Goal: Task Accomplishment & Management: Manage account settings

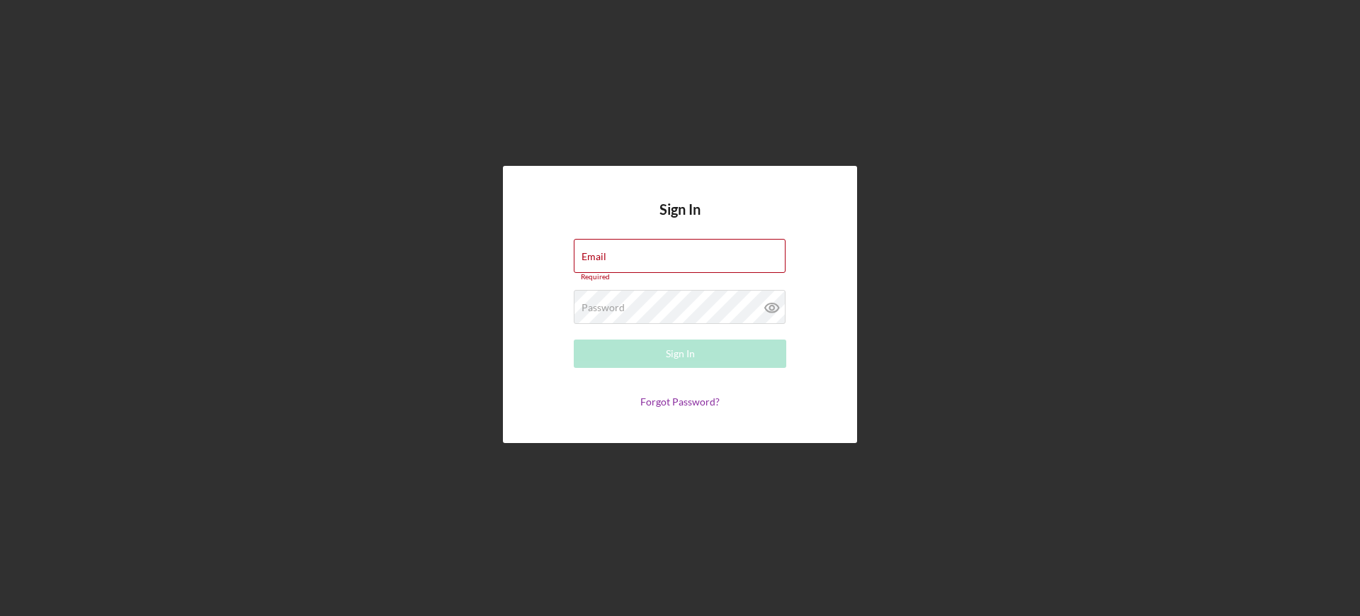
type input "[EMAIL_ADDRESS][DOMAIN_NAME]"
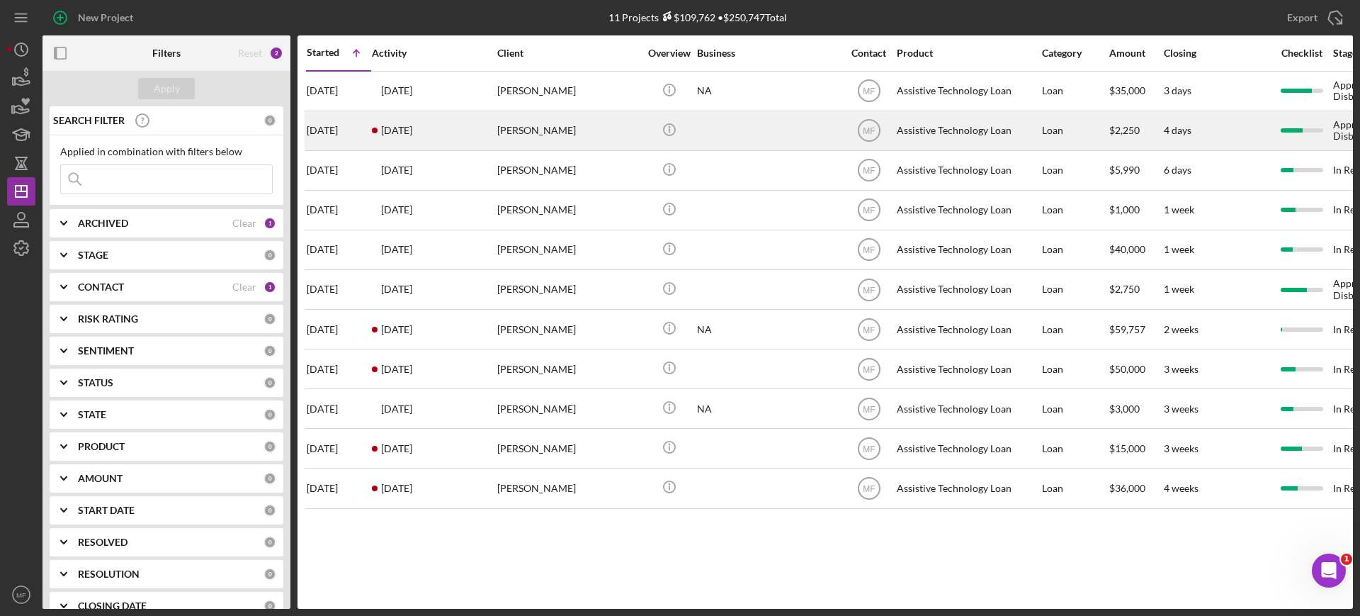
click at [777, 125] on div at bounding box center [768, 131] width 142 height 38
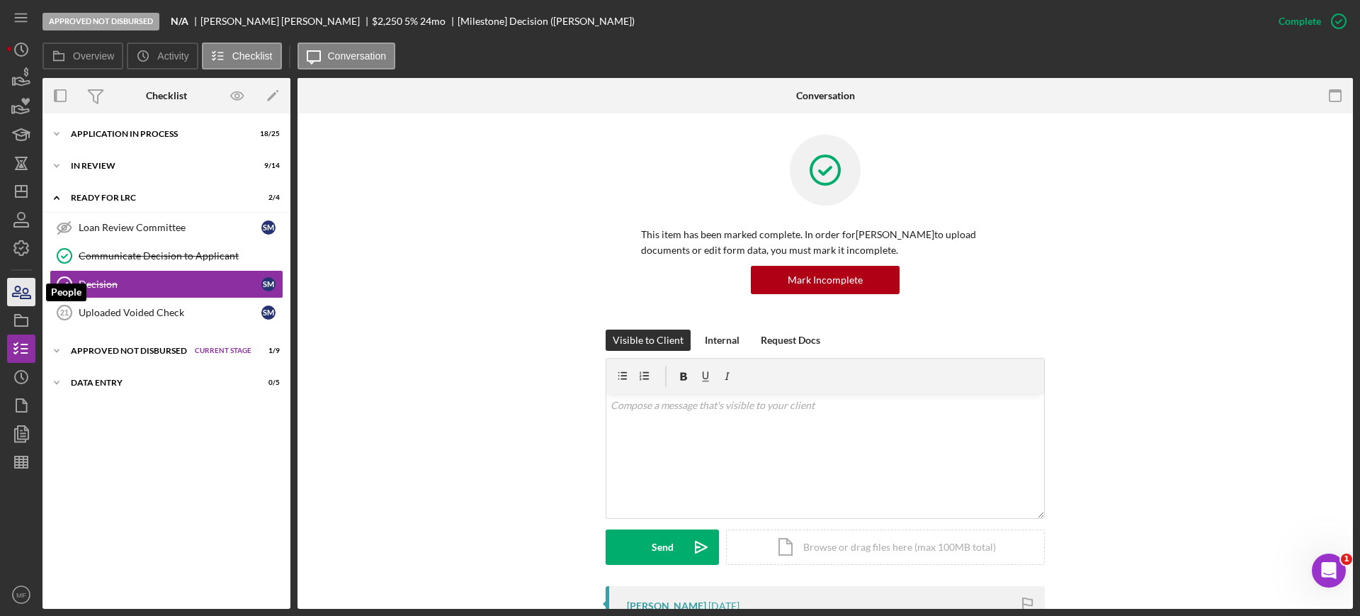
click at [21, 294] on icon "button" at bounding box center [21, 291] width 35 height 35
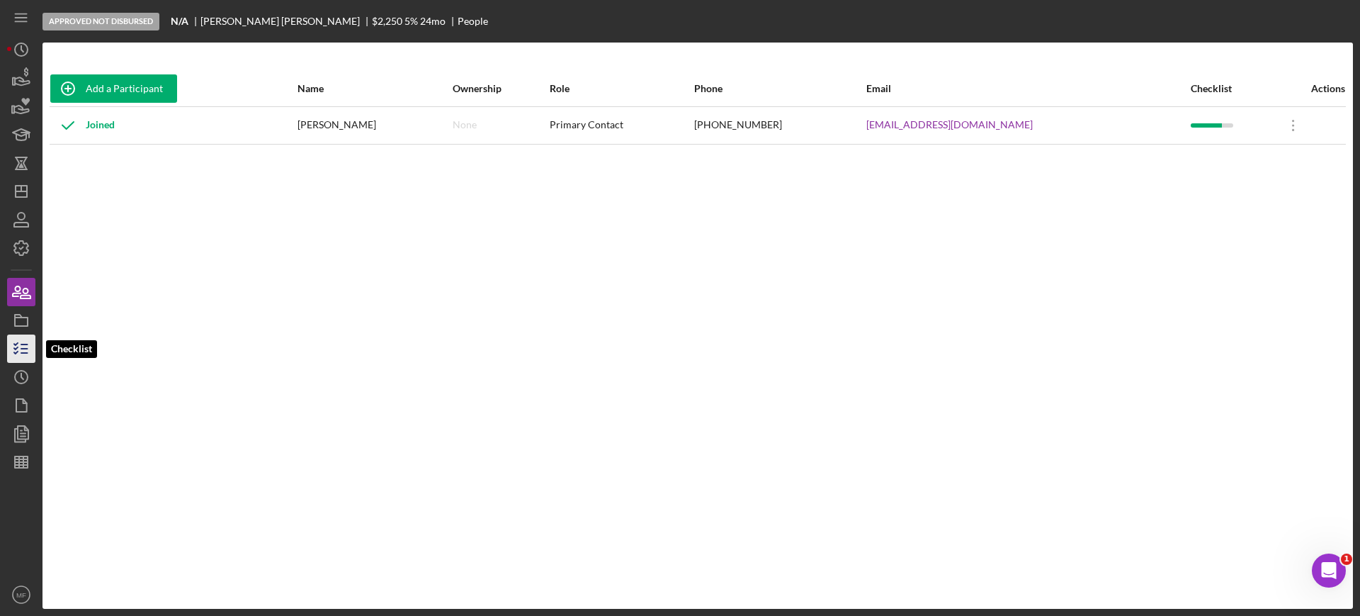
click at [24, 347] on icon "button" at bounding box center [21, 348] width 35 height 35
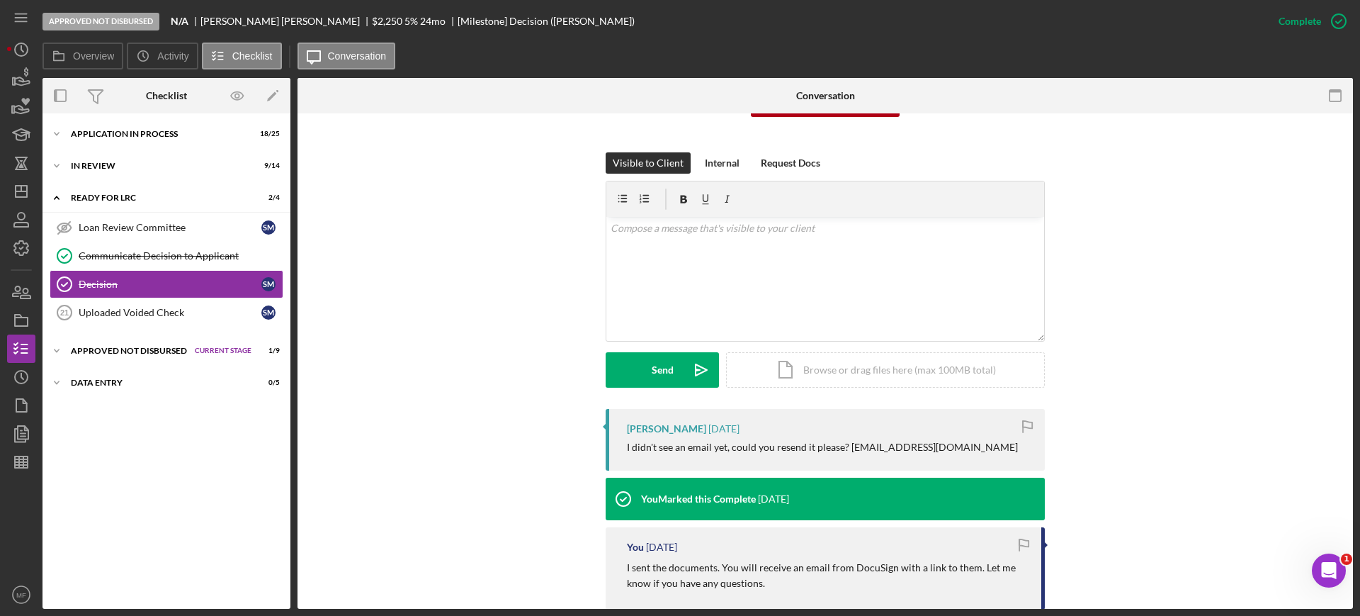
scroll to position [89, 0]
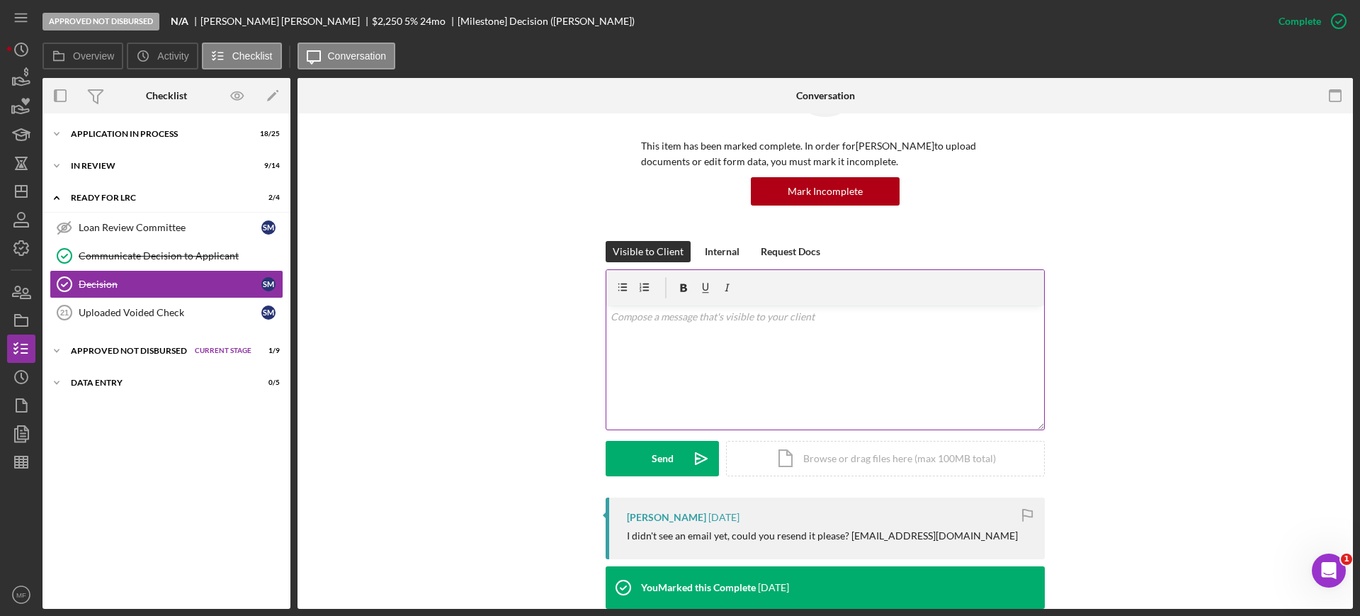
click at [640, 323] on p at bounding box center [826, 317] width 430 height 16
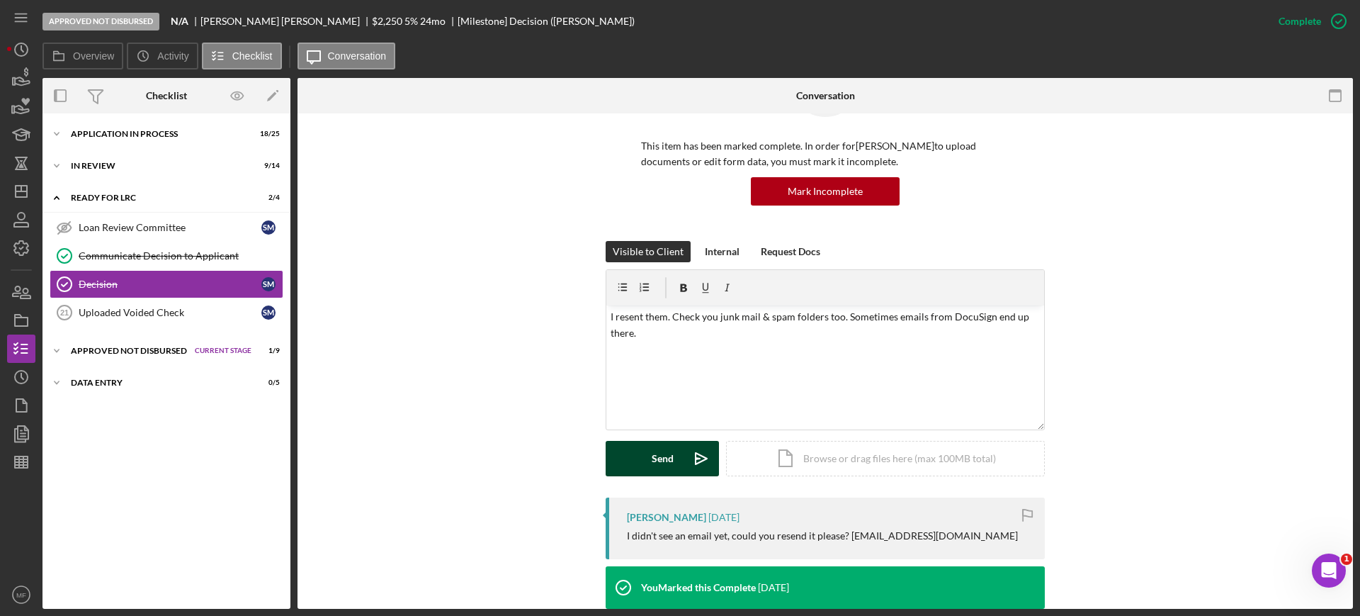
click at [652, 466] on div "Send" at bounding box center [663, 458] width 22 height 35
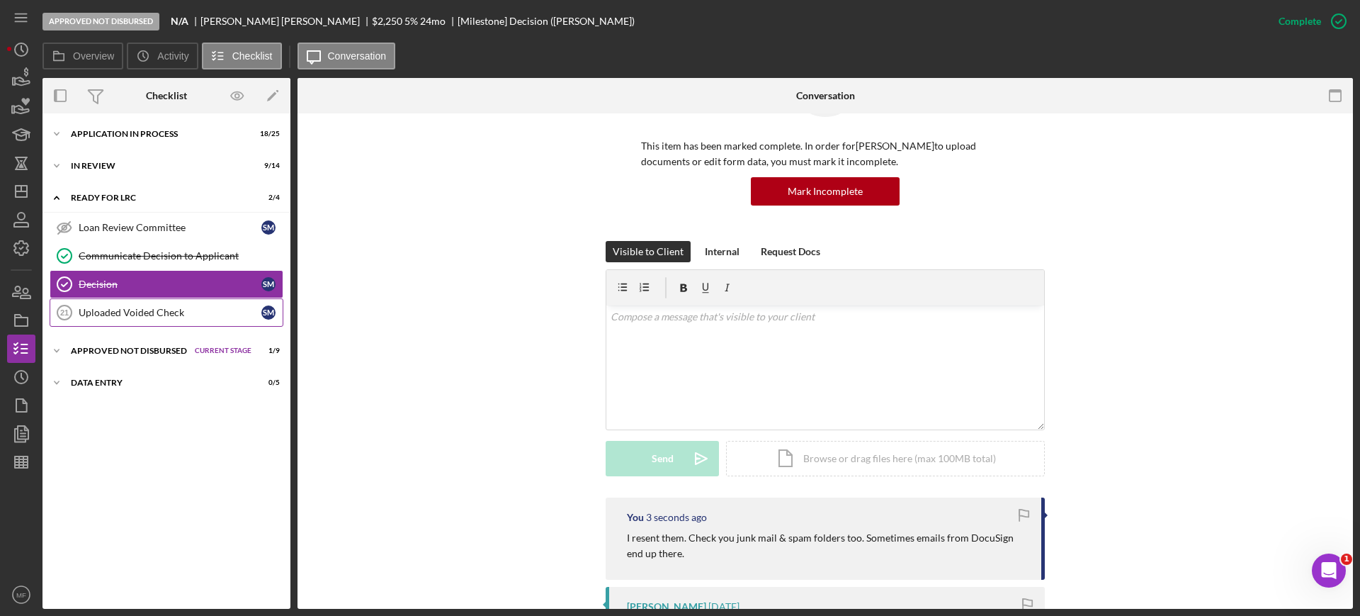
click at [152, 323] on link "Uploaded Voided Check 21 Uploaded Voided Check S M" at bounding box center [167, 312] width 234 height 28
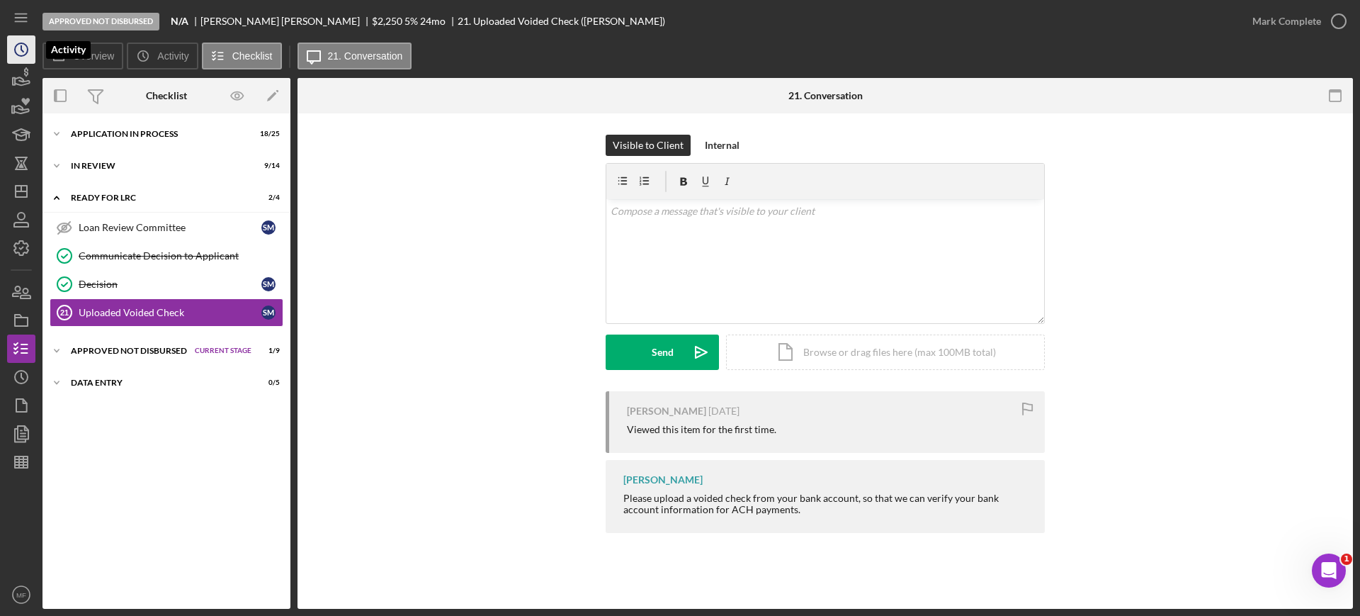
click at [23, 47] on icon "Icon/History" at bounding box center [21, 49] width 35 height 35
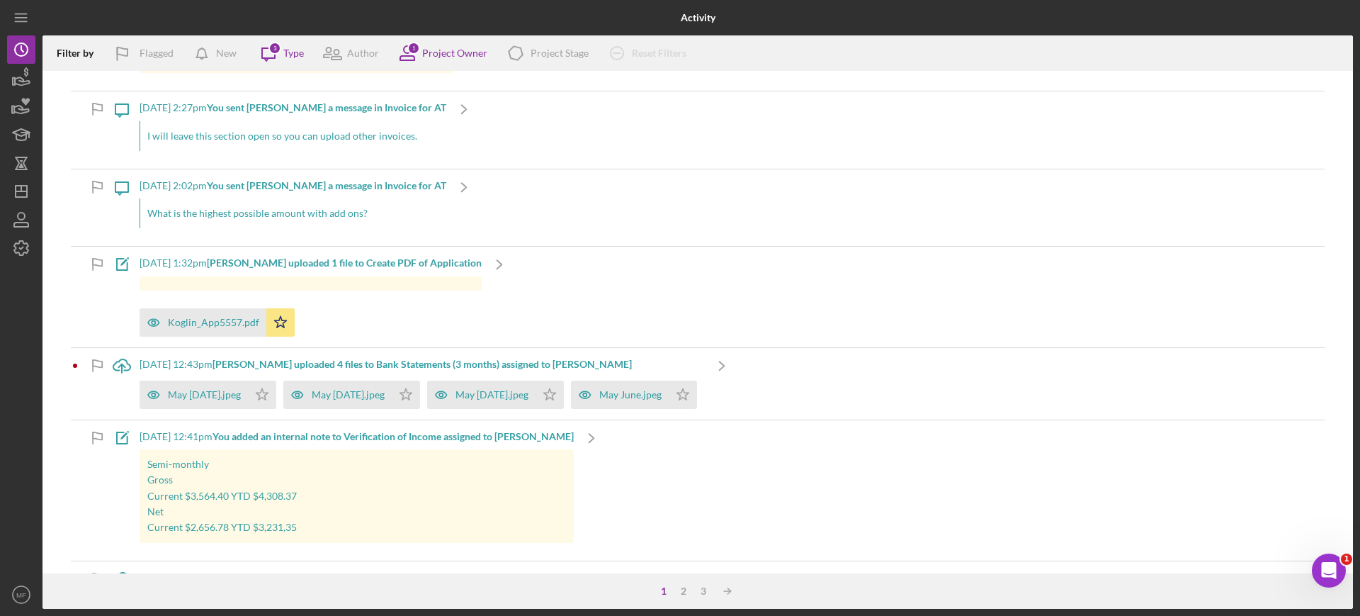
scroll to position [1063, 0]
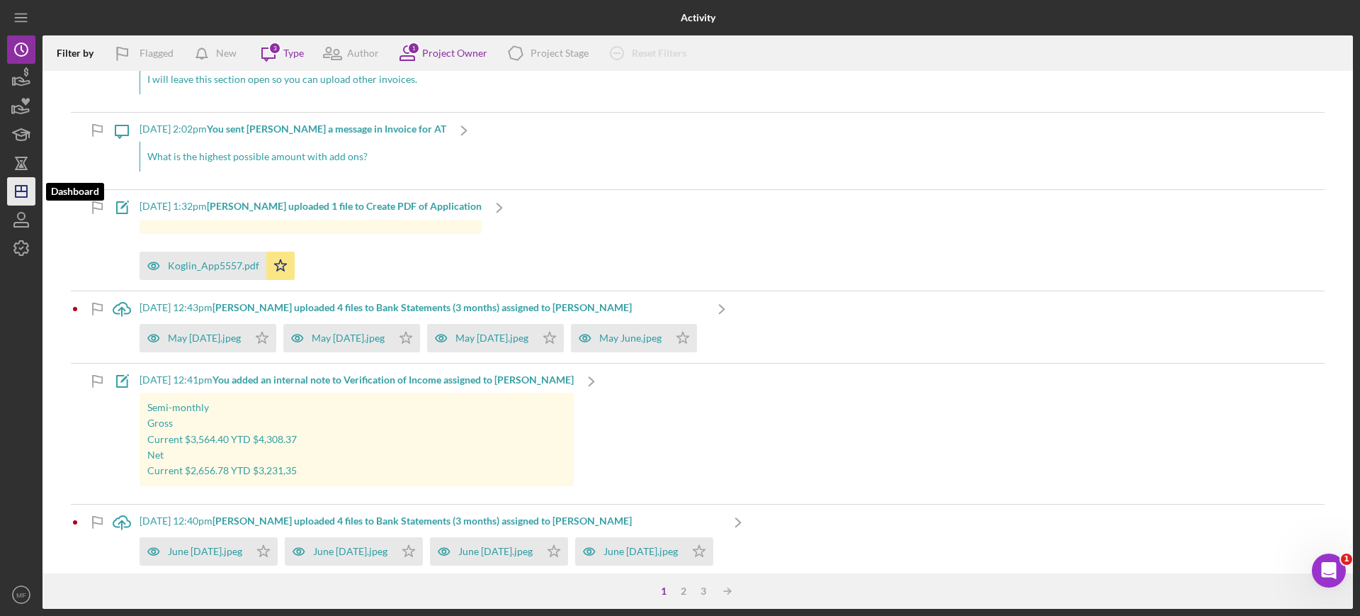
click at [18, 189] on icon "Icon/Dashboard" at bounding box center [21, 191] width 35 height 35
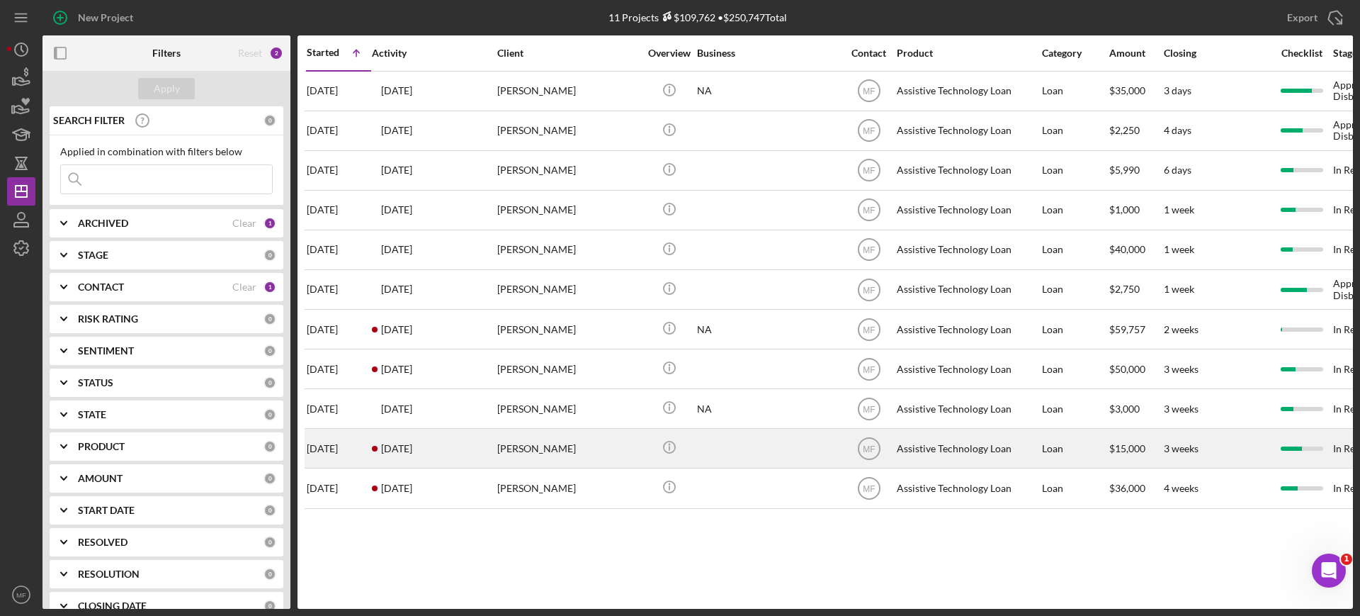
click at [548, 446] on div "[PERSON_NAME]" at bounding box center [568, 448] width 142 height 38
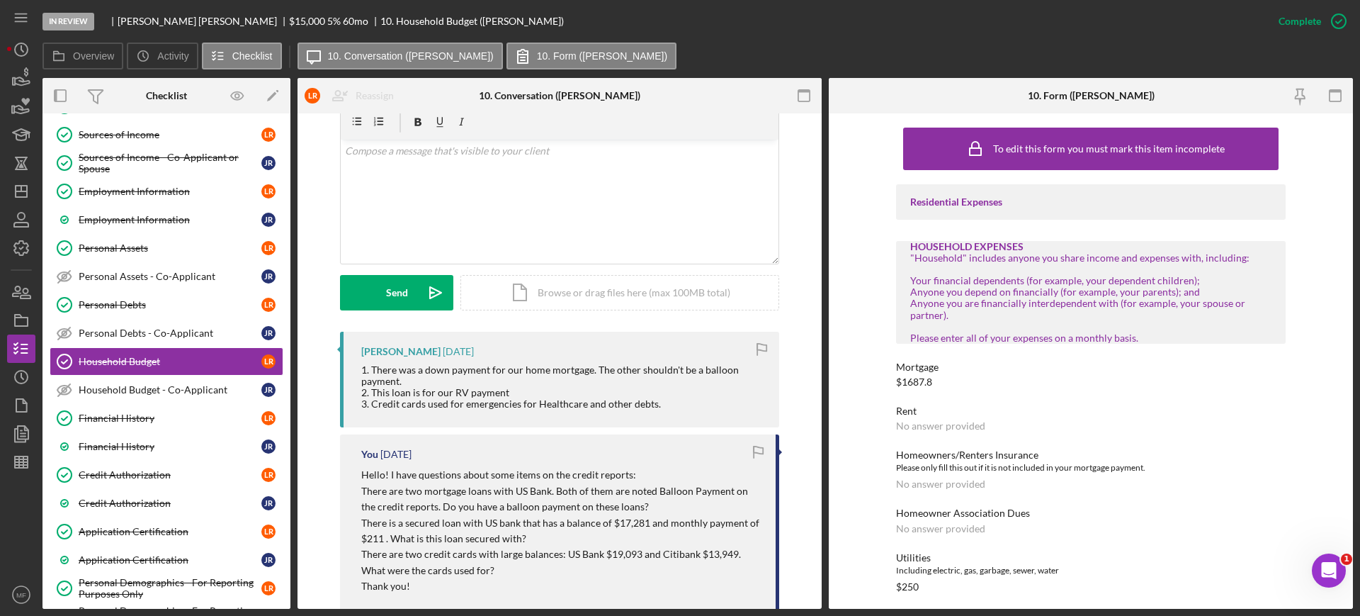
scroll to position [266, 0]
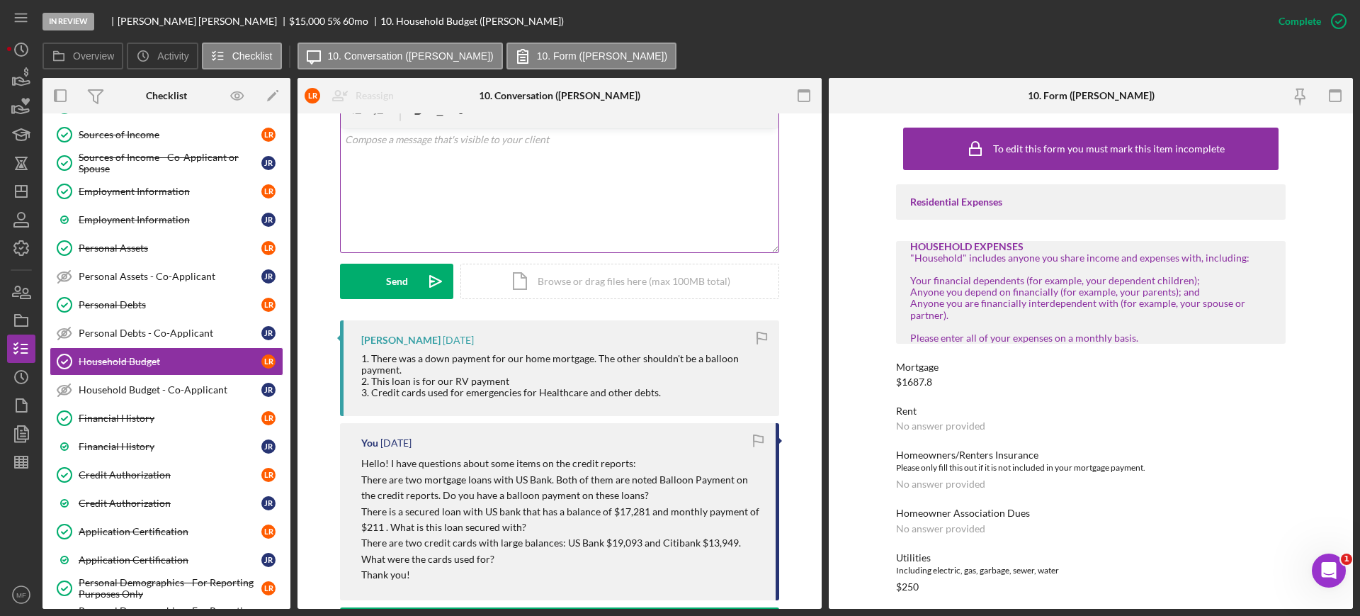
click at [404, 140] on p at bounding box center [560, 140] width 430 height 16
click at [407, 273] on button "Send Icon/icon-invite-send" at bounding box center [396, 281] width 113 height 35
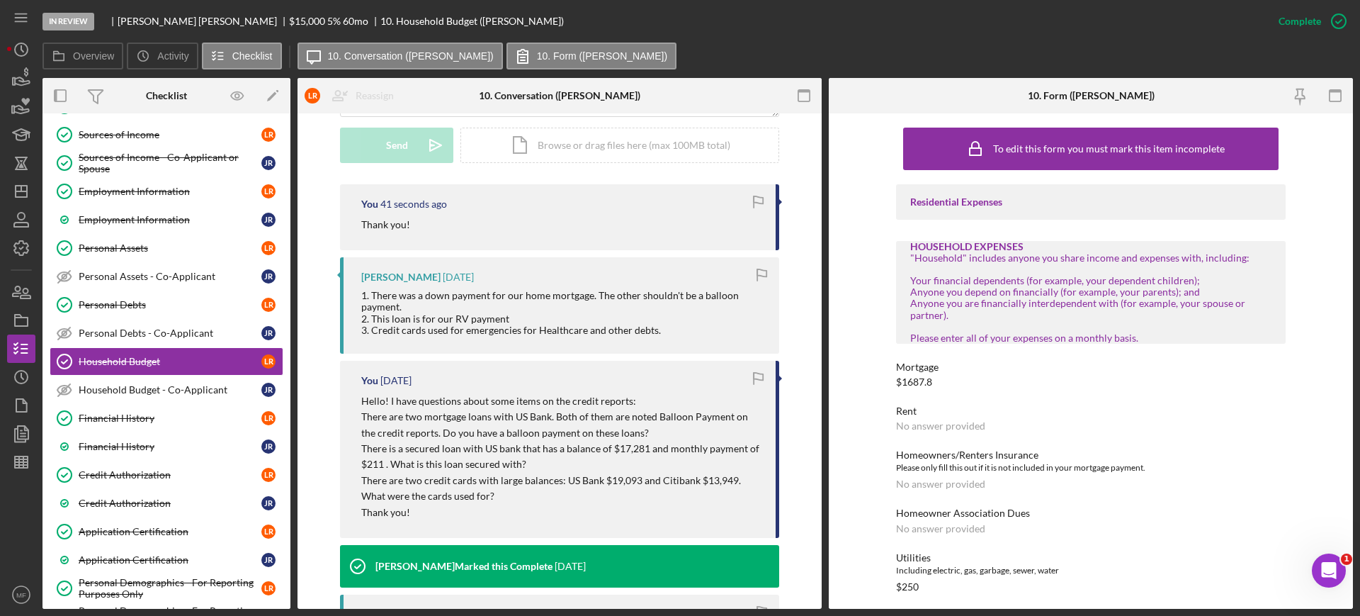
scroll to position [443, 0]
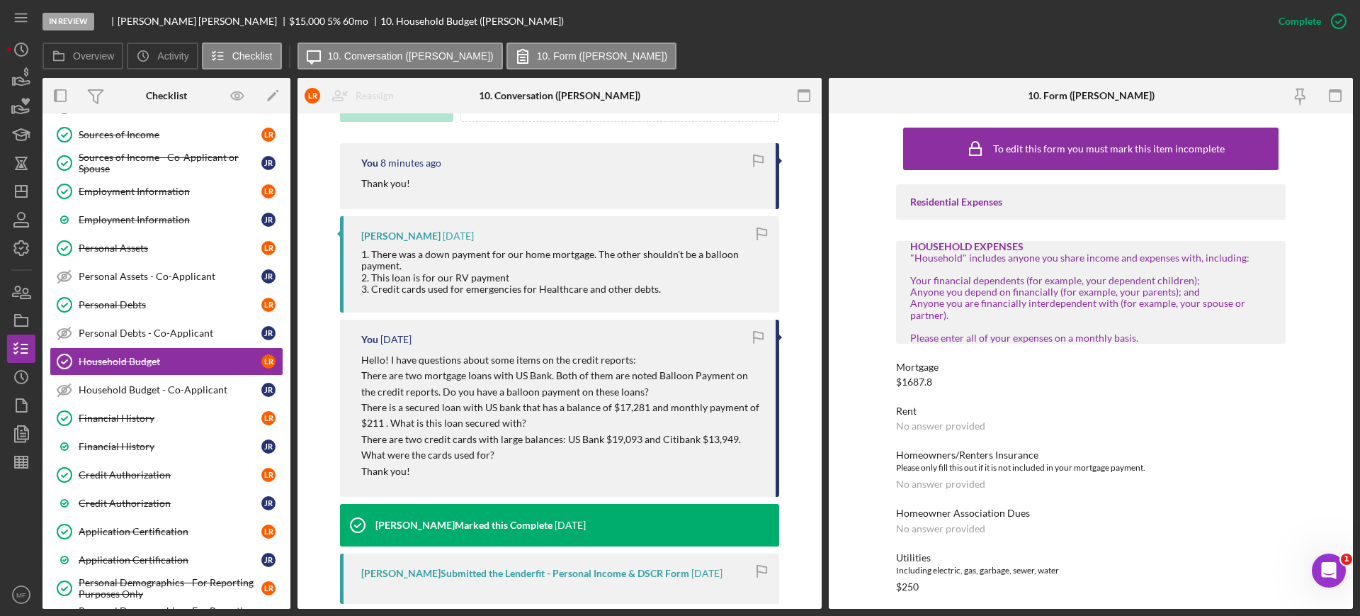
click at [380, 387] on p "There are two mortgage loans with US Bank. Both of them are noted Balloon Payme…" at bounding box center [561, 384] width 400 height 32
click at [363, 385] on p "There are two mortgage loans with US Bank. Both of them are noted Balloon Payme…" at bounding box center [561, 384] width 400 height 32
click at [364, 384] on p "There are two mortgage loans with US Bank. Both of them are noted Balloon Payme…" at bounding box center [561, 384] width 400 height 32
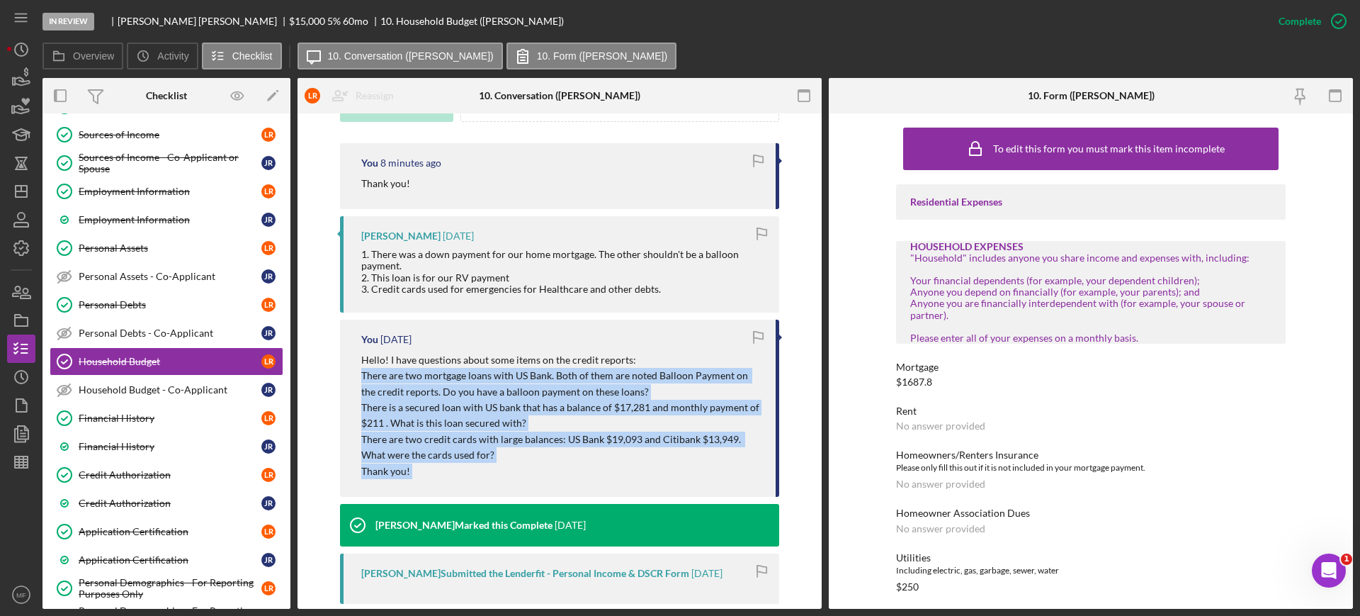
drag, startPoint x: 364, startPoint y: 384, endPoint x: 659, endPoint y: 480, distance: 309.9
click at [659, 479] on div "Hello! I have questions about some items on the credit reports: There are two m…" at bounding box center [561, 415] width 400 height 127
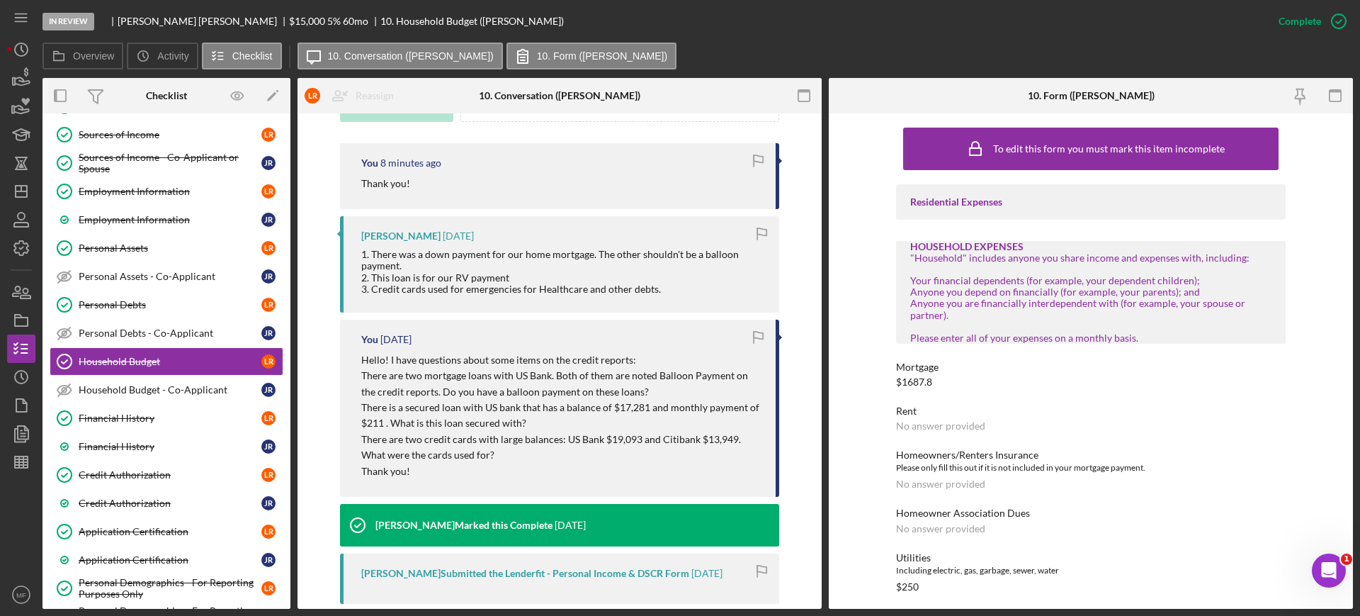
click at [568, 294] on div "1. There was a down payment for our home mortgage. The other shouldn't be a bal…" at bounding box center [563, 271] width 404 height 45
click at [378, 250] on div "1. There was a down payment for our home mortgage. The other shouldn't be a bal…" at bounding box center [563, 271] width 404 height 45
click at [367, 252] on div "1. There was a down payment for our home mortgage. The other shouldn't be a bal…" at bounding box center [563, 271] width 404 height 45
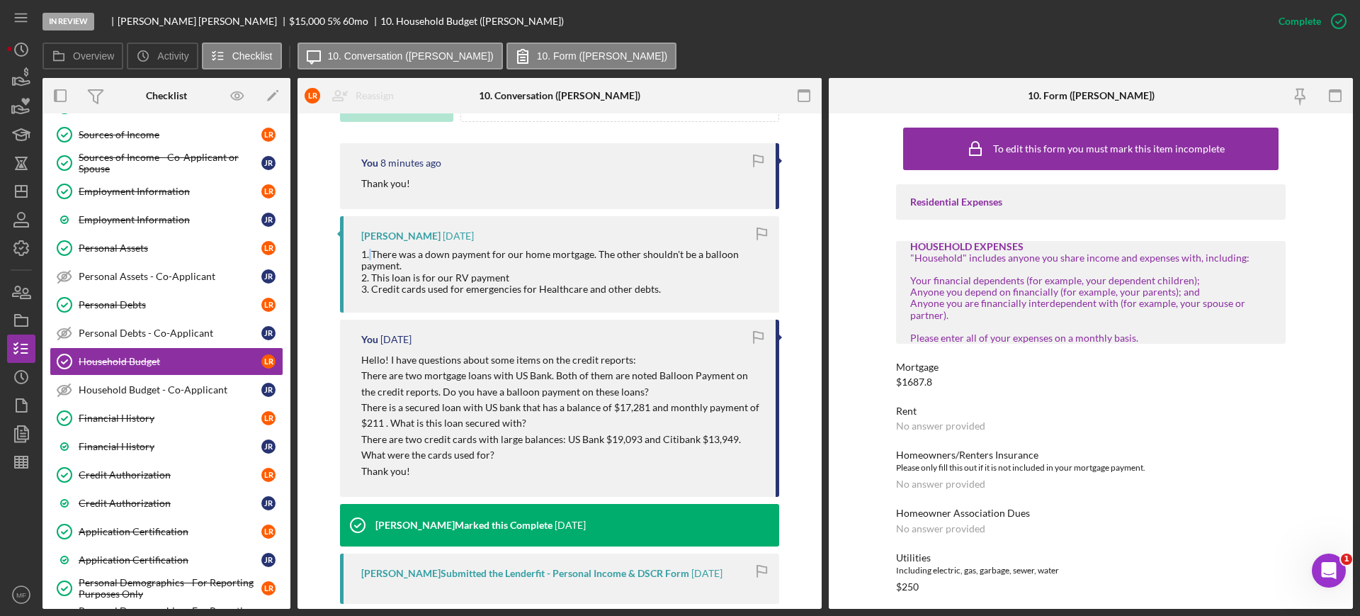
drag, startPoint x: 357, startPoint y: 252, endPoint x: 684, endPoint y: 290, distance: 329.5
click at [684, 290] on div "Lance Roosma 3 days ago 1. There was a down payment for our home mortgage. The …" at bounding box center [559, 264] width 439 height 96
copy div "1. There was a down payment for our home mortgage. The other shouldn't be a bal…"
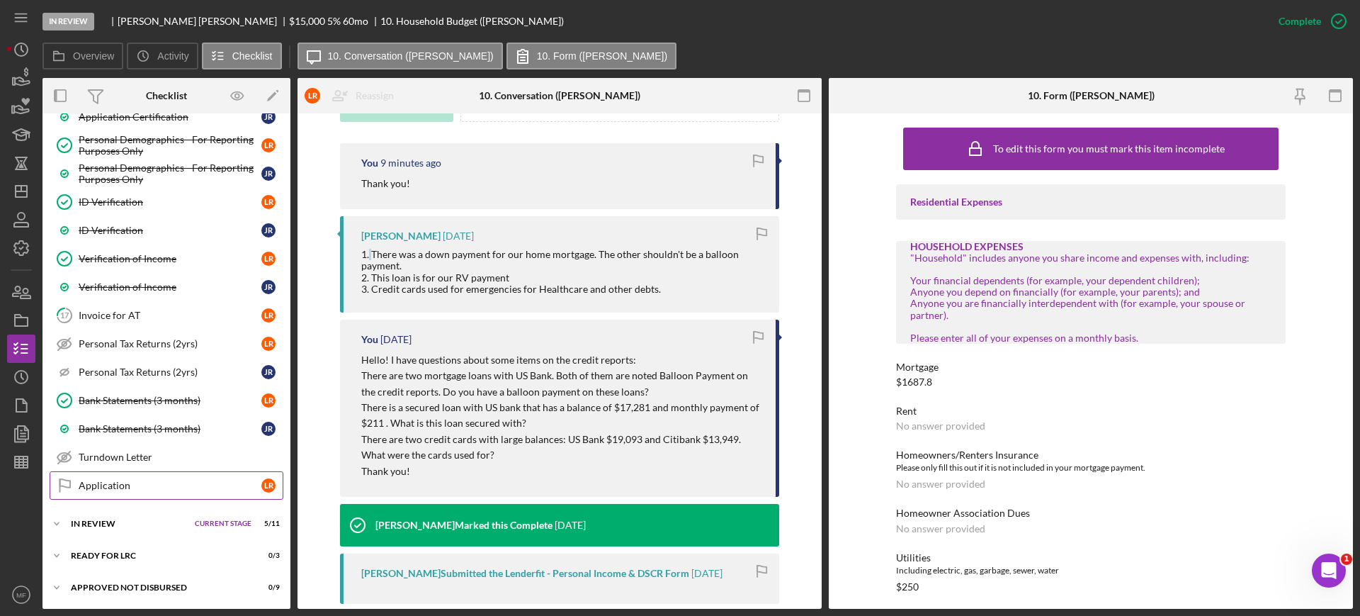
scroll to position [734, 0]
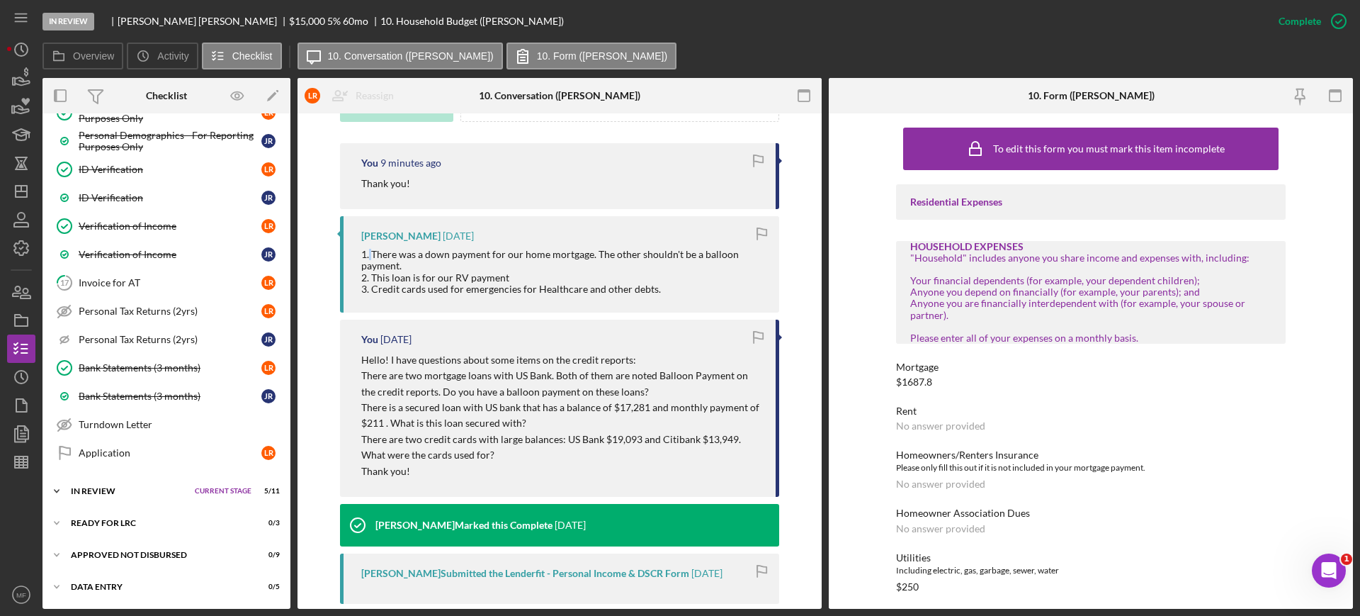
click at [105, 485] on div "Icon/Expander In Review Current Stage 5 / 11 Set Stage" at bounding box center [167, 491] width 248 height 28
click at [105, 485] on div "Icon/Expander In Review Current Stage 5 / 11 Set Stage" at bounding box center [167, 491] width 248 height 29
click at [127, 521] on div "Ready for LRC" at bounding box center [142, 523] width 143 height 9
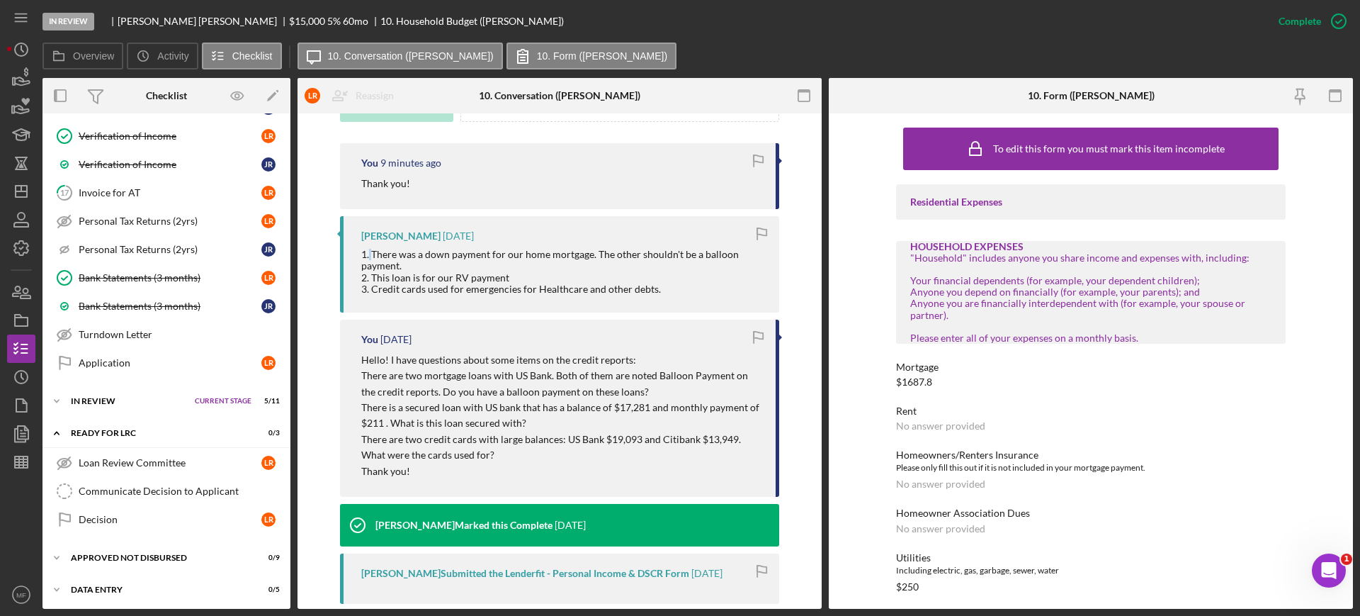
scroll to position [827, 0]
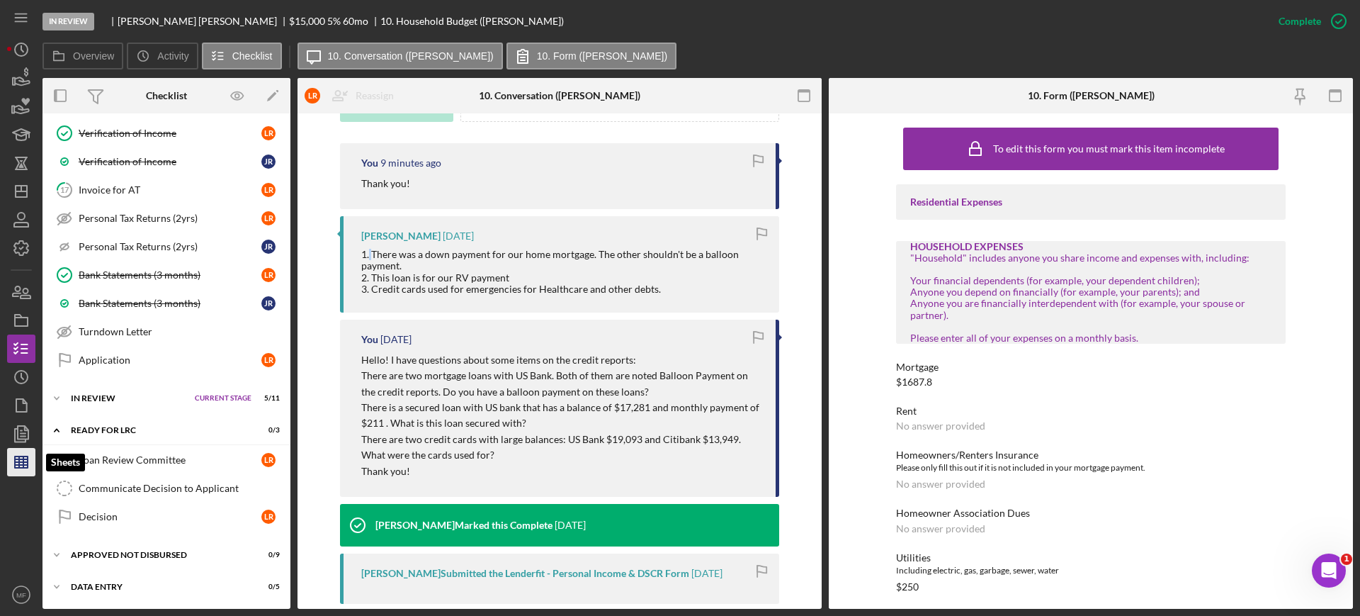
click at [33, 452] on icon "button" at bounding box center [21, 461] width 35 height 35
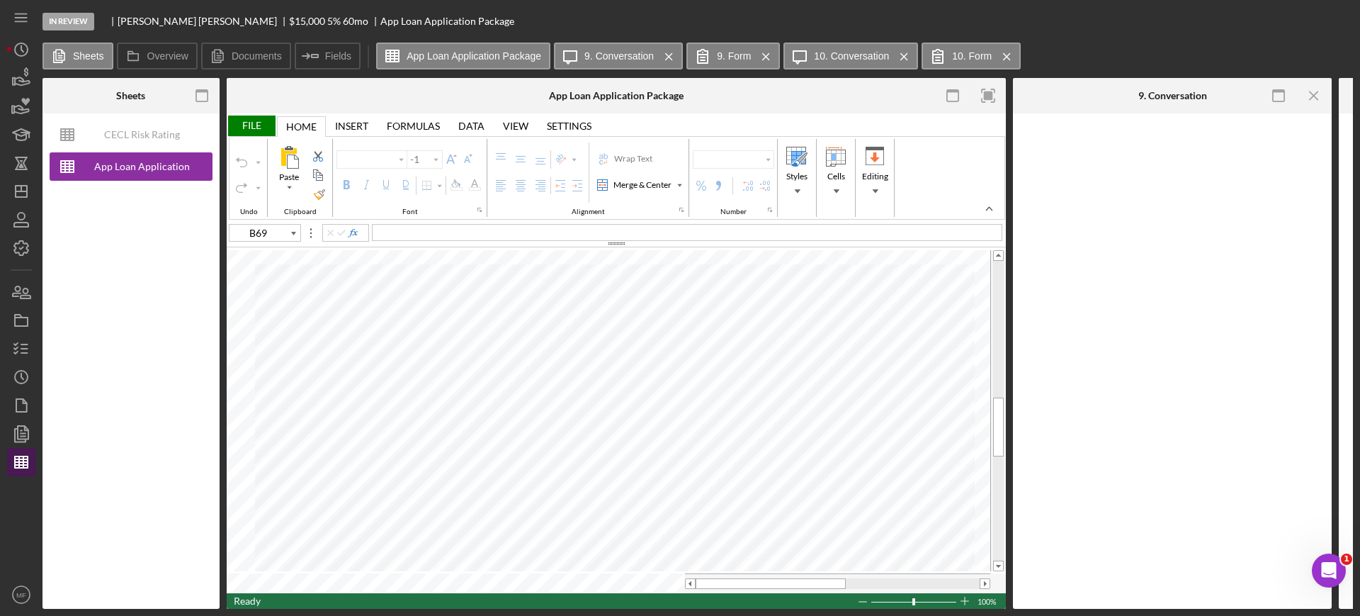
type input "Arial"
type input "10"
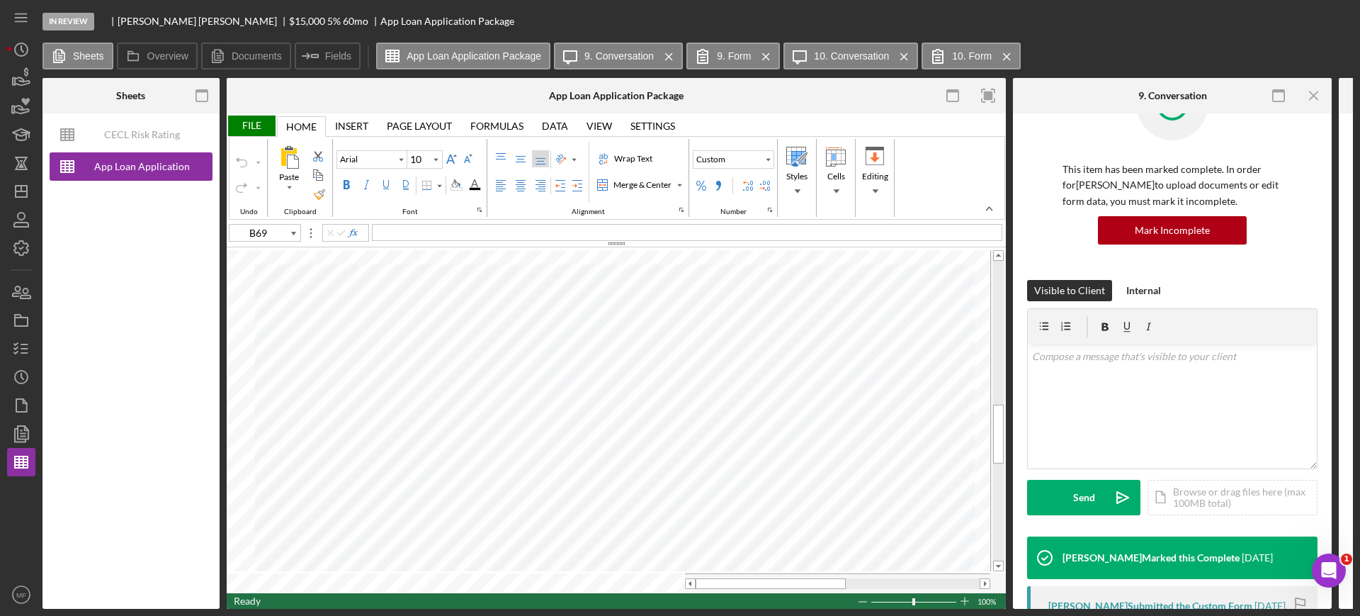
scroll to position [89, 0]
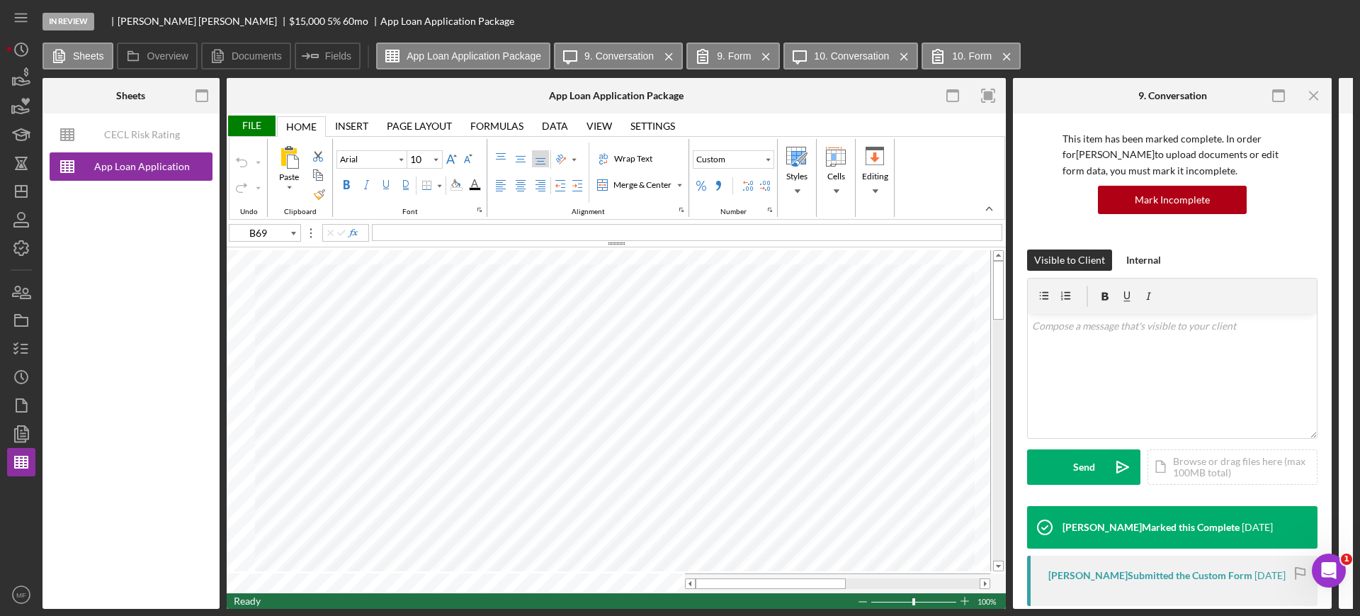
type input "C13"
type input "Calibri"
type input "11"
type input "A8"
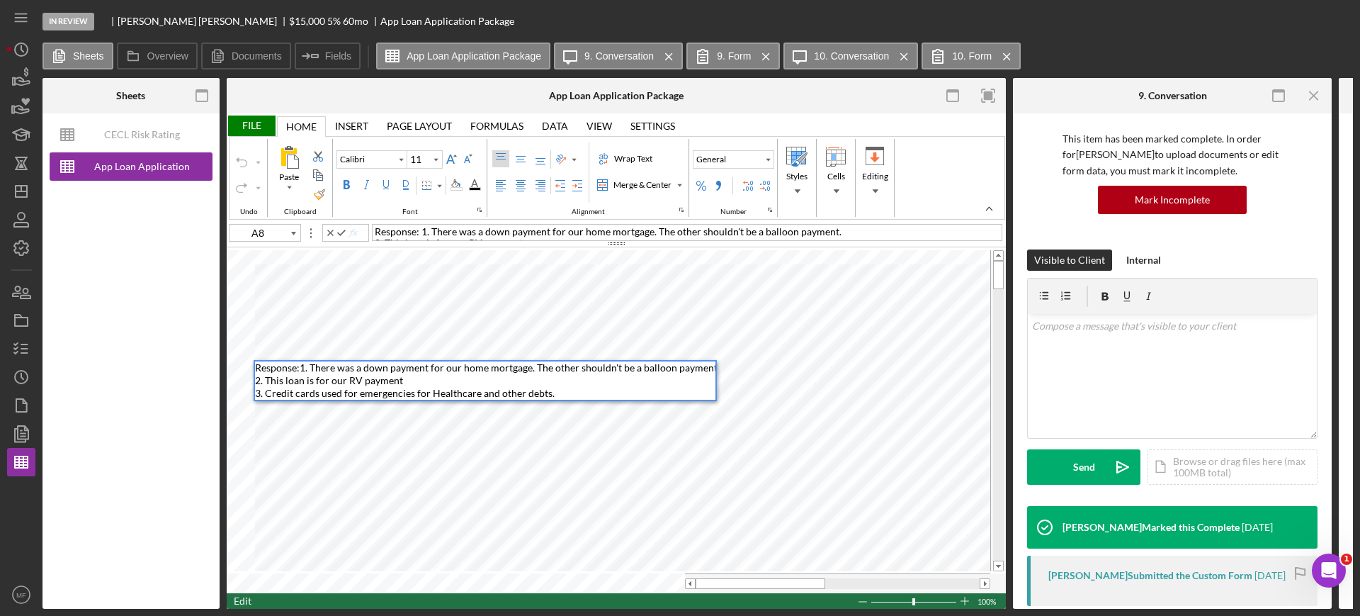
click at [264, 370] on span "Response: 1. There was a down payment for our home mortgage. The other shouldn'…" at bounding box center [487, 380] width 465 height 38
type input "B69"
type input "Arial"
type input "10"
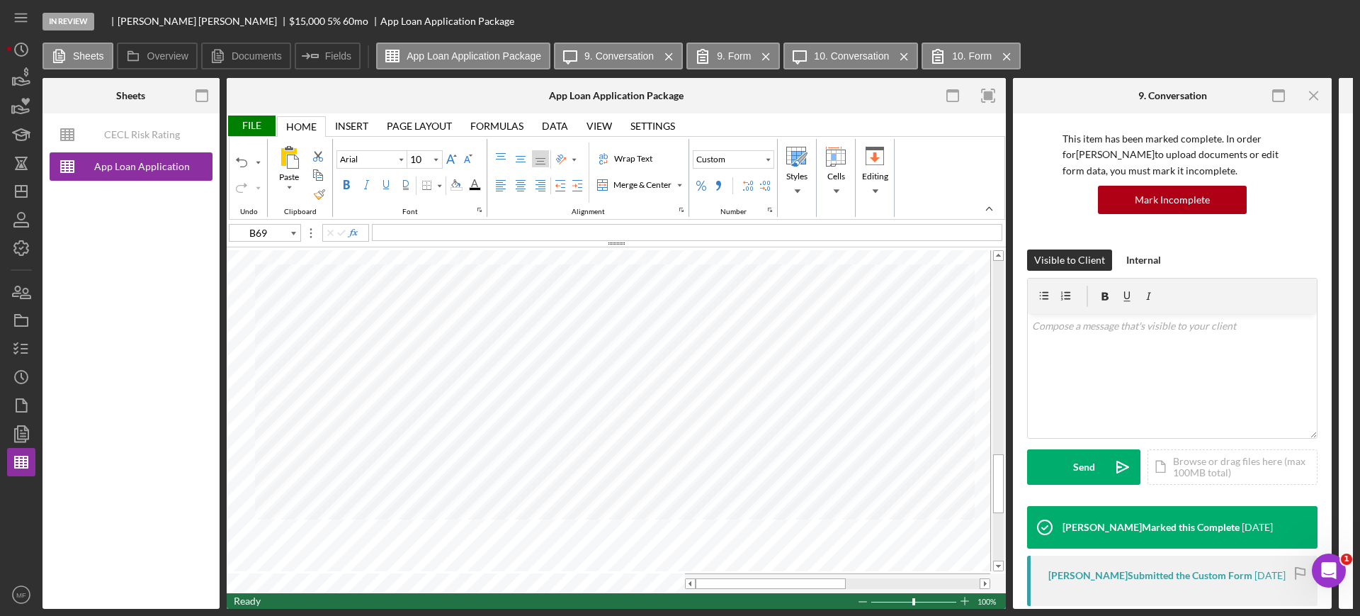
type input "F93"
type input "F94"
type input "F93"
click at [638, 46] on button "Icon/Message 9. Conversation Icon/Menu Close" at bounding box center [618, 56] width 129 height 27
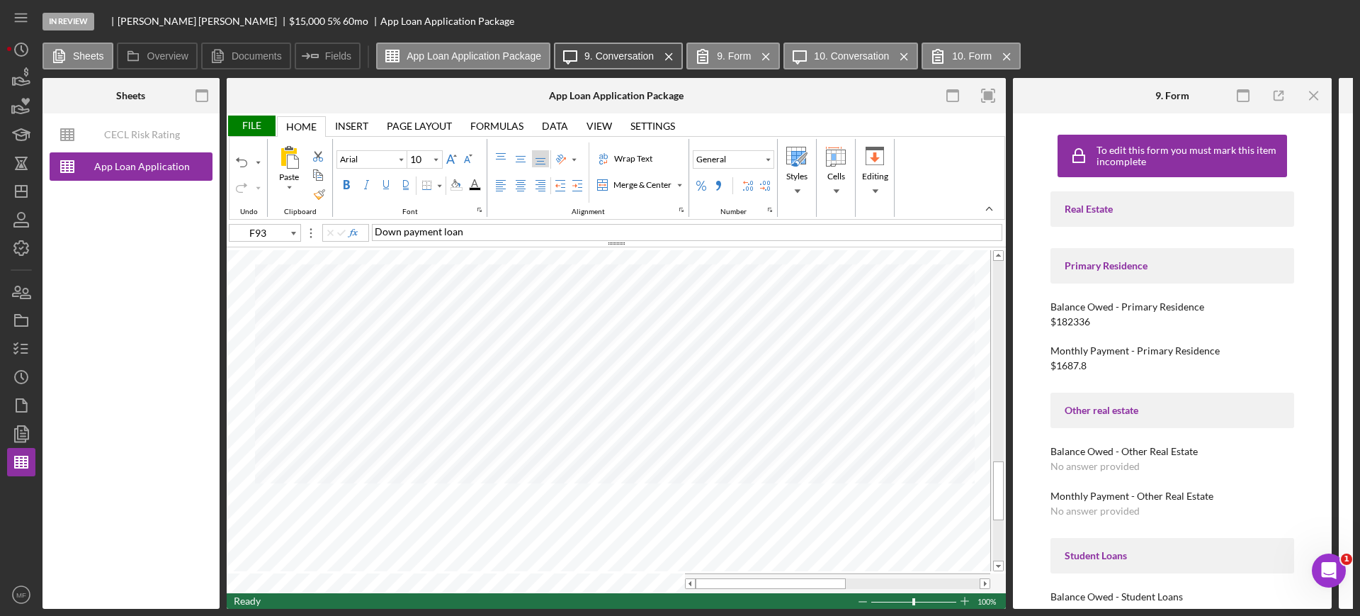
click at [600, 55] on label "9. Conversation" at bounding box center [619, 55] width 69 height 11
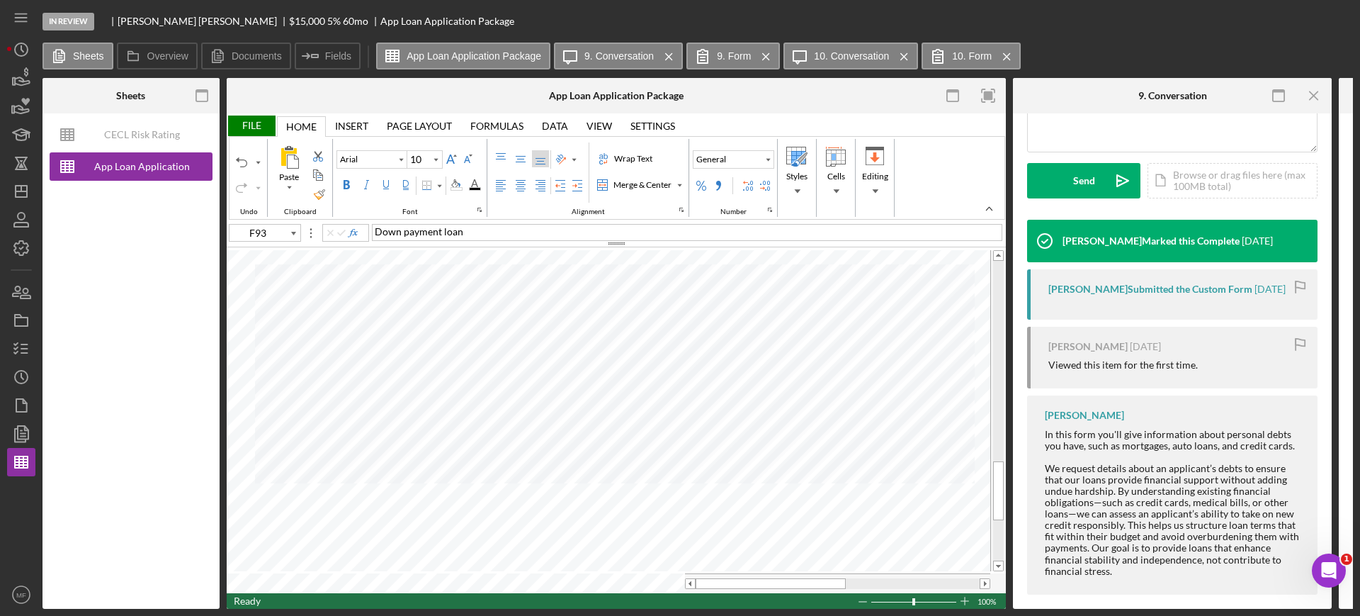
scroll to position [386, 0]
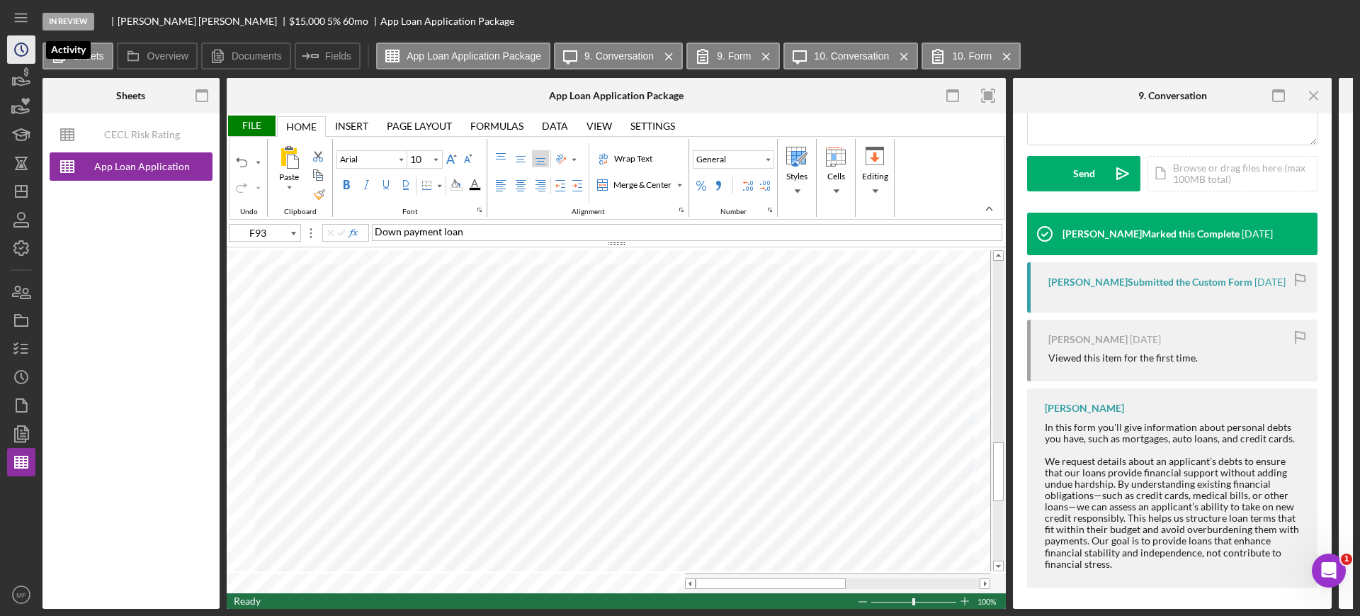
click at [19, 50] on icon "Icon/History" at bounding box center [21, 49] width 35 height 35
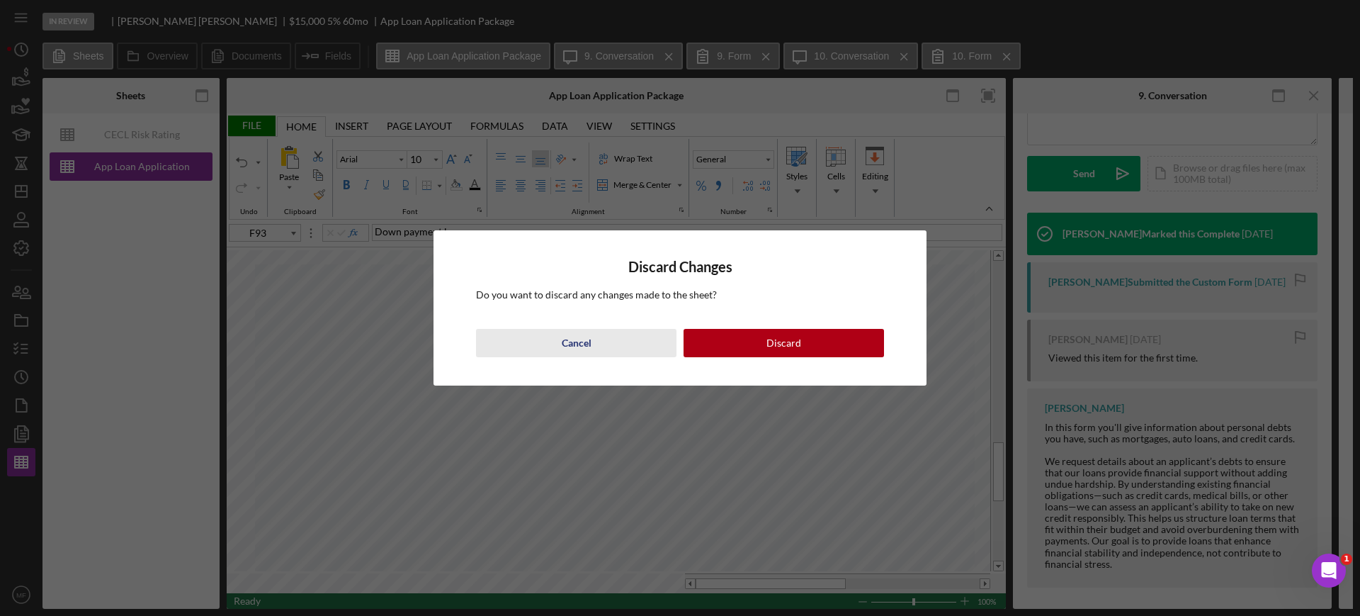
click at [584, 354] on div "Cancel" at bounding box center [577, 343] width 30 height 28
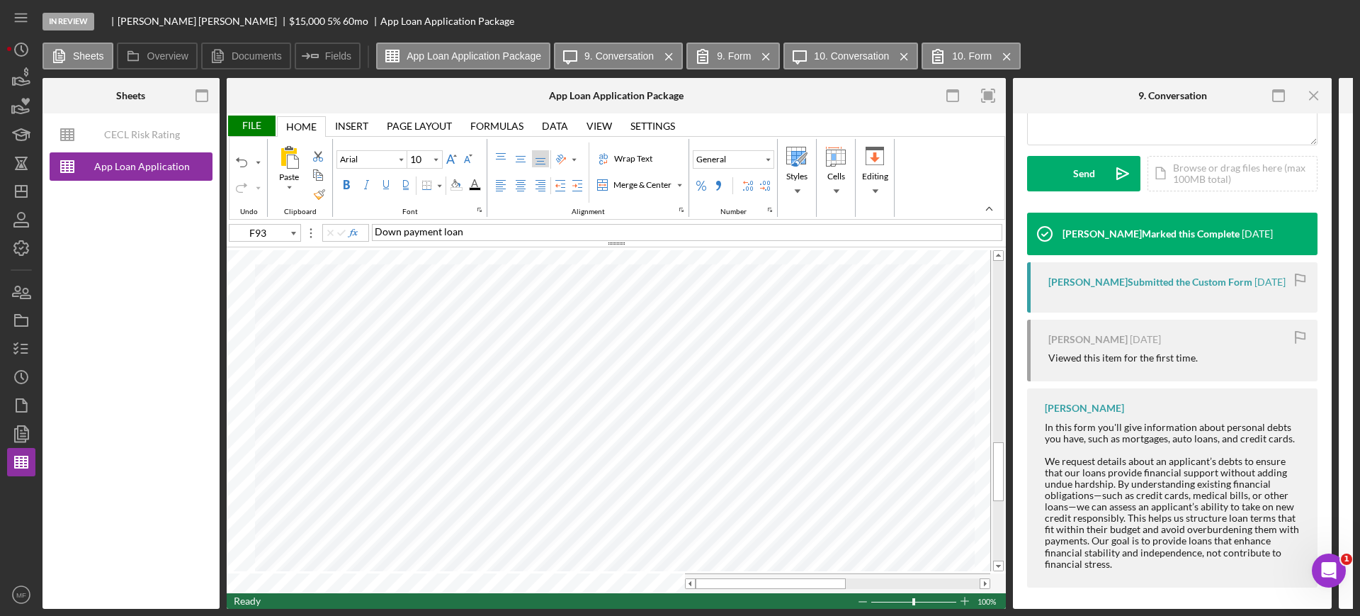
click at [254, 122] on div "File" at bounding box center [251, 125] width 49 height 21
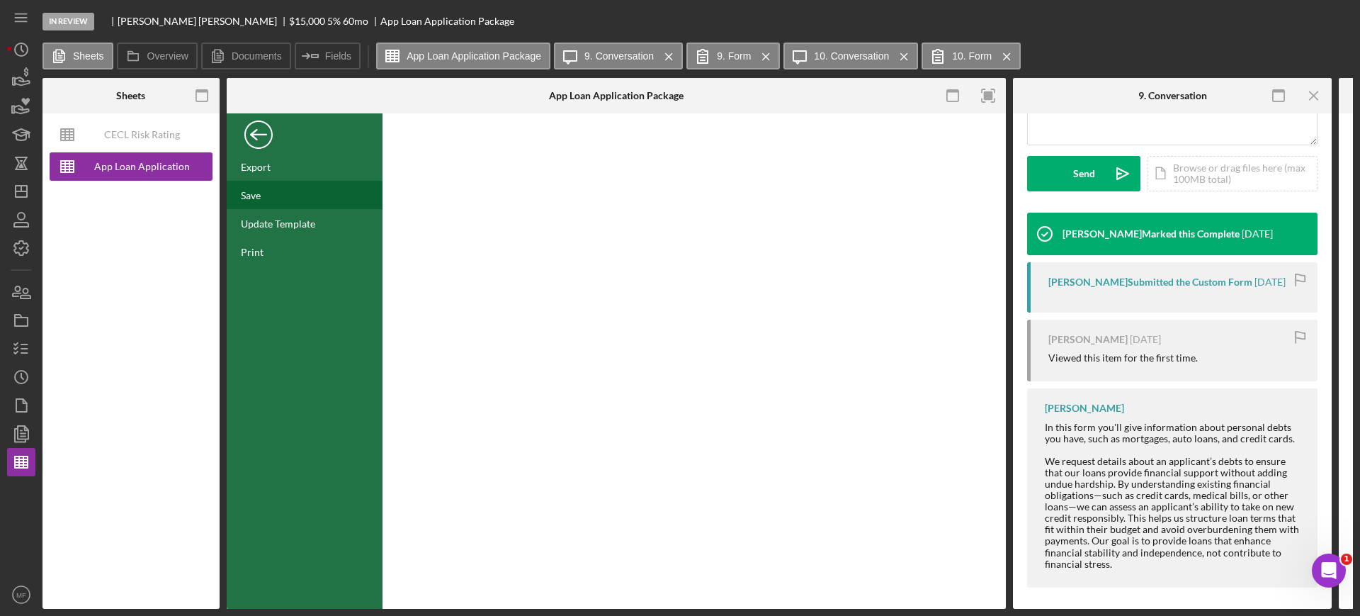
click at [245, 201] on div "Save" at bounding box center [305, 195] width 156 height 28
click at [17, 399] on polygon "button" at bounding box center [21, 405] width 11 height 13
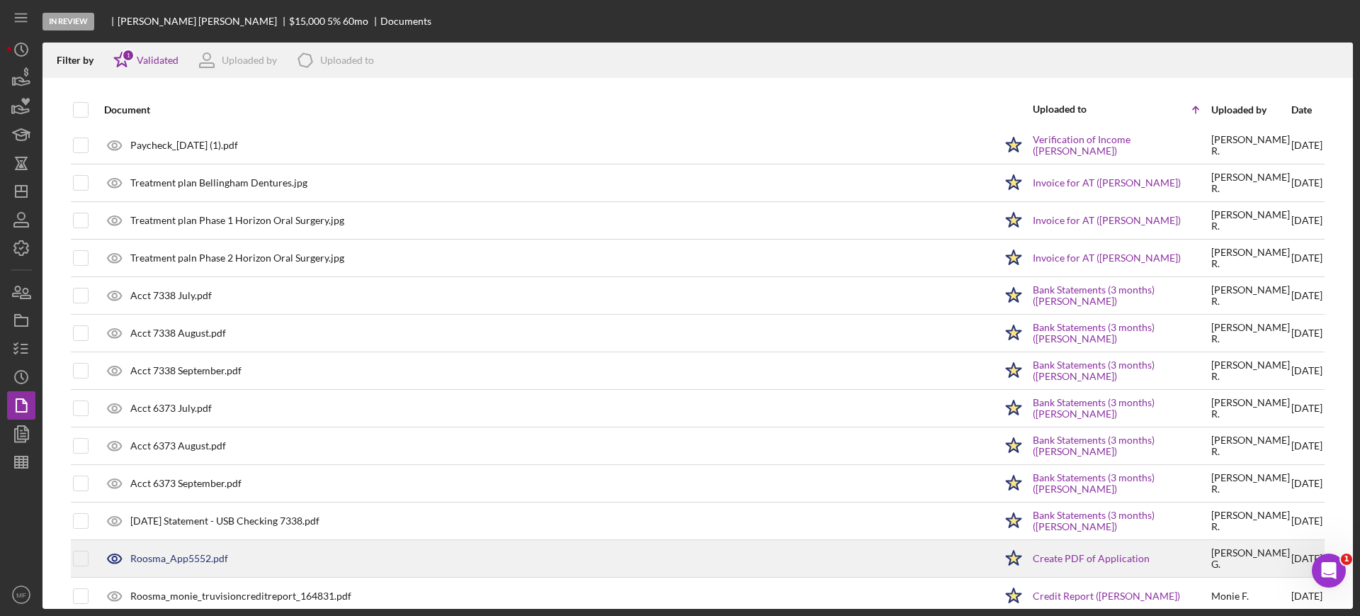
scroll to position [285, 0]
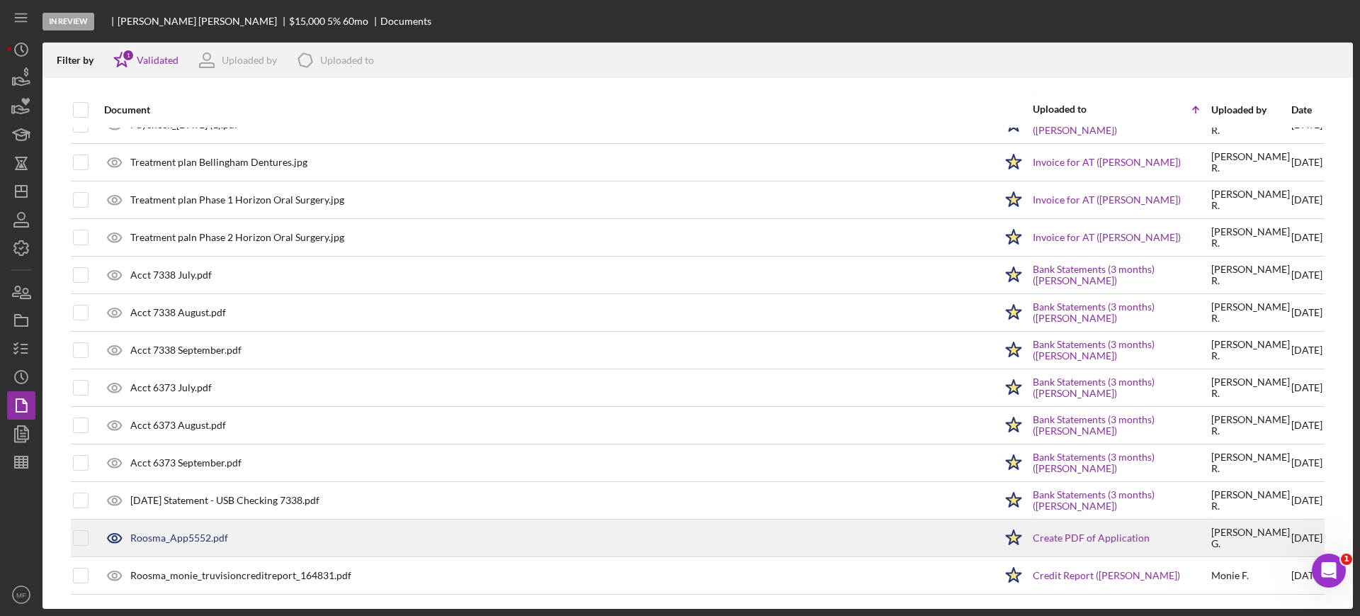
click at [185, 543] on div "Roosma_App5552.pdf" at bounding box center [546, 537] width 898 height 35
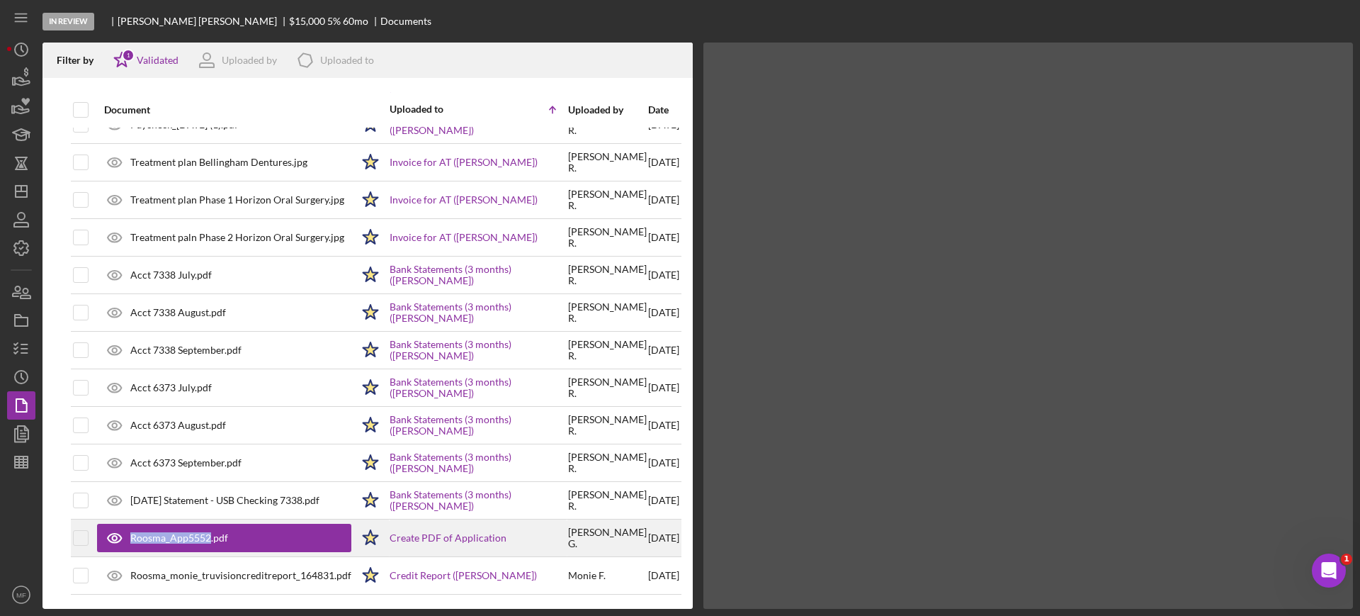
click at [186, 543] on div "Roosma_App5552.pdf" at bounding box center [224, 538] width 254 height 28
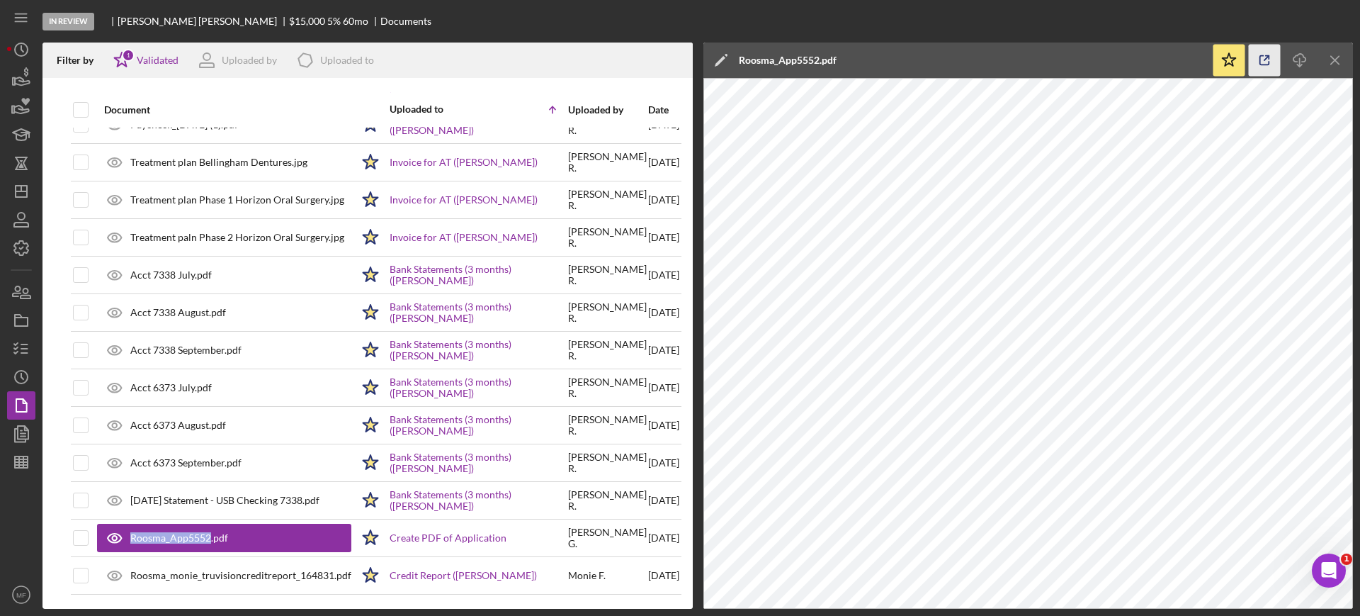
click at [1255, 64] on icon "button" at bounding box center [1265, 61] width 32 height 32
click at [587, 60] on div "Filter by Icon/Star 1 Validated Uploaded by Icon/Product Uploaded to" at bounding box center [368, 60] width 650 height 35
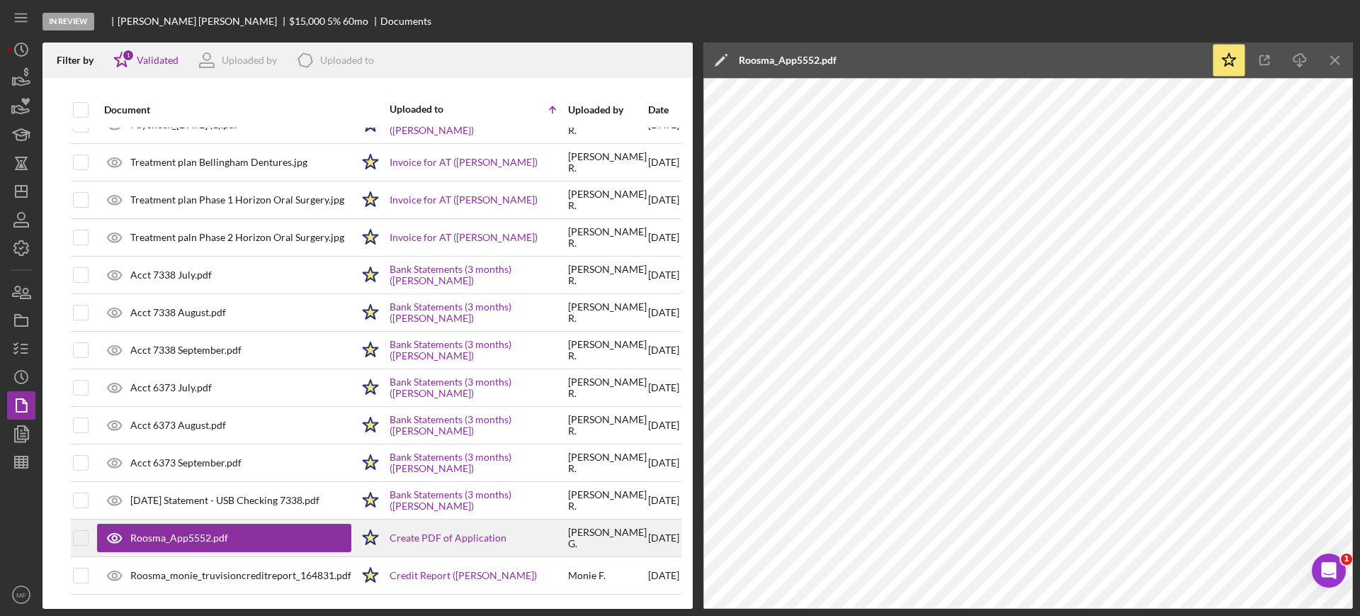
scroll to position [298, 0]
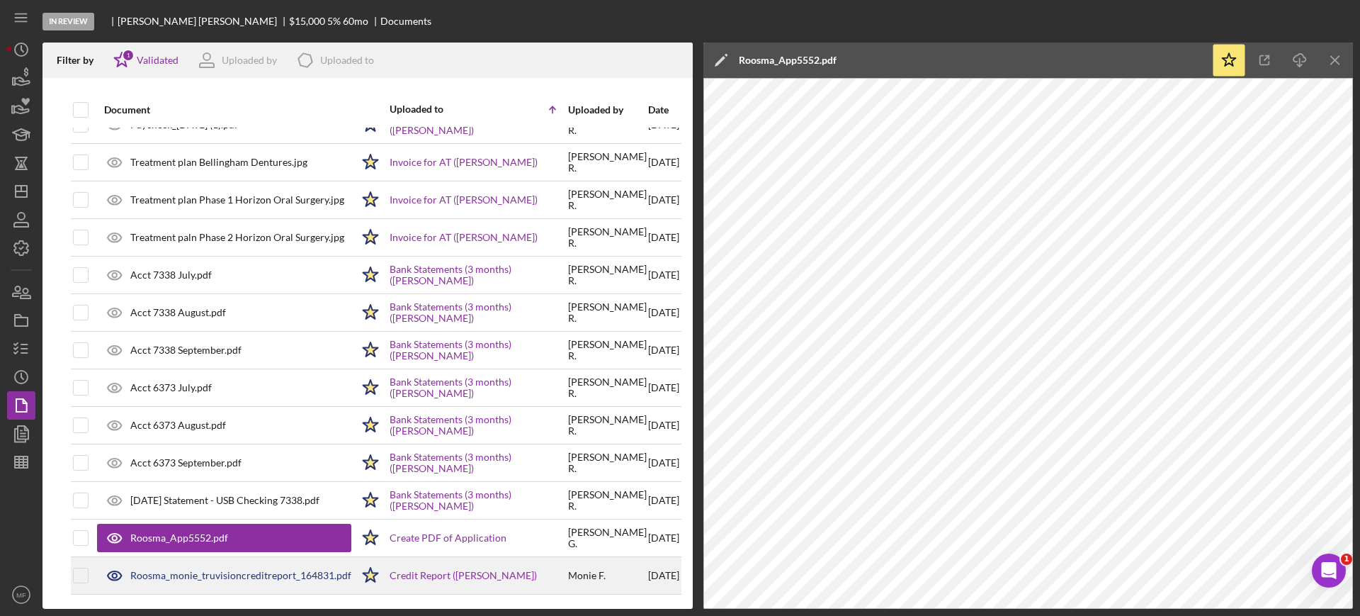
click at [254, 570] on div "Roosma_monie_truvisioncreditreport_164831.pdf" at bounding box center [240, 575] width 221 height 11
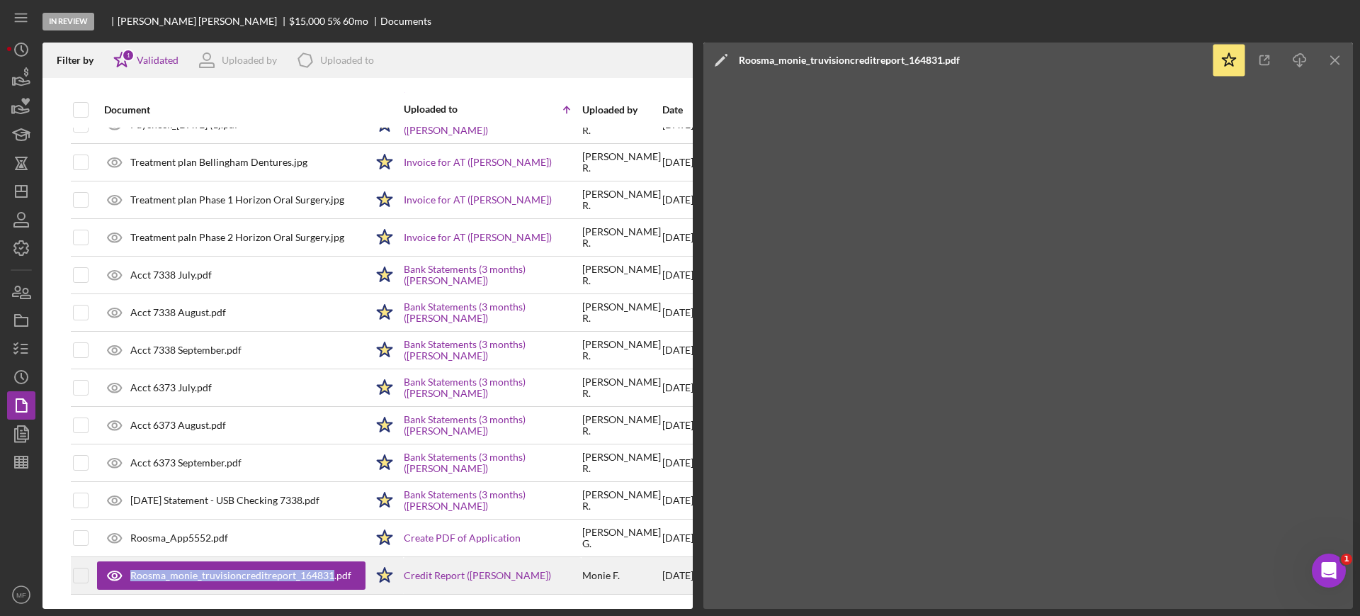
click at [254, 570] on div "Roosma_monie_truvisioncreditreport_164831.pdf" at bounding box center [240, 575] width 221 height 11
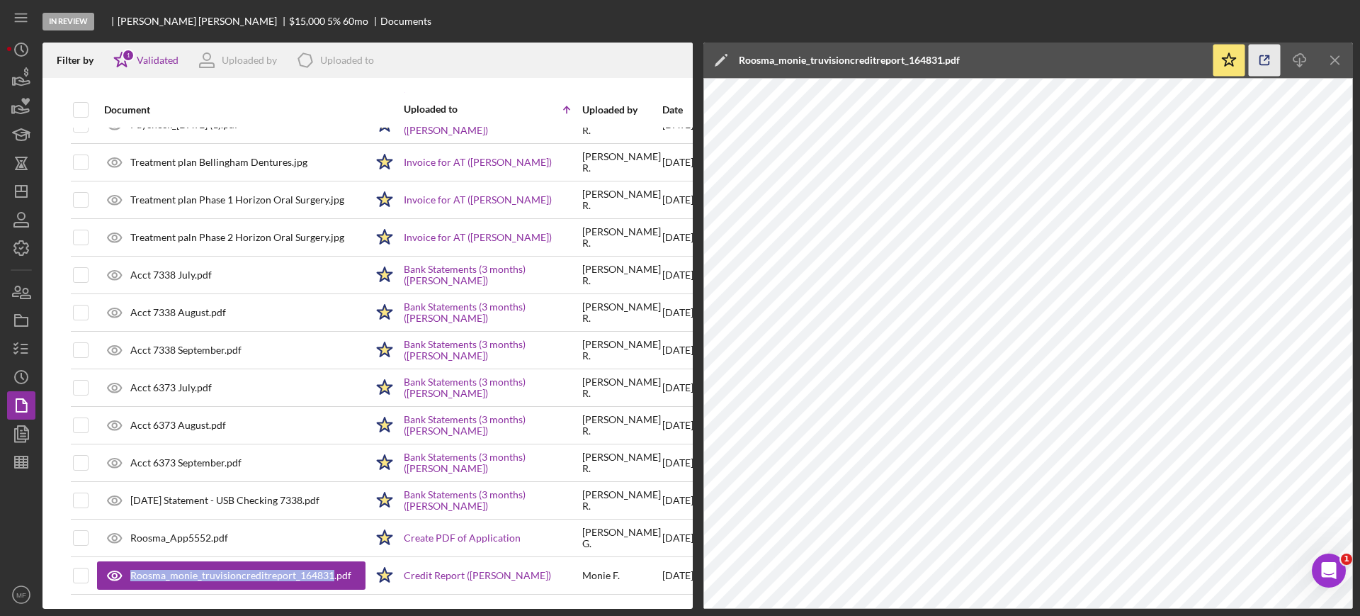
click at [1266, 59] on line "button" at bounding box center [1267, 58] width 4 height 4
click at [20, 52] on icon "Icon/History" at bounding box center [21, 49] width 35 height 35
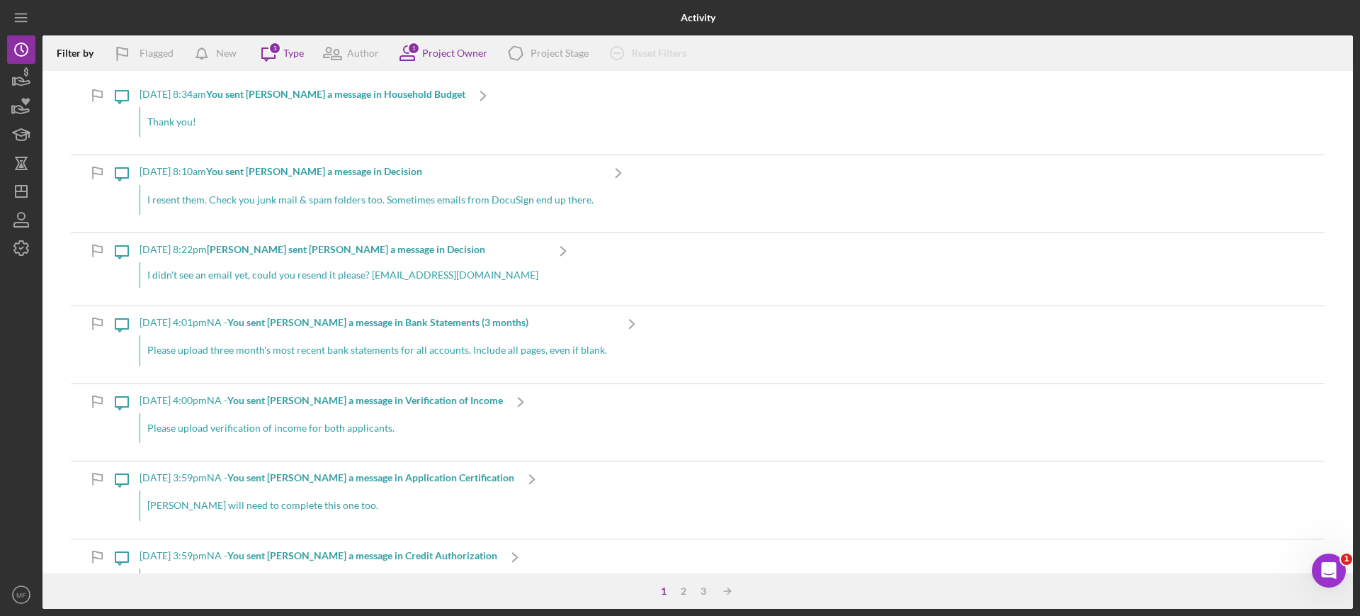
click at [361, 95] on b "You sent Lance R. a message in Household Budget" at bounding box center [335, 94] width 259 height 12
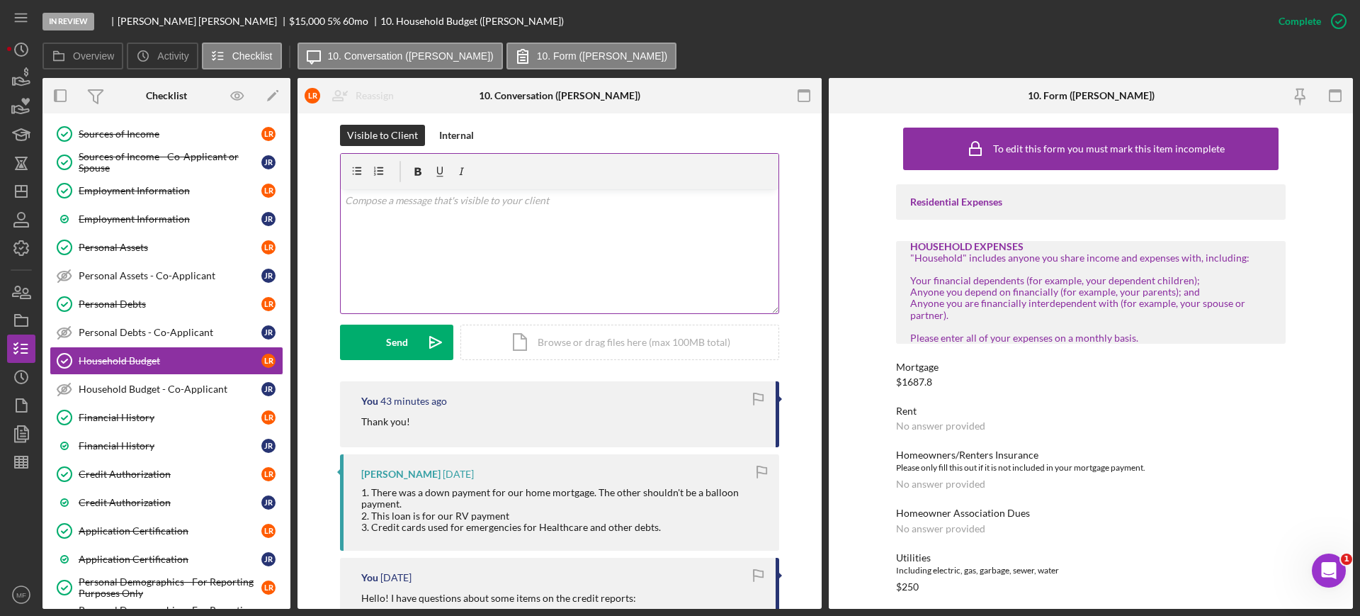
scroll to position [177, 0]
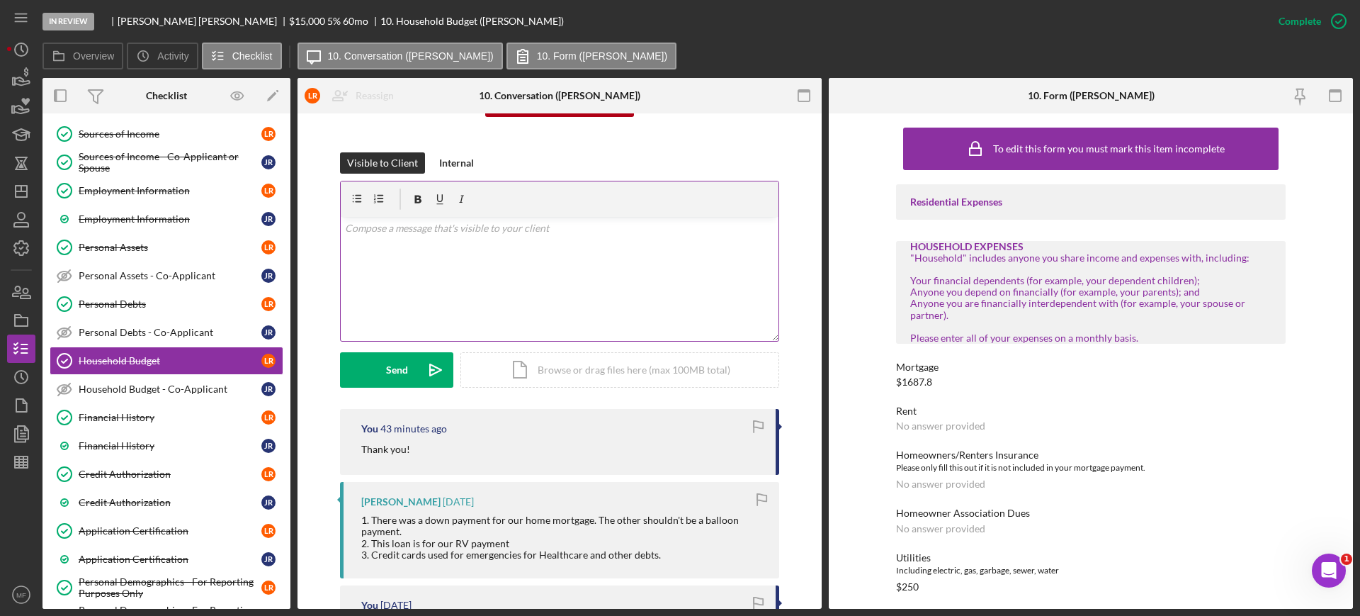
click at [378, 228] on p at bounding box center [560, 228] width 430 height 16
click at [420, 238] on div "v Color teal Color pink Remove color Add row above Add row below Add column bef…" at bounding box center [560, 279] width 438 height 124
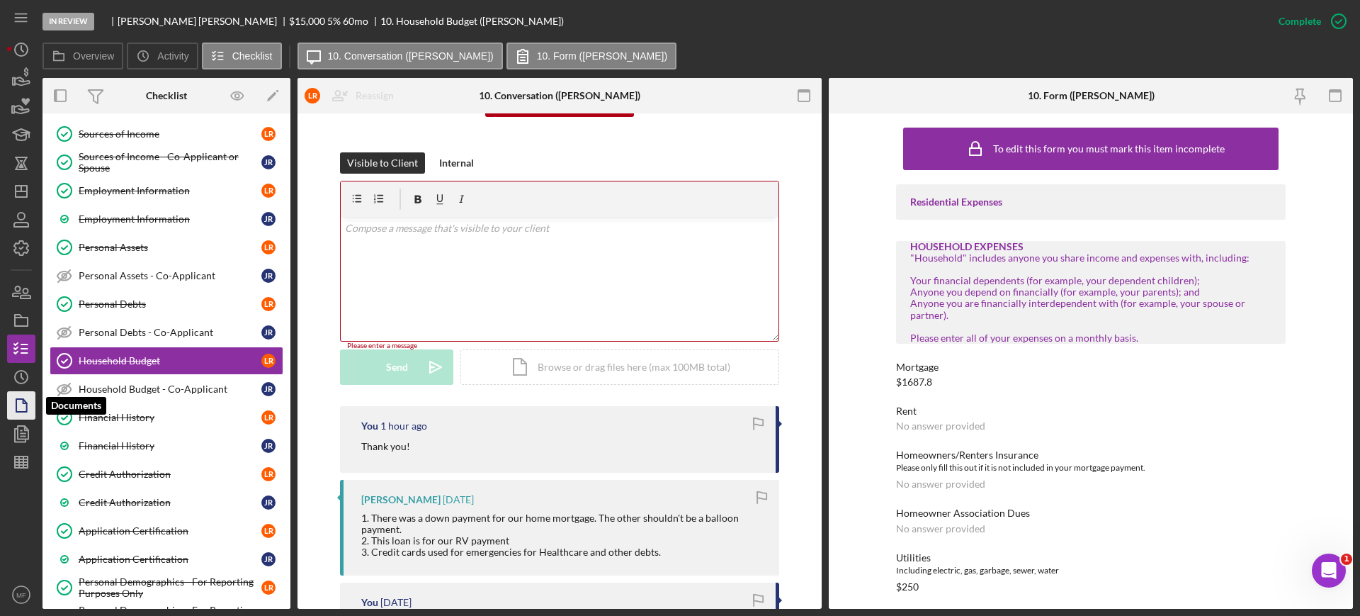
click at [21, 409] on icon "button" at bounding box center [21, 405] width 35 height 35
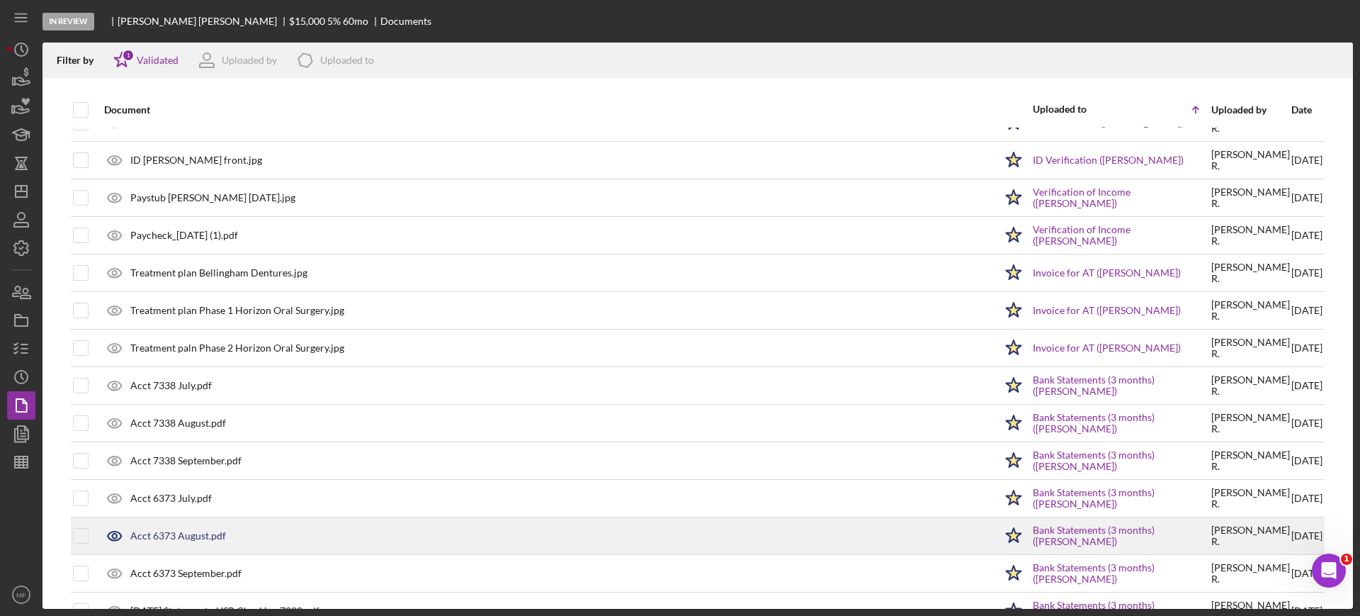
scroll to position [285, 0]
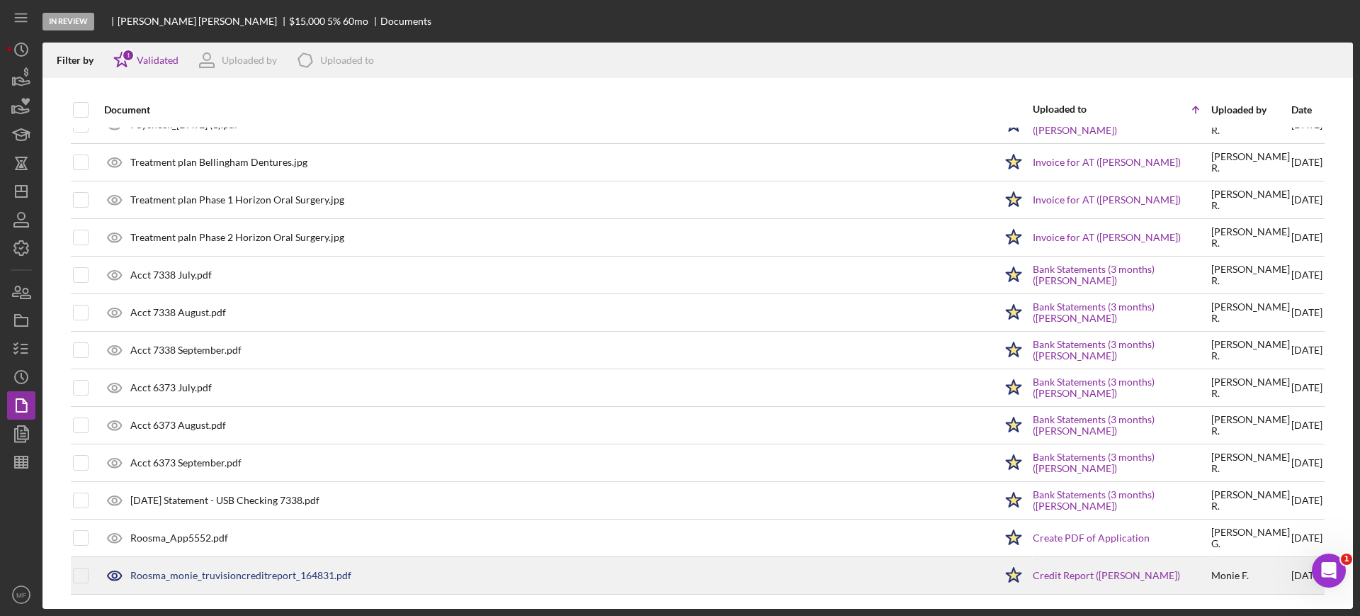
click at [259, 579] on div "Roosma_monie_truvisioncreditreport_164831.pdf" at bounding box center [240, 575] width 221 height 11
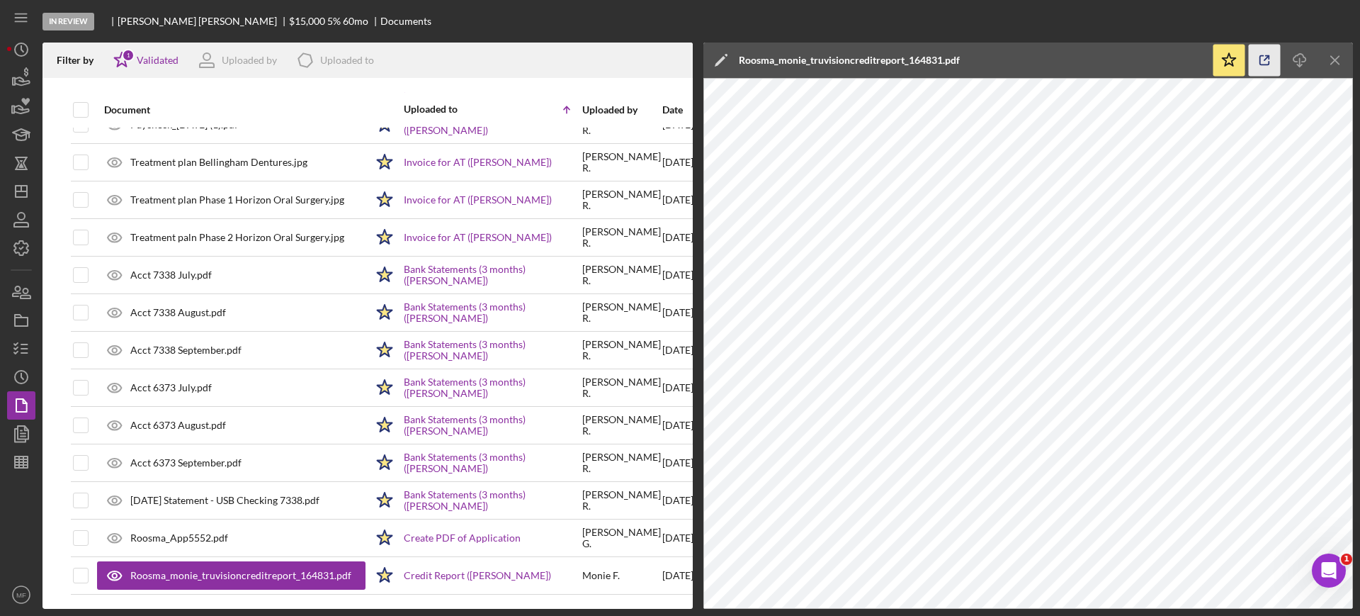
click at [1265, 66] on icon "button" at bounding box center [1265, 61] width 32 height 32
click at [26, 290] on icon "button" at bounding box center [21, 291] width 35 height 35
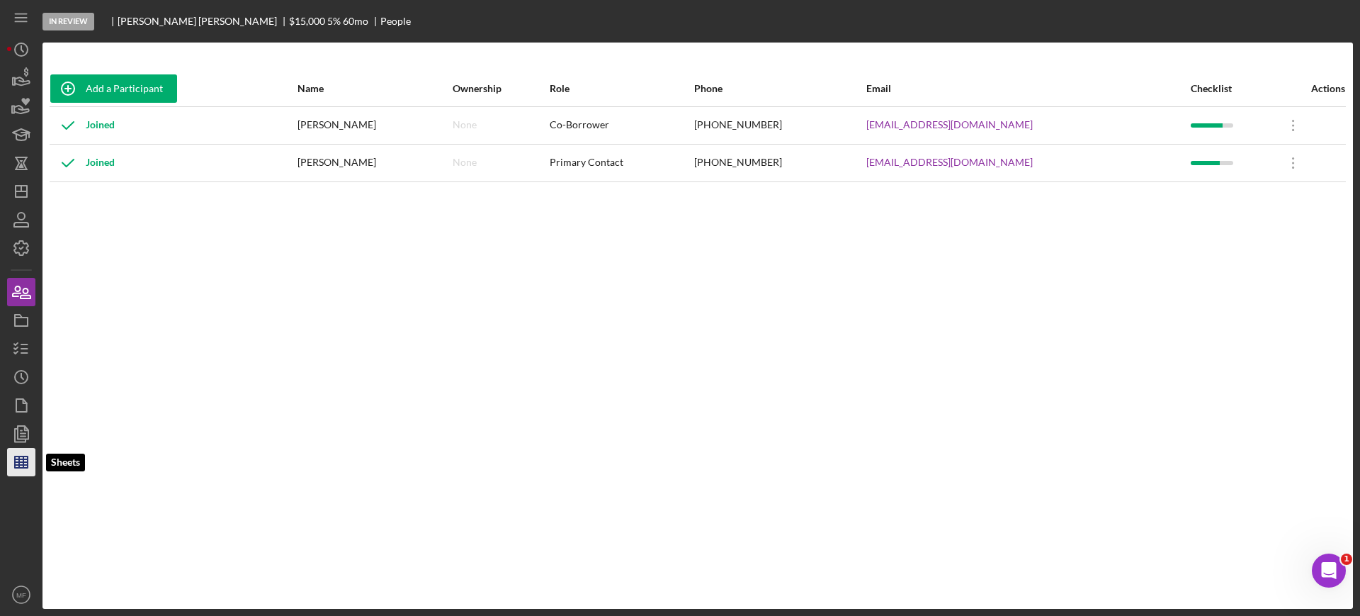
click at [26, 457] on icon "button" at bounding box center [21, 461] width 35 height 35
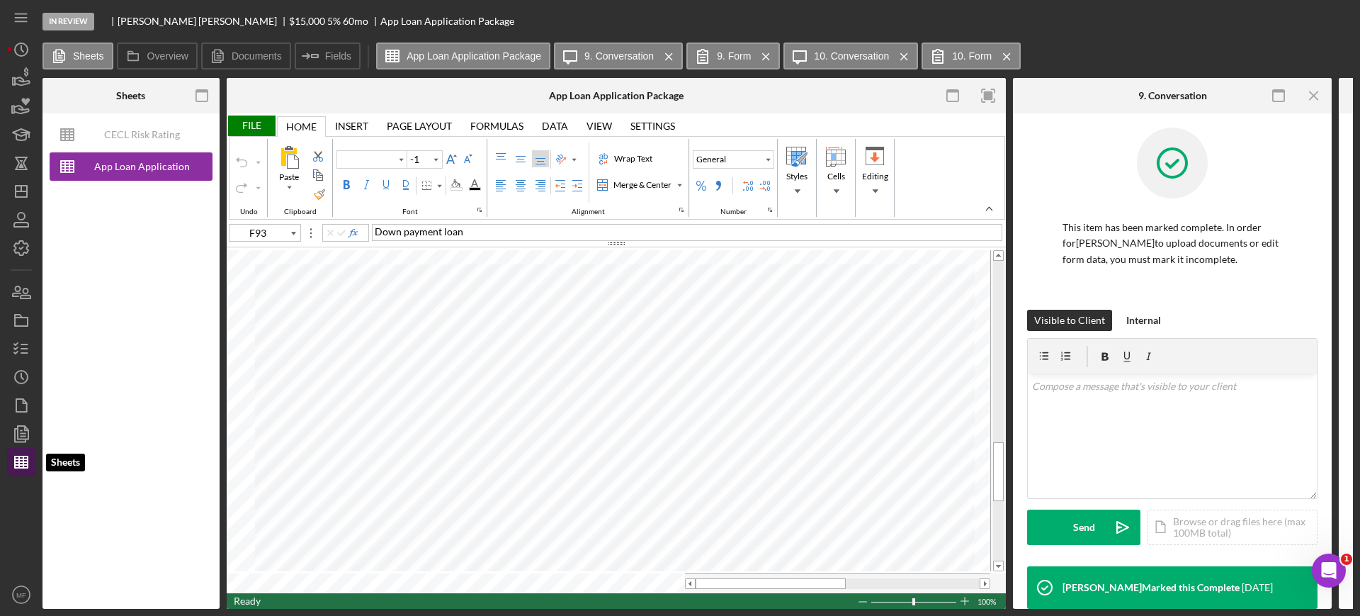
type input "Arial"
type input "10"
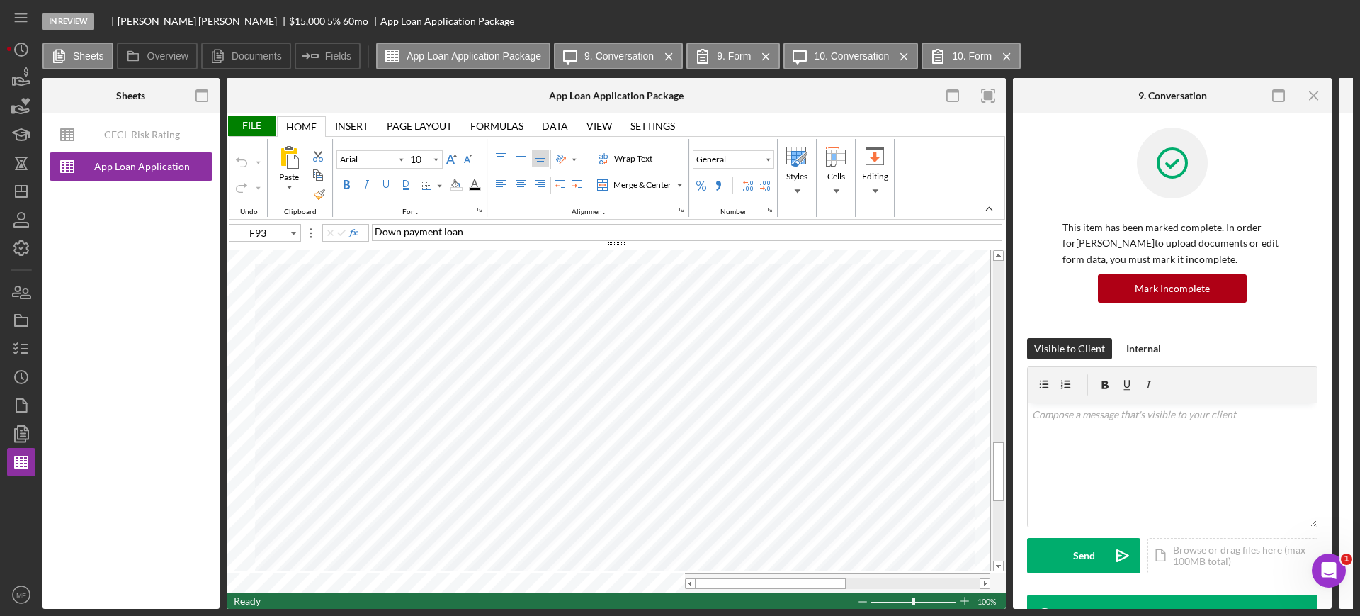
type input "A8"
type input "Calibri"
type input "11"
type input "A9"
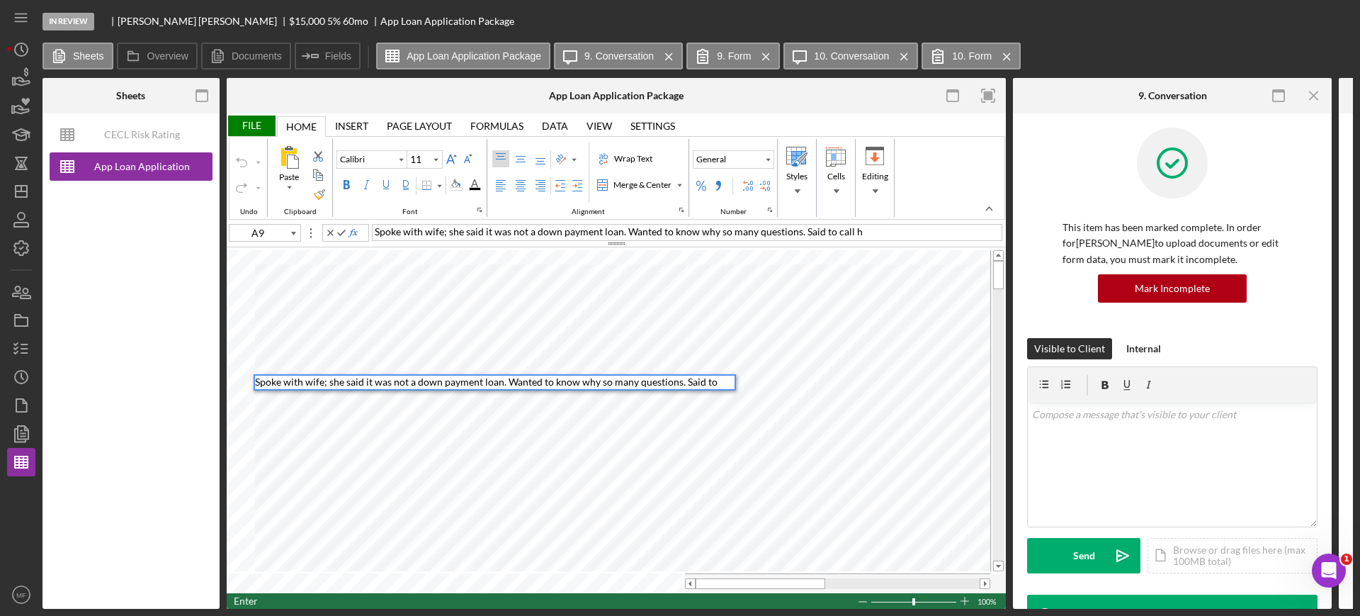
scroll to position [11, 0]
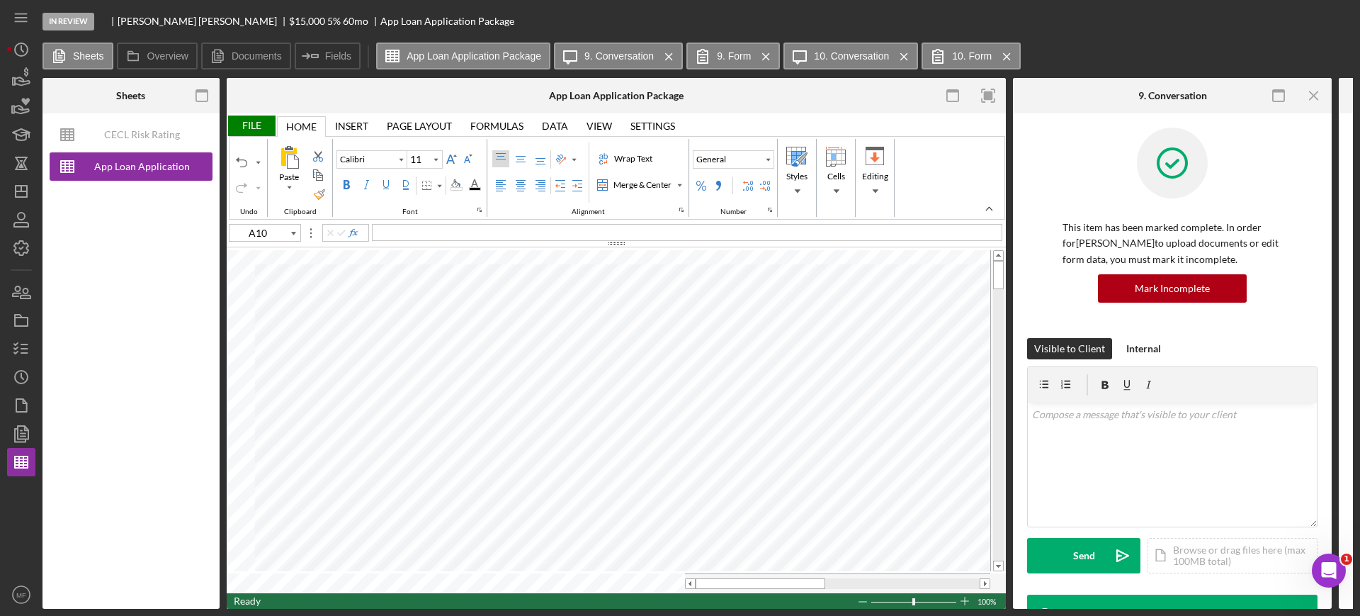
type input "A8"
click at [376, 225] on span "Response: 1. There was a down payment for our home mortgage. The other shouldn'…" at bounding box center [608, 242] width 467 height 35
click at [250, 120] on div "File" at bounding box center [251, 125] width 49 height 21
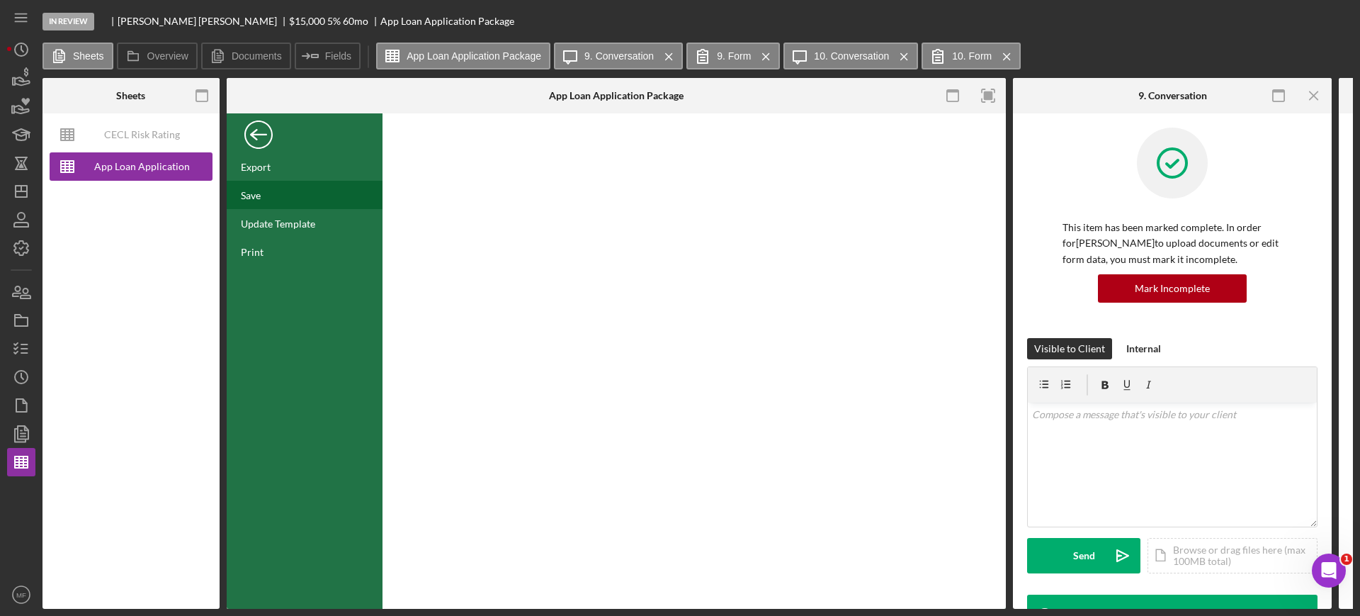
click at [264, 192] on div "Save" at bounding box center [305, 195] width 156 height 28
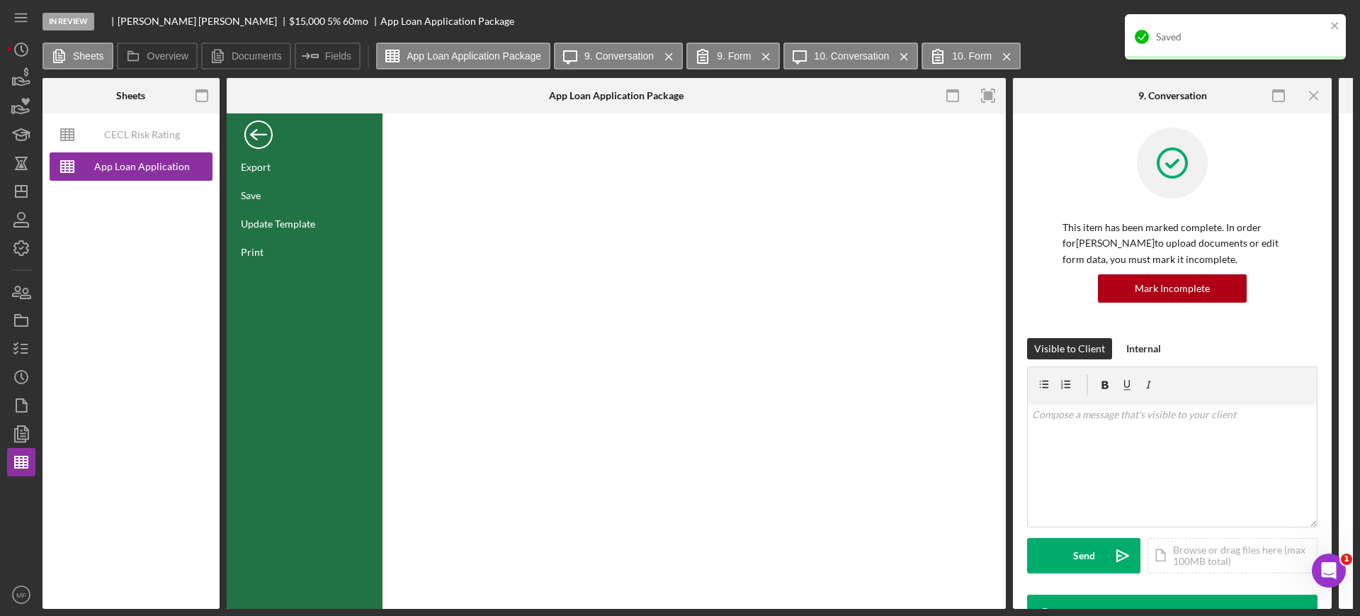
click at [259, 137] on div "Back" at bounding box center [258, 131] width 28 height 28
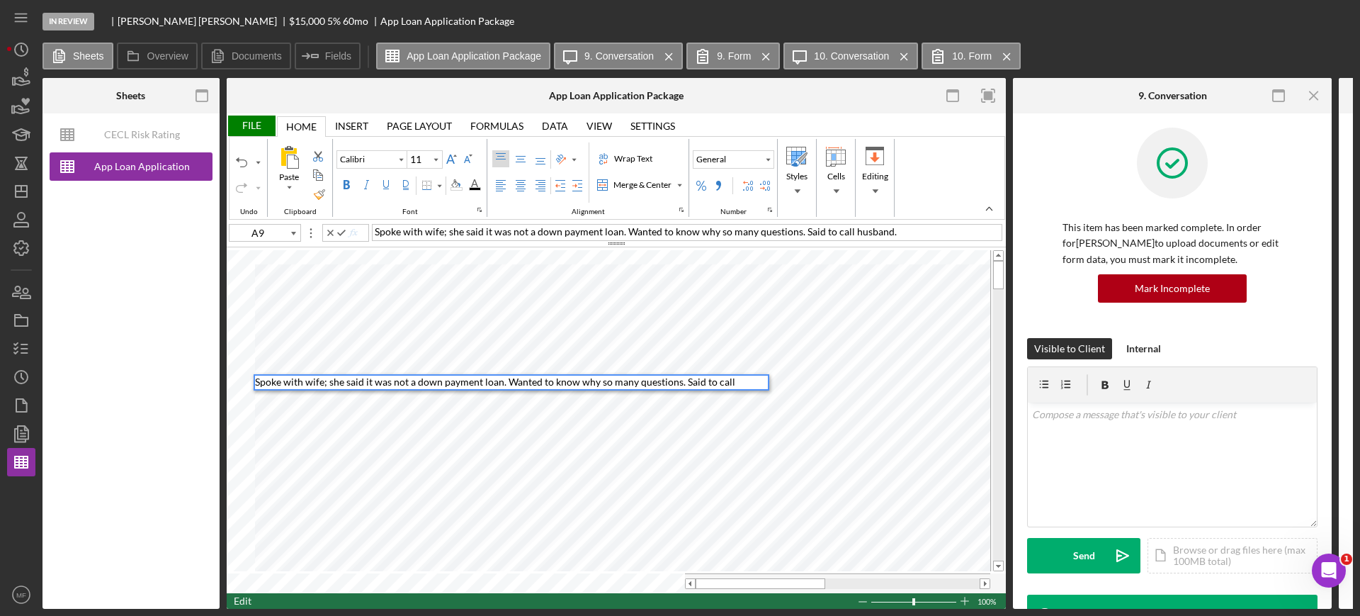
click at [896, 227] on div "Spoke with wife; she said it was not a down payment loan. Wanted to know why so…" at bounding box center [687, 232] width 631 height 17
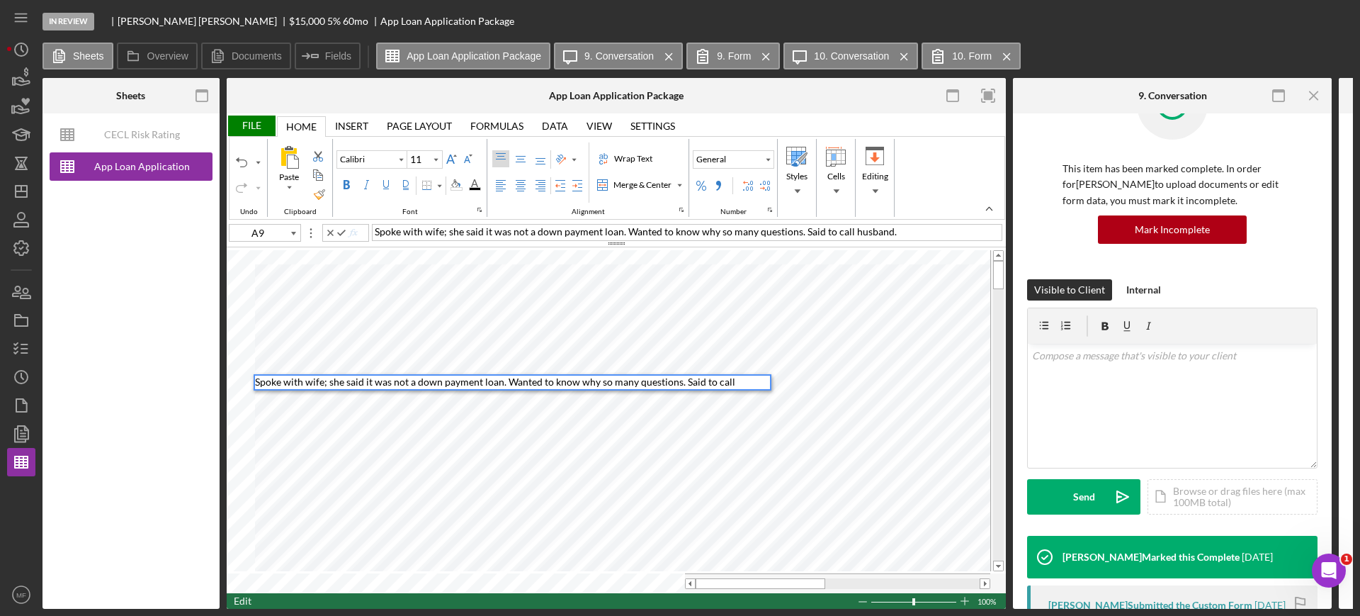
scroll to position [89, 0]
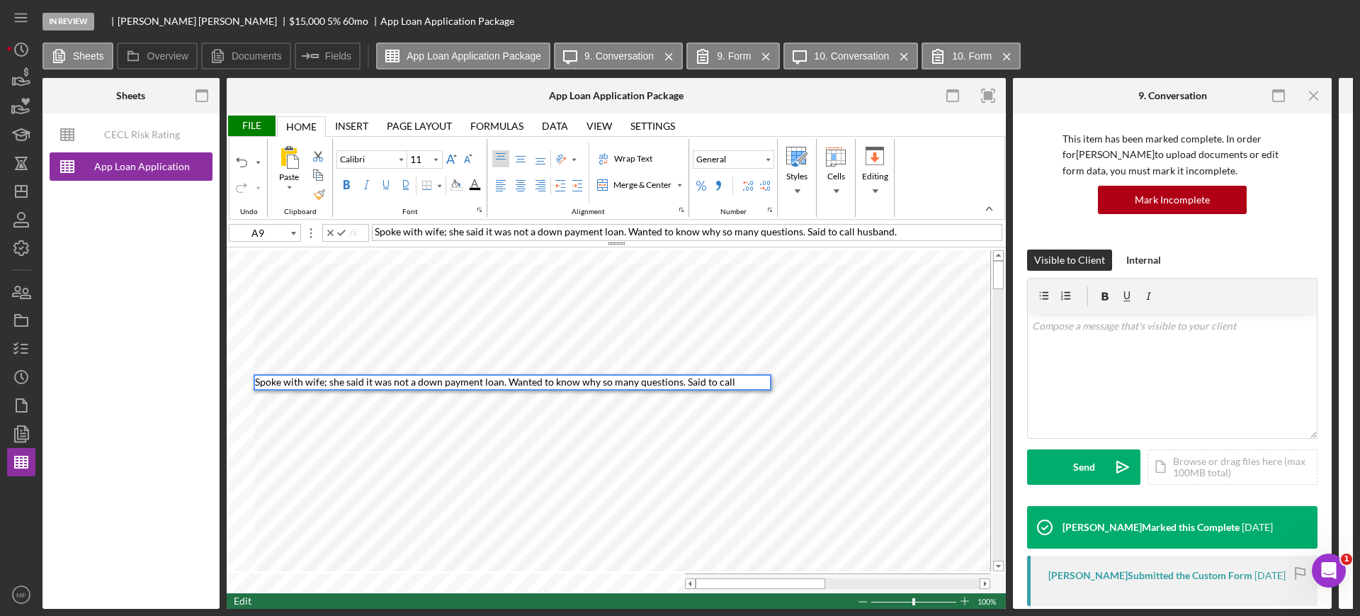
type input "F14"
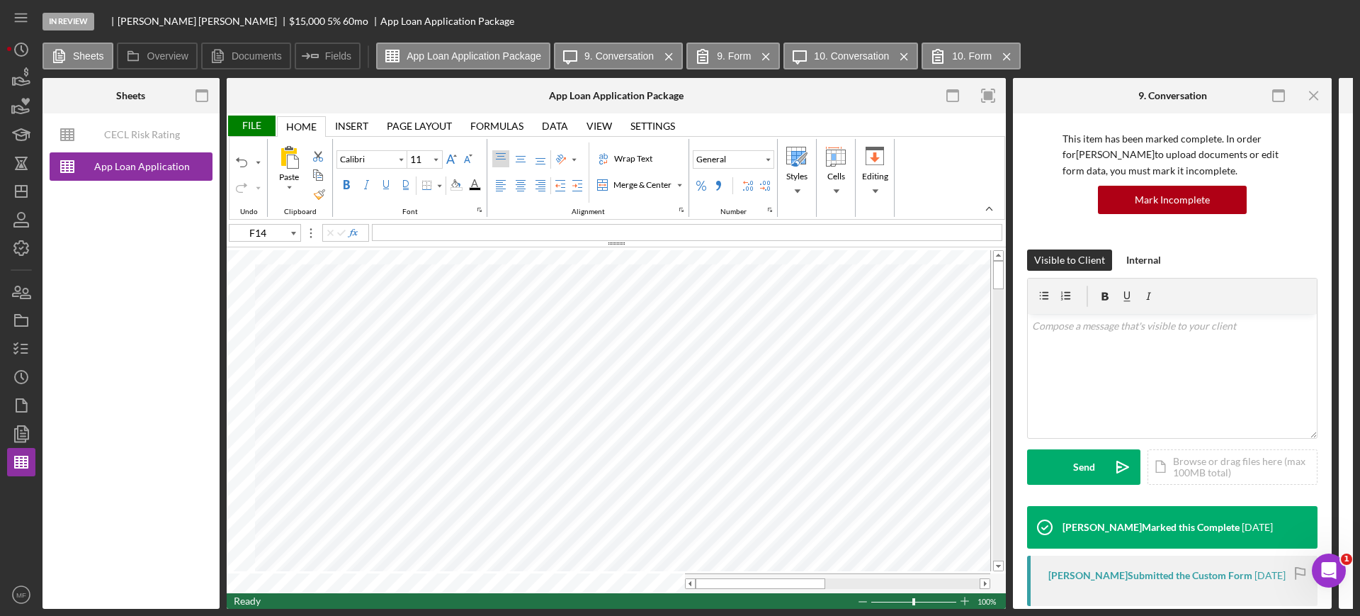
click at [258, 122] on div "File" at bounding box center [251, 125] width 49 height 21
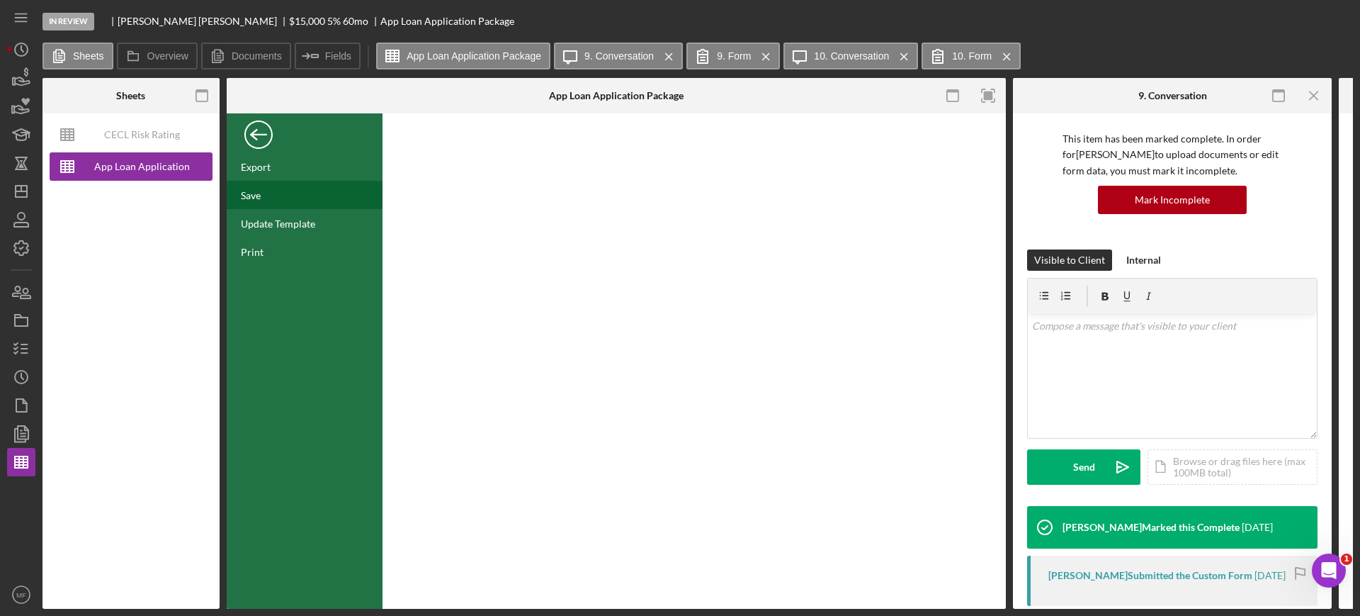
click at [253, 186] on div "Save" at bounding box center [305, 195] width 156 height 28
click at [26, 283] on icon "button" at bounding box center [21, 291] width 35 height 35
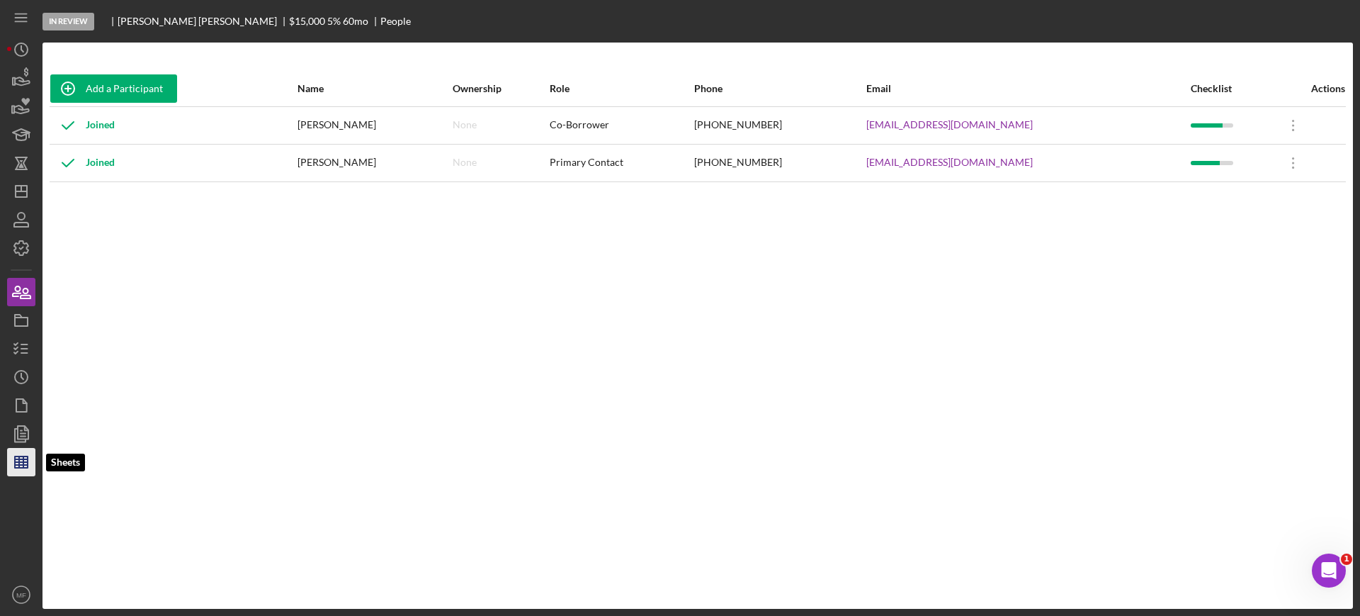
click at [25, 453] on icon "button" at bounding box center [21, 461] width 35 height 35
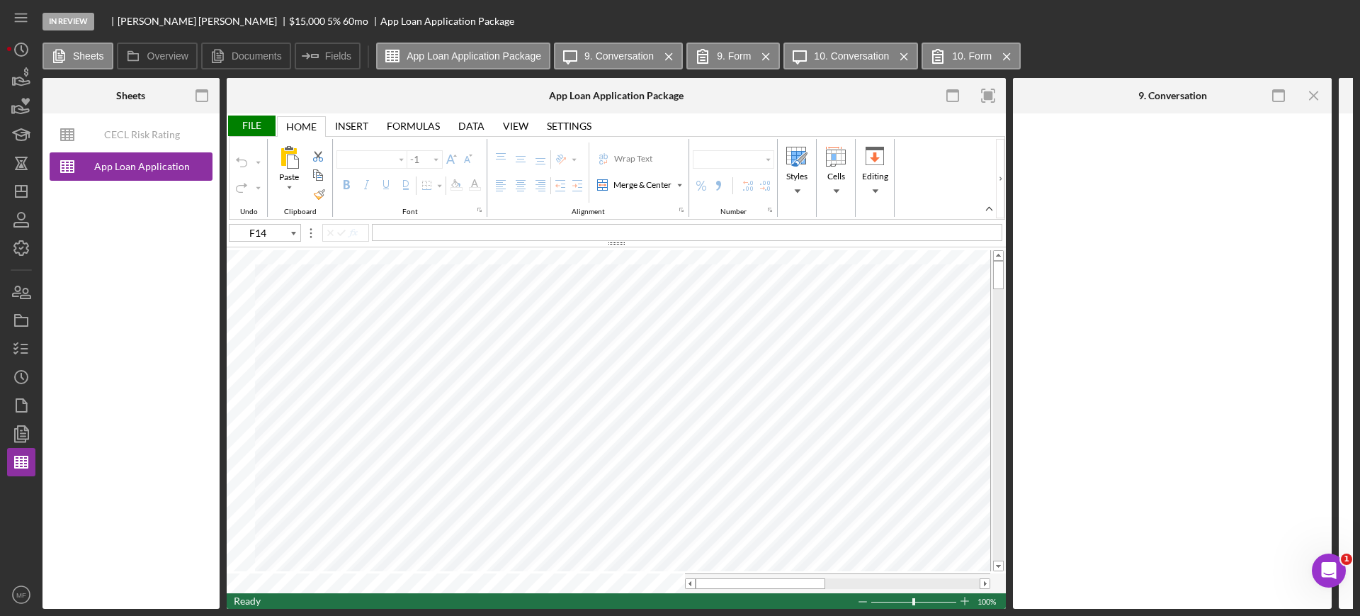
type input "Calibri"
type input "11"
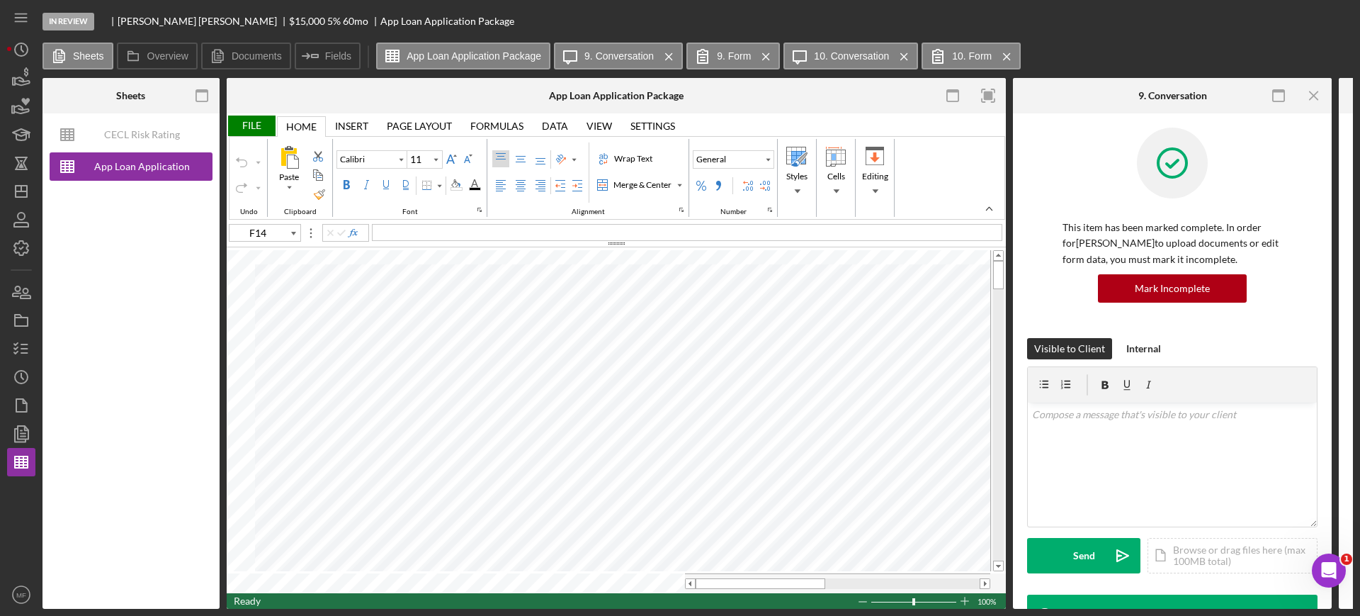
type input "A10"
click at [254, 125] on div "File" at bounding box center [251, 125] width 49 height 21
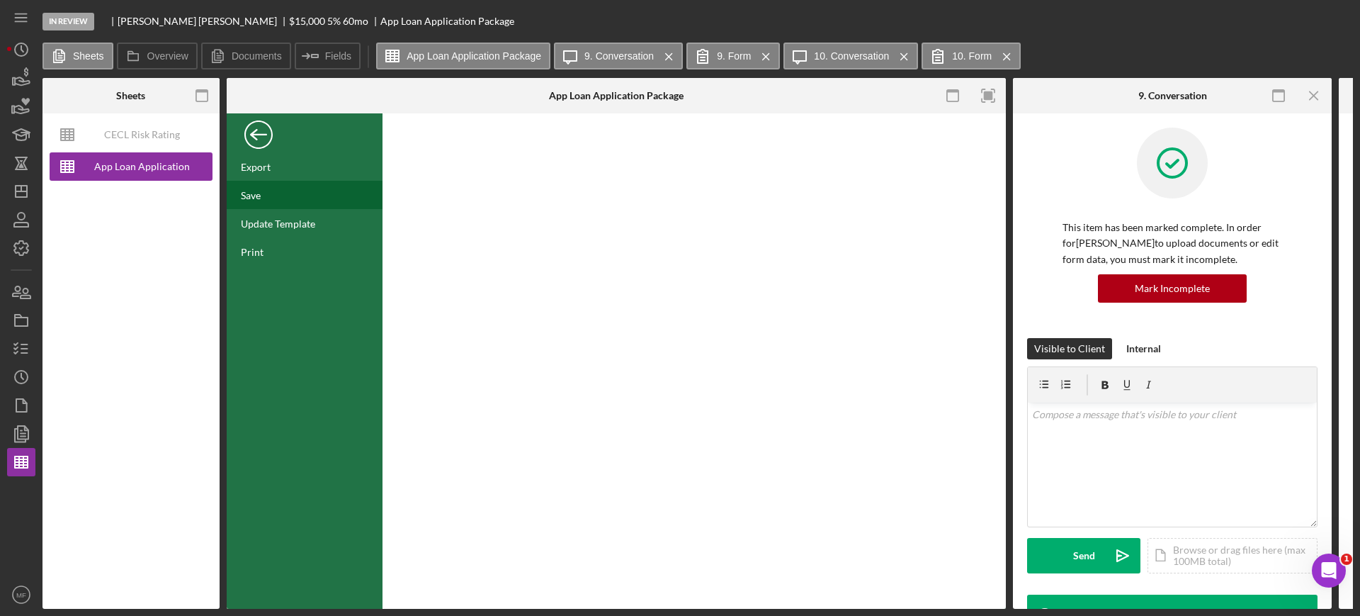
click at [273, 195] on div "Save" at bounding box center [305, 195] width 156 height 28
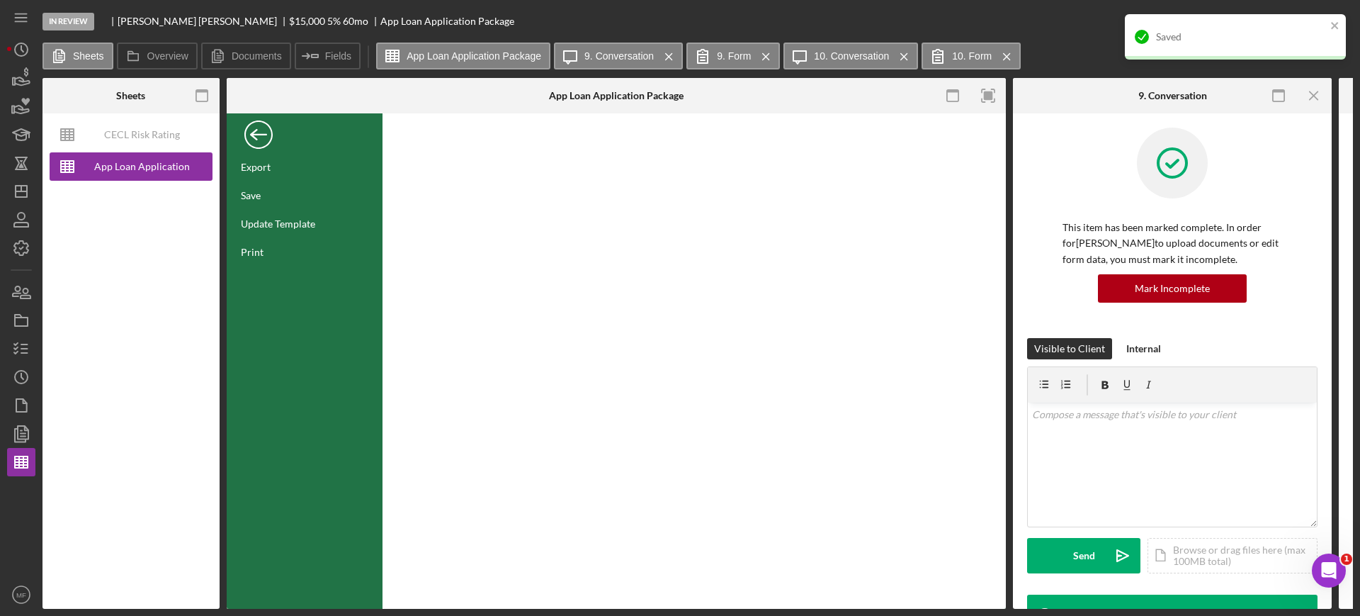
click at [259, 133] on div "Back" at bounding box center [258, 131] width 28 height 28
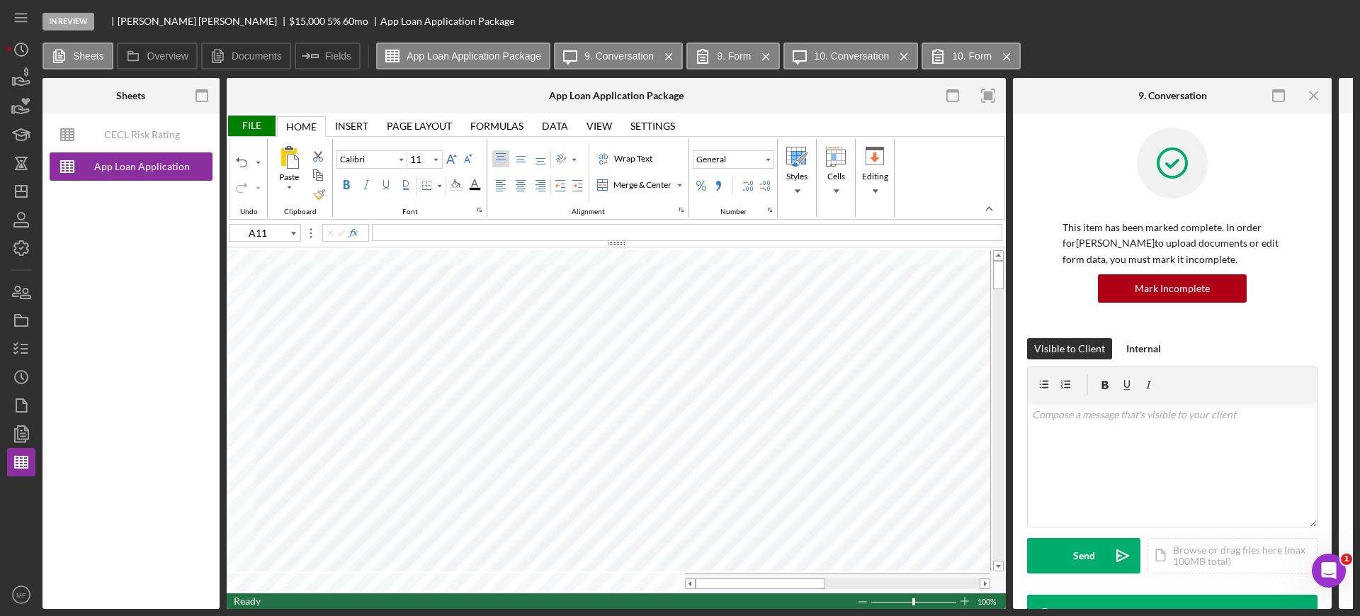
type input "F93"
type input "Arial"
type input "10"
type input "E81"
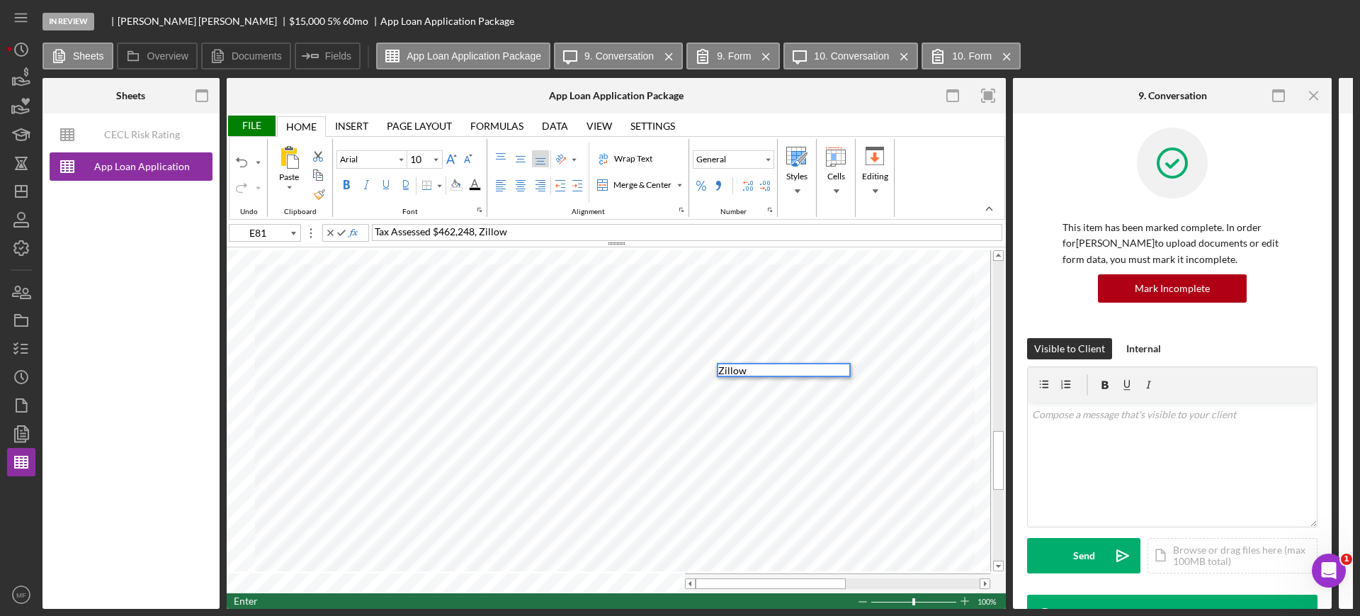
scroll to position [1, 0]
click at [527, 230] on div "Tax Assessed $462,248, Zillow" at bounding box center [687, 232] width 631 height 17
type input "B81"
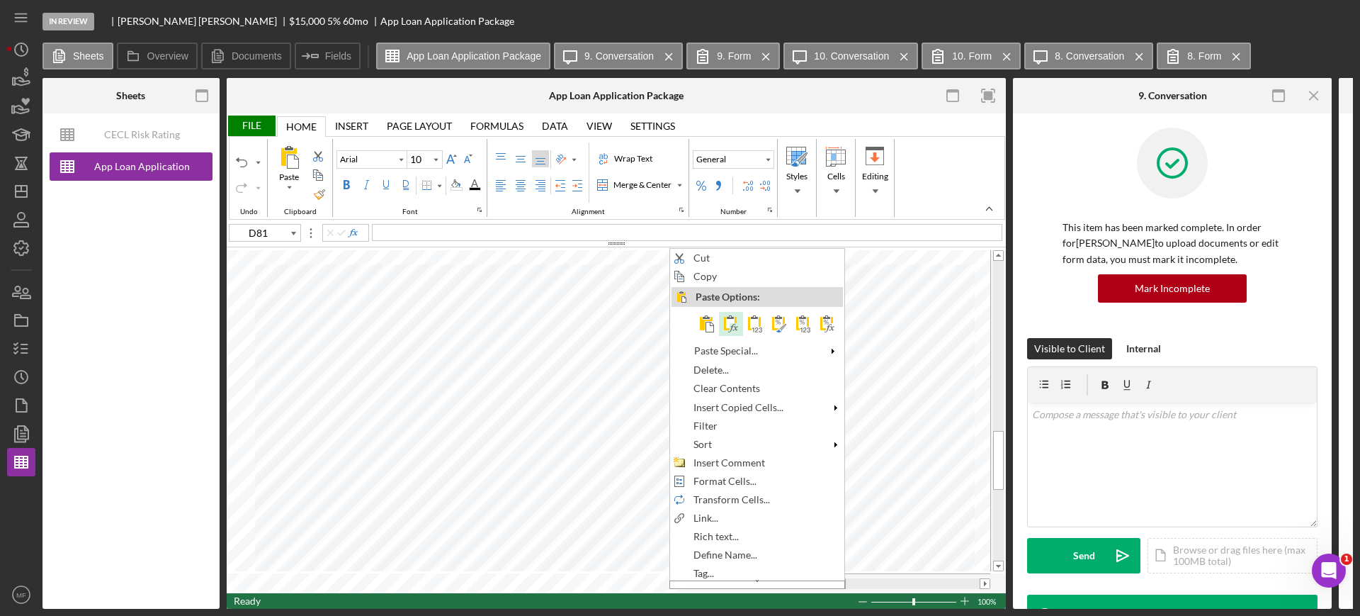
click at [732, 322] on span at bounding box center [731, 323] width 17 height 17
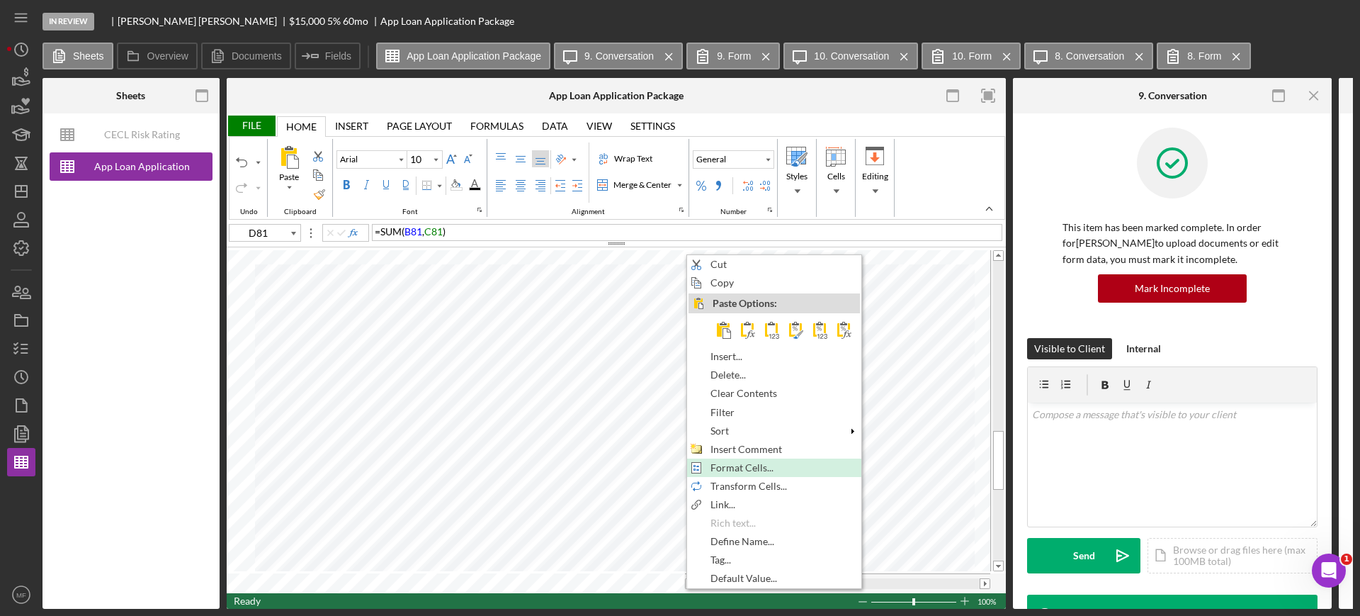
click at [742, 463] on span "Format Cells..." at bounding box center [750, 467] width 79 height 11
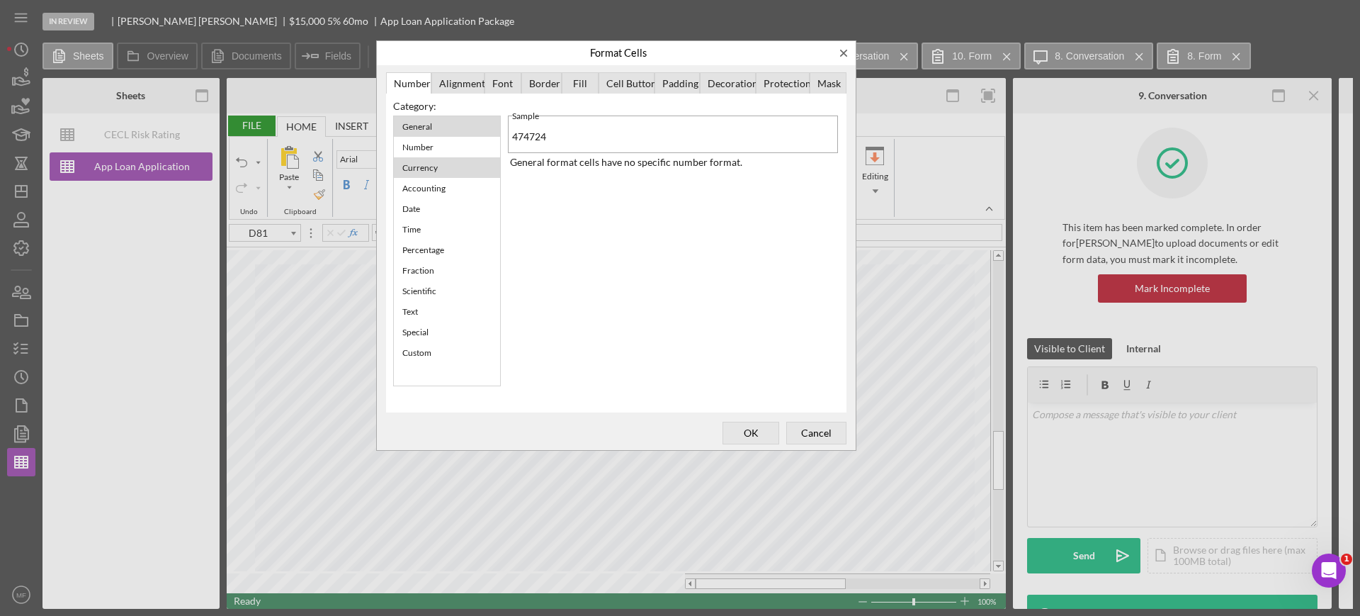
click at [456, 172] on div "Currency" at bounding box center [447, 167] width 106 height 21
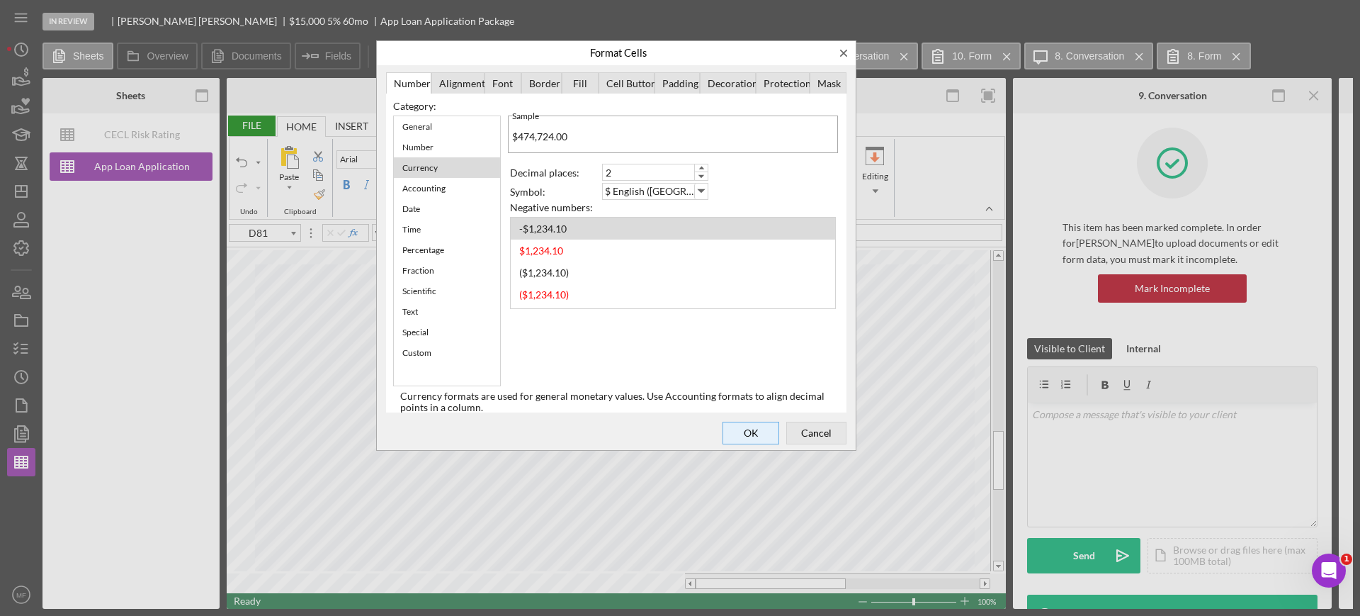
click at [737, 434] on span "OK" at bounding box center [751, 433] width 47 height 20
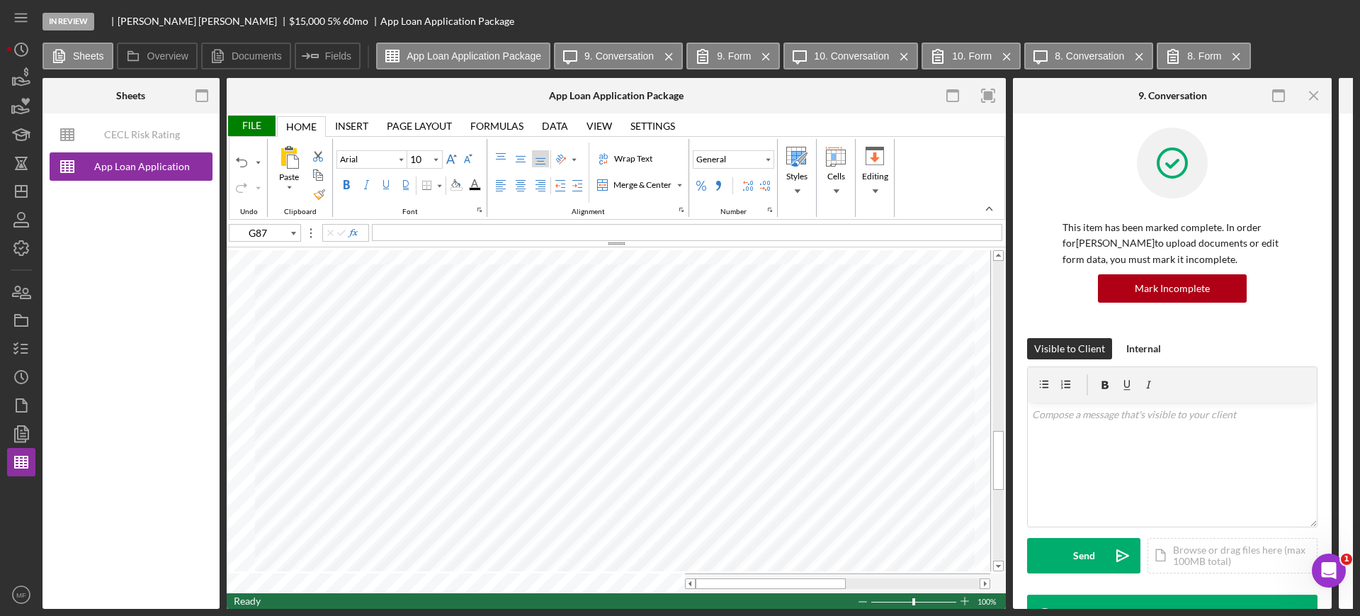
click at [258, 120] on div "File" at bounding box center [251, 125] width 49 height 21
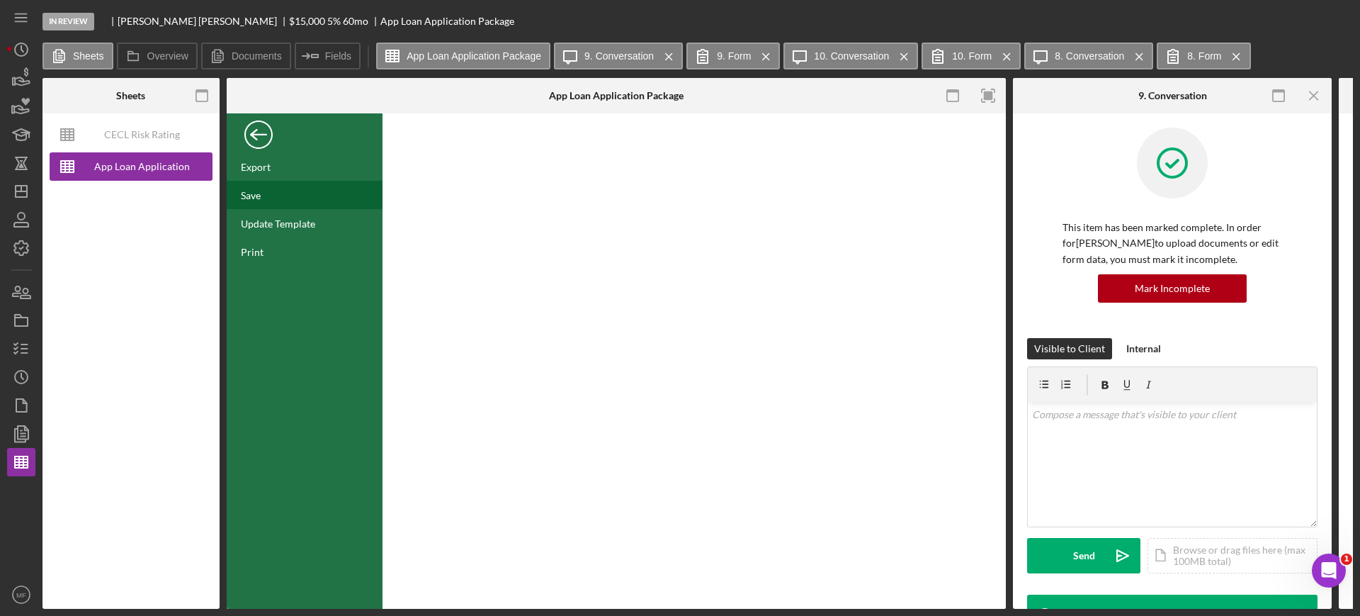
click at [266, 190] on div "Save" at bounding box center [305, 195] width 156 height 28
click at [255, 137] on div "Back" at bounding box center [258, 131] width 28 height 28
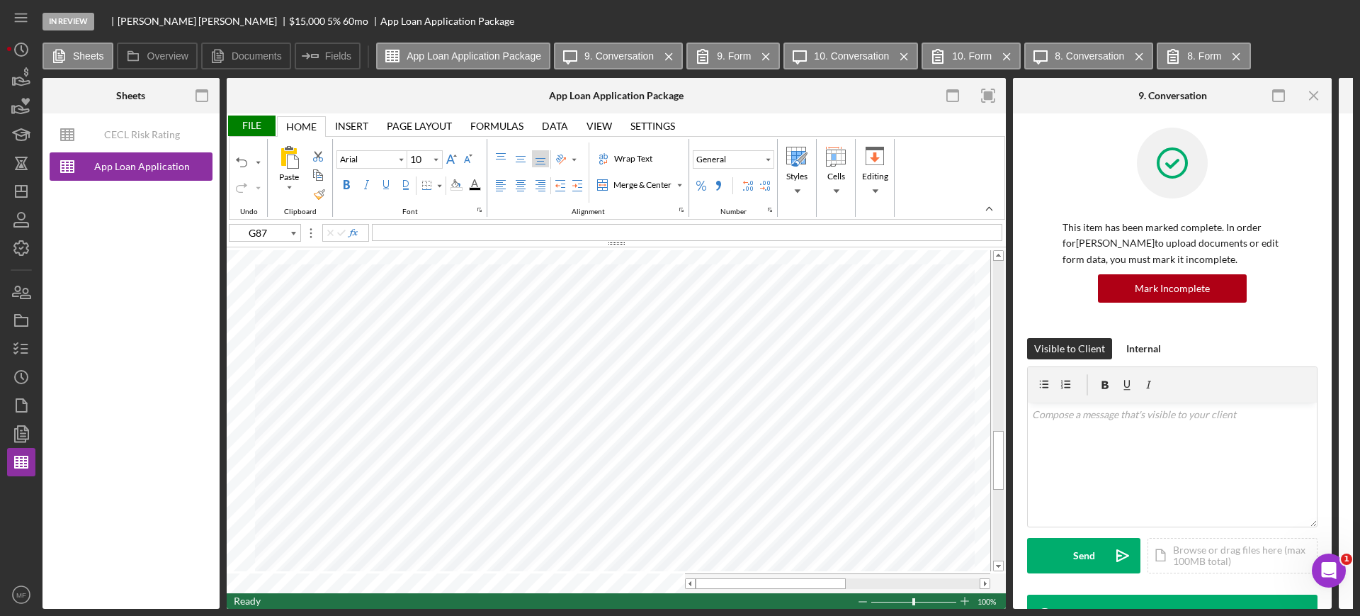
type input "A11"
type input "Calibri"
type input "11"
click at [30, 344] on icon "button" at bounding box center [21, 348] width 35 height 35
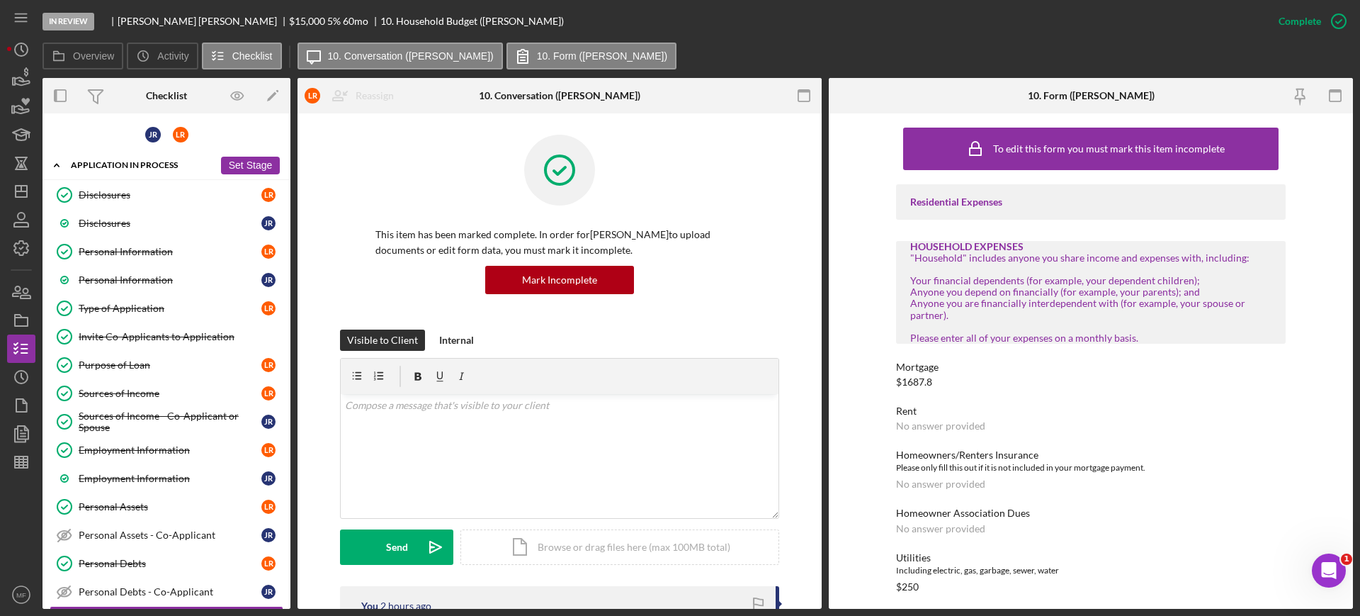
click at [153, 164] on div "Application In Process" at bounding box center [142, 165] width 143 height 9
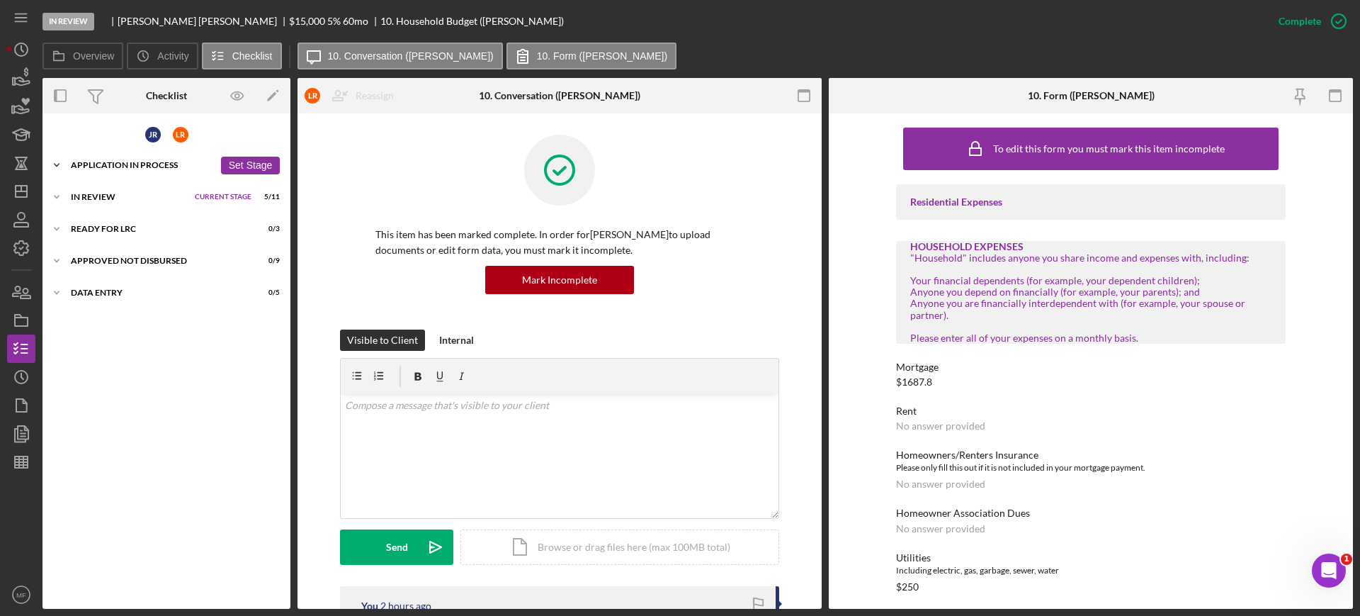
click at [122, 171] on div "Icon/Expander Application In Process 28 / 36 Set Stage" at bounding box center [167, 165] width 248 height 28
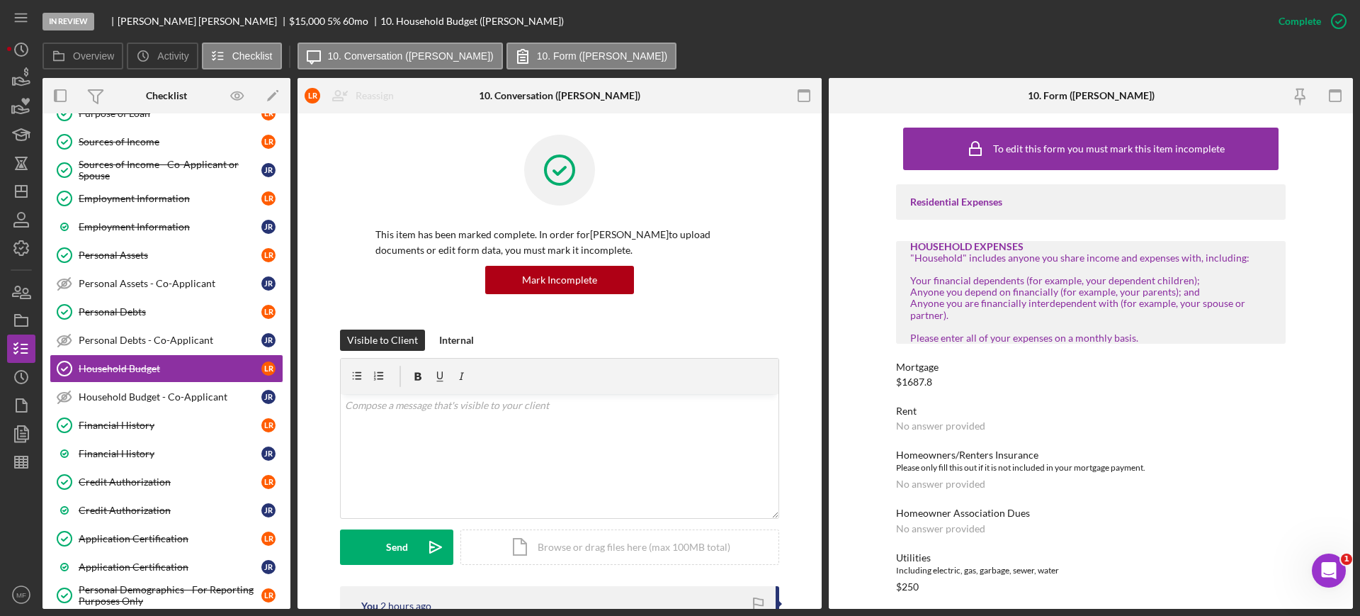
scroll to position [259, 0]
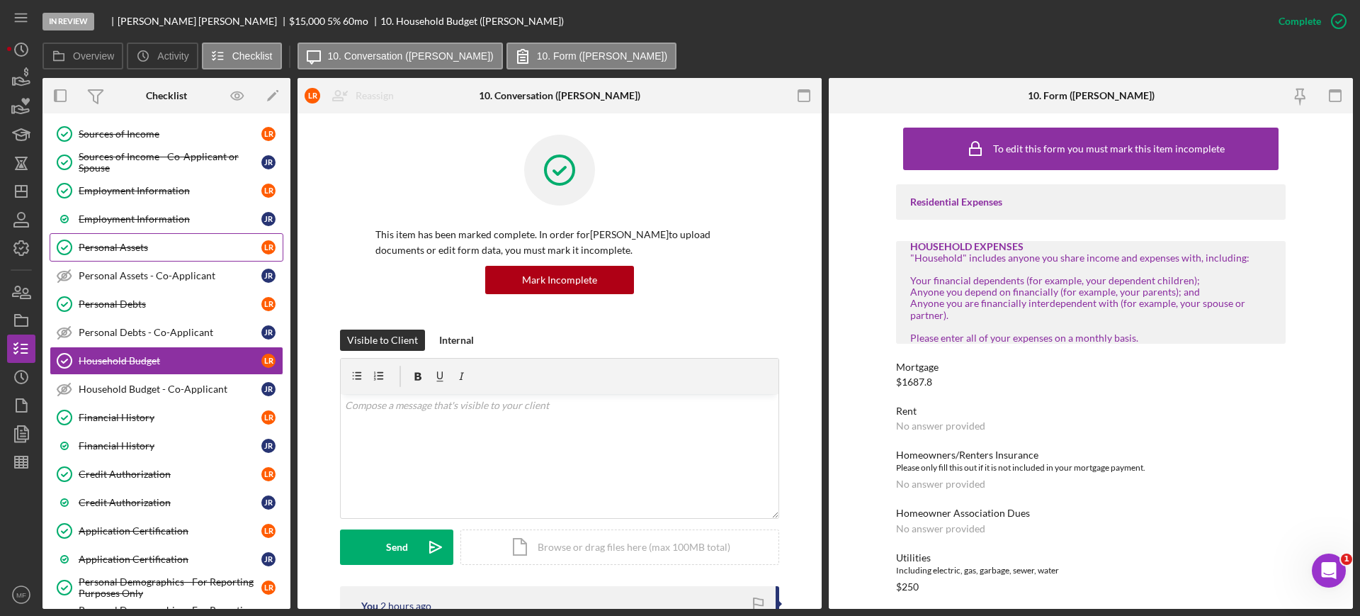
click at [117, 240] on link "Personal Assets Personal Assets L R" at bounding box center [167, 247] width 234 height 28
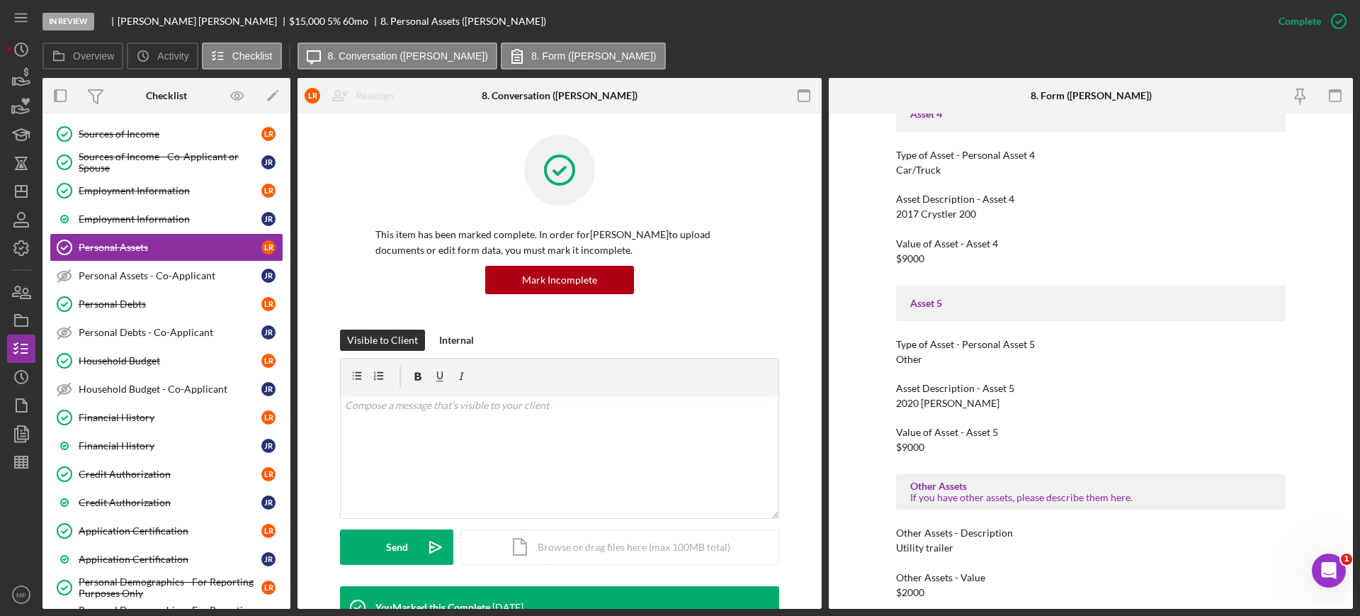
scroll to position [1400, 0]
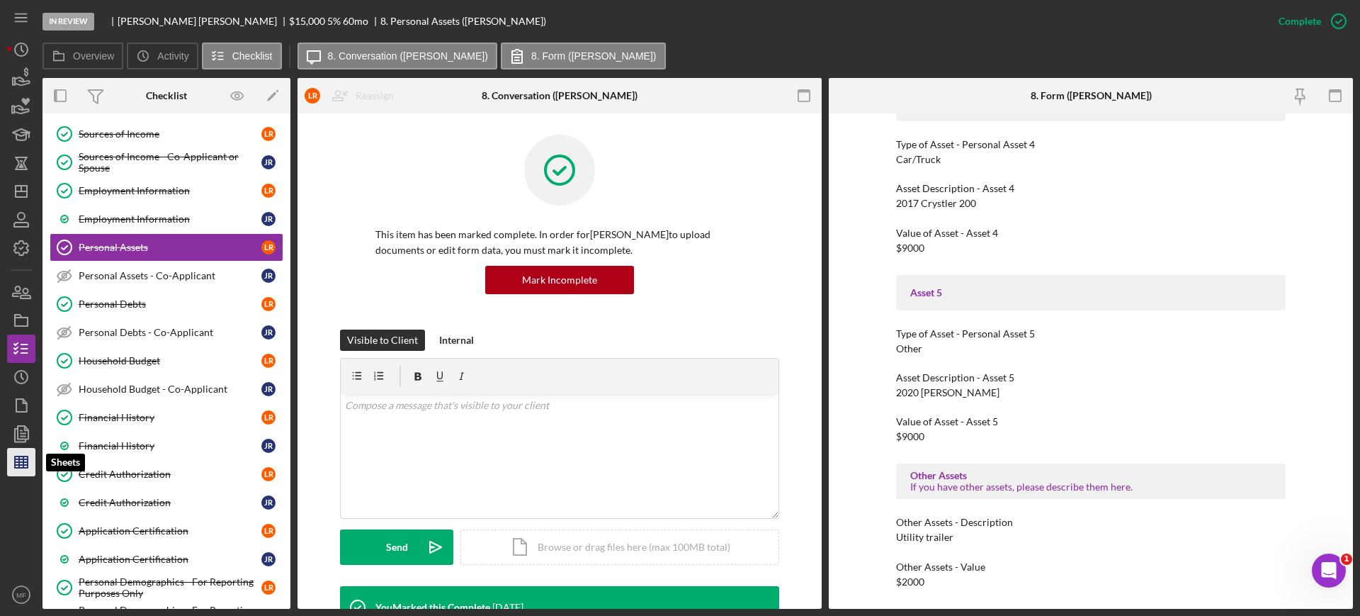
click at [30, 456] on icon "button" at bounding box center [21, 461] width 35 height 35
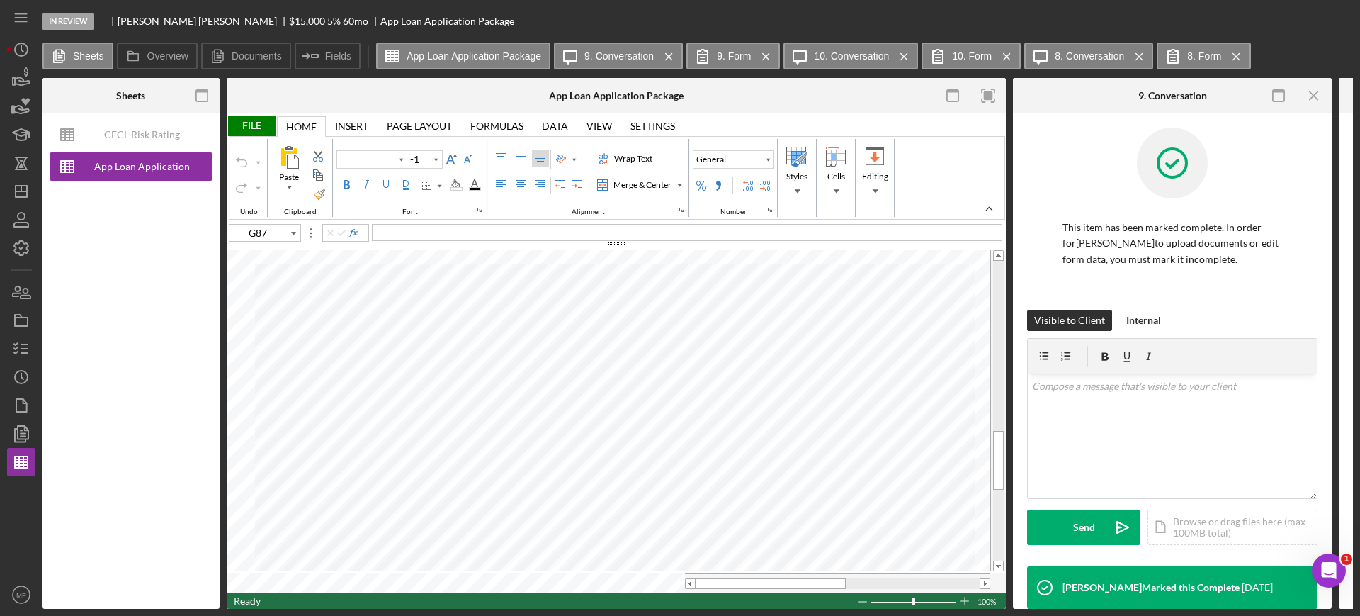
type input "Arial"
type input "10"
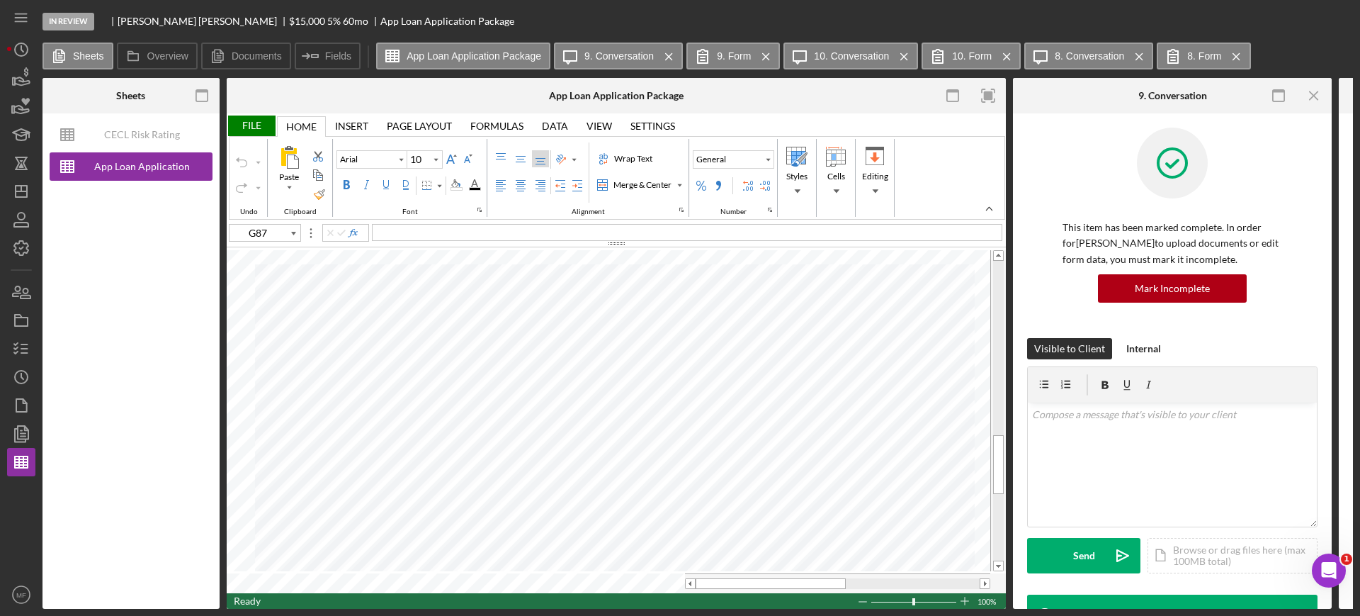
type input "A83"
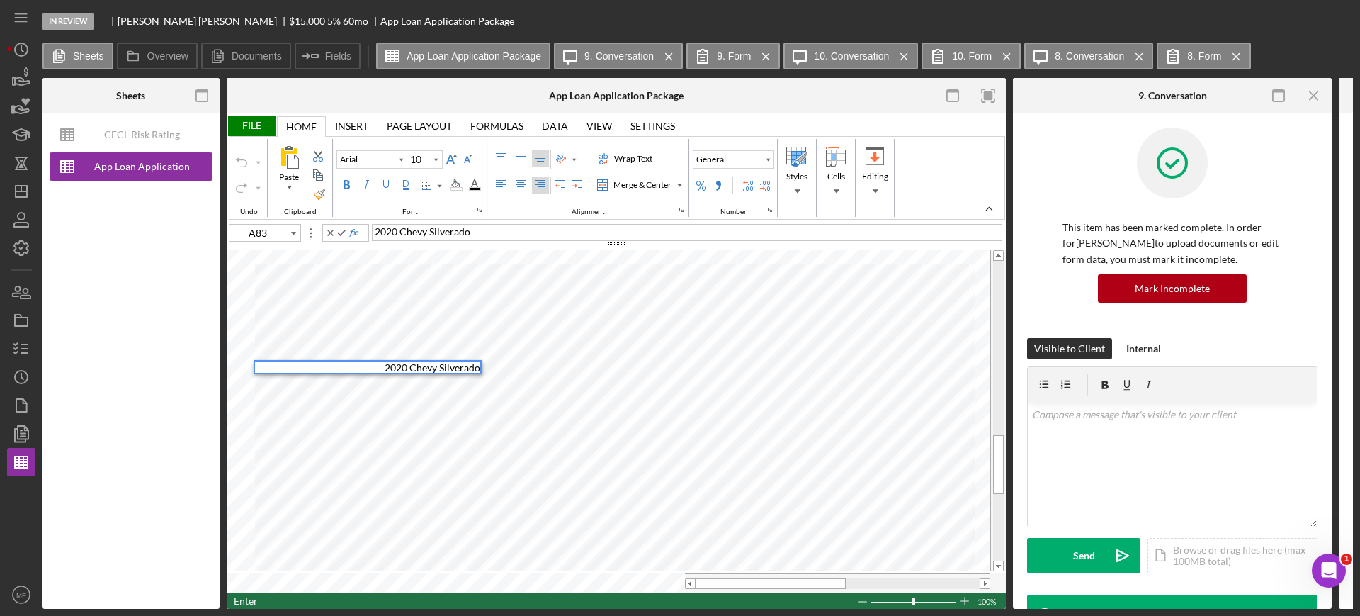
type input "B83"
type input "E83"
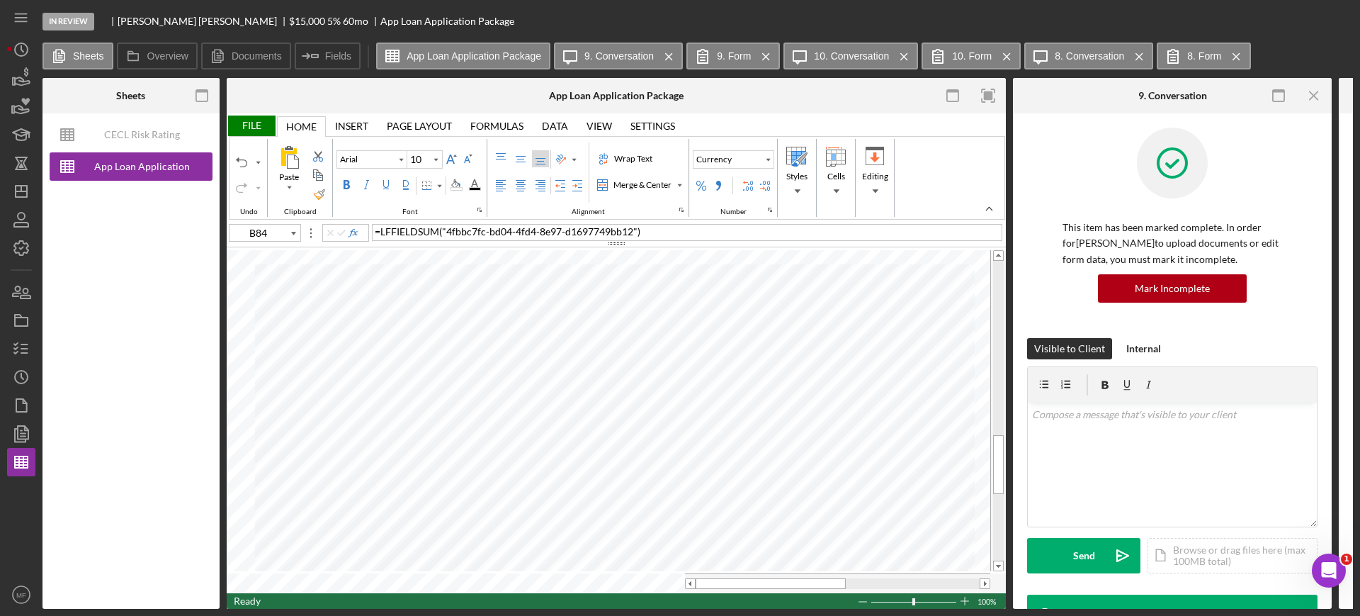
type input "A84"
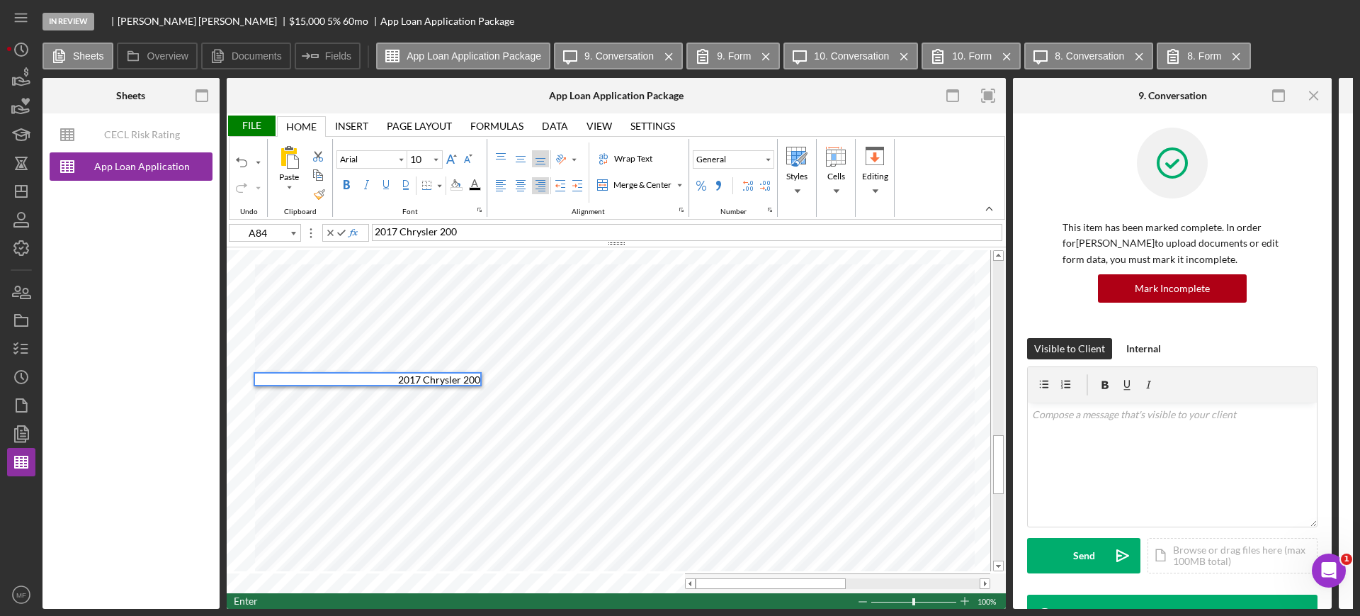
type input "B84"
type input "E84"
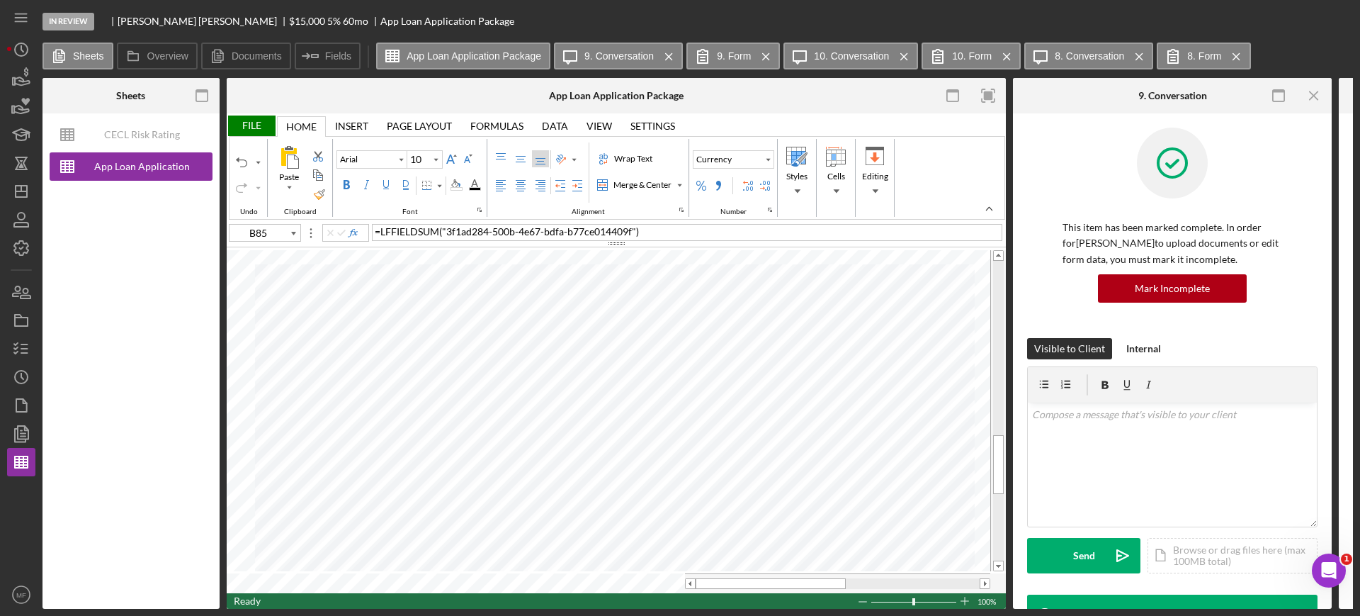
type input "A85"
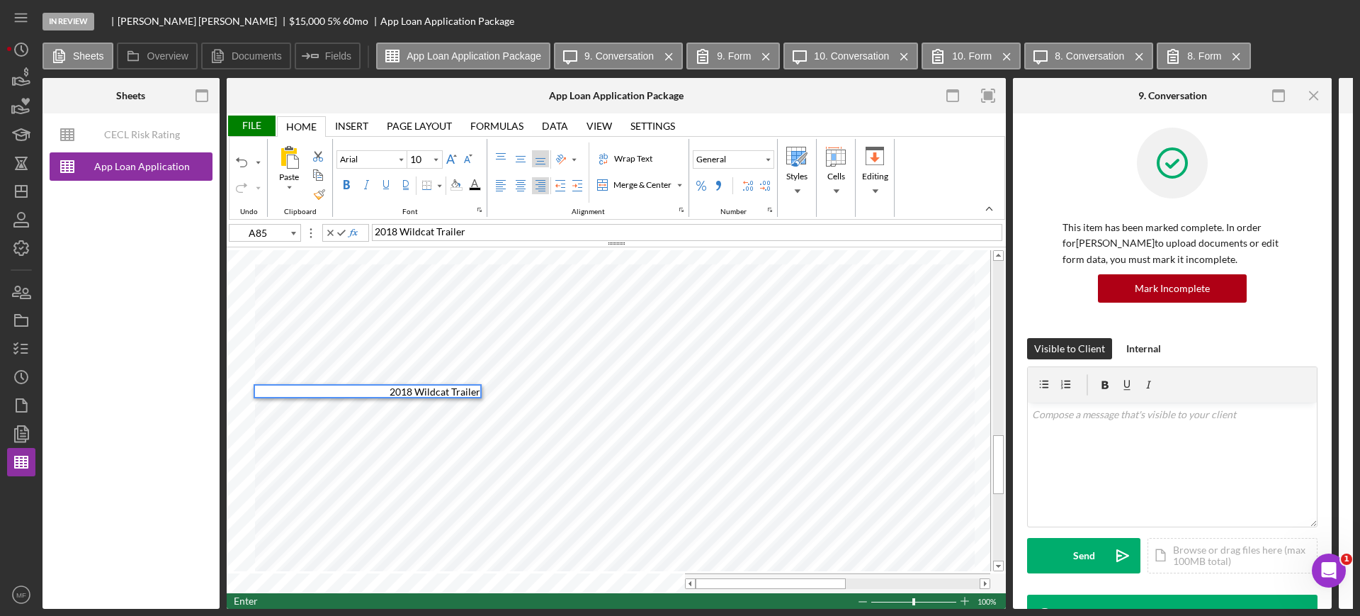
type input "B85"
type input "E85"
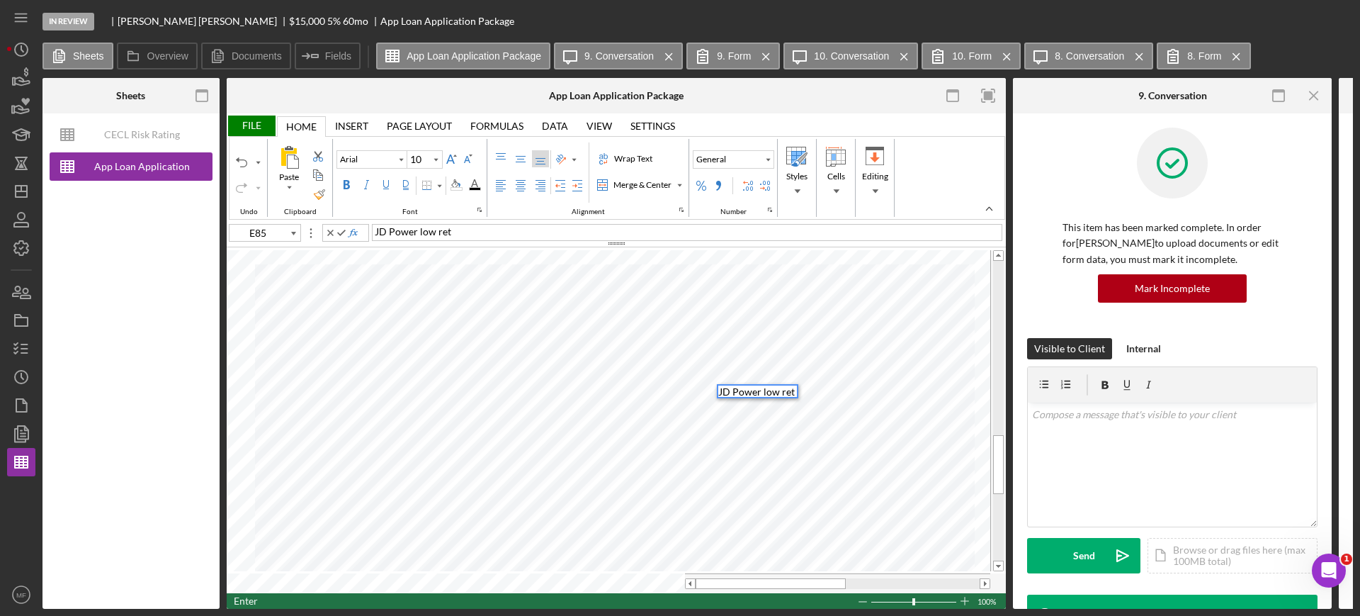
scroll to position [12, 0]
type input "A86"
click at [408, 397] on span "2018 Bendeance Rogue" at bounding box center [429, 403] width 103 height 12
click at [502, 227] on div "2018 Vendeance Rogue" at bounding box center [687, 232] width 631 height 17
type input "B86"
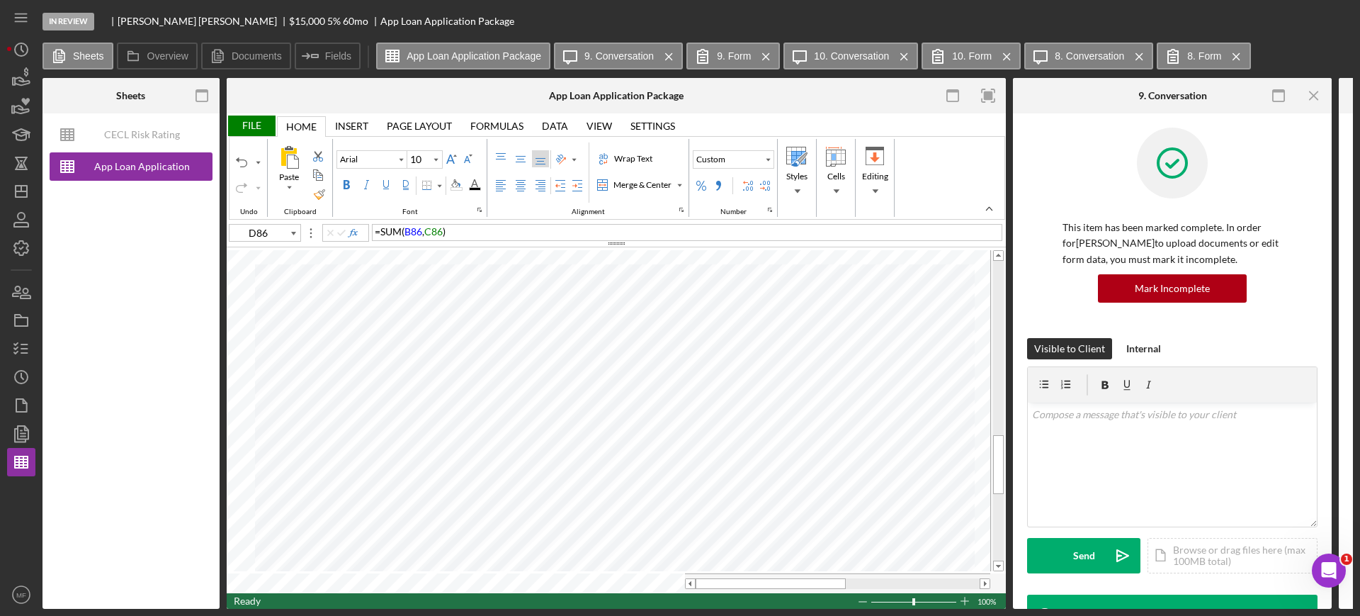
type input "E86"
type input "A87"
type input "B87"
type input "E87"
type input "E88"
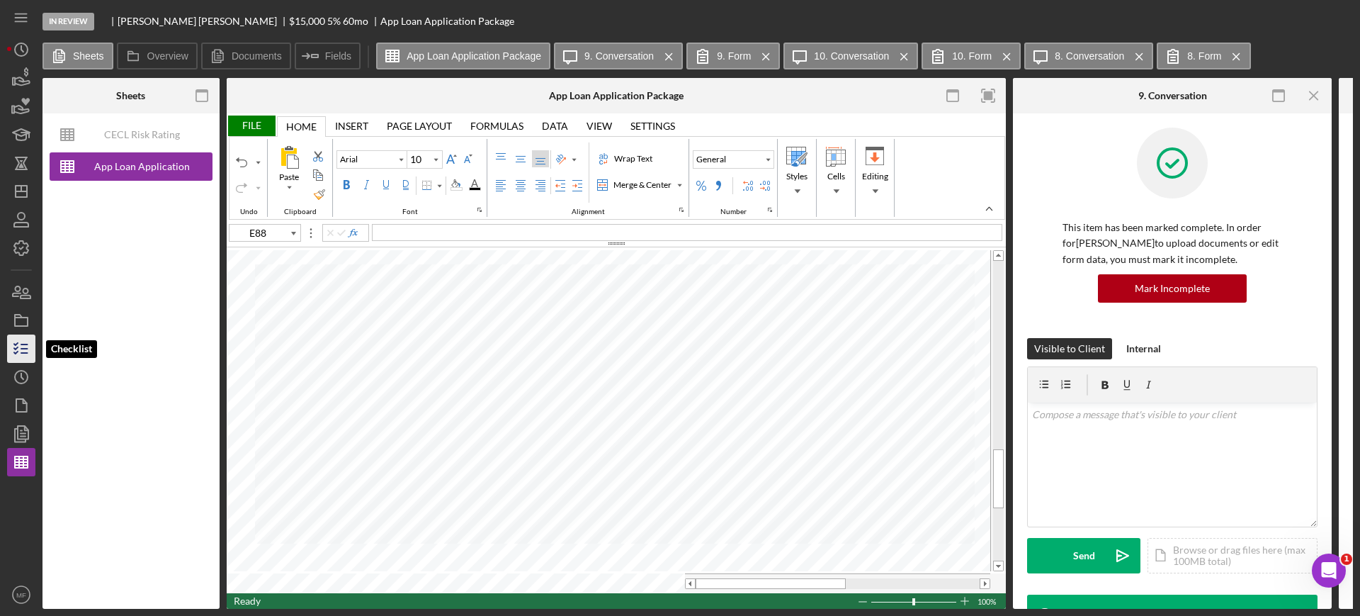
click at [23, 342] on icon "button" at bounding box center [21, 348] width 35 height 35
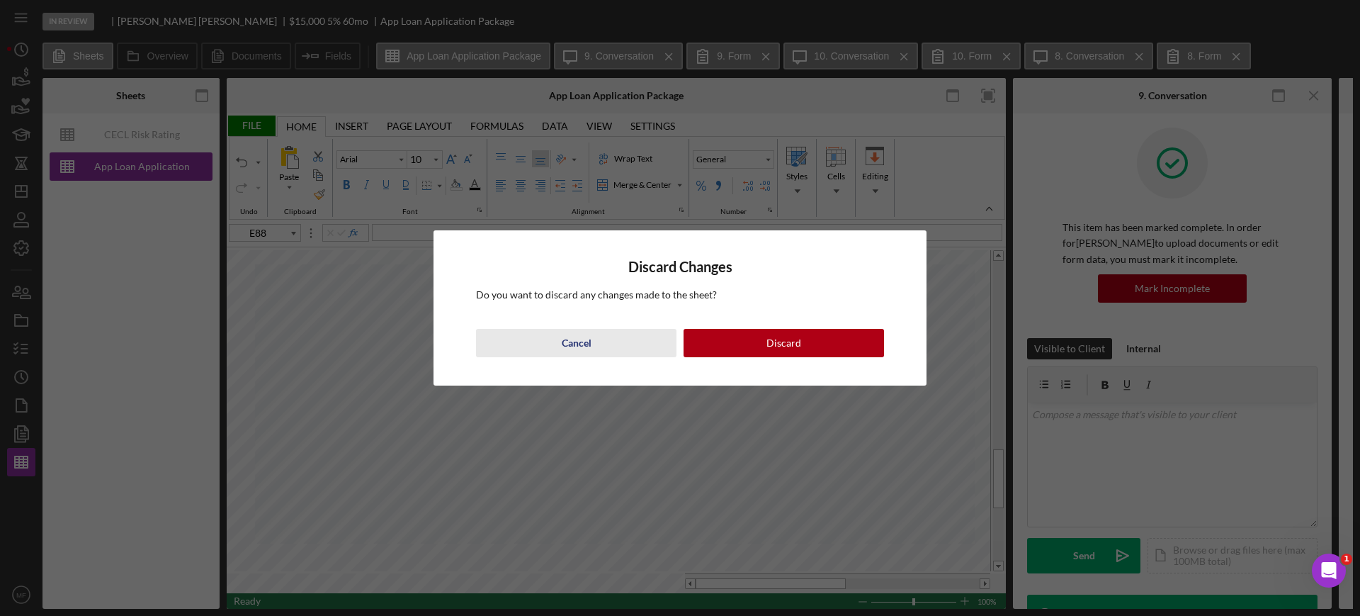
click at [589, 338] on div "Cancel" at bounding box center [577, 343] width 30 height 28
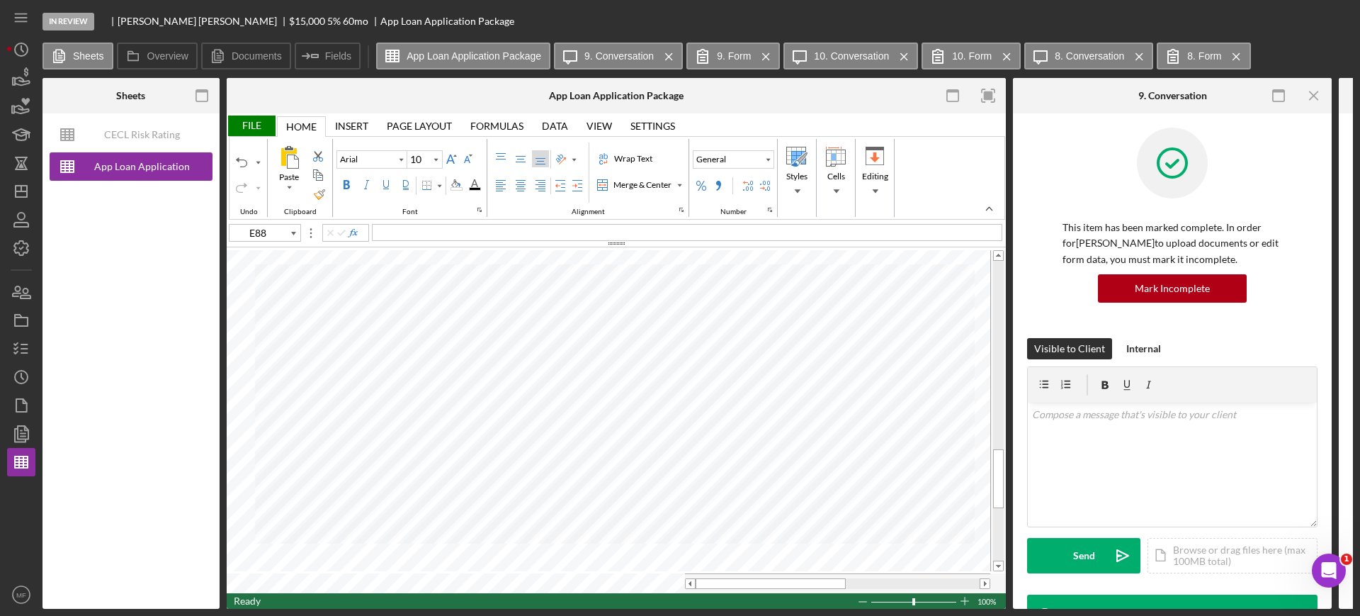
click at [252, 124] on div "File" at bounding box center [251, 125] width 49 height 21
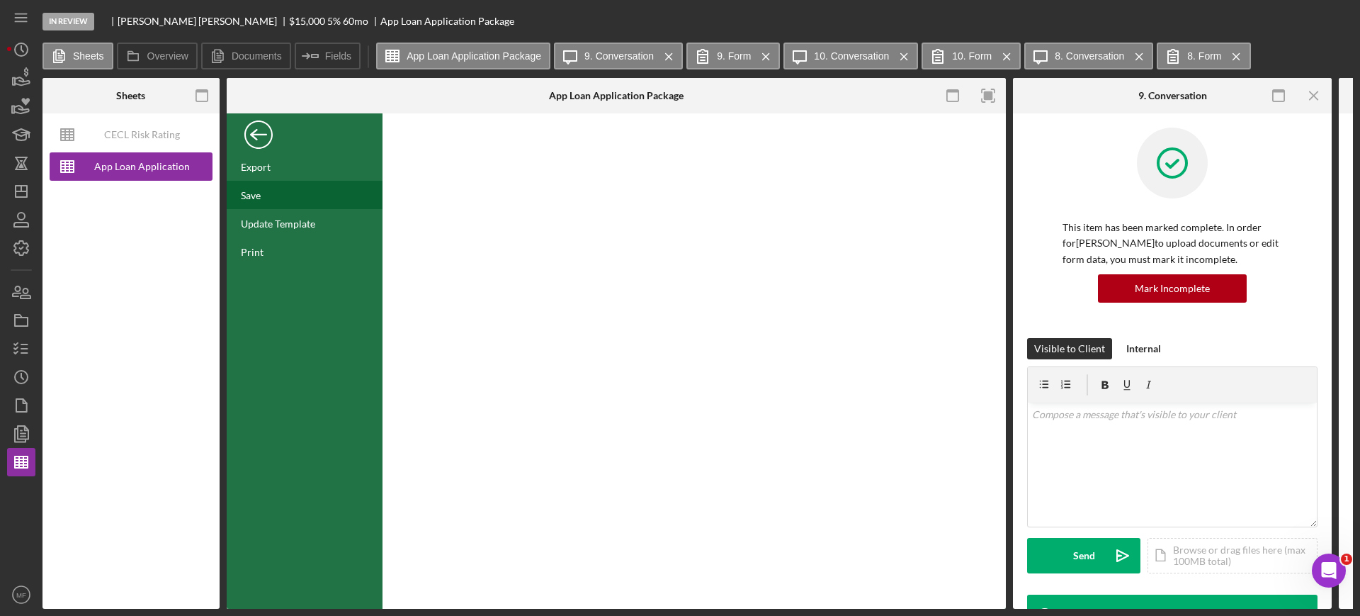
click at [263, 194] on div "Save" at bounding box center [305, 195] width 156 height 28
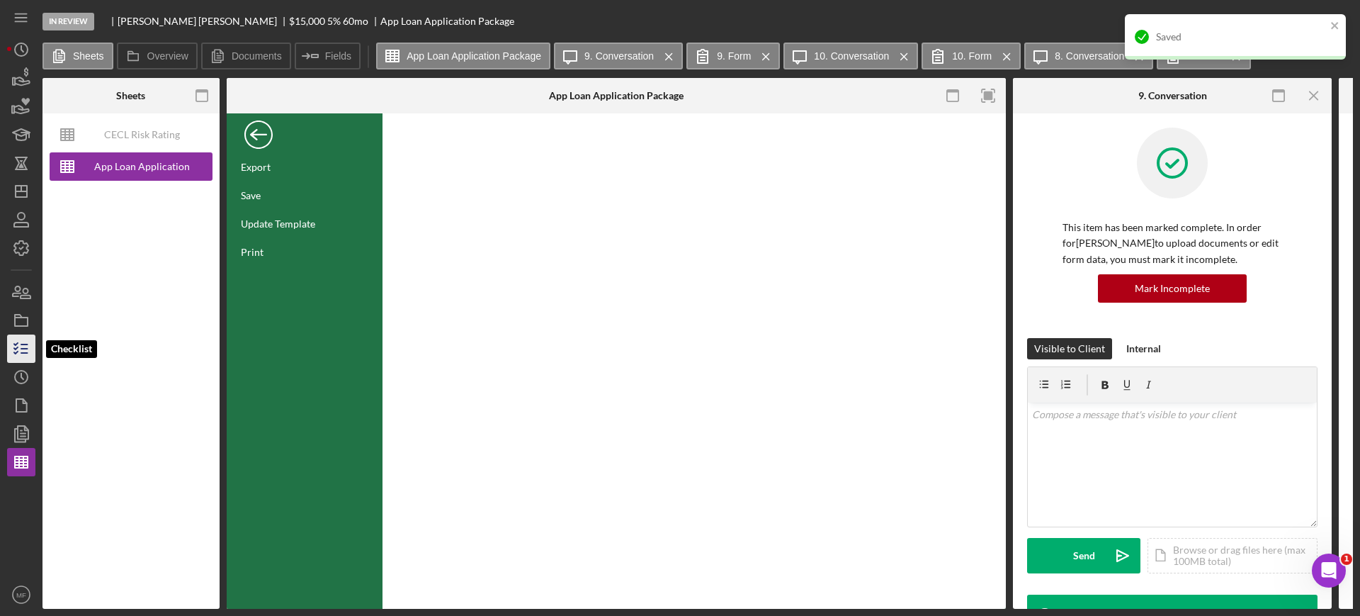
click at [18, 346] on icon "button" at bounding box center [21, 348] width 35 height 35
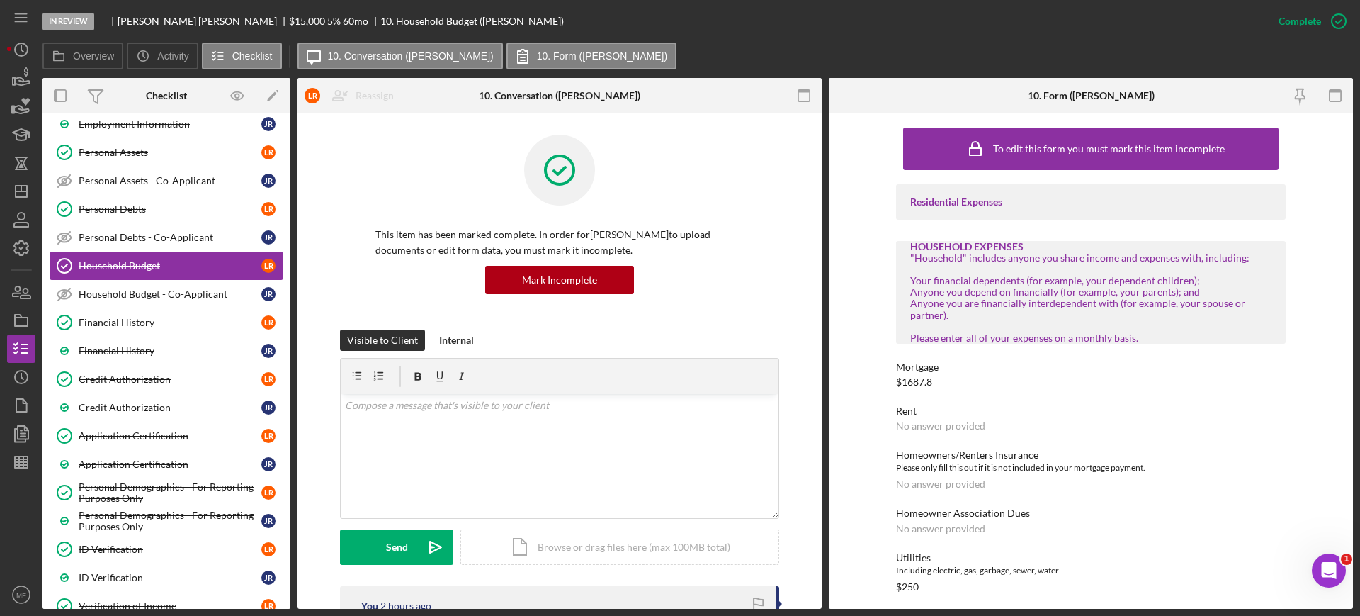
scroll to position [266, 0]
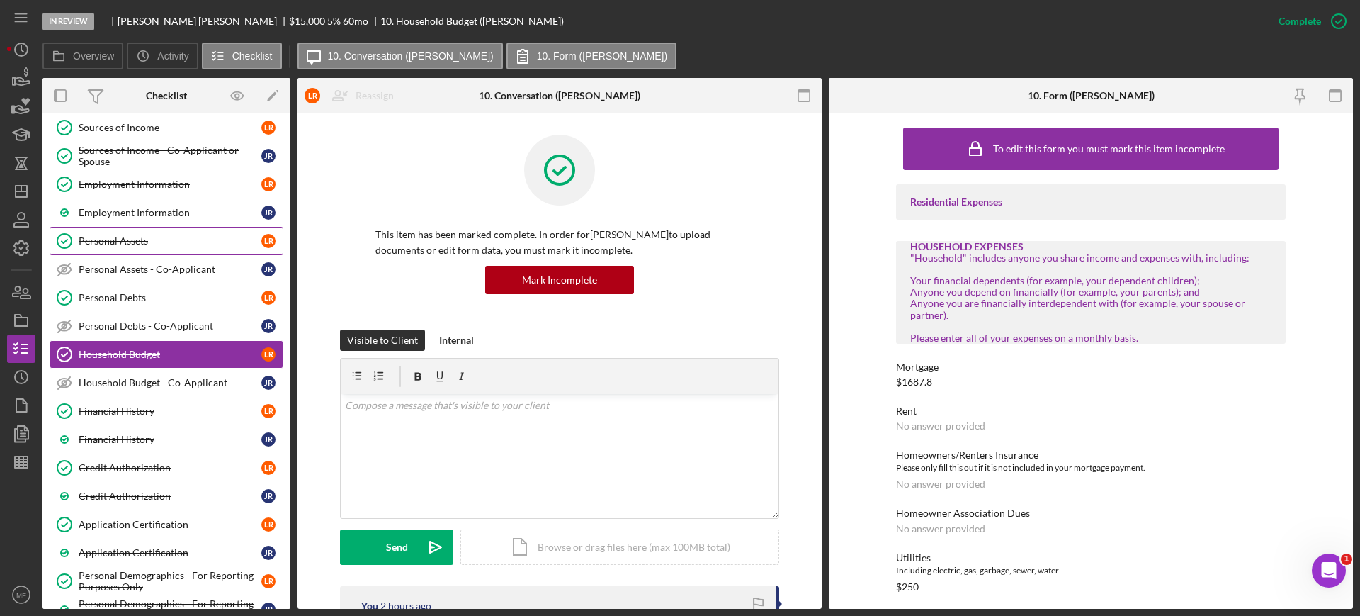
click at [135, 237] on div "Personal Assets" at bounding box center [170, 240] width 183 height 11
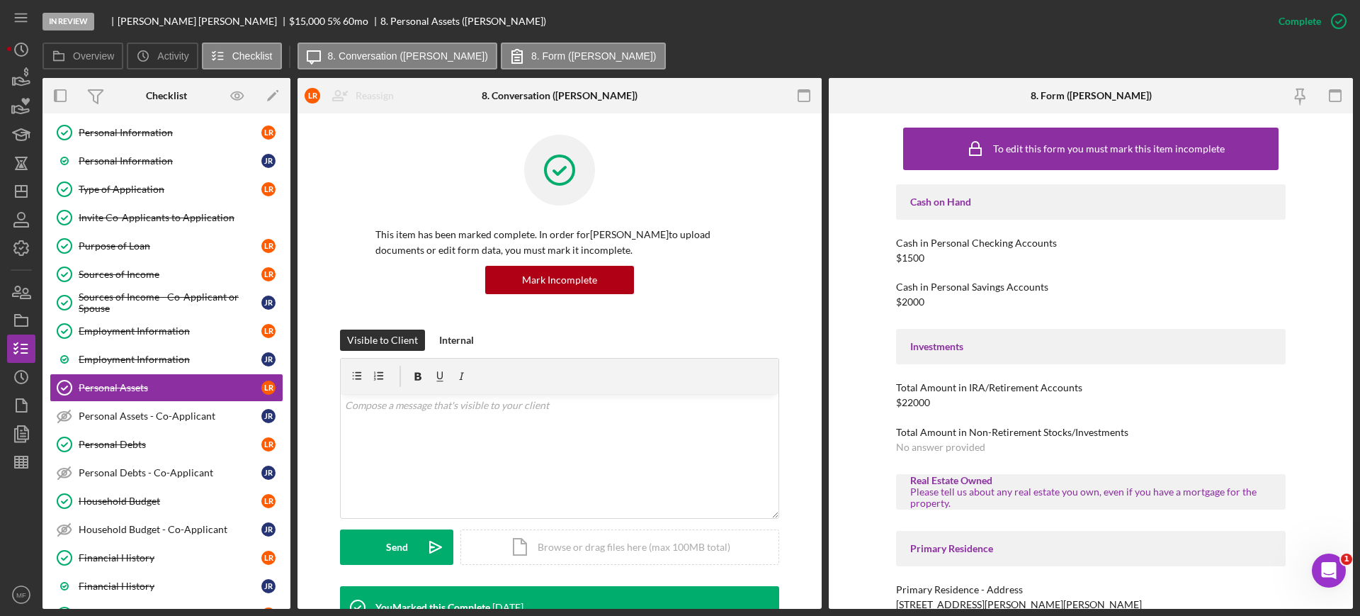
scroll to position [89, 0]
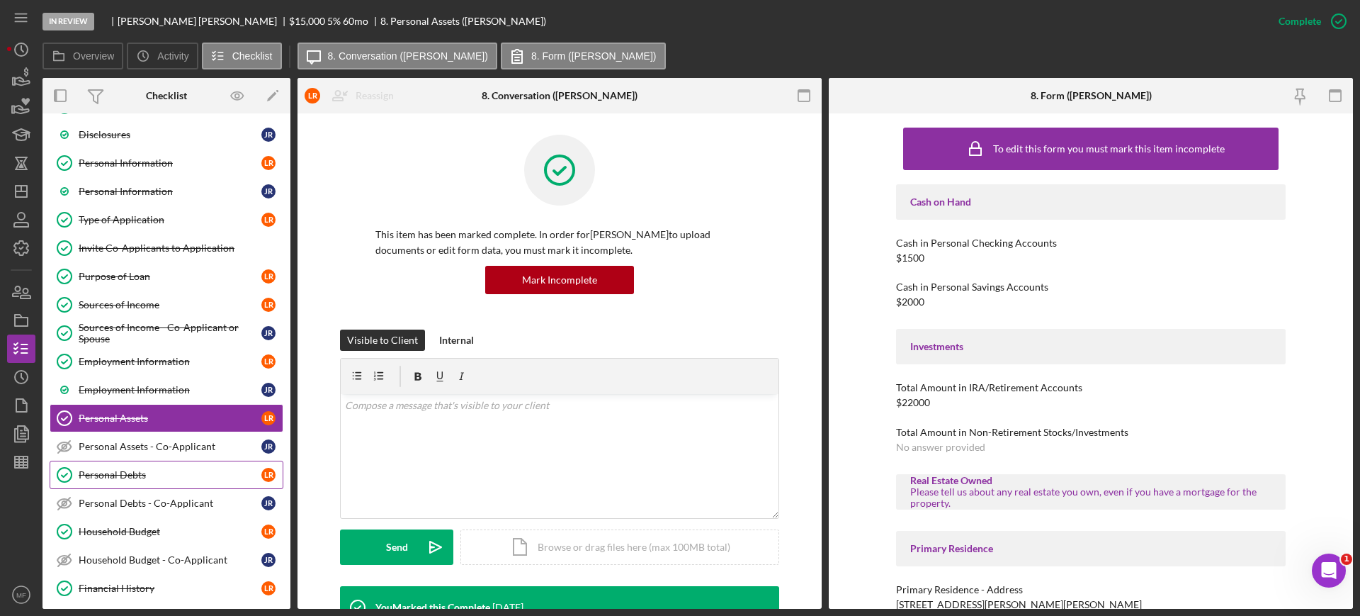
click at [126, 471] on div "Personal Debts" at bounding box center [170, 474] width 183 height 11
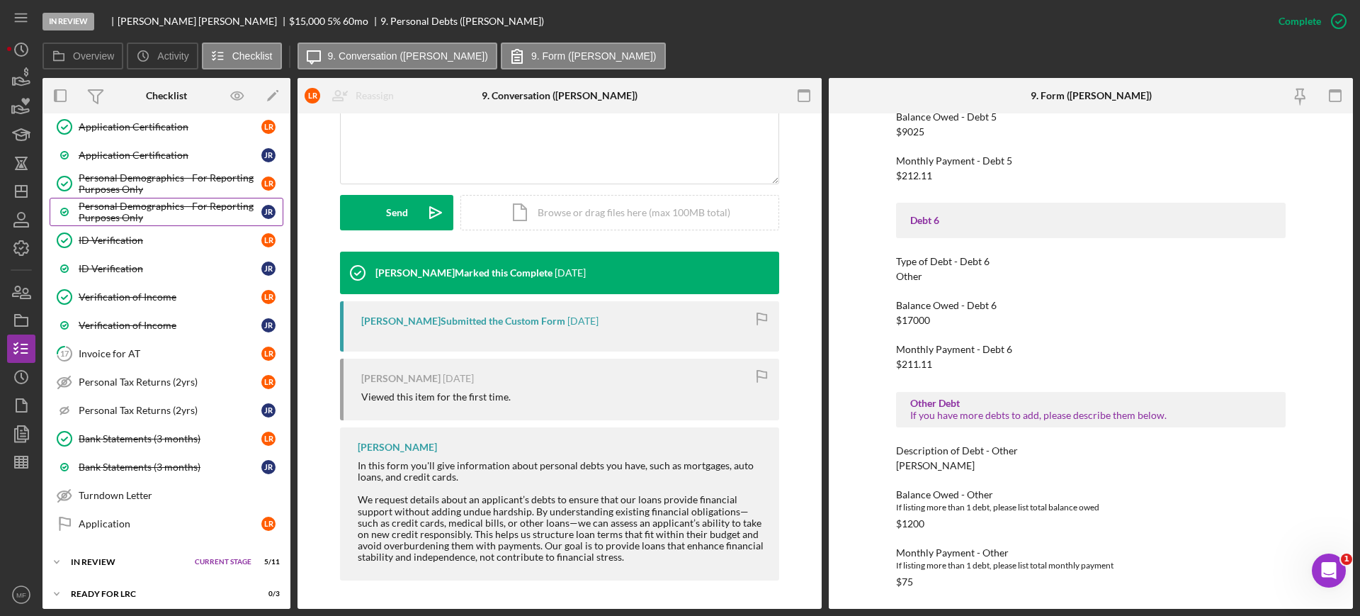
scroll to position [709, 0]
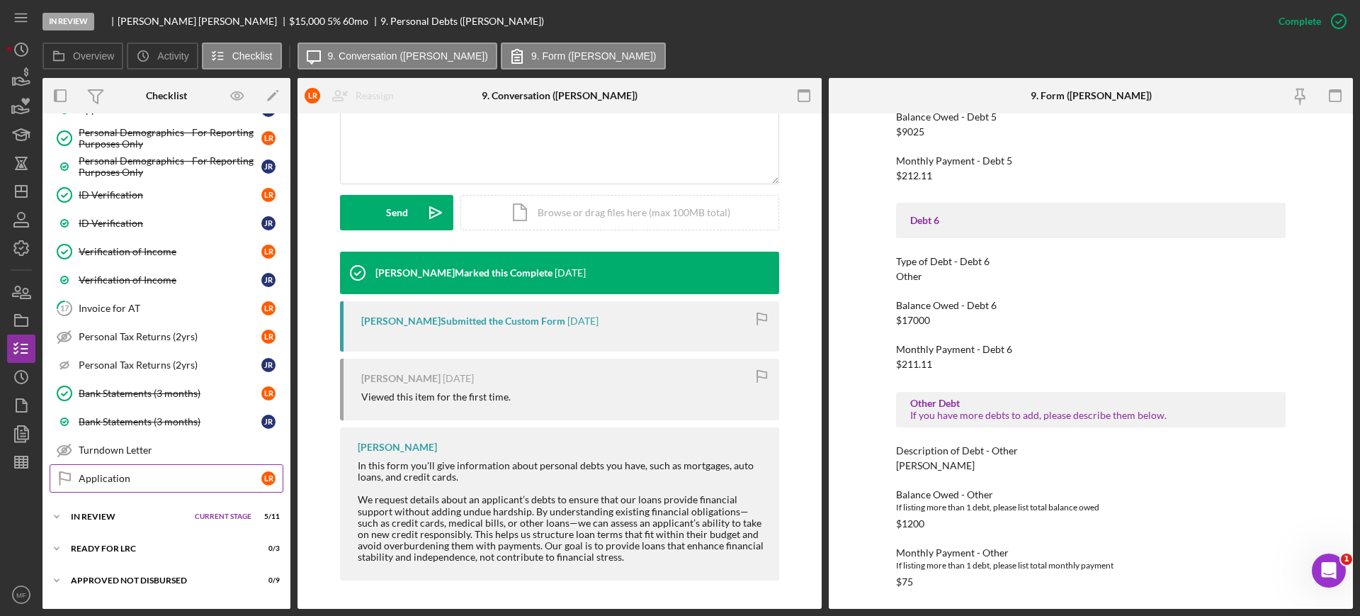
click at [164, 478] on div "Application" at bounding box center [170, 478] width 183 height 11
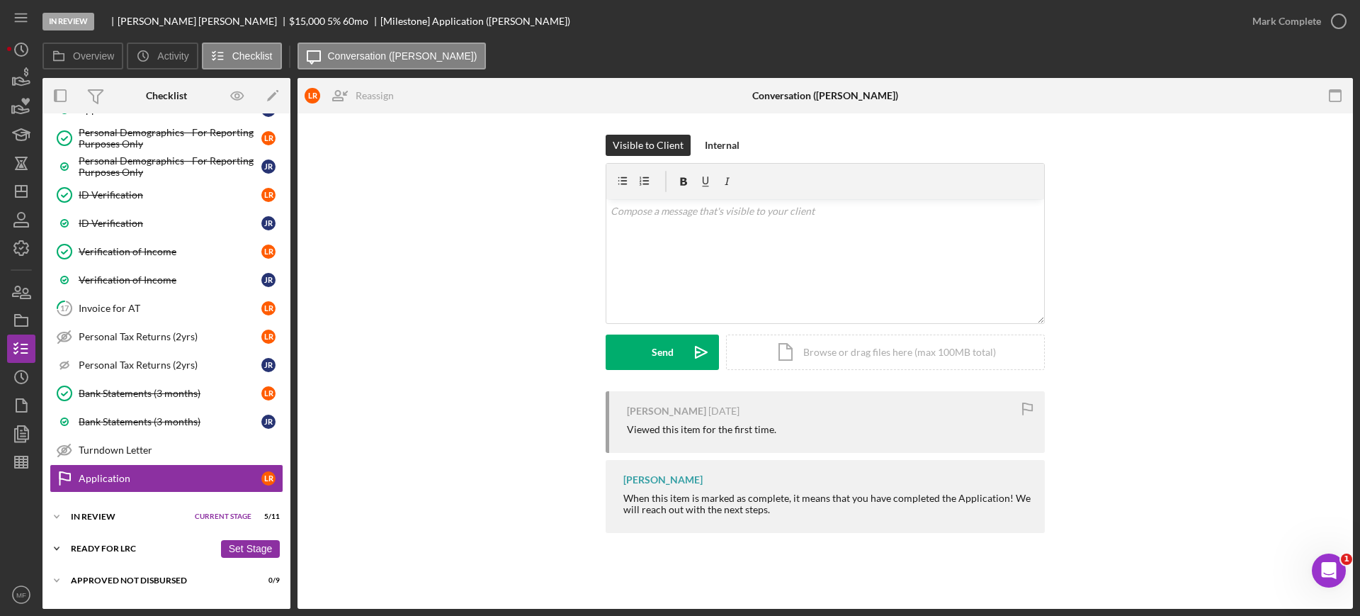
scroll to position [734, 0]
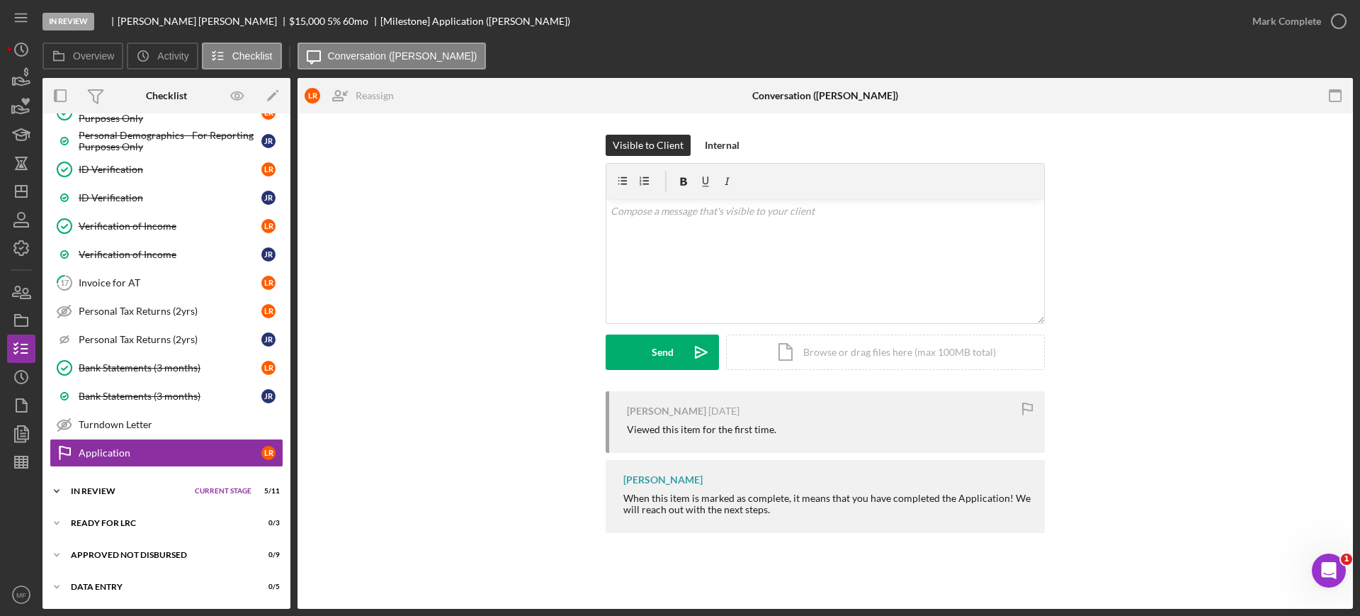
click at [94, 492] on div "In Review" at bounding box center [129, 491] width 117 height 9
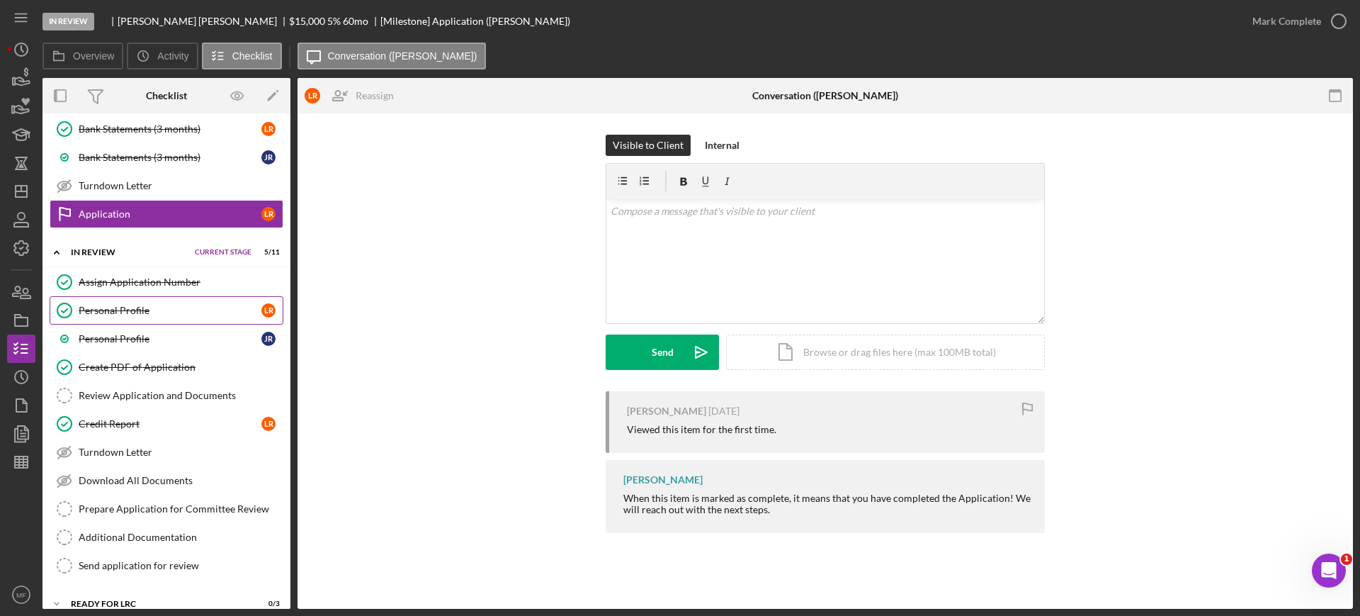
scroll to position [1000, 0]
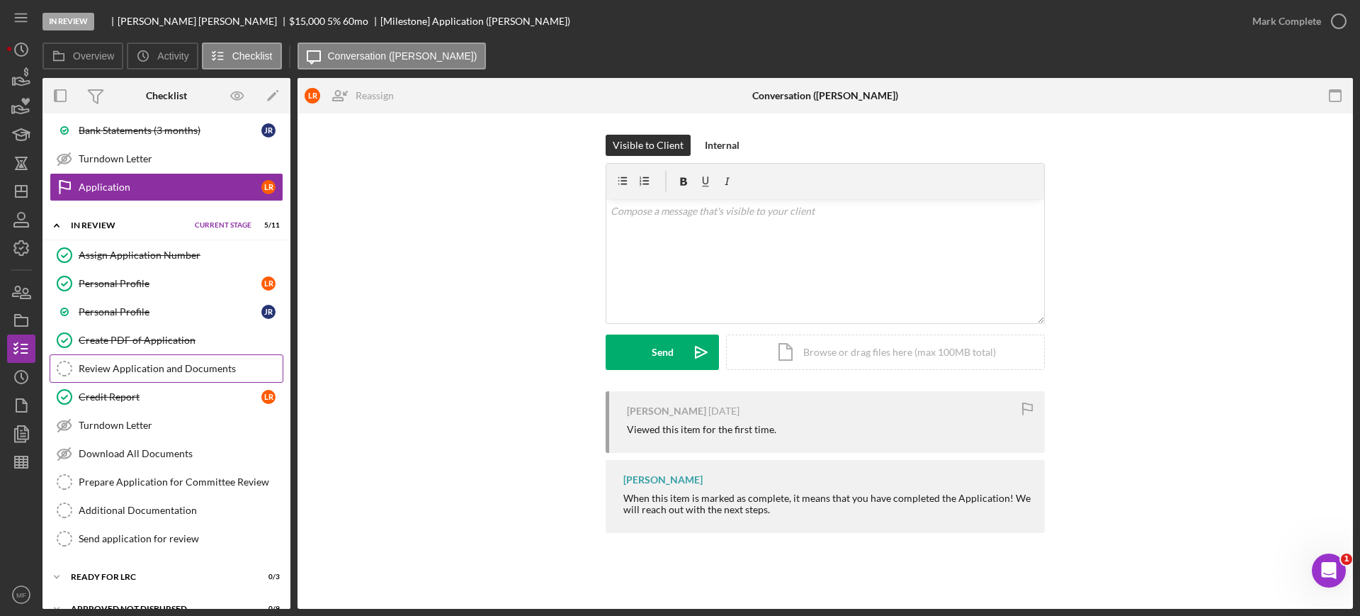
click at [153, 369] on div "Review Application and Documents" at bounding box center [181, 368] width 204 height 11
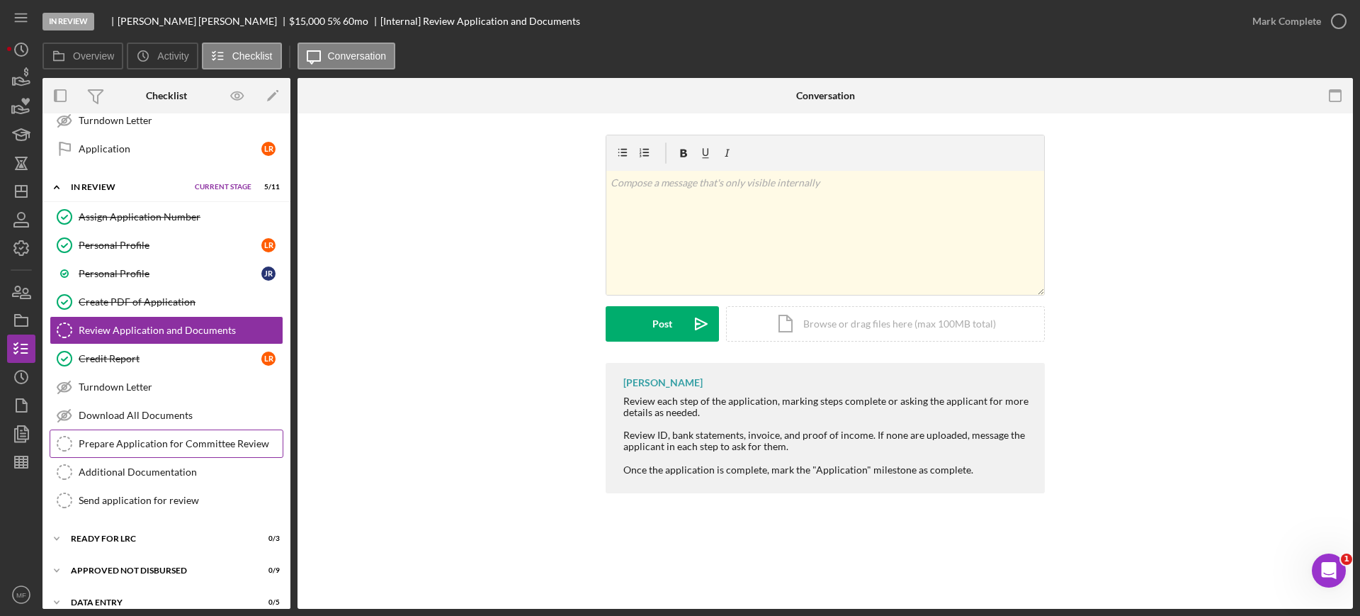
scroll to position [1054, 0]
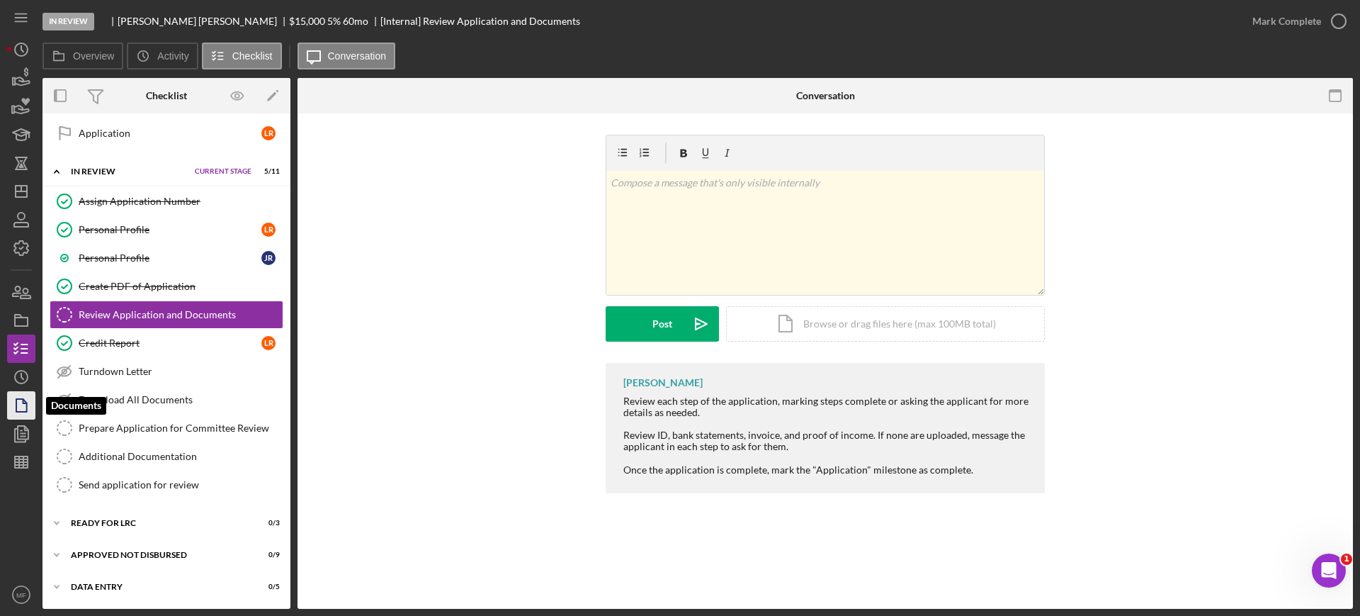
click at [21, 406] on icon "button" at bounding box center [21, 405] width 35 height 35
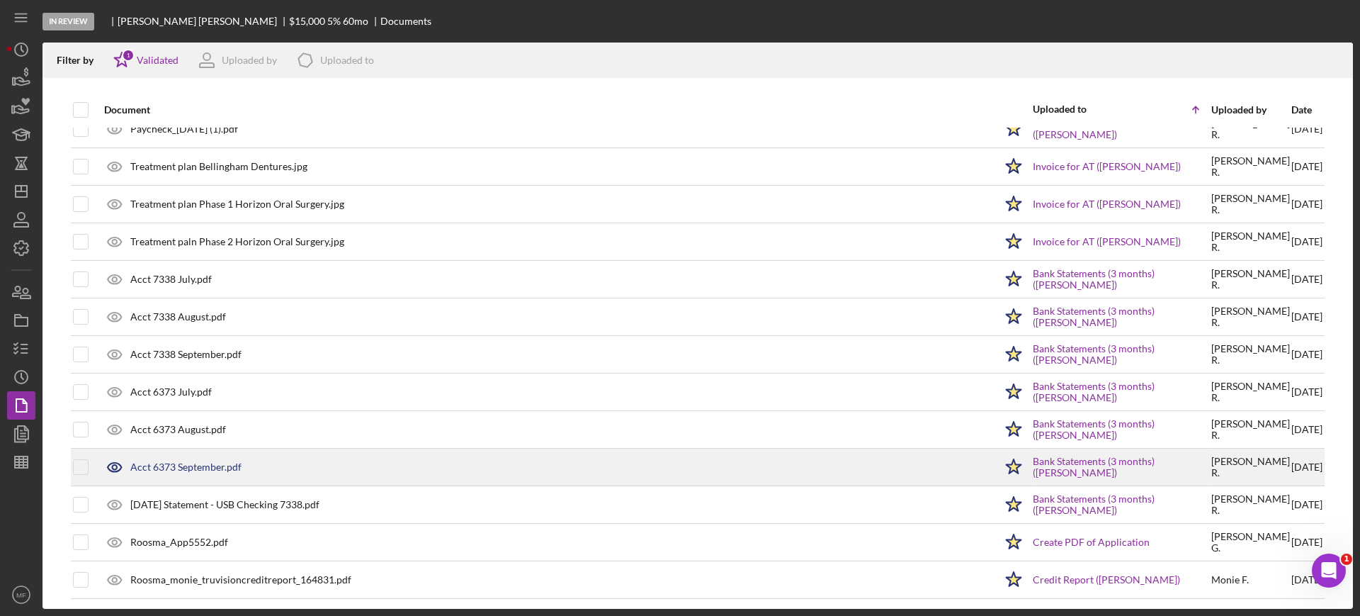
scroll to position [285, 0]
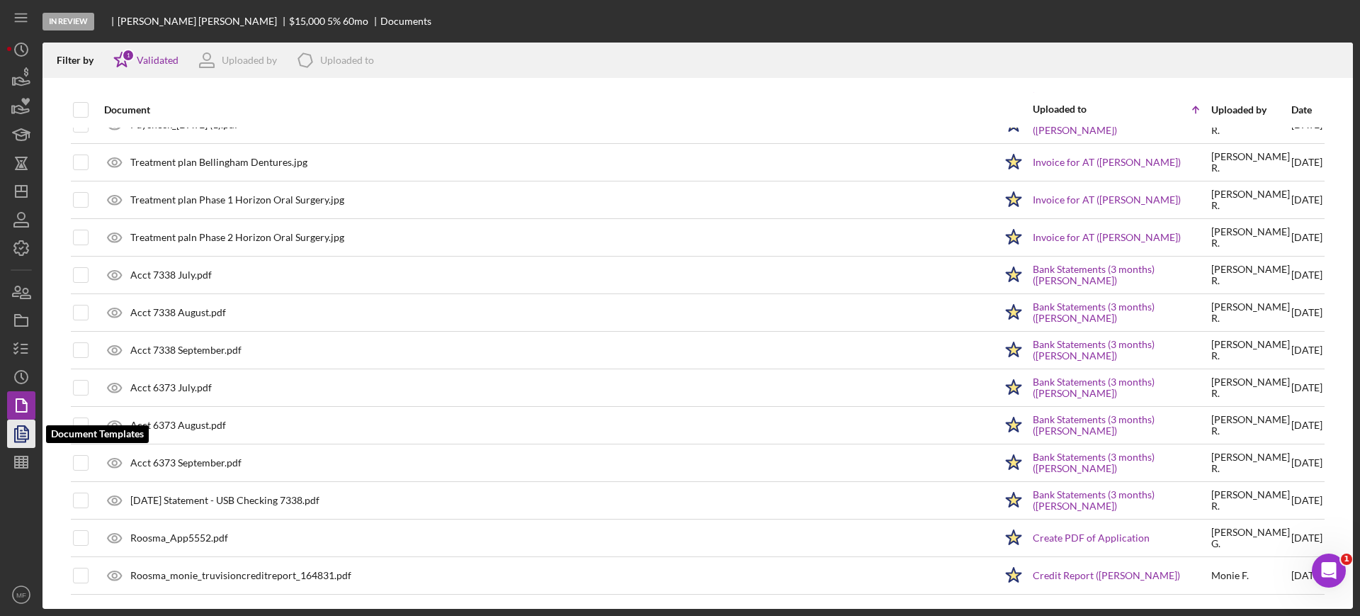
click at [23, 430] on icon "button" at bounding box center [21, 433] width 35 height 35
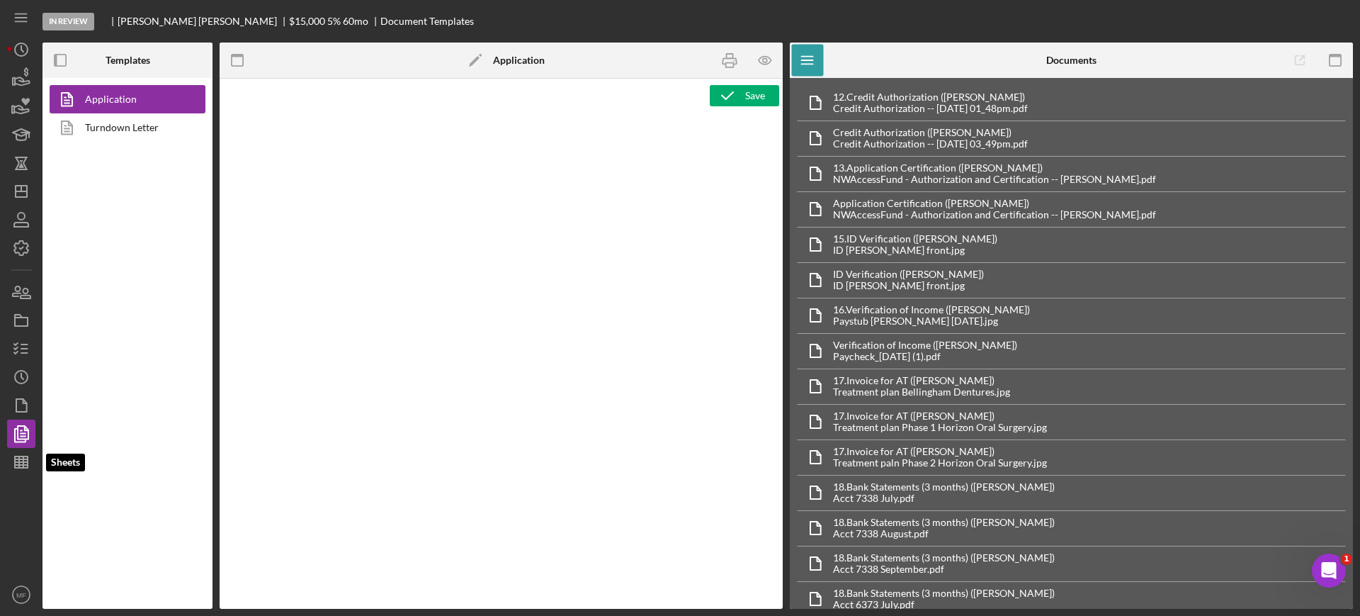
type textarea "<div class="WordSection1"> <p style="margin: 0in; font-size: 12pt; font-family:…"
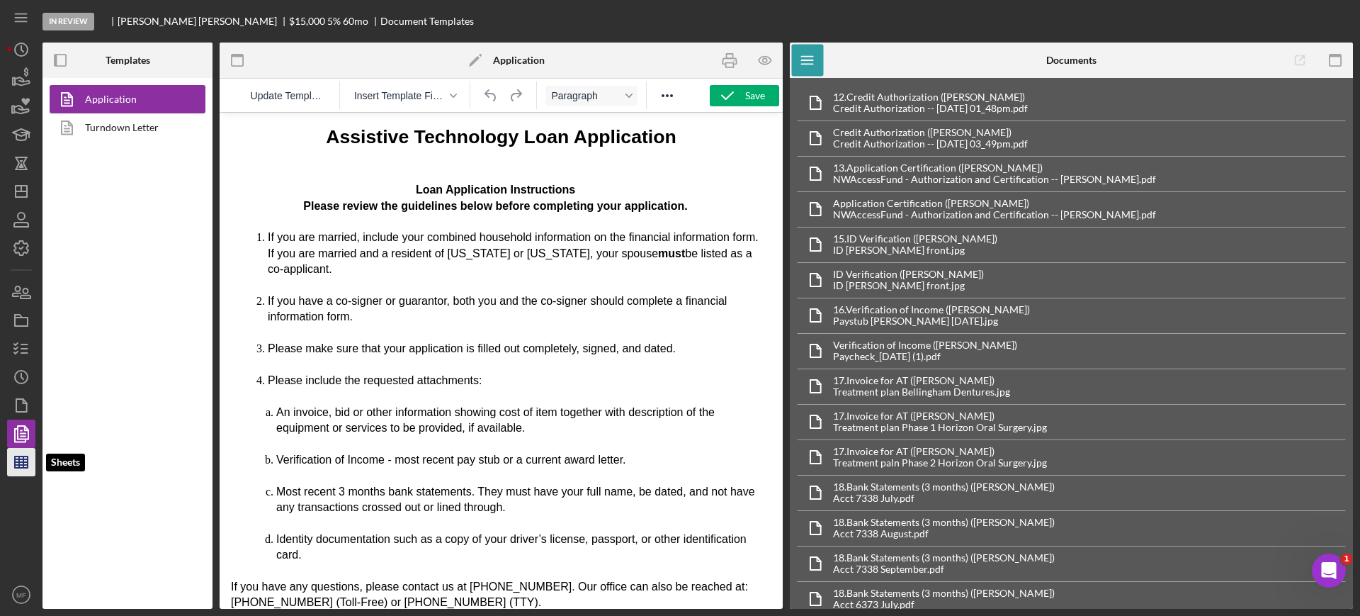
click at [21, 468] on icon "button" at bounding box center [21, 461] width 35 height 35
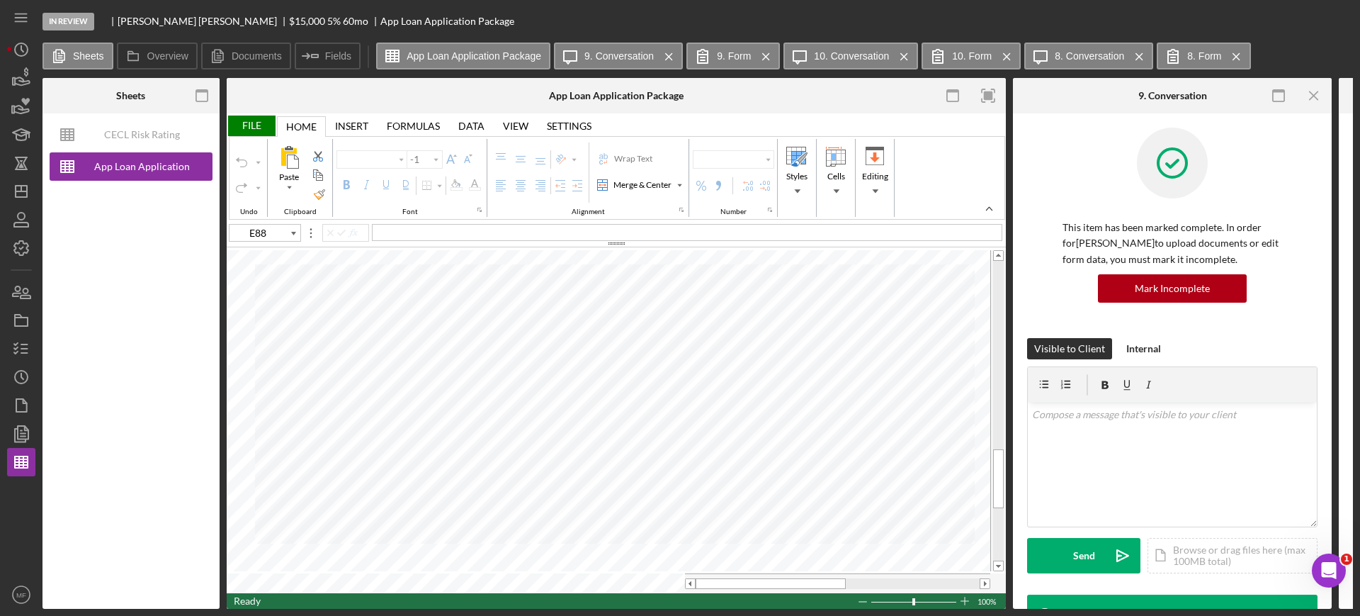
type input "Arial"
type input "10"
type input "A88"
type input "A86"
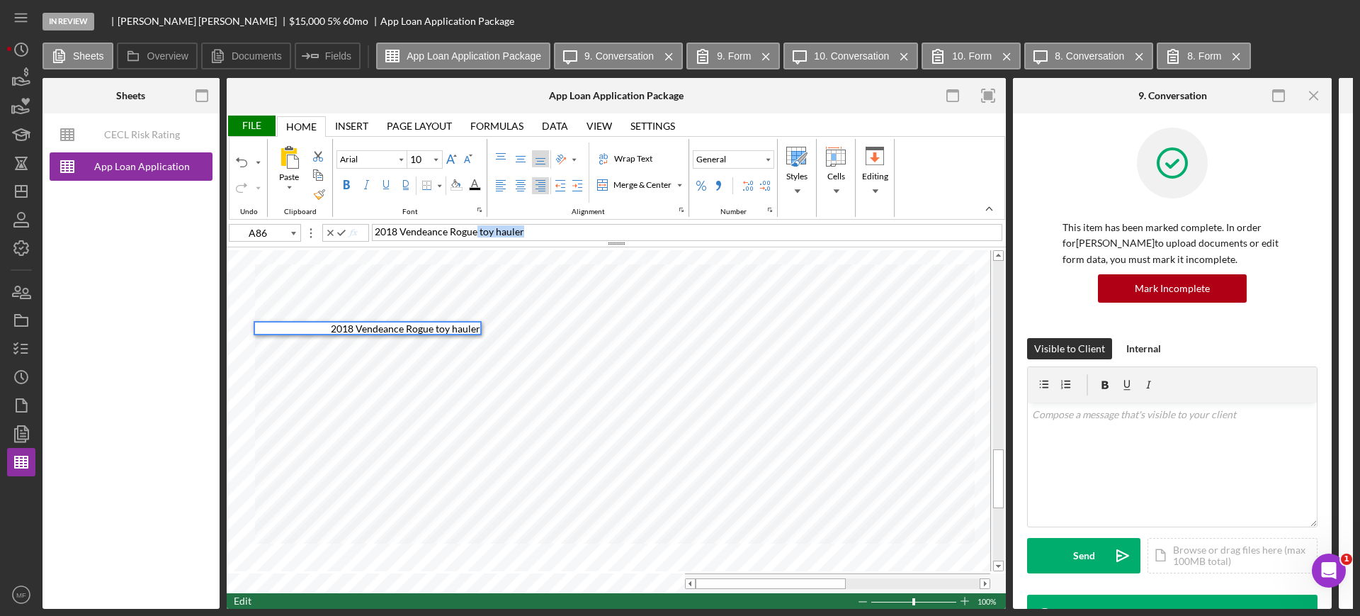
drag, startPoint x: 477, startPoint y: 232, endPoint x: 582, endPoint y: 235, distance: 104.9
click at [582, 235] on div "2018 Vendeance Rogue toy hauler" at bounding box center [687, 232] width 631 height 17
type input "F95"
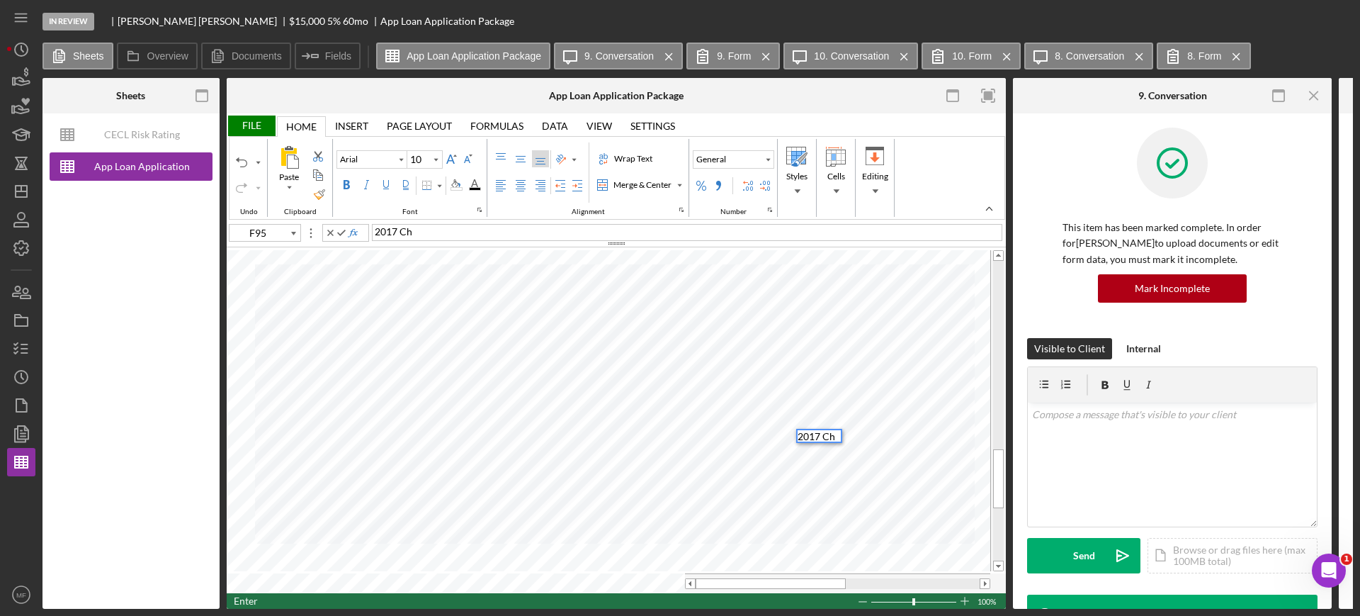
scroll to position [12, 0]
type input "F96"
type input "F94"
type input "F95"
click at [250, 125] on div "File" at bounding box center [251, 125] width 49 height 21
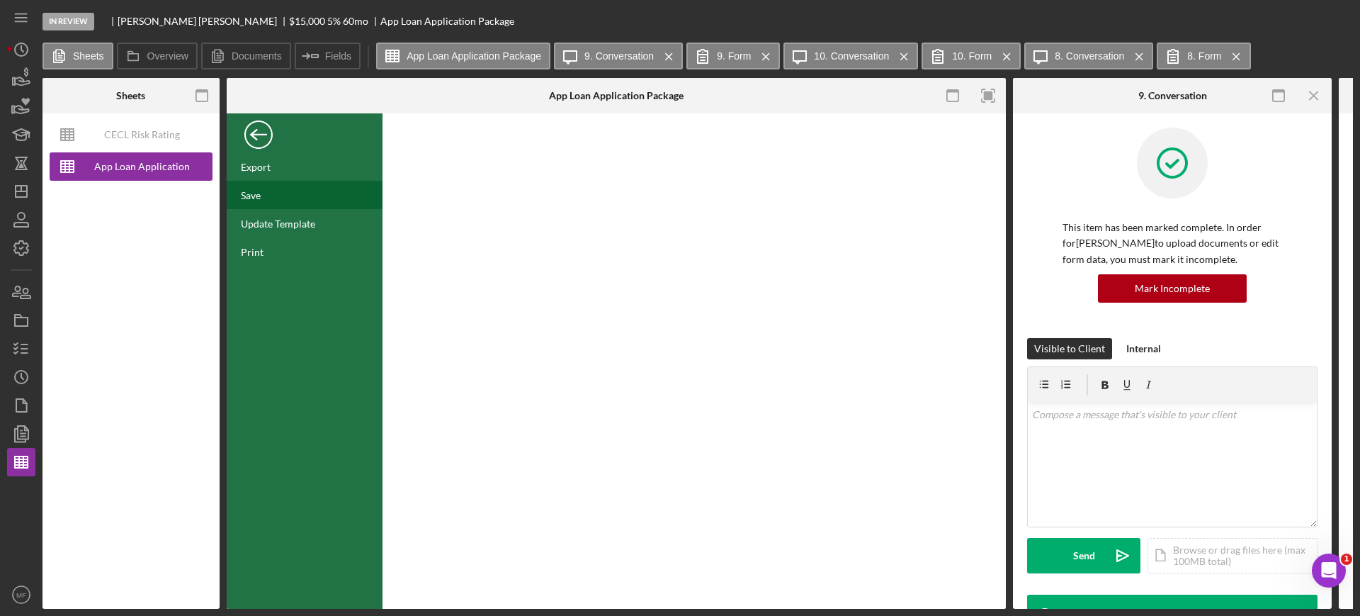
click at [254, 186] on div "Save" at bounding box center [305, 195] width 156 height 28
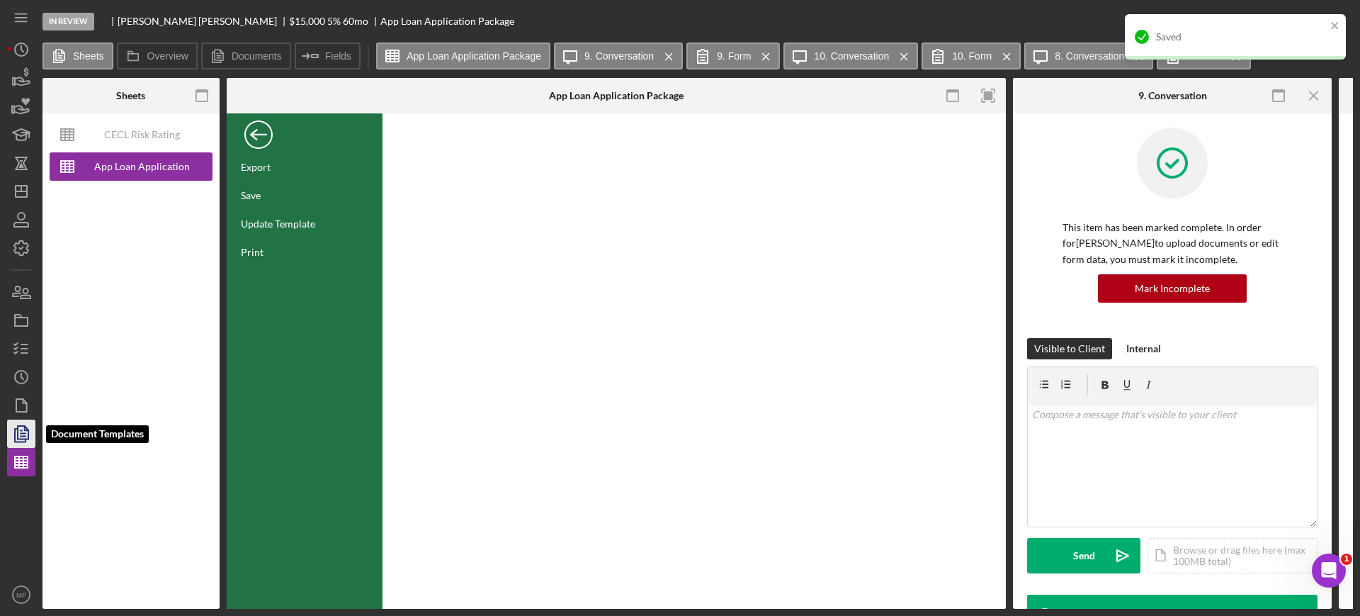
click at [20, 431] on icon "button" at bounding box center [21, 433] width 35 height 35
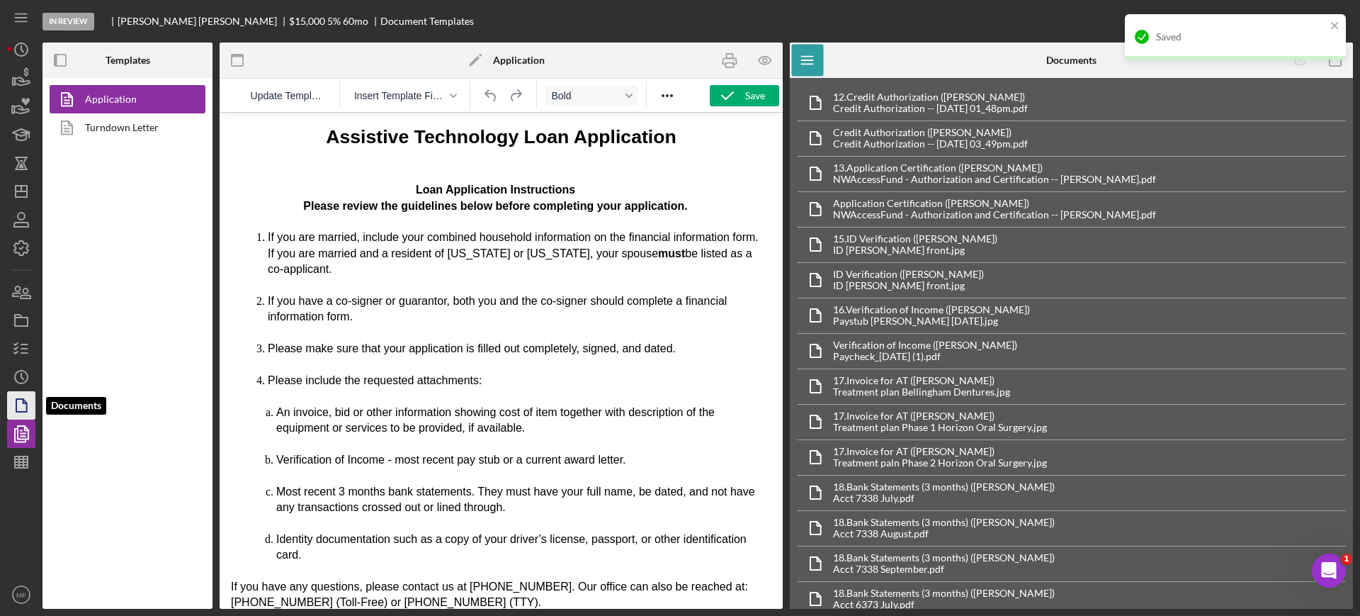
click at [23, 396] on icon "button" at bounding box center [21, 405] width 35 height 35
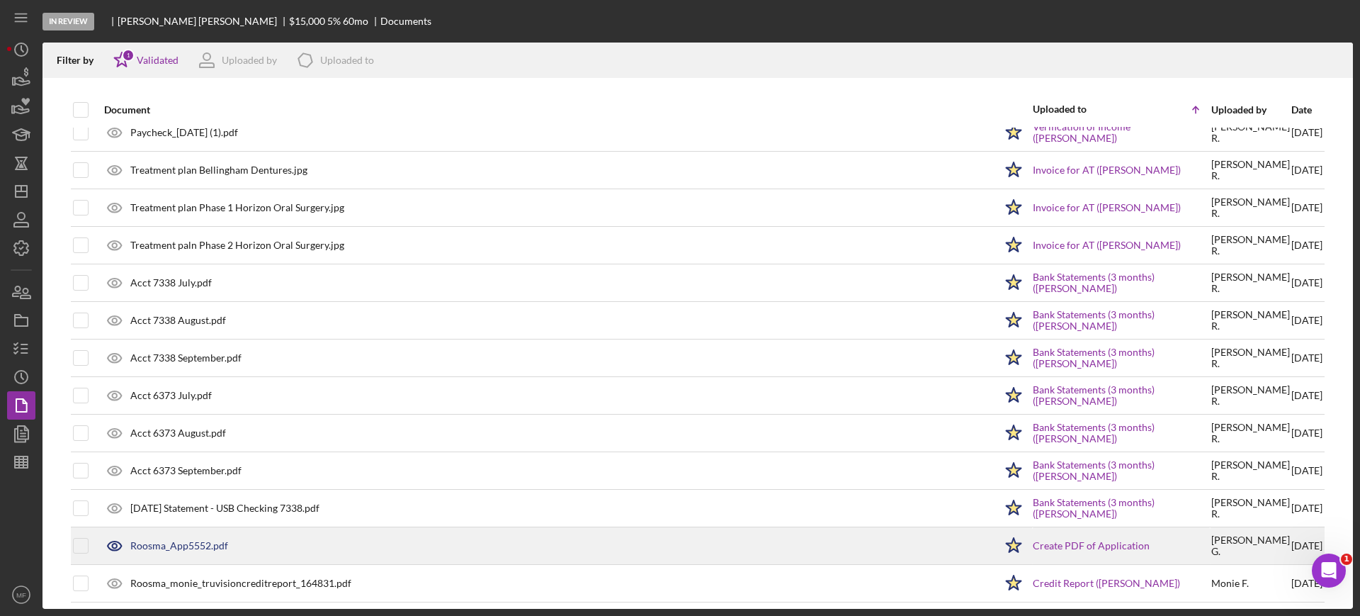
scroll to position [285, 0]
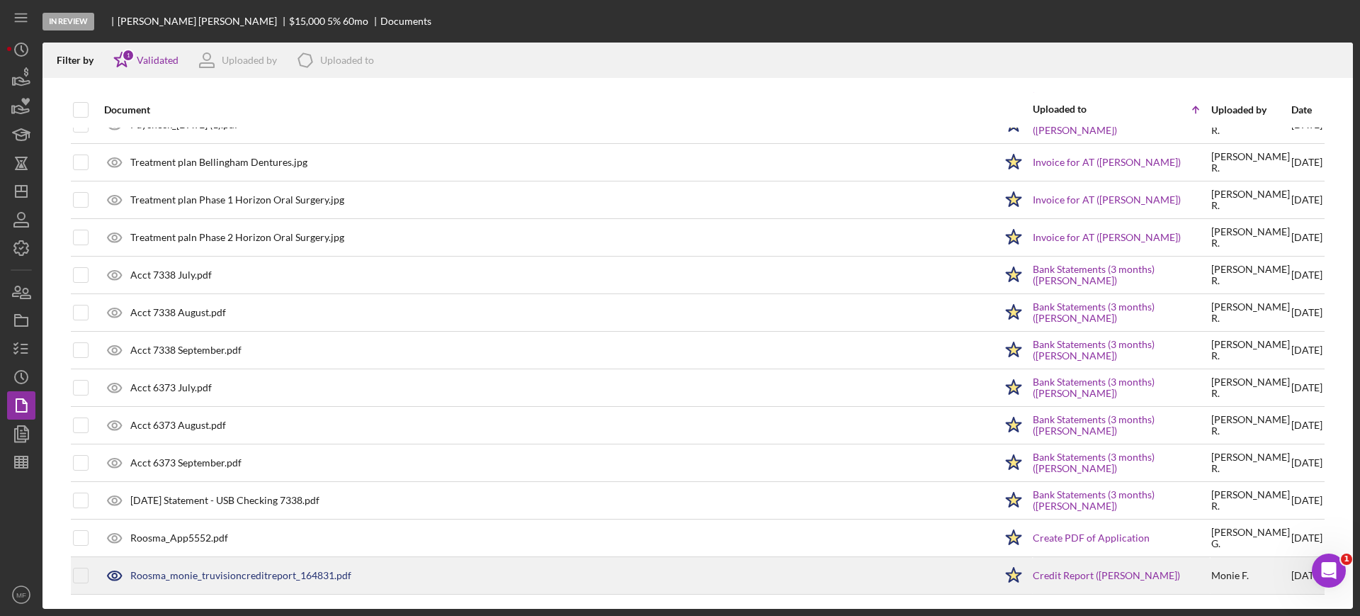
click at [173, 572] on div "Roosma_monie_truvisioncreditreport_164831.pdf" at bounding box center [240, 575] width 221 height 11
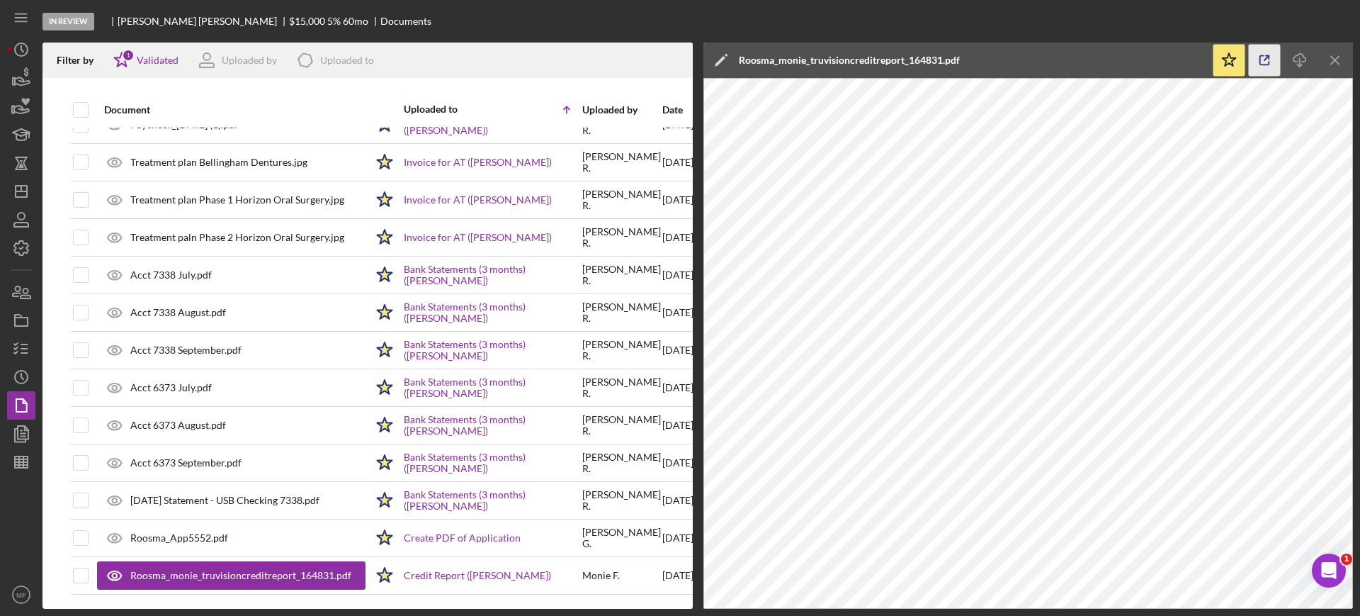
click at [1267, 58] on line "button" at bounding box center [1267, 58] width 4 height 4
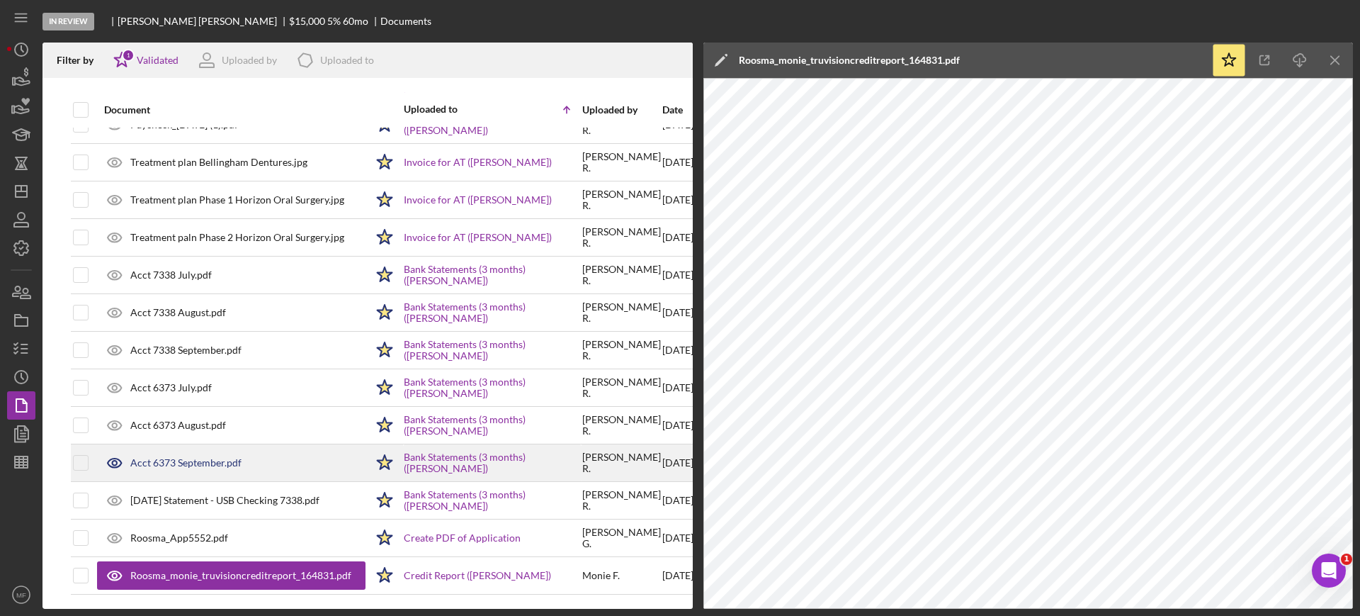
scroll to position [210, 0]
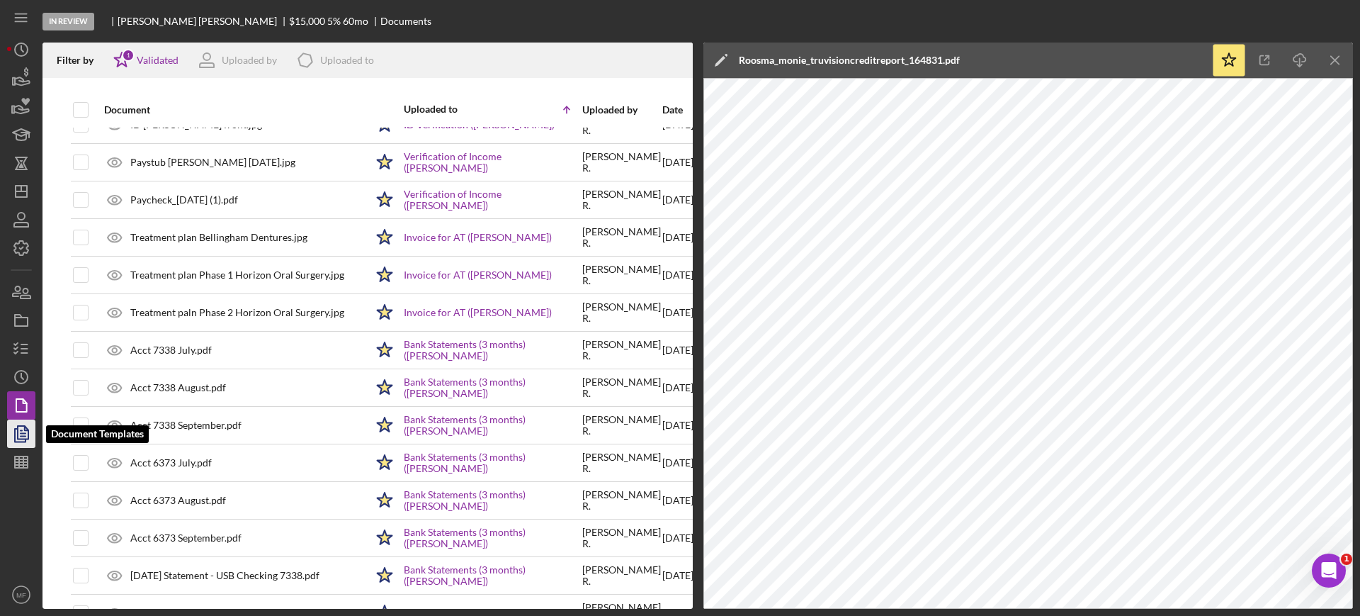
click at [21, 435] on icon "button" at bounding box center [23, 434] width 5 height 6
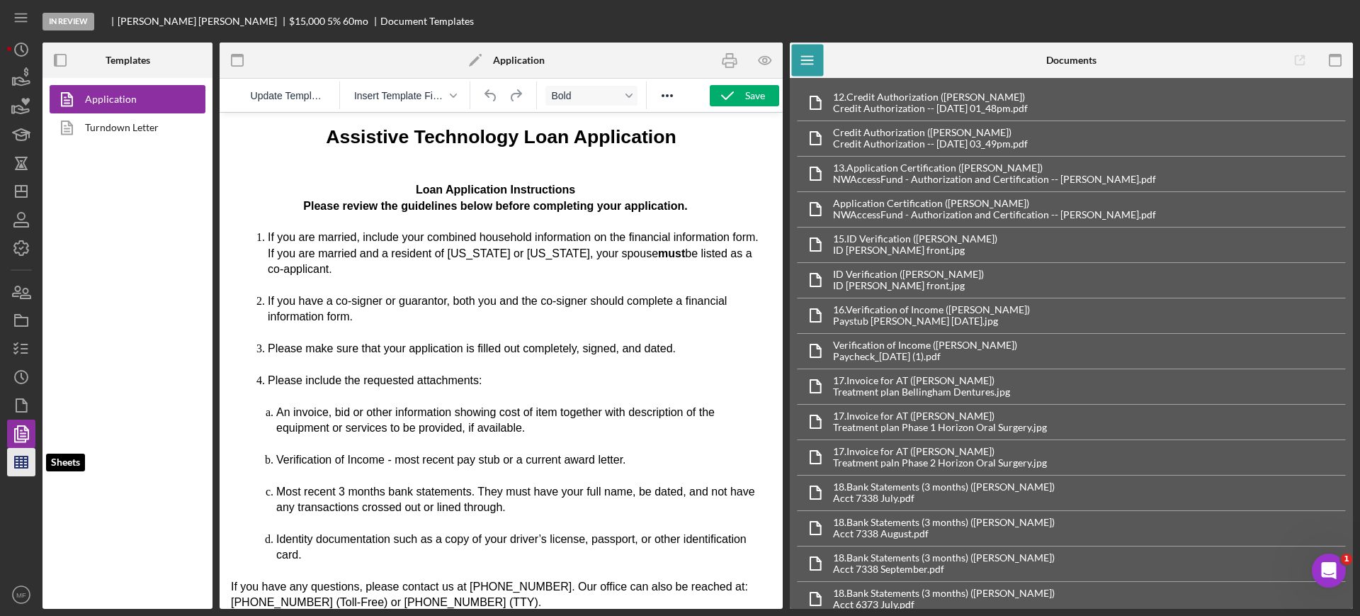
click at [12, 464] on icon "button" at bounding box center [21, 461] width 35 height 35
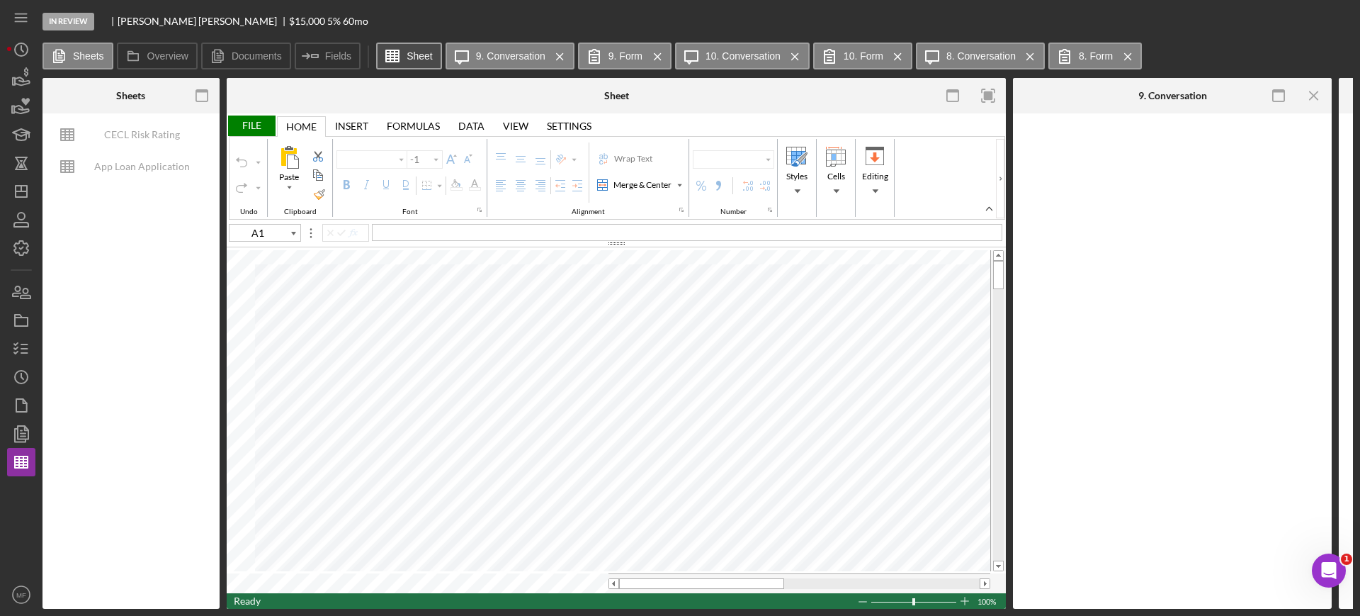
type input "Arial"
type input "10"
type input "F95"
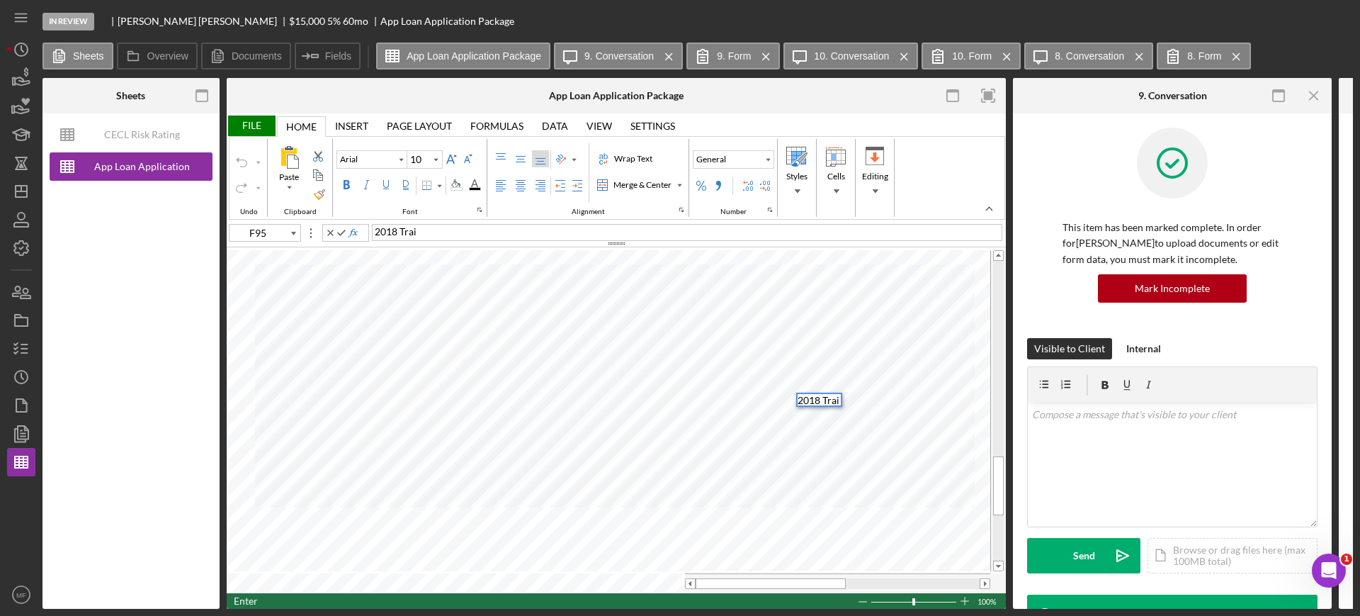
scroll to position [12, 0]
type input "F96"
click at [258, 125] on div "File" at bounding box center [251, 125] width 49 height 21
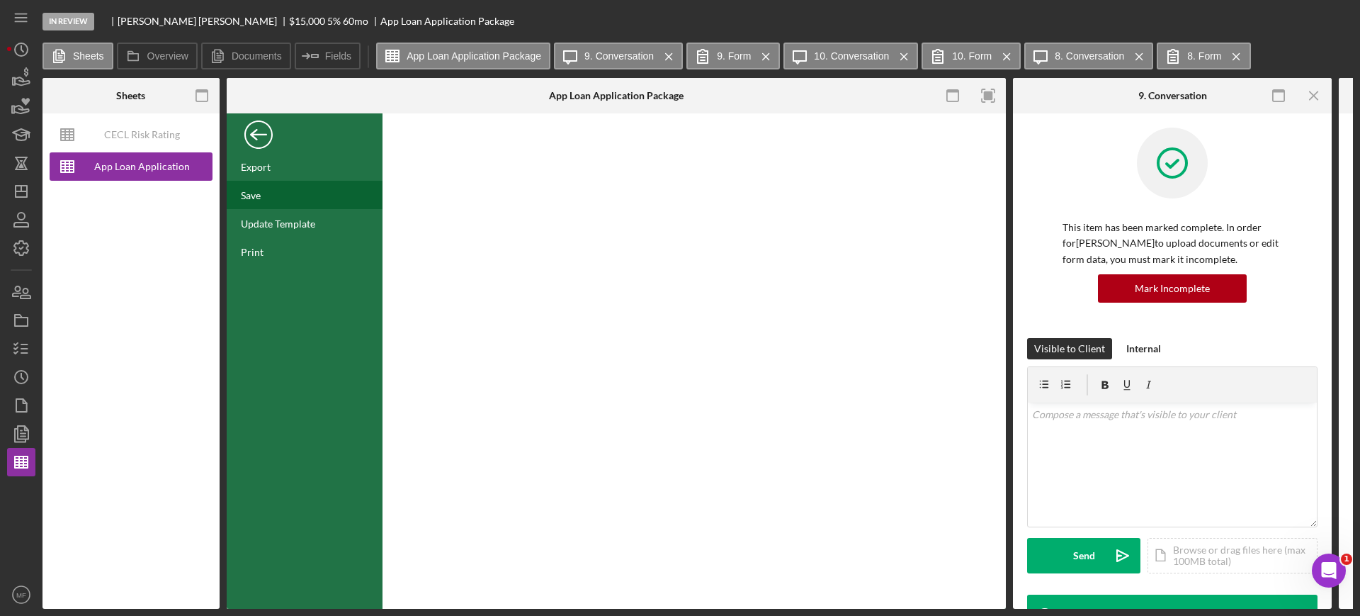
click at [273, 197] on div "Save" at bounding box center [305, 195] width 156 height 28
click at [261, 135] on div "Back" at bounding box center [258, 131] width 28 height 28
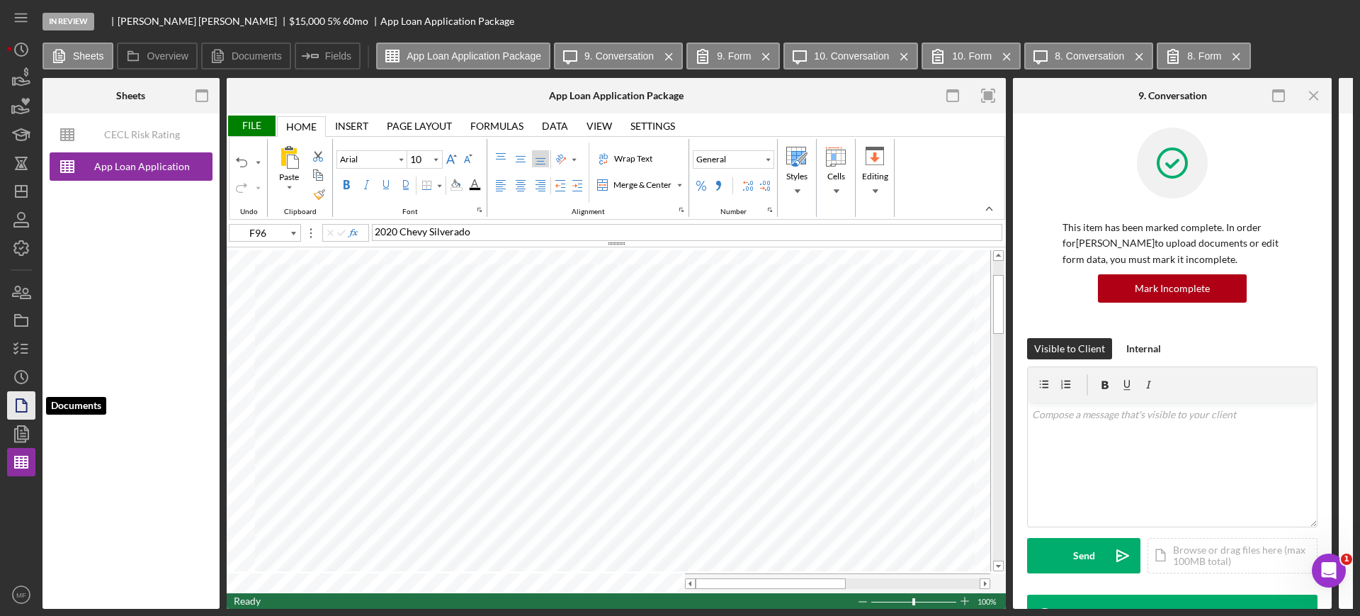
click at [35, 400] on icon "button" at bounding box center [21, 405] width 35 height 35
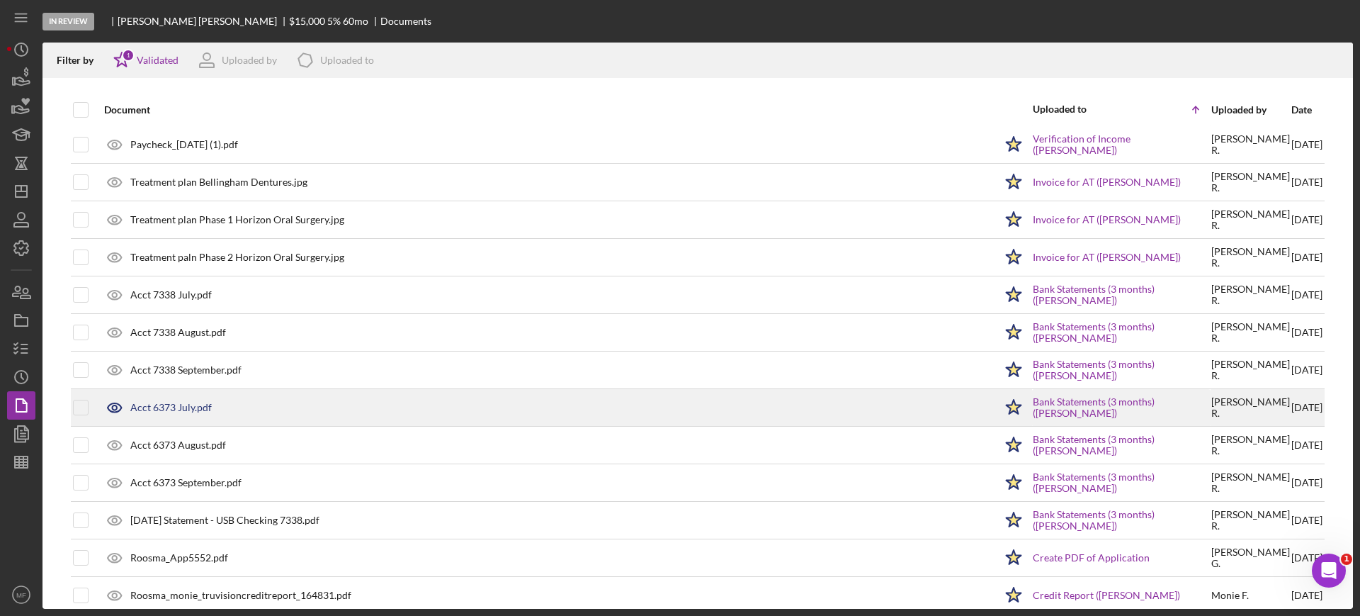
scroll to position [266, 0]
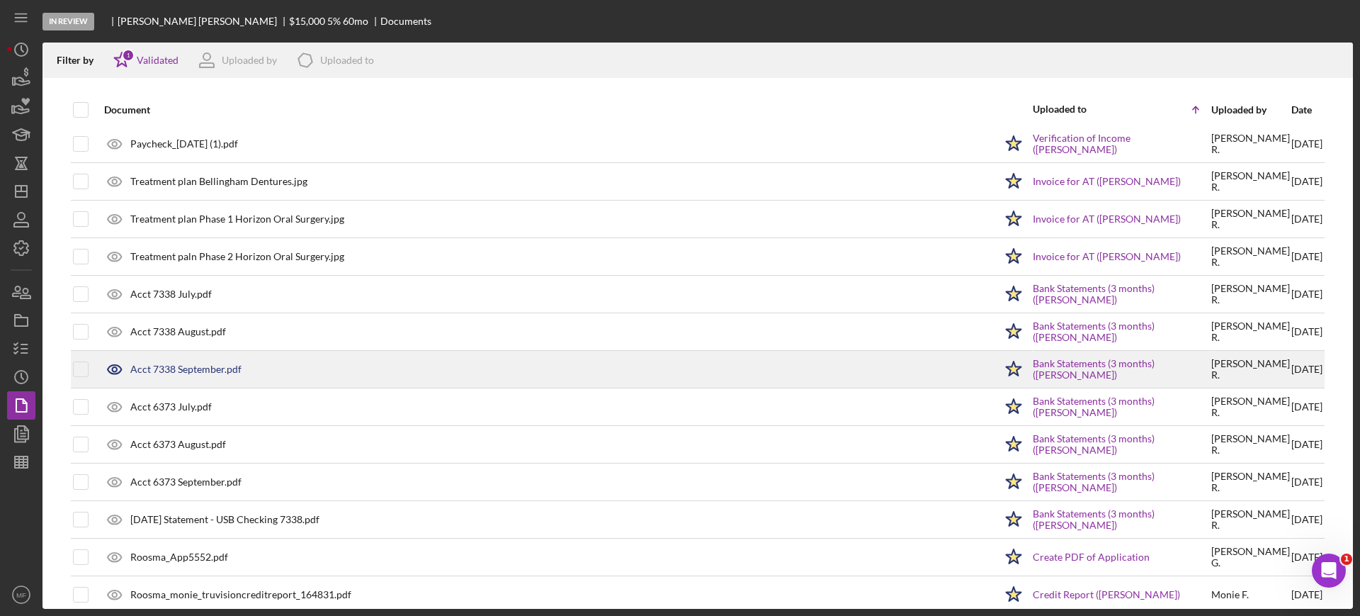
click at [181, 368] on div "Acct 7338 September.pdf" at bounding box center [185, 368] width 111 height 11
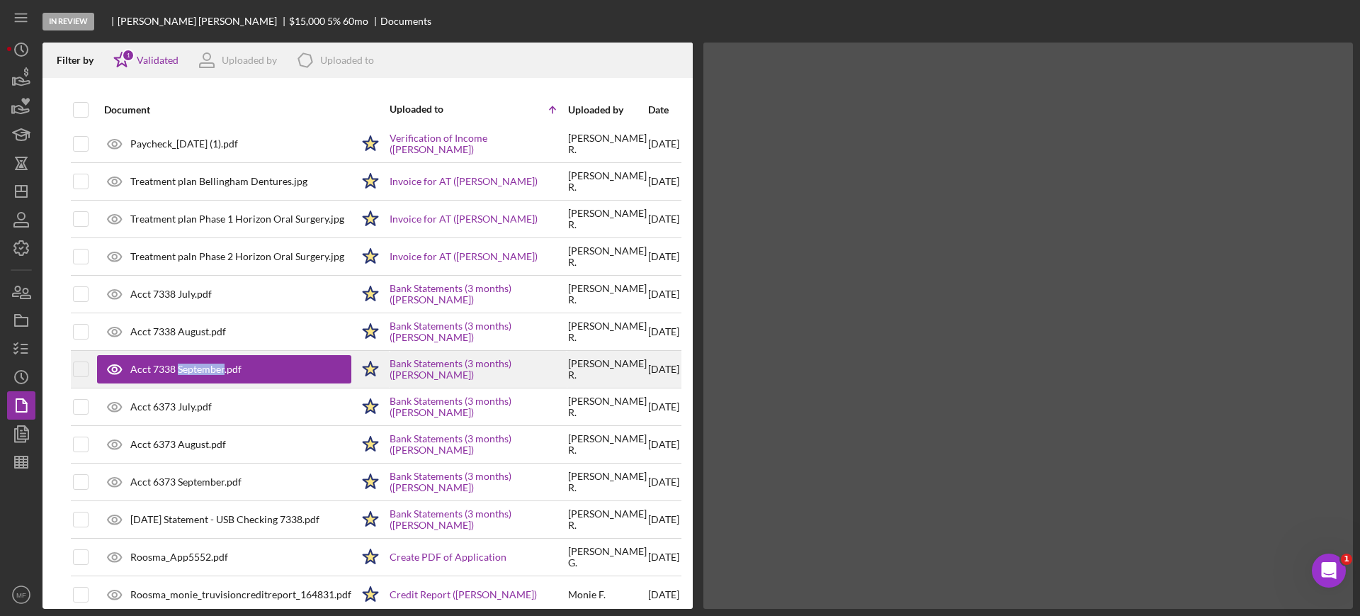
click at [181, 368] on div "Acct 7338 September.pdf" at bounding box center [185, 368] width 111 height 11
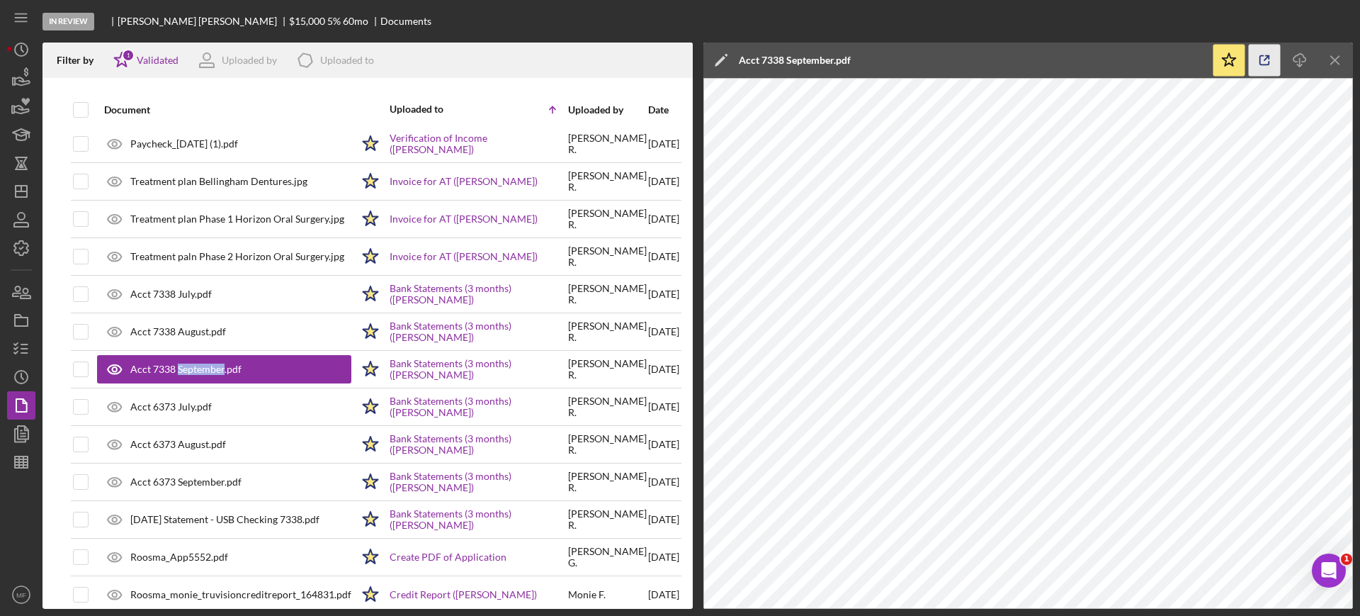
click at [1268, 57] on line "button" at bounding box center [1267, 58] width 4 height 4
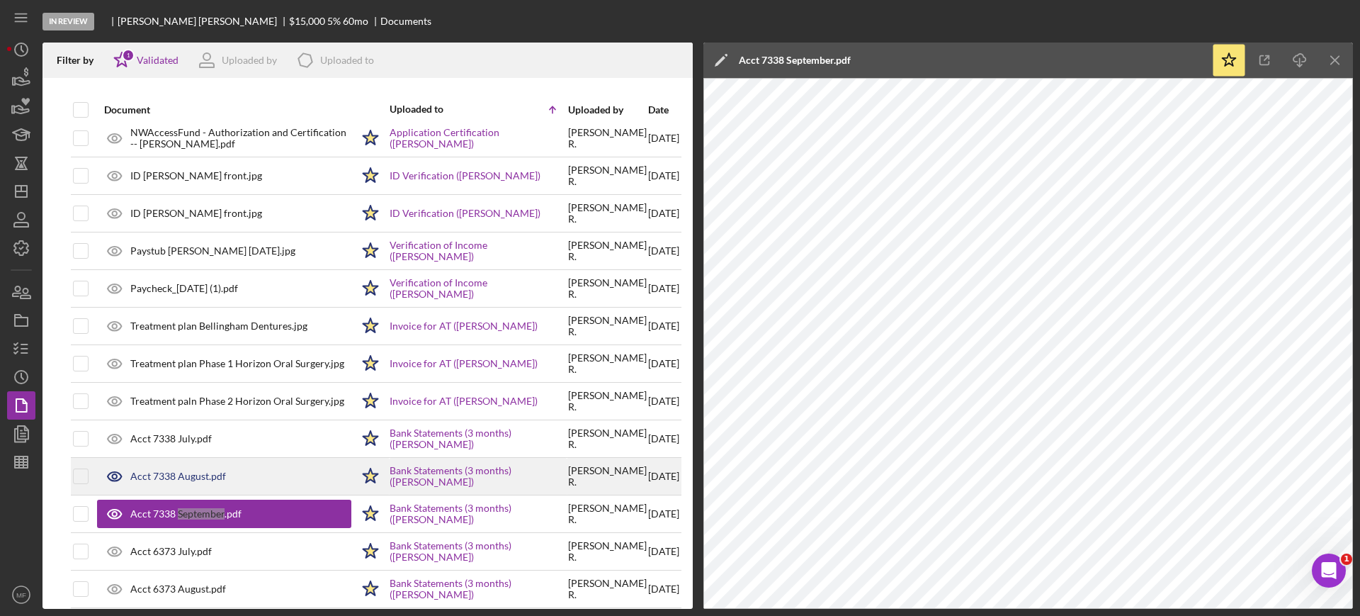
scroll to position [33, 0]
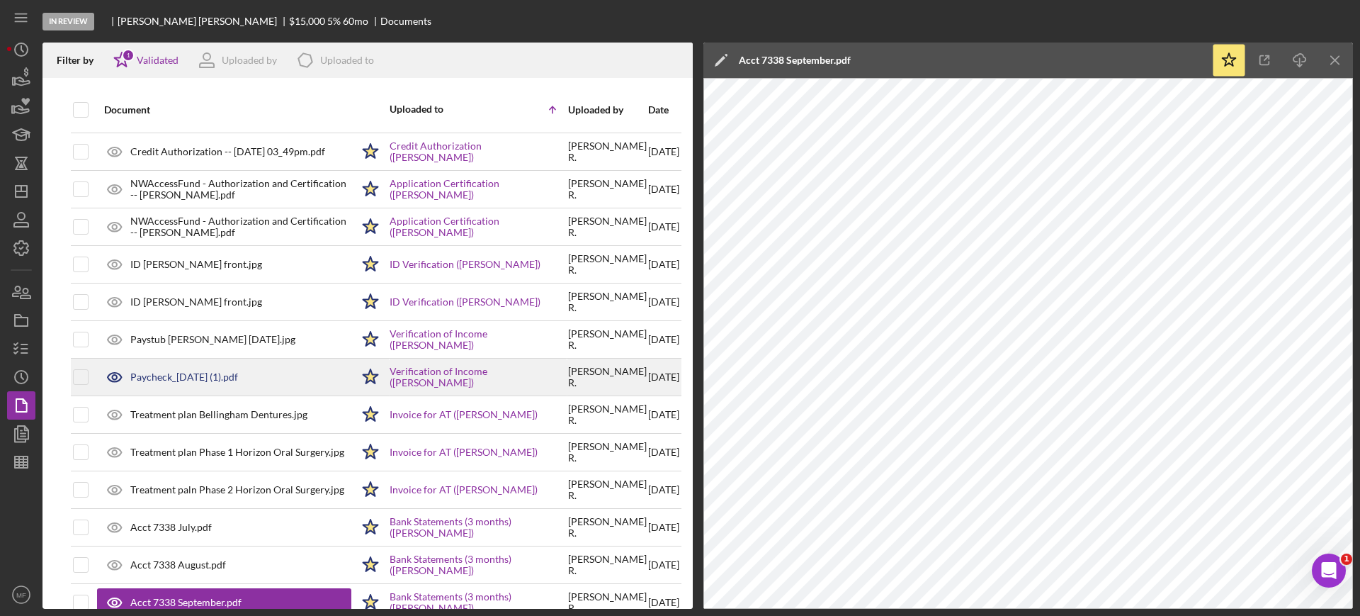
click at [213, 380] on div "Paycheck_2025-09-10 (1).pdf" at bounding box center [184, 376] width 108 height 11
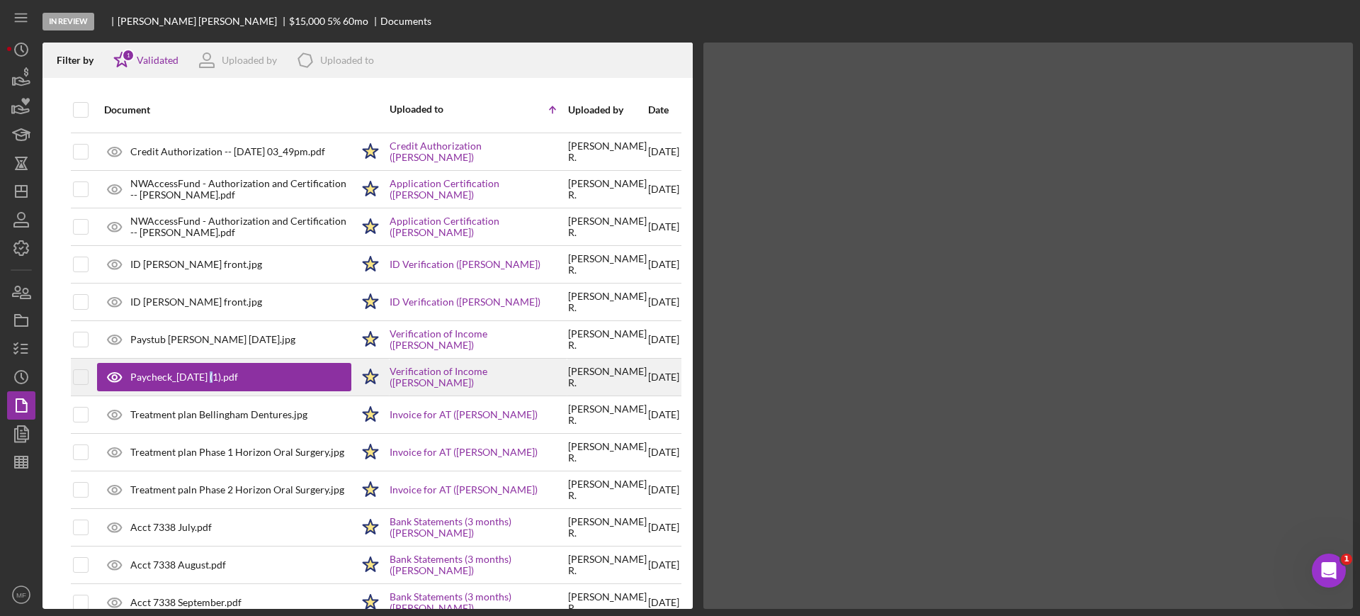
click at [213, 380] on div "Paycheck_2025-09-10 (1).pdf" at bounding box center [184, 376] width 108 height 11
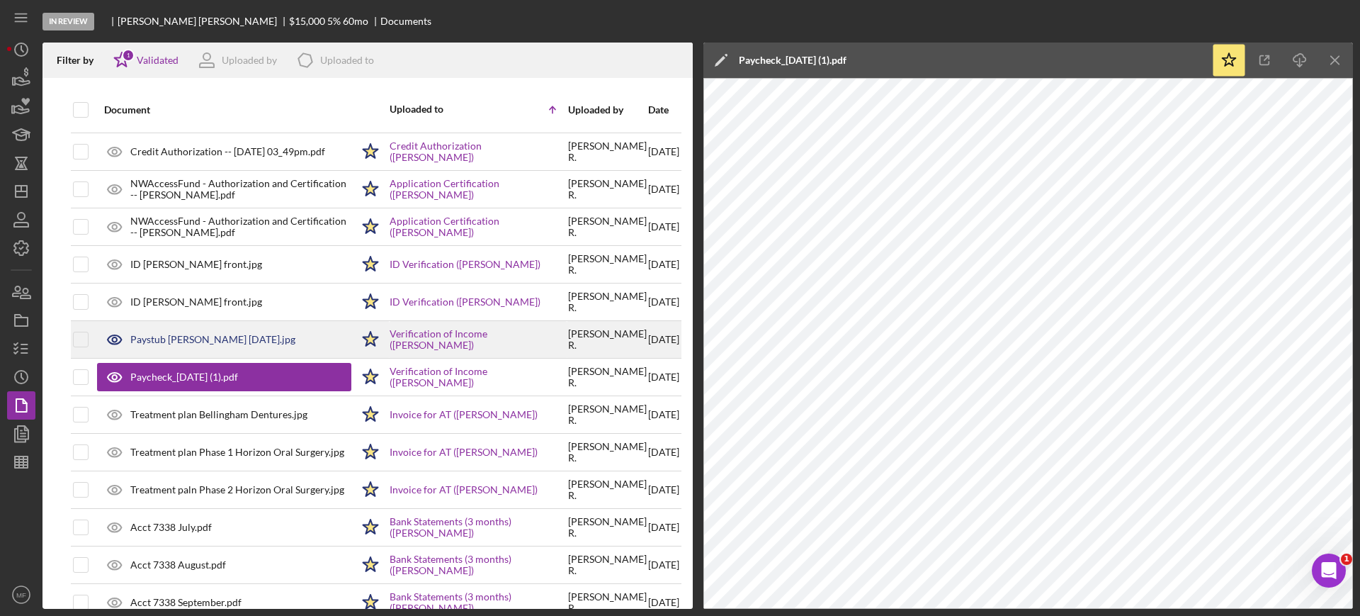
click at [210, 337] on div "Paystub Lance 9.3.25.jpg" at bounding box center [212, 339] width 165 height 11
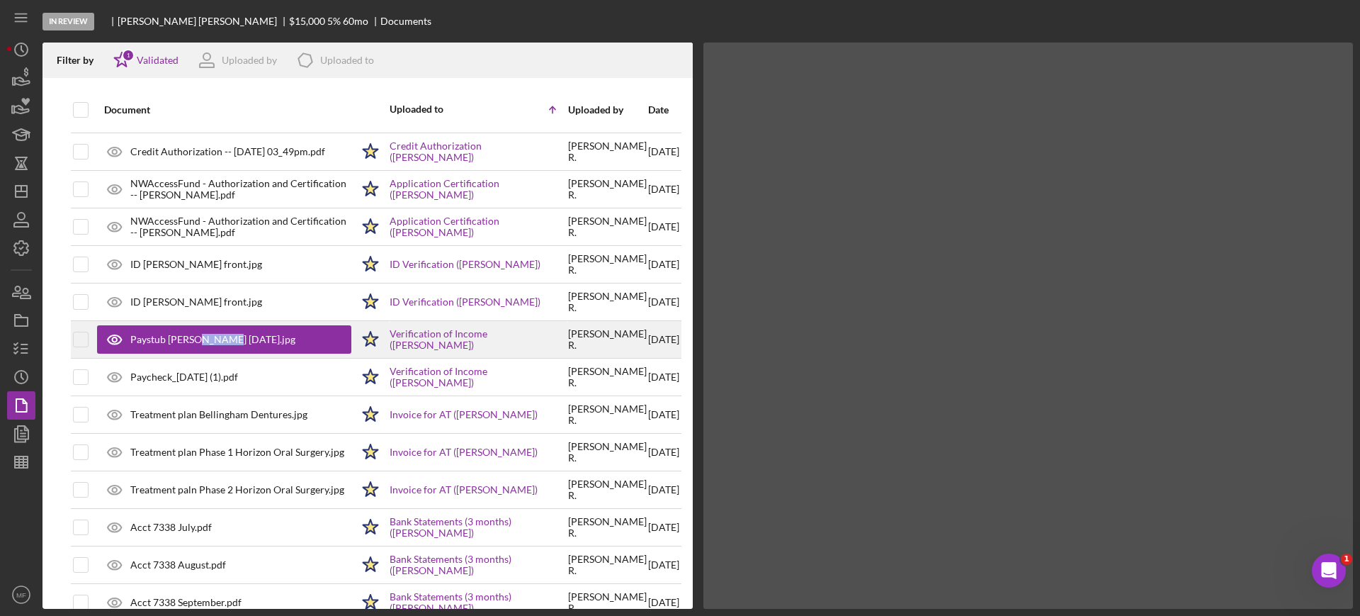
click at [210, 337] on div "Paystub Lance 9.3.25.jpg" at bounding box center [212, 339] width 165 height 11
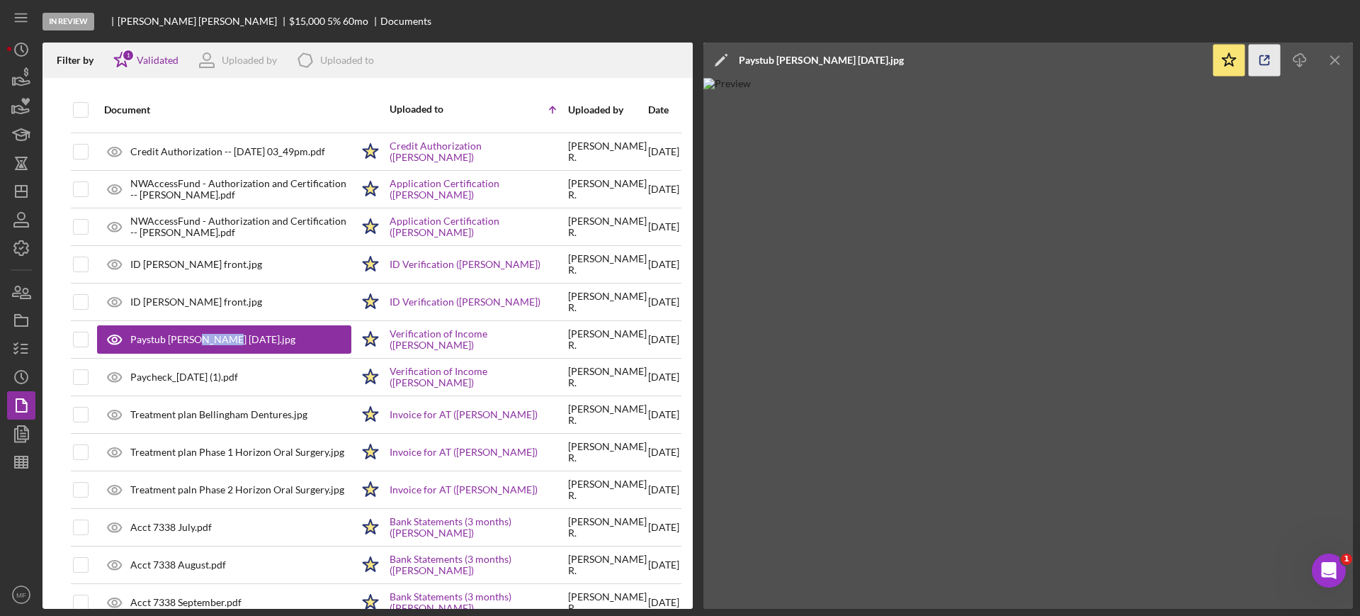
click at [1263, 60] on icon "button" at bounding box center [1265, 61] width 32 height 32
click at [1269, 60] on icon "button" at bounding box center [1265, 61] width 32 height 32
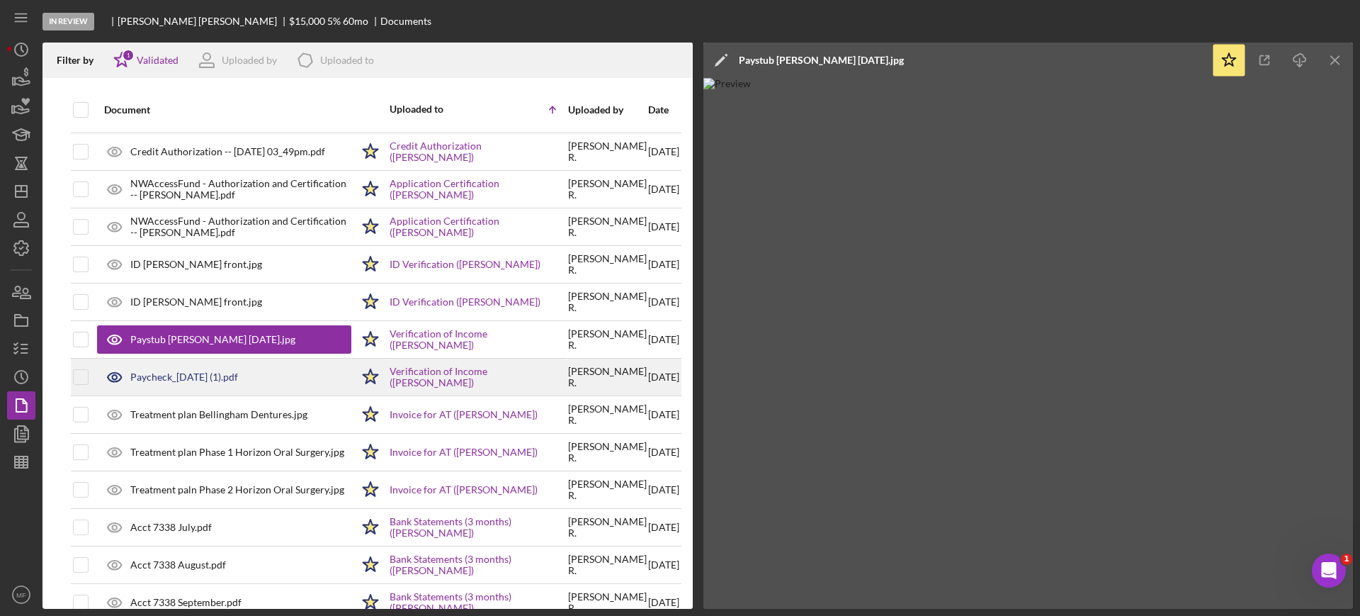
click at [188, 378] on div "Paycheck_2025-09-10 (1).pdf" at bounding box center [184, 376] width 108 height 11
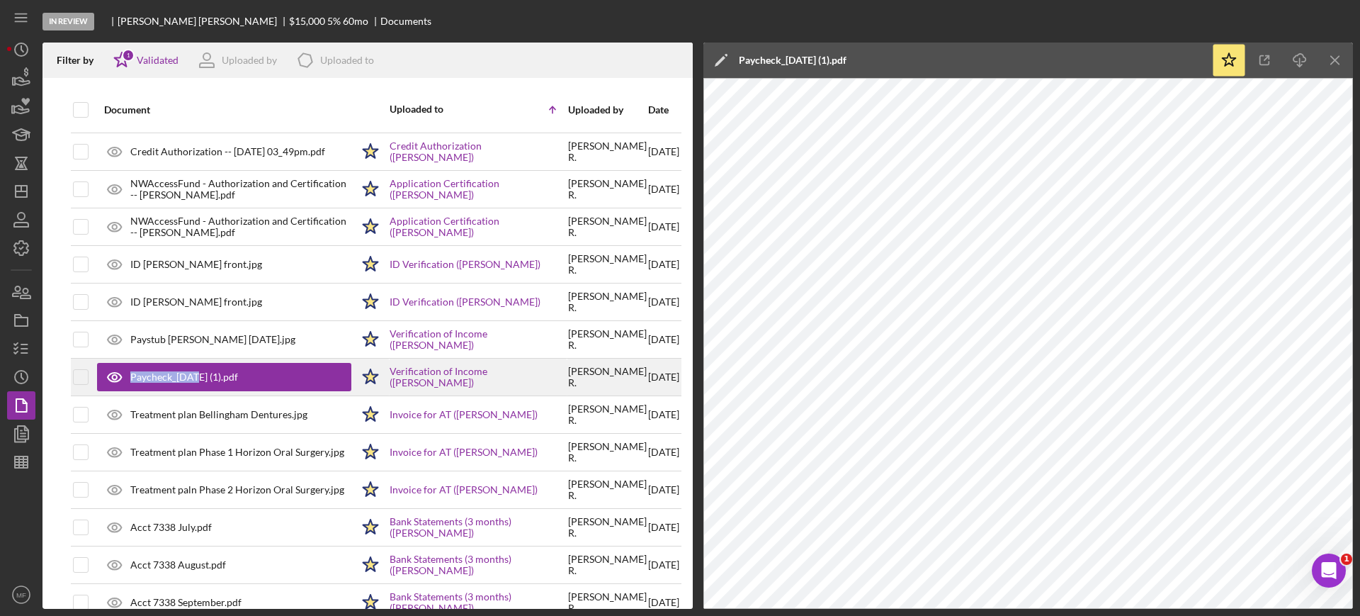
click at [188, 378] on div "Paycheck_2025-09-10 (1).pdf" at bounding box center [184, 376] width 108 height 11
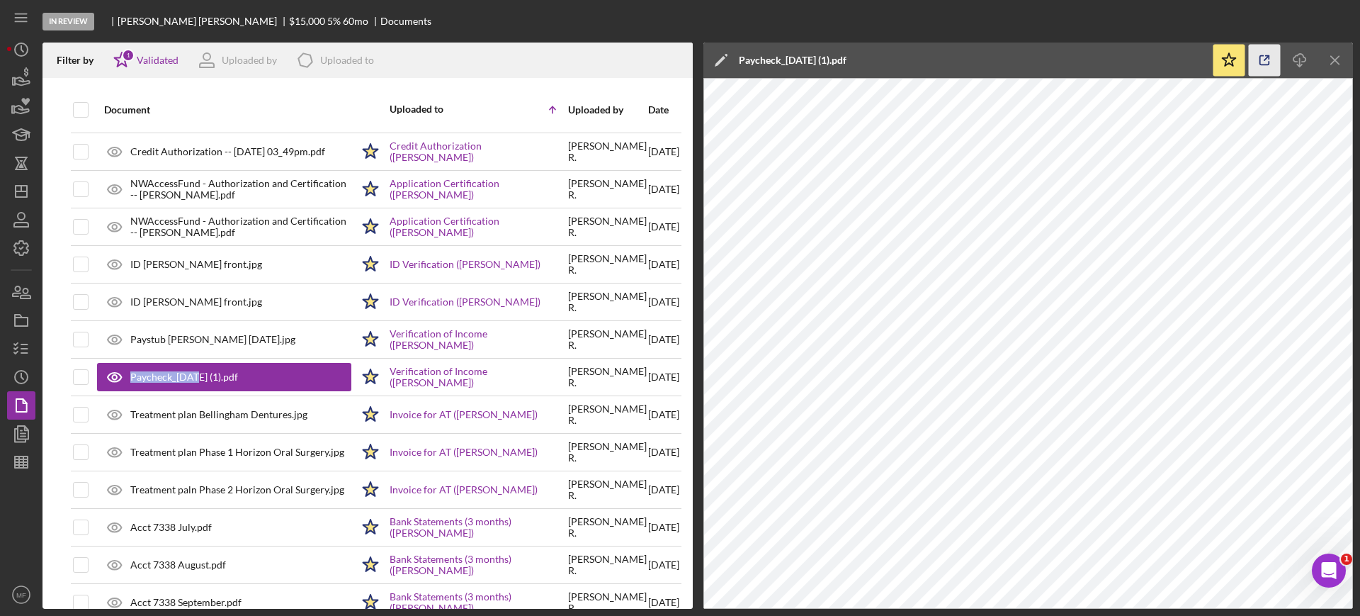
click at [1265, 61] on icon "button" at bounding box center [1265, 61] width 32 height 32
click at [27, 44] on icon "Icon/History" at bounding box center [21, 49] width 35 height 35
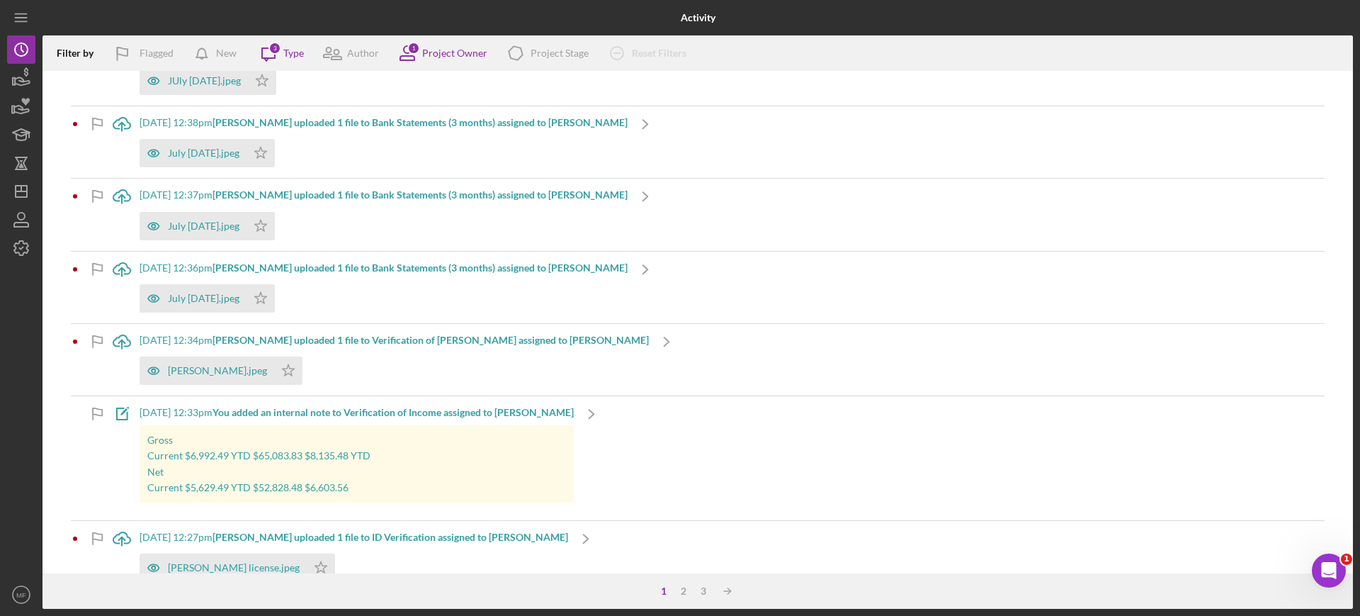
scroll to position [1771, 0]
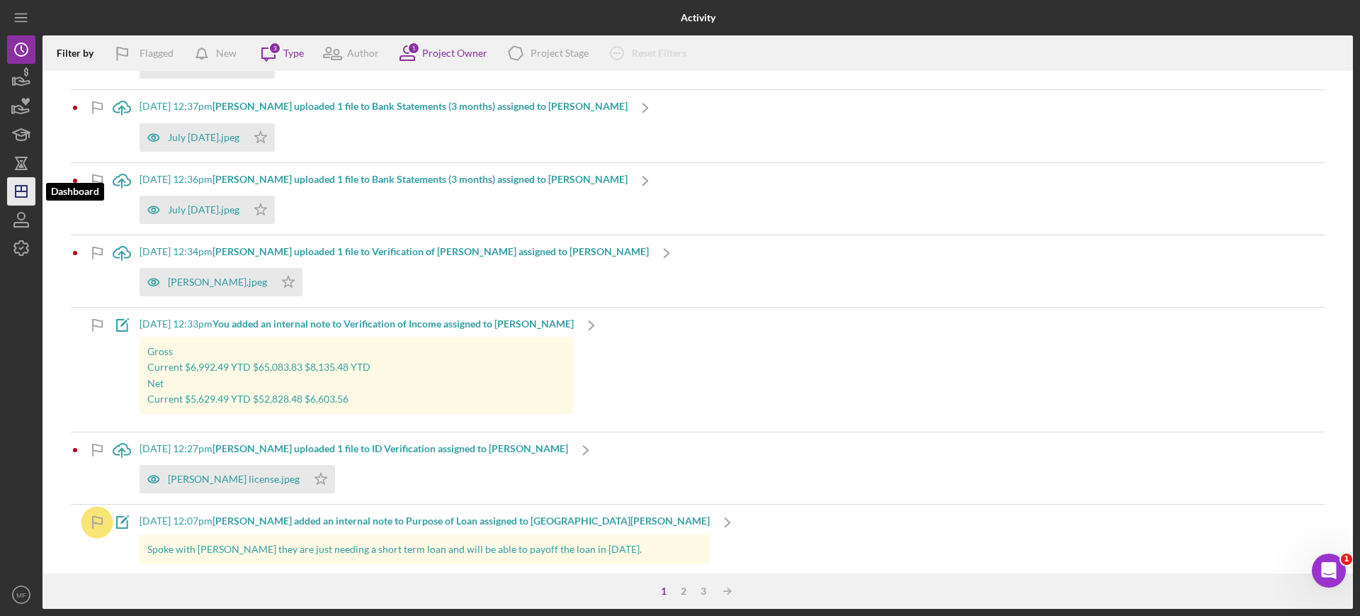
click at [17, 192] on icon "Icon/Dashboard" at bounding box center [21, 191] width 35 height 35
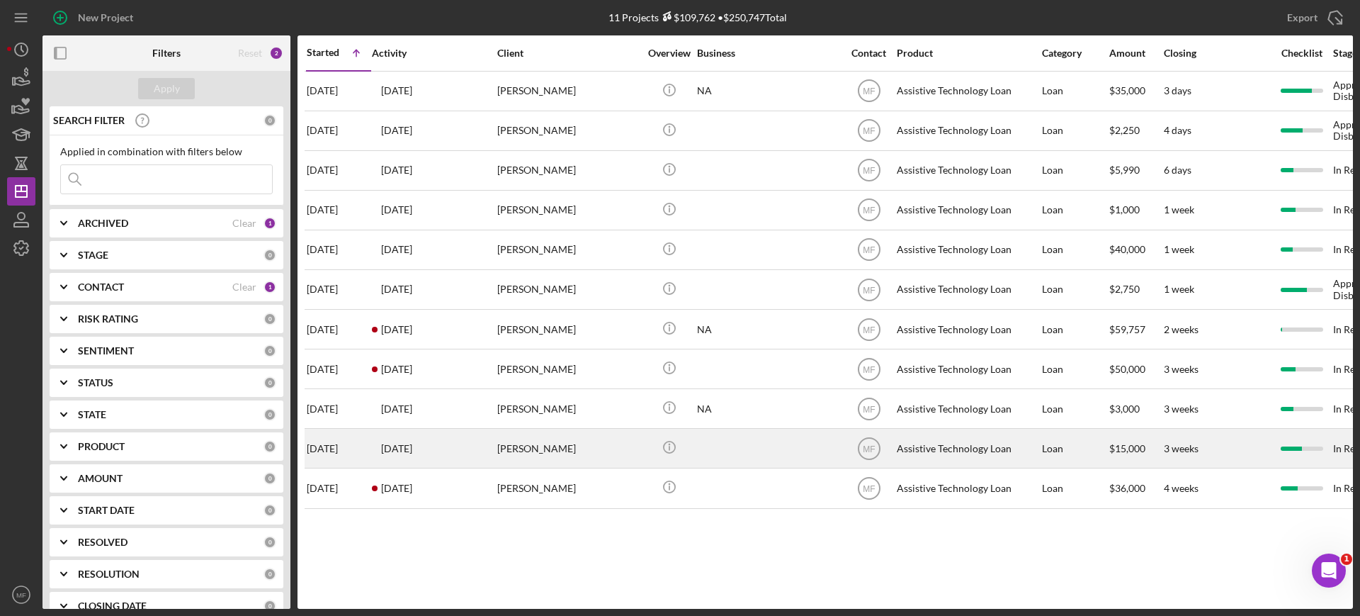
click at [708, 446] on div at bounding box center [768, 448] width 142 height 38
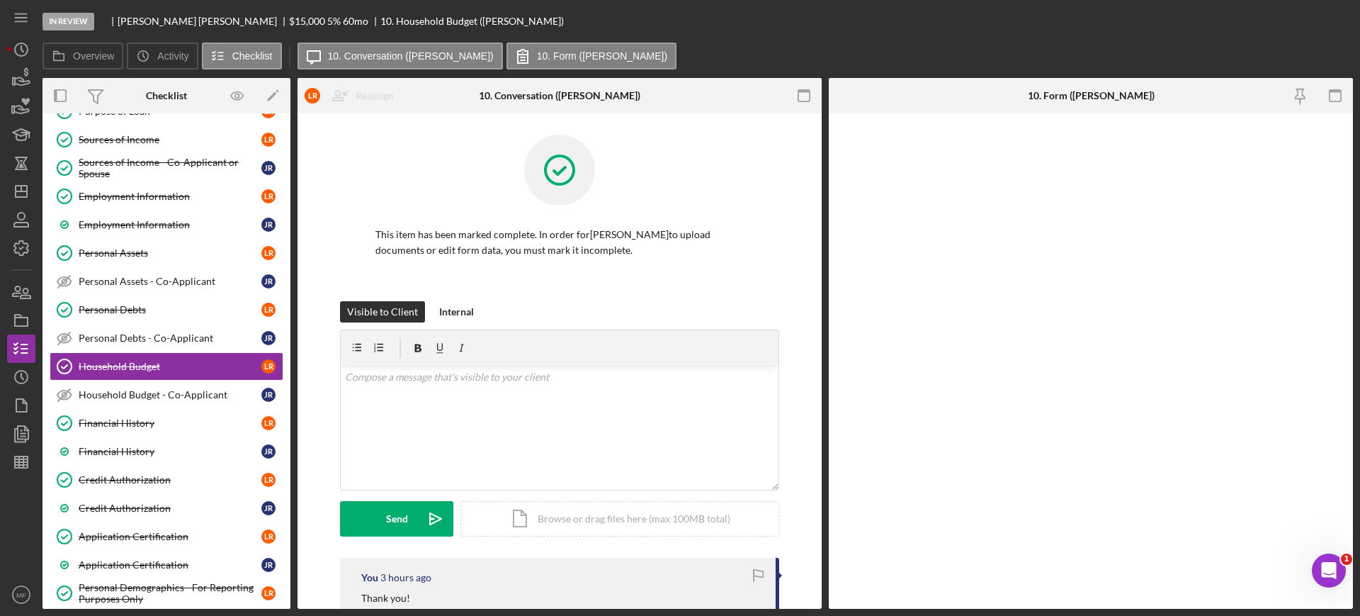
scroll to position [259, 0]
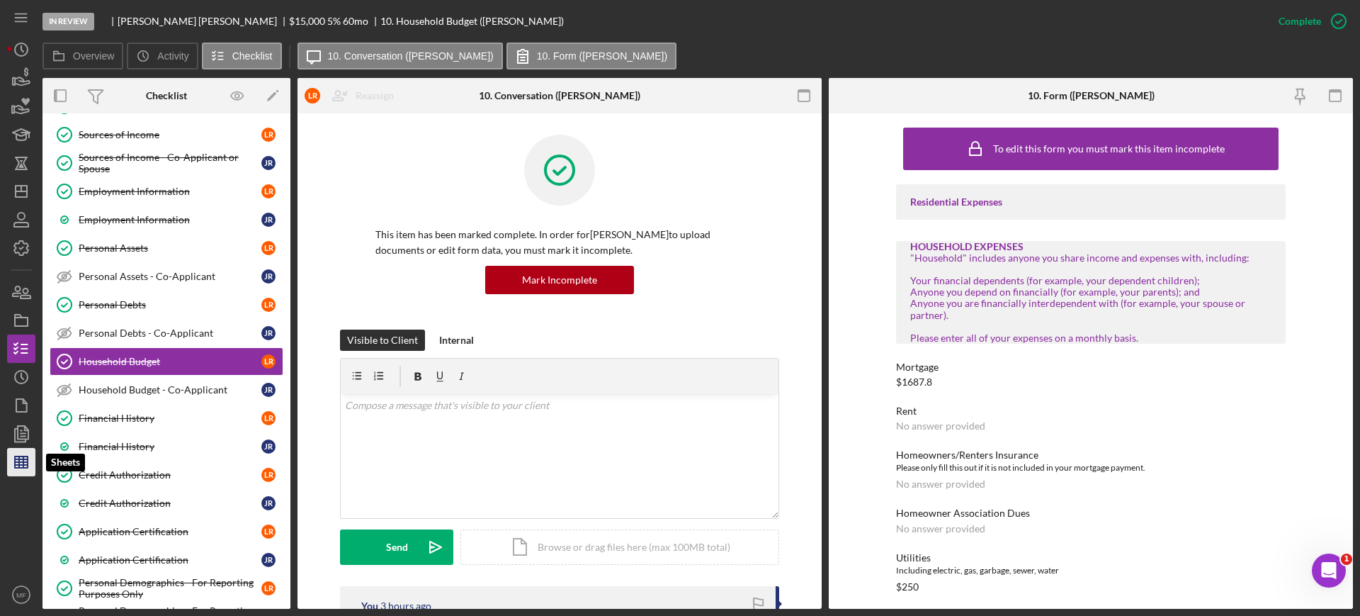
click at [22, 461] on icon "button" at bounding box center [21, 461] width 35 height 35
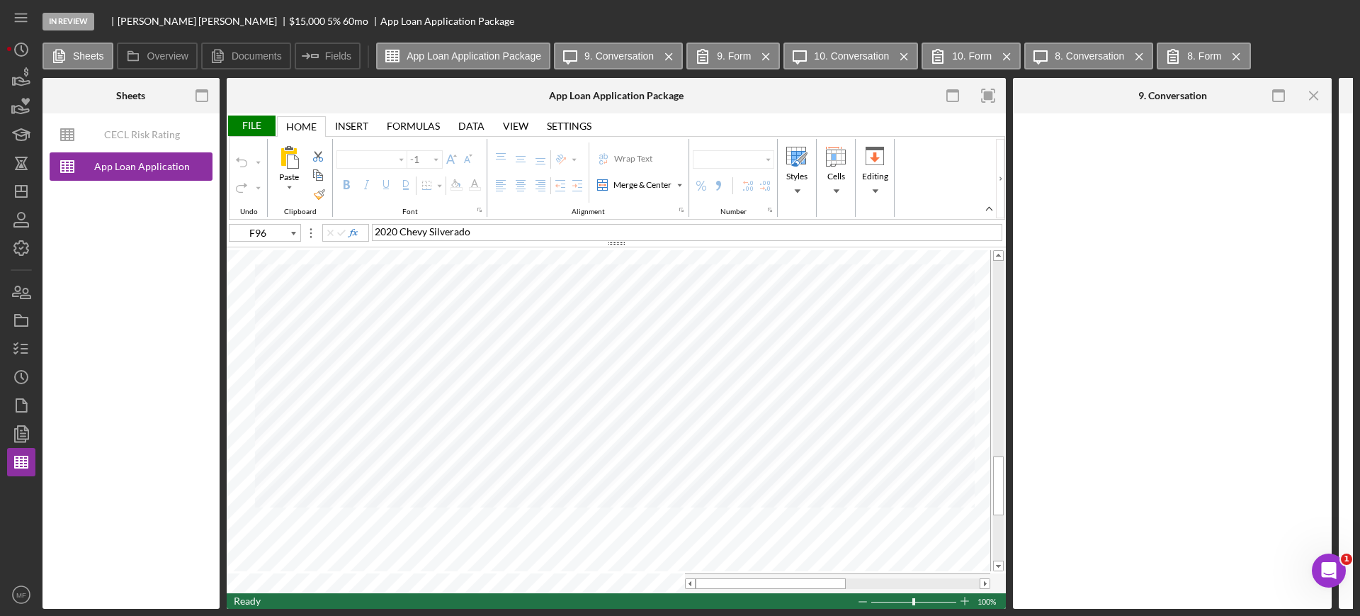
type input "Arial"
type input "10"
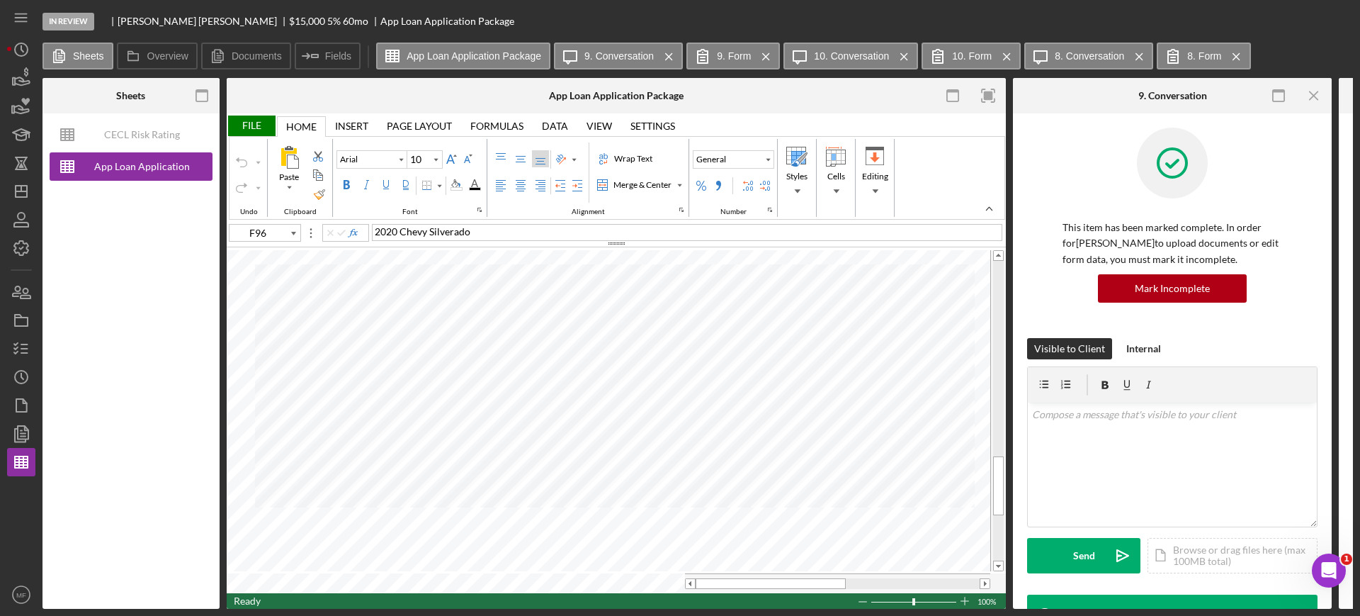
type input "A11"
type input "Calibri"
type input "11"
type input "L3"
type input "L4"
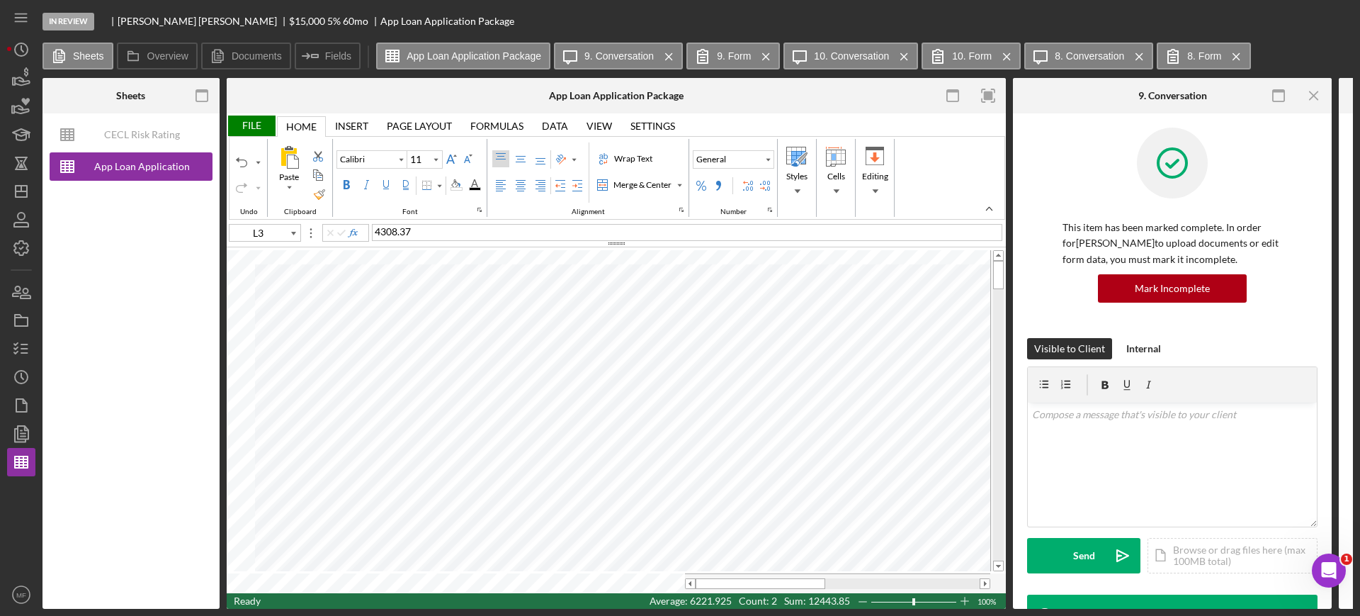
click at [827, 597] on span "Sum: 12443.85" at bounding box center [817, 600] width 66 height 12
type input "L5"
type input "M3"
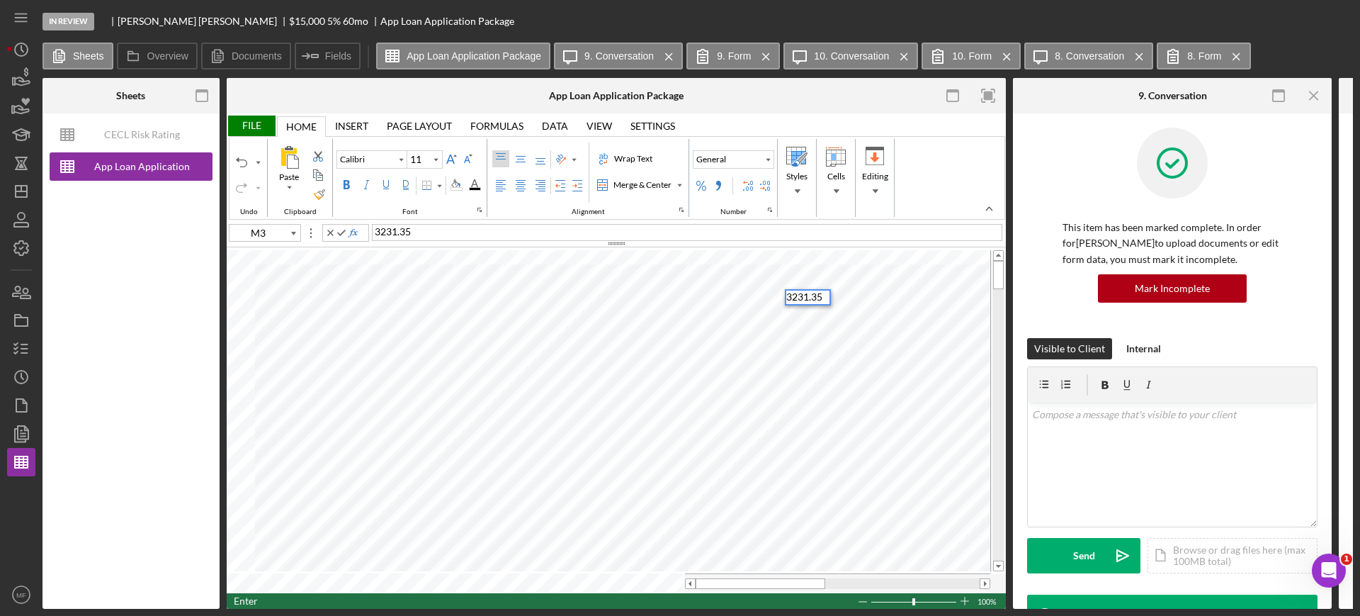
type input "M4"
type input "M5"
click at [253, 126] on div "File" at bounding box center [251, 125] width 49 height 21
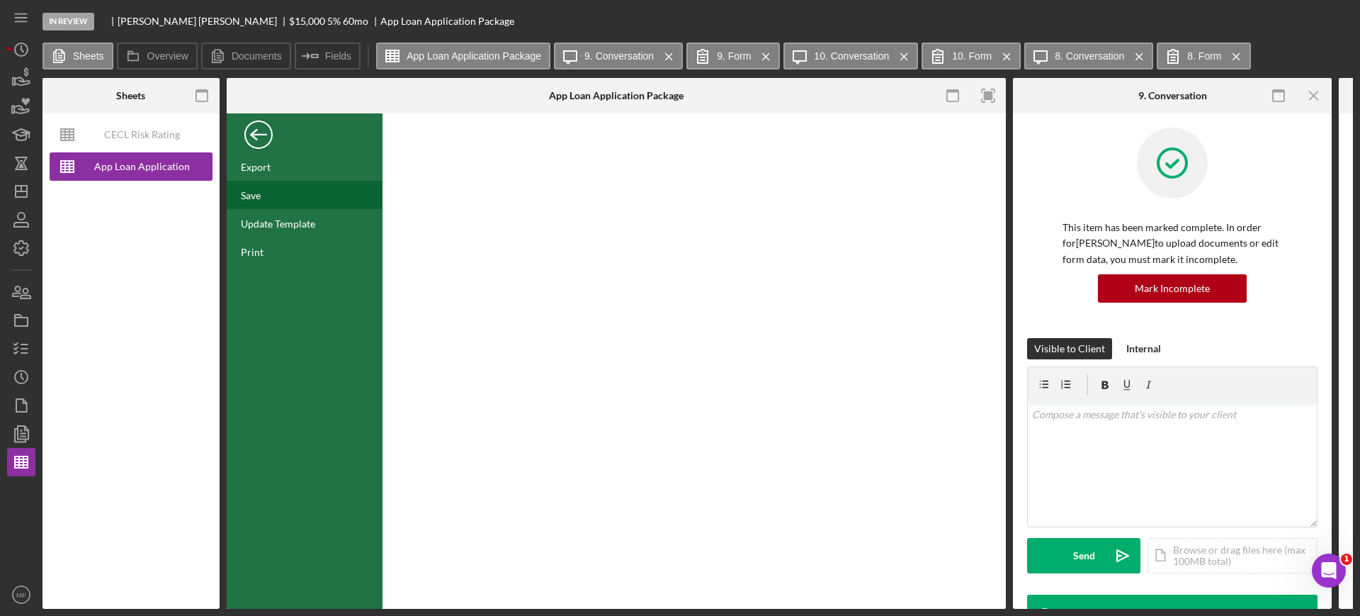
click at [256, 189] on div "Save" at bounding box center [251, 195] width 20 height 12
click at [261, 127] on div "Back" at bounding box center [258, 131] width 28 height 28
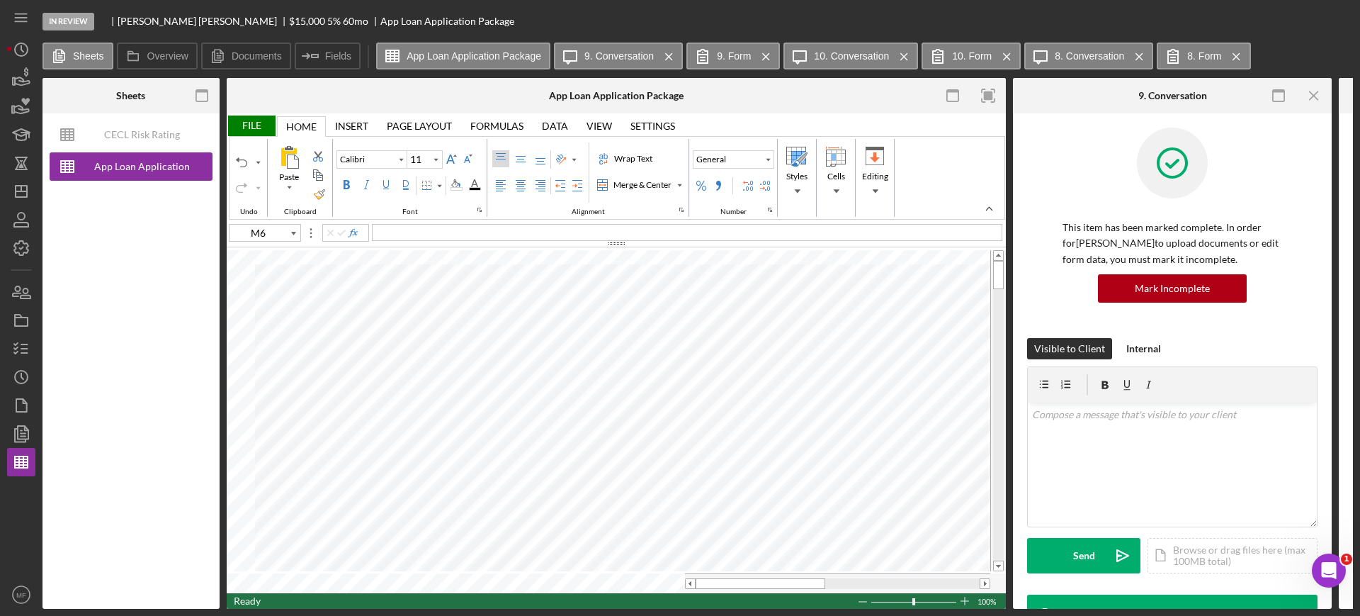
type input "L6"
click at [468, 230] on div "Whatcom Co" at bounding box center [687, 232] width 631 height 17
click at [505, 226] on div "Whatcom Co Over 120%%" at bounding box center [687, 232] width 631 height 17
click at [256, 122] on div "File" at bounding box center [251, 125] width 49 height 21
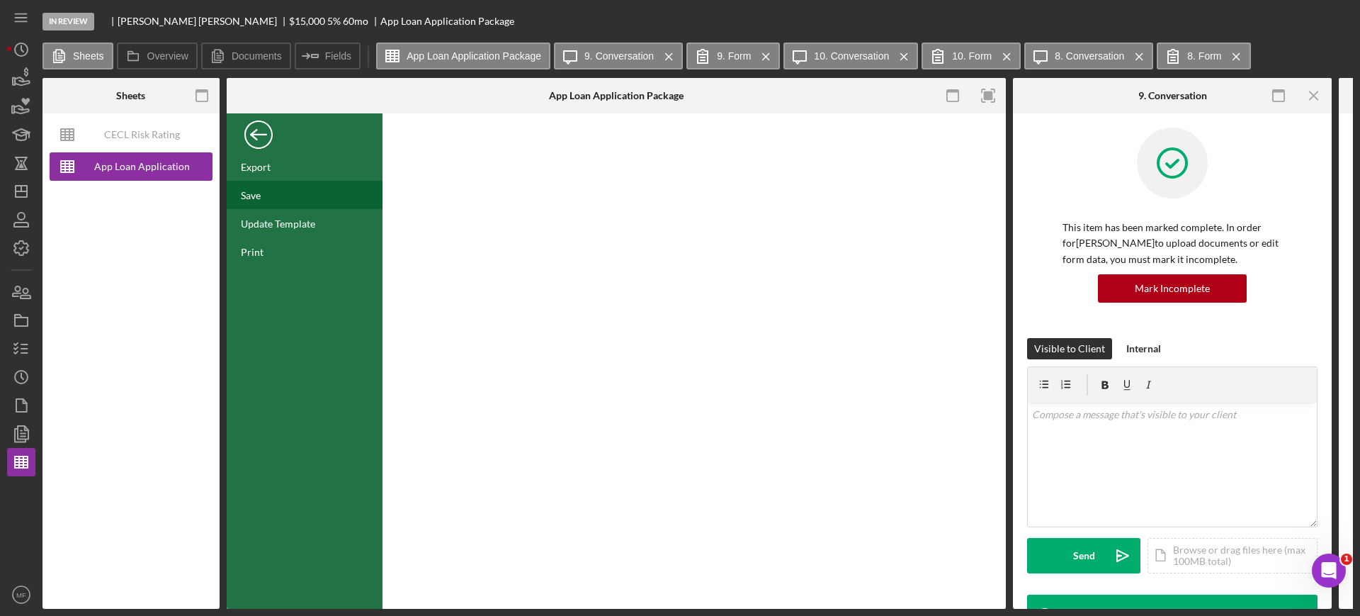
click at [256, 195] on div "Save" at bounding box center [251, 195] width 20 height 12
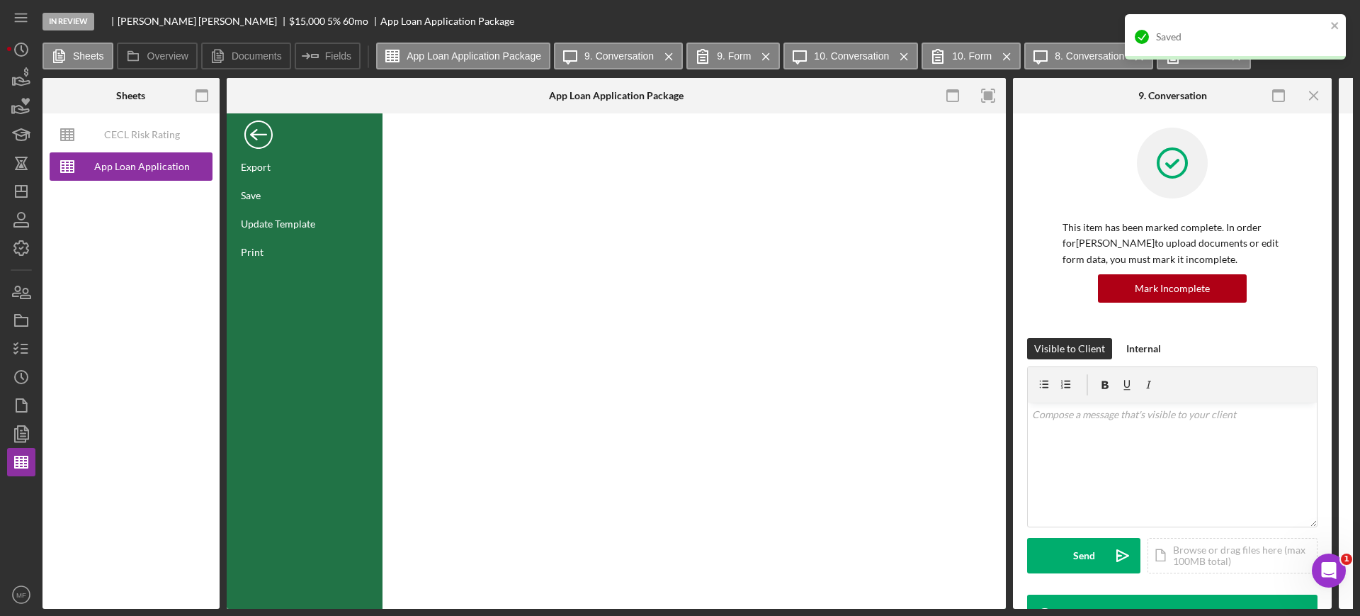
click at [256, 137] on div "Back" at bounding box center [258, 131] width 28 height 28
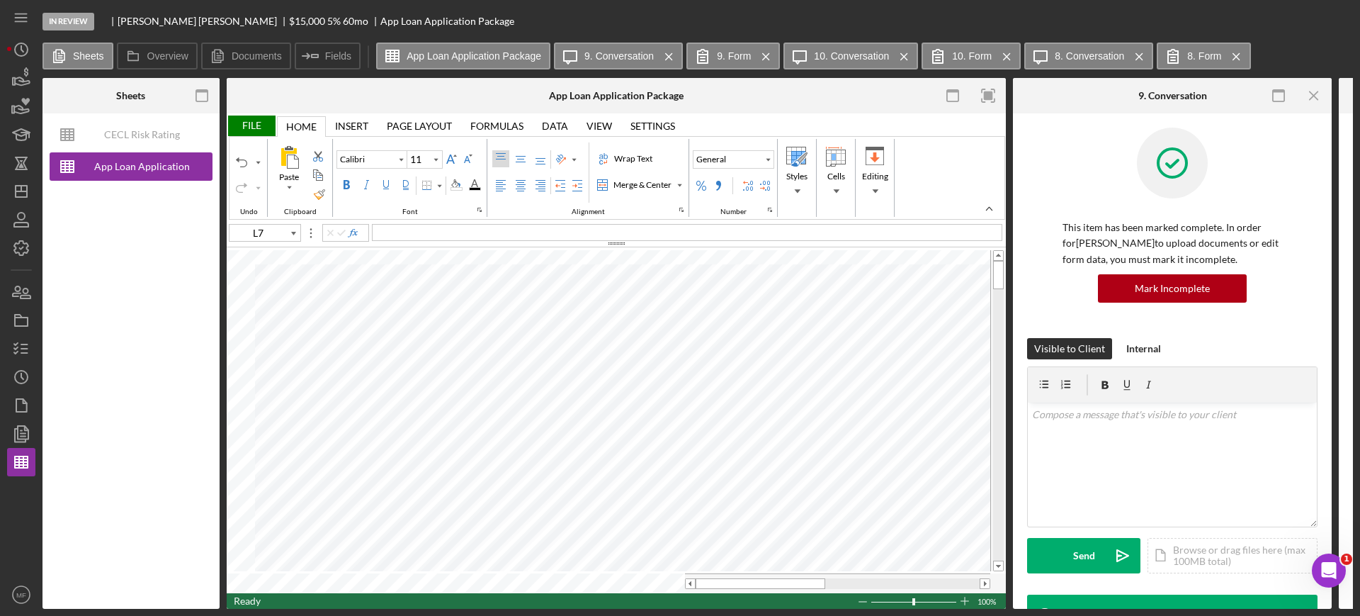
type input "F96"
type input "Arial"
type input "10"
click at [240, 51] on label "Documents" at bounding box center [257, 55] width 50 height 11
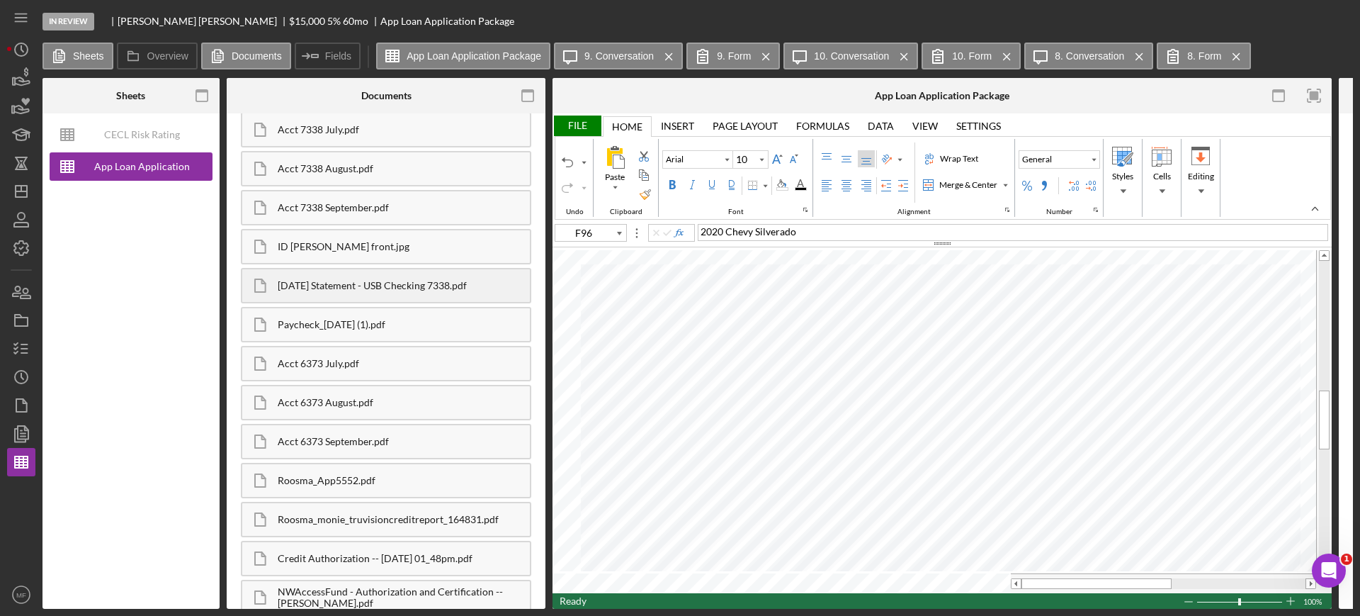
scroll to position [266, 0]
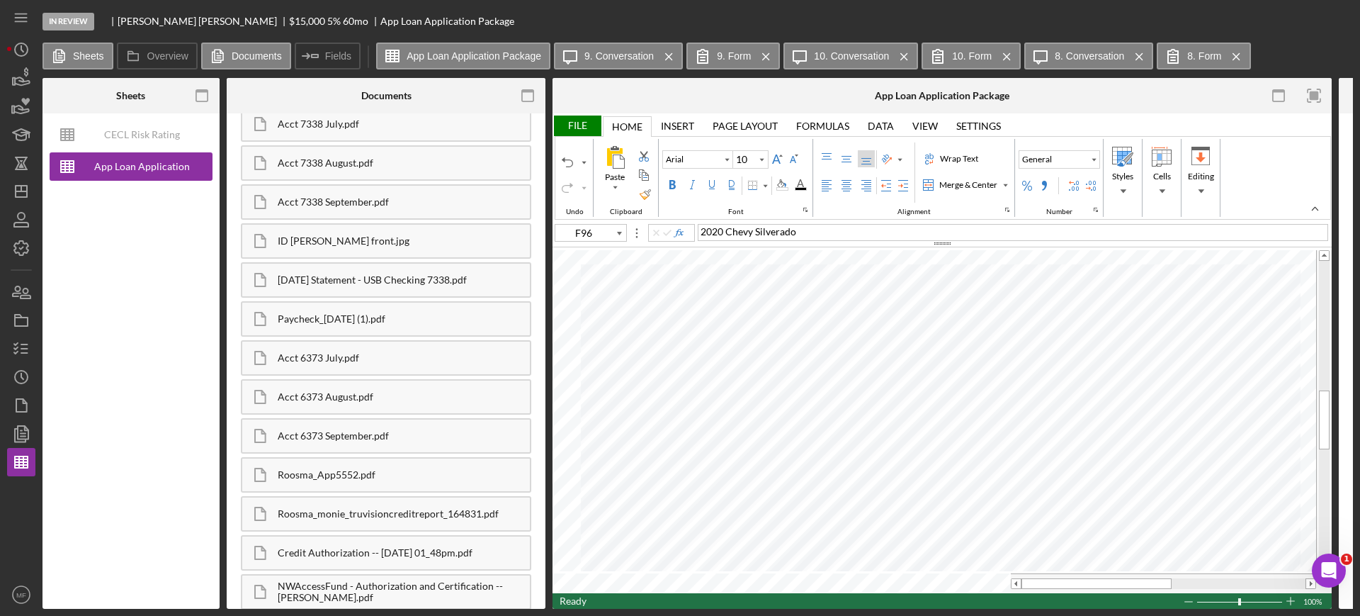
type input "C11"
click at [336, 432] on div "Acct 6373 September.pdf" at bounding box center [404, 435] width 252 height 11
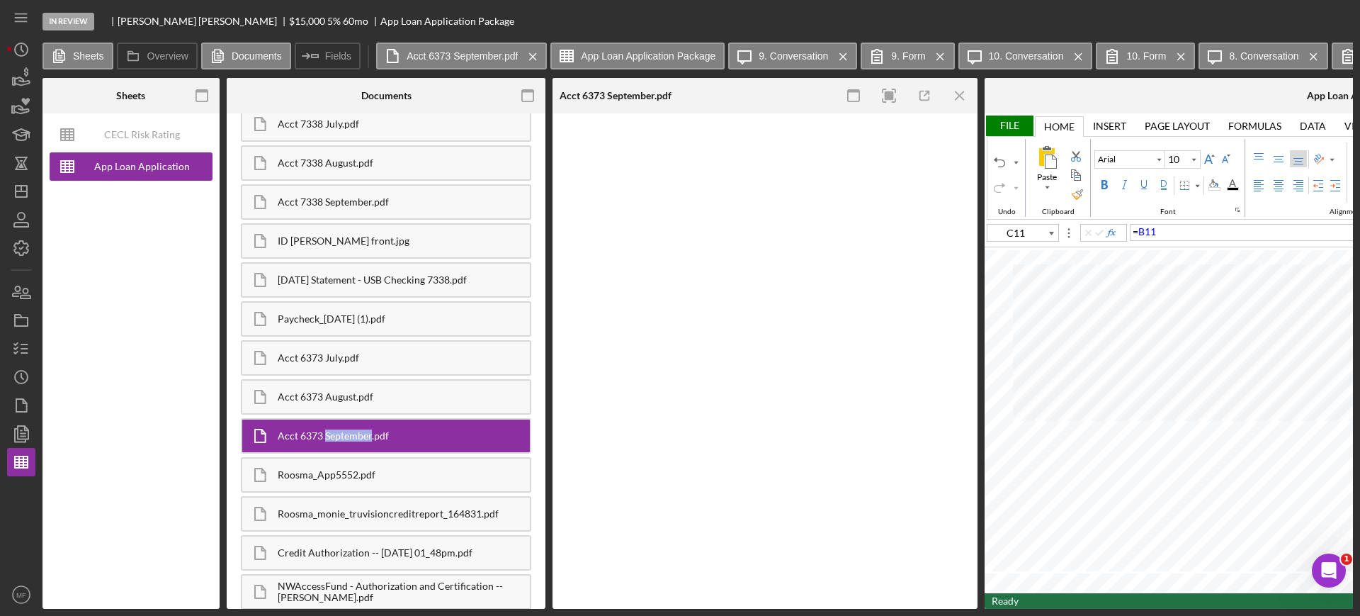
click at [336, 432] on div "Acct 6373 September.pdf" at bounding box center [404, 435] width 252 height 11
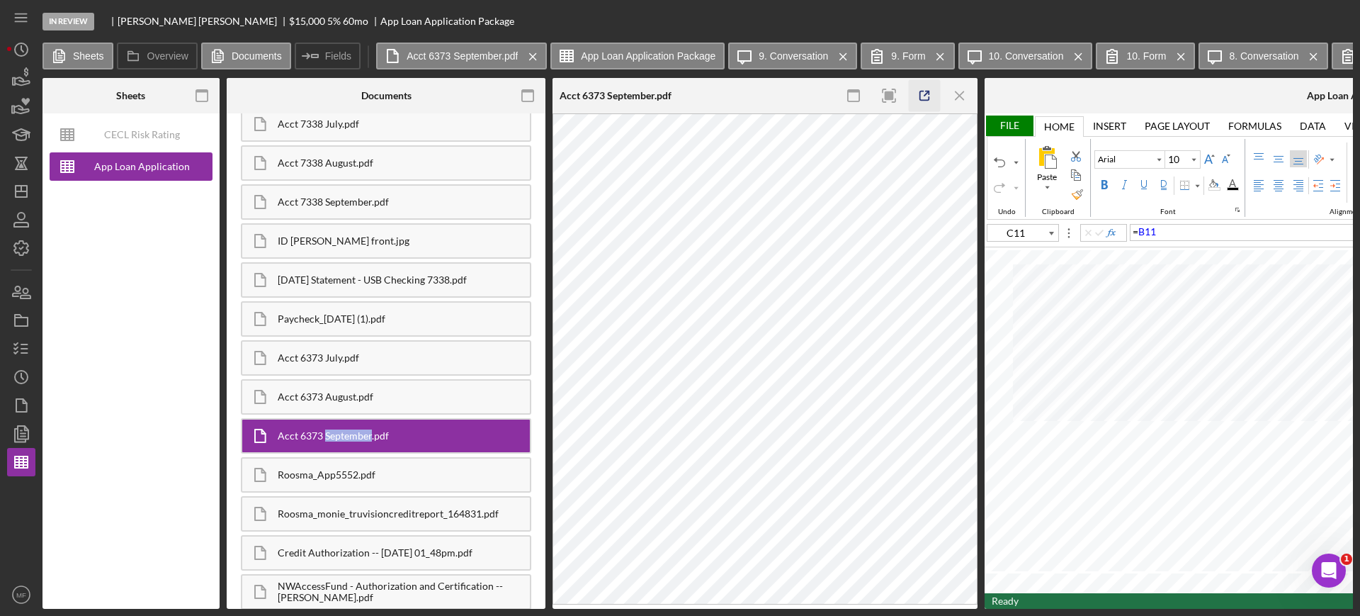
click at [919, 94] on icon "button" at bounding box center [925, 96] width 32 height 32
click at [345, 204] on div "Acct 7338 September.pdf" at bounding box center [404, 201] width 252 height 11
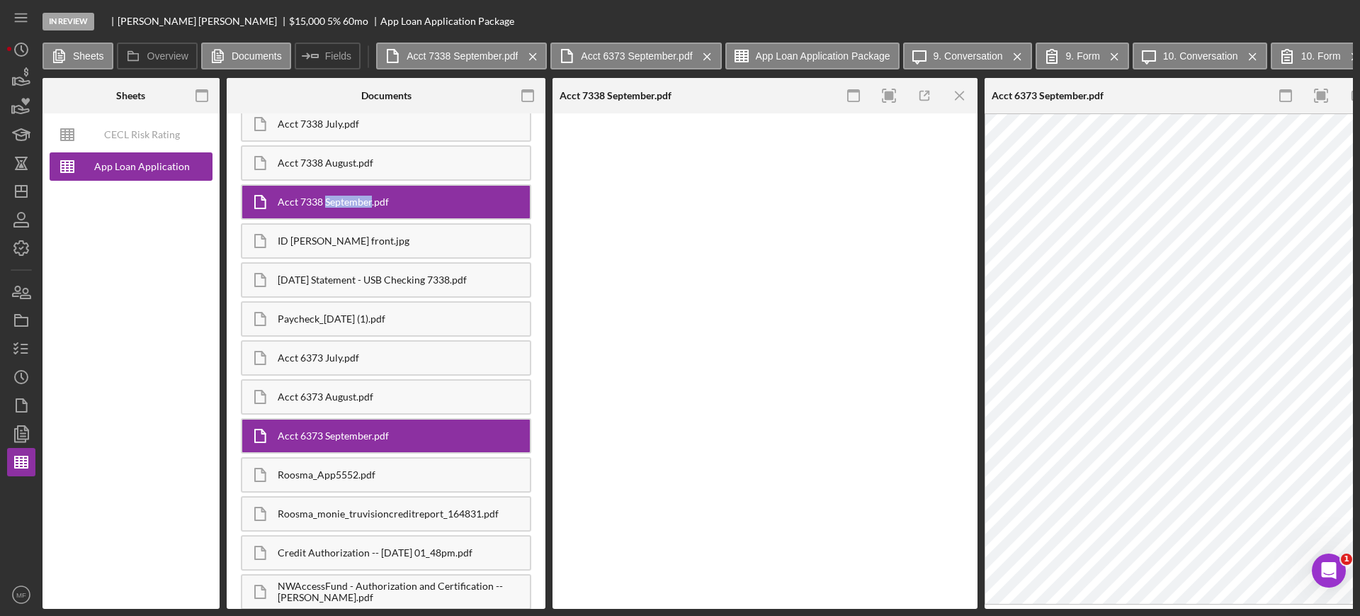
click at [345, 204] on div "Acct 7338 September.pdf" at bounding box center [404, 201] width 252 height 11
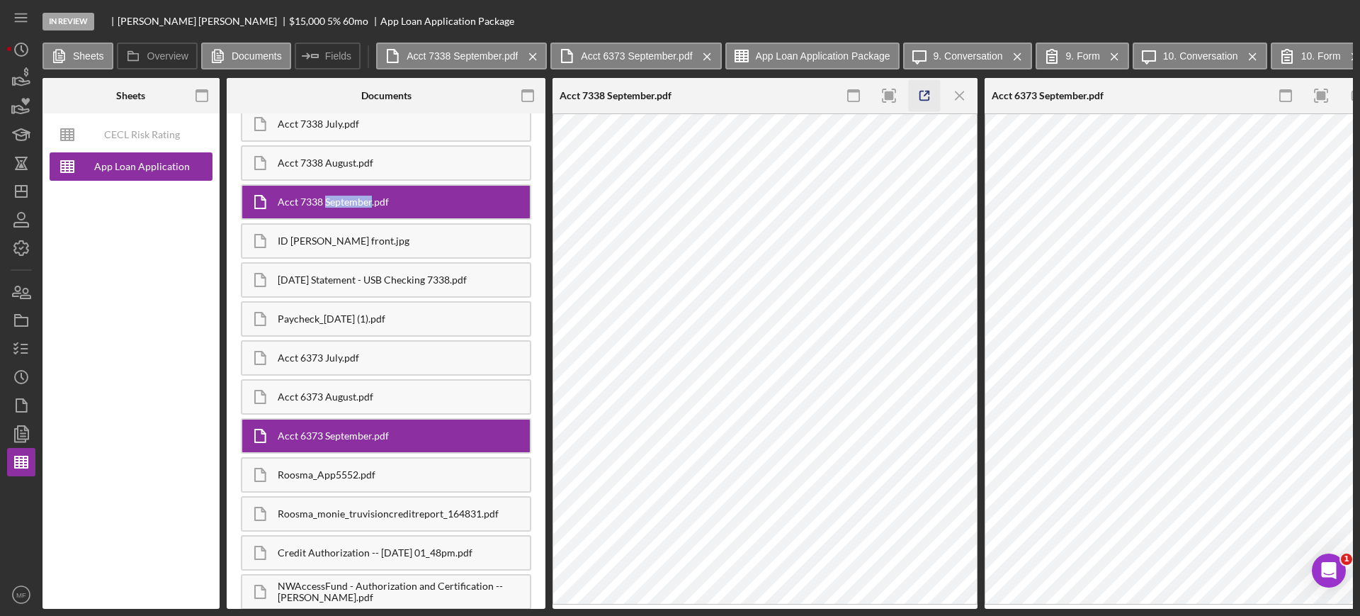
click at [927, 95] on icon "button" at bounding box center [925, 96] width 32 height 32
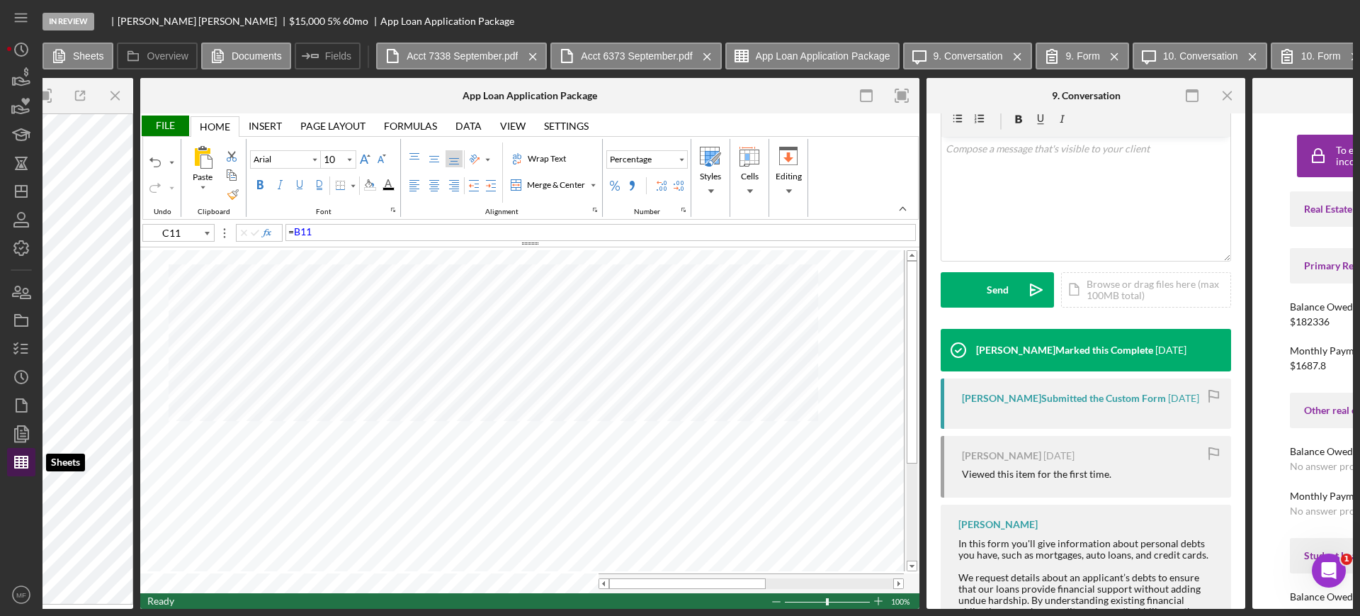
click at [13, 463] on icon "button" at bounding box center [21, 461] width 35 height 35
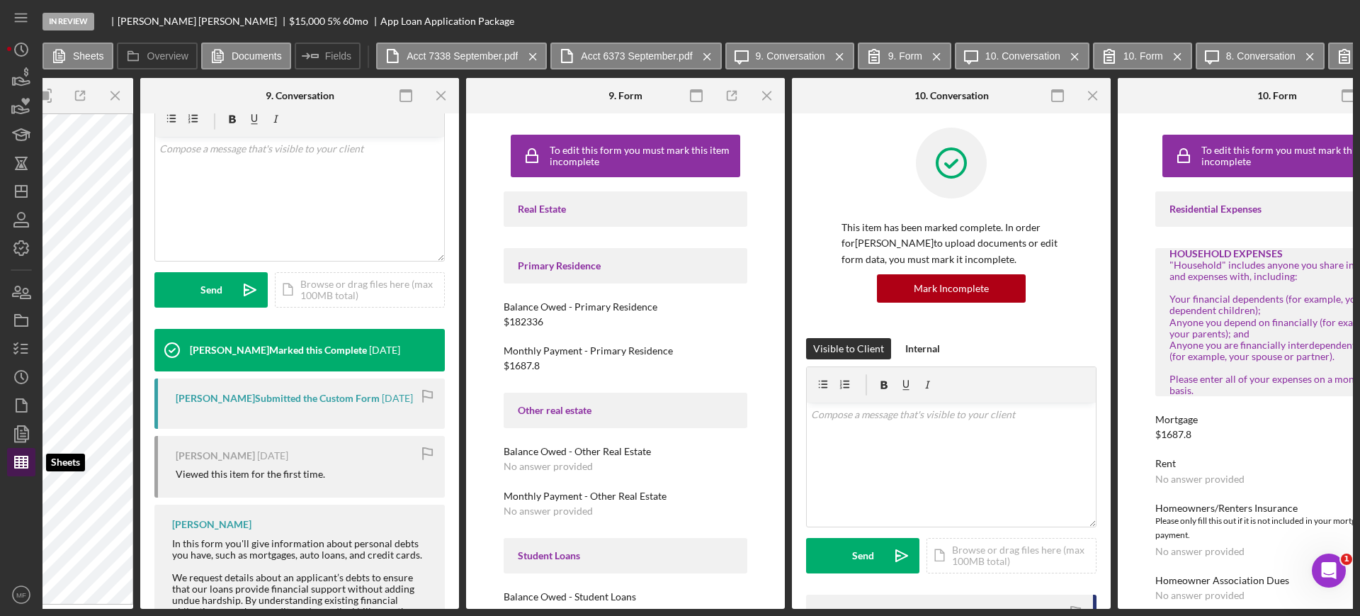
type input "Calibri"
type input "11"
click at [10, 355] on icon "button" at bounding box center [21, 348] width 35 height 35
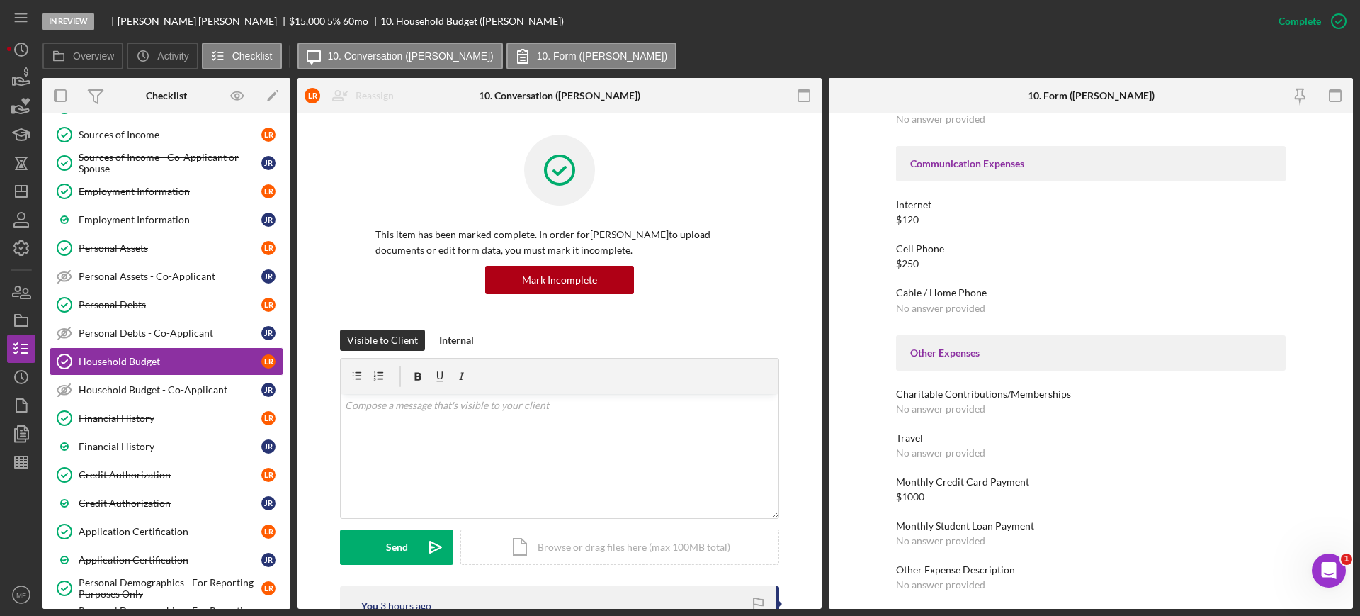
scroll to position [2046, 0]
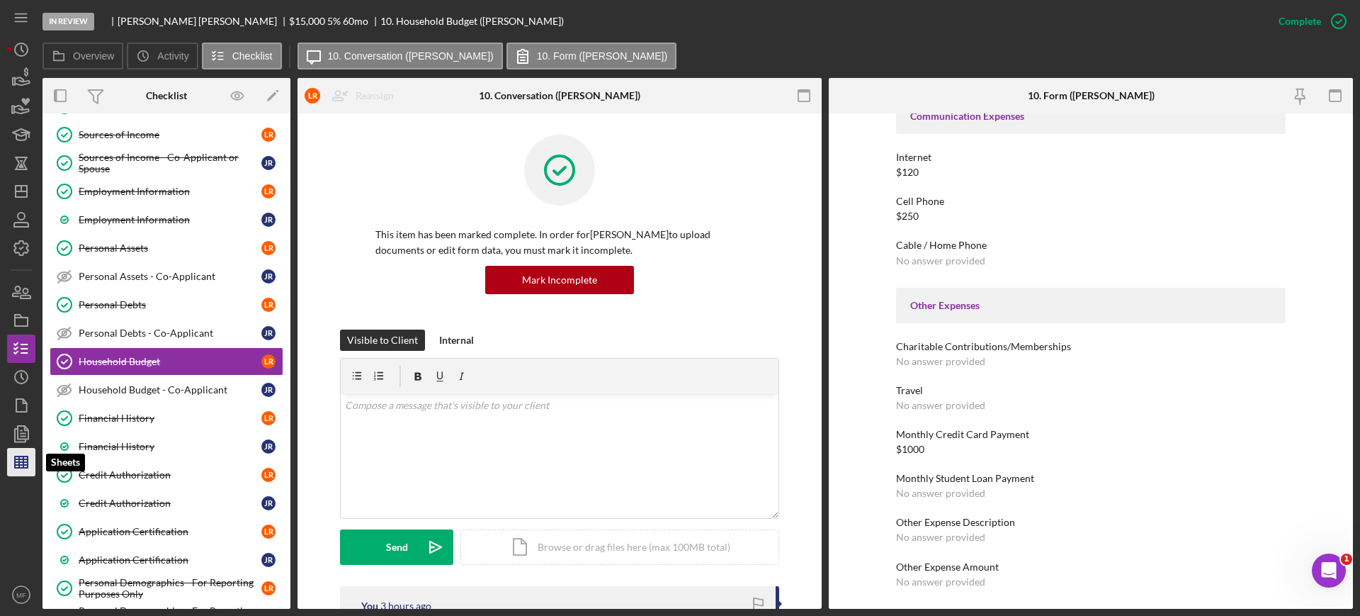
click at [21, 465] on line "button" at bounding box center [21, 465] width 13 height 0
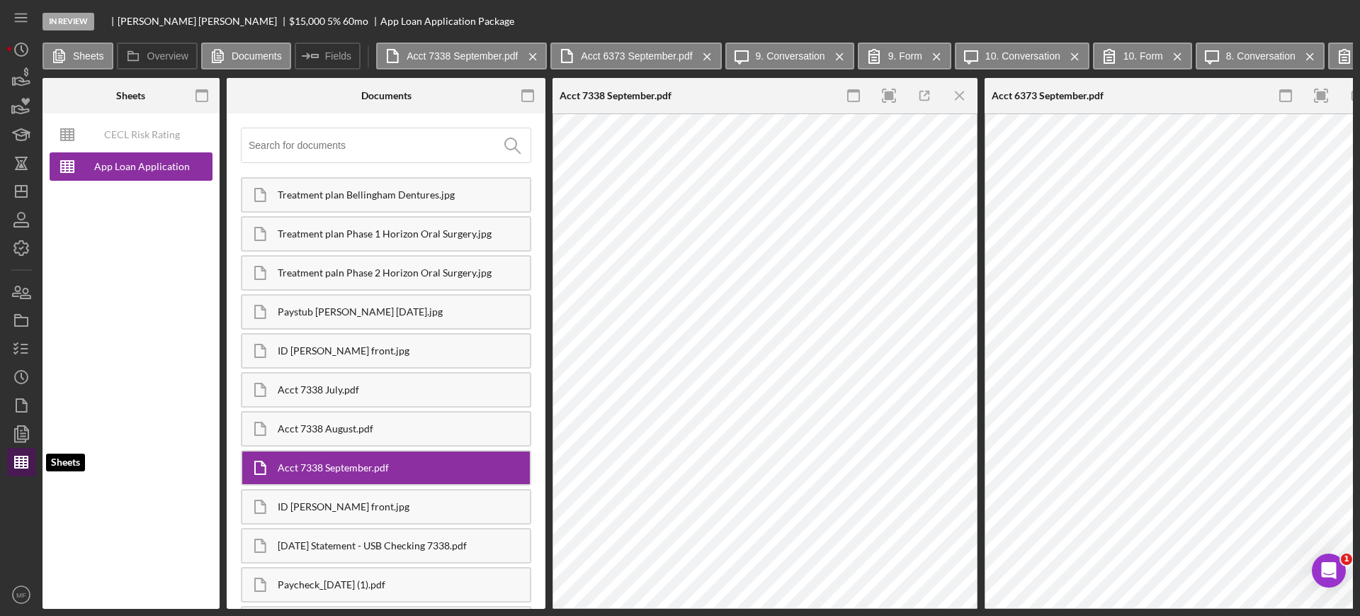
type input "Calibri"
type input "11"
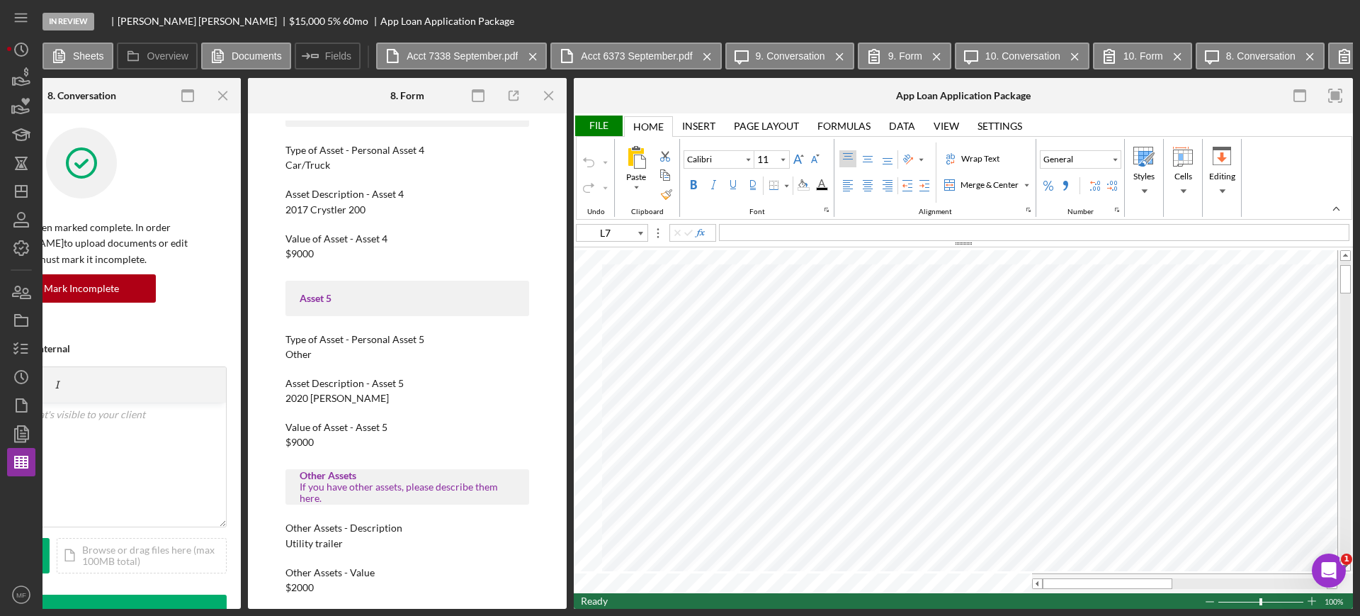
scroll to position [1418, 0]
type input "F96"
type input "Arial"
type input "10"
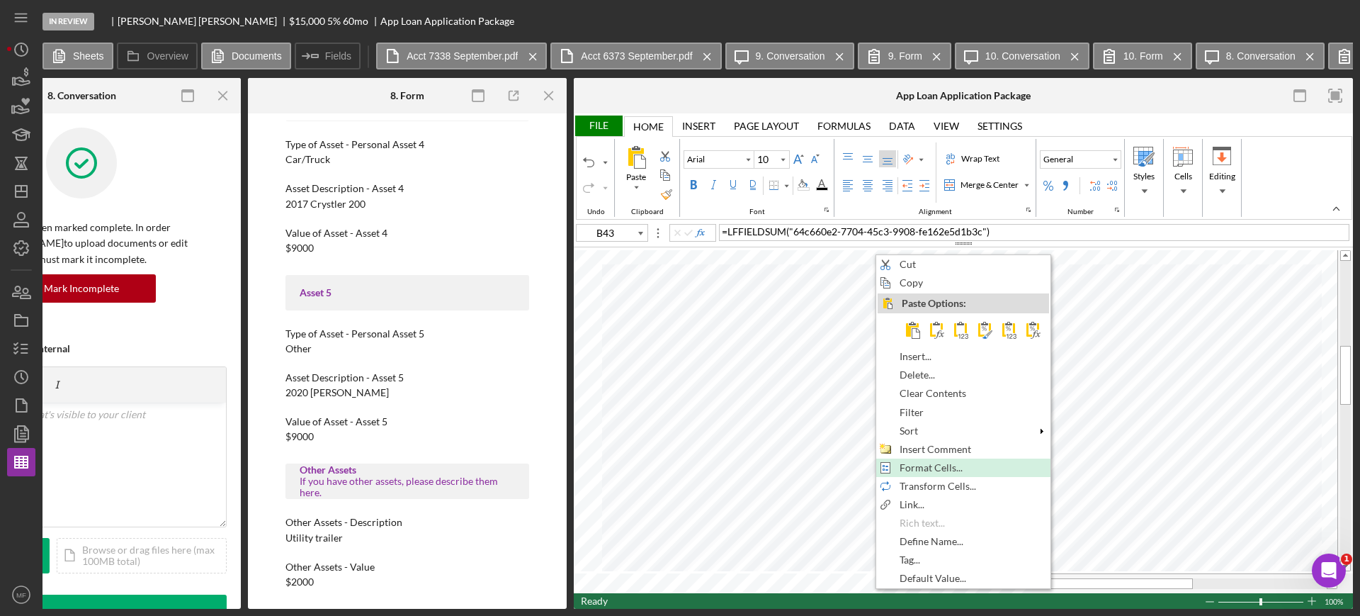
click at [939, 462] on span "Format Cells..." at bounding box center [939, 467] width 79 height 11
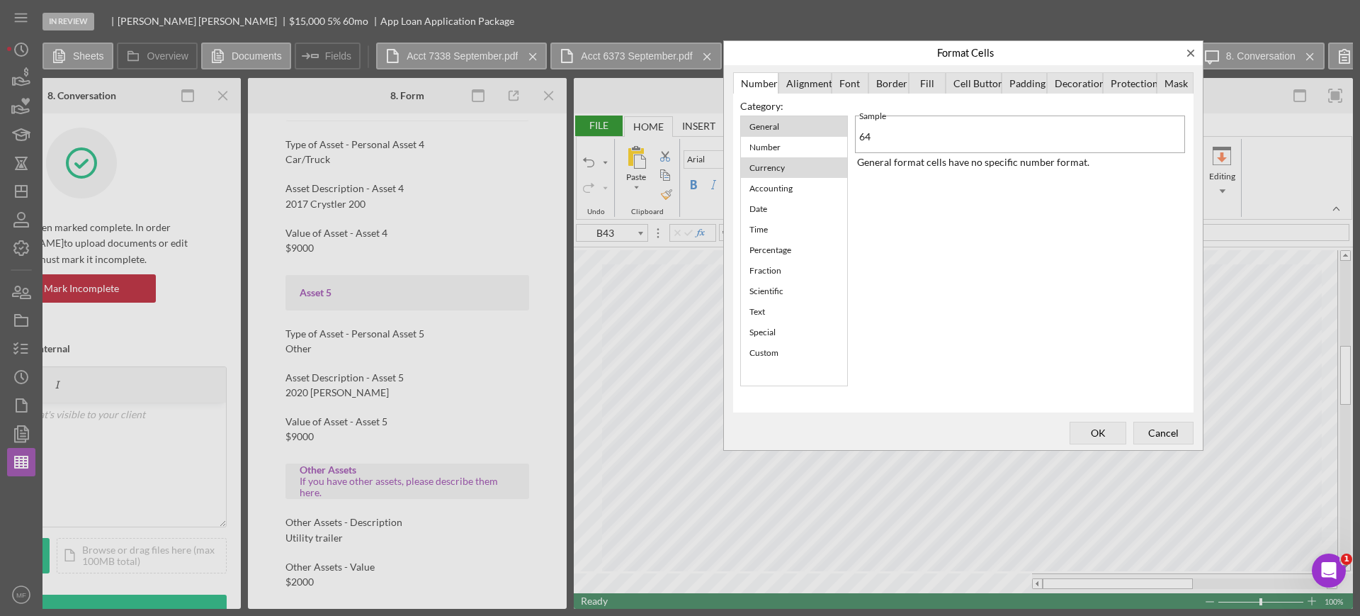
click at [789, 176] on div "Currency" at bounding box center [768, 168] width 50 height 18
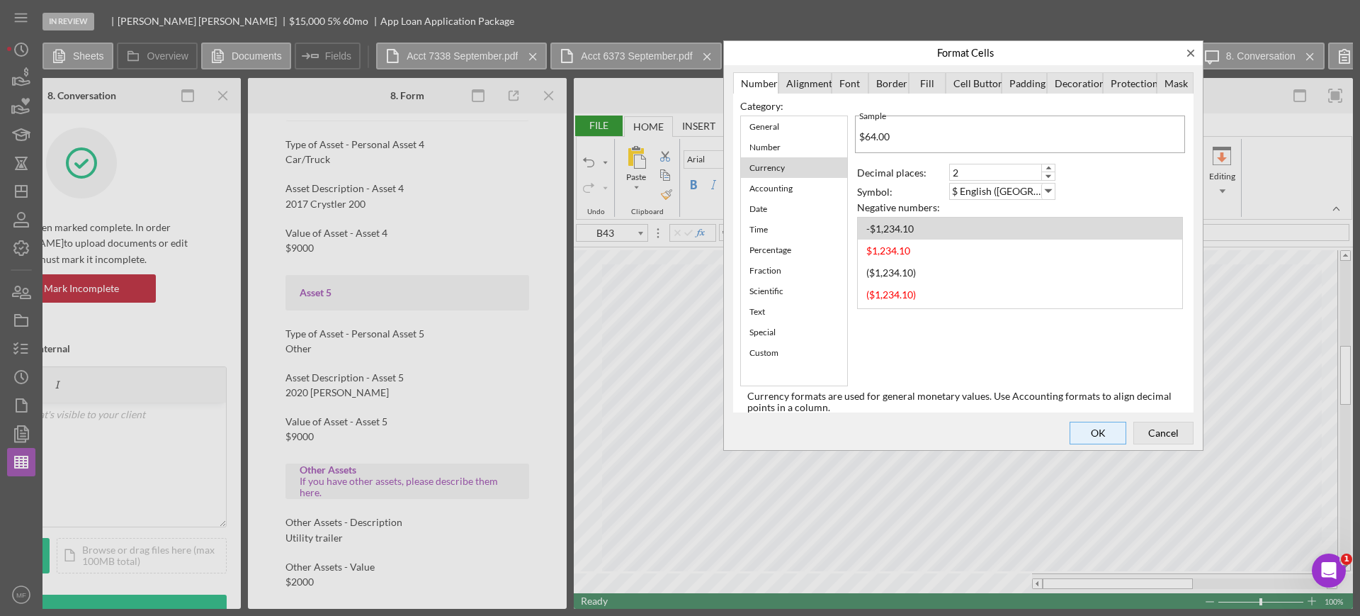
click at [1105, 437] on span "OK" at bounding box center [1098, 433] width 47 height 20
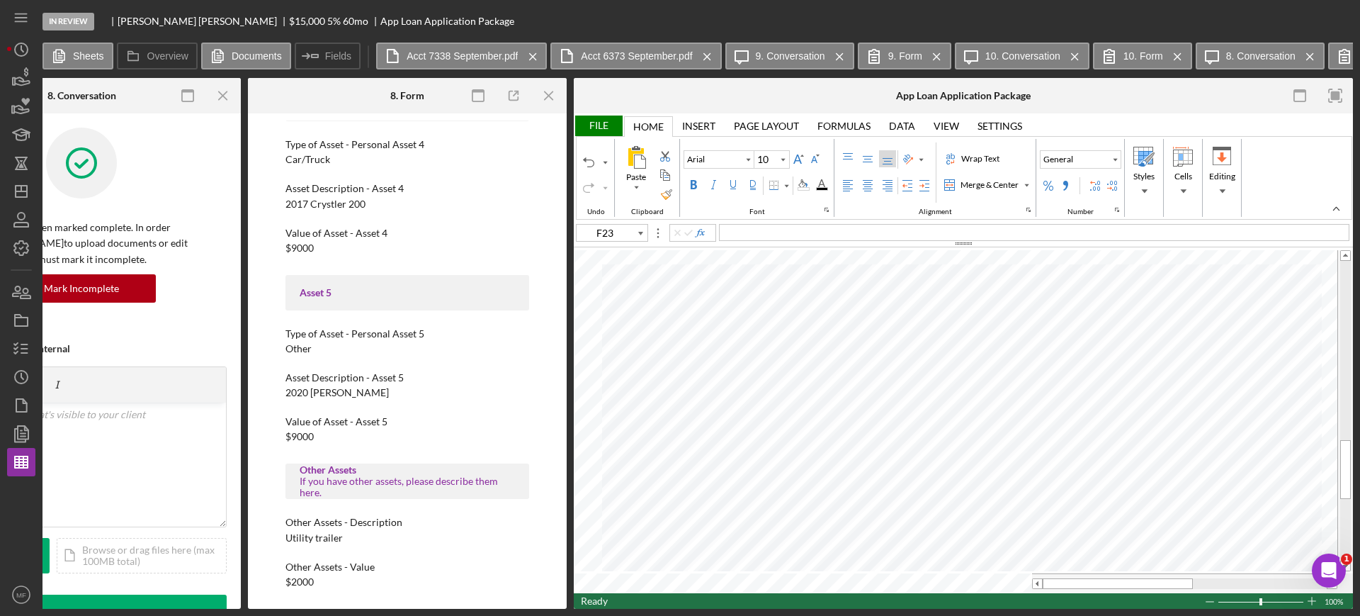
click at [602, 123] on div "File" at bounding box center [598, 125] width 49 height 21
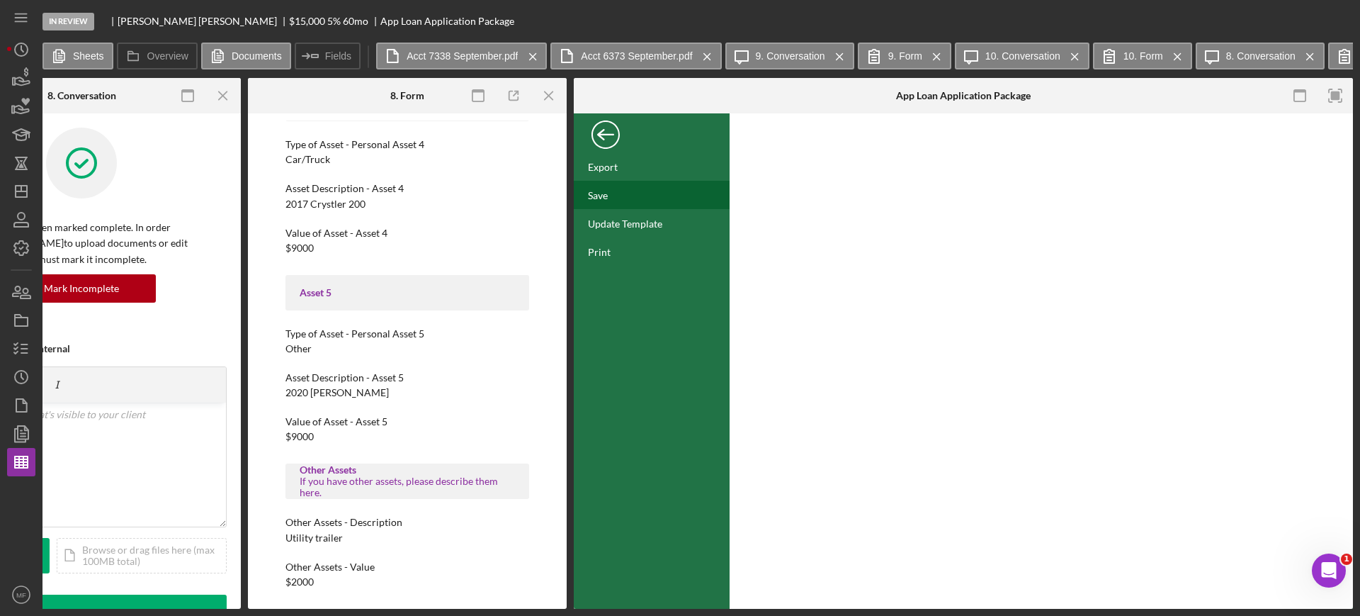
click at [610, 201] on div "Save" at bounding box center [652, 195] width 156 height 28
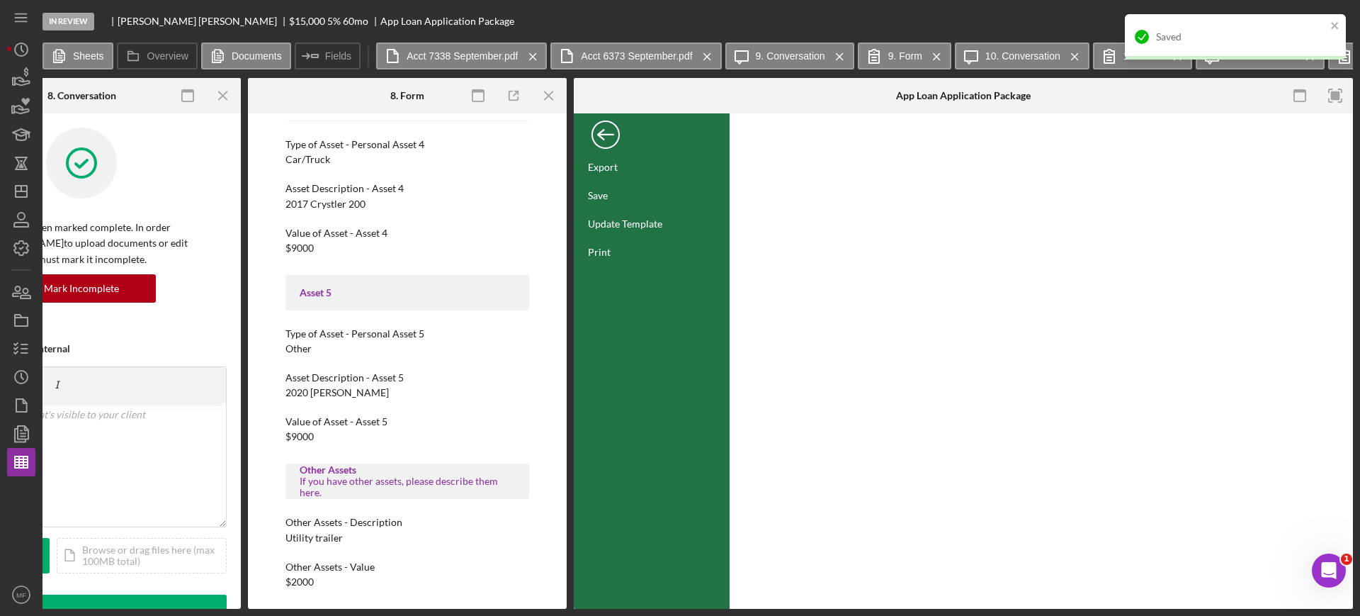
click at [606, 135] on div "Back" at bounding box center [606, 131] width 28 height 28
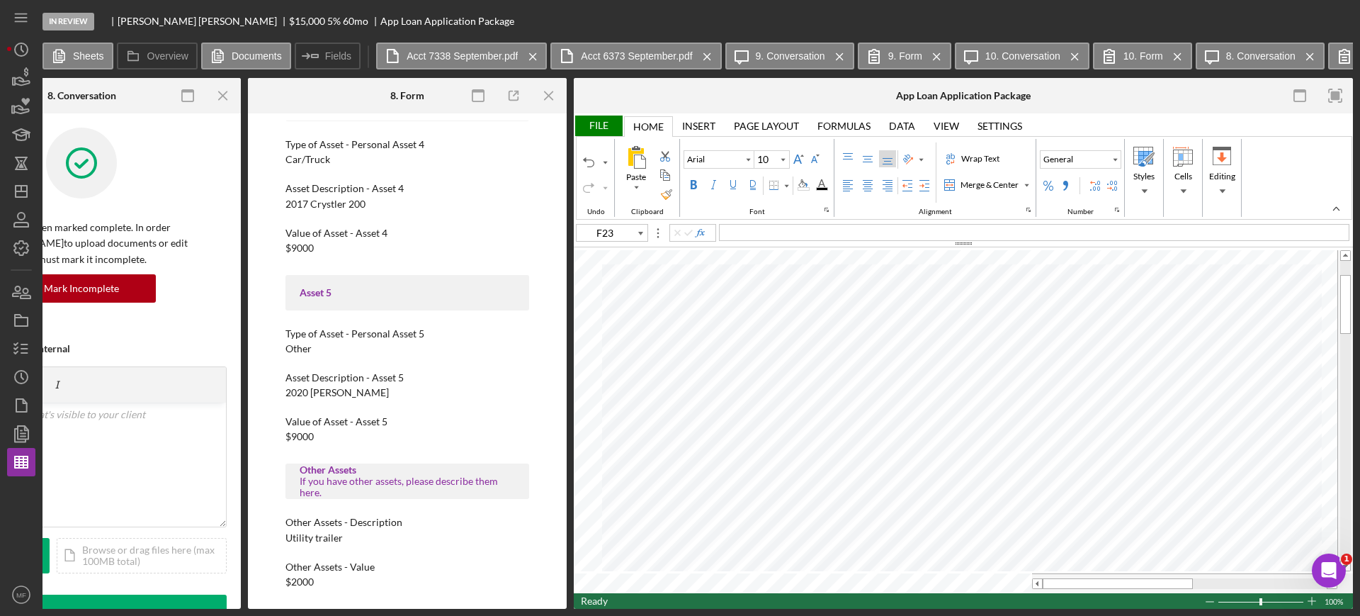
type input "C9"
type input "C10"
click at [602, 123] on div "File" at bounding box center [598, 125] width 49 height 21
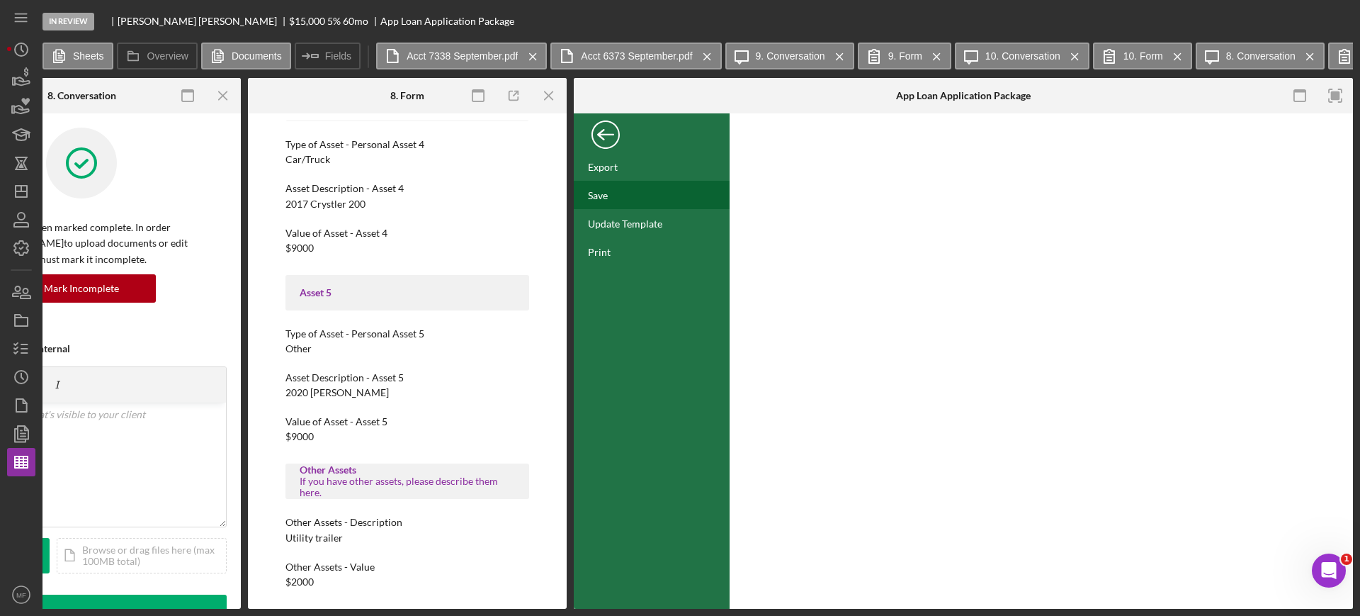
click at [612, 198] on div "Save" at bounding box center [652, 195] width 156 height 28
drag, startPoint x: 1025, startPoint y: 608, endPoint x: 909, endPoint y: 610, distance: 115.5
click at [909, 610] on div "In Review Lance Roosma $15,000 $5,250 5 % 60 mo App Loan Application Package Sh…" at bounding box center [680, 308] width 1360 height 616
drag, startPoint x: 874, startPoint y: 609, endPoint x: 770, endPoint y: 599, distance: 104.0
click at [770, 599] on div "In Review Lance Roosma $15,000 $5,250 5 % 60 mo App Loan Application Package Sh…" at bounding box center [680, 308] width 1360 height 616
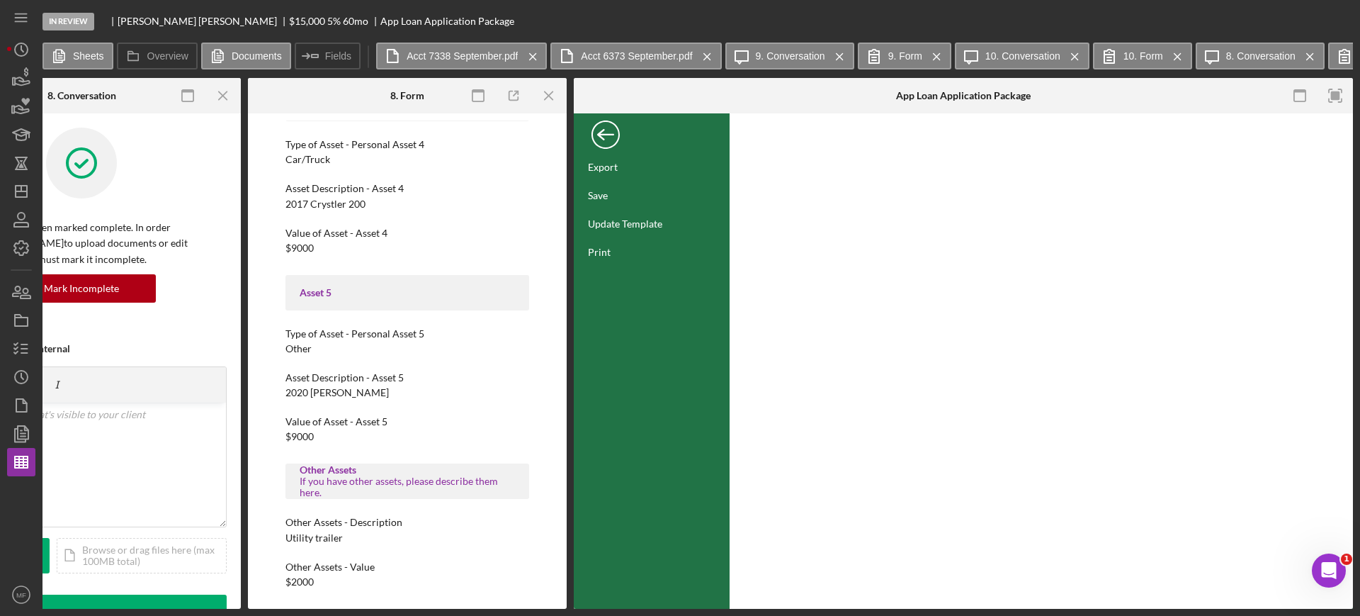
drag, startPoint x: 772, startPoint y: 603, endPoint x: 727, endPoint y: 609, distance: 45.0
click at [727, 609] on div "In Review Lance Roosma $15,000 $5,250 5 % 60 mo App Loan Application Package Sh…" at bounding box center [680, 308] width 1360 height 616
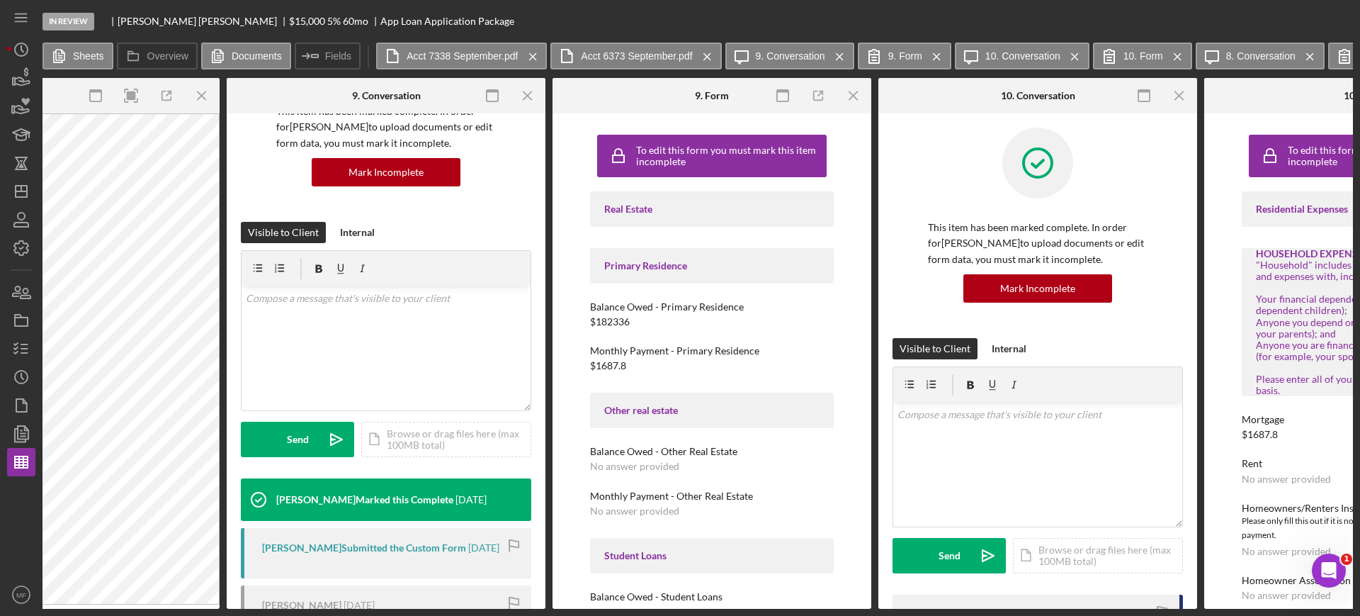
scroll to position [89, 0]
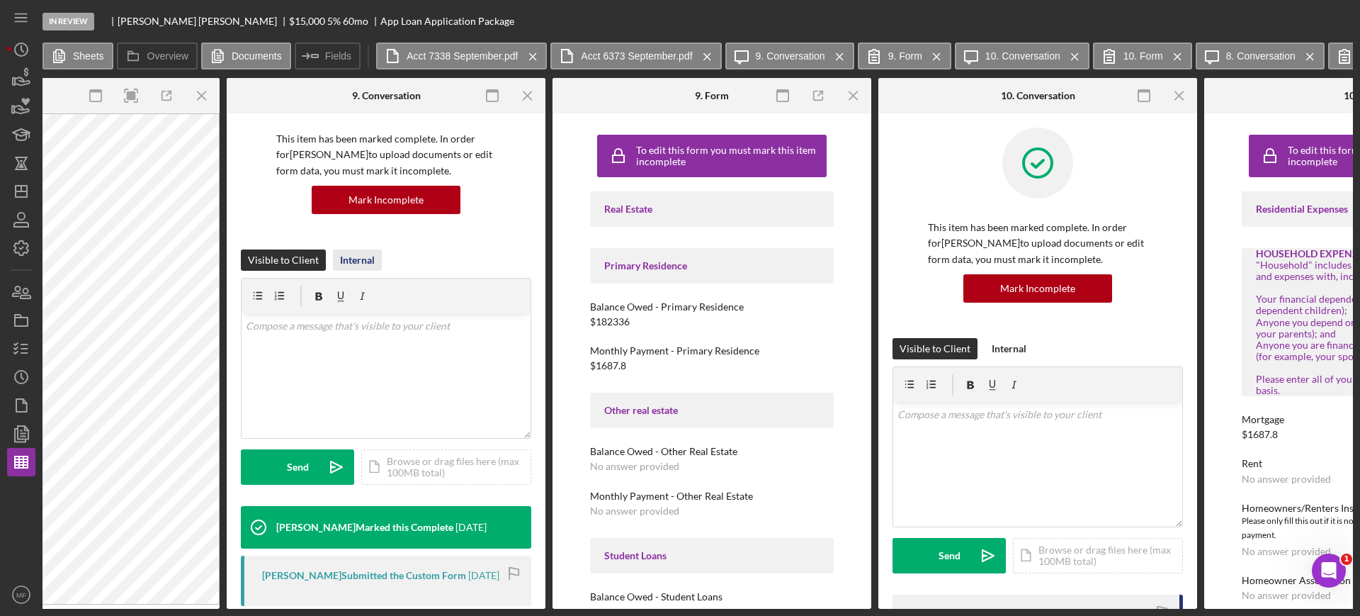
click at [361, 255] on div "Internal" at bounding box center [357, 259] width 35 height 21
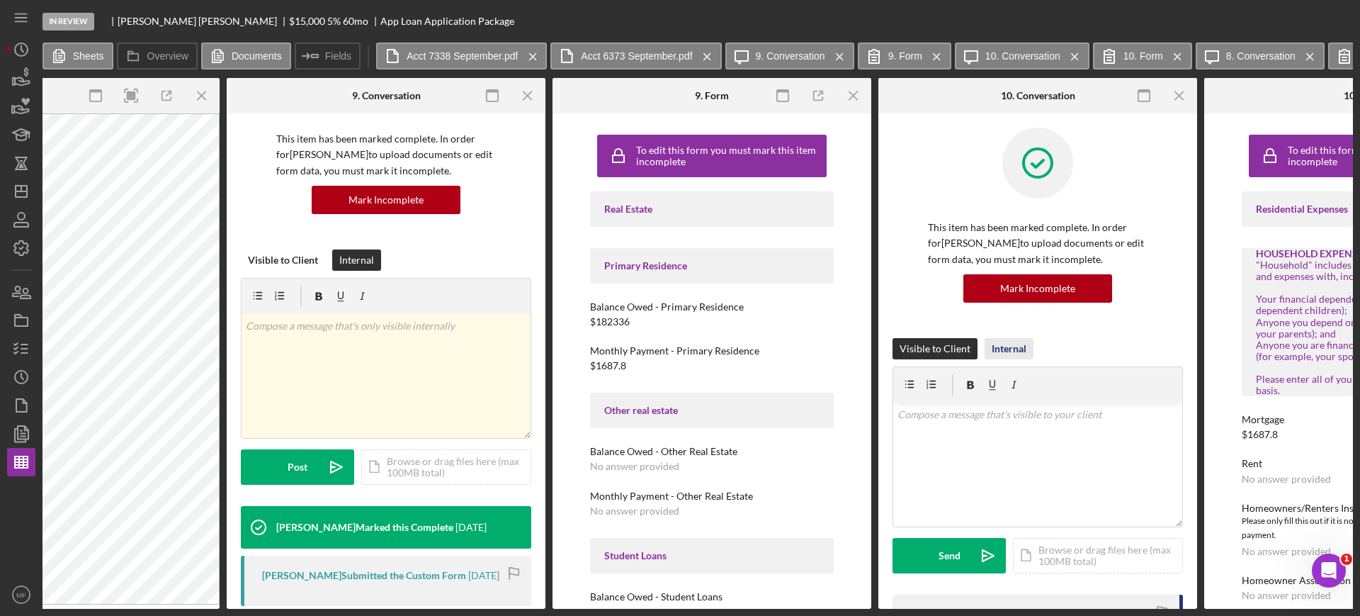
click at [1012, 351] on div "Internal" at bounding box center [1009, 348] width 35 height 21
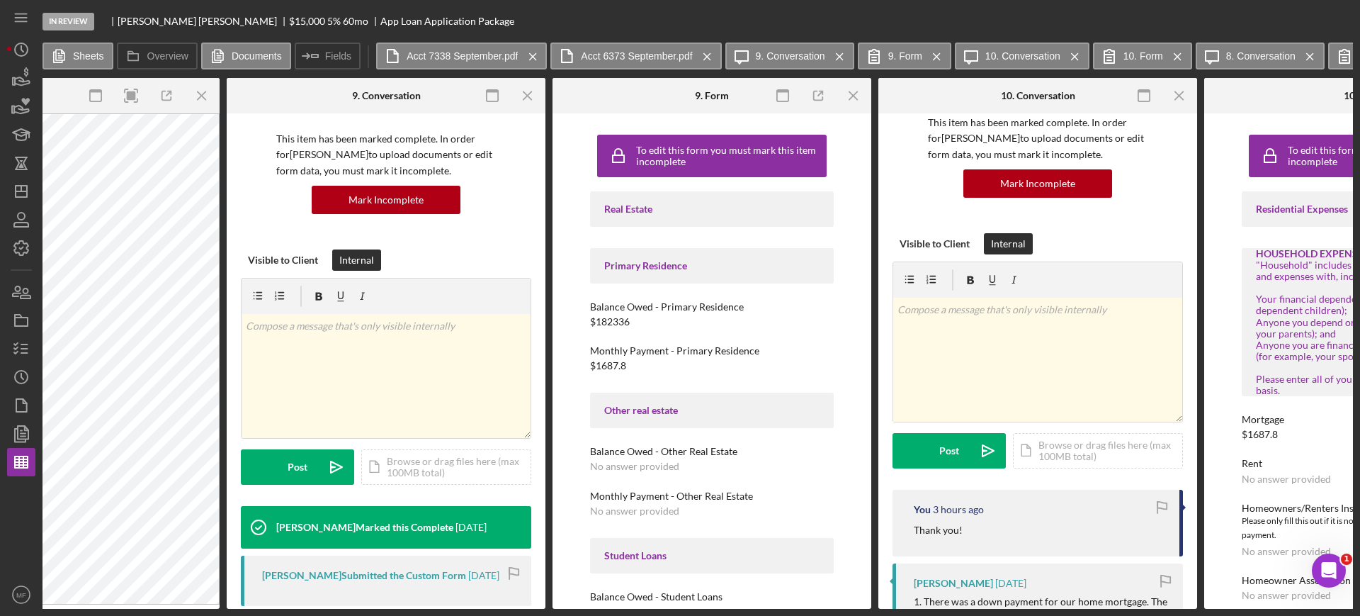
scroll to position [0, 0]
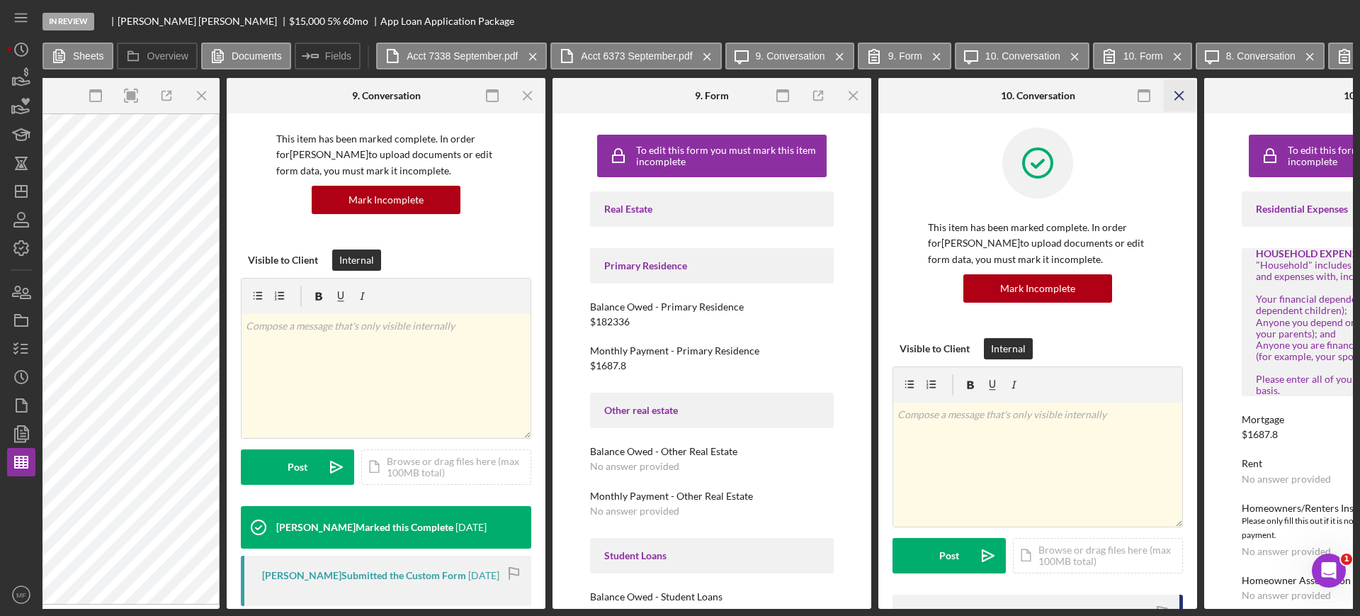
click at [1180, 93] on icon "Icon/Menu Close" at bounding box center [1180, 96] width 32 height 32
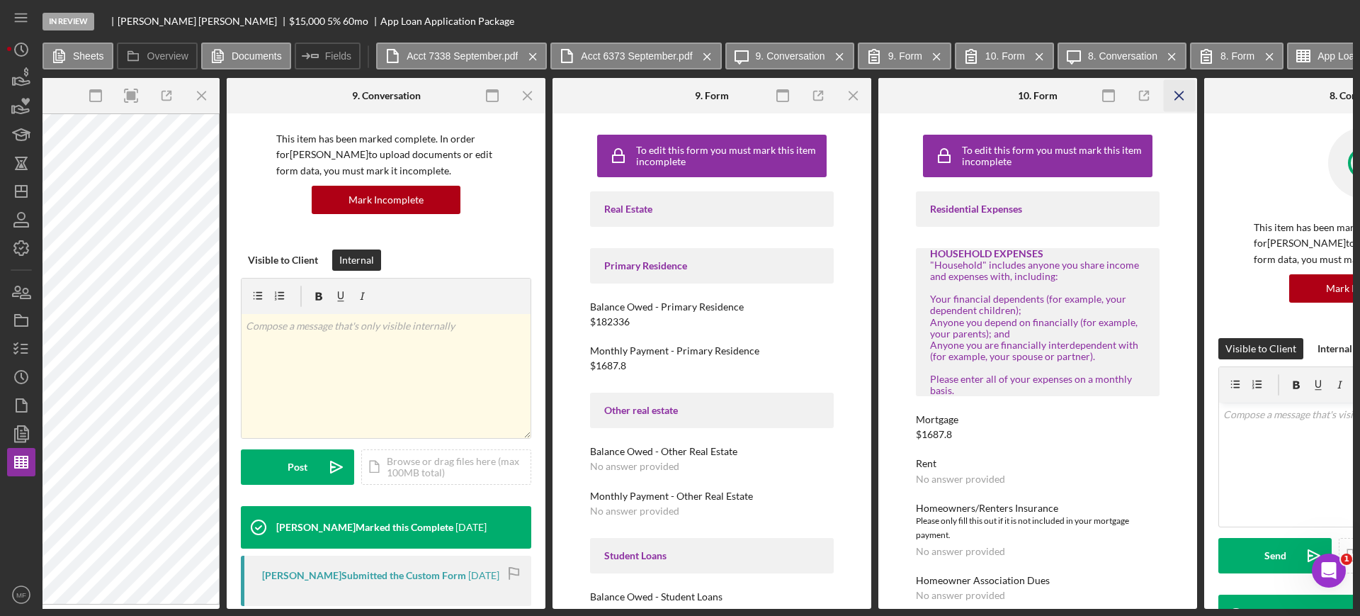
click at [1178, 91] on icon "Icon/Menu Close" at bounding box center [1180, 96] width 32 height 32
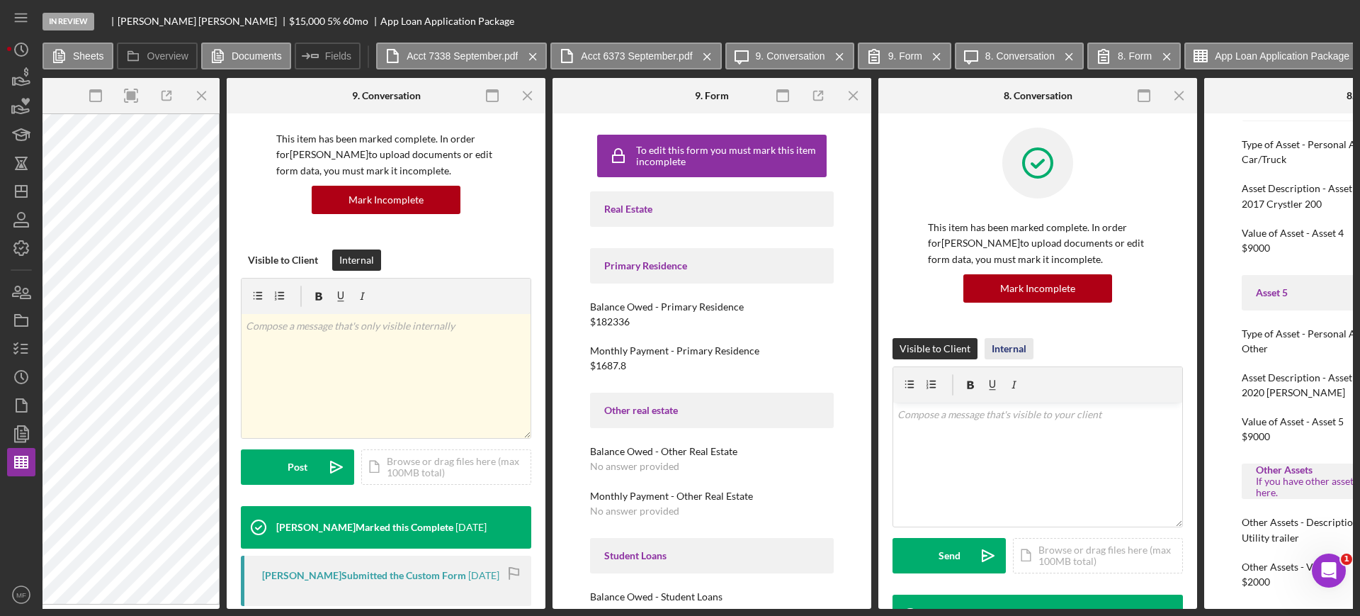
click at [1004, 347] on div "Internal" at bounding box center [1009, 348] width 35 height 21
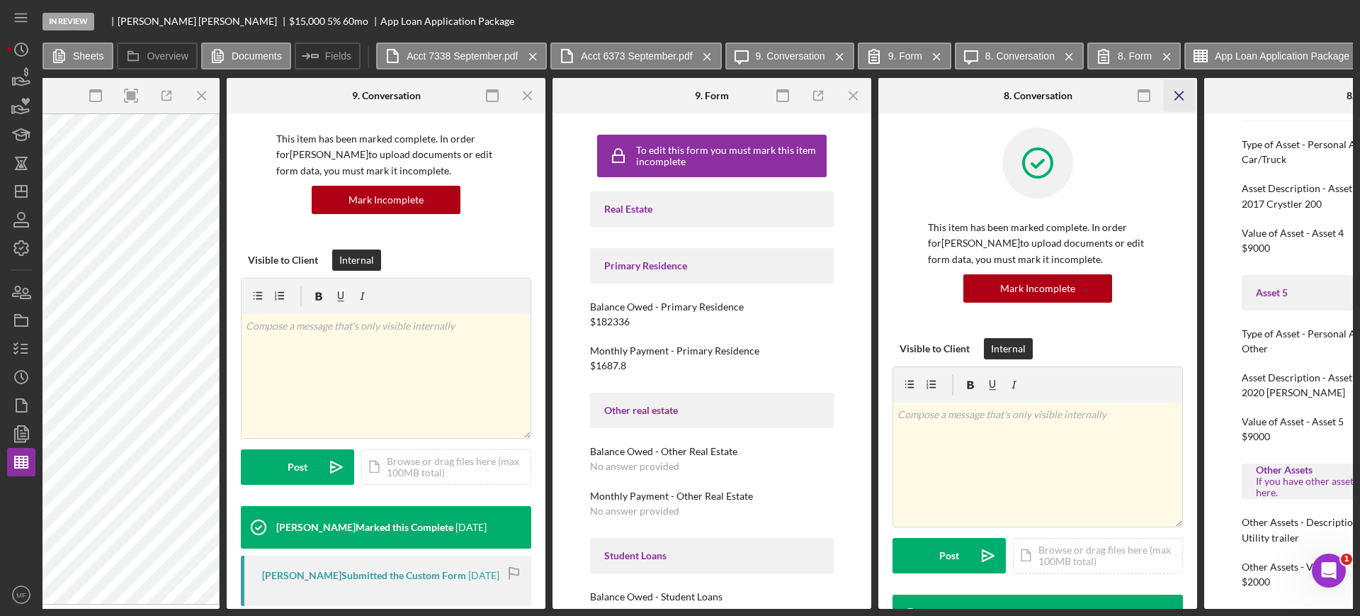
click at [1181, 95] on icon "Icon/Menu Close" at bounding box center [1180, 96] width 32 height 32
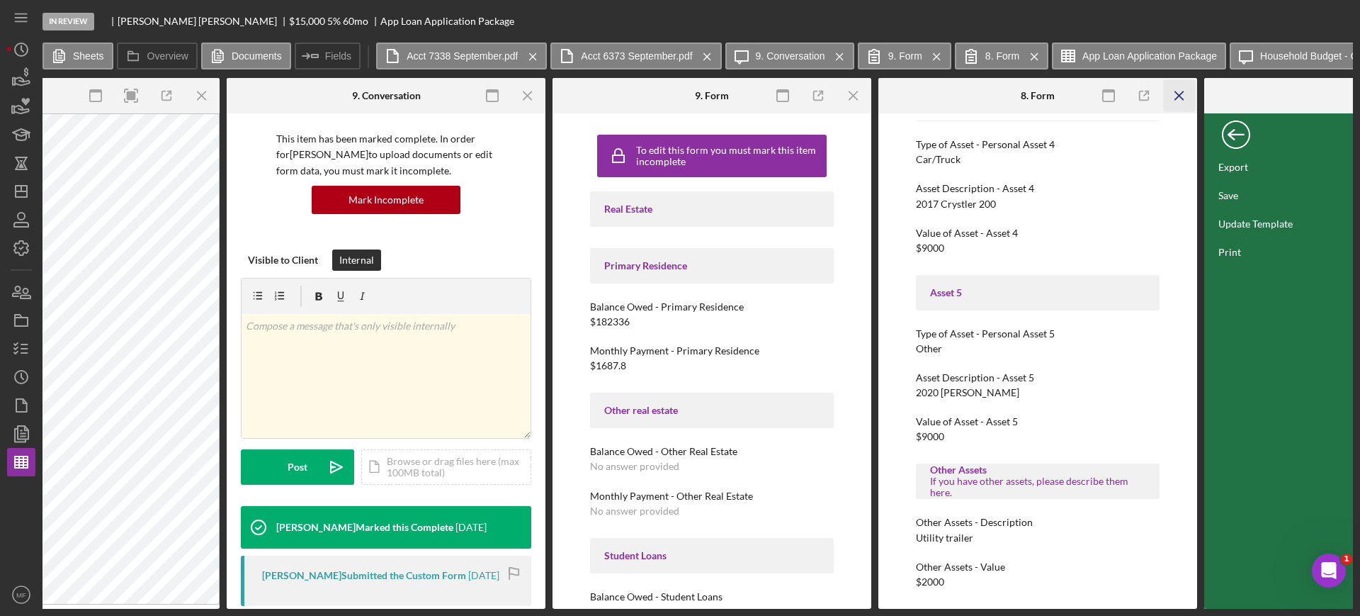
click at [1179, 98] on icon "Icon/Menu Close" at bounding box center [1180, 96] width 32 height 32
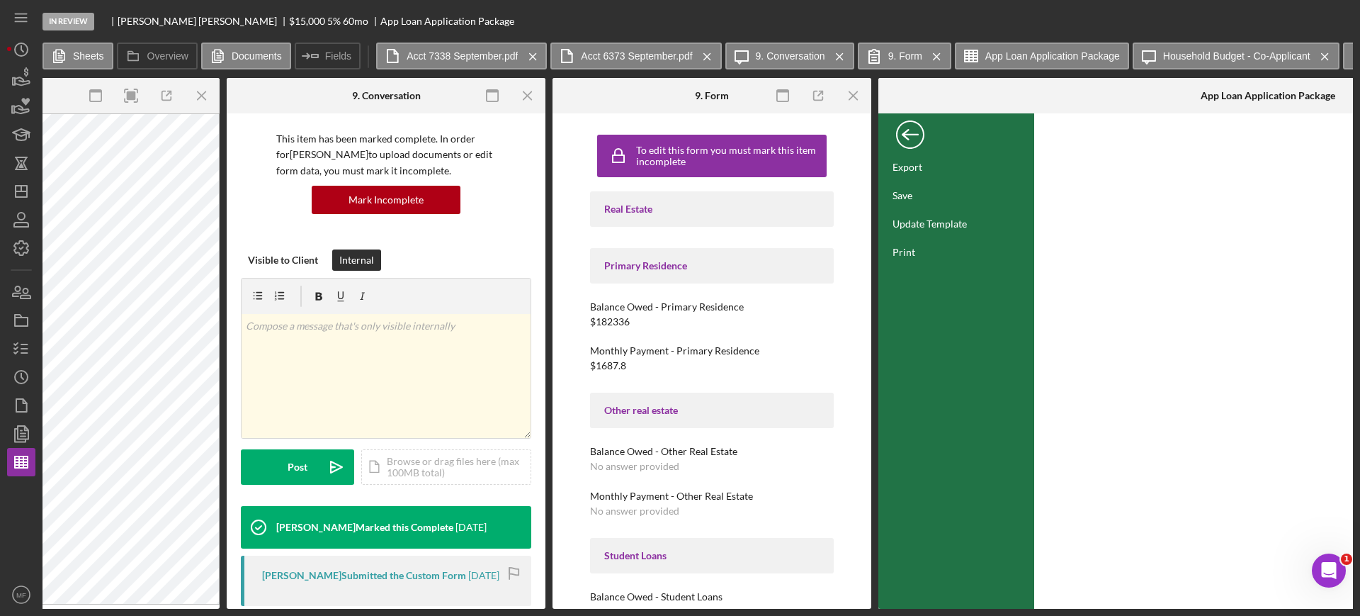
click at [909, 137] on div "Back" at bounding box center [910, 131] width 28 height 28
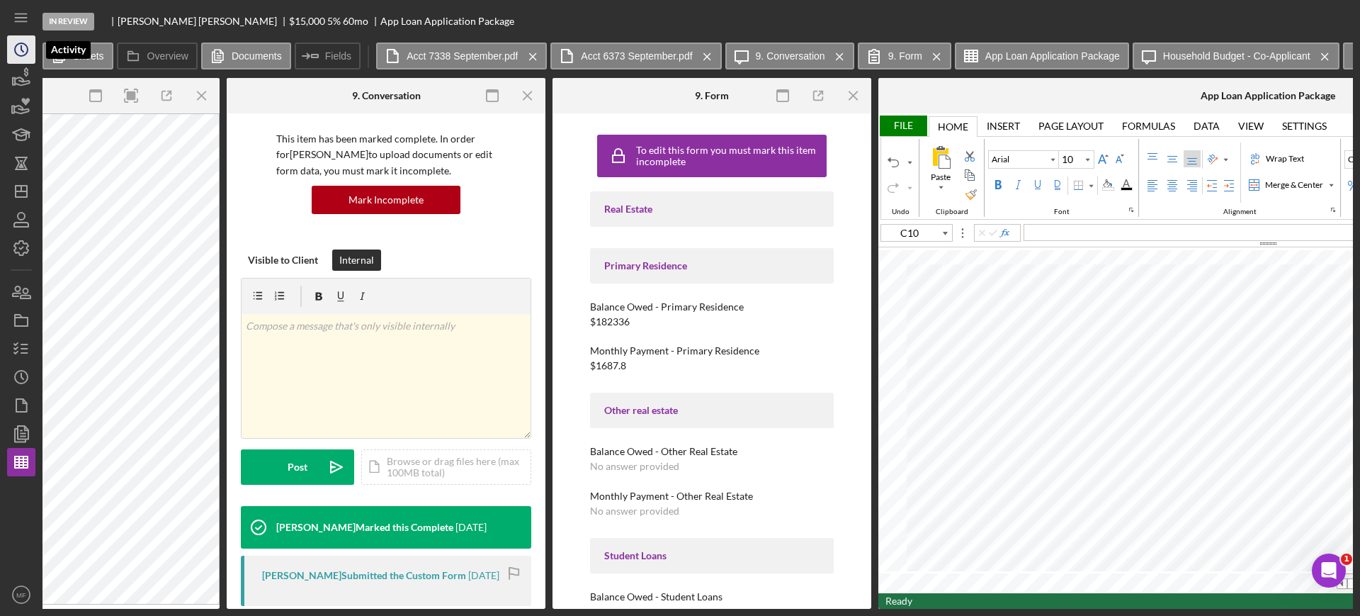
click at [19, 52] on icon "Icon/History" at bounding box center [21, 49] width 35 height 35
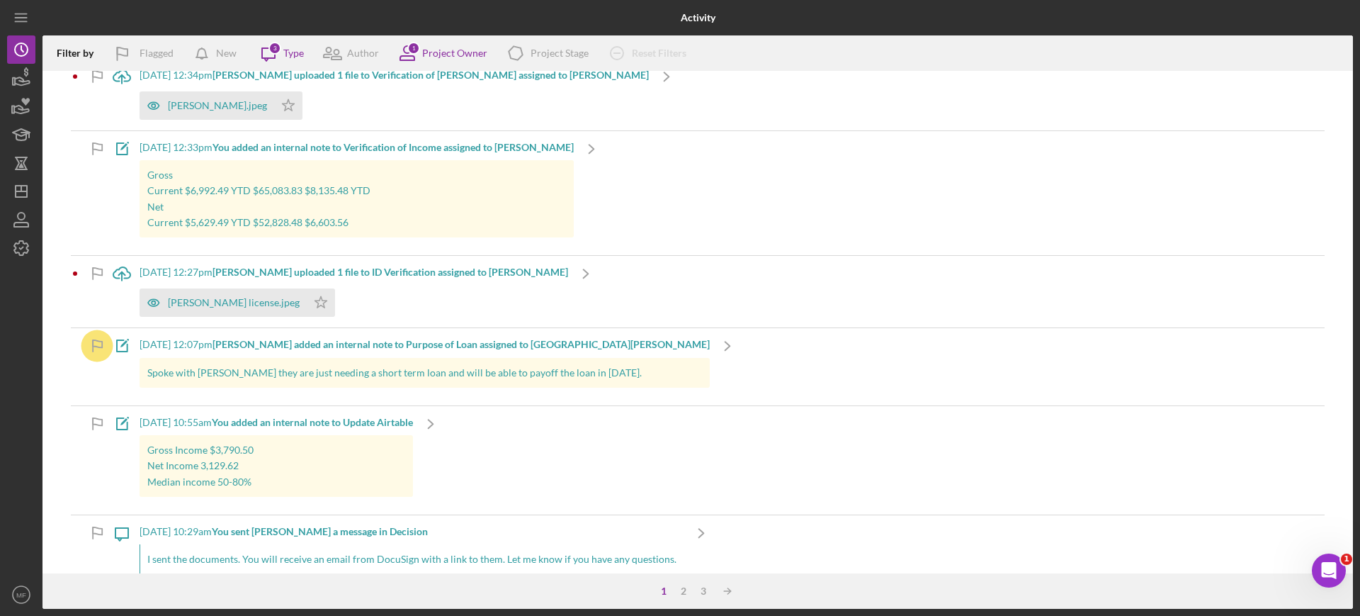
scroll to position [1948, 0]
click at [504, 178] on p "Gross" at bounding box center [356, 175] width 419 height 16
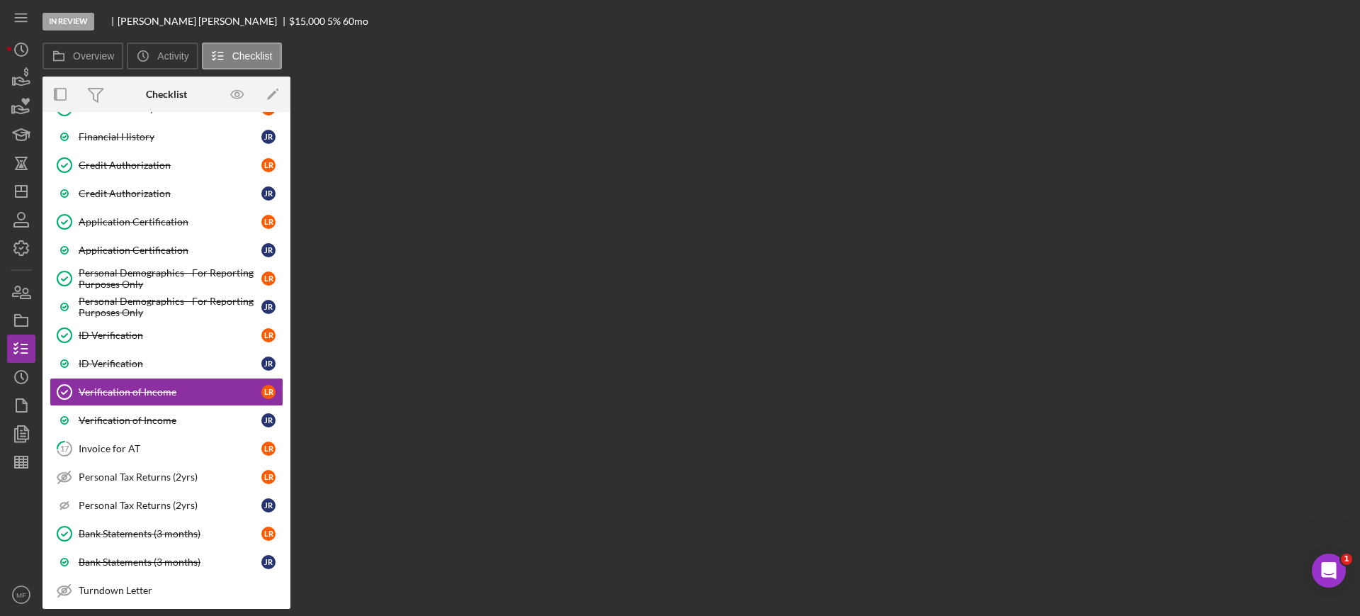
scroll to position [599, 0]
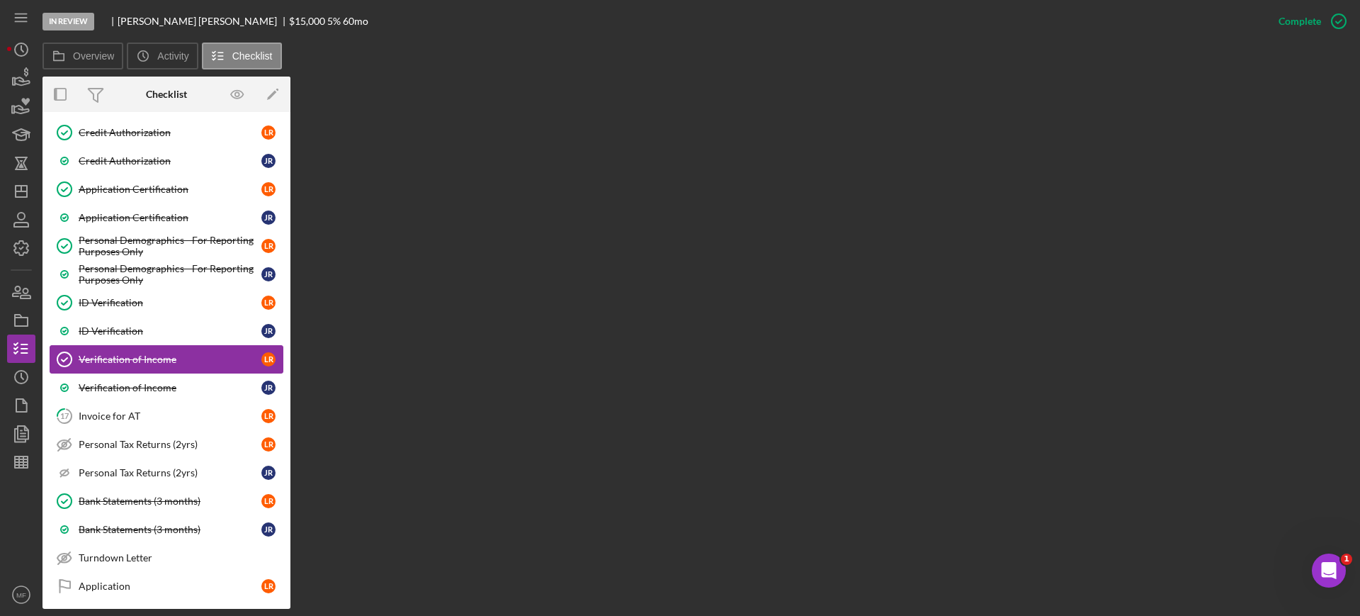
click at [165, 366] on link "Verification of Income Verification of Income L R" at bounding box center [167, 359] width 234 height 28
click at [120, 365] on link "Verification of Income Verification of Income L R" at bounding box center [167, 359] width 234 height 28
click at [84, 55] on label "Overview" at bounding box center [93, 55] width 41 height 11
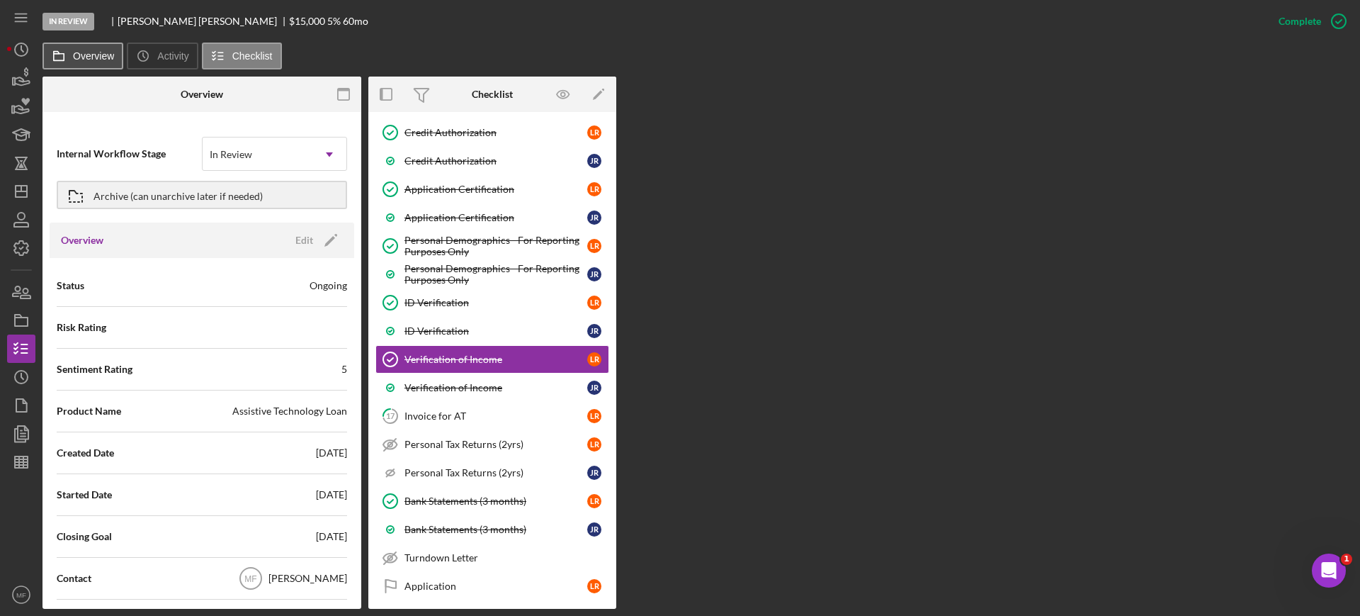
click at [84, 55] on label "Overview" at bounding box center [93, 55] width 41 height 11
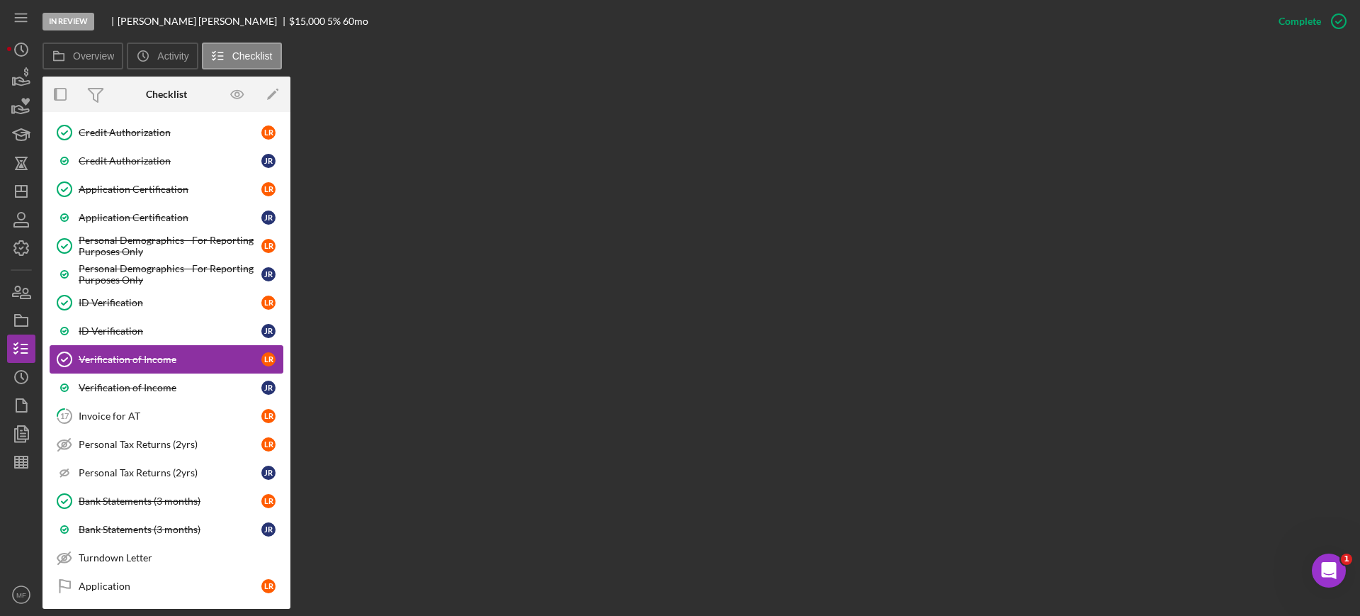
click at [145, 360] on div "Verification of Income" at bounding box center [170, 359] width 183 height 11
click at [123, 331] on div "ID Verification" at bounding box center [170, 330] width 183 height 11
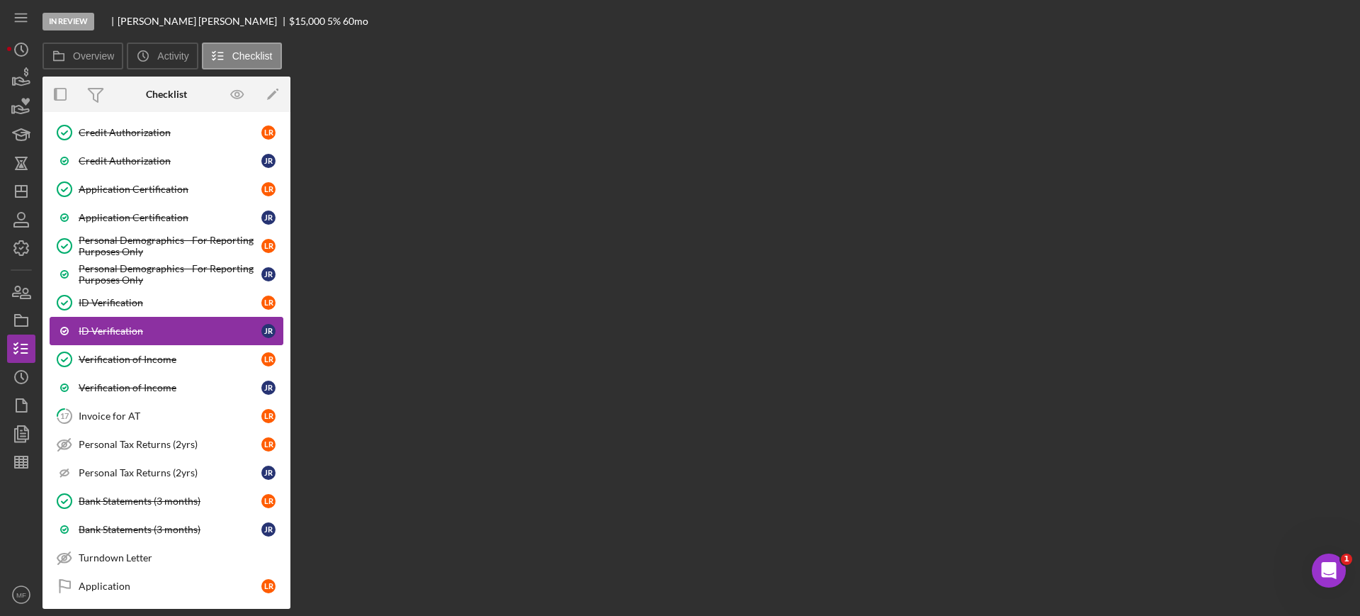
click at [123, 331] on div "ID Verification" at bounding box center [170, 330] width 183 height 11
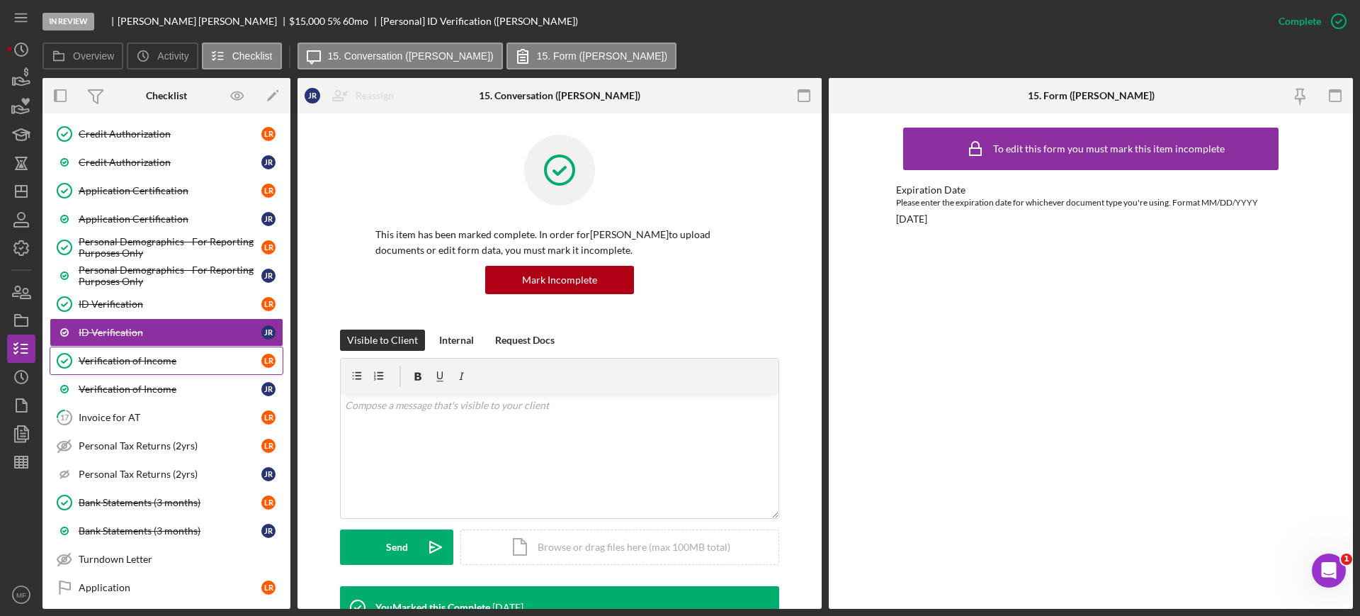
click at [113, 358] on div "Verification of Income" at bounding box center [170, 360] width 183 height 11
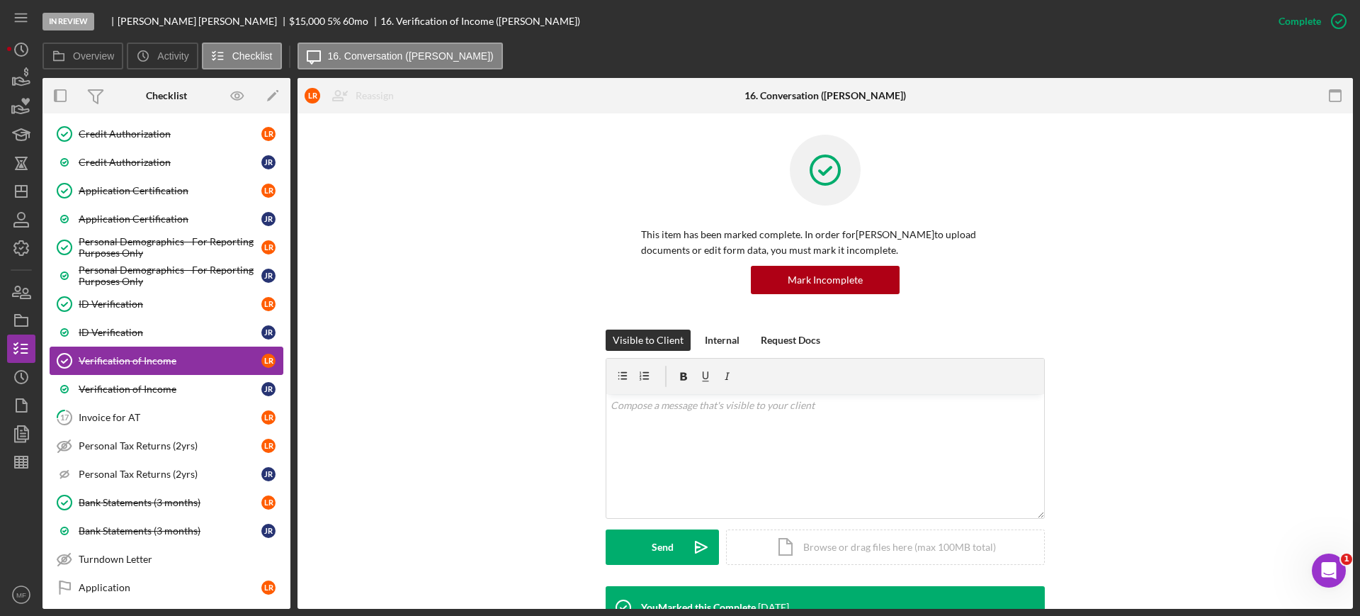
click at [113, 358] on div "Verification of Income" at bounding box center [170, 360] width 183 height 11
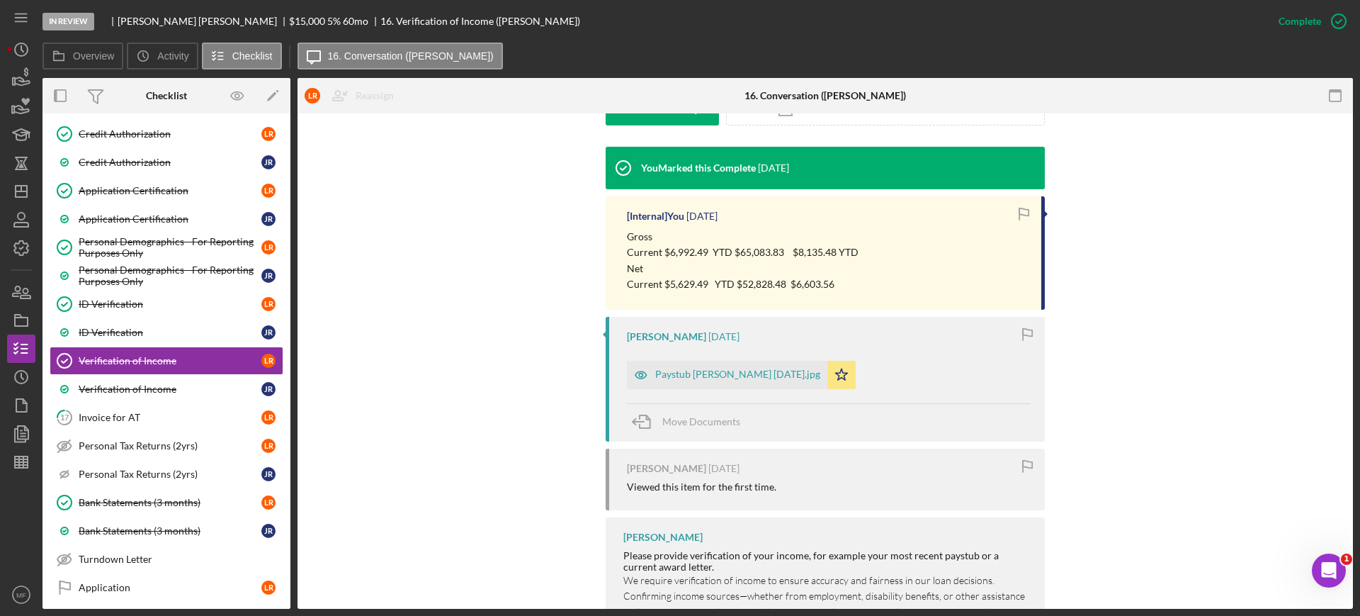
scroll to position [443, 0]
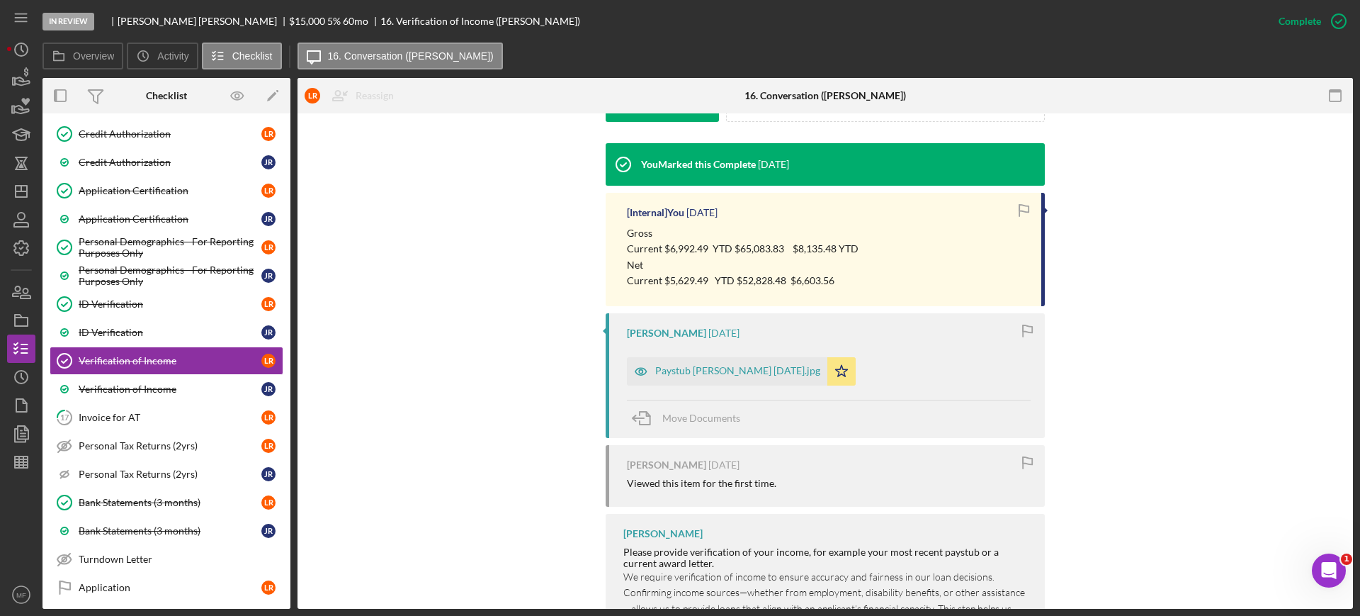
click at [1018, 208] on icon "button" at bounding box center [1024, 210] width 32 height 32
click at [159, 392] on div "Verification of Income" at bounding box center [170, 388] width 183 height 11
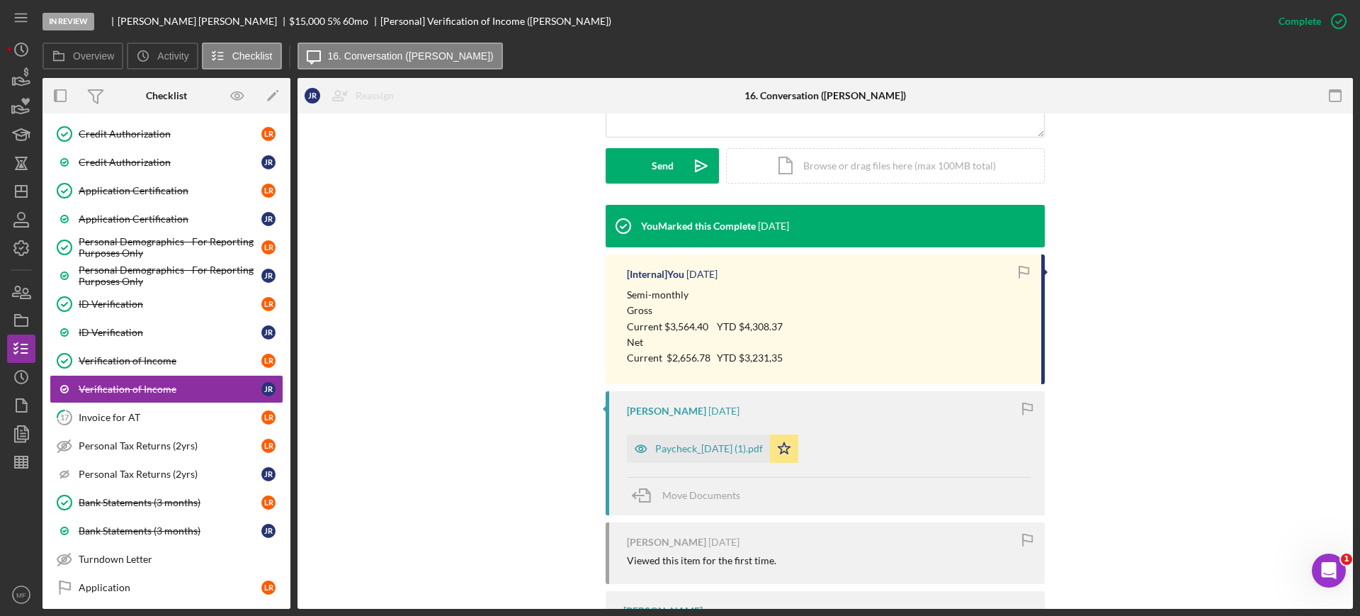
scroll to position [443, 0]
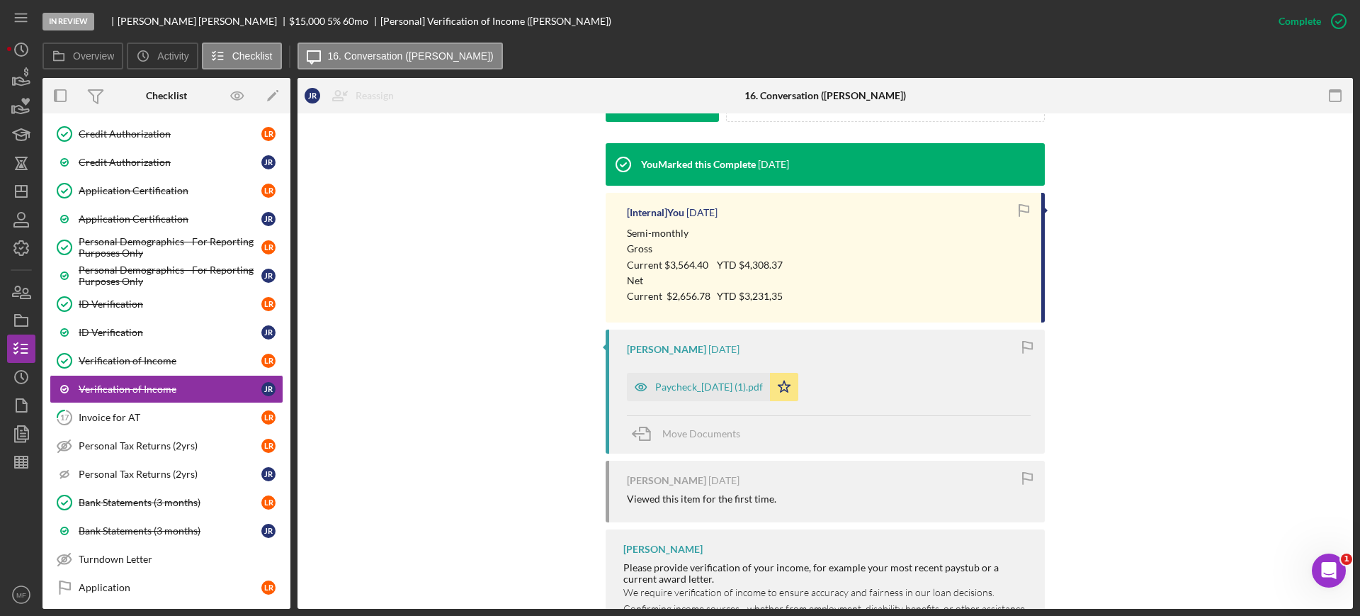
click at [1023, 205] on icon "button" at bounding box center [1024, 209] width 9 height 8
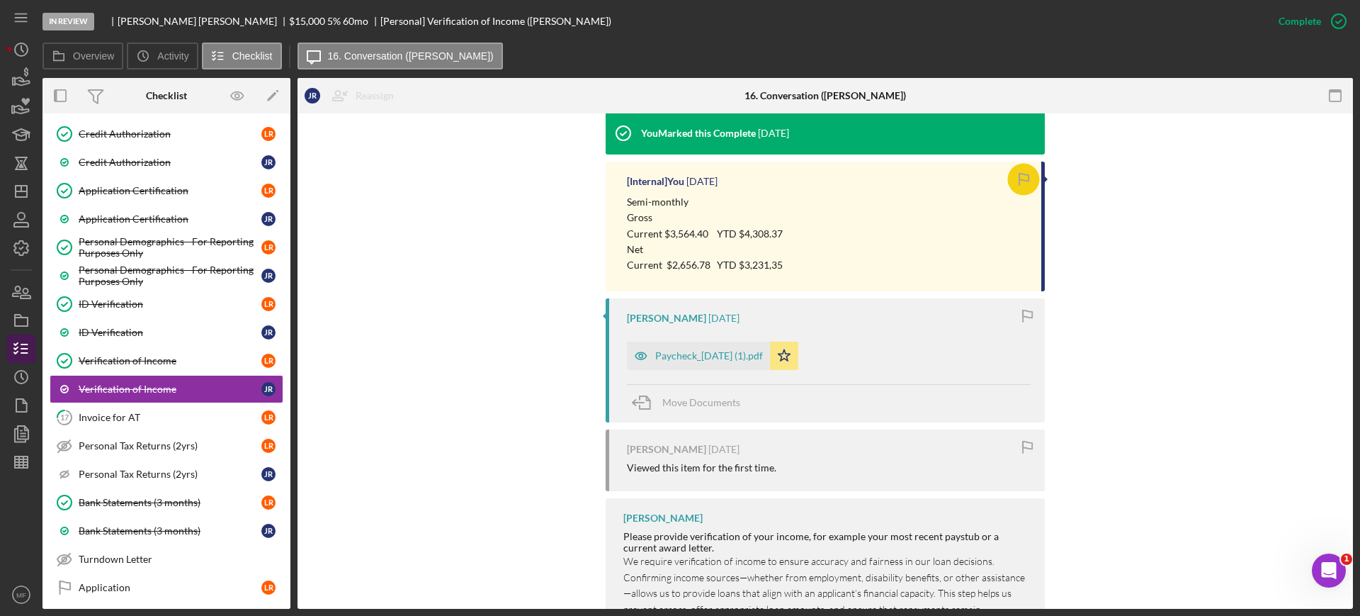
scroll to position [504, 0]
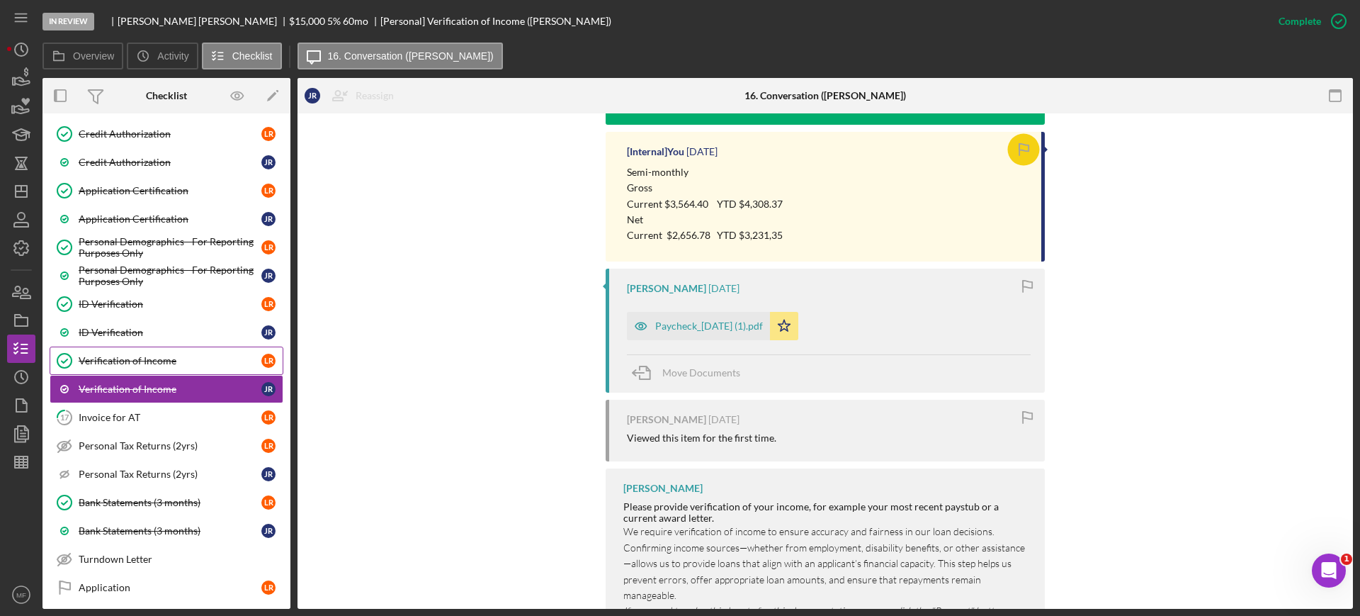
click at [128, 368] on link "Verification of Income Verification of Income L R" at bounding box center [167, 360] width 234 height 28
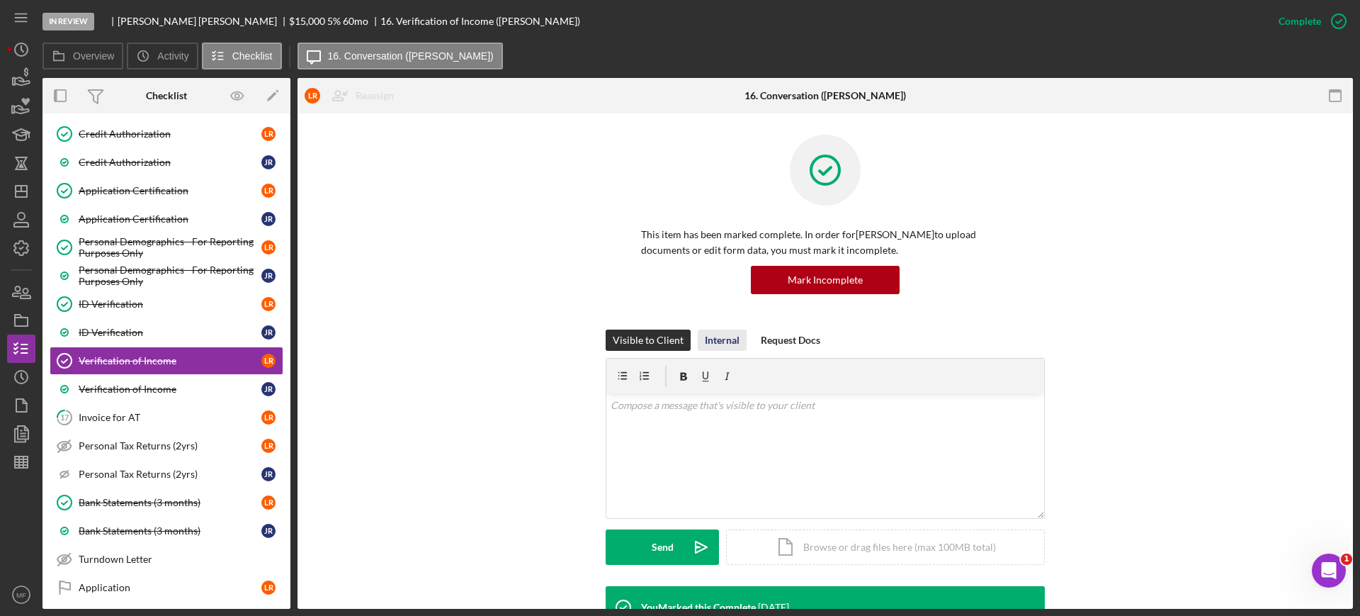
click at [713, 343] on div "Internal" at bounding box center [722, 339] width 35 height 21
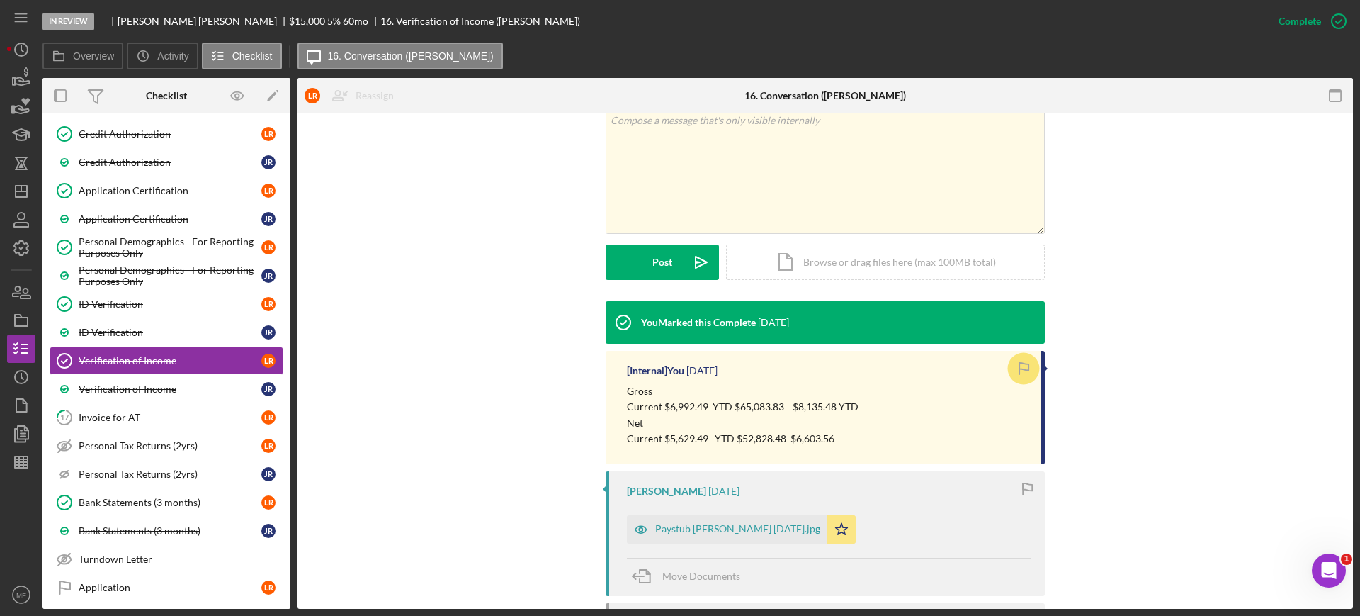
scroll to position [354, 0]
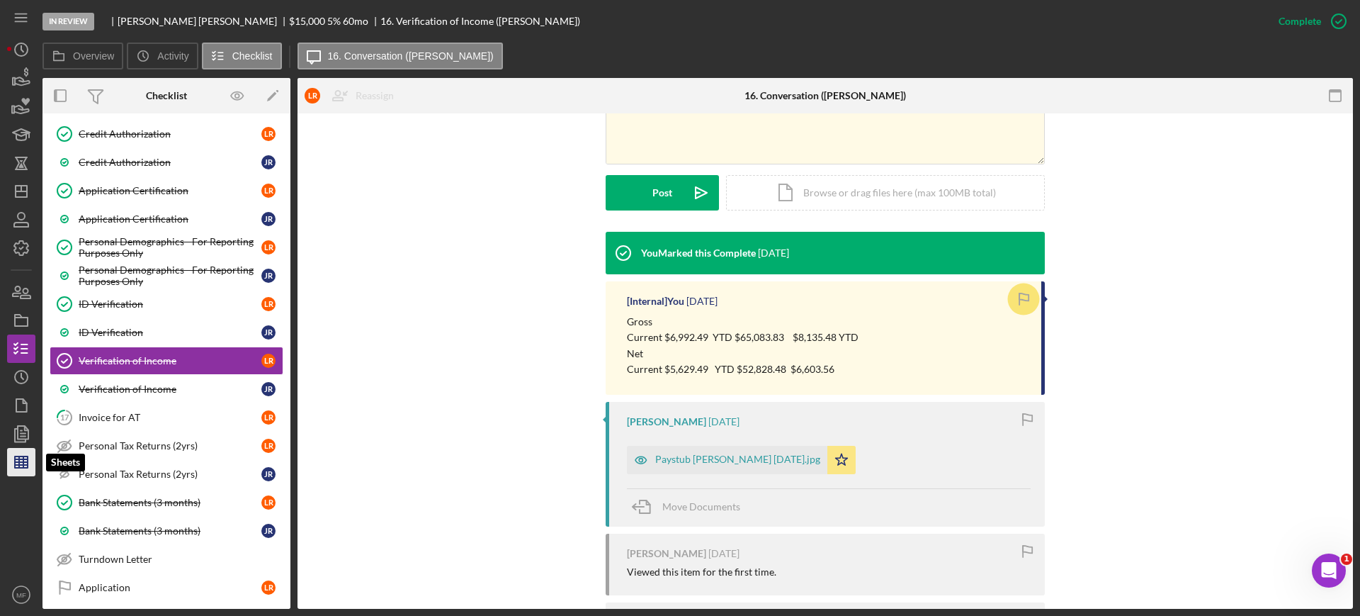
click at [19, 462] on line "button" at bounding box center [19, 461] width 0 height 11
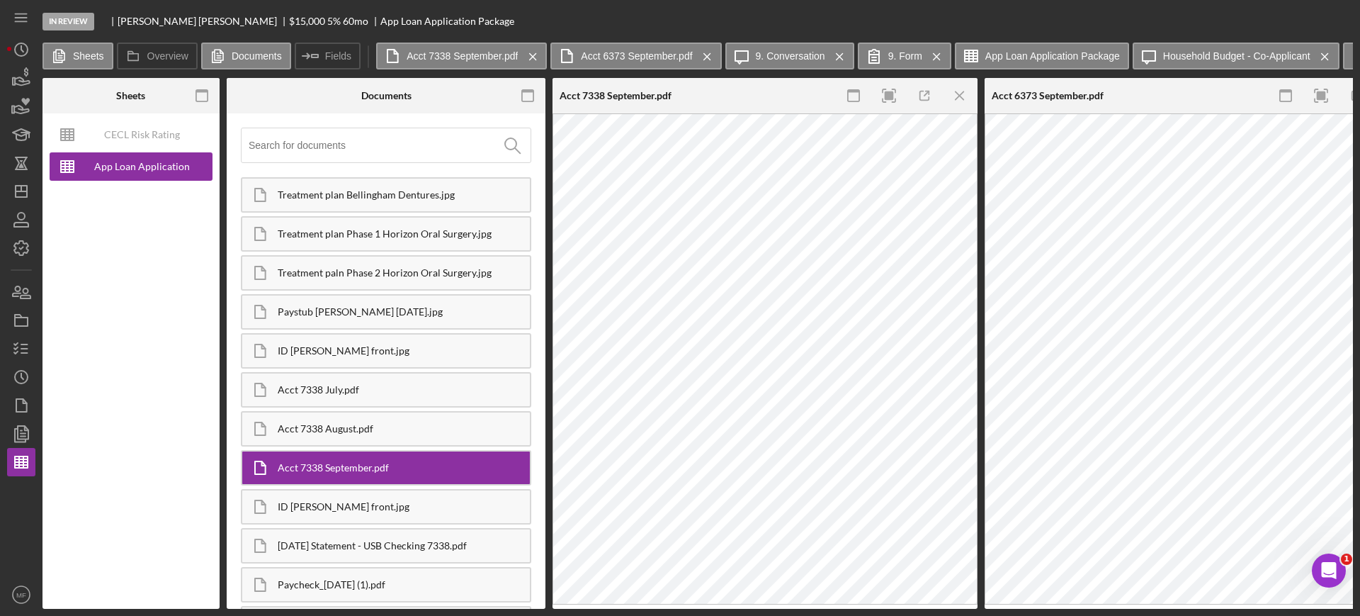
type input "Arial"
type input "10"
drag, startPoint x: 441, startPoint y: 608, endPoint x: 560, endPoint y: 630, distance: 121.0
click at [560, 614] on html "In Review Lance Roosma $15,000 $5,250 5 % 60 mo App Loan Application Package Sh…" at bounding box center [680, 308] width 1360 height 616
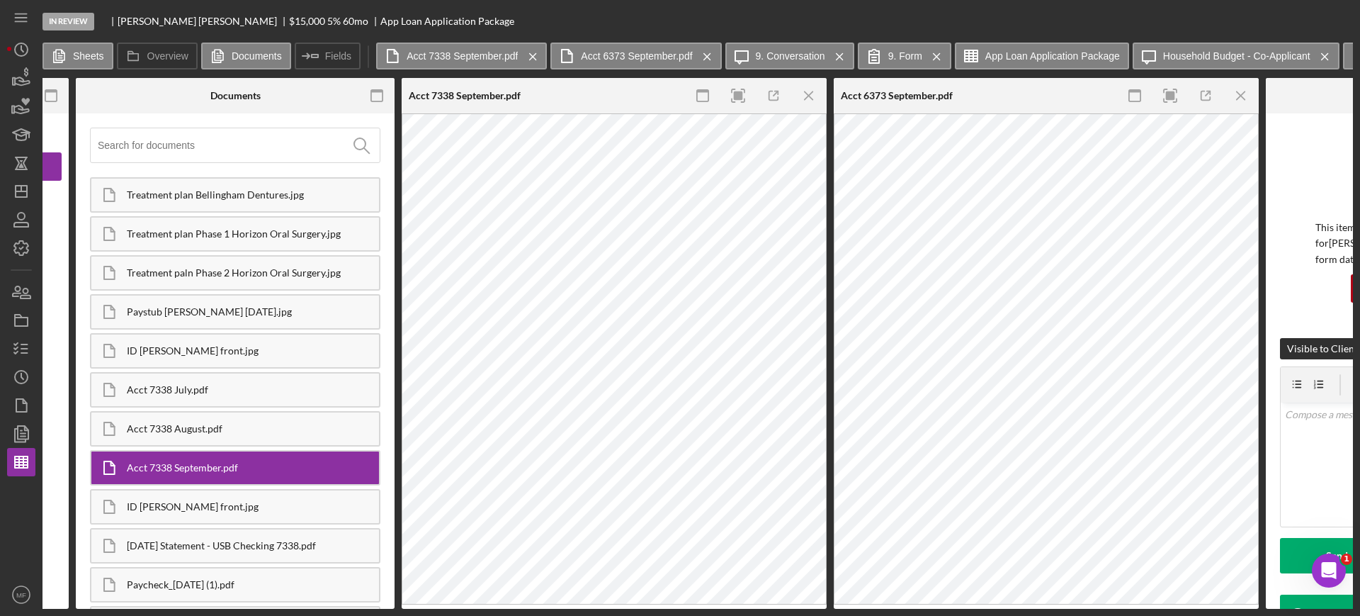
click at [487, 610] on div "In Review Lance Roosma $15,000 $5,250 5 % 60 mo App Loan Application Package Sh…" at bounding box center [680, 308] width 1360 height 616
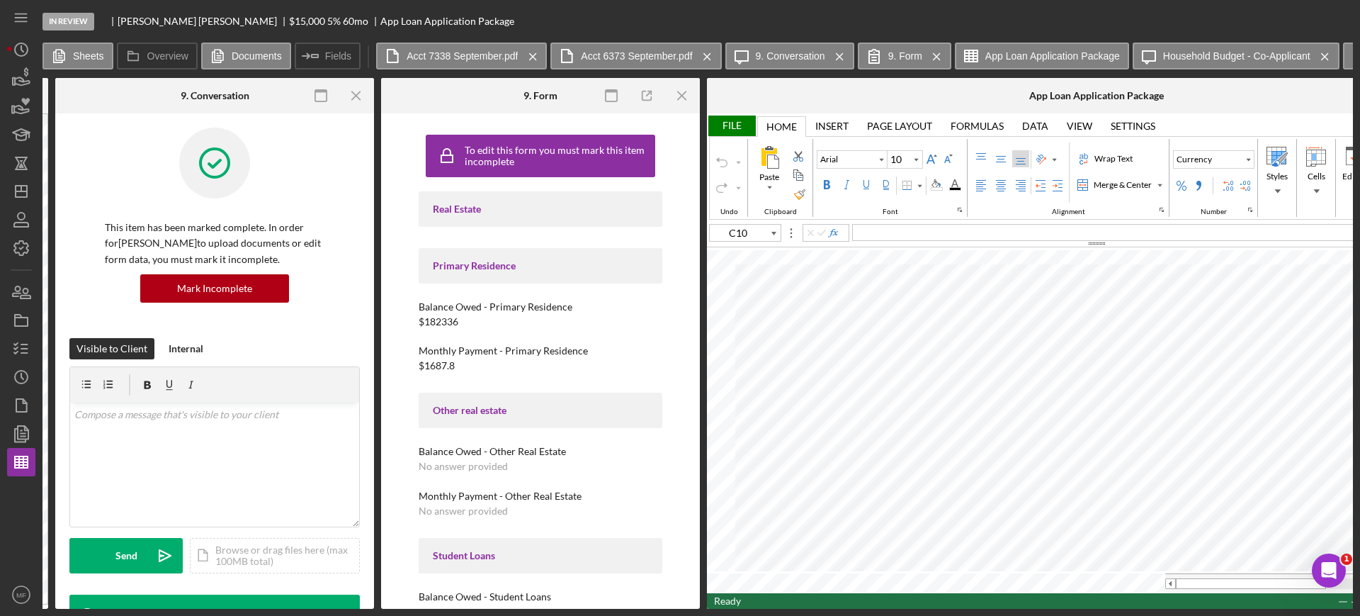
scroll to position [0, 1610]
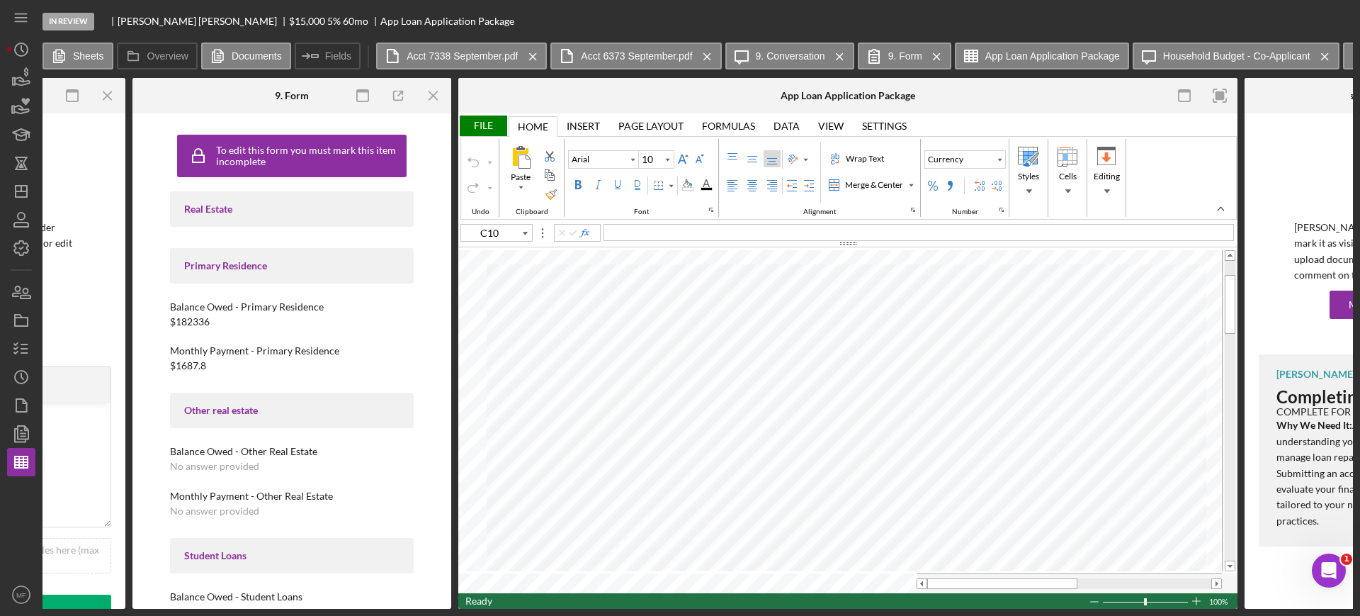
type input "B9"
type input "B51"
type input "B69"
type input "A69"
drag, startPoint x: 644, startPoint y: 233, endPoint x: 504, endPoint y: 222, distance: 140.0
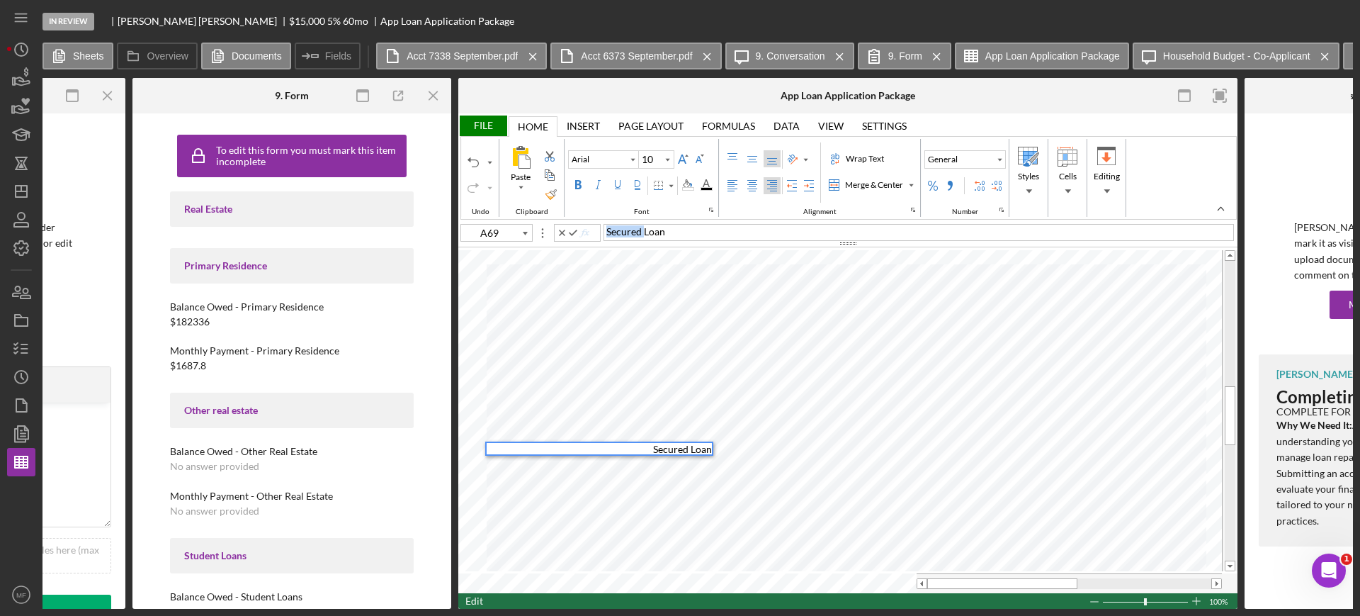
click at [504, 222] on div "A69 Secured Loan" at bounding box center [847, 235] width 779 height 26
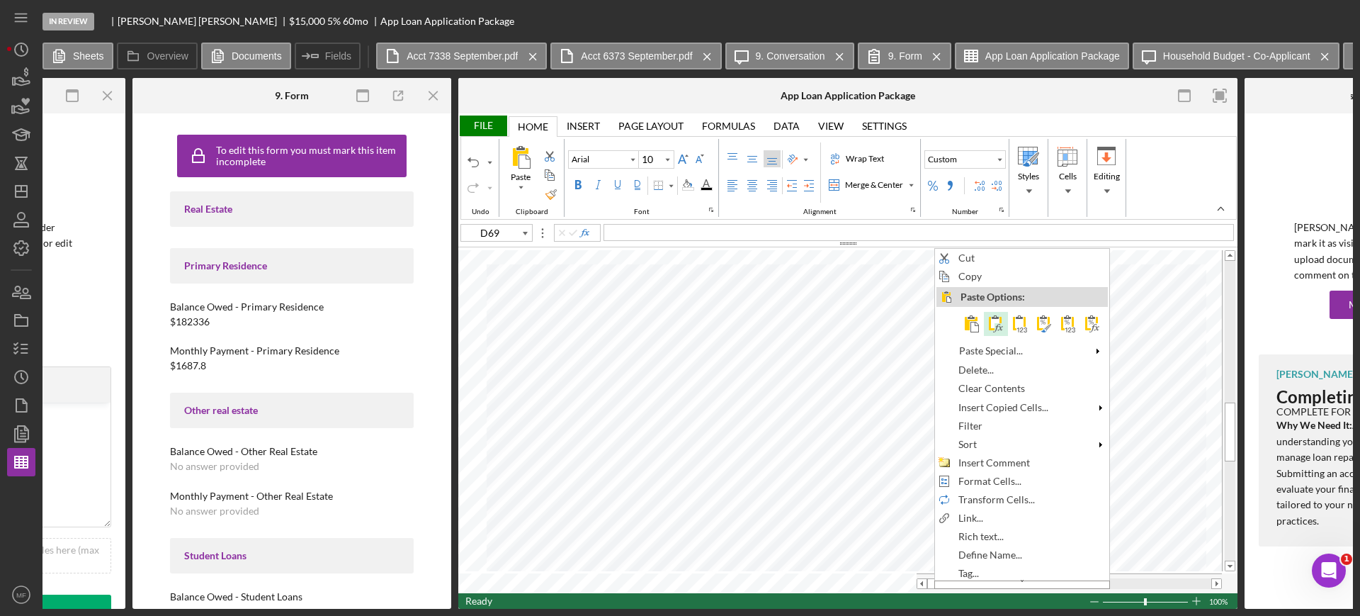
click at [997, 321] on span at bounding box center [996, 323] width 17 height 17
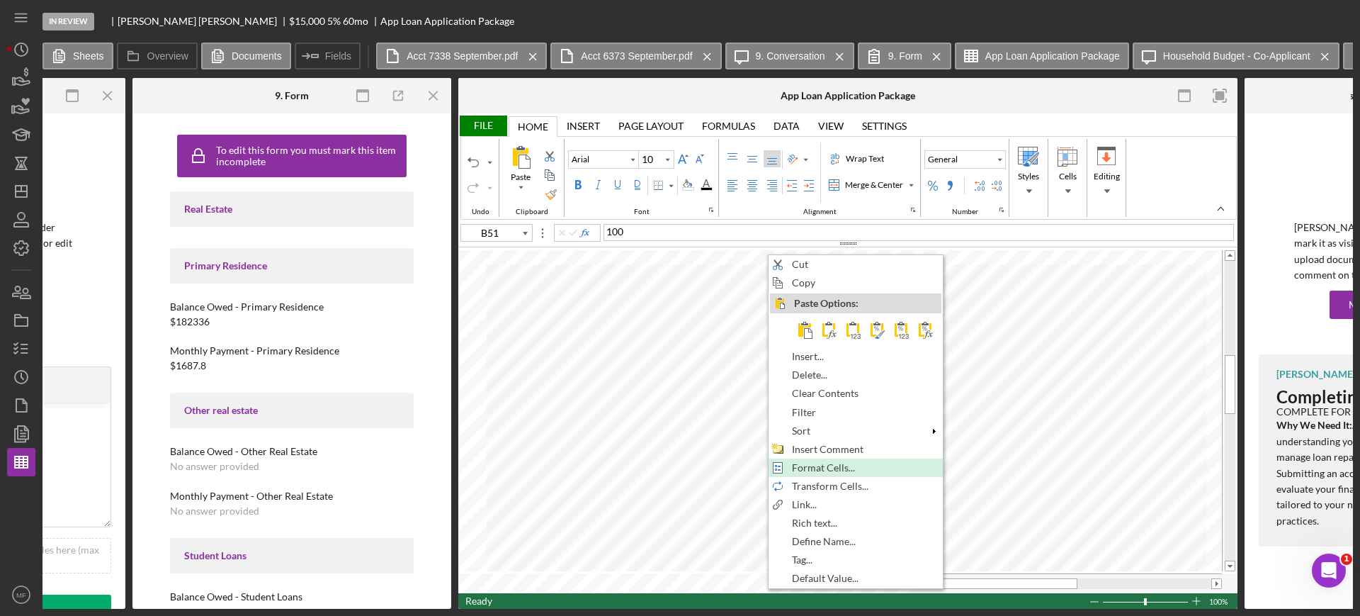
click at [823, 465] on span "Format Cells..." at bounding box center [831, 467] width 79 height 11
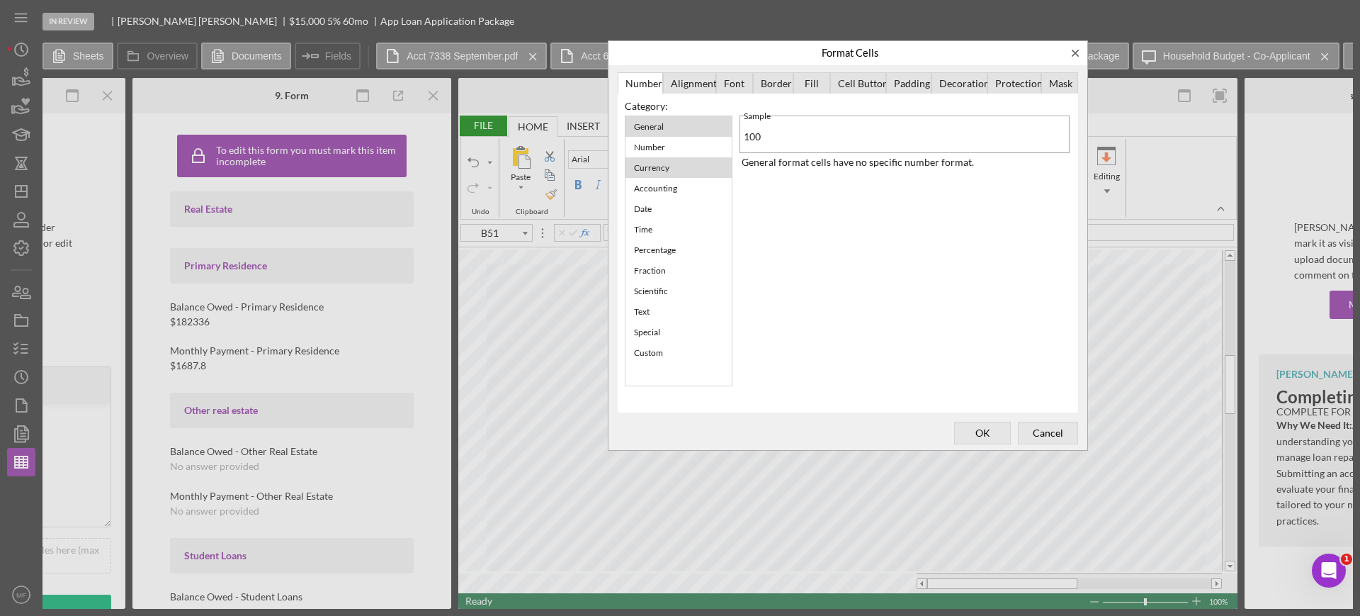
click at [666, 167] on div "Currency" at bounding box center [652, 168] width 50 height 18
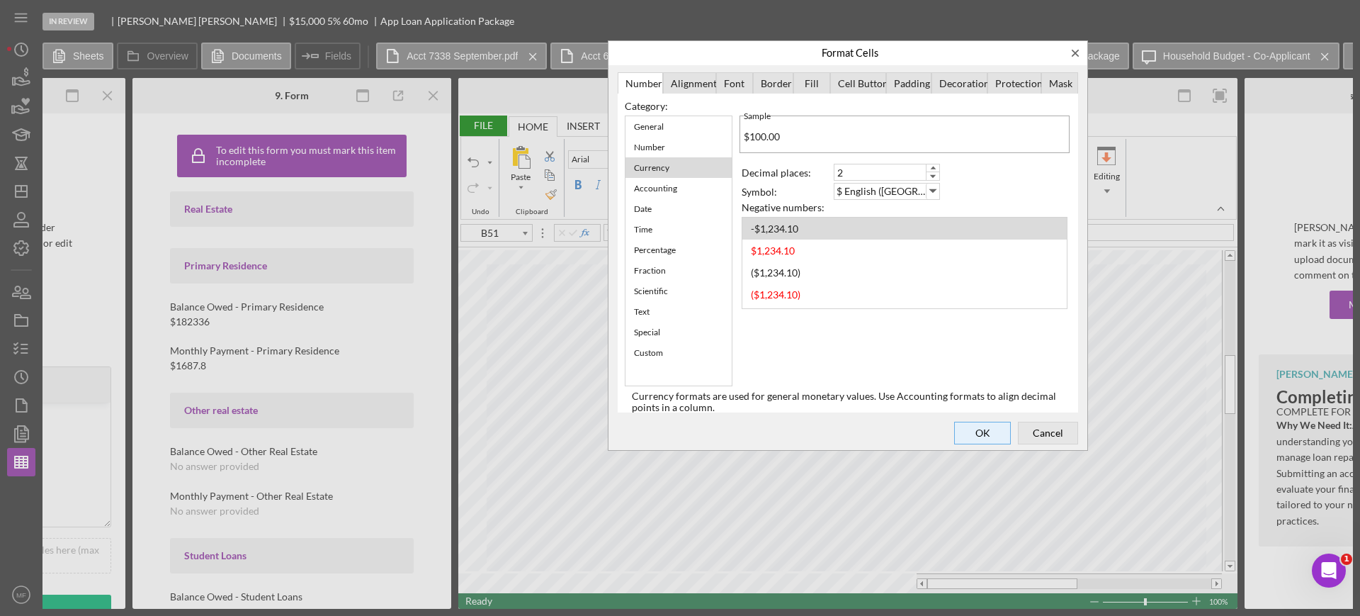
click at [988, 433] on span "OK" at bounding box center [982, 433] width 47 height 20
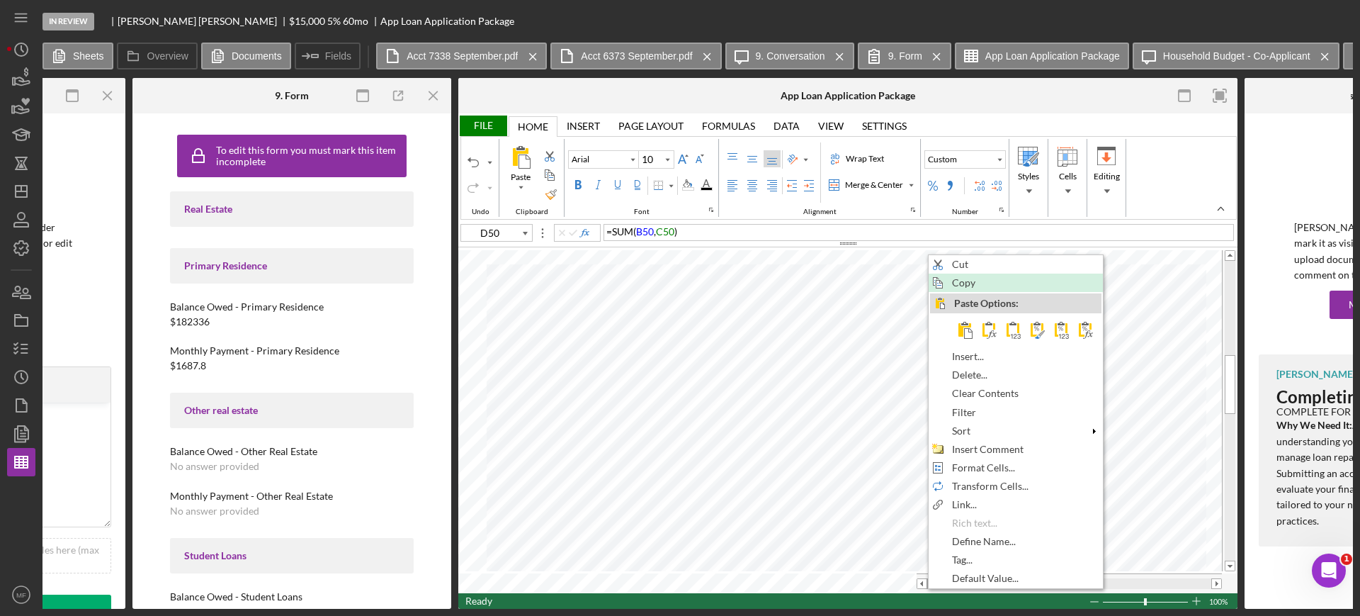
click at [981, 283] on span "Copy" at bounding box center [972, 282] width 40 height 11
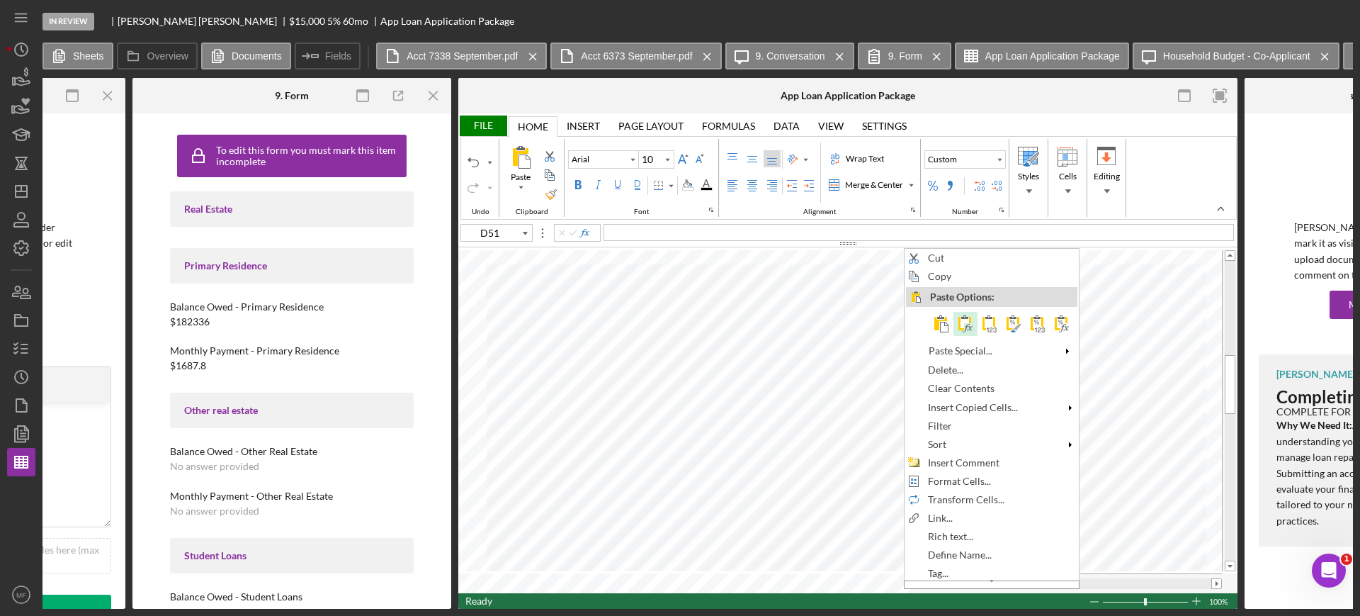
click at [964, 327] on span at bounding box center [965, 323] width 17 height 17
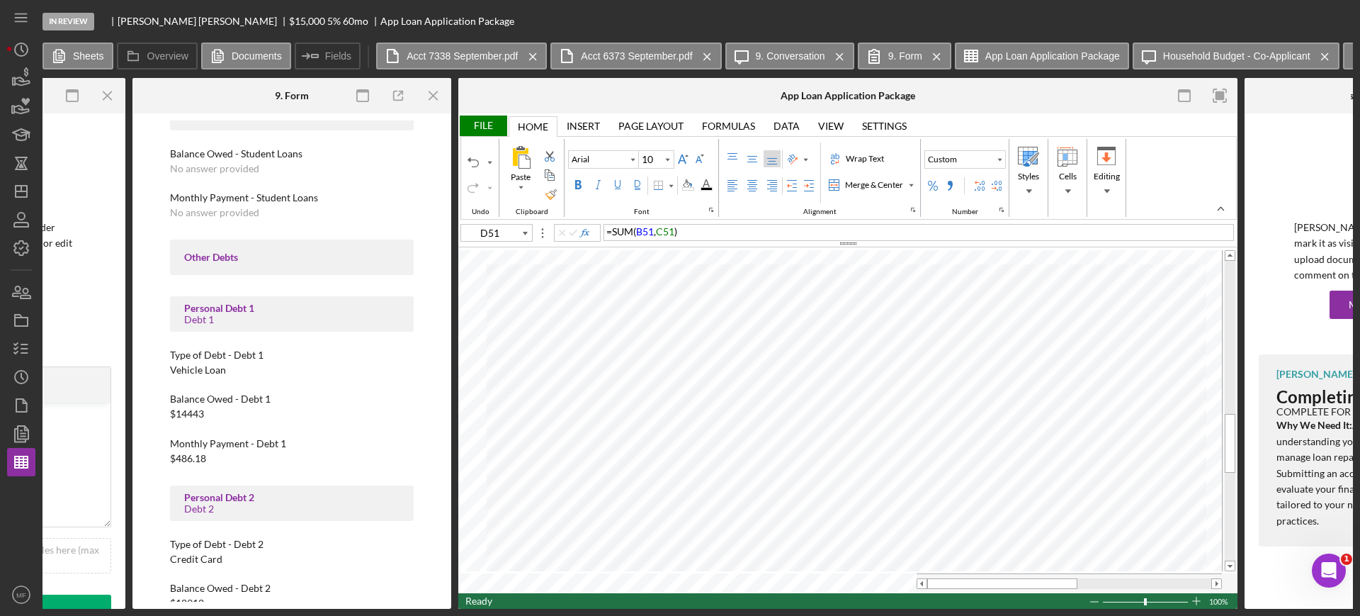
scroll to position [429, 0]
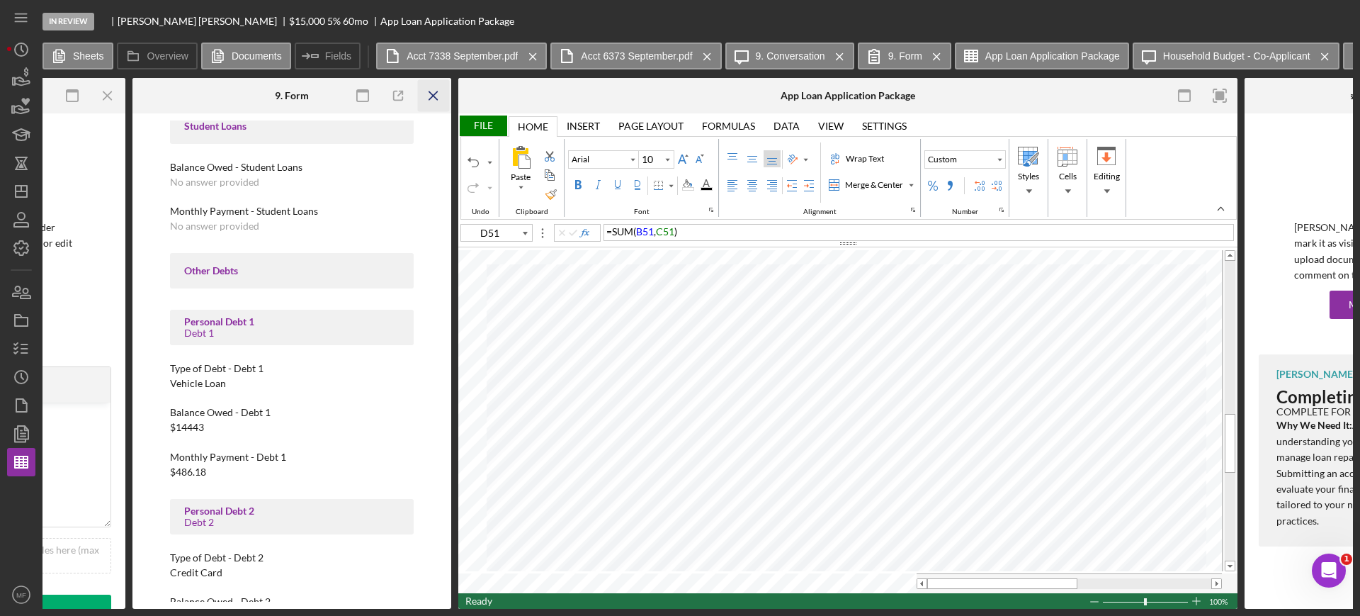
click at [432, 96] on line "button" at bounding box center [433, 95] width 8 height 8
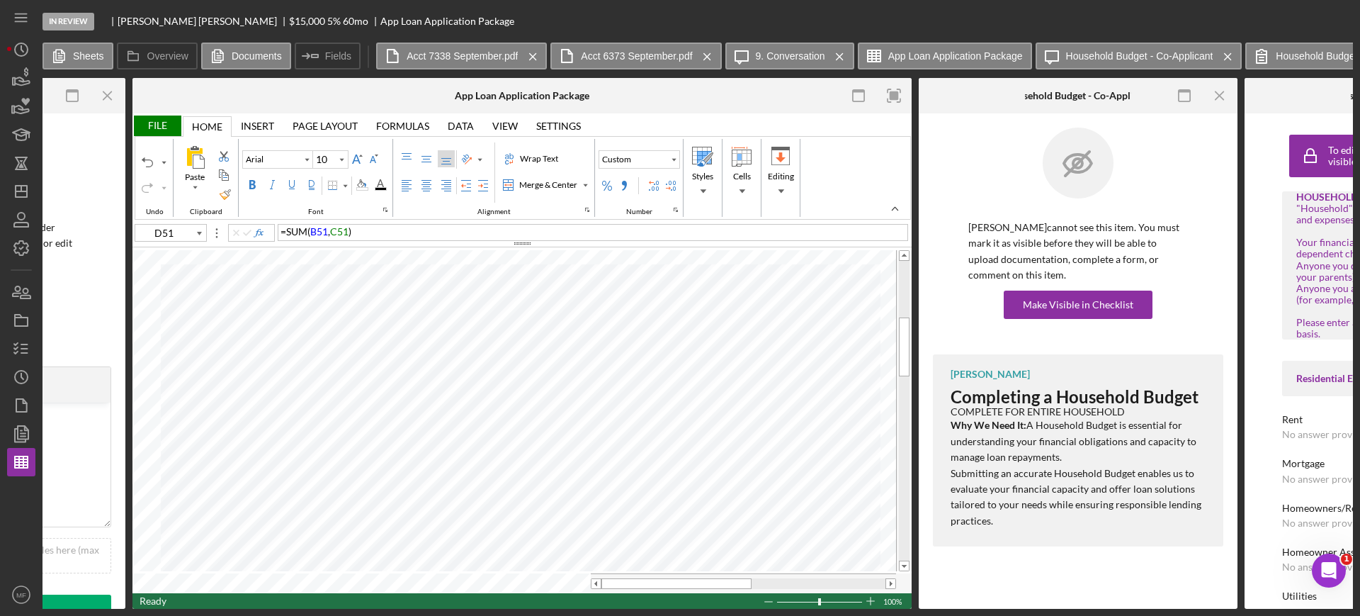
type input "B43"
type input "B44"
click at [154, 123] on div "File" at bounding box center [156, 125] width 49 height 21
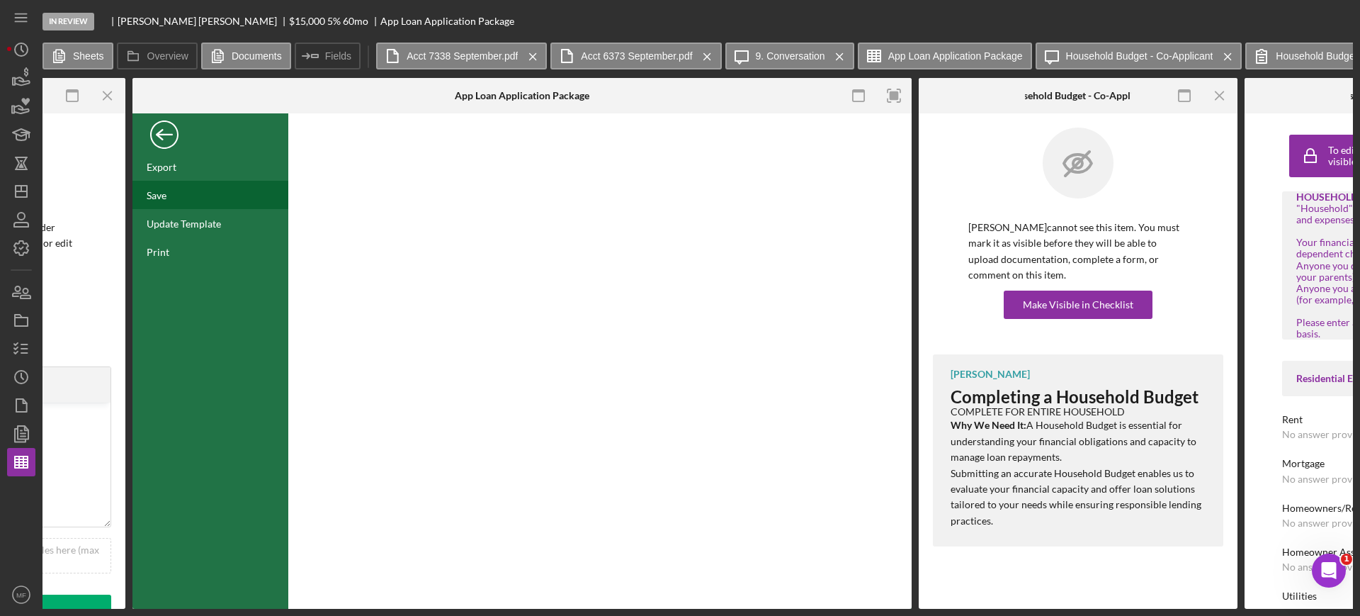
click at [162, 189] on div "Save" at bounding box center [157, 195] width 20 height 12
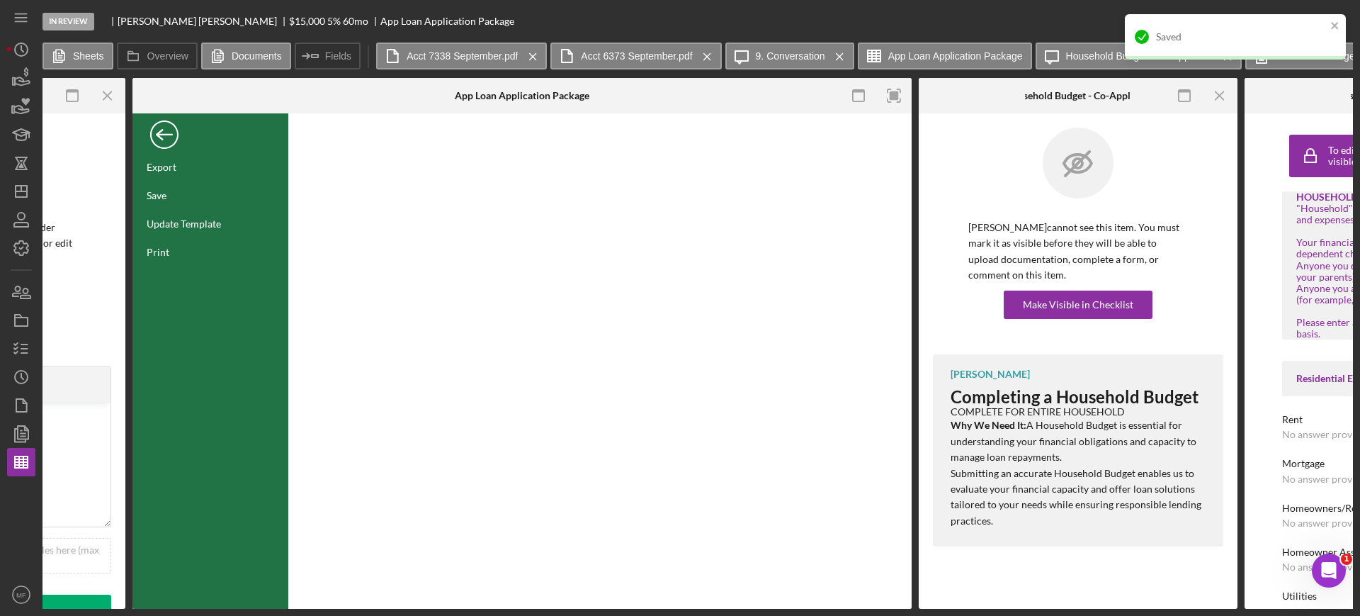
click at [169, 131] on div "Back" at bounding box center [164, 131] width 28 height 28
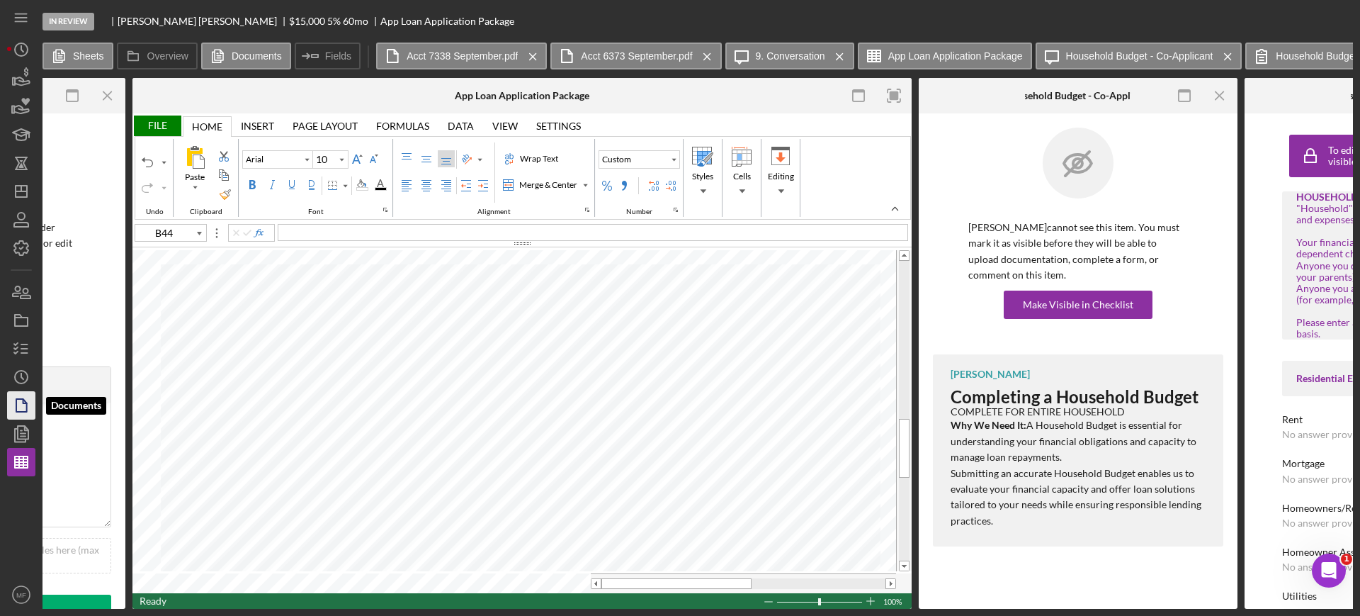
click at [20, 402] on icon "button" at bounding box center [21, 405] width 35 height 35
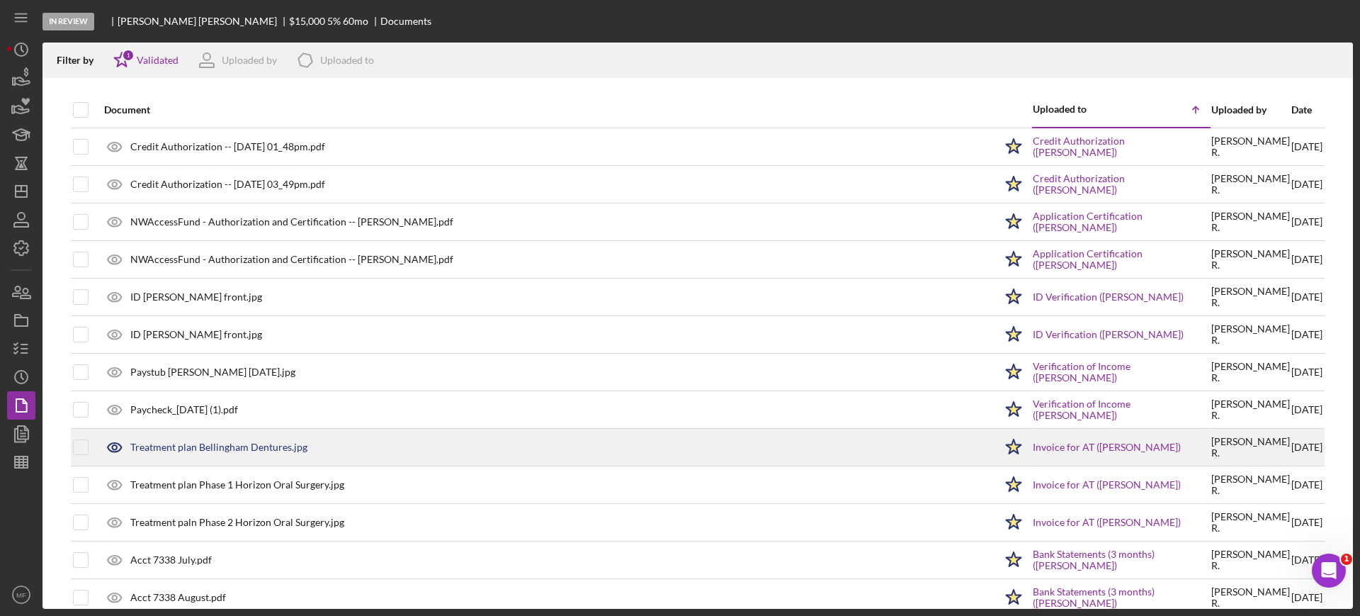
click at [259, 450] on div "Treatment plan Bellingham Dentures.jpg" at bounding box center [218, 446] width 177 height 11
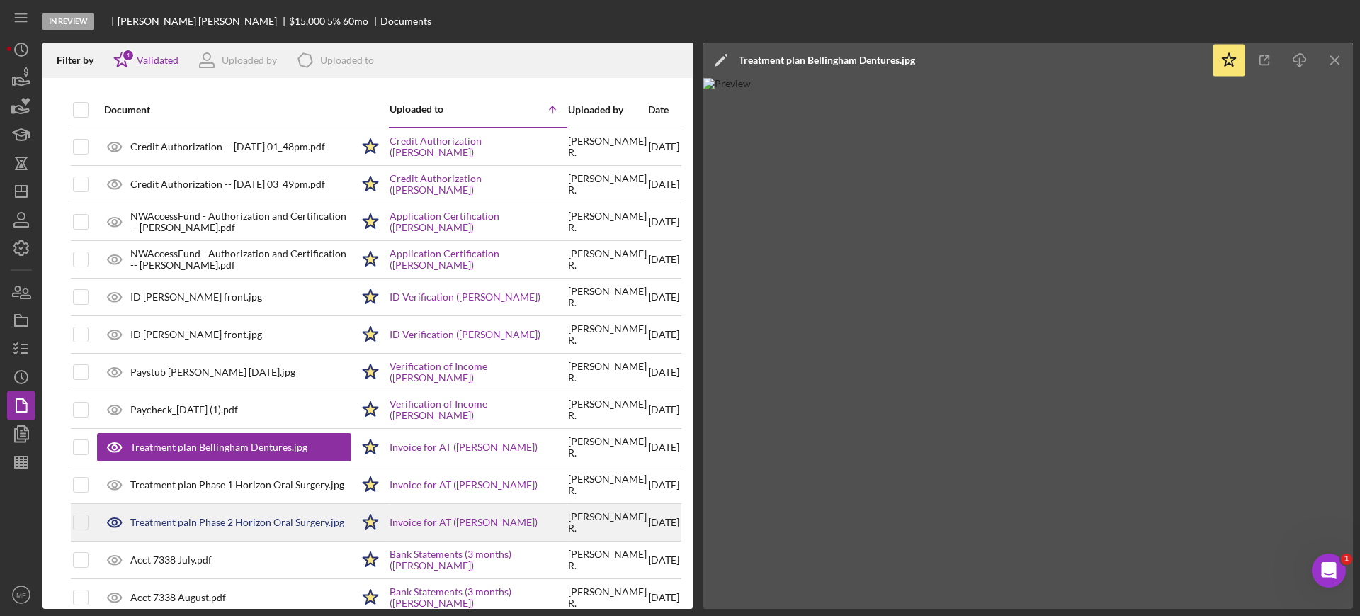
click at [242, 517] on div "Treatment paln Phase 2 Horizon Oral Surgery.jpg" at bounding box center [237, 522] width 214 height 11
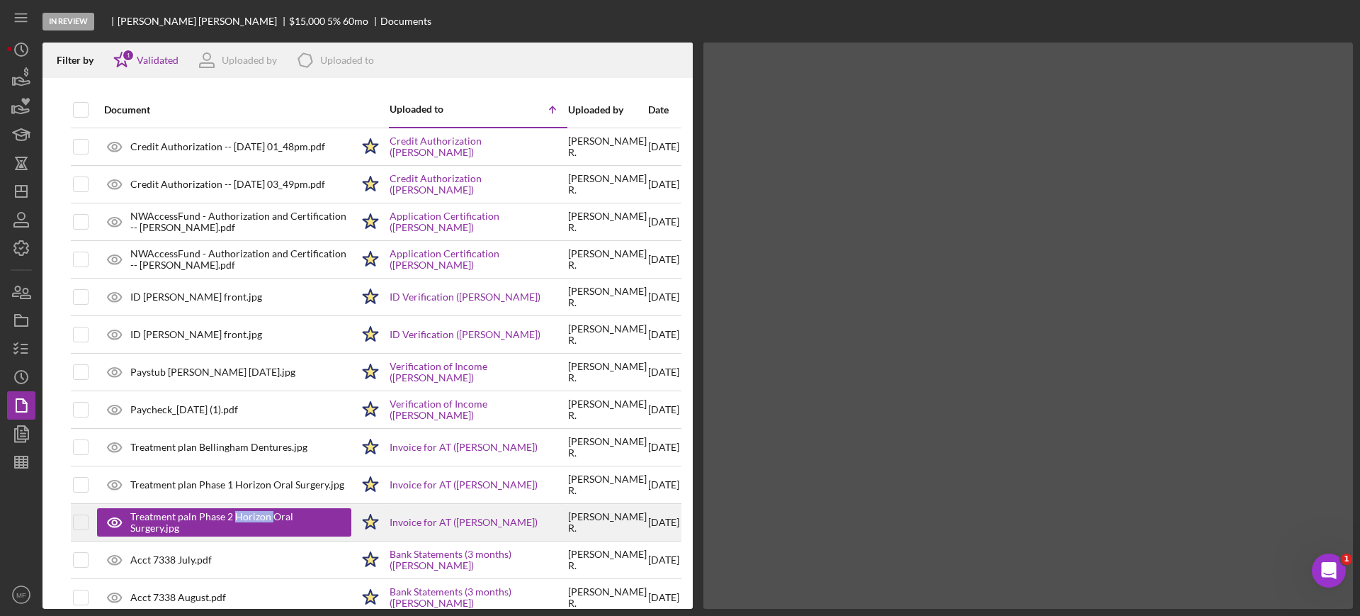
click at [242, 517] on div "Treatment paln Phase 2 Horizon Oral Surgery.jpg" at bounding box center [233, 522] width 207 height 23
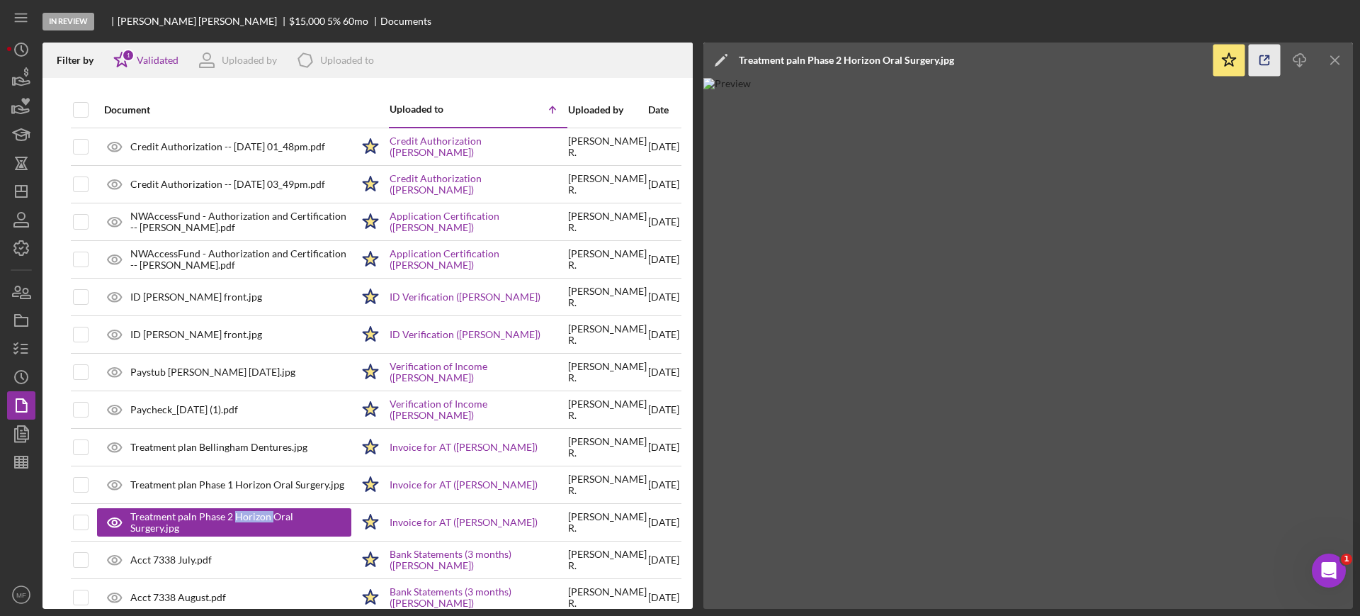
click at [1263, 59] on icon "button" at bounding box center [1265, 61] width 32 height 32
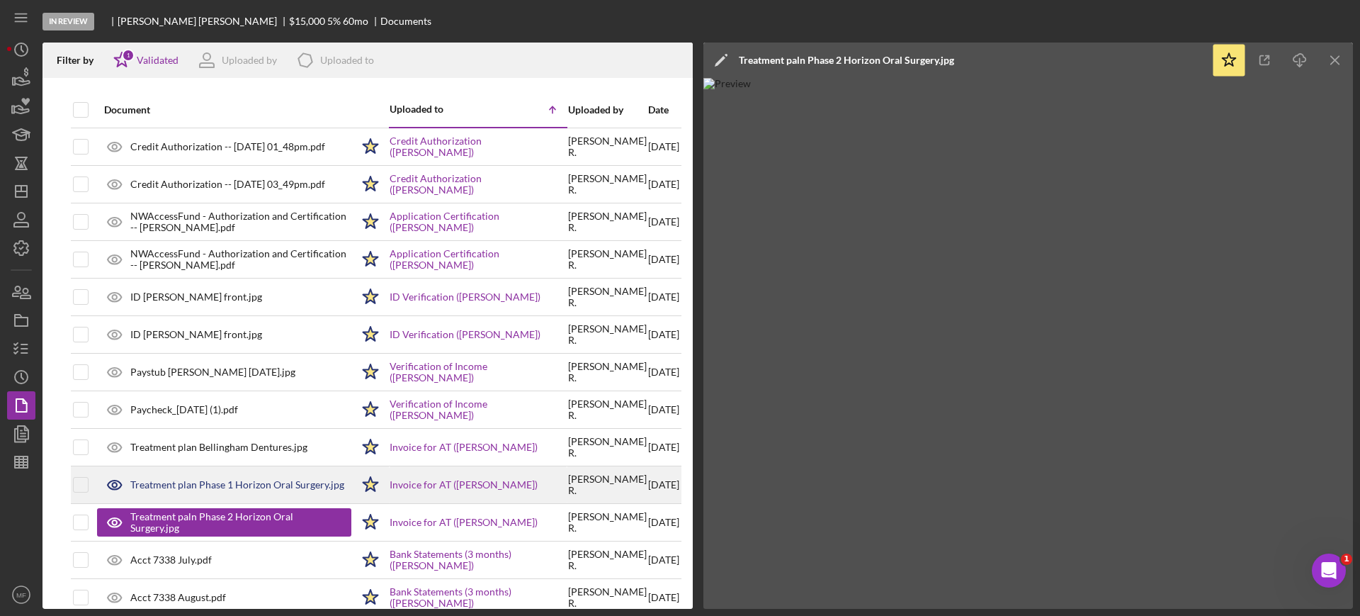
click at [223, 487] on div "Treatment plan Phase 1 Horizon Oral Surgery.jpg" at bounding box center [237, 484] width 214 height 11
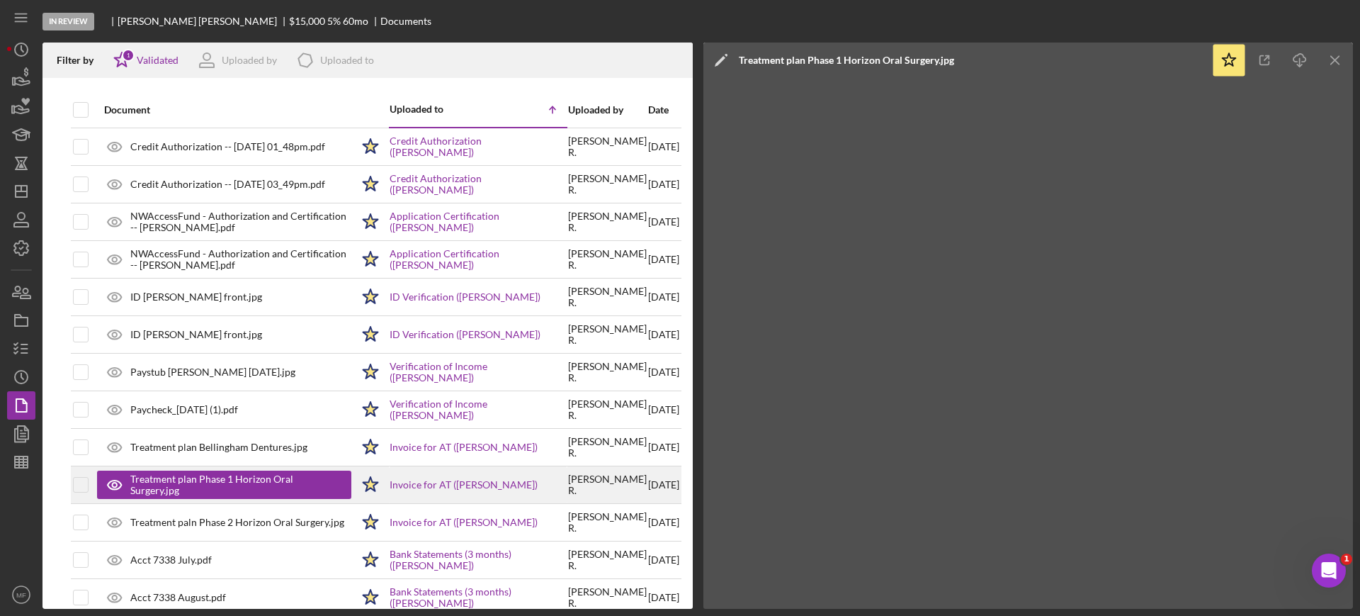
click at [223, 487] on div "Treatment plan Phase 1 Horizon Oral Surgery.jpg" at bounding box center [233, 484] width 207 height 23
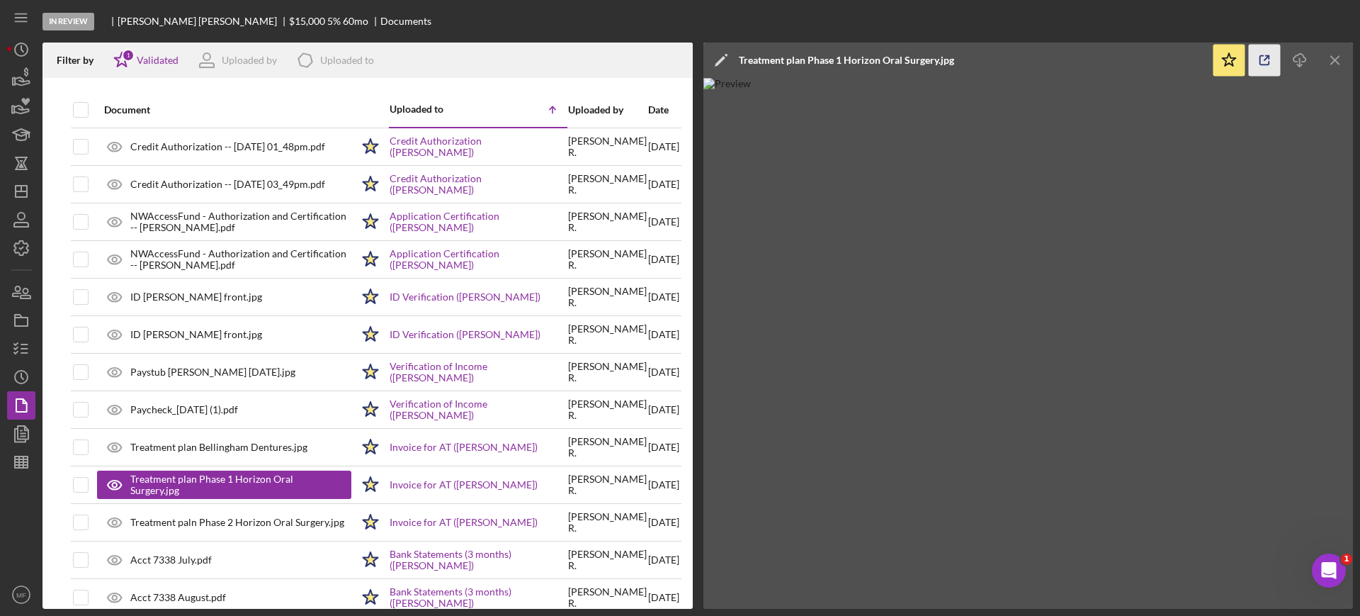
click at [1266, 57] on icon "button" at bounding box center [1265, 61] width 32 height 32
click at [50, 446] on div "Document Uploaded to Icon/Table Sort Arrow Uploaded by Date Credit Authorizatio…" at bounding box center [368, 350] width 650 height 517
click at [26, 431] on icon "button" at bounding box center [21, 433] width 35 height 35
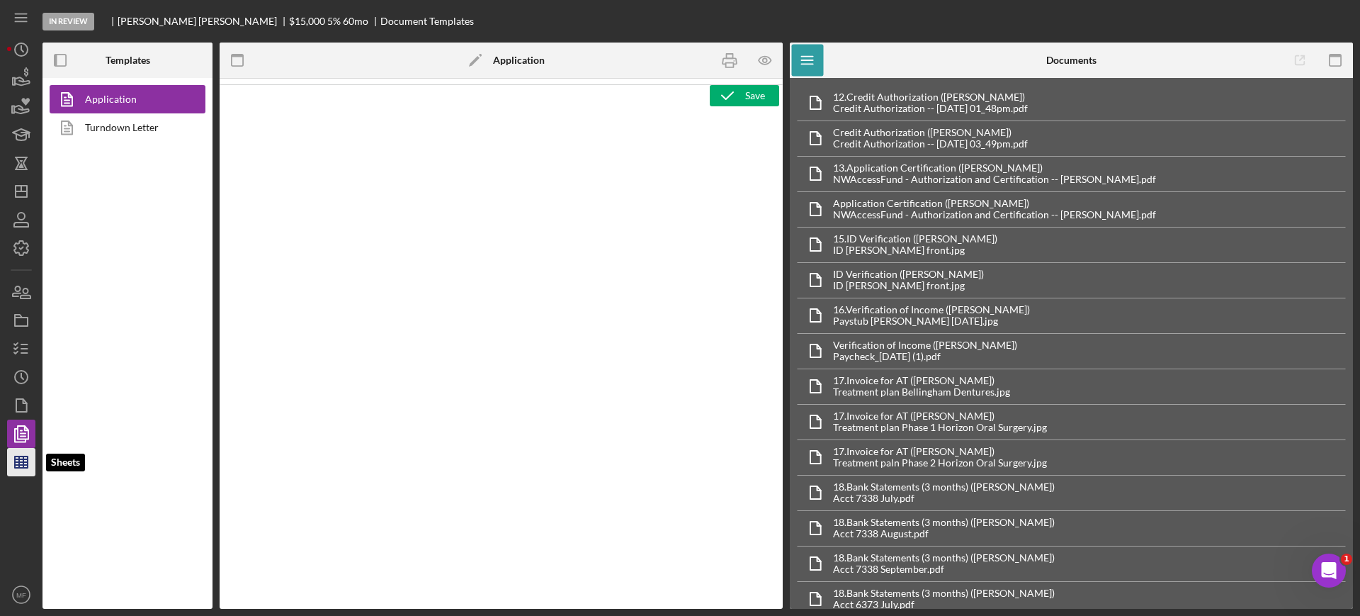
click at [23, 464] on line "button" at bounding box center [23, 461] width 0 height 11
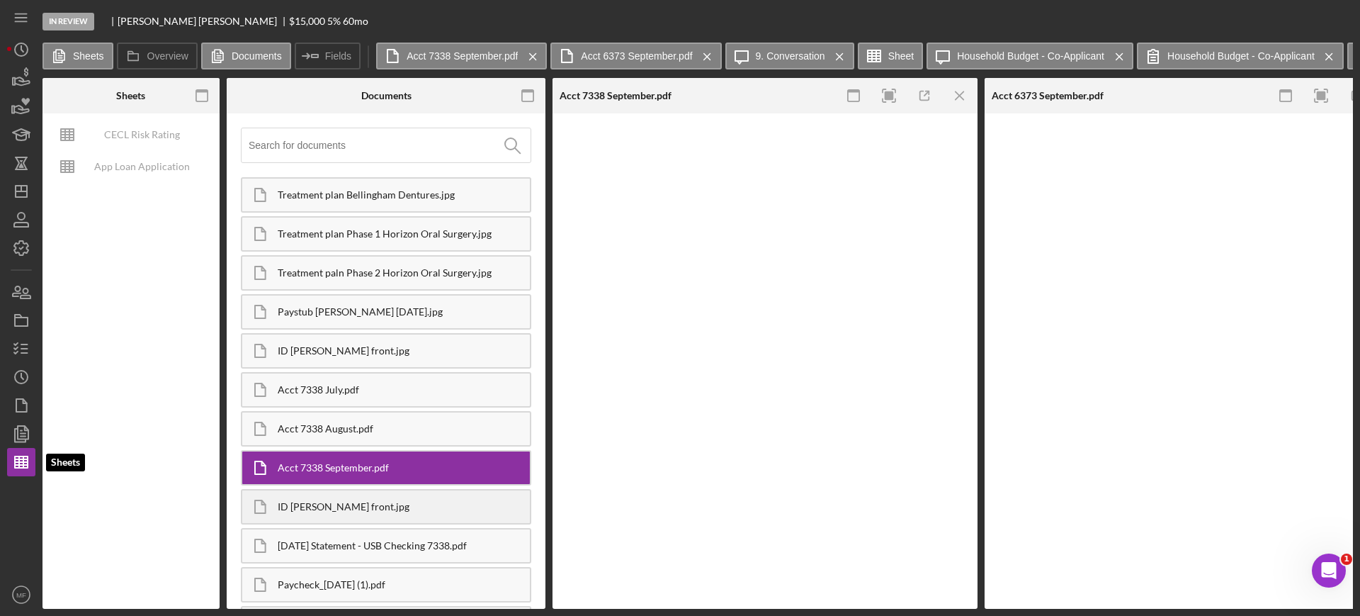
type input "Arial"
type input "10"
type input "B44"
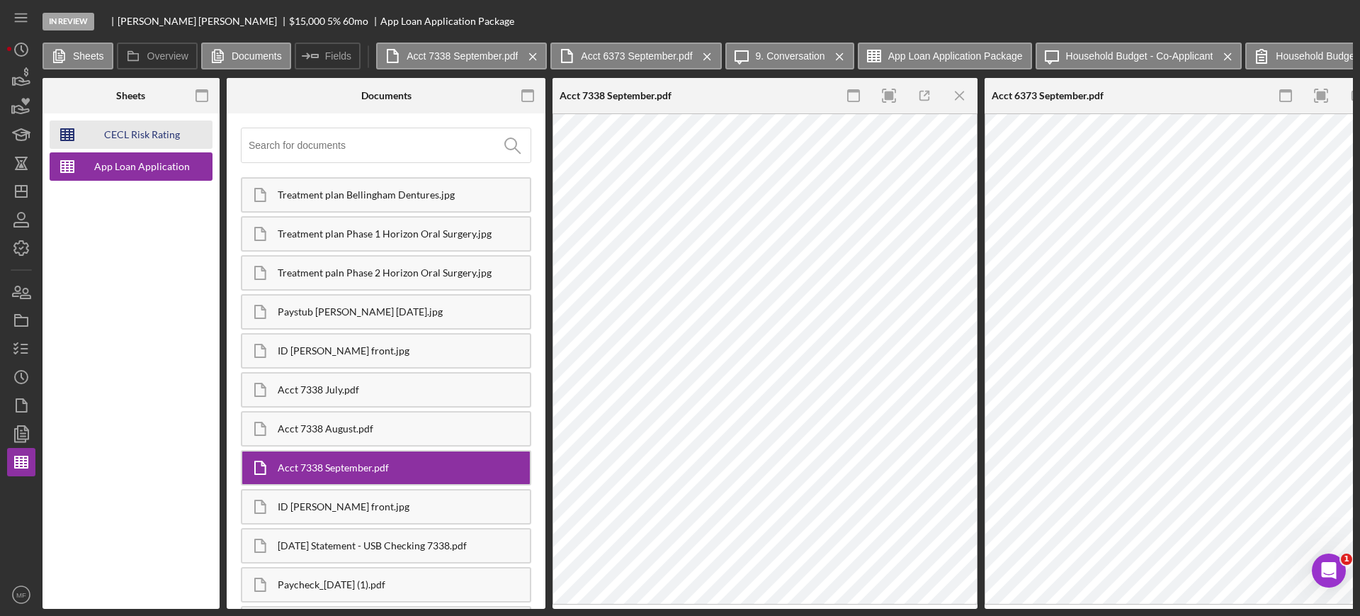
click at [147, 130] on div "CECL Risk Rating Template" at bounding box center [141, 134] width 113 height 28
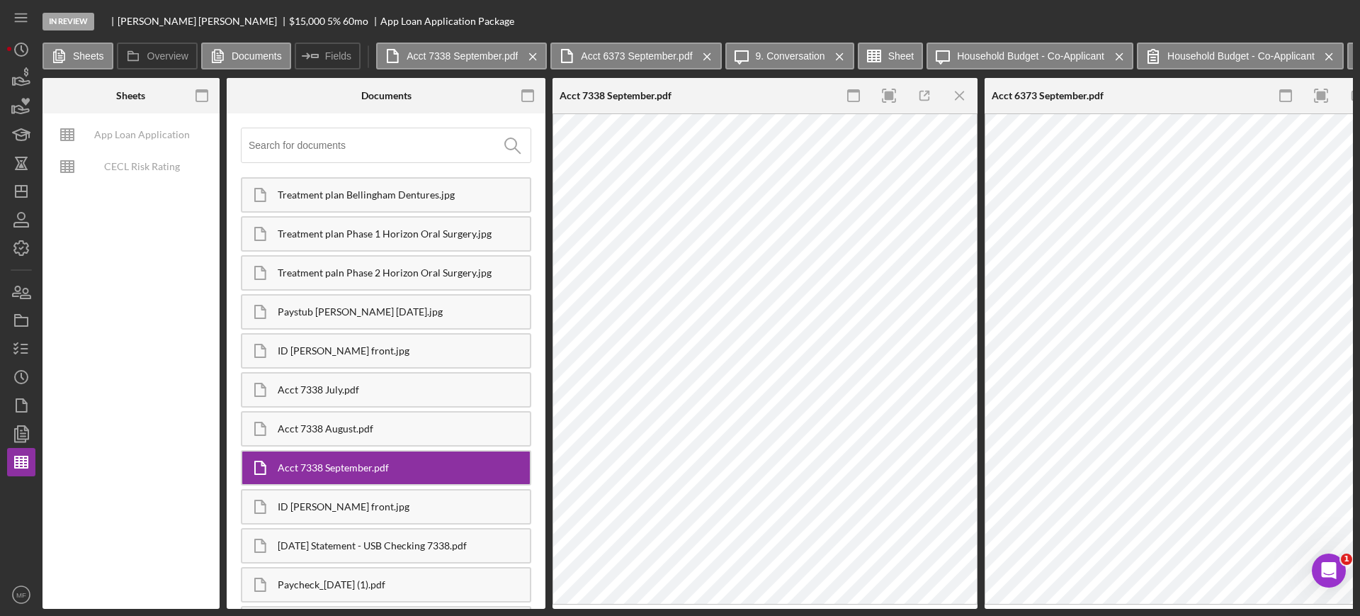
type input "Aptos Narrow"
type input "12"
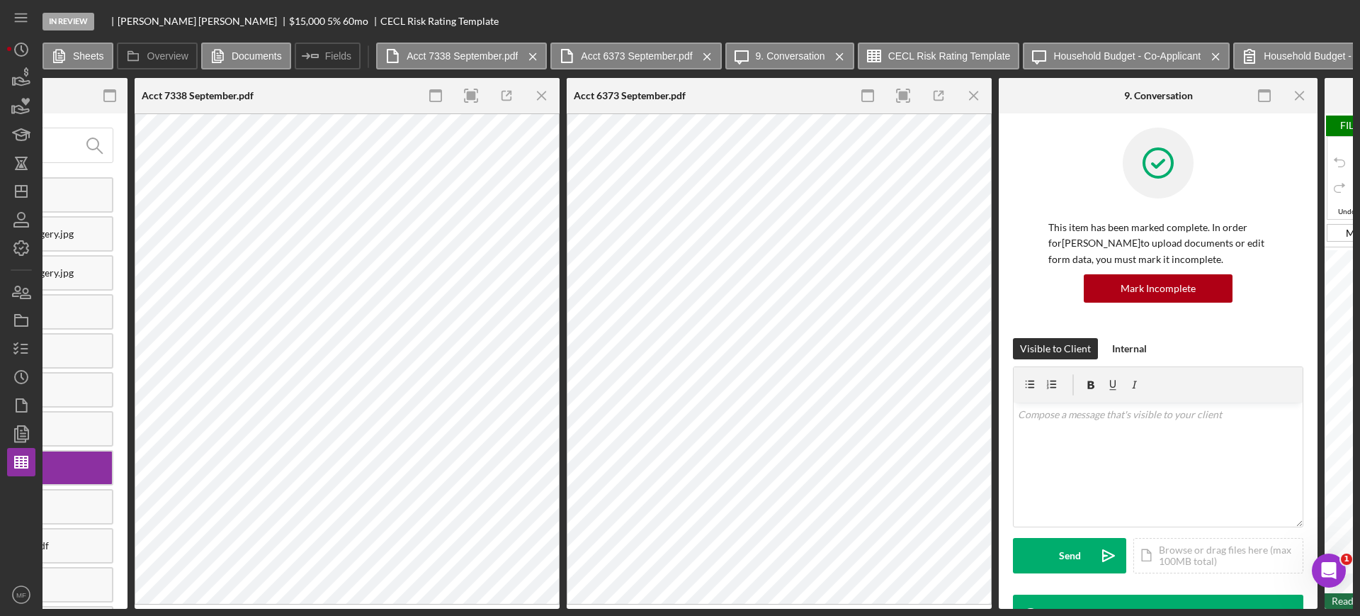
scroll to position [0, 492]
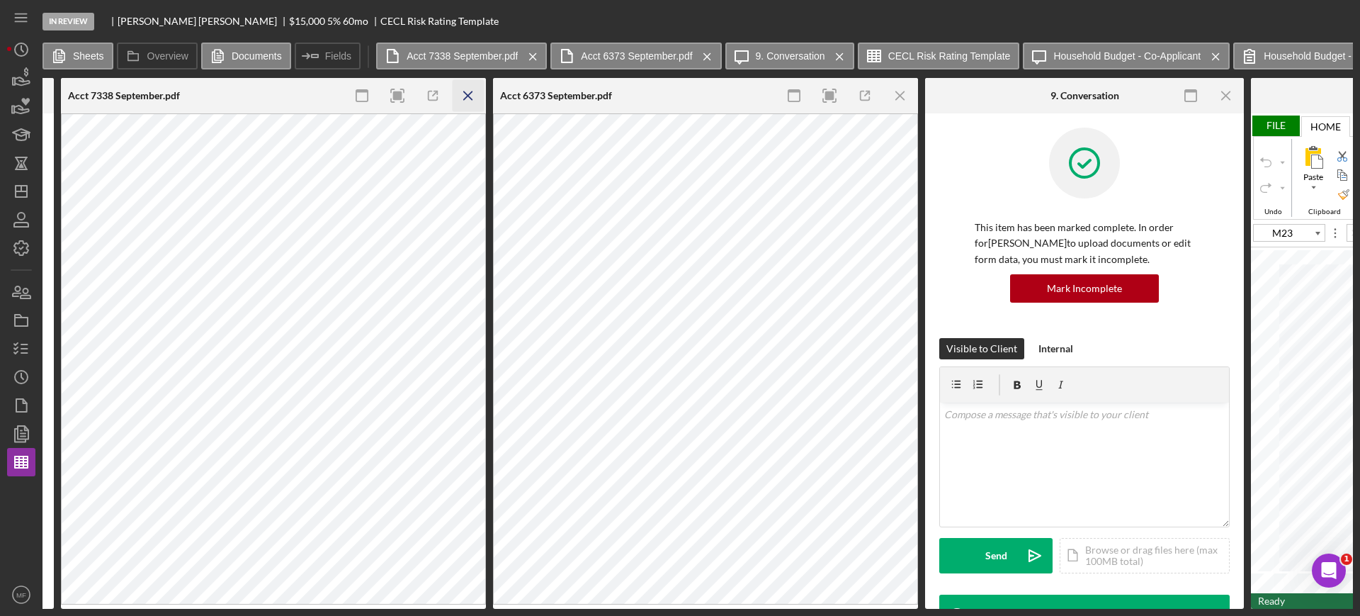
click at [468, 92] on icon "Icon/Menu Close" at bounding box center [469, 96] width 32 height 32
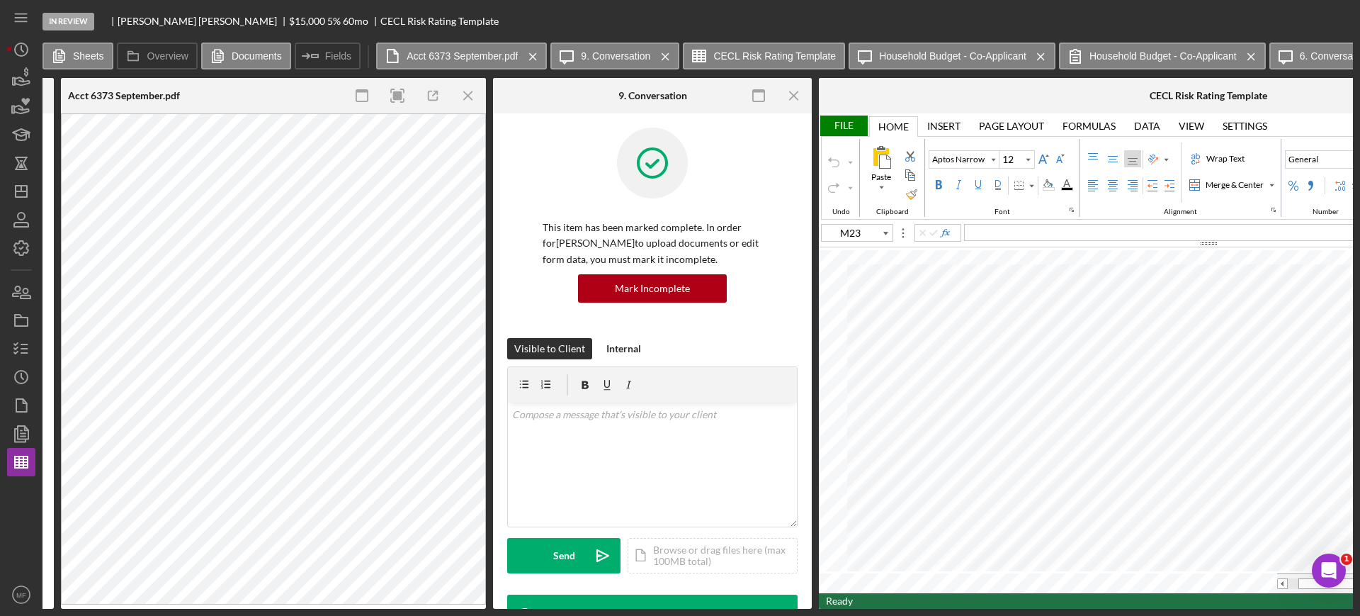
click at [468, 92] on icon "Icon/Menu Close" at bounding box center [469, 96] width 32 height 32
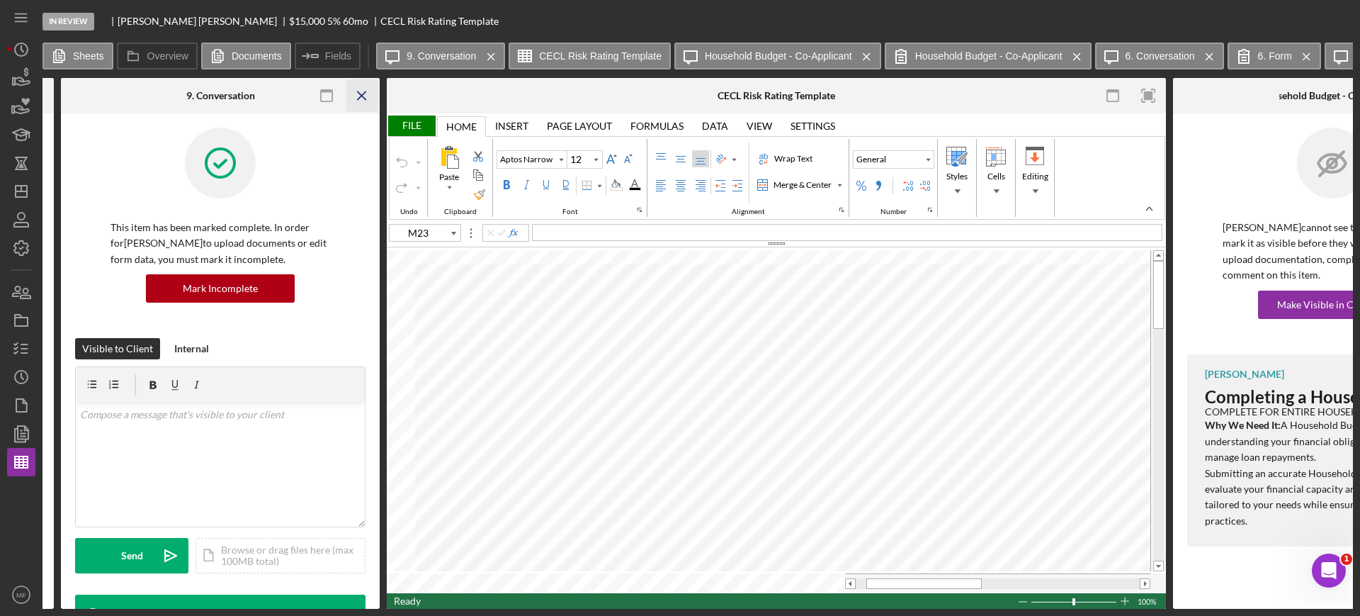
click at [359, 98] on line "button" at bounding box center [362, 95] width 8 height 8
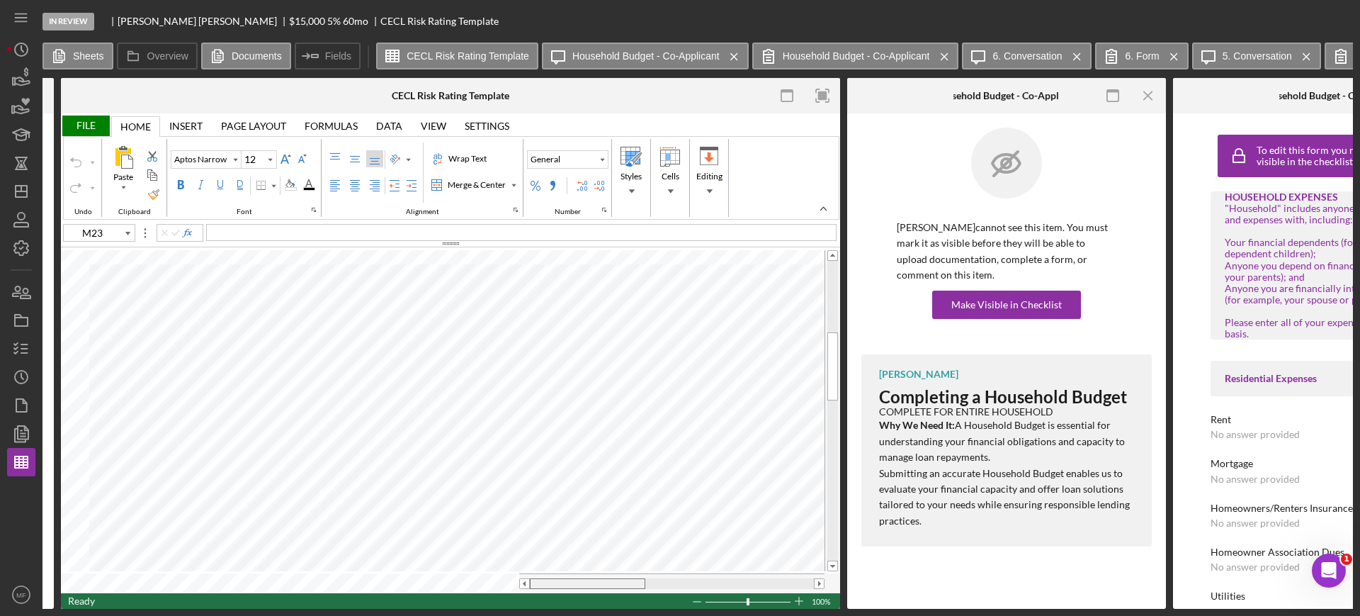
click at [510, 585] on tr at bounding box center [443, 583] width 764 height 20
type input "B39"
type input "C39"
type input "D39"
type input "E39"
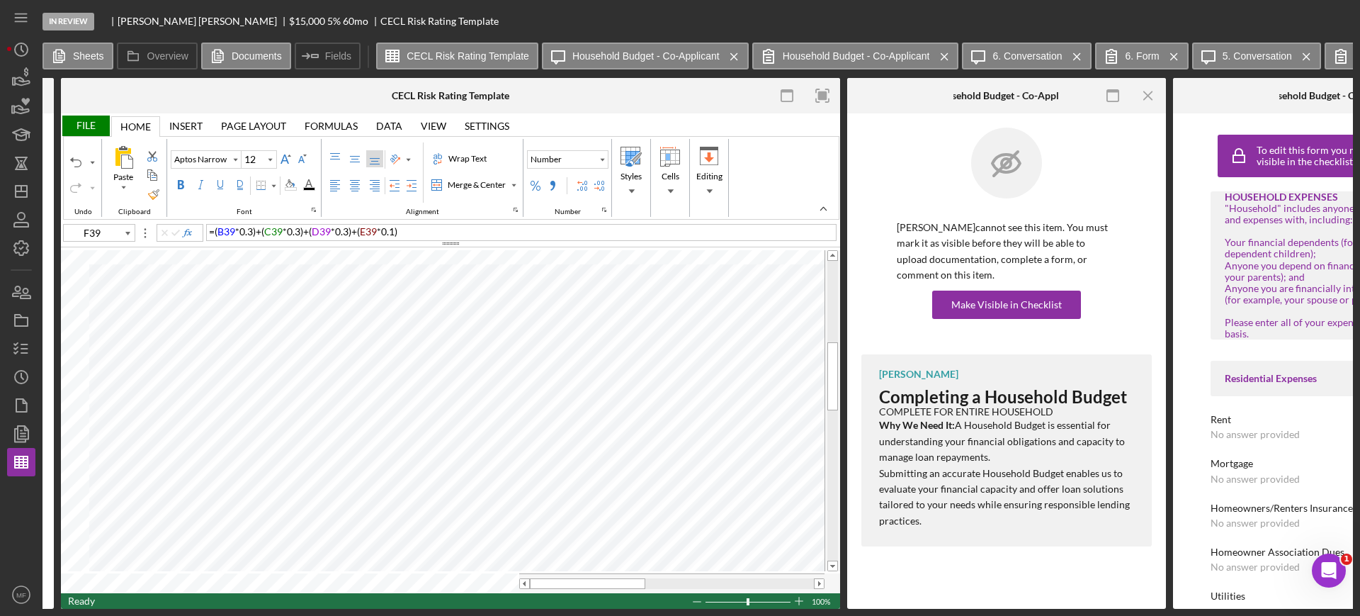
type input "G39"
type input "H39"
click at [84, 119] on div "File" at bounding box center [85, 125] width 49 height 21
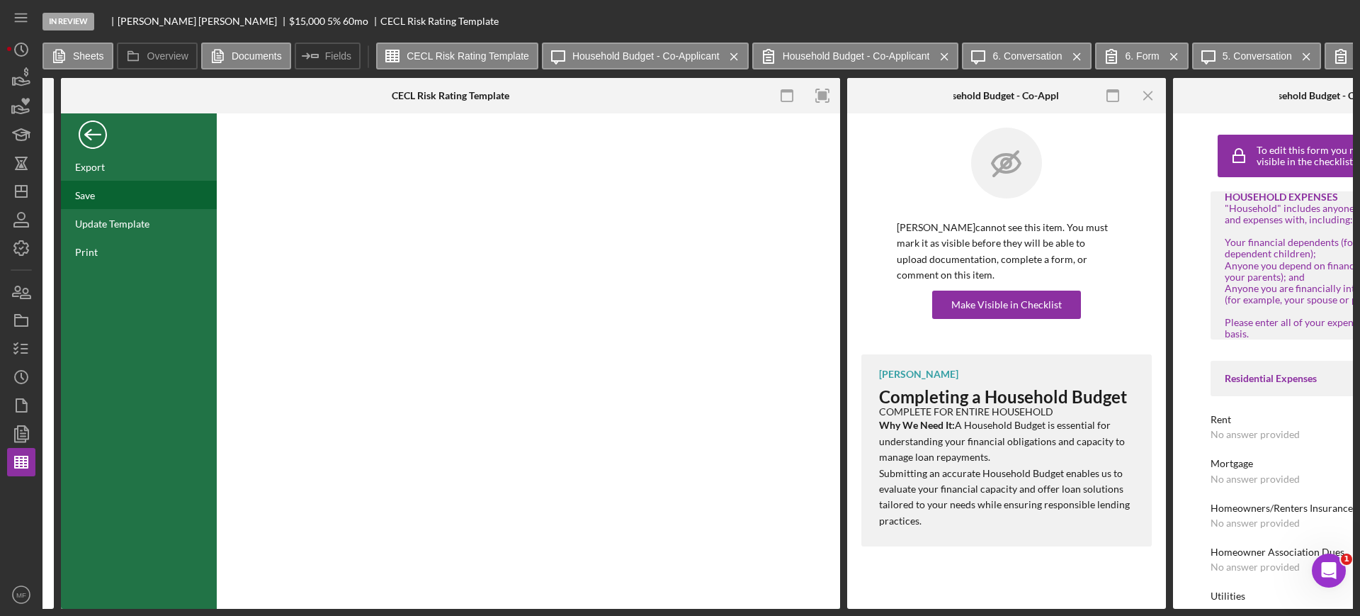
click at [86, 196] on div "Save" at bounding box center [85, 195] width 20 height 12
click at [18, 352] on icon "button" at bounding box center [21, 348] width 35 height 35
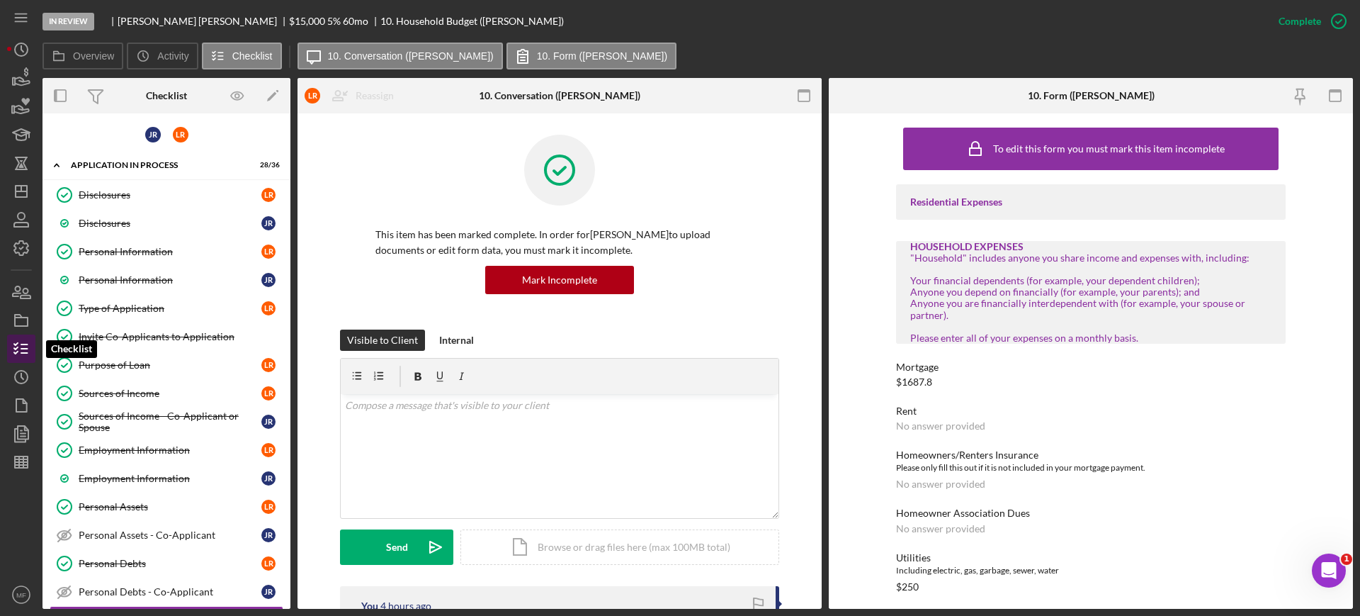
scroll to position [259, 0]
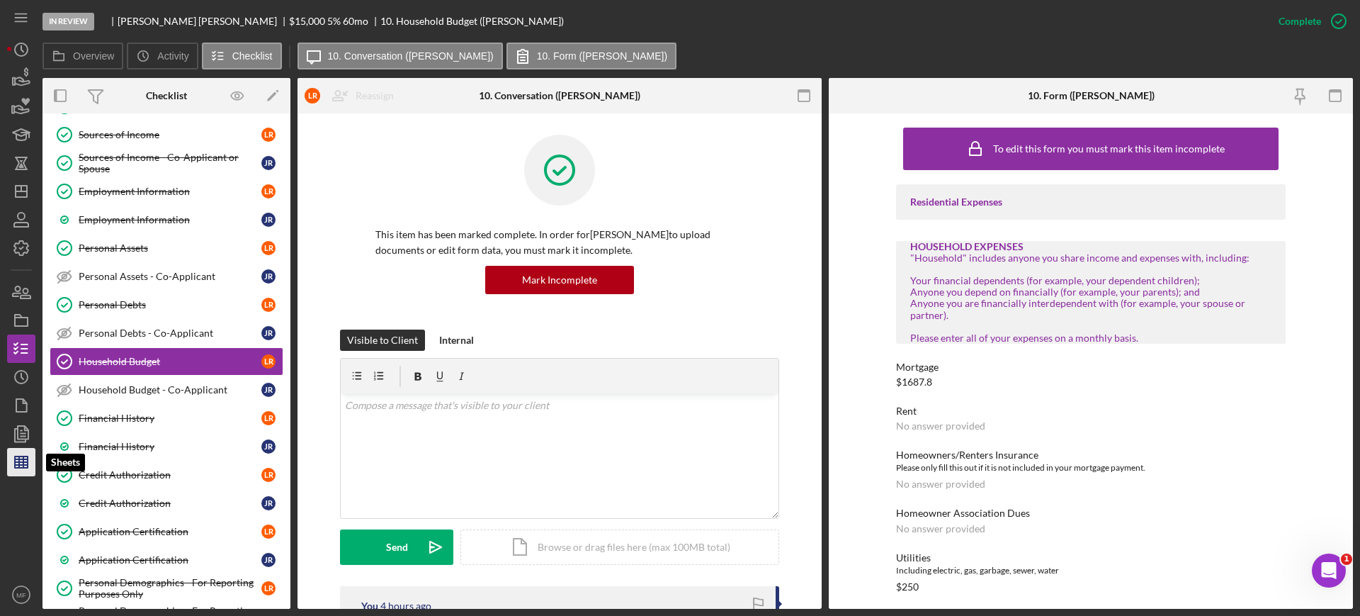
click at [23, 462] on line "button" at bounding box center [23, 461] width 0 height 11
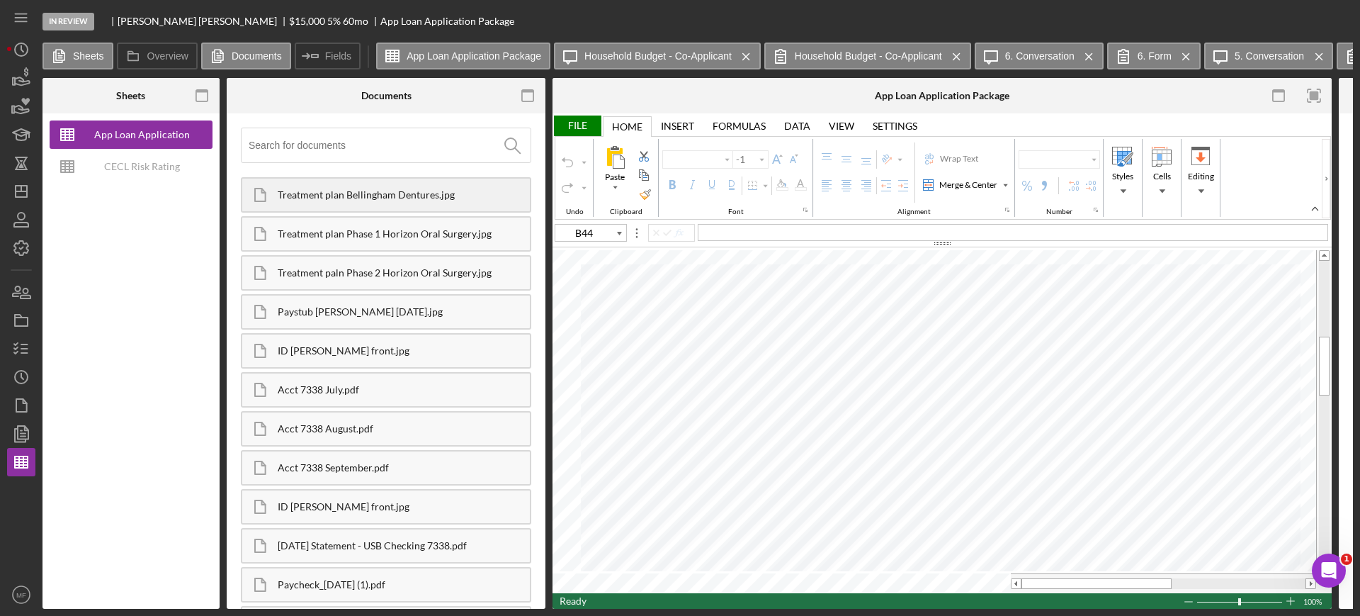
type input "Arial"
type input "10"
type input "C11"
click at [25, 350] on icon "button" at bounding box center [21, 348] width 35 height 35
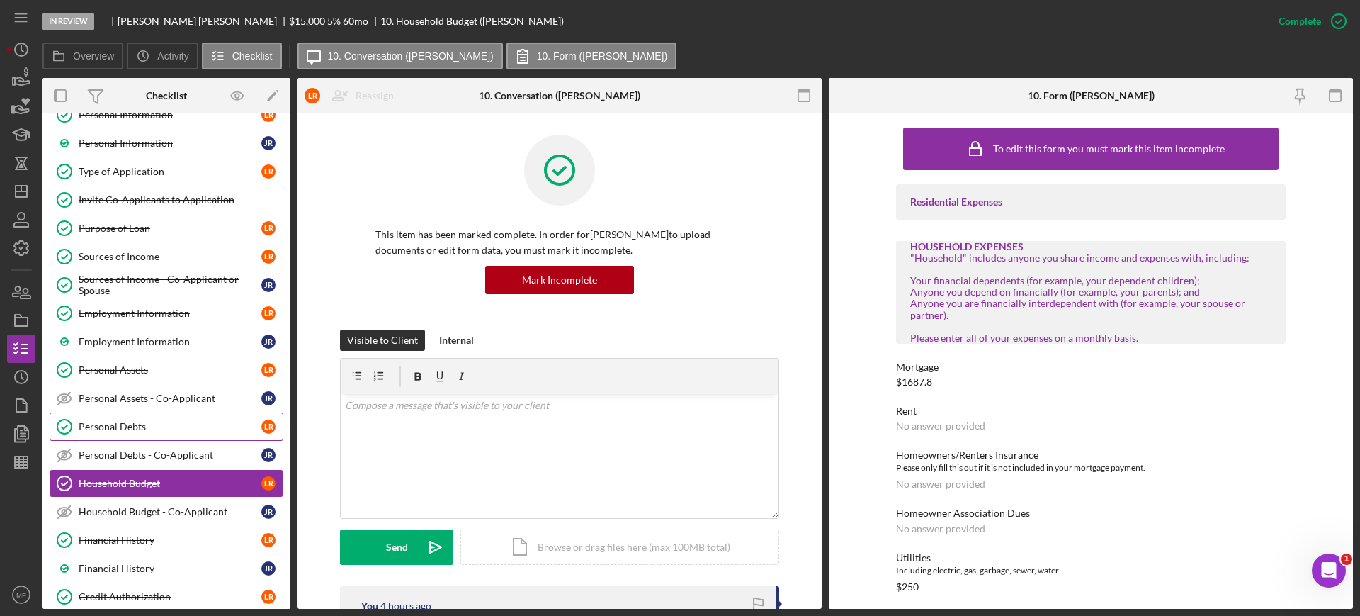
scroll to position [81, 0]
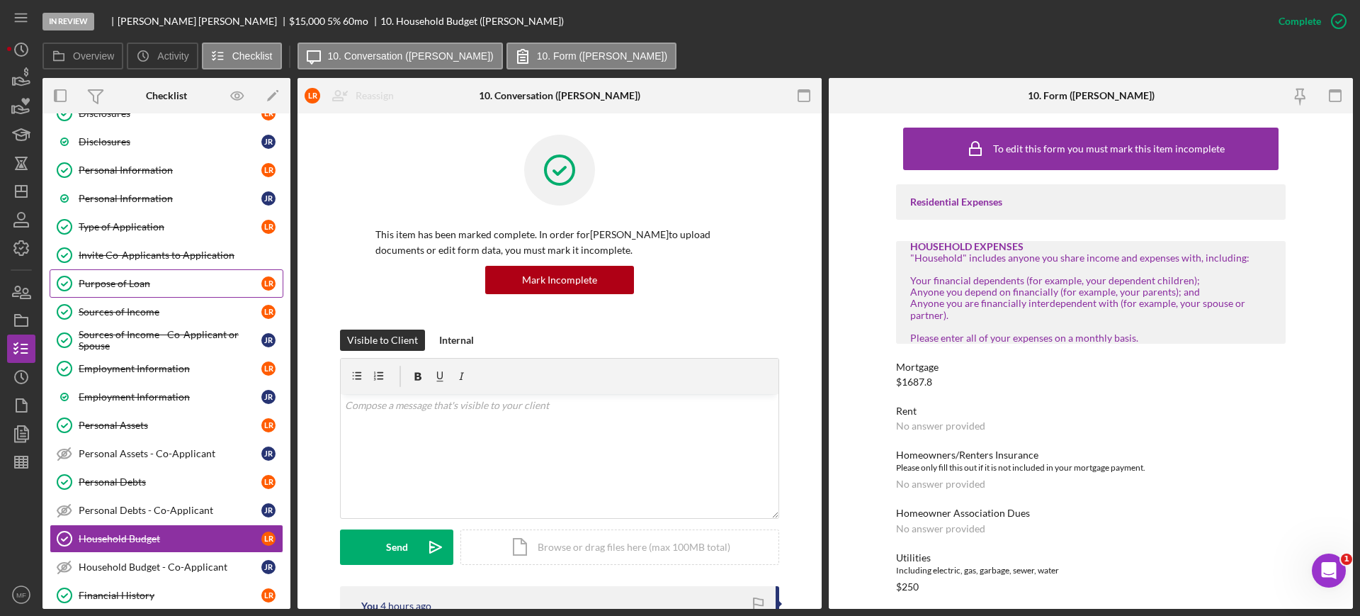
click at [135, 286] on div "Purpose of Loan" at bounding box center [170, 283] width 183 height 11
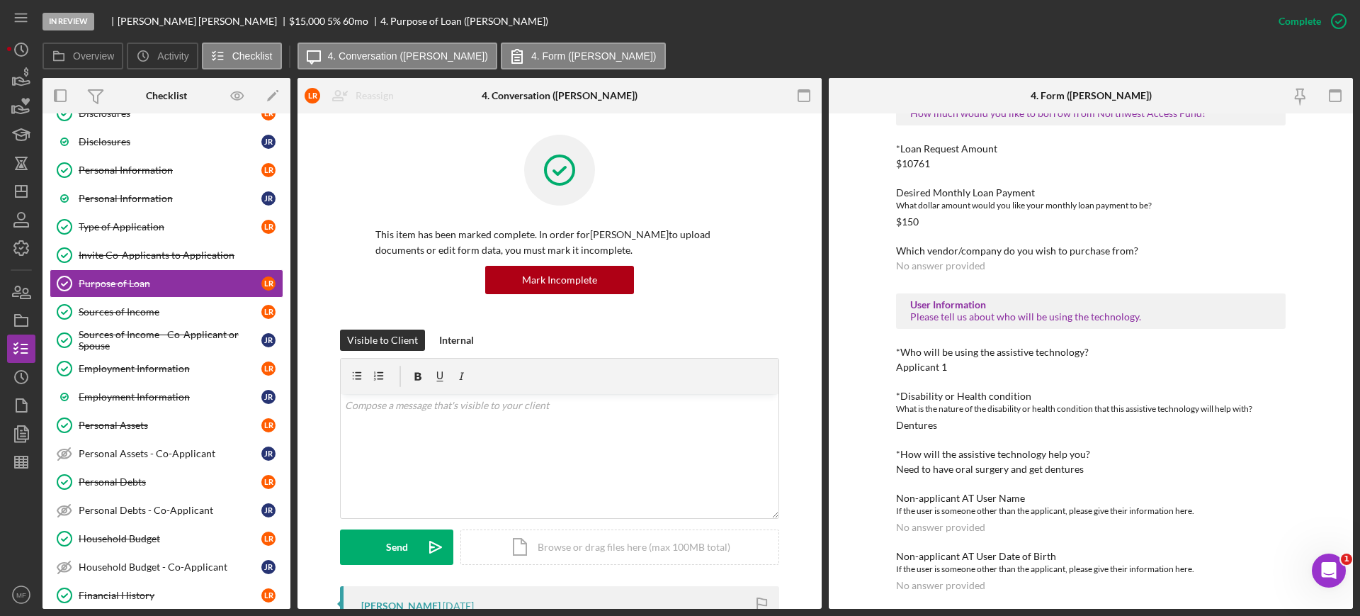
scroll to position [754, 0]
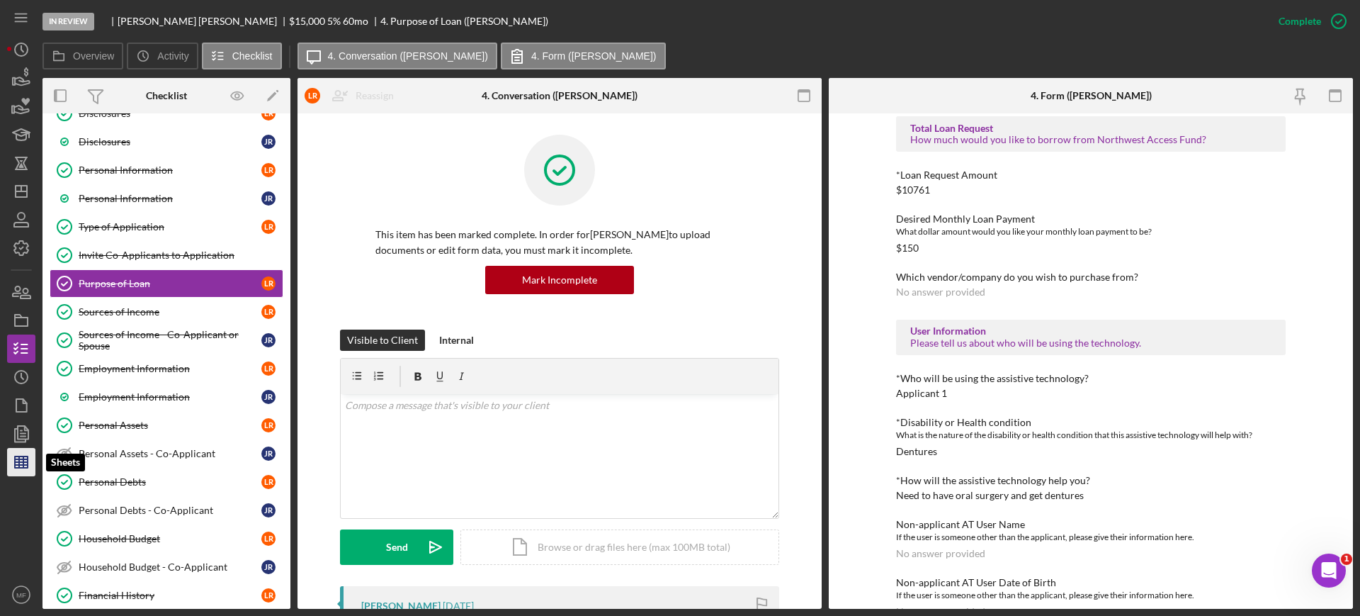
click at [15, 466] on polygon "button" at bounding box center [21, 461] width 13 height 11
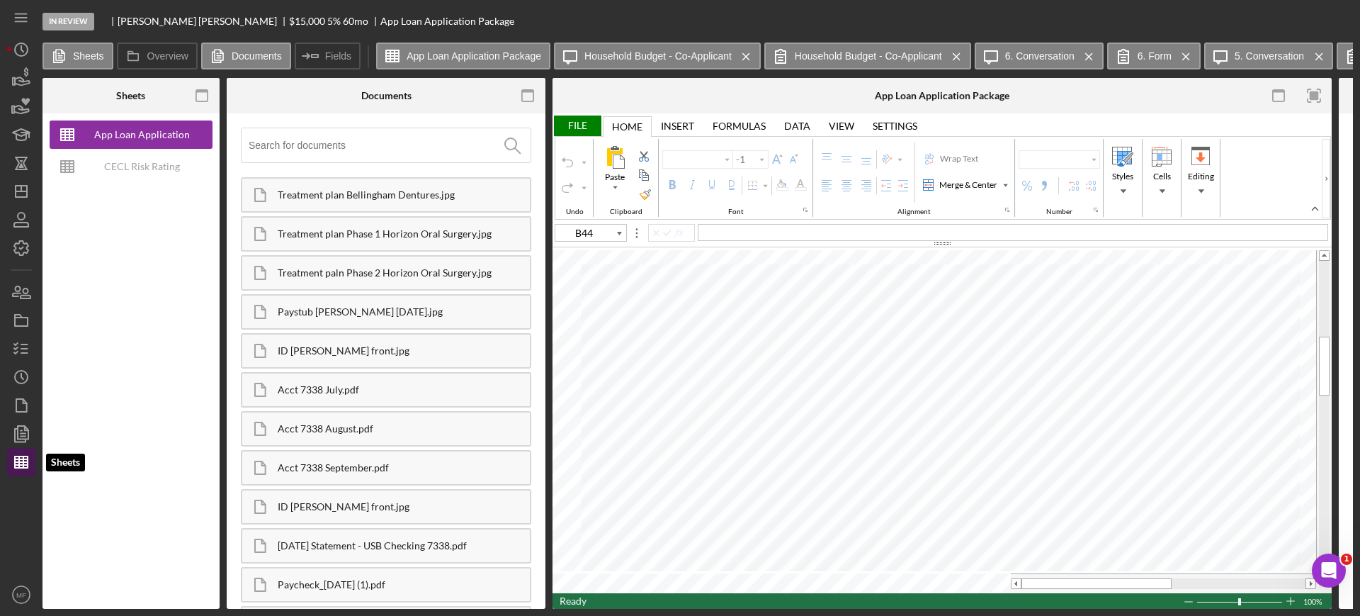
type input "Arial"
type input "10"
type input "B12"
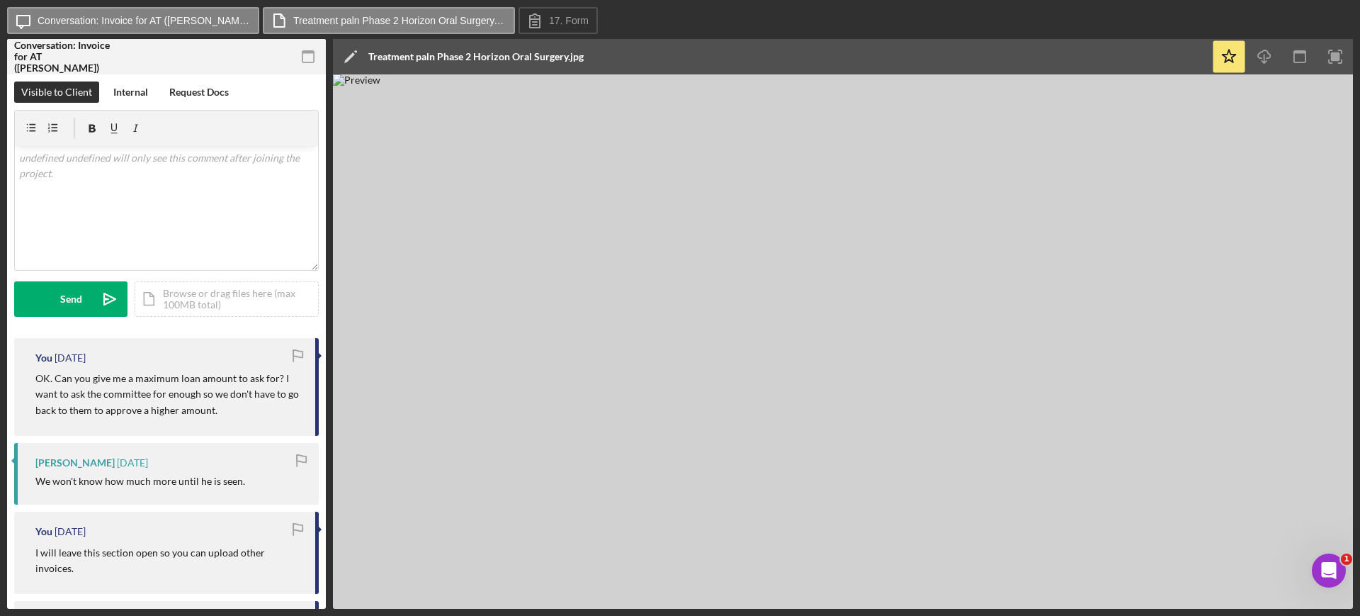
click at [831, 247] on img at bounding box center [843, 341] width 1020 height 534
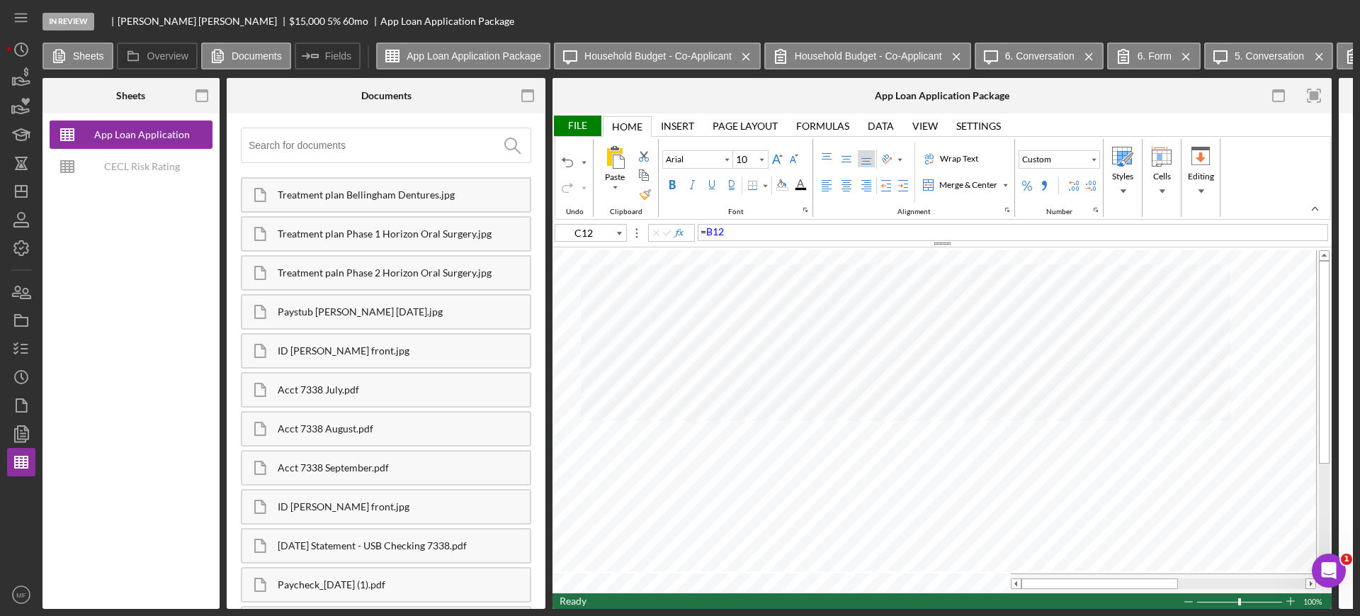
type input "B12"
type input "B44"
click at [572, 126] on div "File" at bounding box center [577, 125] width 49 height 21
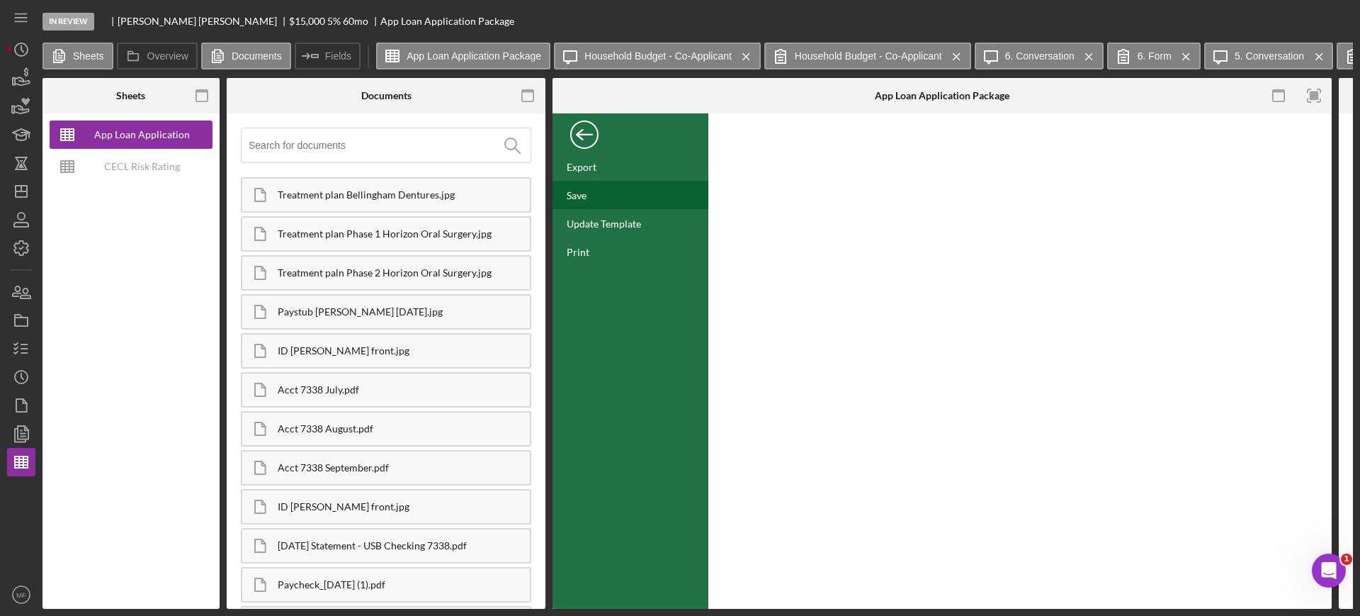
click at [580, 189] on div "Save" at bounding box center [577, 195] width 20 height 12
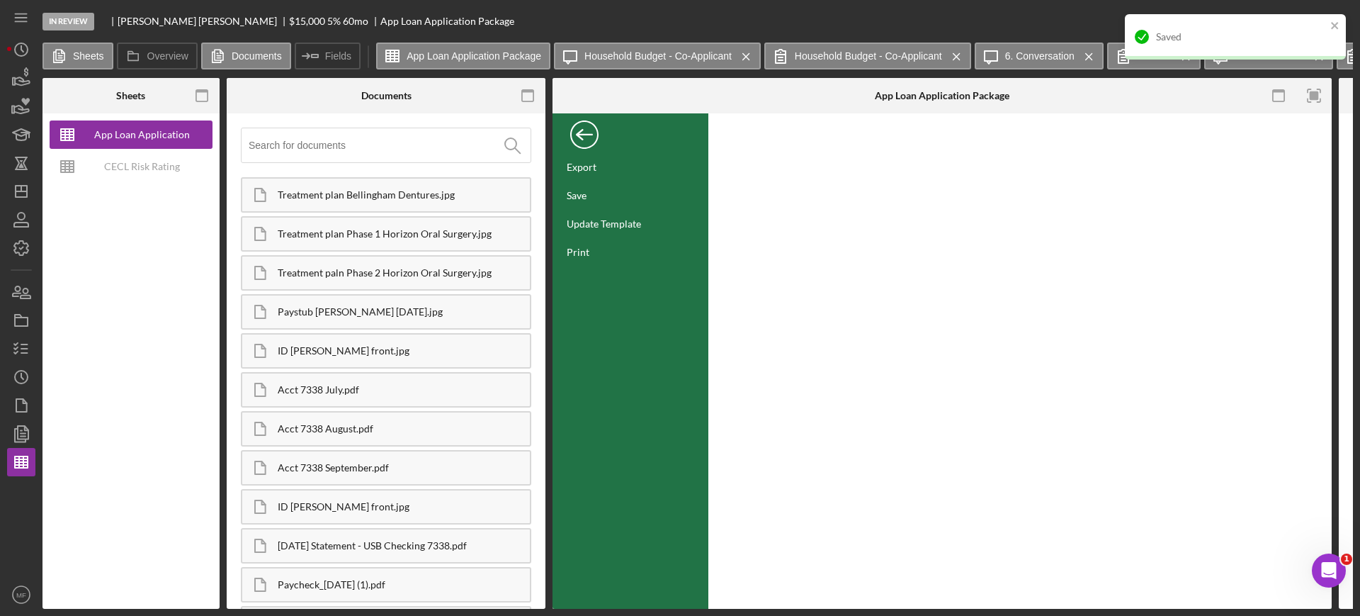
click at [582, 128] on div "Back" at bounding box center [584, 131] width 28 height 28
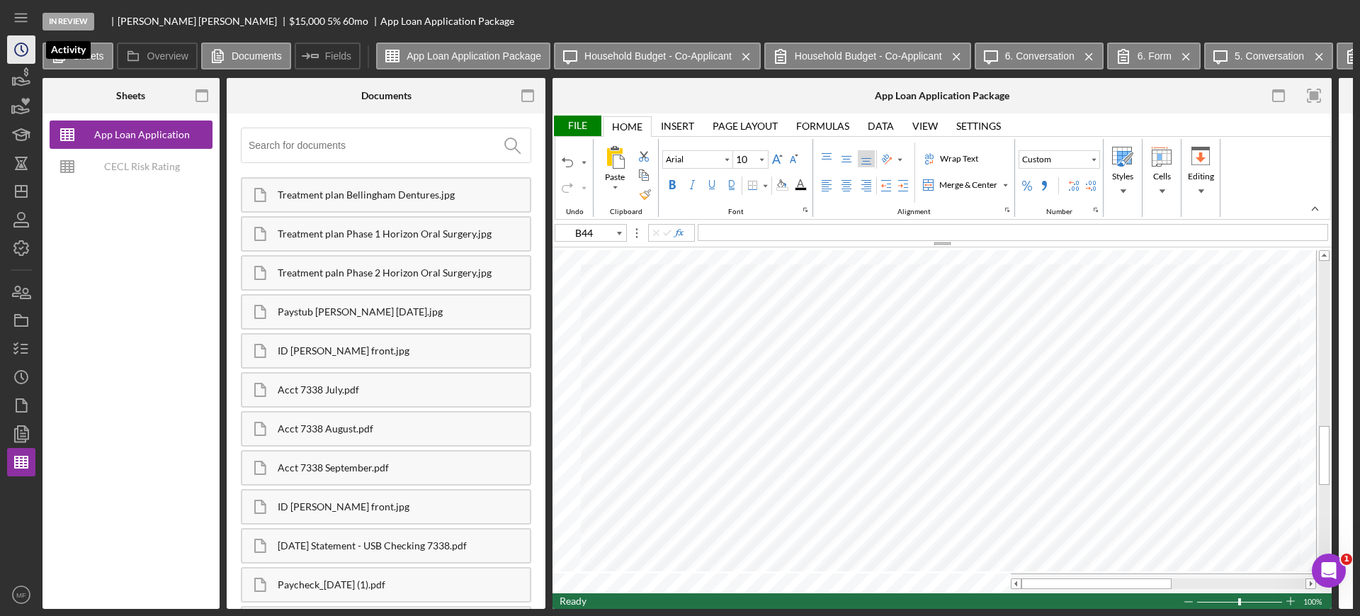
click at [21, 47] on polyline "button" at bounding box center [22, 49] width 2 height 6
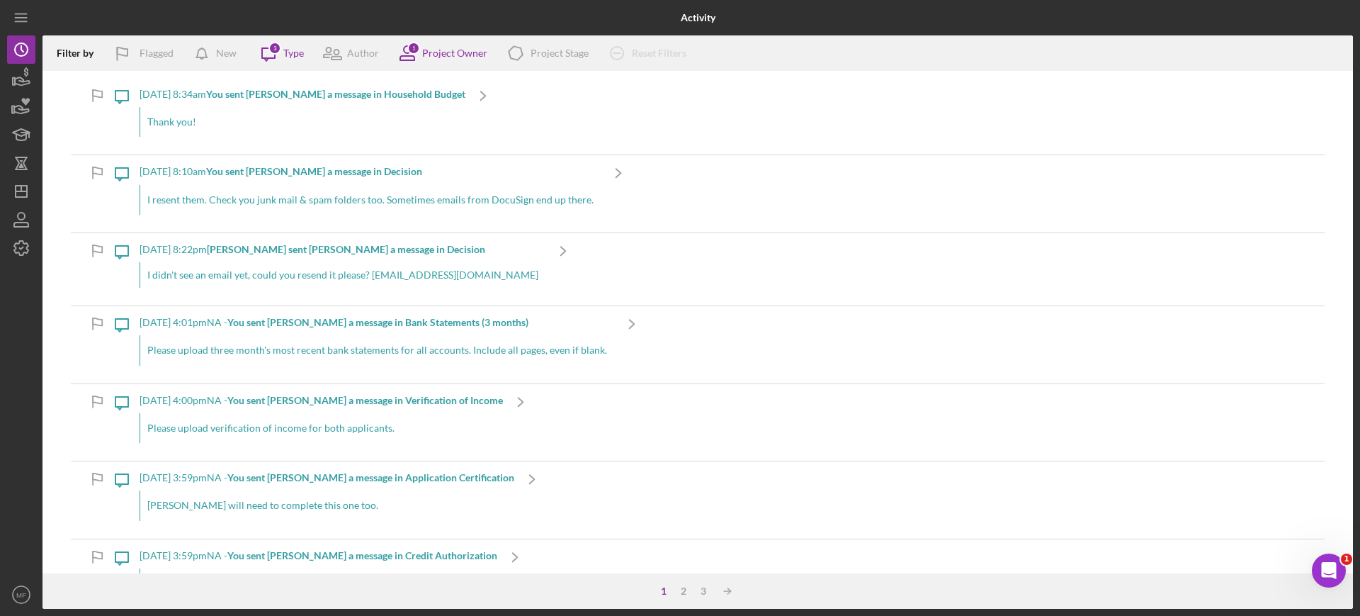
click at [293, 92] on b "You sent Lance R. a message in Household Budget" at bounding box center [335, 94] width 259 height 12
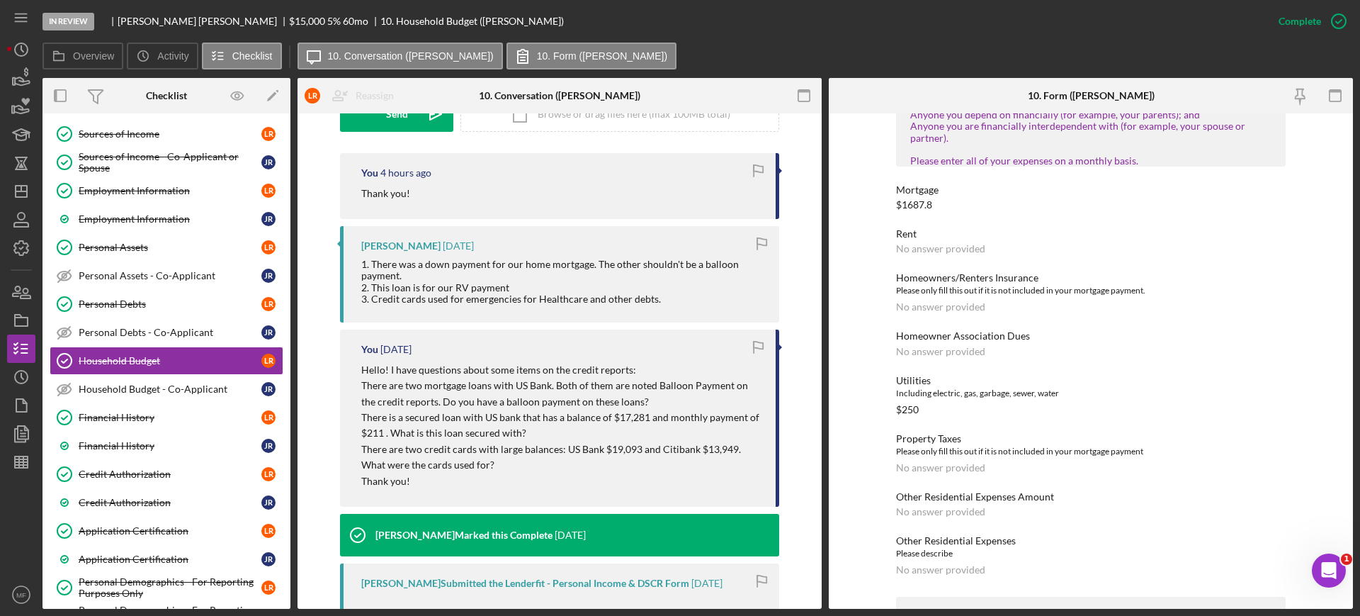
scroll to position [344, 0]
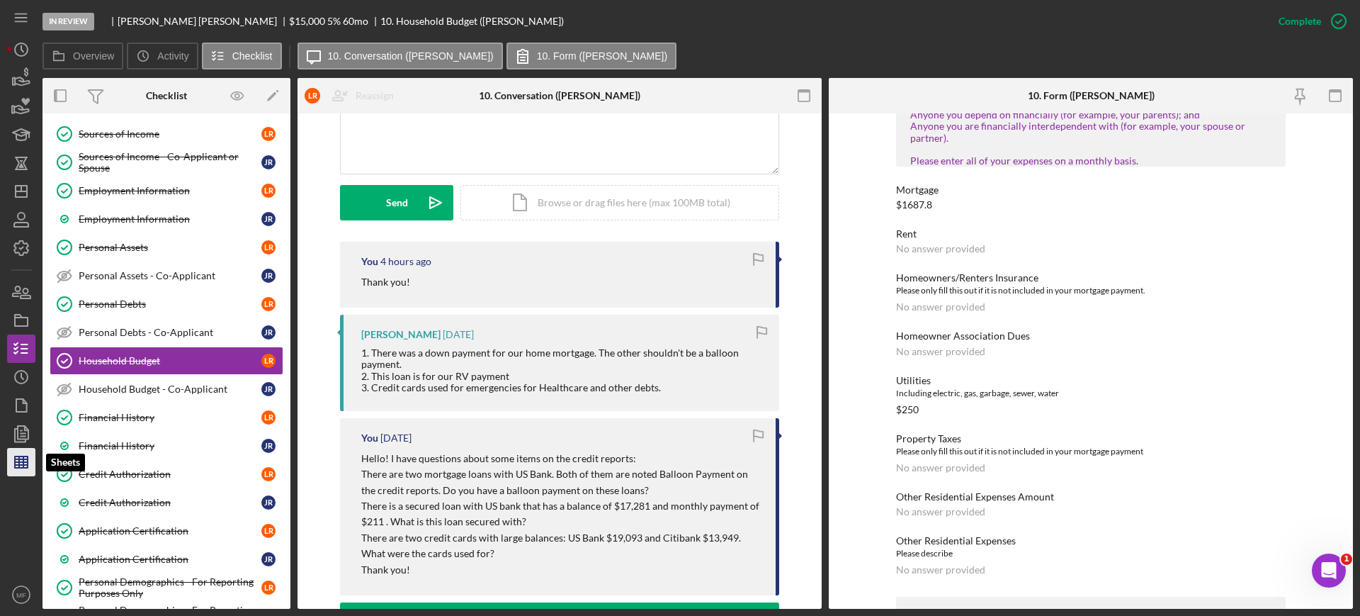
click at [15, 461] on polygon "button" at bounding box center [21, 461] width 13 height 11
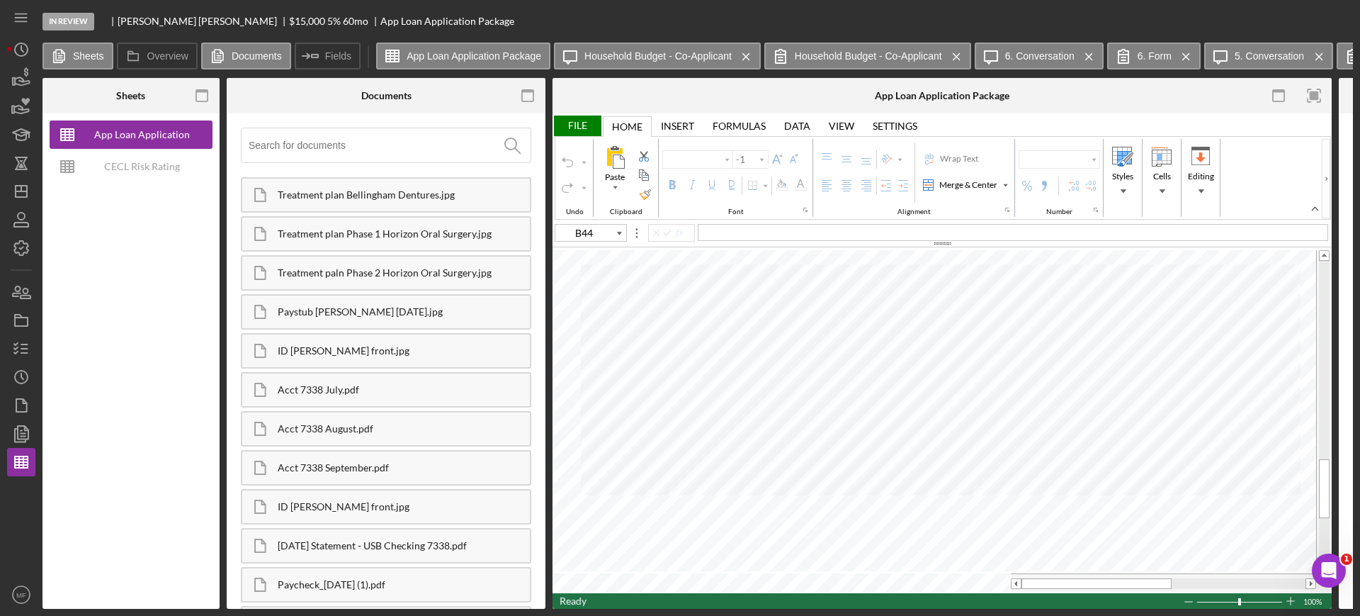
type input "Arial"
type input "10"
type input "C20"
type input "12"
type input "G4"
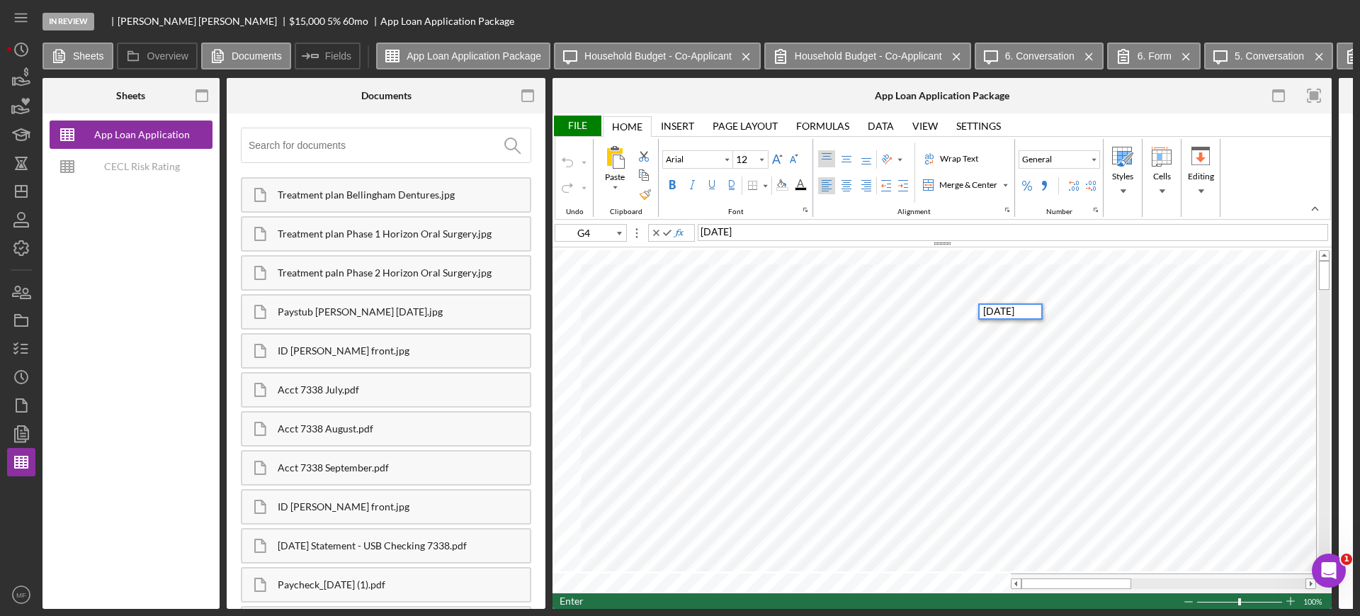
type input "G5"
click at [827, 184] on div "Left Align" at bounding box center [826, 185] width 11 height 11
type input "C14"
type input "C15"
type input "Calibri"
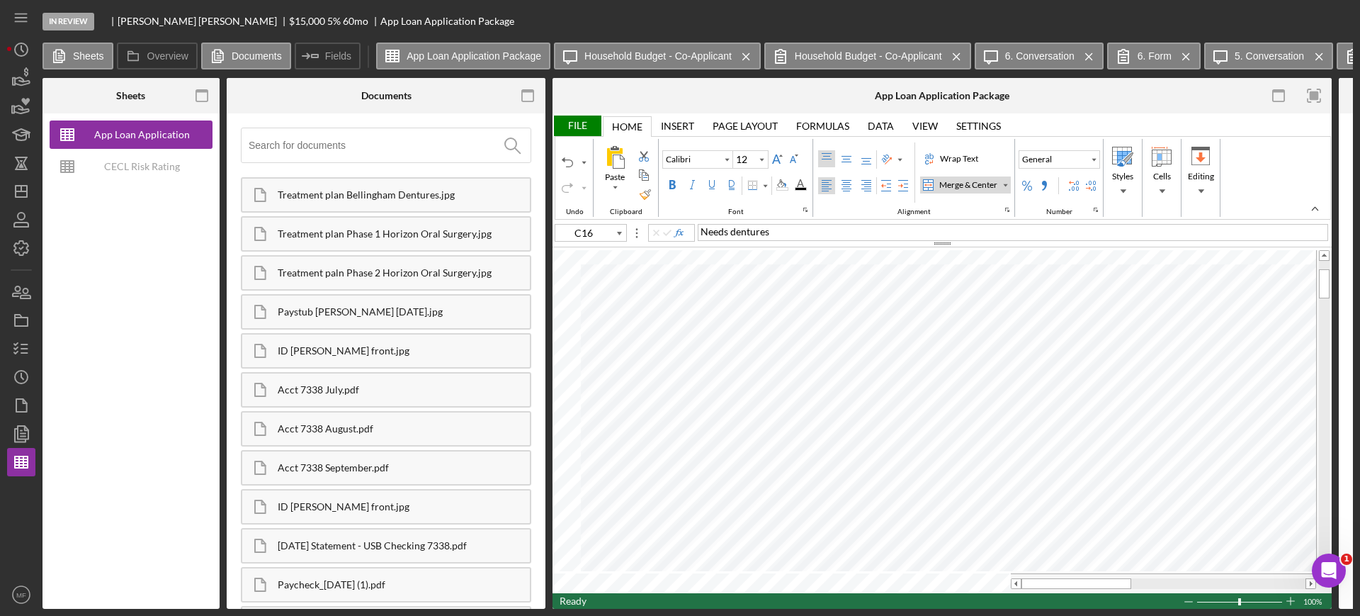
type input "C15"
click at [724, 157] on div "Font Family" at bounding box center [726, 159] width 7 height 7
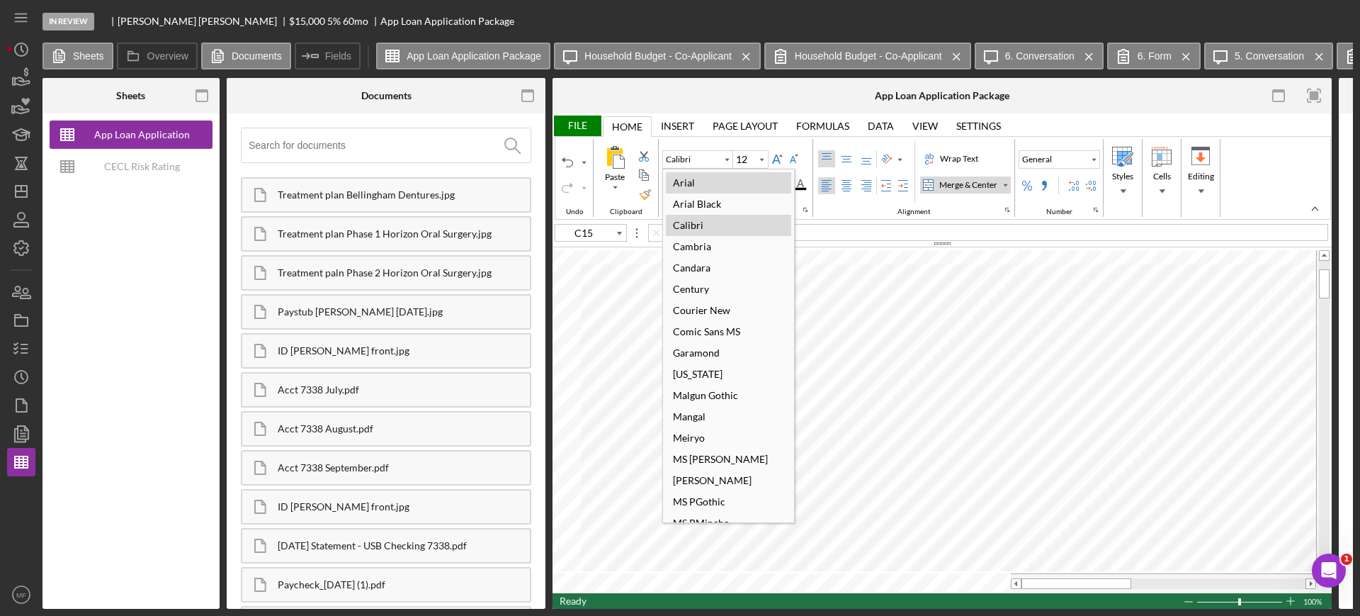
click at [687, 184] on div "Arial" at bounding box center [684, 182] width 36 height 19
type input "Arial"
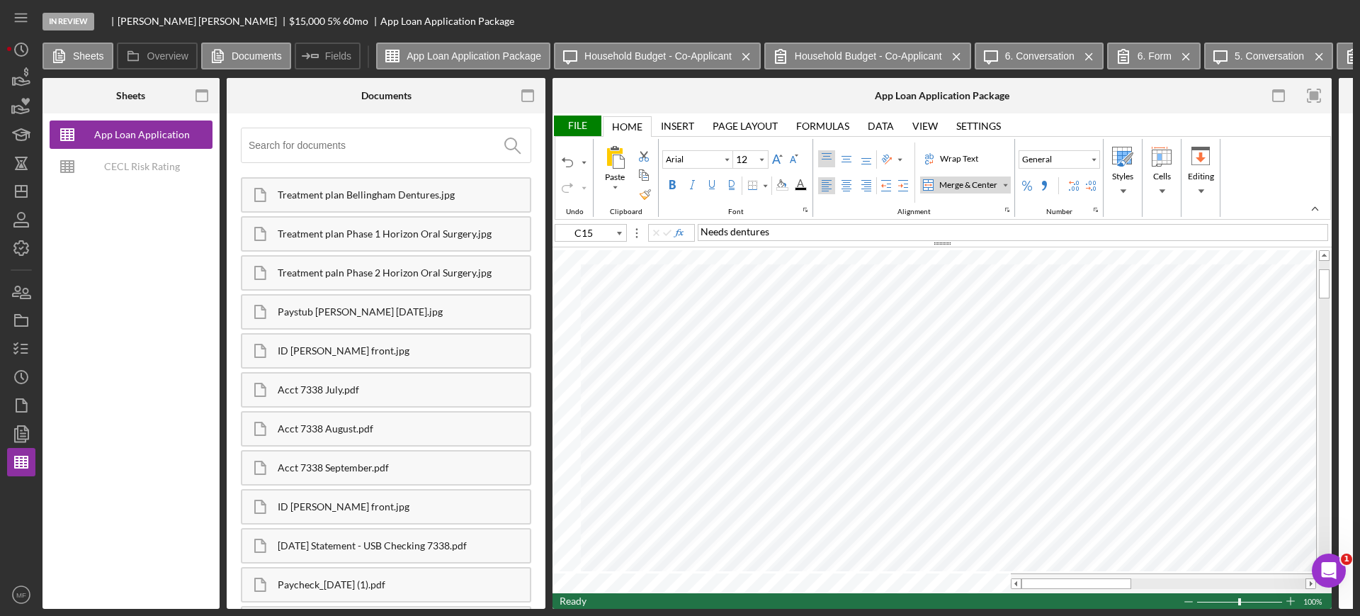
type input "G19"
type input "Calibri"
type input "C16"
click at [716, 157] on input "Calibri" at bounding box center [691, 159] width 57 height 10
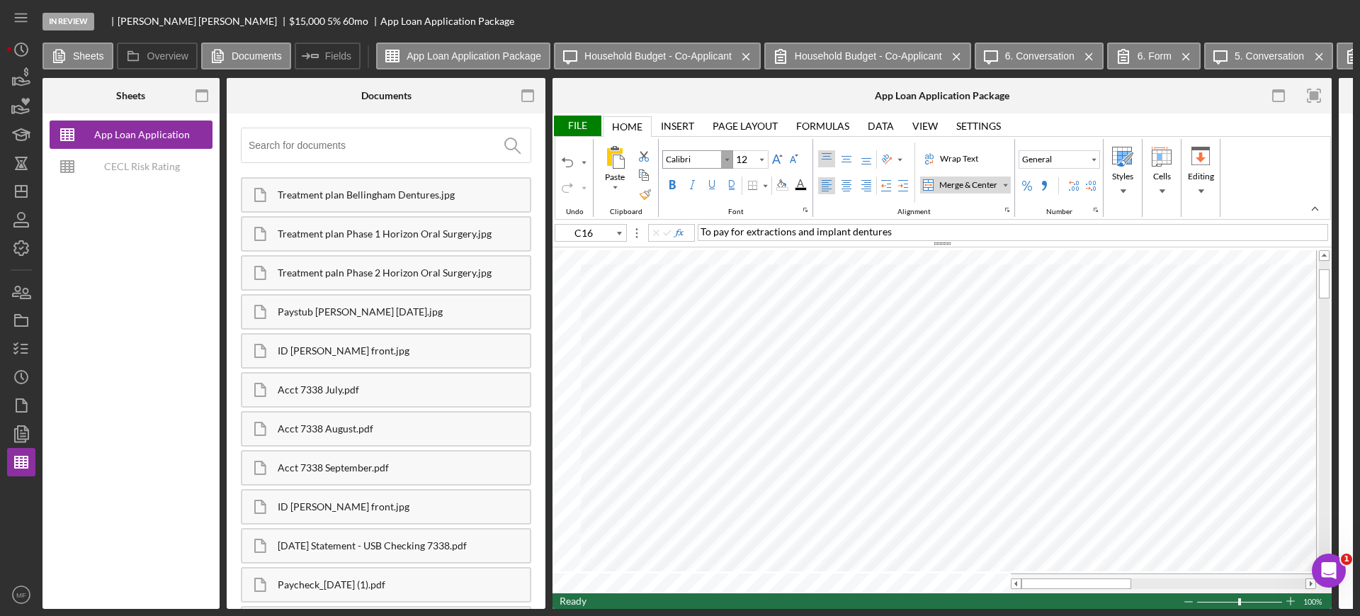
click at [726, 162] on div "Font Family" at bounding box center [726, 159] width 7 height 7
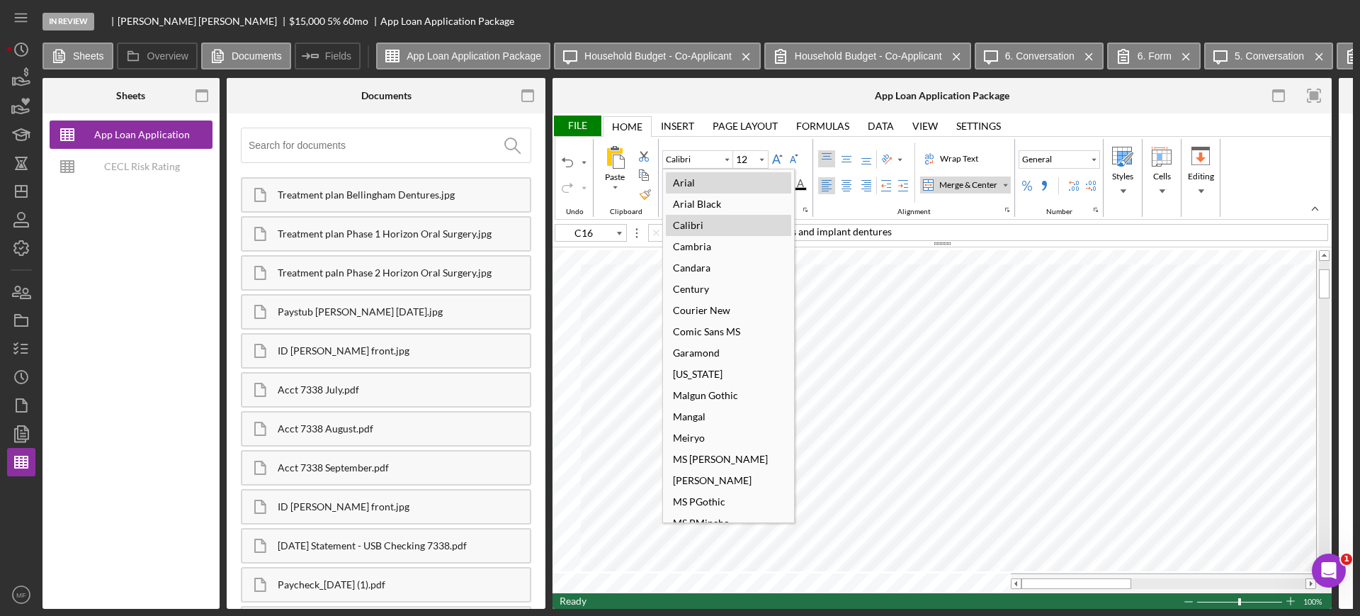
click at [703, 186] on div "Arial" at bounding box center [728, 182] width 125 height 21
type input "Arial"
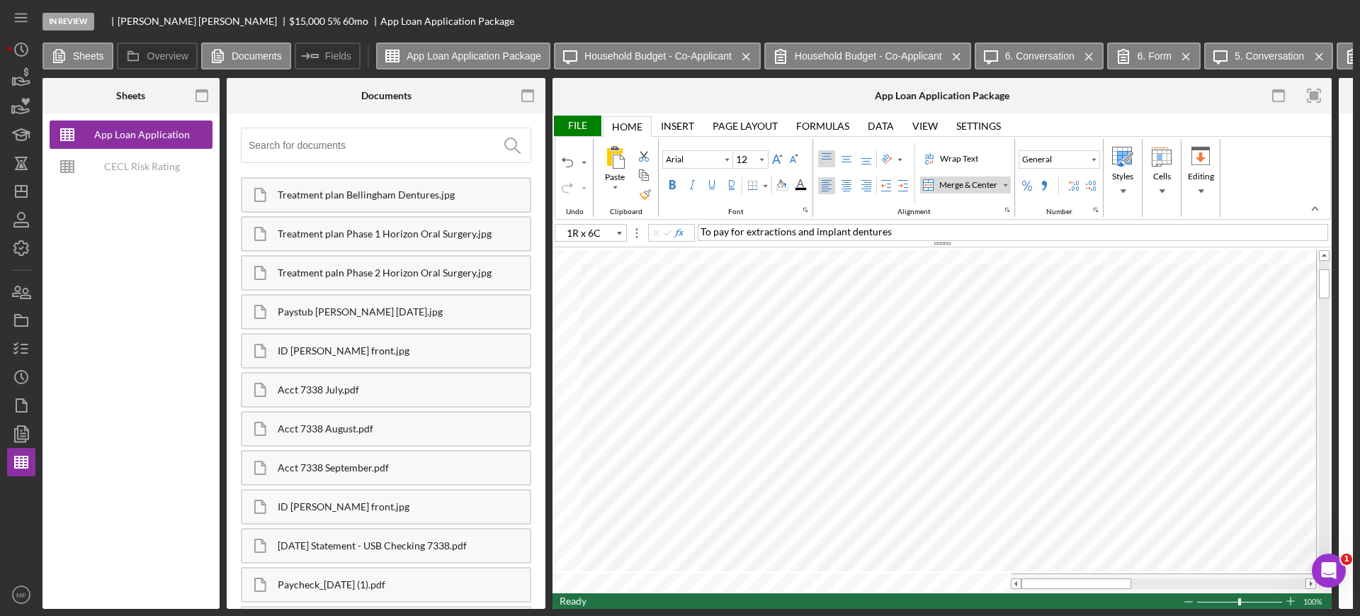
type input "C21"
type input "Calibri"
type input "C17"
click at [728, 159] on div "Font Family" at bounding box center [726, 159] width 7 height 7
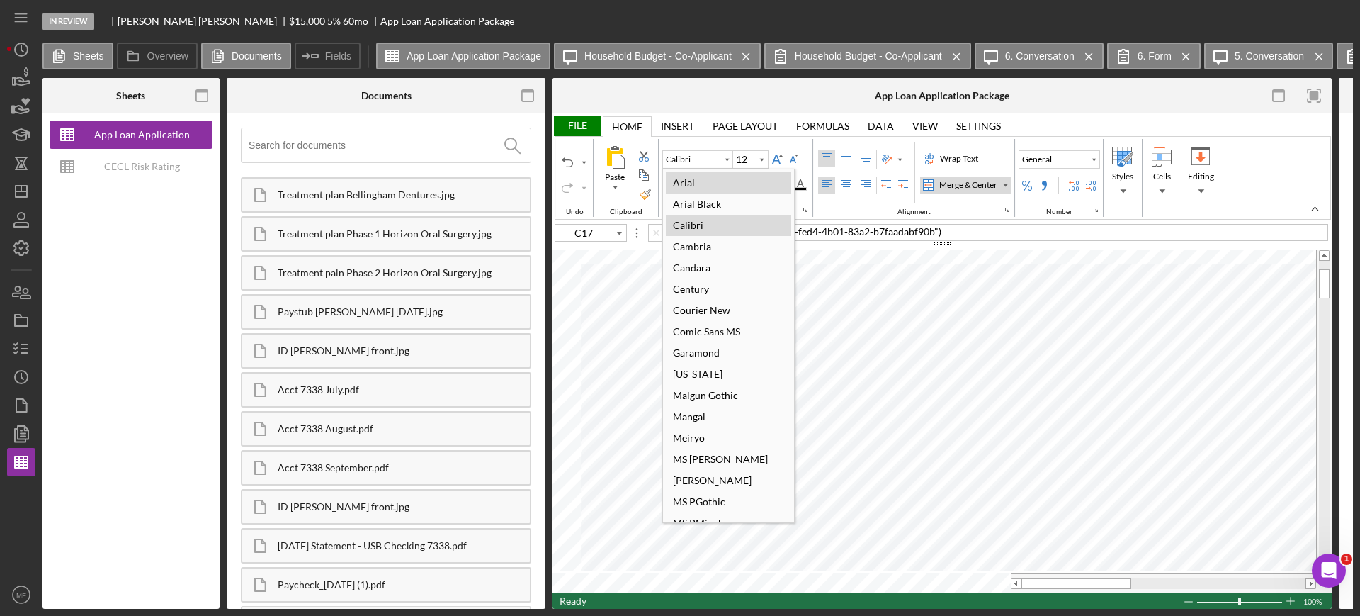
click at [709, 185] on div "Arial" at bounding box center [728, 182] width 125 height 21
type input "Arial"
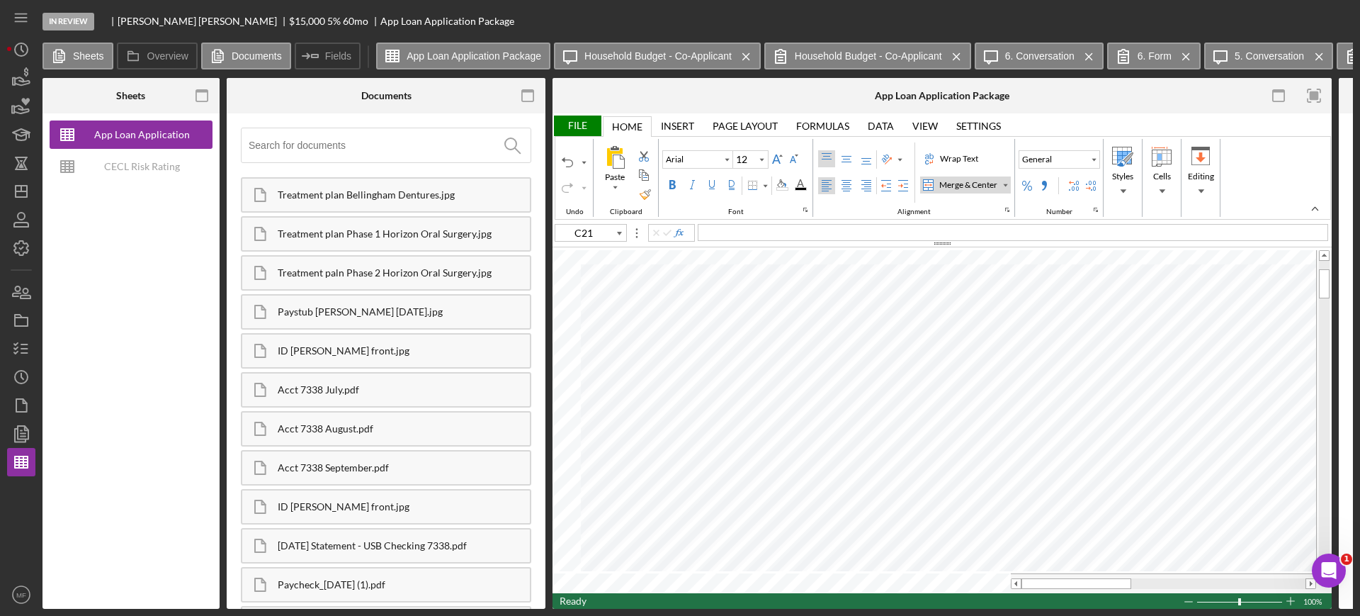
type input "C18"
click at [579, 120] on div "File" at bounding box center [577, 125] width 49 height 21
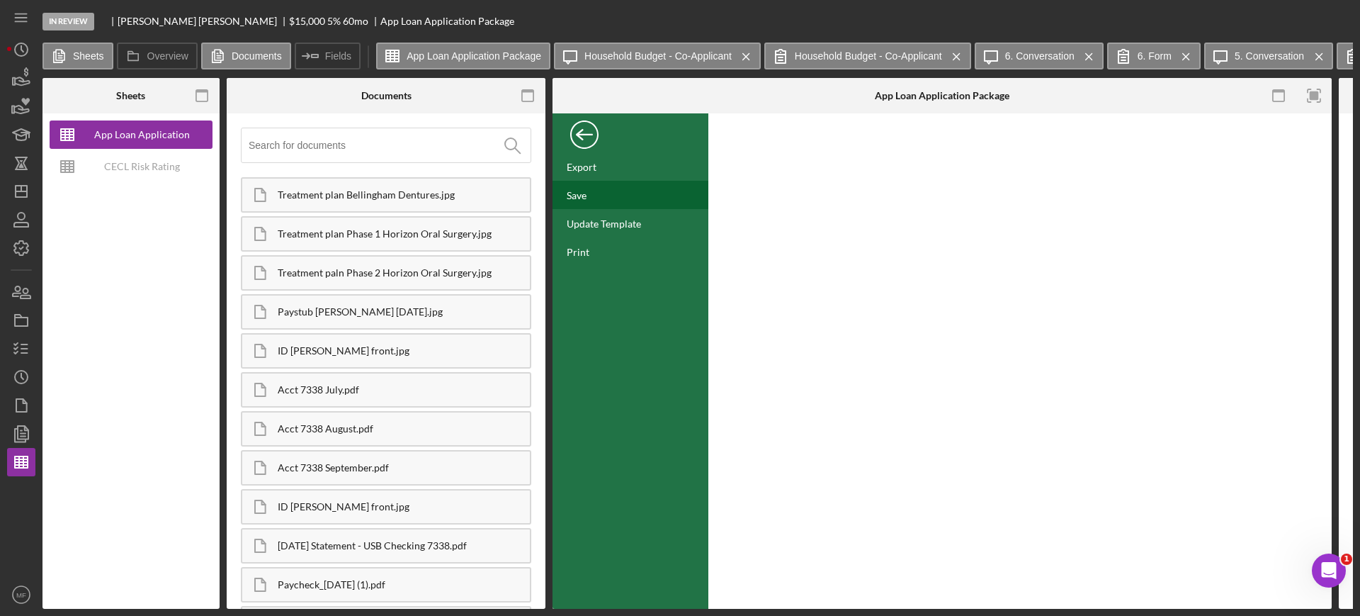
click at [577, 199] on div "Save" at bounding box center [577, 195] width 20 height 12
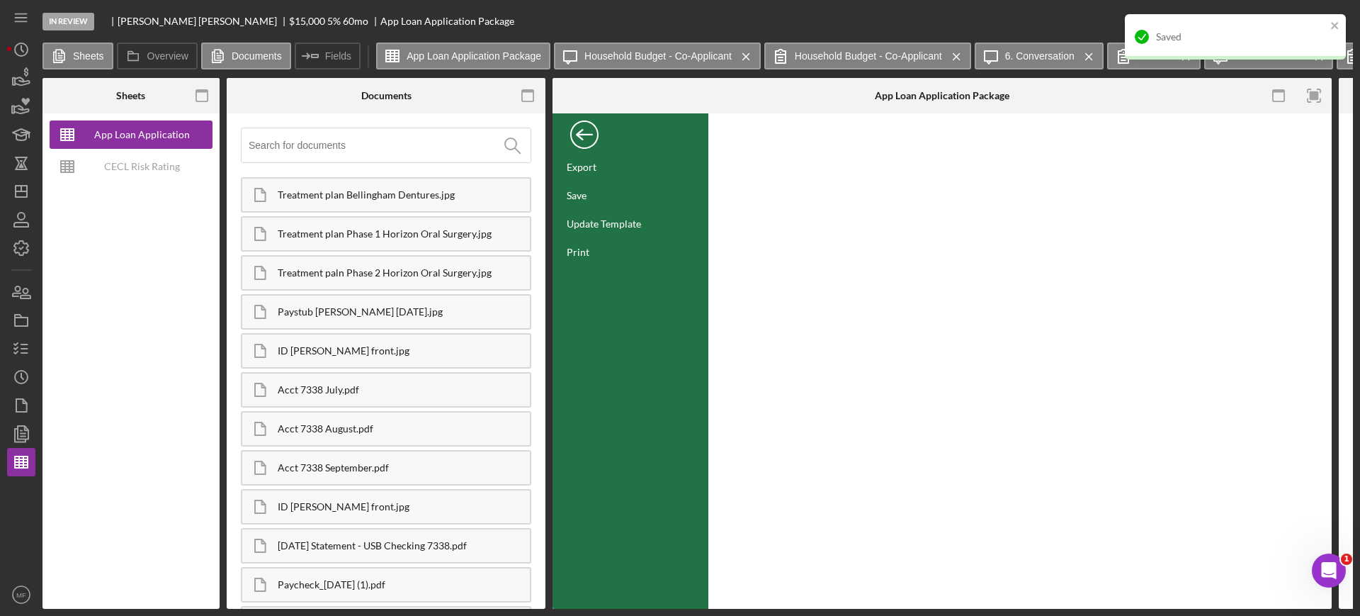
click at [582, 135] on div "Back" at bounding box center [584, 131] width 28 height 28
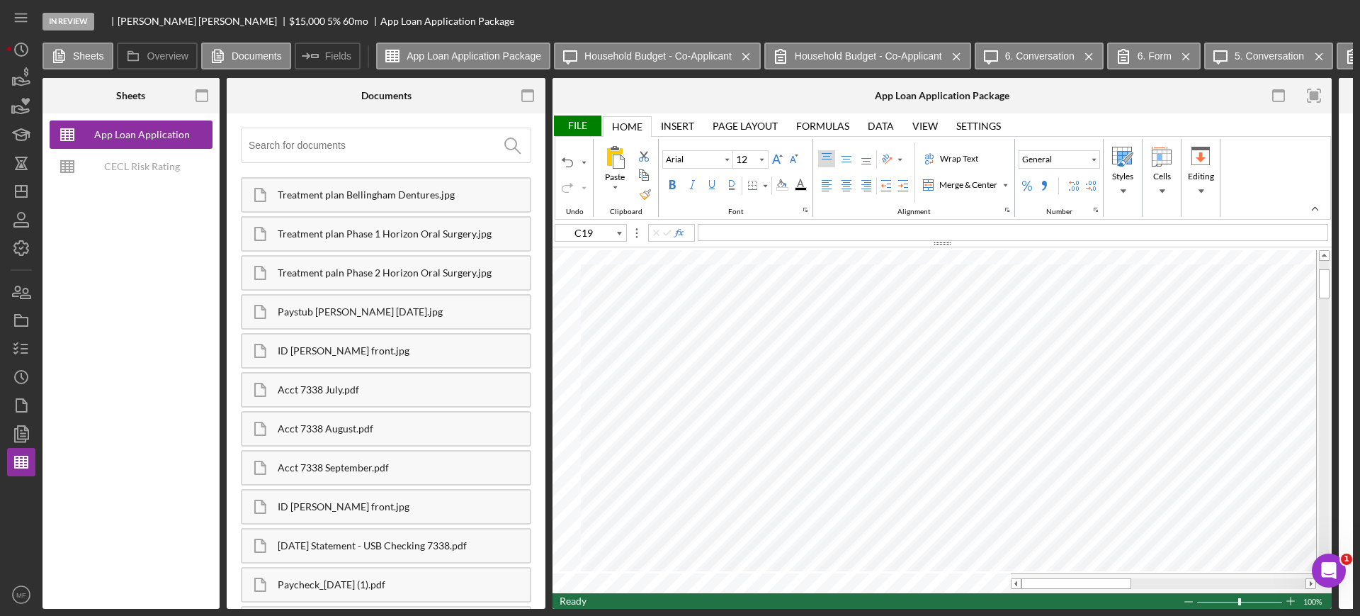
type input "B13"
type input "10"
type input "C19"
type input "12"
type input "A20"
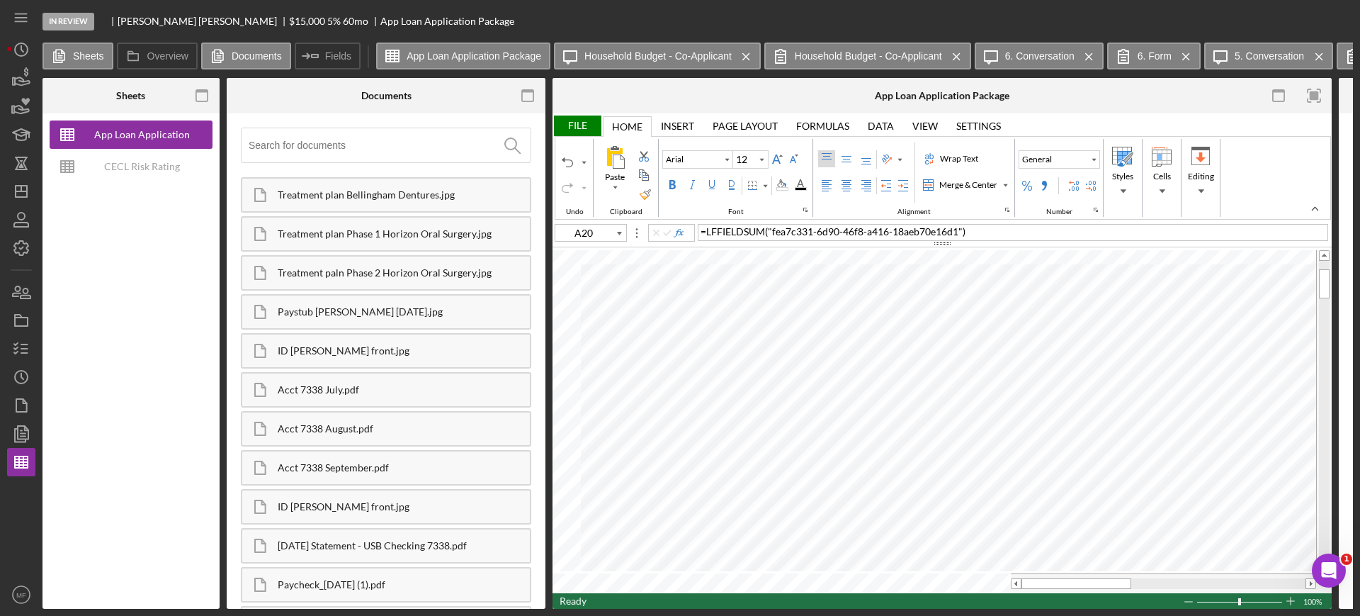
type input "Calibri"
type input "11"
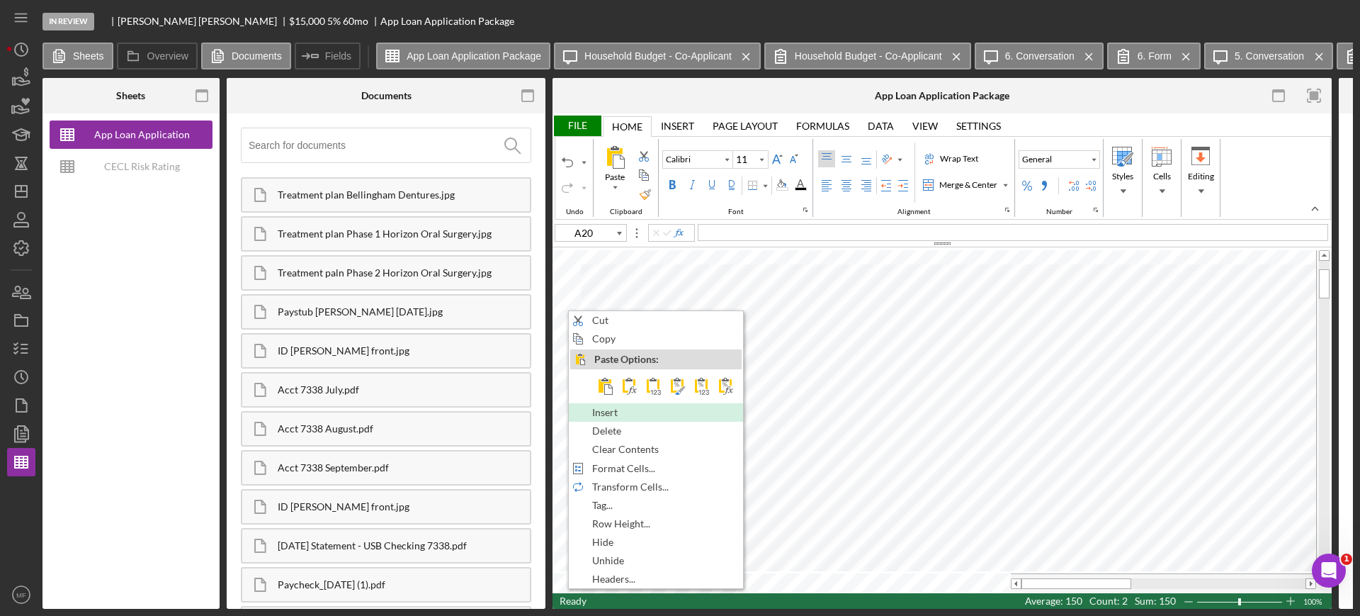
click at [613, 407] on span "Insert" at bounding box center [613, 412] width 42 height 11
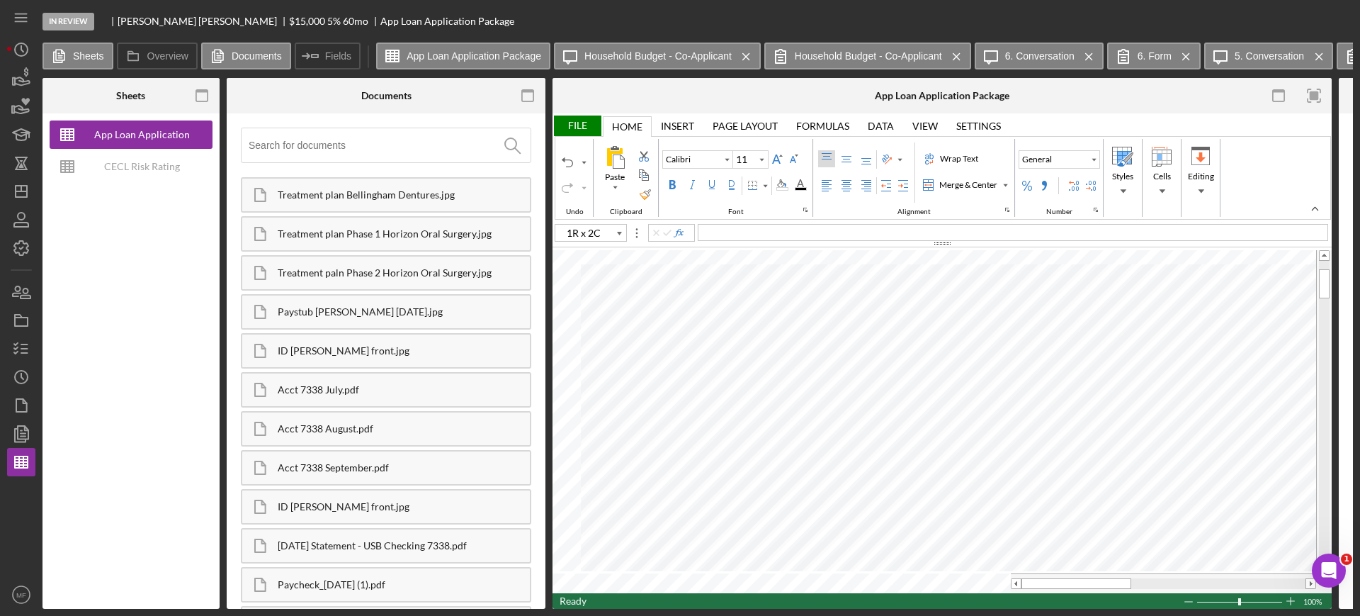
type input "C20"
click at [1003, 186] on div "Merge & Center" at bounding box center [1005, 184] width 7 height 7
click at [986, 229] on div "Merge Across" at bounding box center [973, 230] width 57 height 13
type input "C23"
type input "Arial"
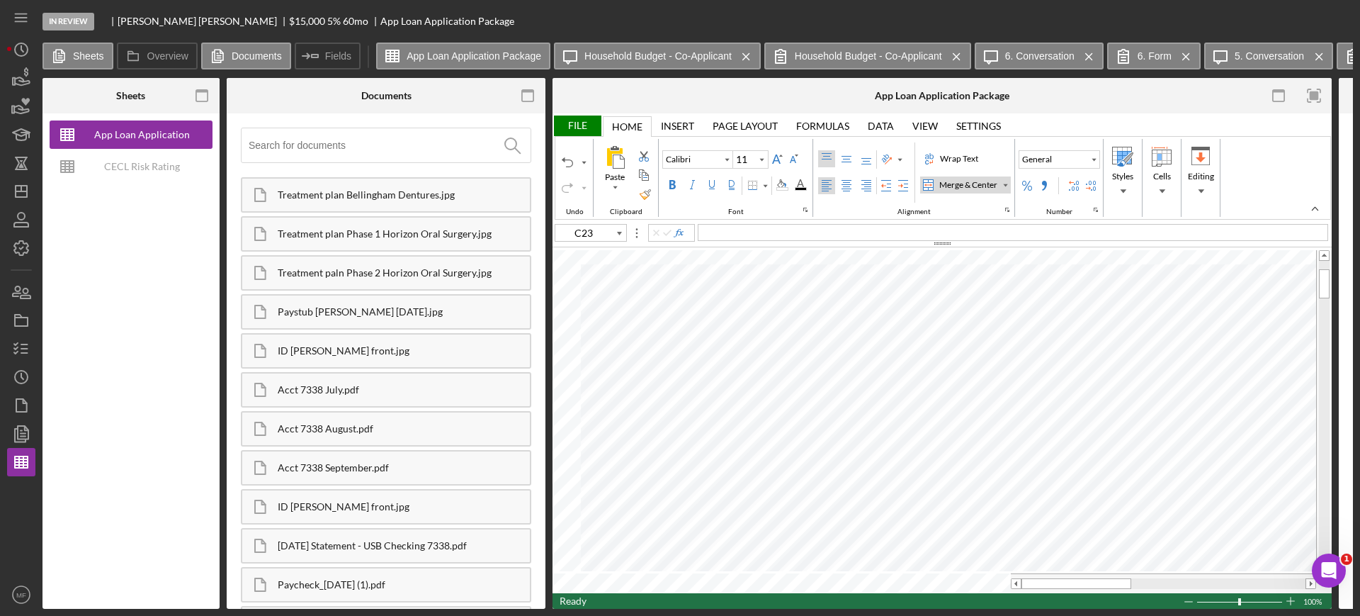
type input "12"
type input "C19"
type input "Calibri"
type input "11"
type input "C20"
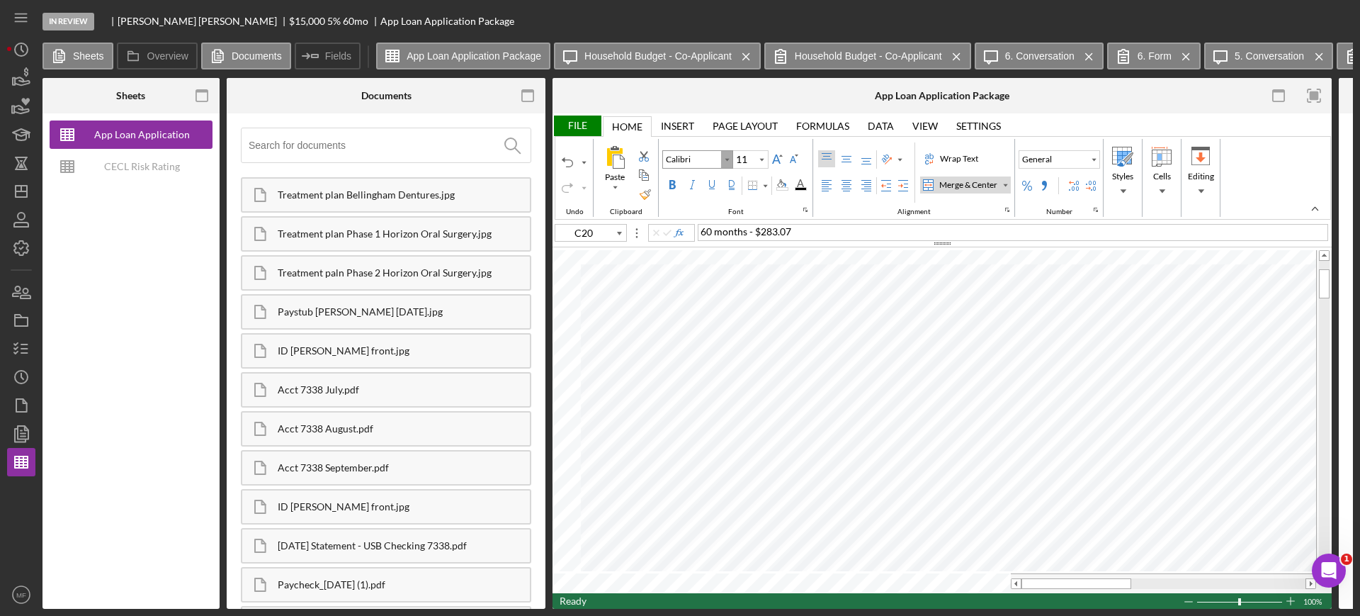
click at [724, 158] on div "Font Family" at bounding box center [726, 159] width 7 height 7
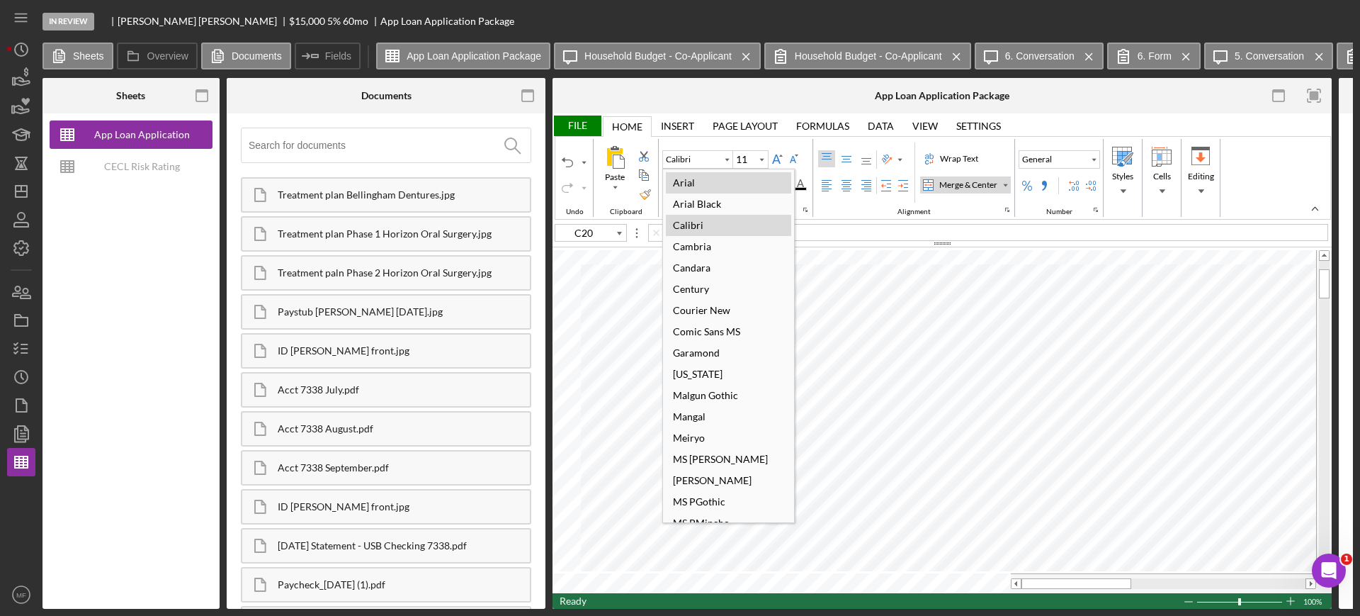
click at [693, 181] on div "Arial" at bounding box center [684, 182] width 36 height 19
type input "Arial"
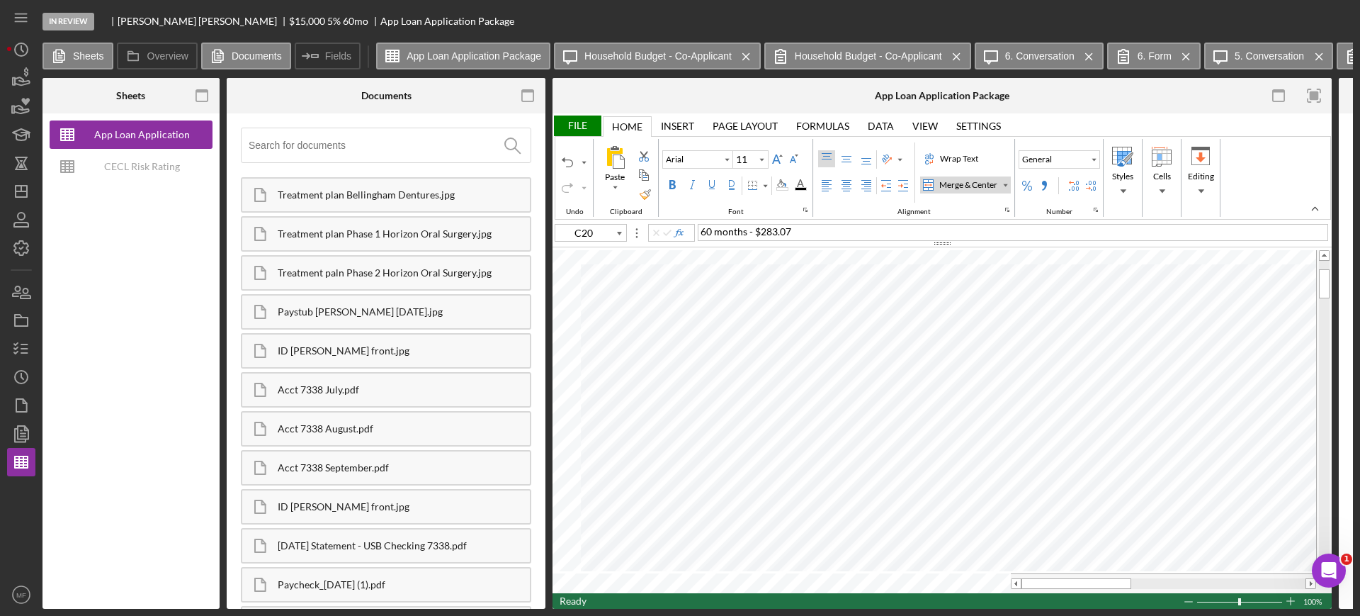
type input "12"
type input "F21"
type input "11"
type input "C20"
type input "12"
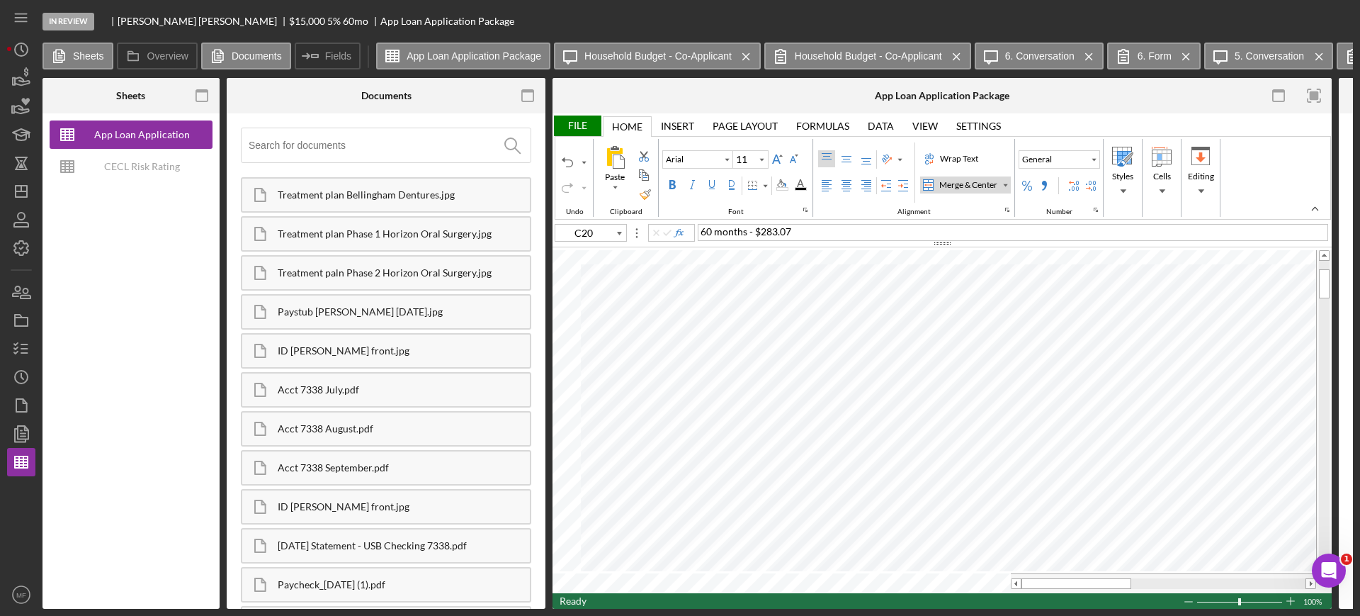
type input "C19"
type input "11"
type input "C20"
click at [764, 158] on icon "Font Size" at bounding box center [761, 159] width 13 height 17
click at [754, 262] on div "12" at bounding box center [750, 267] width 26 height 19
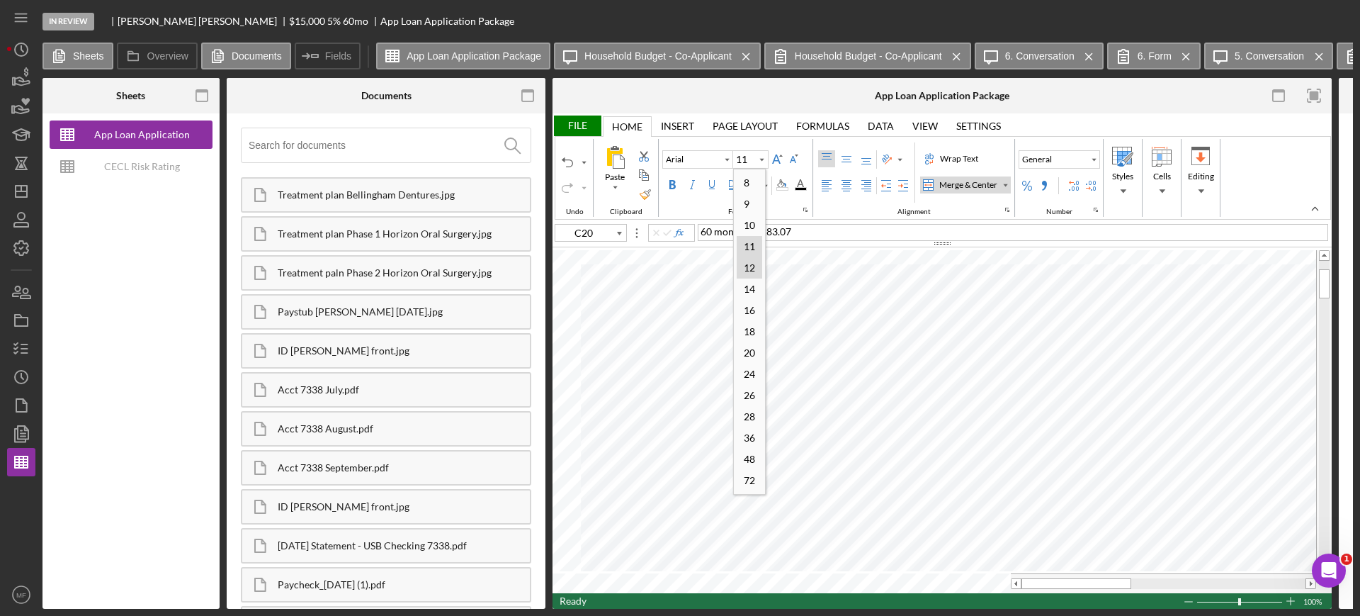
type input "12"
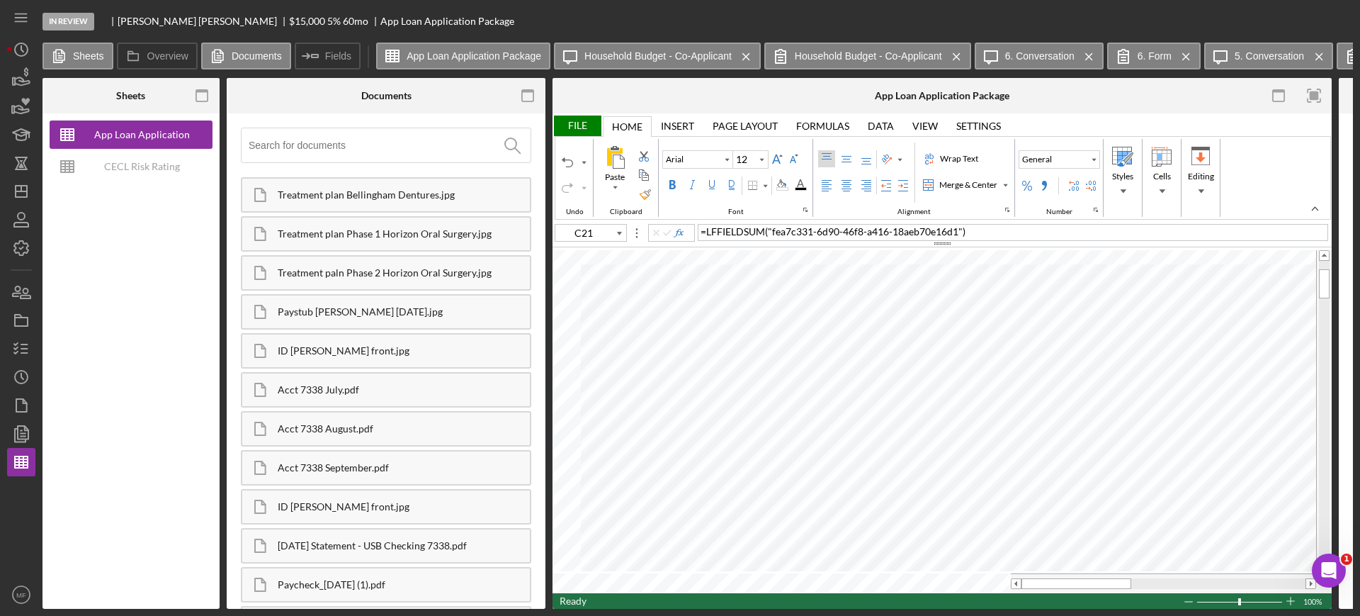
type input "C22"
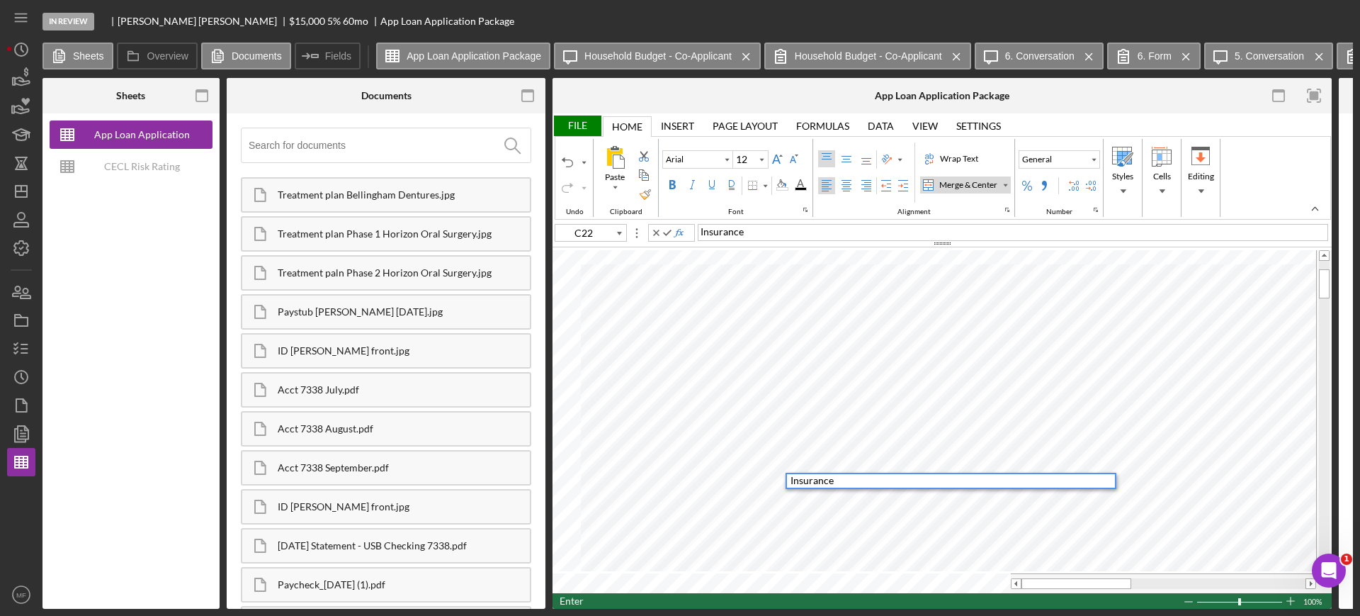
type input "C23"
type input "Calibri"
type input "11"
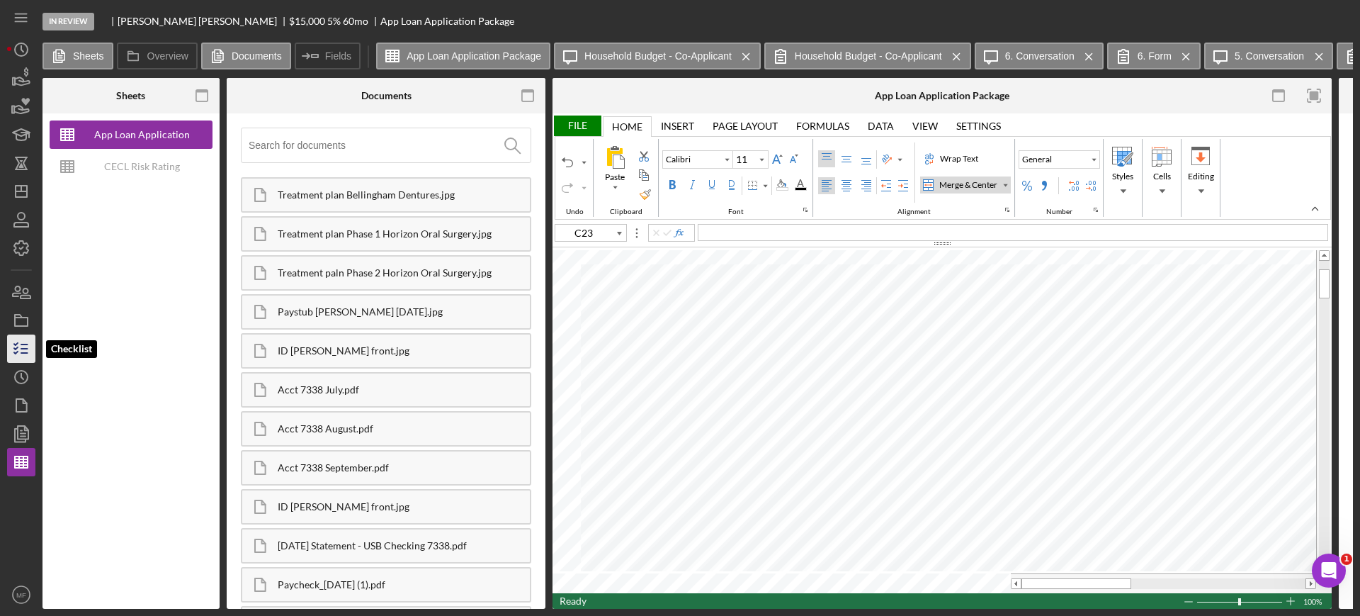
click at [29, 346] on icon "button" at bounding box center [21, 348] width 35 height 35
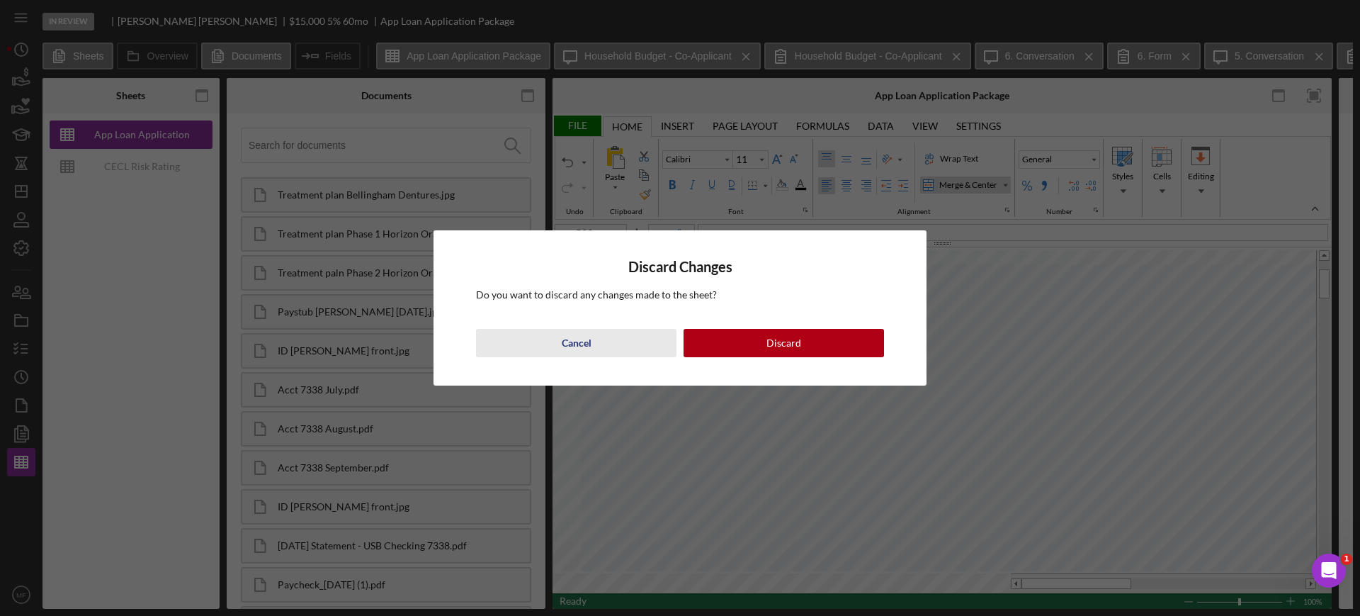
click at [586, 340] on div "Cancel" at bounding box center [577, 343] width 30 height 28
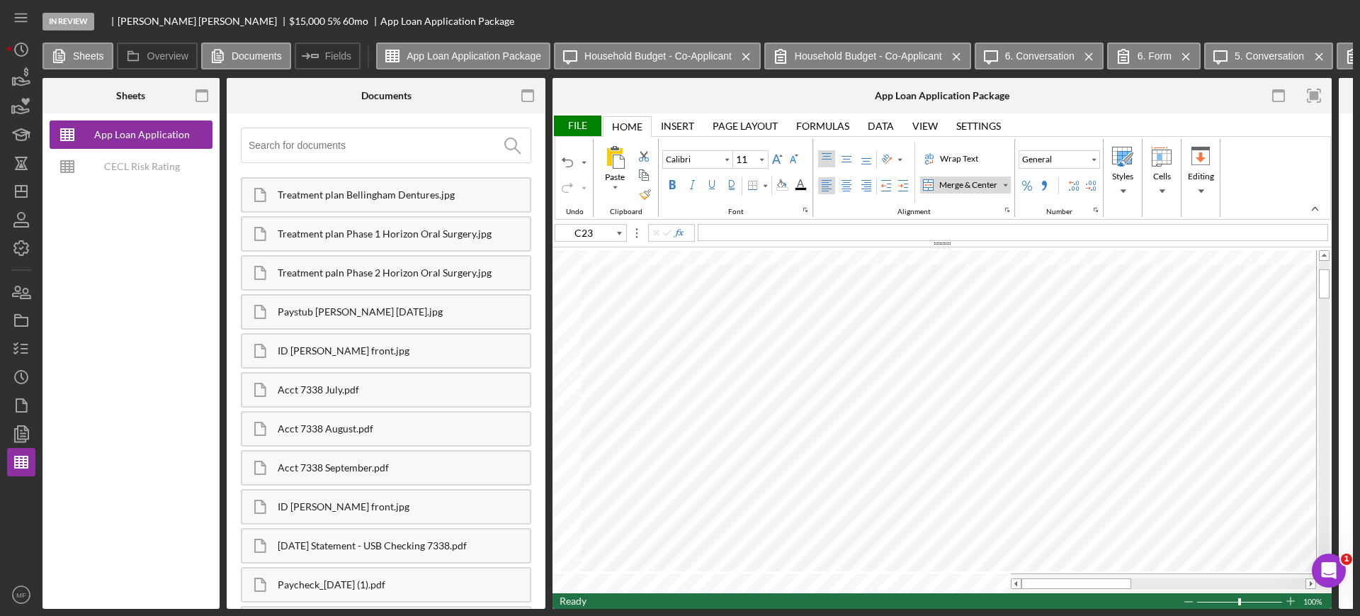
click at [576, 120] on div "File" at bounding box center [577, 125] width 49 height 21
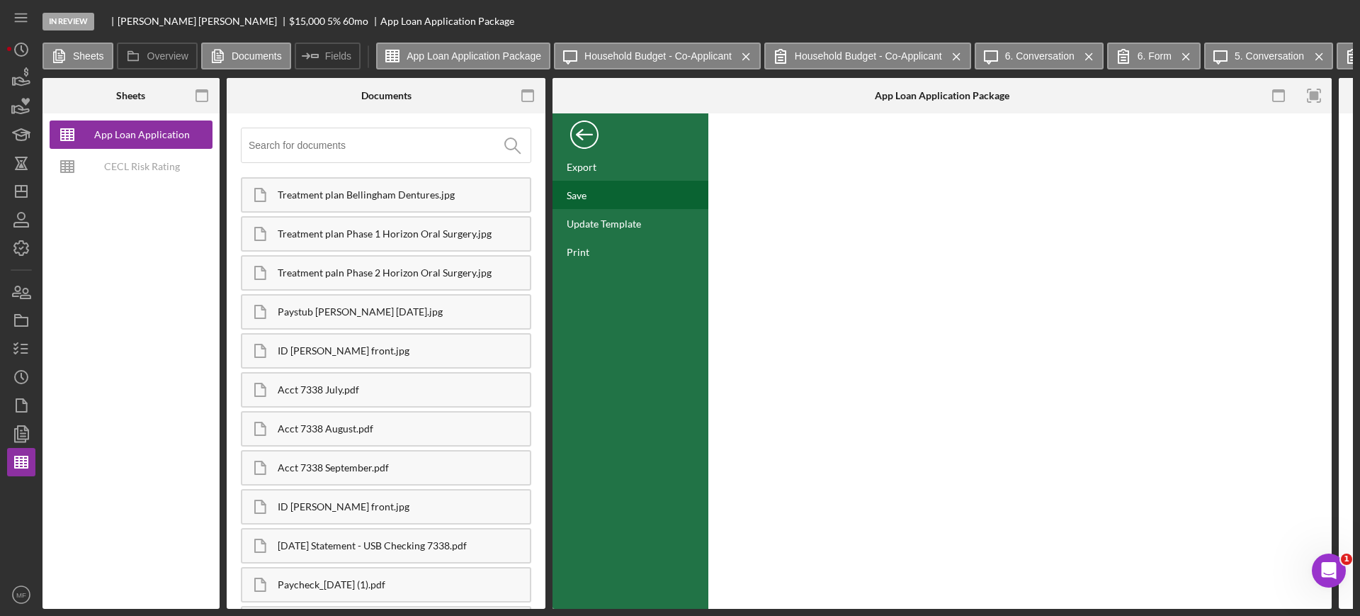
click at [582, 195] on div "Save" at bounding box center [577, 195] width 20 height 12
click at [27, 346] on icon "button" at bounding box center [21, 348] width 35 height 35
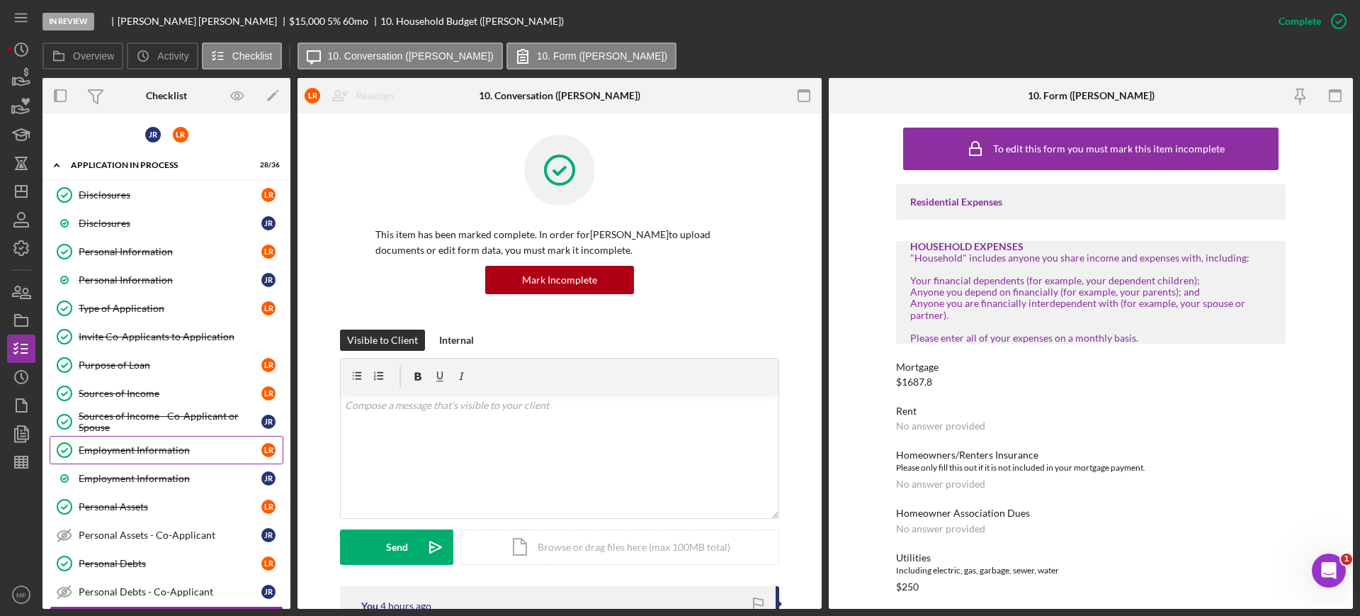
click at [154, 445] on div "Employment Information" at bounding box center [170, 449] width 183 height 11
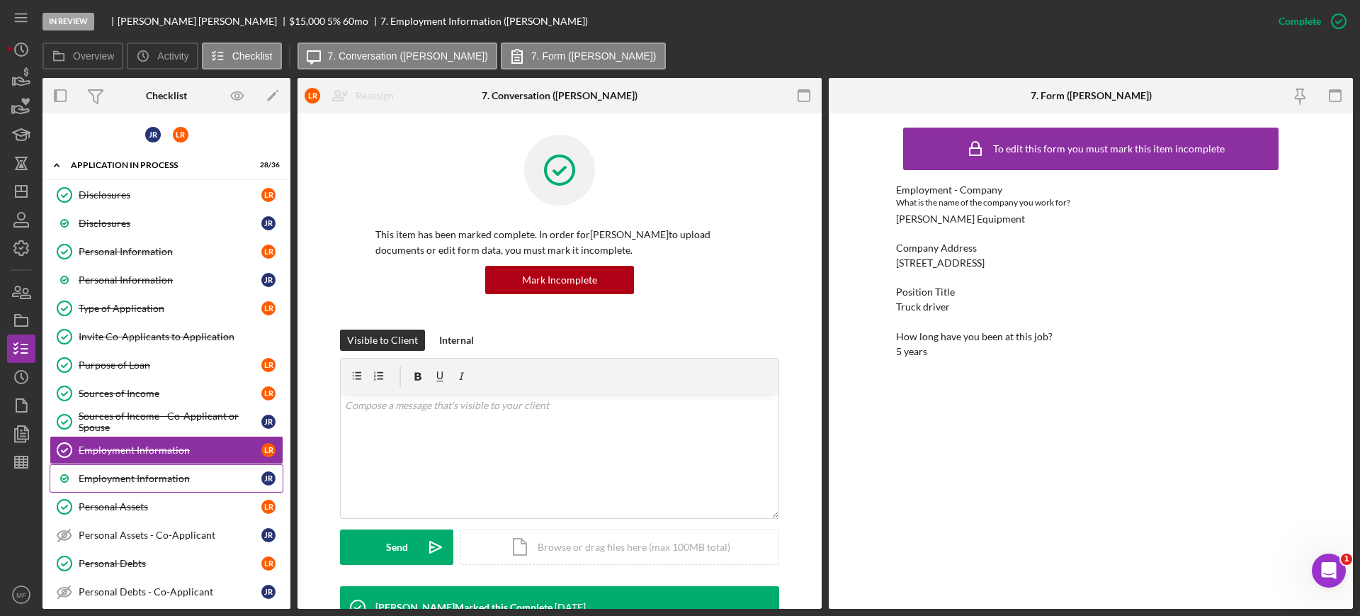
click at [148, 481] on div "Employment Information" at bounding box center [170, 478] width 183 height 11
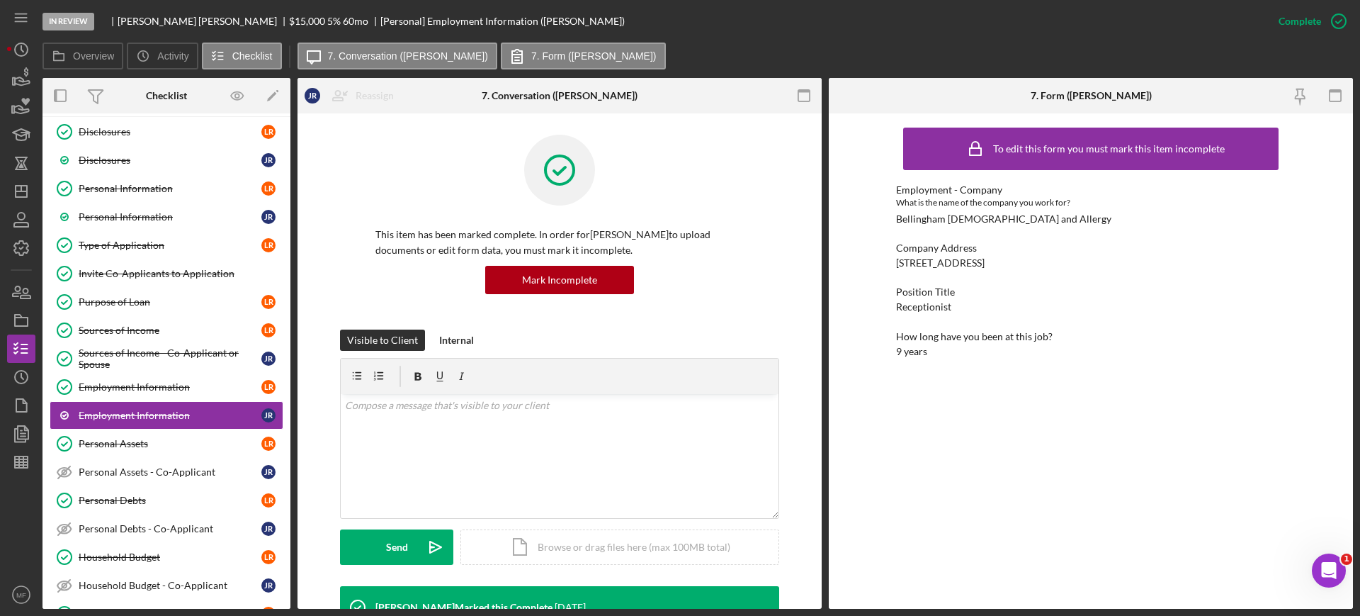
scroll to position [89, 0]
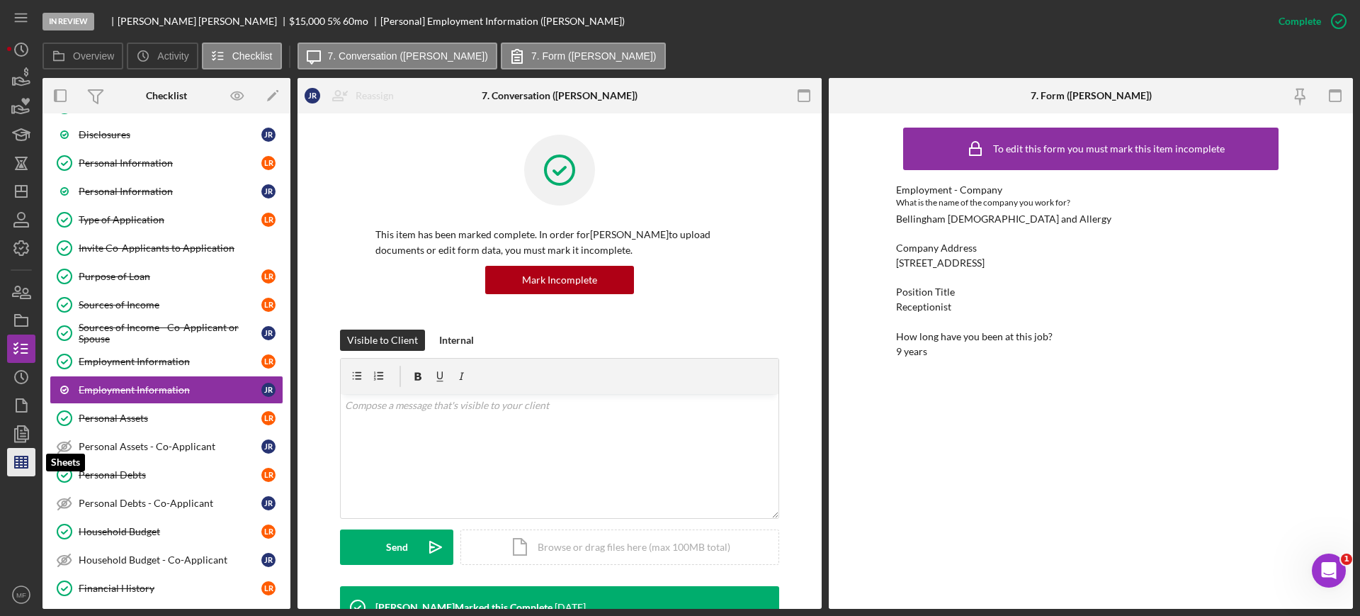
click at [19, 461] on line "button" at bounding box center [19, 461] width 0 height 11
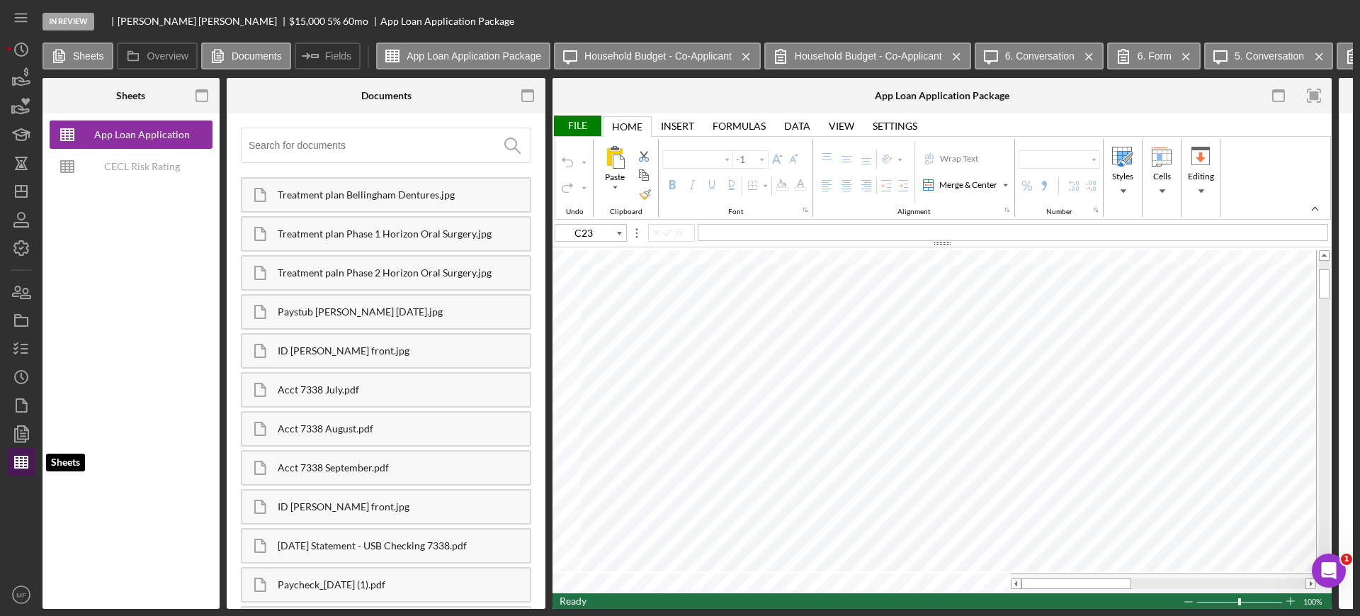
type input "Calibri"
type input "11"
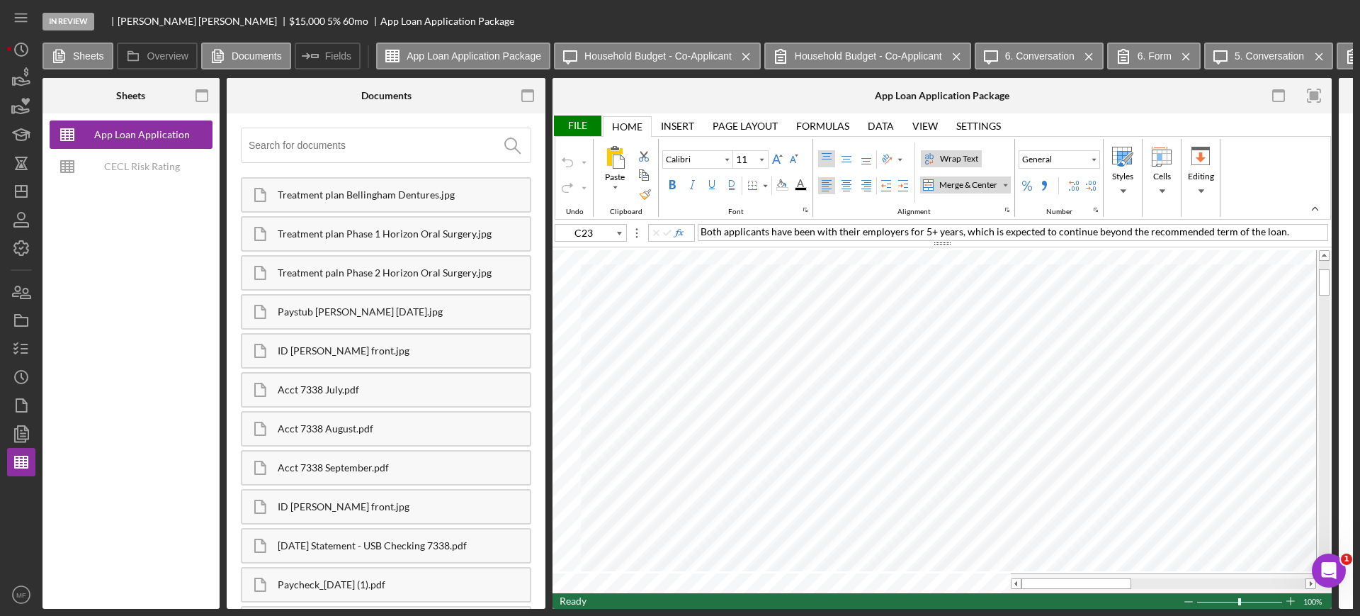
click at [956, 160] on div "Wrap Text" at bounding box center [959, 158] width 44 height 13
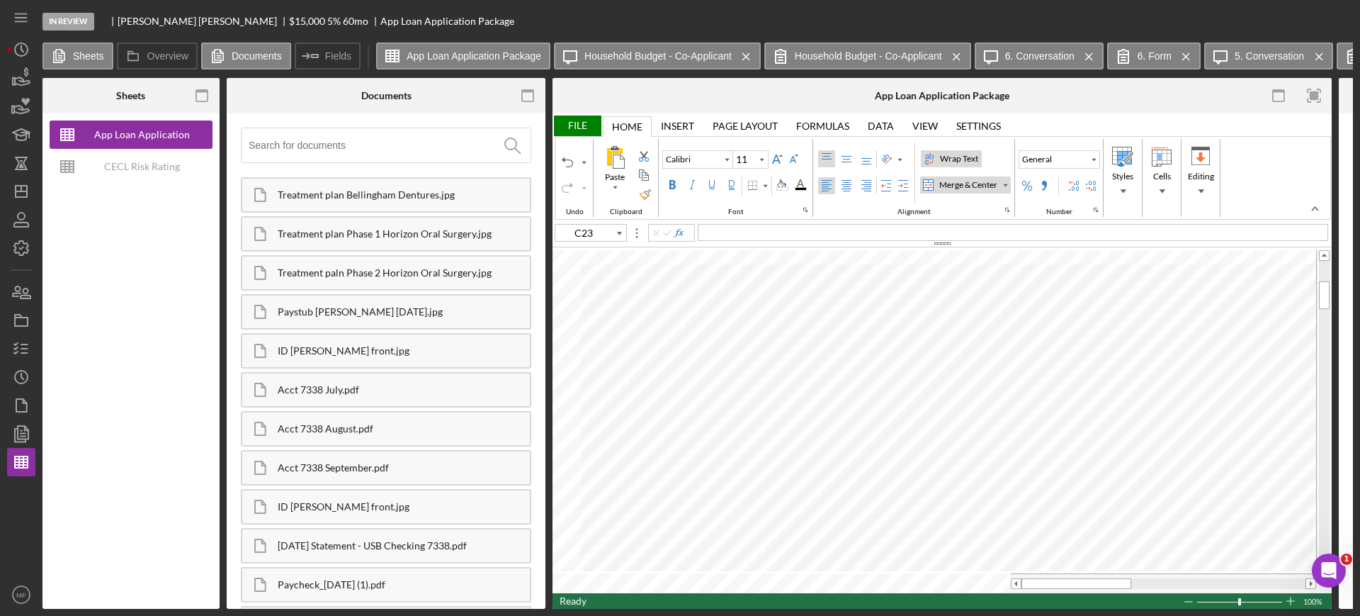
type input "Arial"
type input "12"
type input "C28"
type input "C31"
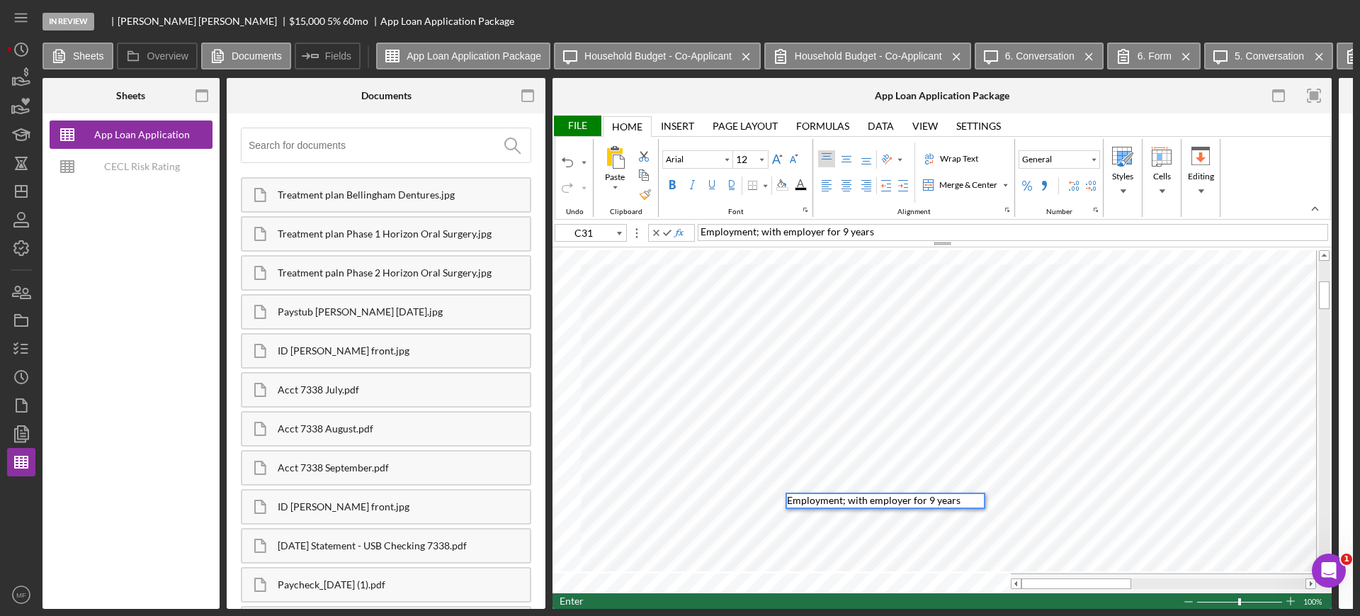
type input "C32"
type input "Calibri"
type input "11"
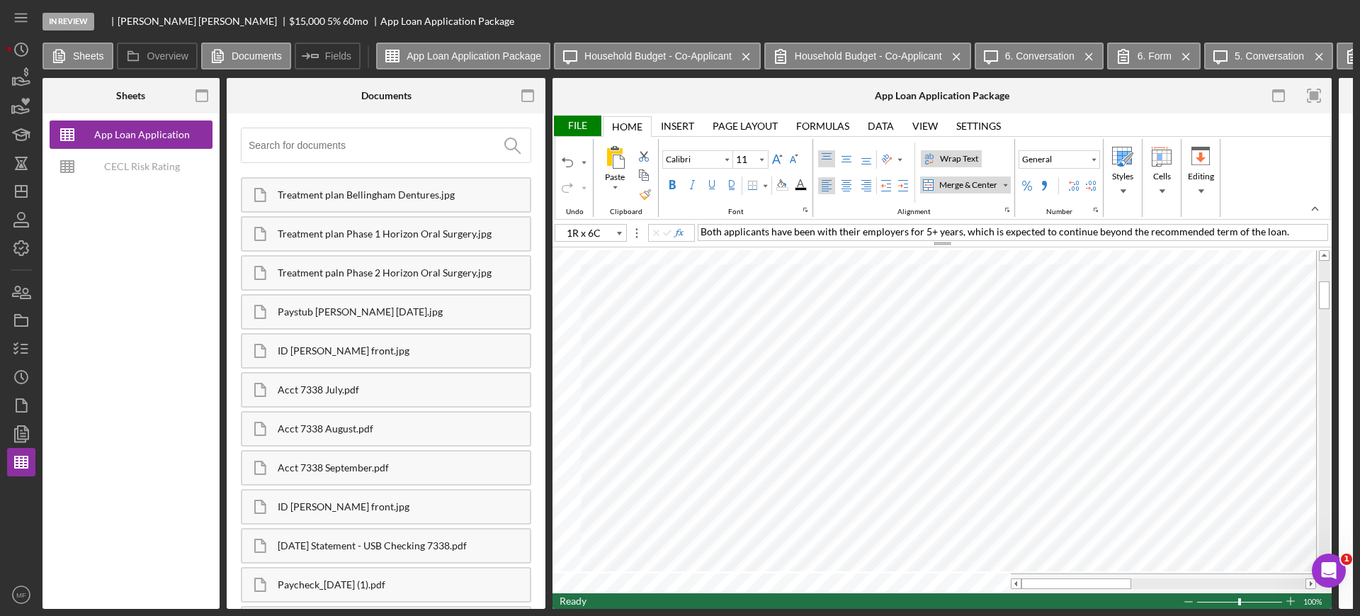
type input "C23"
click at [723, 159] on div "Font Family" at bounding box center [726, 159] width 11 height 17
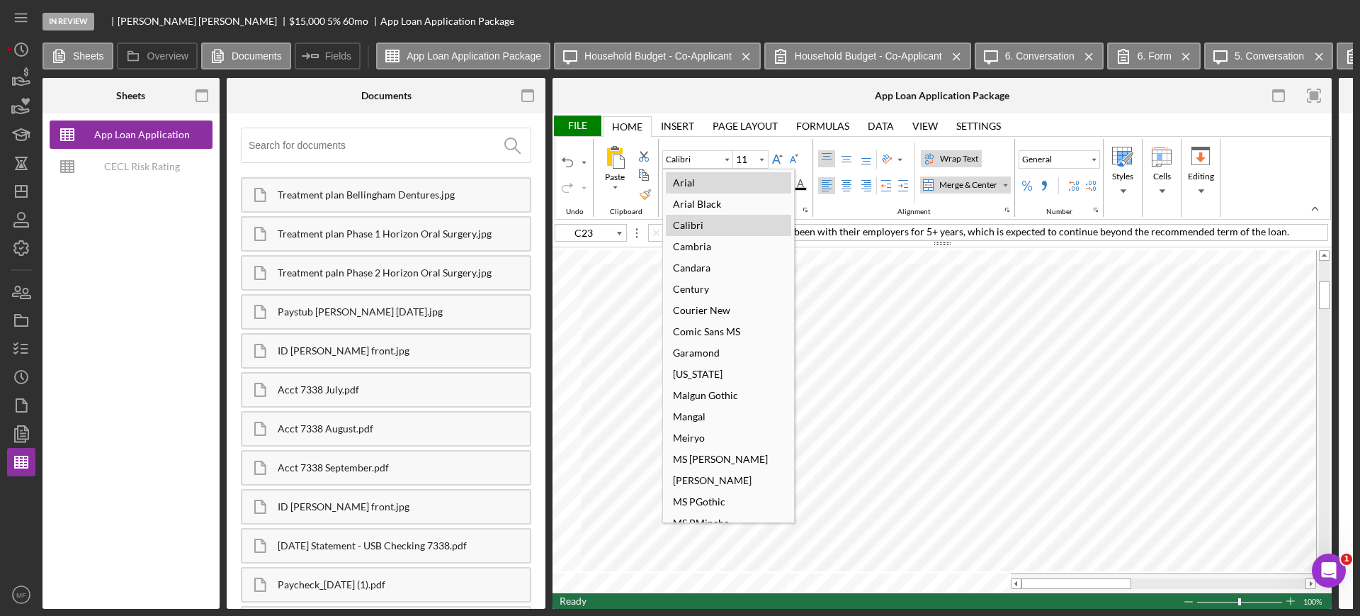
click at [690, 179] on div "Arial" at bounding box center [684, 182] width 36 height 19
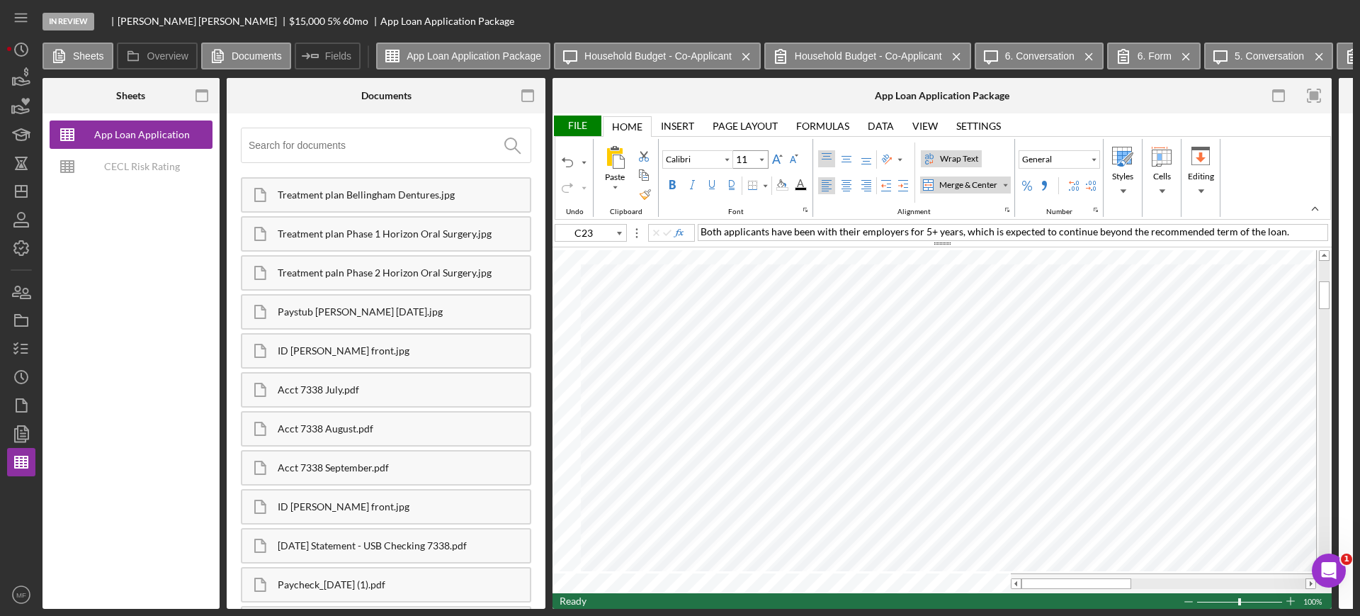
type input "Arial"
click at [755, 159] on input "11" at bounding box center [744, 159] width 22 height 17
click at [764, 159] on icon "Font Size" at bounding box center [761, 159] width 13 height 17
click at [750, 262] on div "12" at bounding box center [750, 267] width 26 height 19
type input "12"
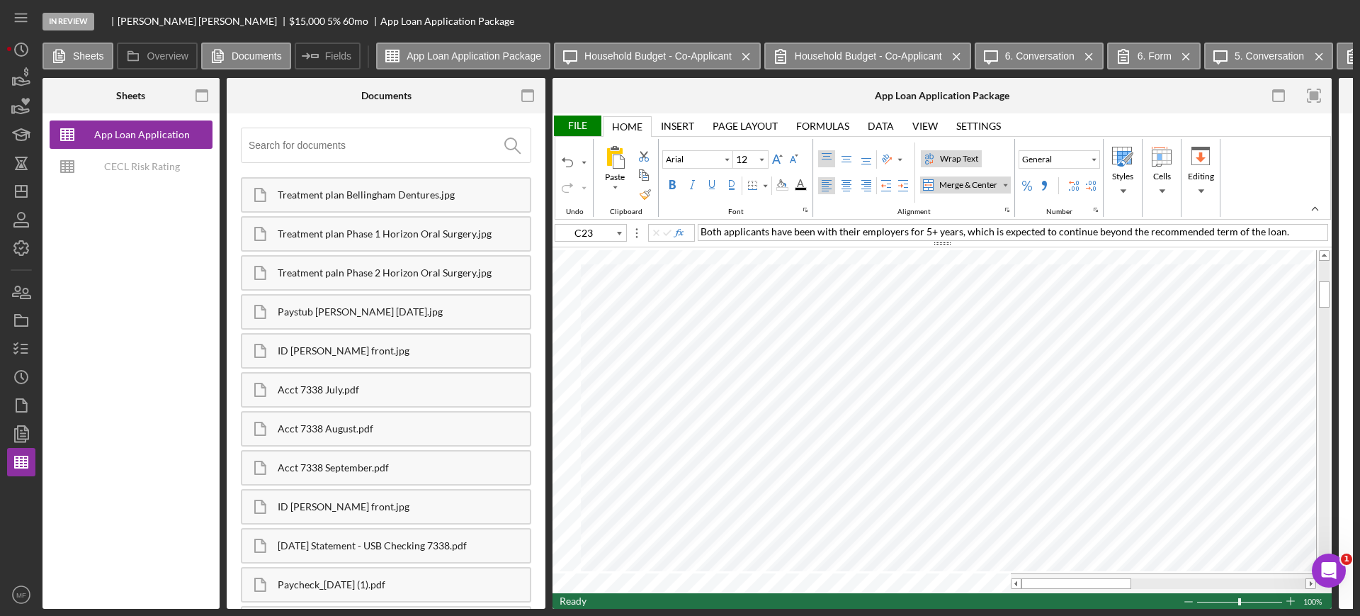
click at [580, 118] on div "File" at bounding box center [577, 125] width 49 height 21
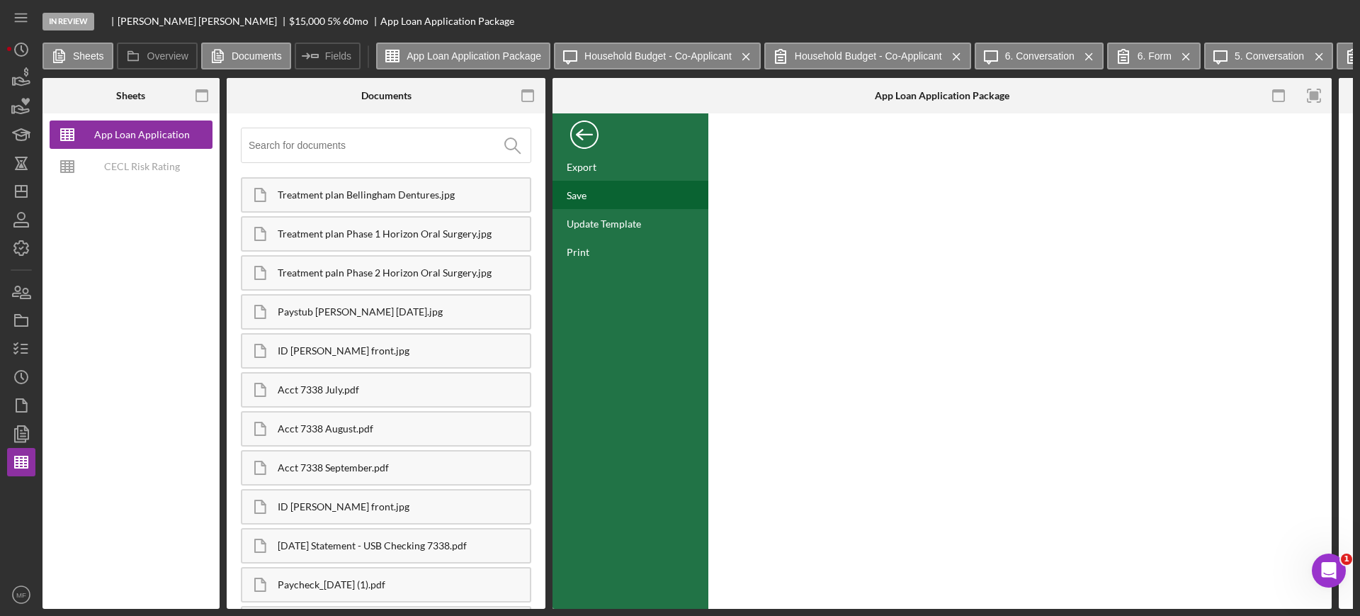
click at [582, 189] on div "Save" at bounding box center [577, 195] width 20 height 12
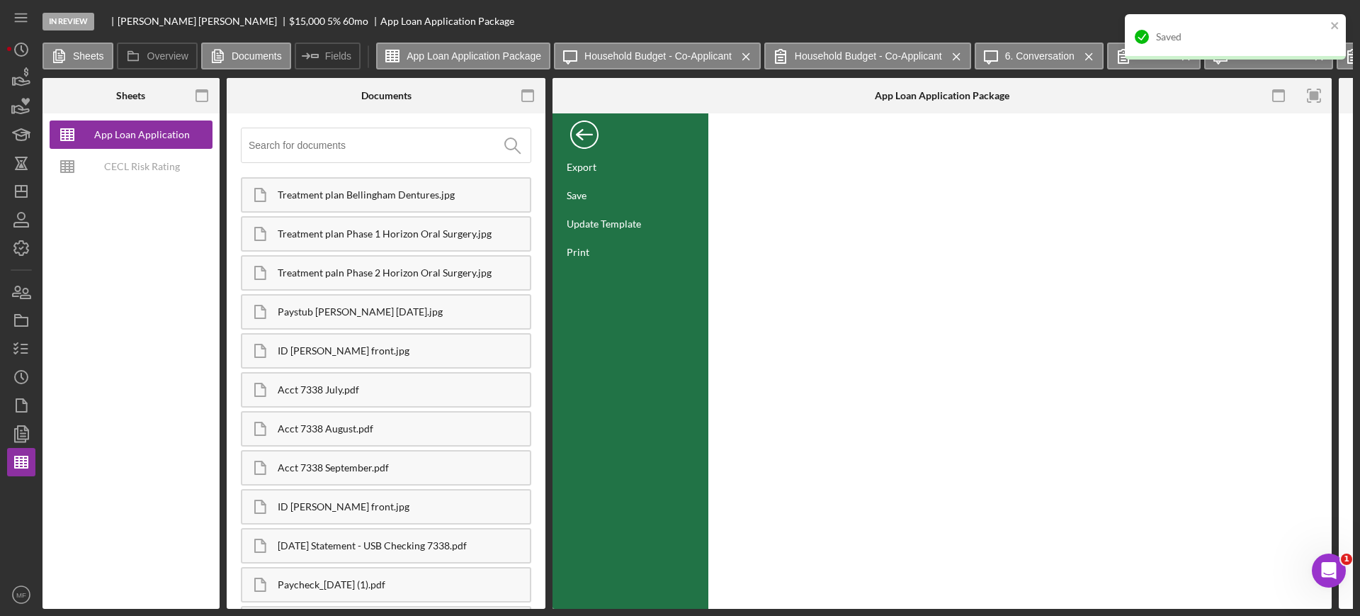
click at [585, 133] on div "Back" at bounding box center [584, 131] width 28 height 28
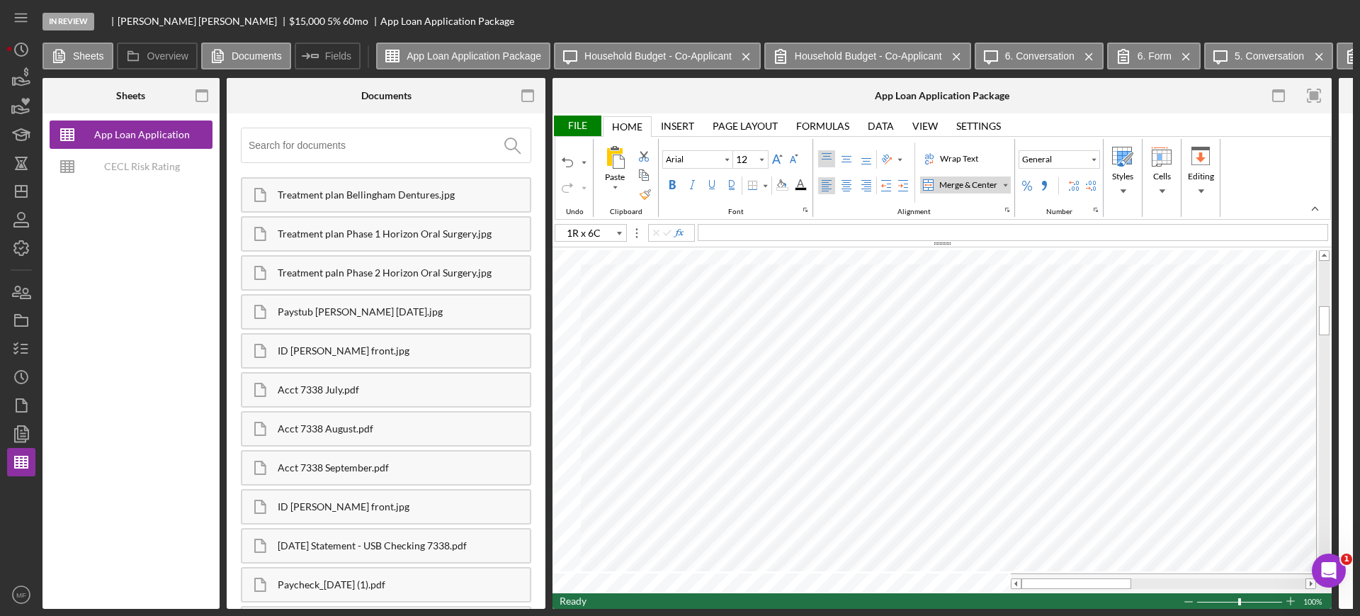
type input "C46"
click at [580, 125] on div "File" at bounding box center [577, 125] width 49 height 21
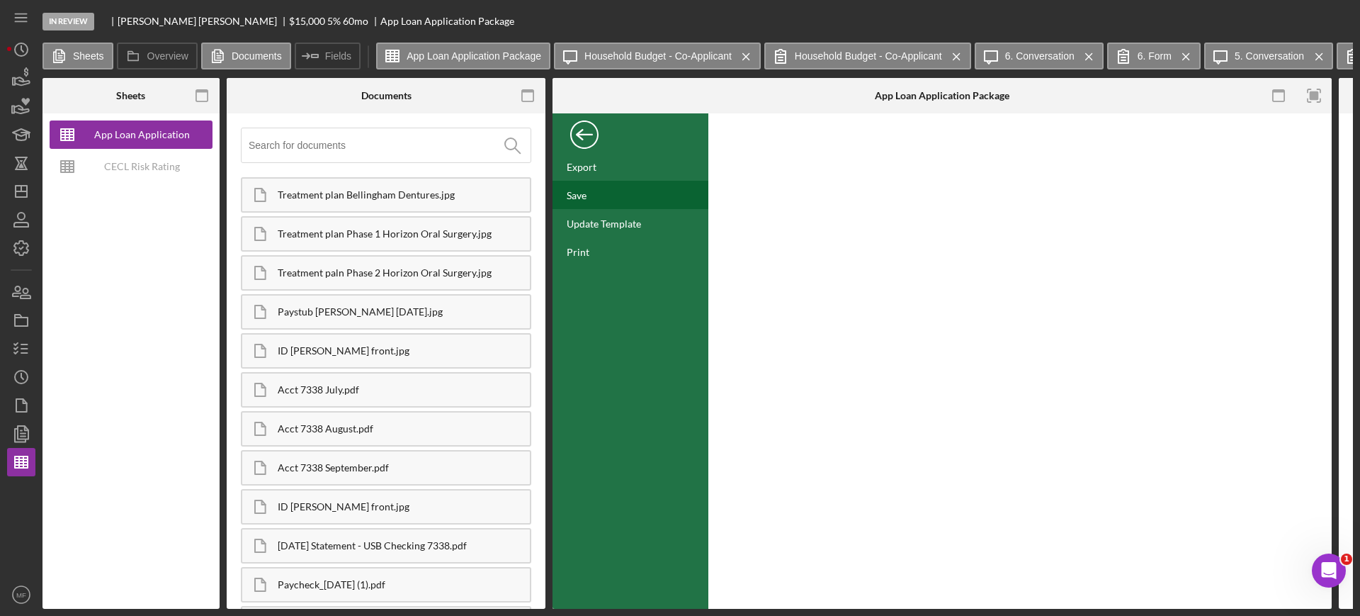
click at [584, 190] on div "Save" at bounding box center [577, 195] width 20 height 12
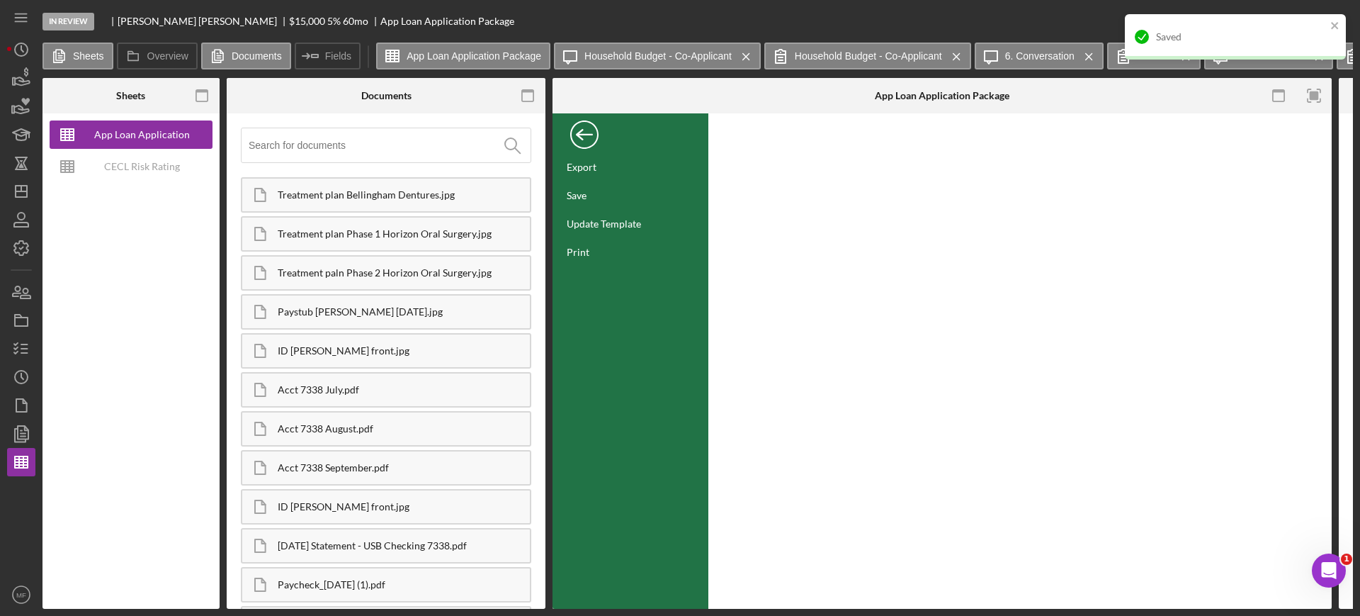
click at [585, 132] on div "Back" at bounding box center [584, 131] width 28 height 28
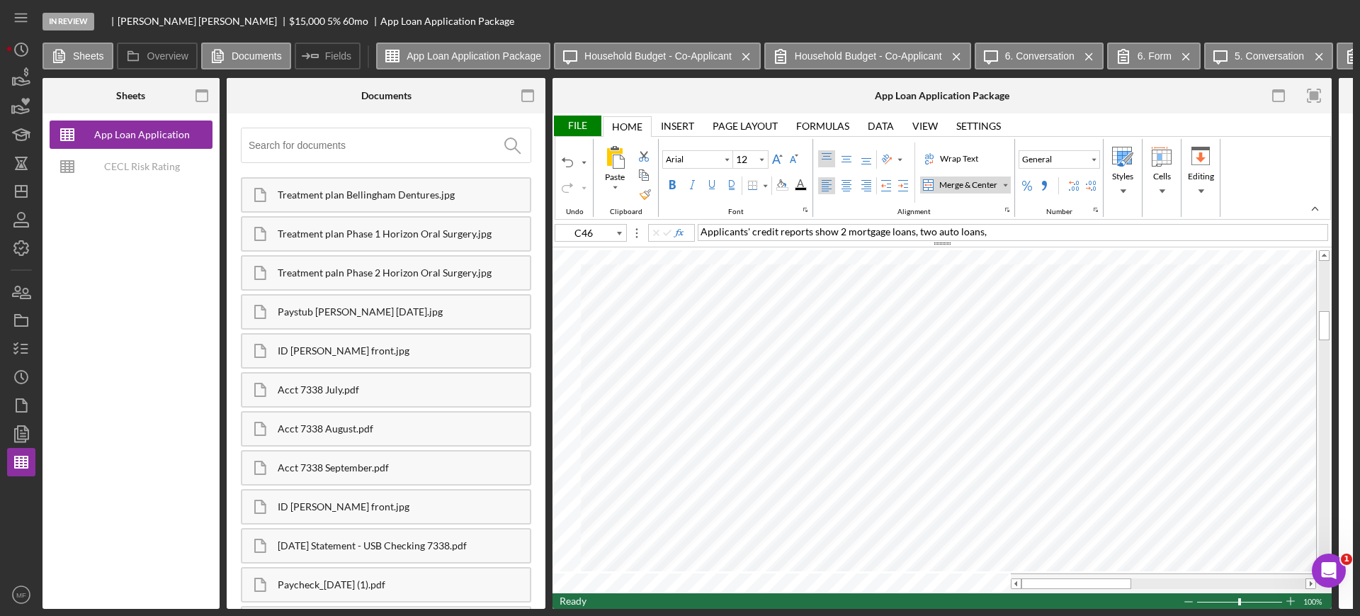
type input "B44"
type input "10"
type input "C46"
type input "12"
click at [998, 237] on div "Applicants' credit reports show 2 mortgage loans, two auto loans," at bounding box center [1013, 232] width 631 height 17
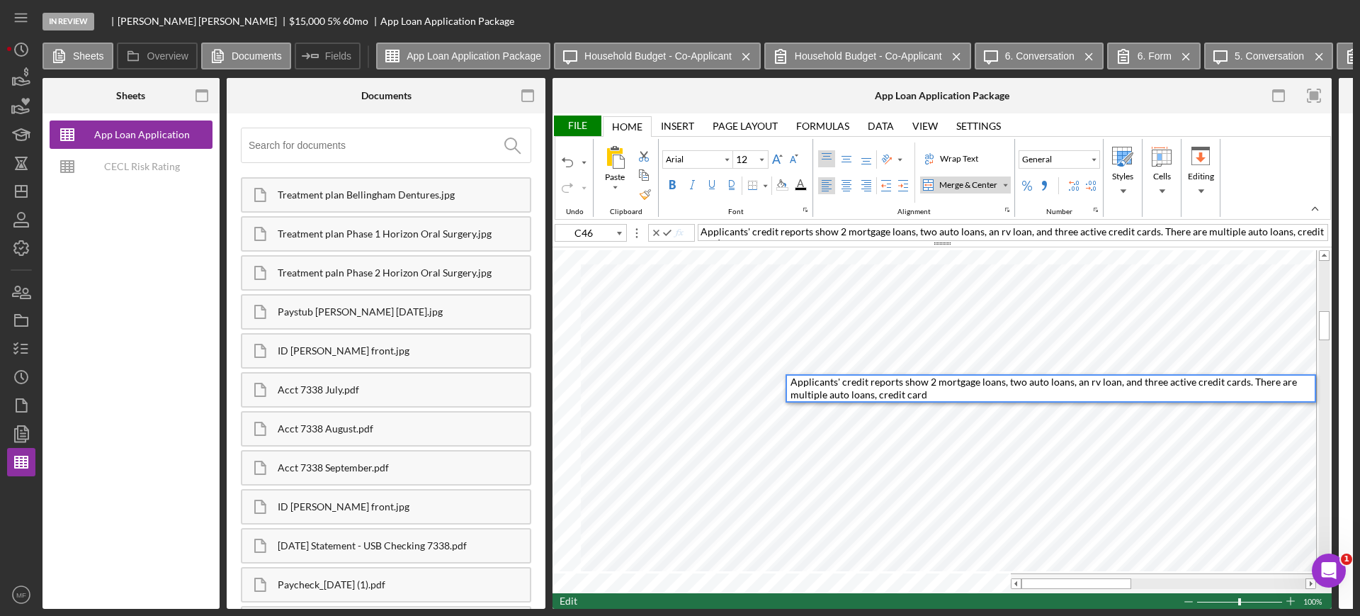
scroll to position [9, 0]
click at [1148, 395] on div "Applicants' credit reports show 2 mortgage loans, two auto loans, an rv loan, a…" at bounding box center [1053, 389] width 524 height 26
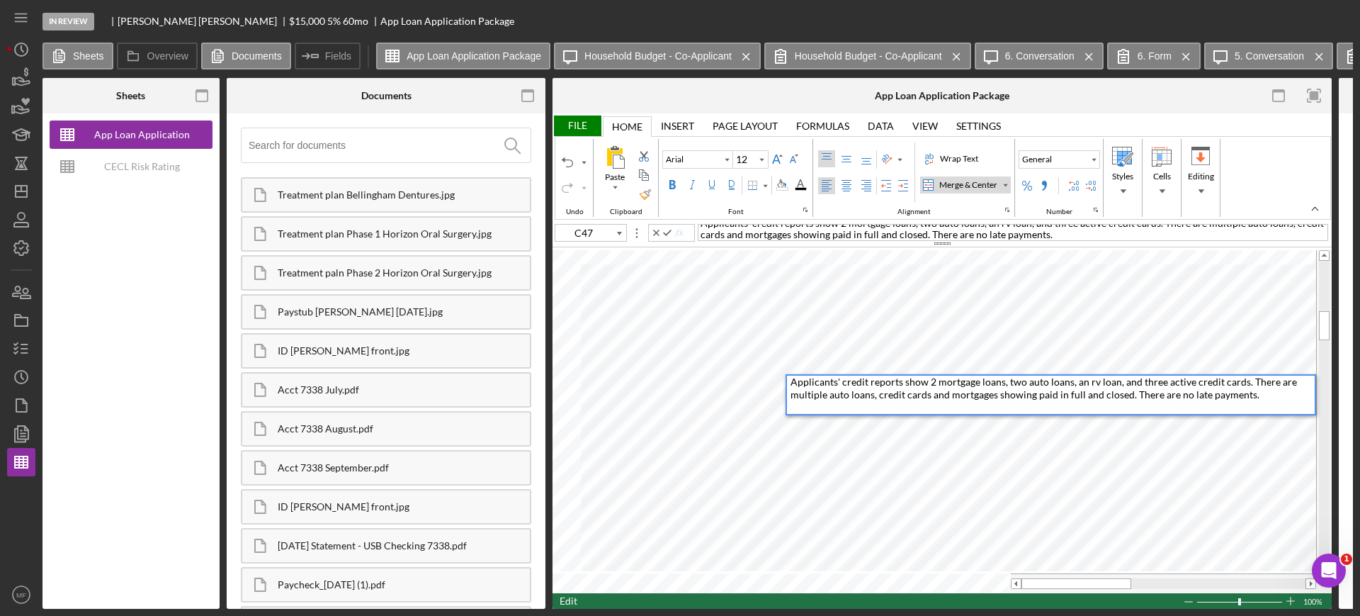
scroll to position [0, 0]
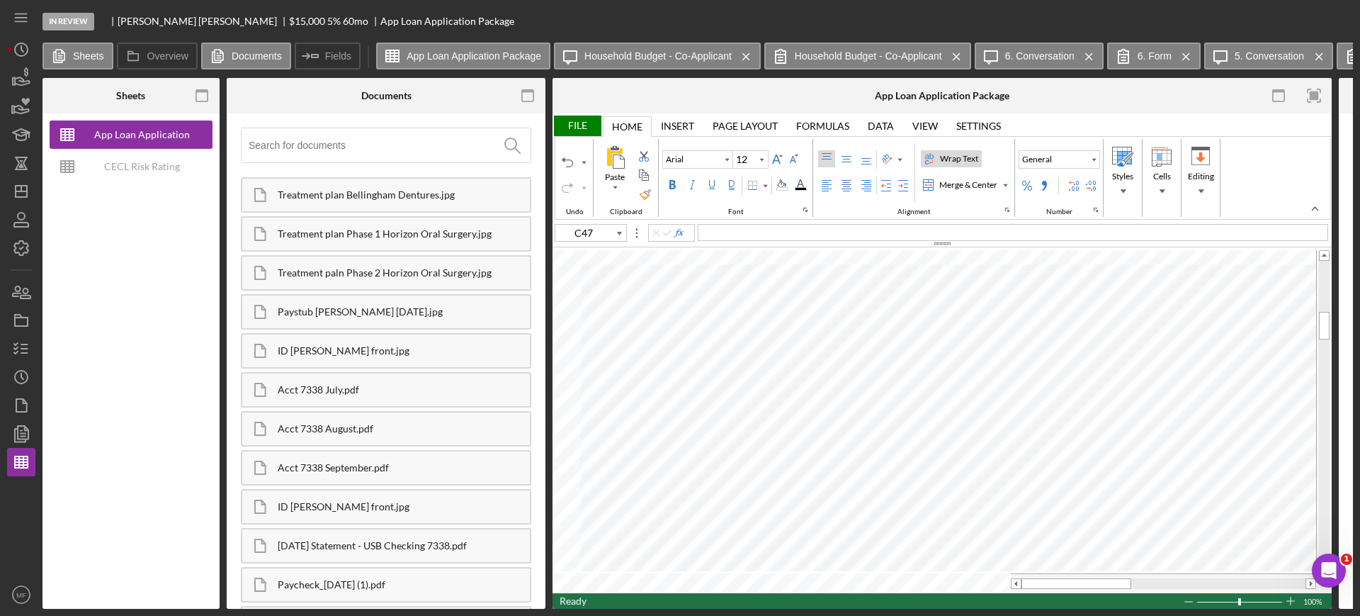
click at [969, 159] on div "Wrap Text" at bounding box center [959, 158] width 44 height 13
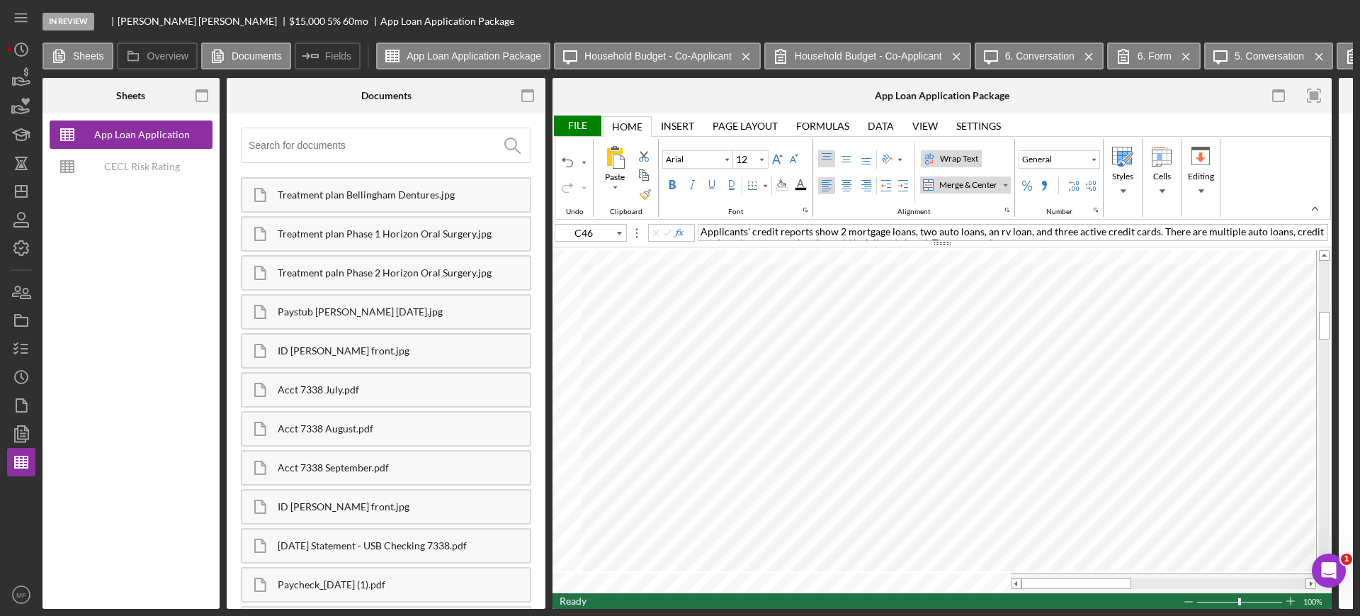
click at [959, 154] on div "Wrap Text" at bounding box center [959, 158] width 44 height 13
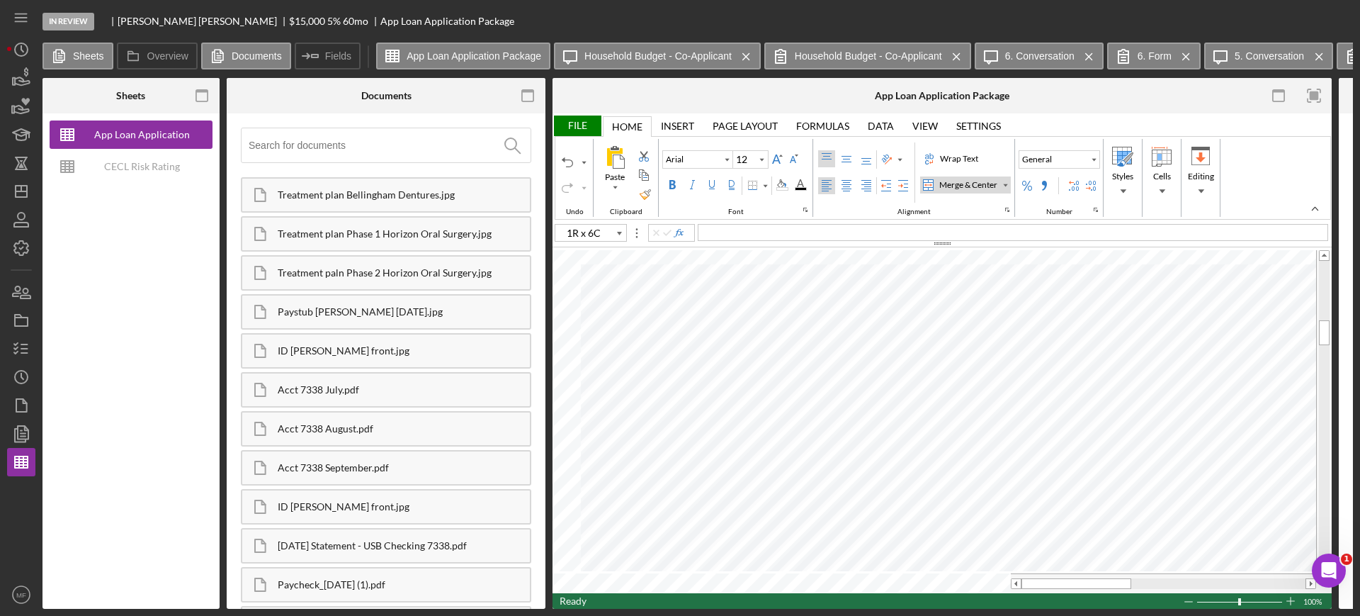
type input "C51"
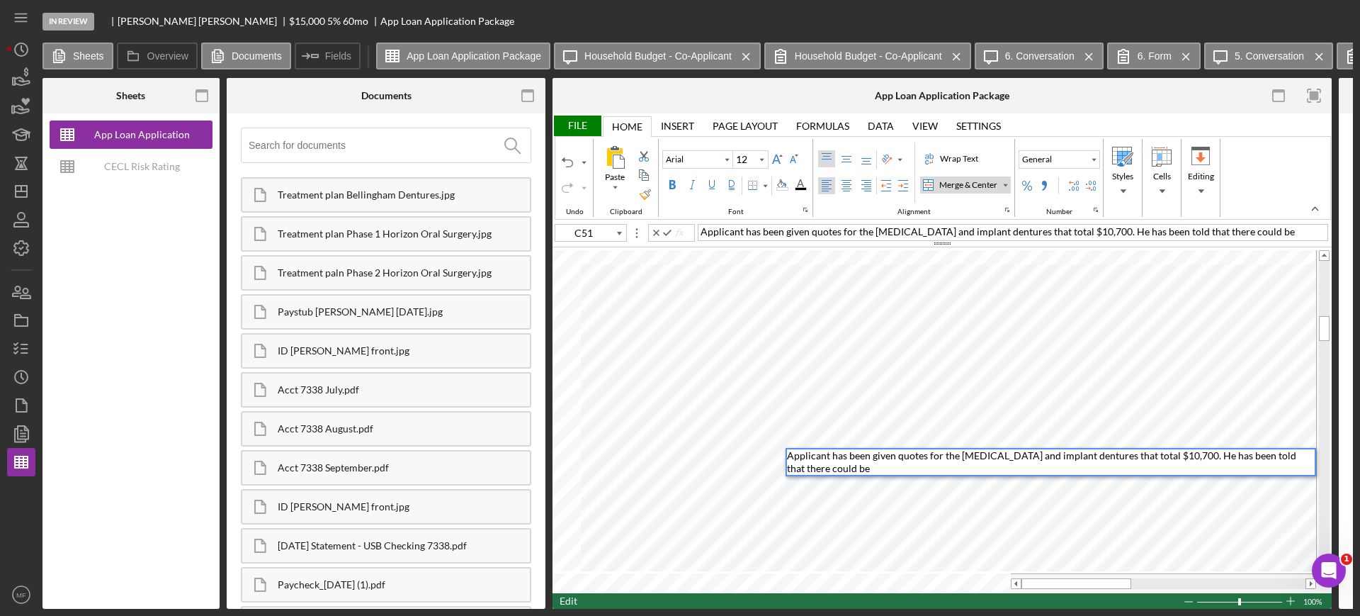
click at [831, 465] on div "Applicant has been given quotes for the oral surgery and implant dentures that …" at bounding box center [1051, 462] width 528 height 26
click at [575, 118] on div "File" at bounding box center [577, 125] width 49 height 21
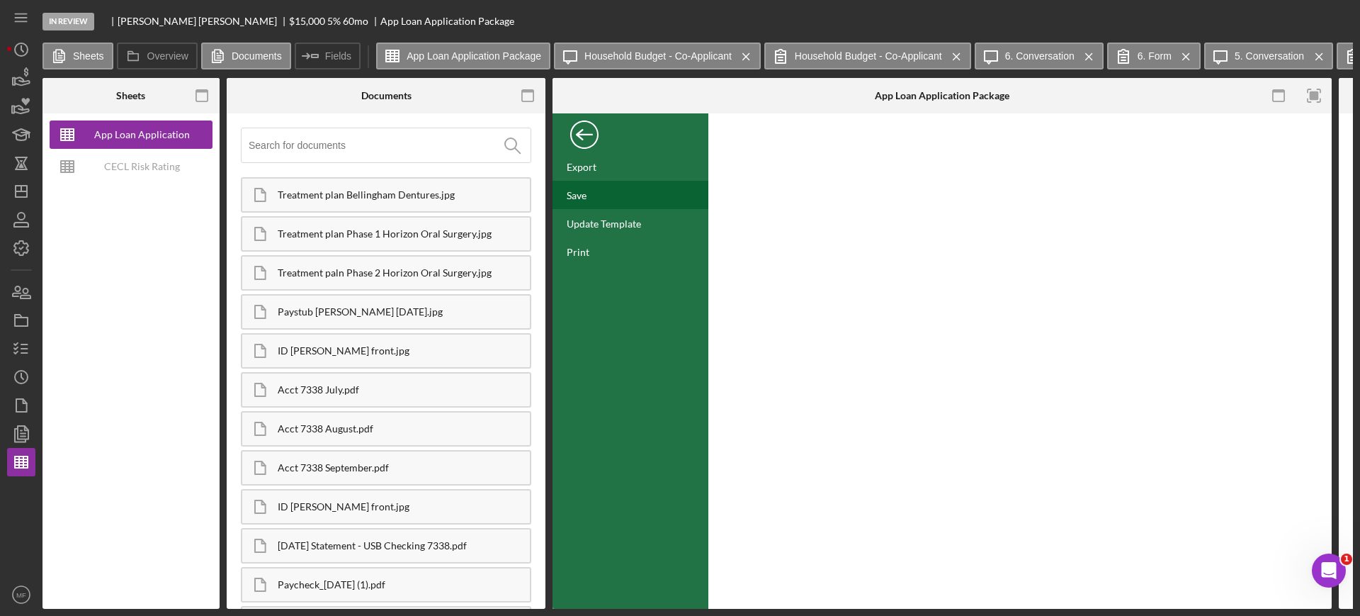
click at [593, 188] on div "Save" at bounding box center [631, 195] width 156 height 28
click at [23, 193] on icon "Icon/Dashboard" at bounding box center [21, 191] width 35 height 35
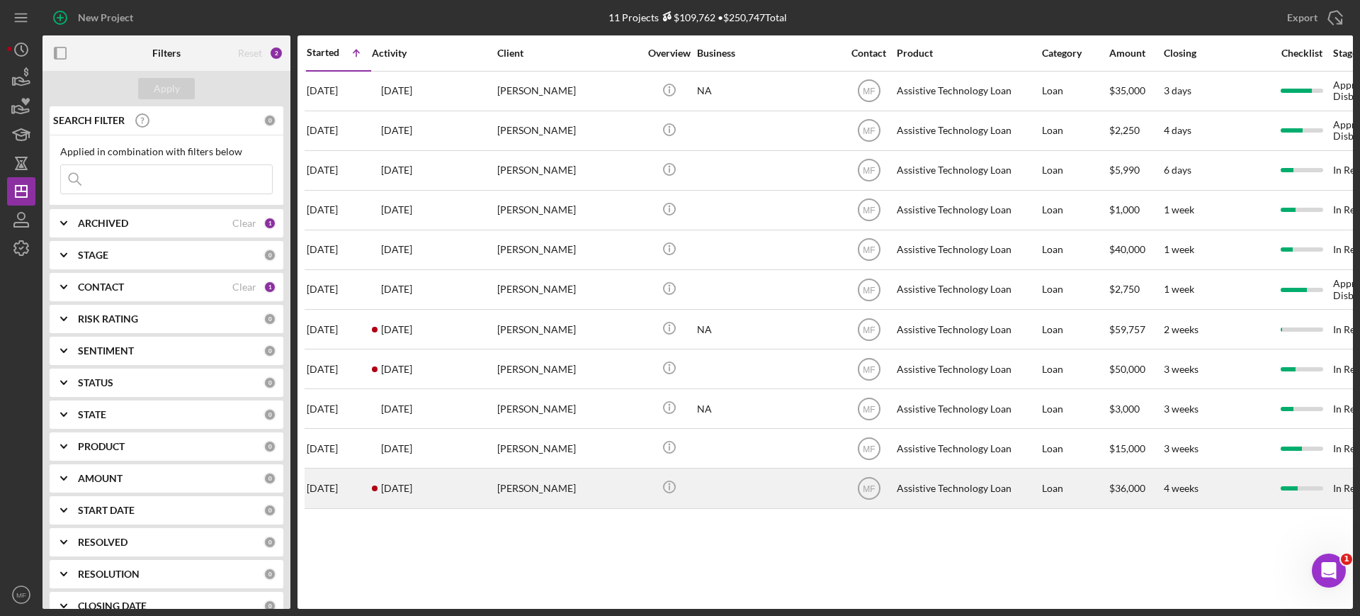
click at [592, 489] on div "Glen Koglin" at bounding box center [568, 488] width 142 height 38
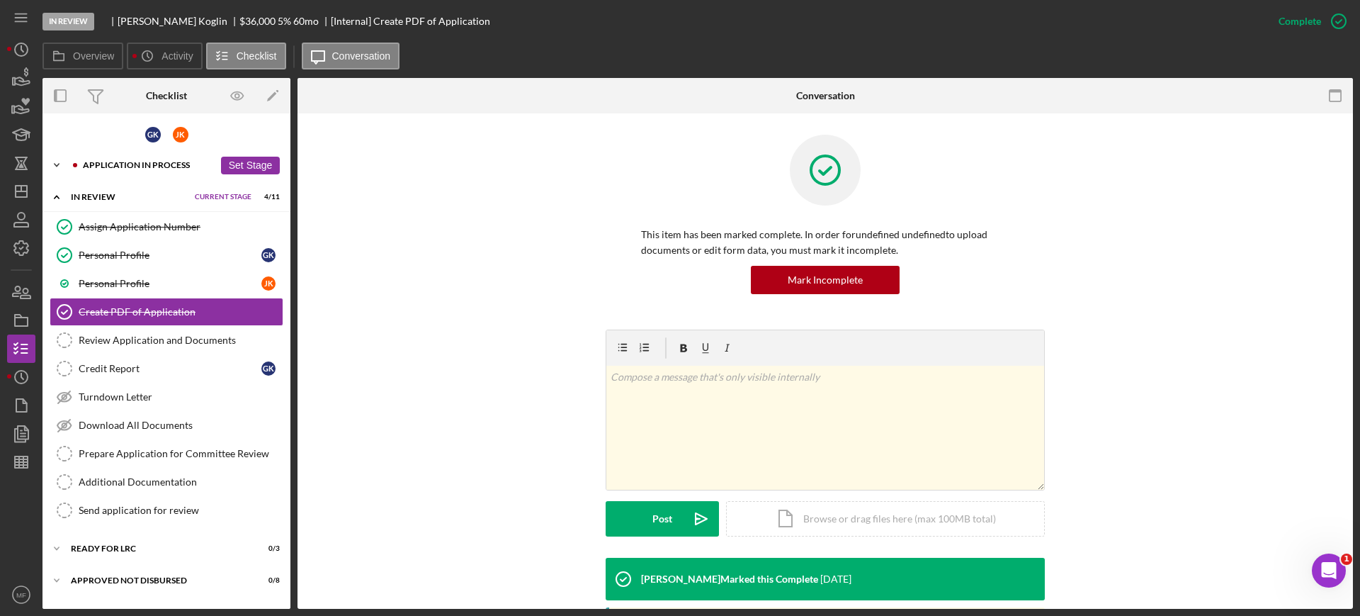
click at [155, 159] on div "Icon/Expander Application In Process 22 / 36 Set Stage" at bounding box center [167, 165] width 248 height 28
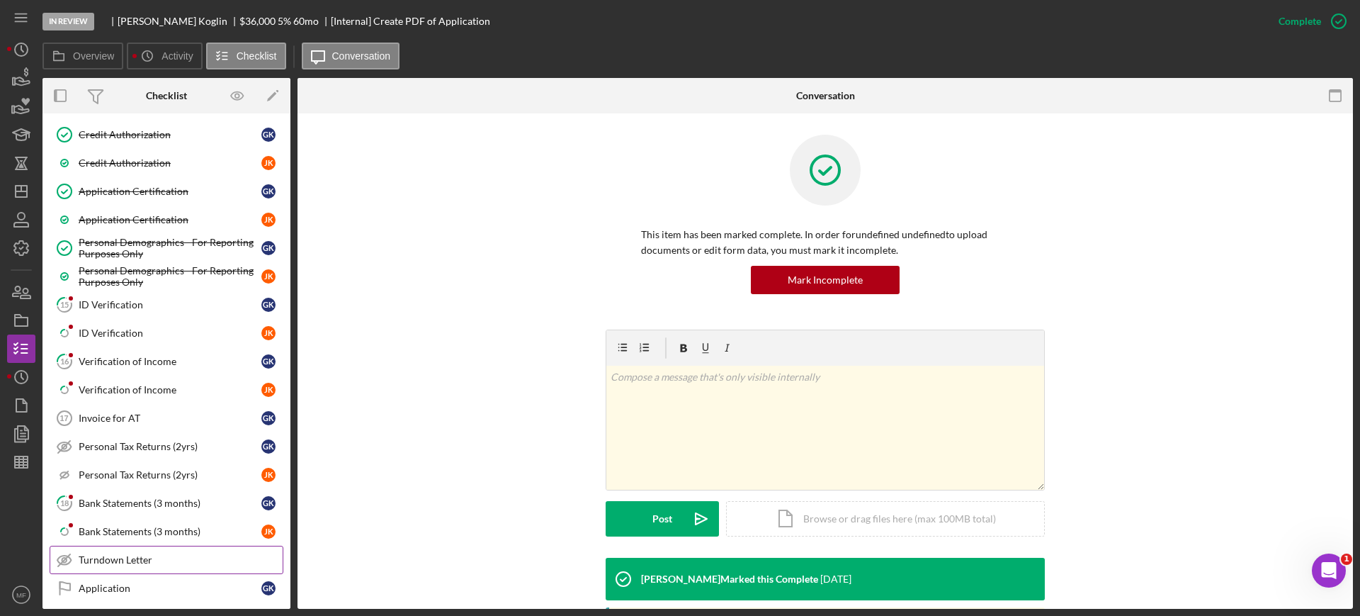
scroll to position [620, 0]
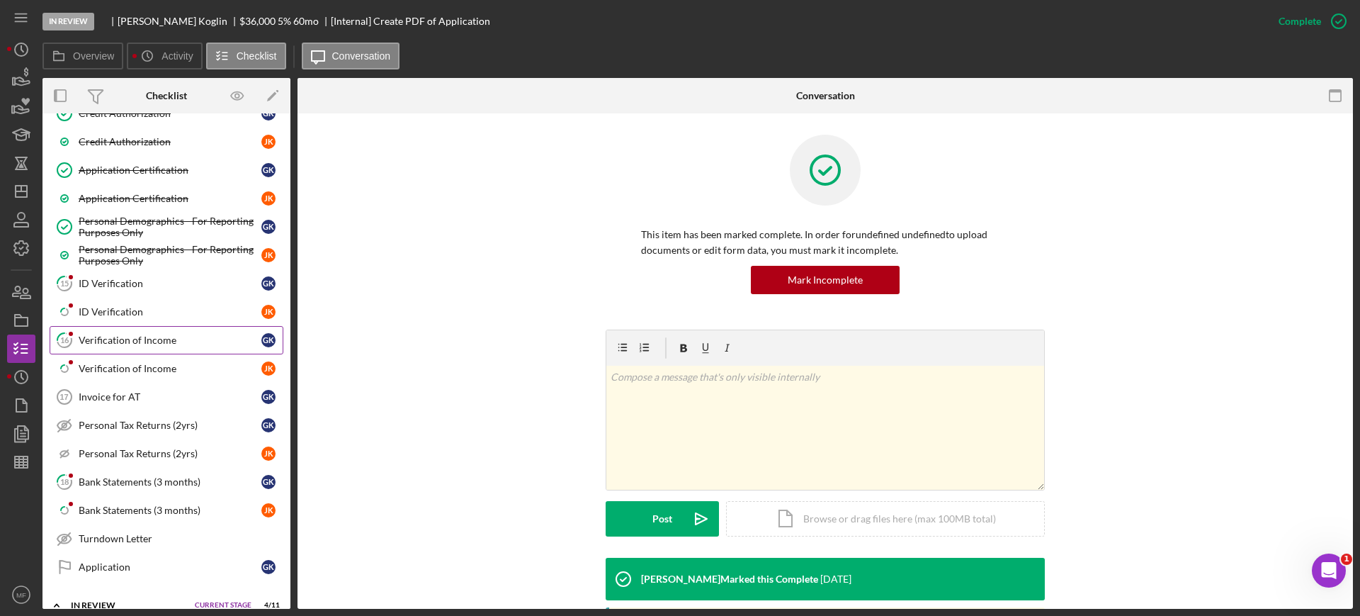
click at [120, 341] on div "Verification of Income" at bounding box center [170, 339] width 183 height 11
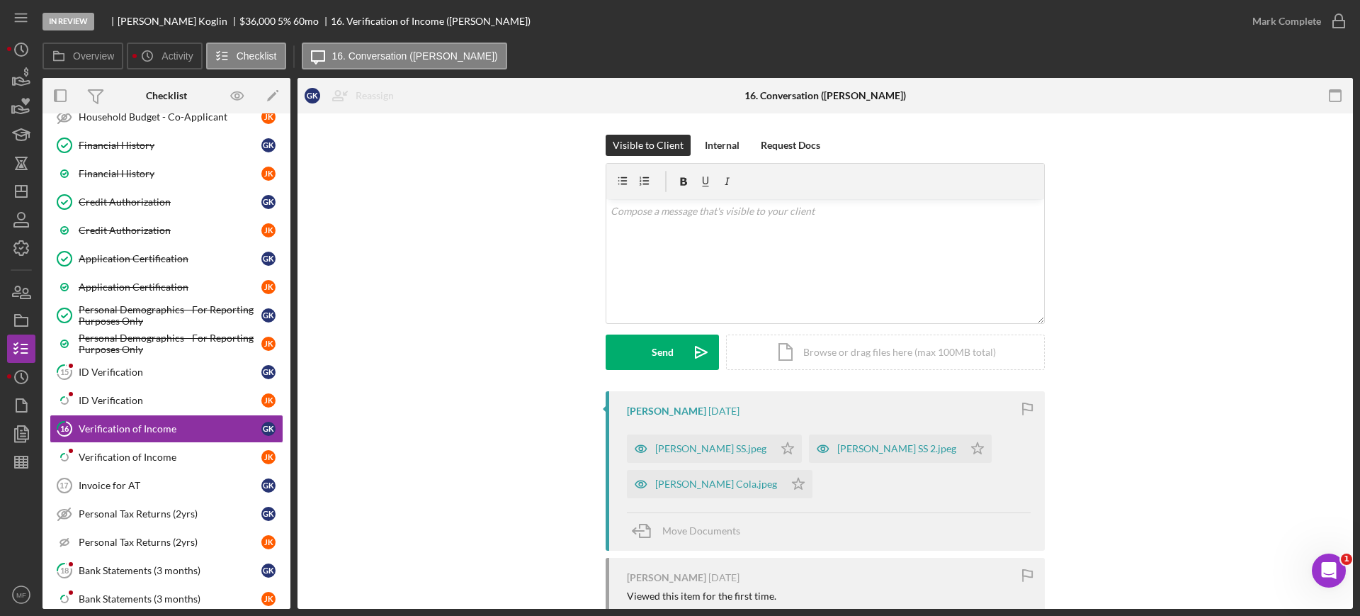
scroll to position [620, 0]
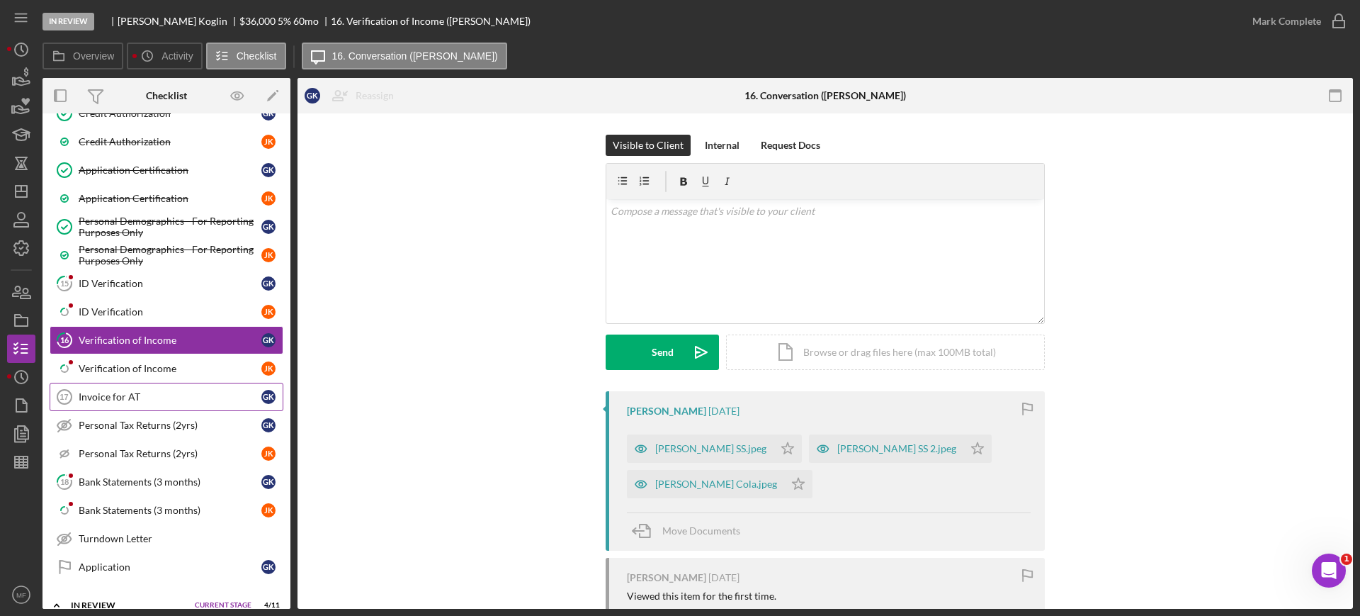
click at [122, 396] on div "Invoice for AT" at bounding box center [170, 396] width 183 height 11
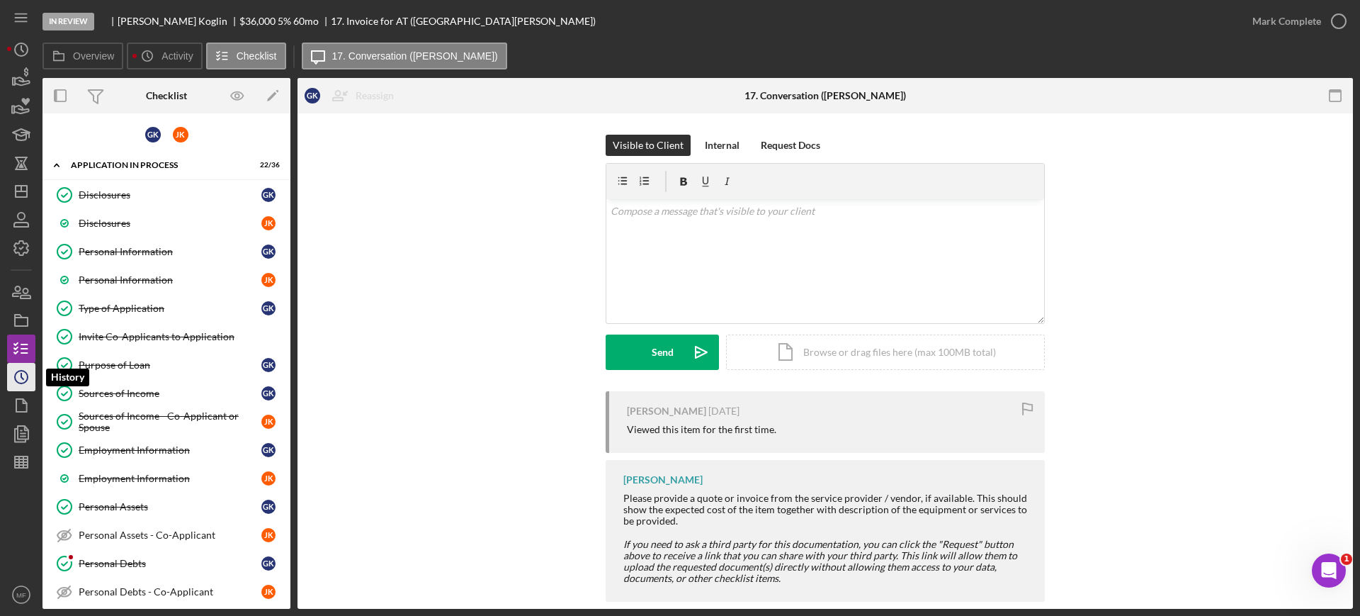
click at [23, 378] on polyline "button" at bounding box center [22, 376] width 2 height 6
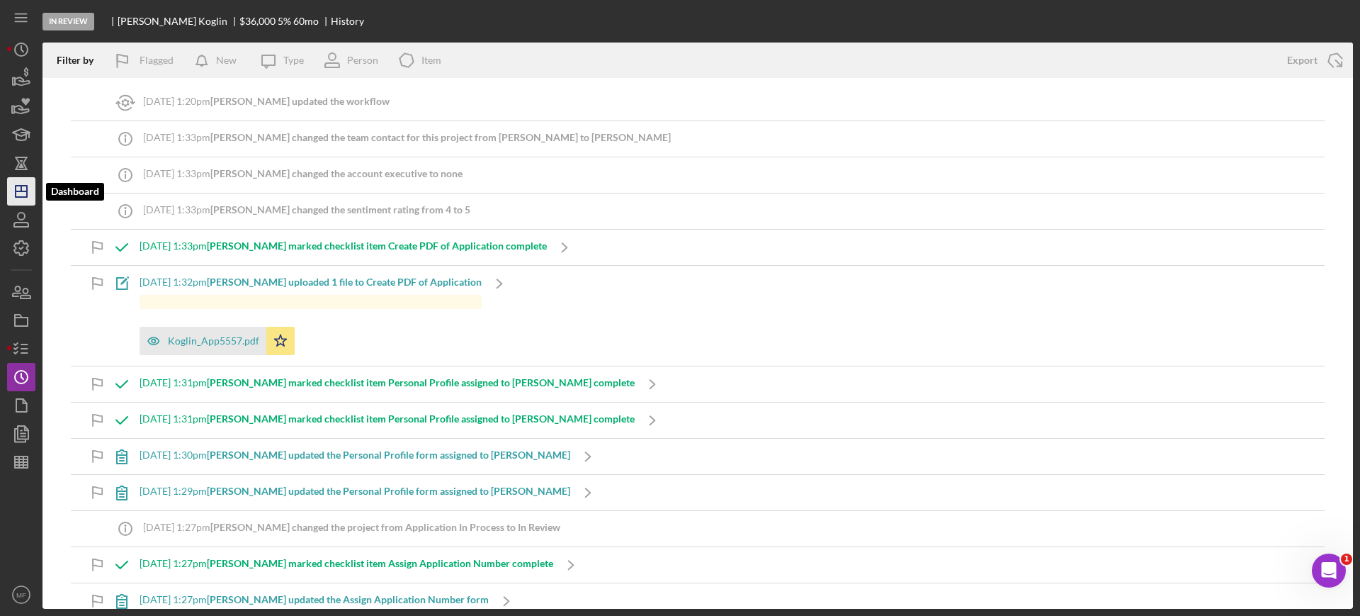
click at [18, 191] on line "button" at bounding box center [21, 191] width 11 height 0
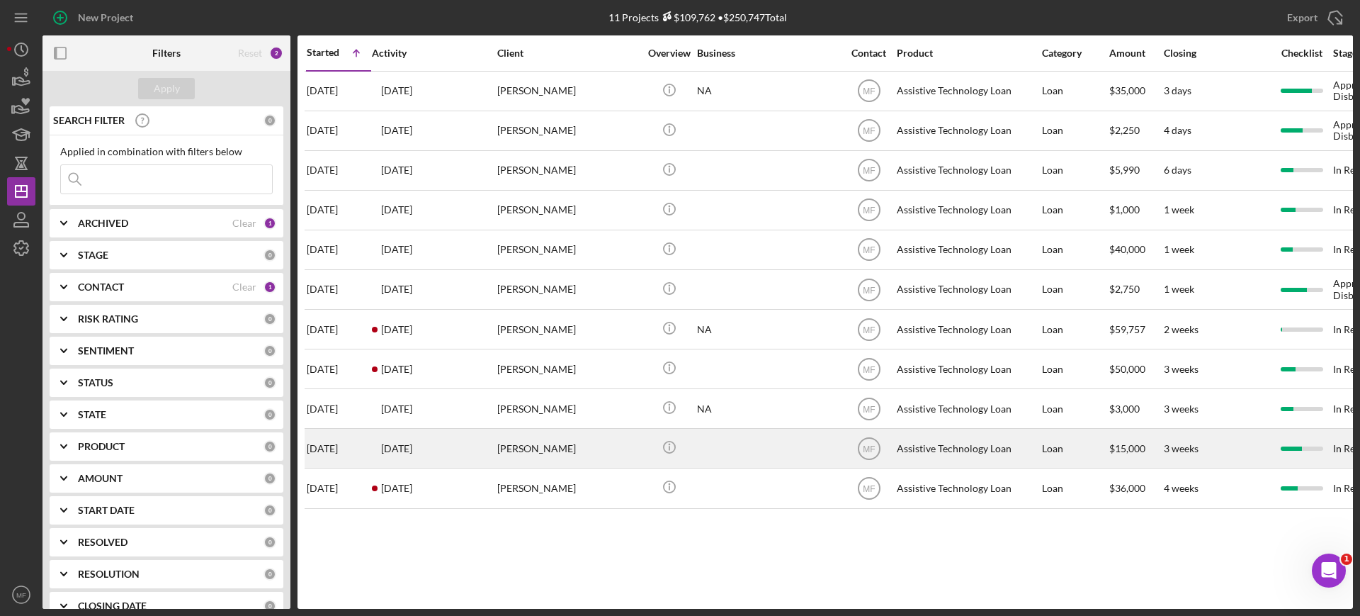
click at [707, 453] on div at bounding box center [768, 448] width 142 height 38
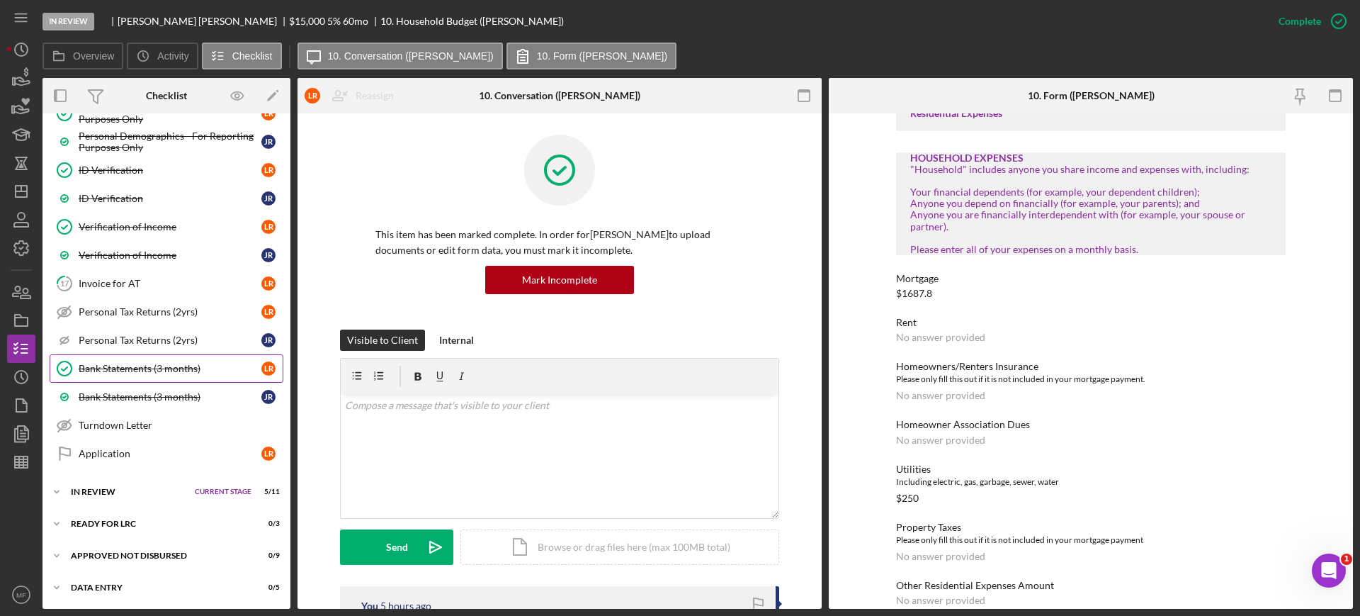
scroll to position [734, 0]
click at [121, 458] on link "Application Application L R" at bounding box center [167, 453] width 234 height 28
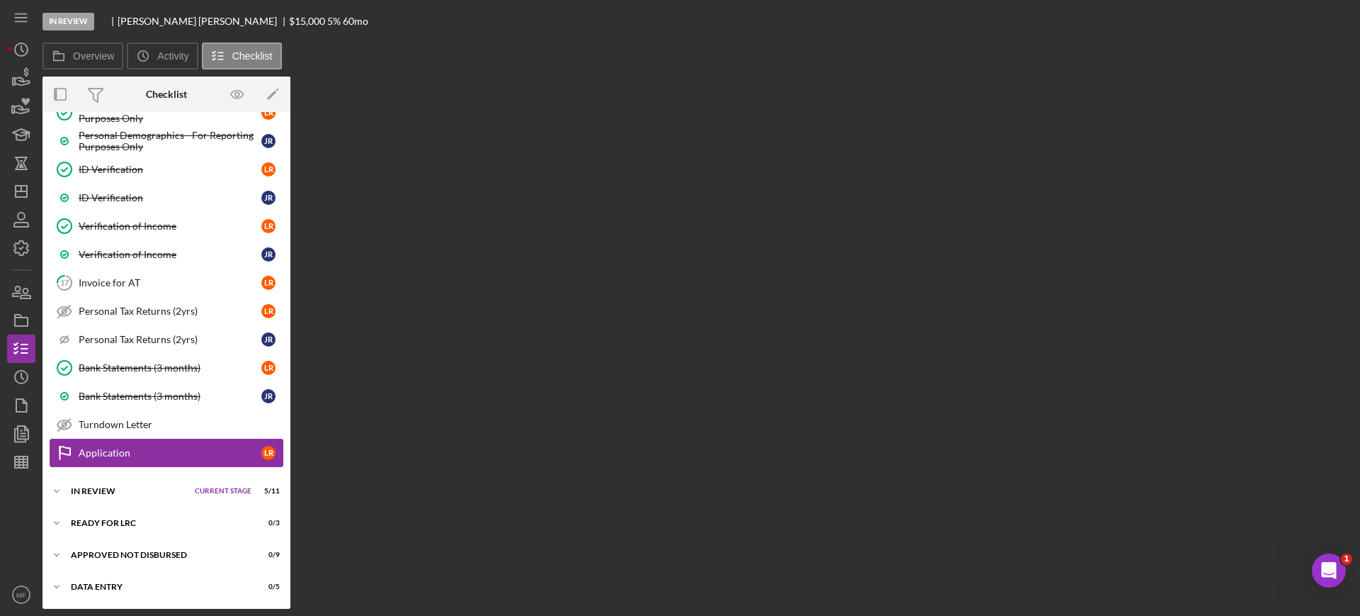
scroll to position [734, 0]
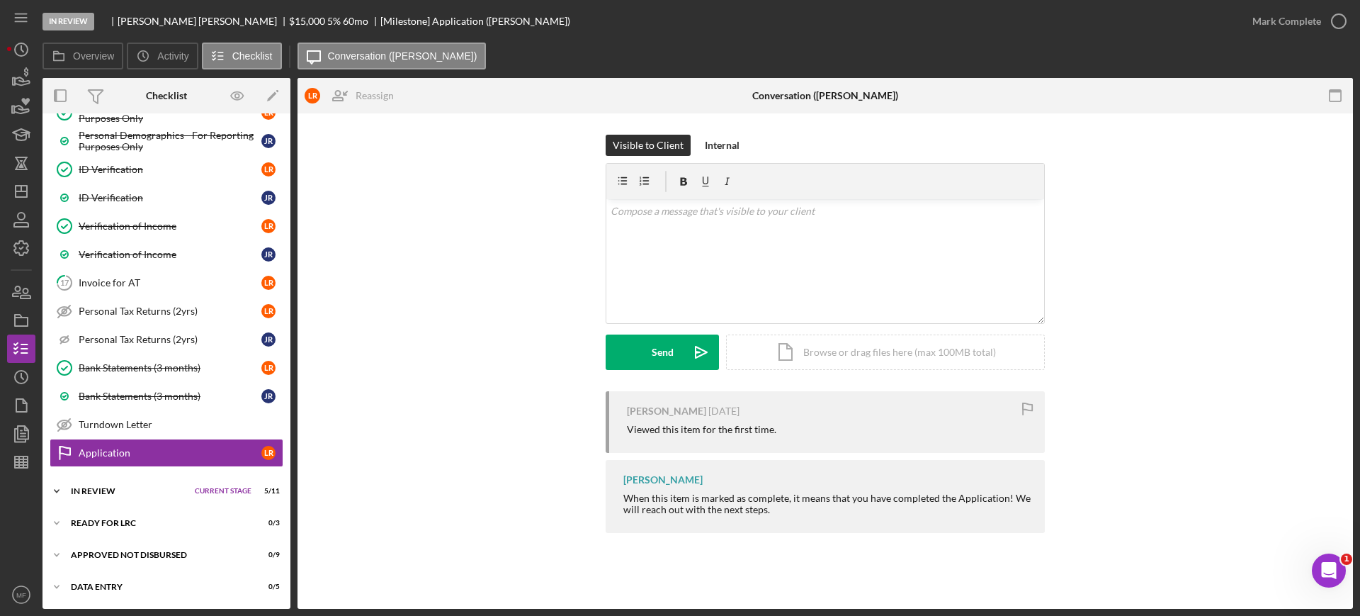
click at [83, 490] on div "In Review" at bounding box center [129, 491] width 117 height 9
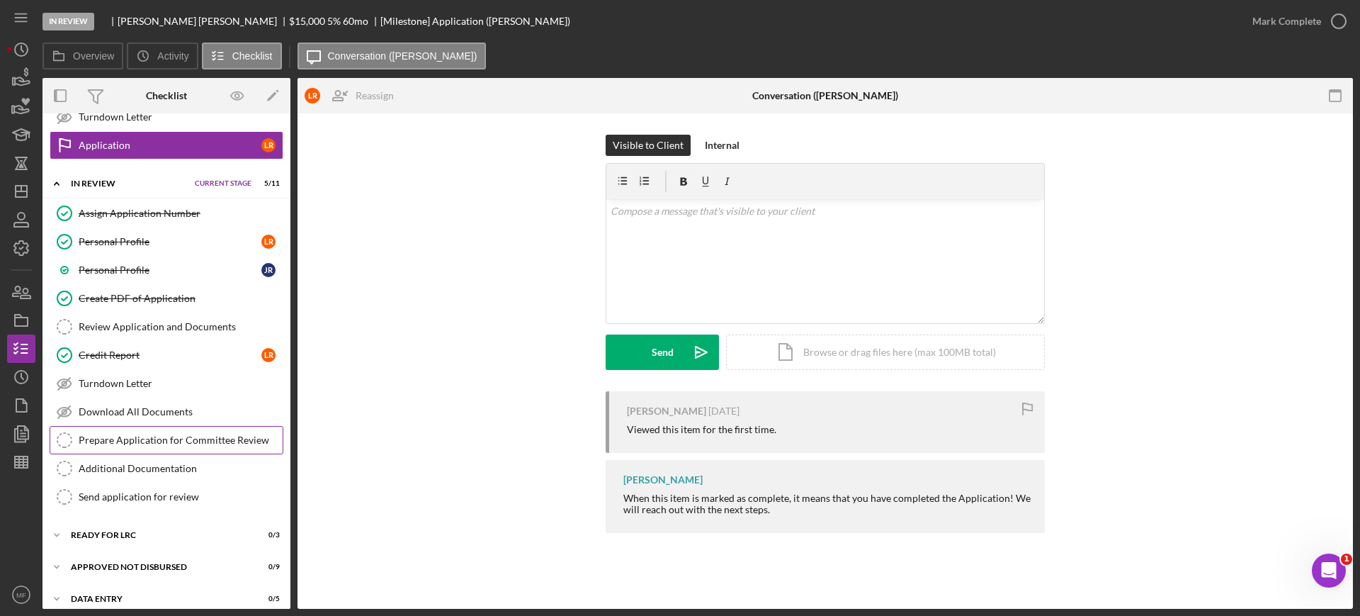
scroll to position [1054, 0]
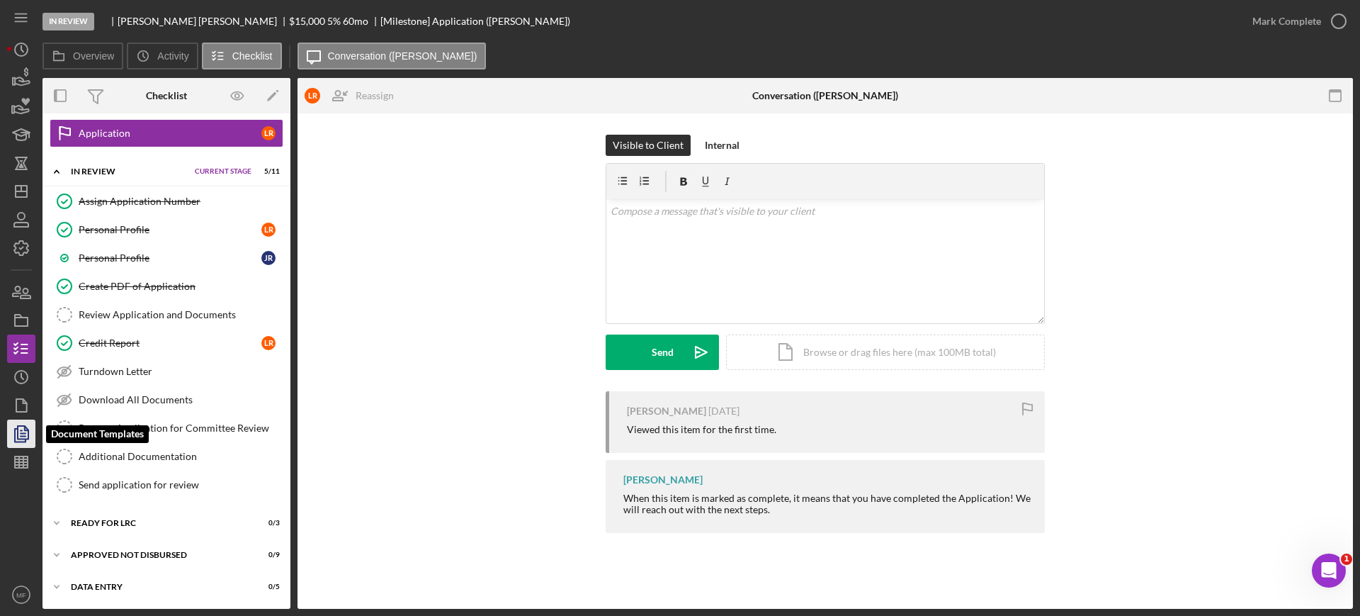
click at [23, 430] on icon "button" at bounding box center [21, 433] width 35 height 35
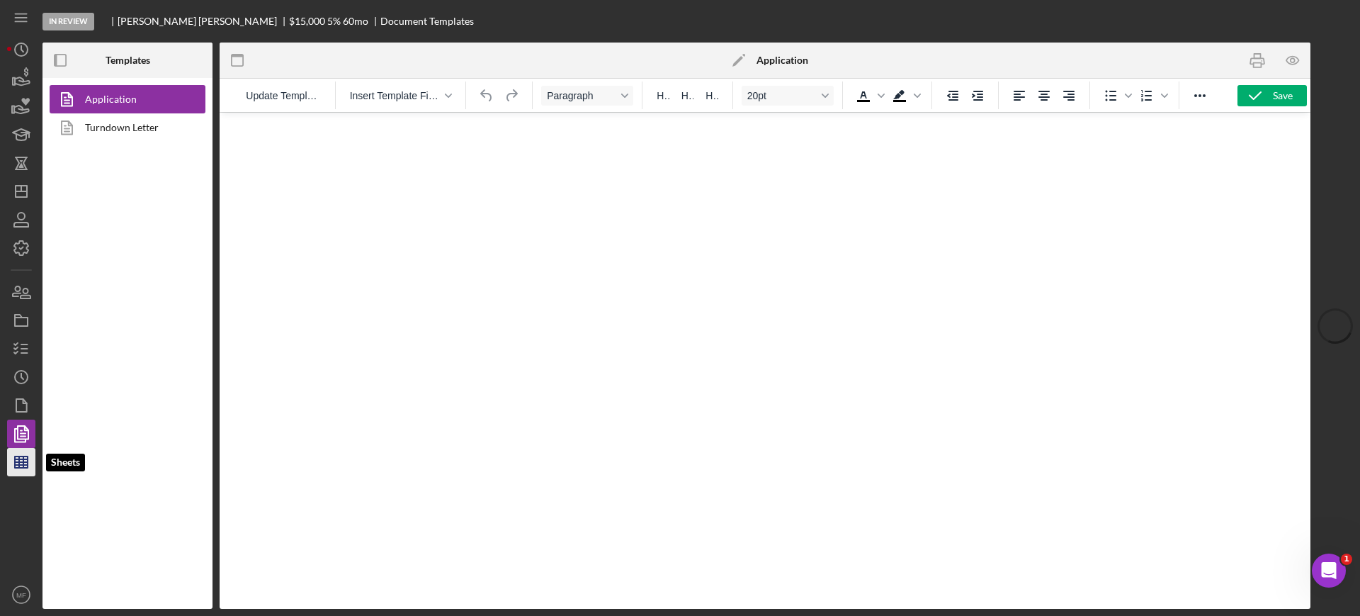
click at [26, 456] on polygon "button" at bounding box center [21, 461] width 13 height 11
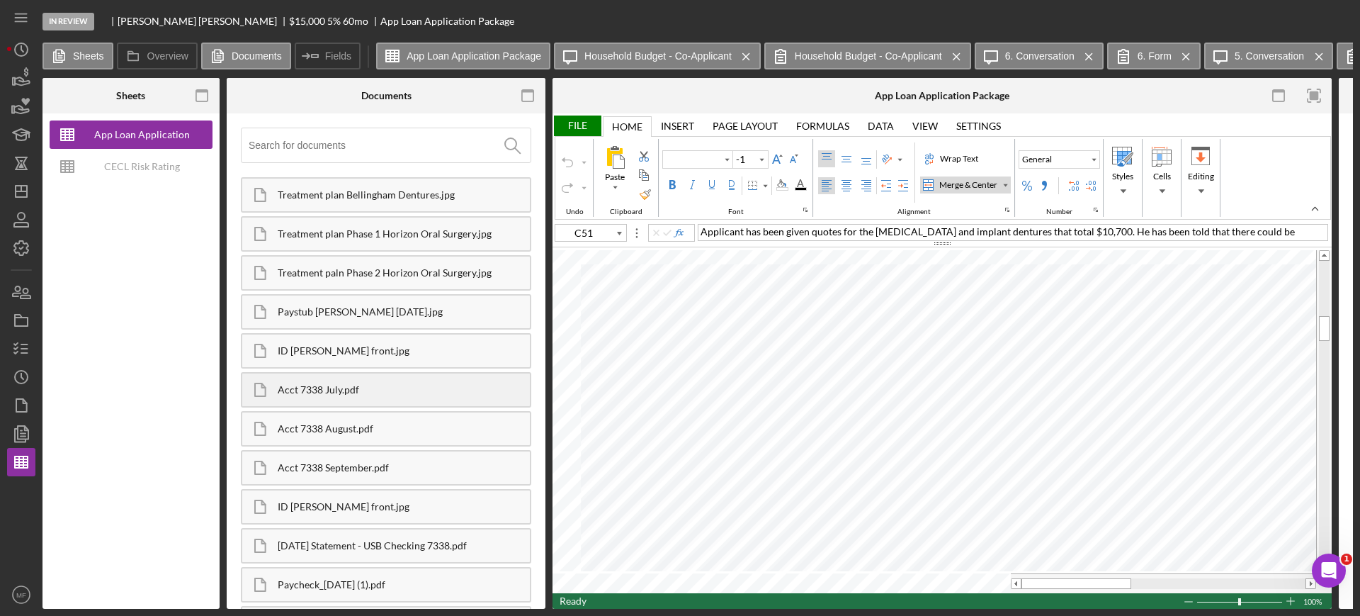
type input "Arial"
type input "12"
click at [964, 157] on div "Wrap Text" at bounding box center [959, 158] width 44 height 13
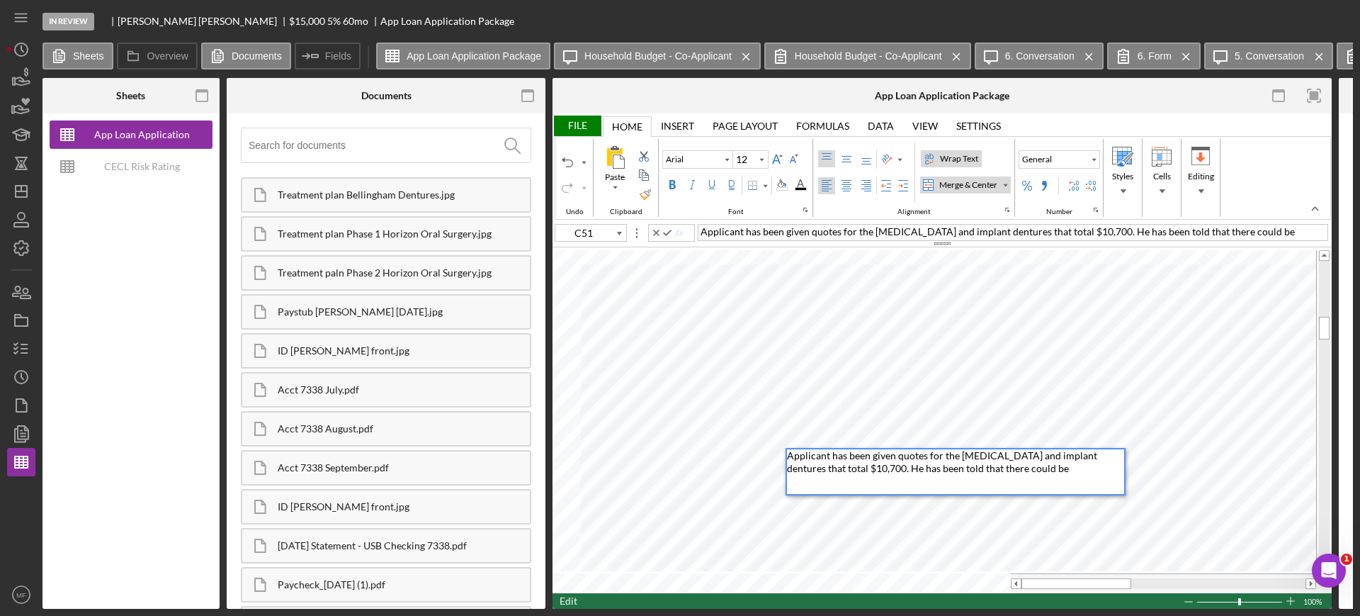
click at [1008, 470] on div "Applicant has been given quotes for the oral surgery and implant dentures that …" at bounding box center [955, 471] width 337 height 45
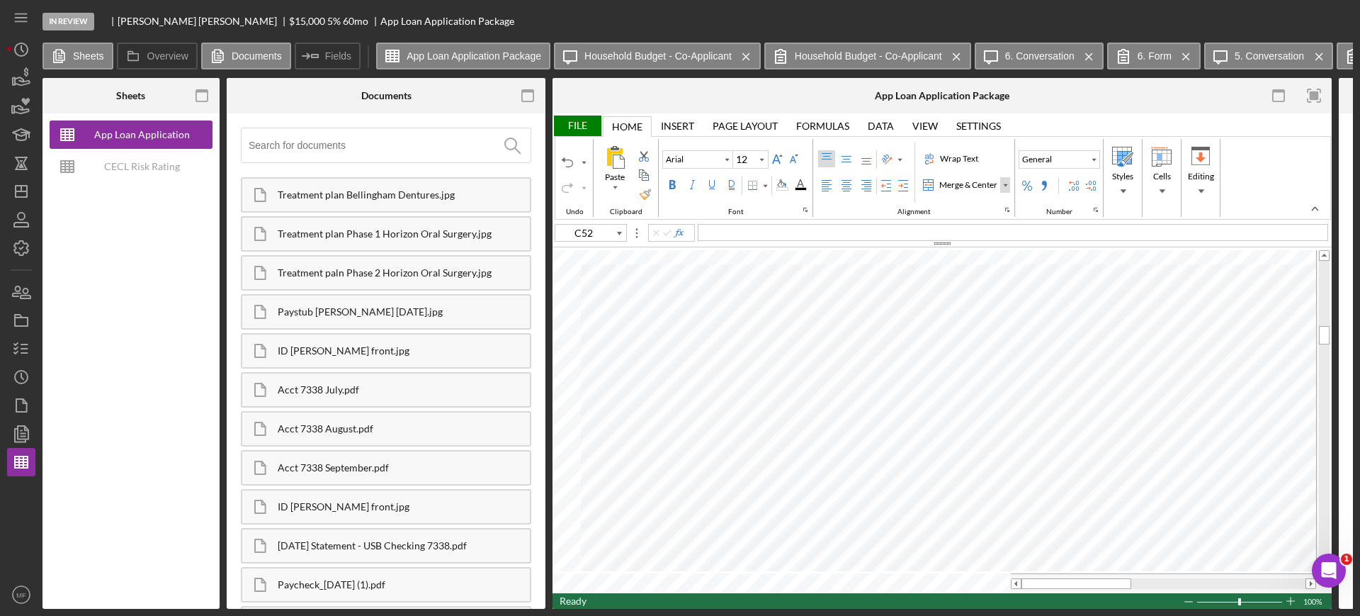
click at [1007, 186] on div "Merge & Center" at bounding box center [1005, 184] width 7 height 7
click at [939, 227] on div "Merge Across" at bounding box center [969, 230] width 90 height 21
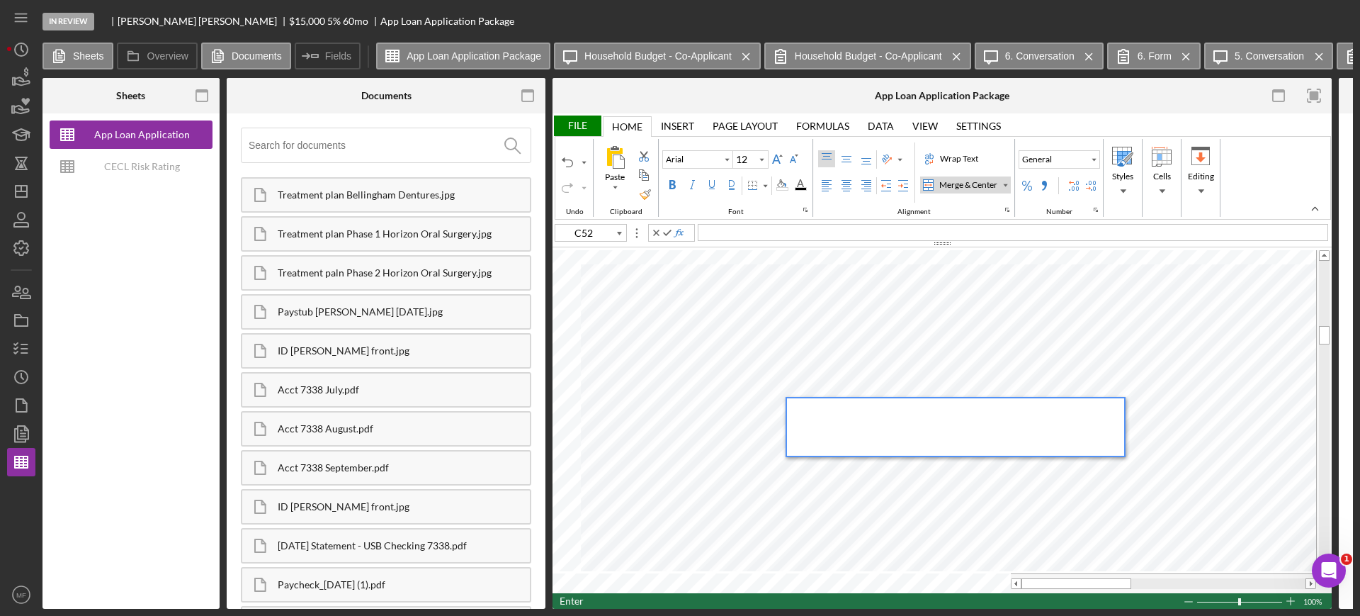
click at [801, 402] on div at bounding box center [955, 426] width 337 height 57
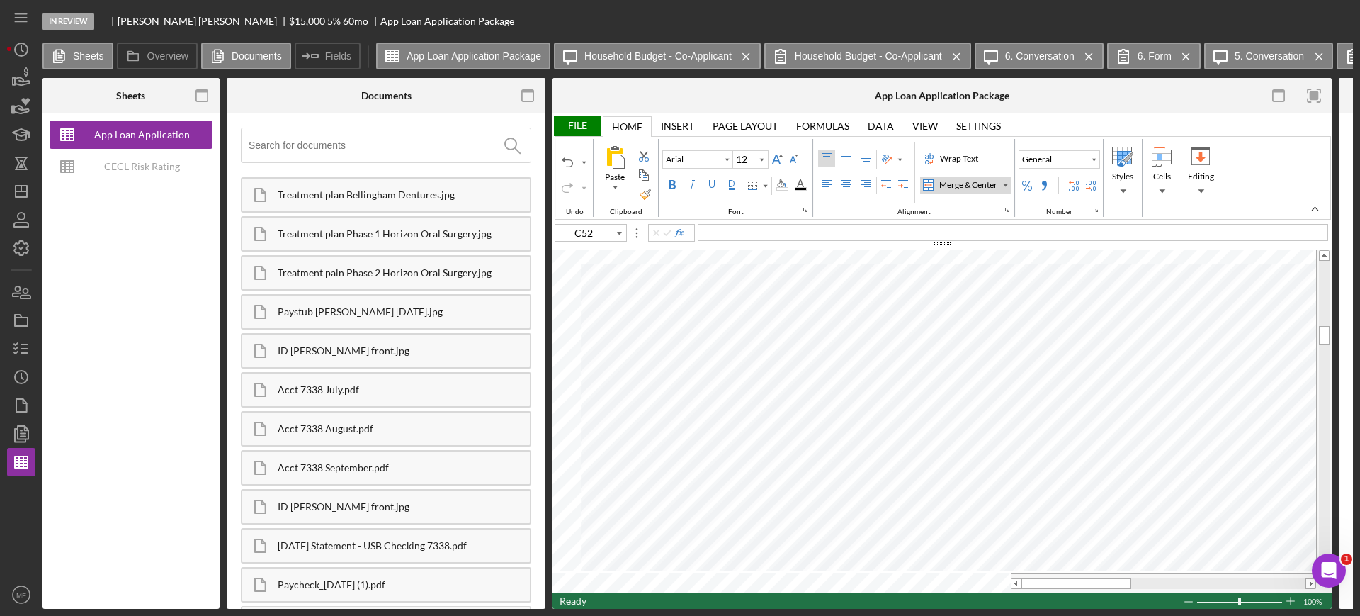
click at [578, 123] on div "File" at bounding box center [577, 125] width 49 height 21
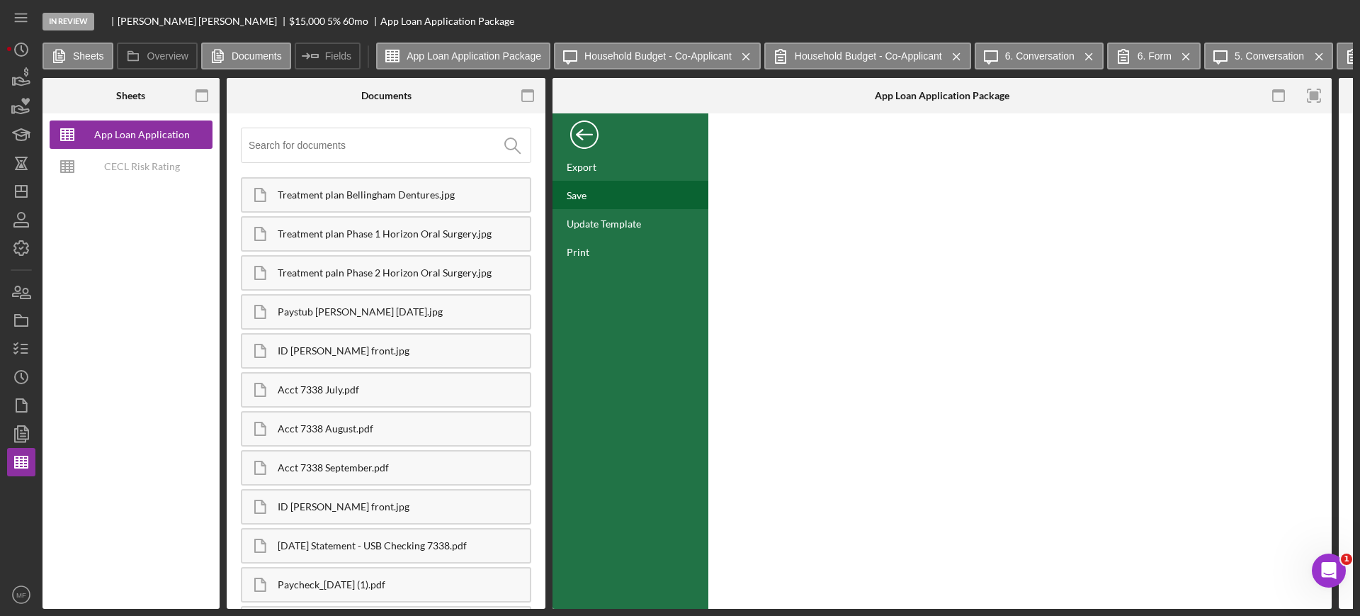
click at [594, 188] on div "Save" at bounding box center [631, 195] width 156 height 28
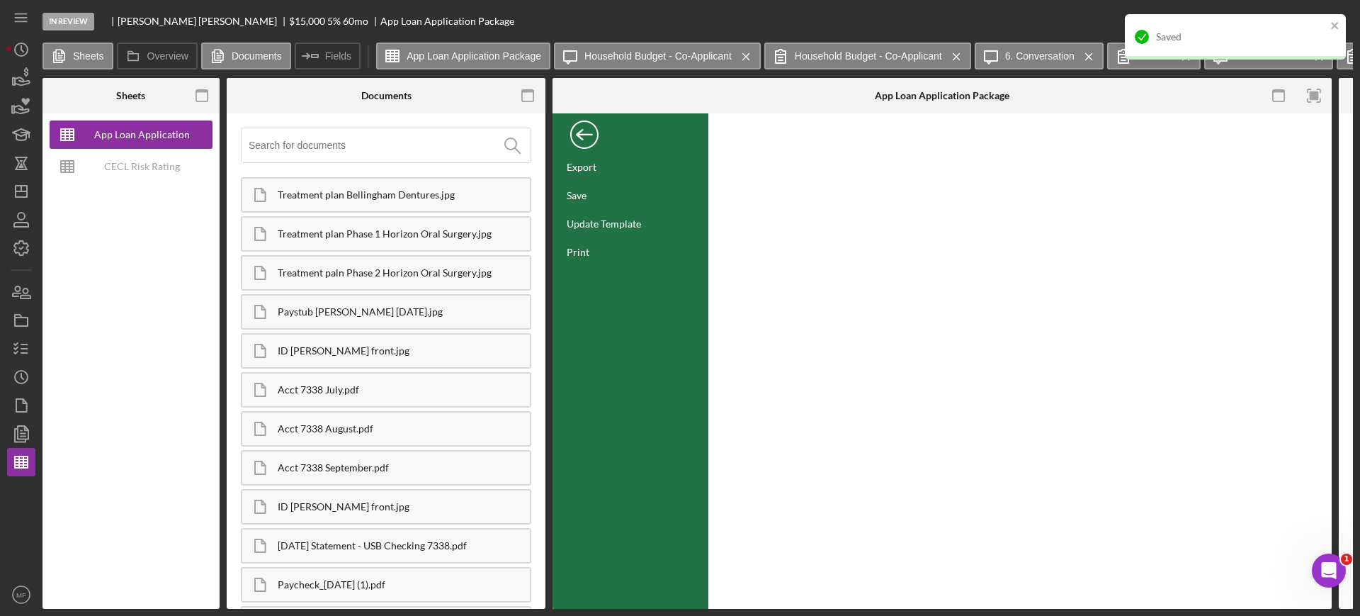
click at [586, 132] on div "Back" at bounding box center [584, 131] width 28 height 28
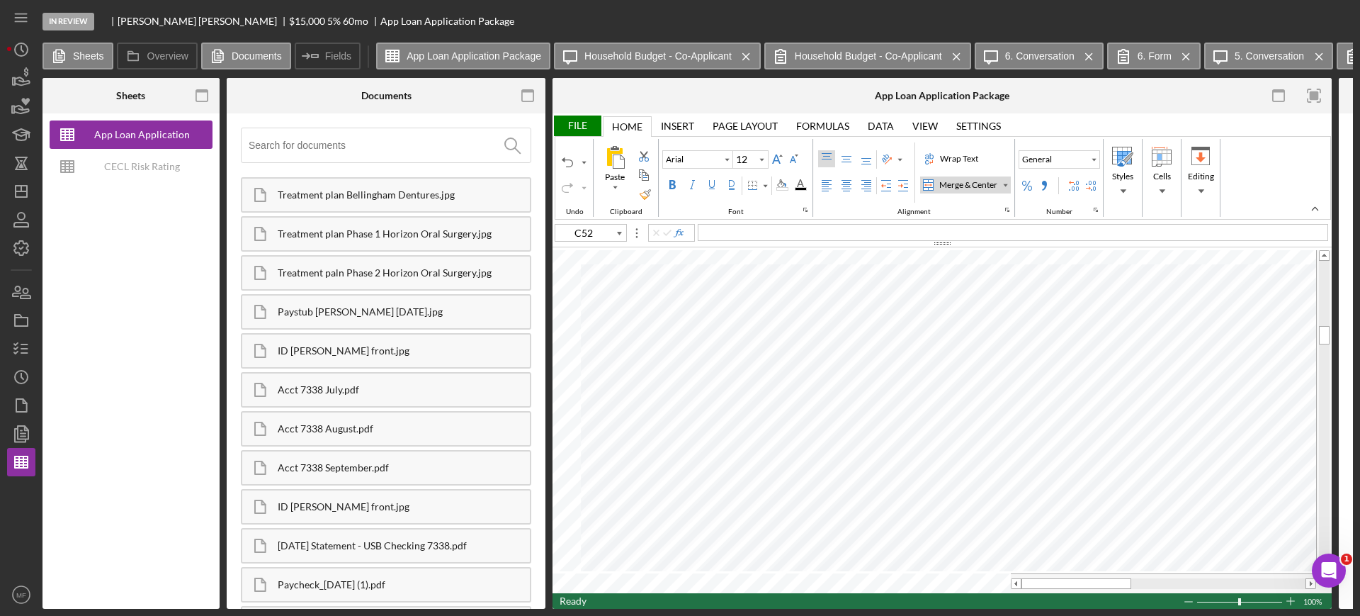
type input "L7"
type input "Calibri"
type input "11"
type input "B44"
type input "Arial"
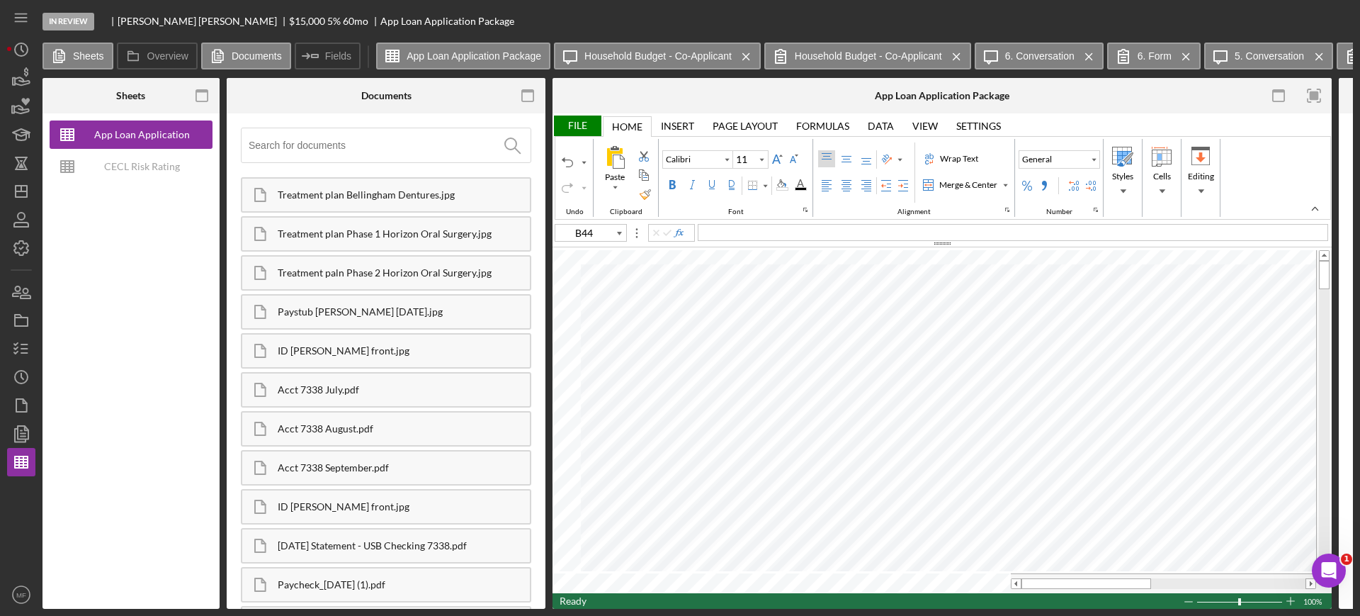
type input "10"
type input "F95"
click at [584, 123] on div "File" at bounding box center [577, 125] width 49 height 21
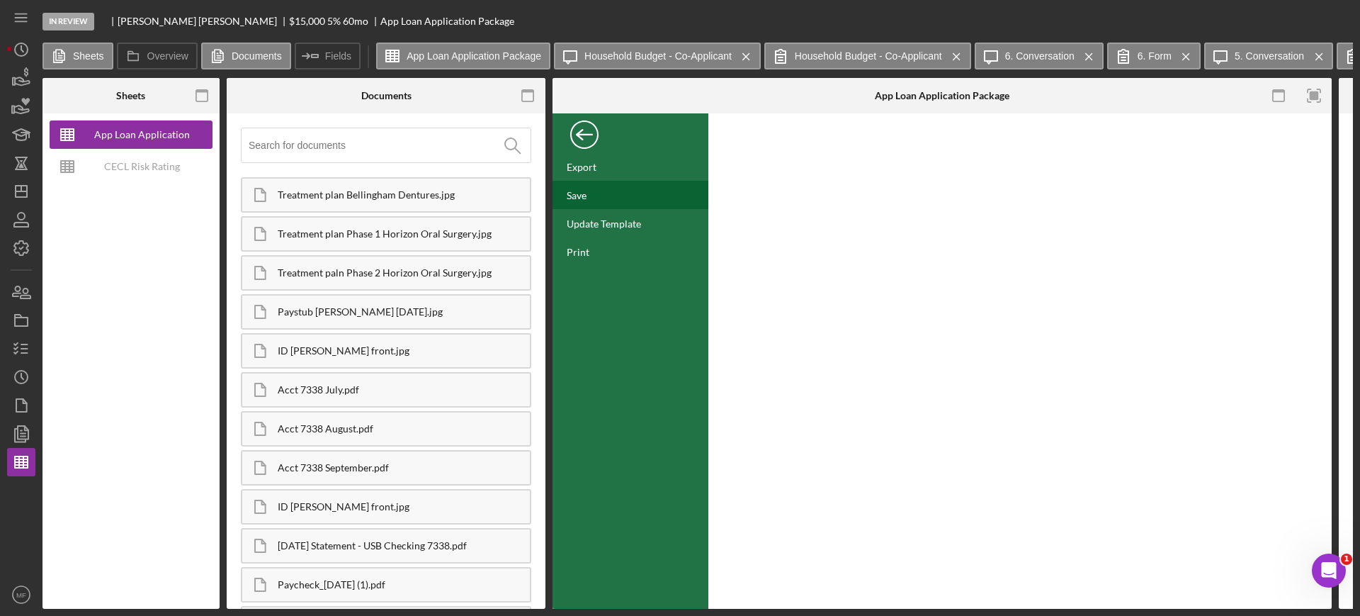
click at [583, 191] on div "Save" at bounding box center [577, 195] width 20 height 12
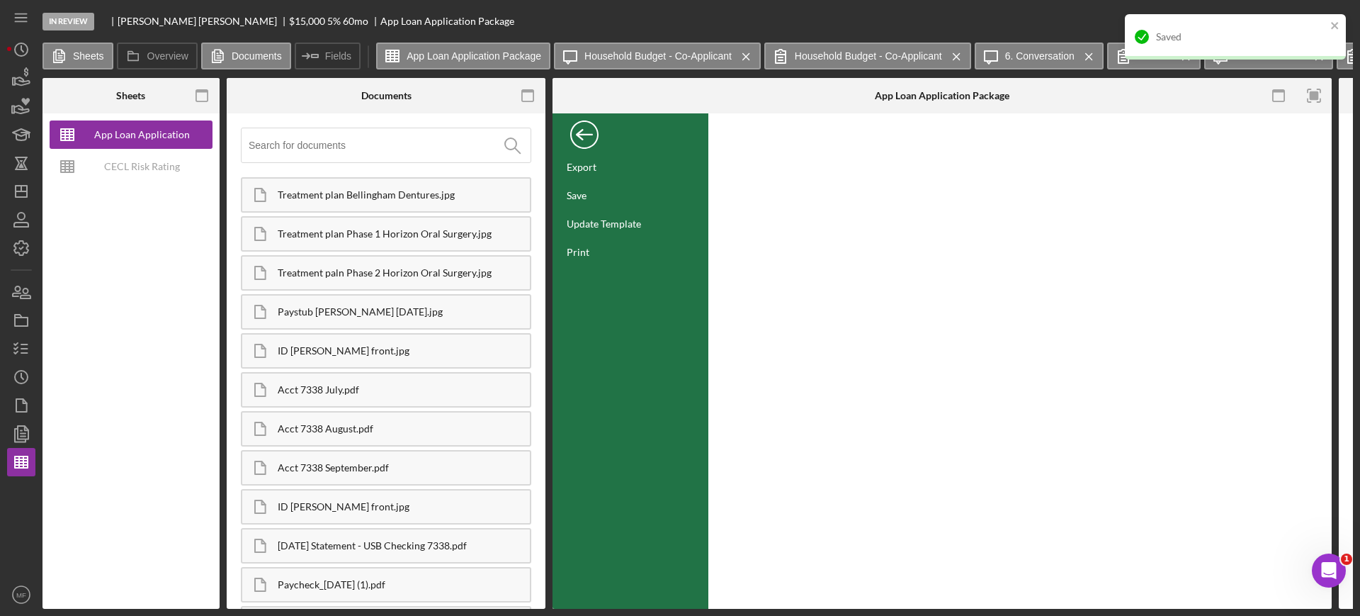
click at [585, 123] on div "Back" at bounding box center [584, 131] width 28 height 28
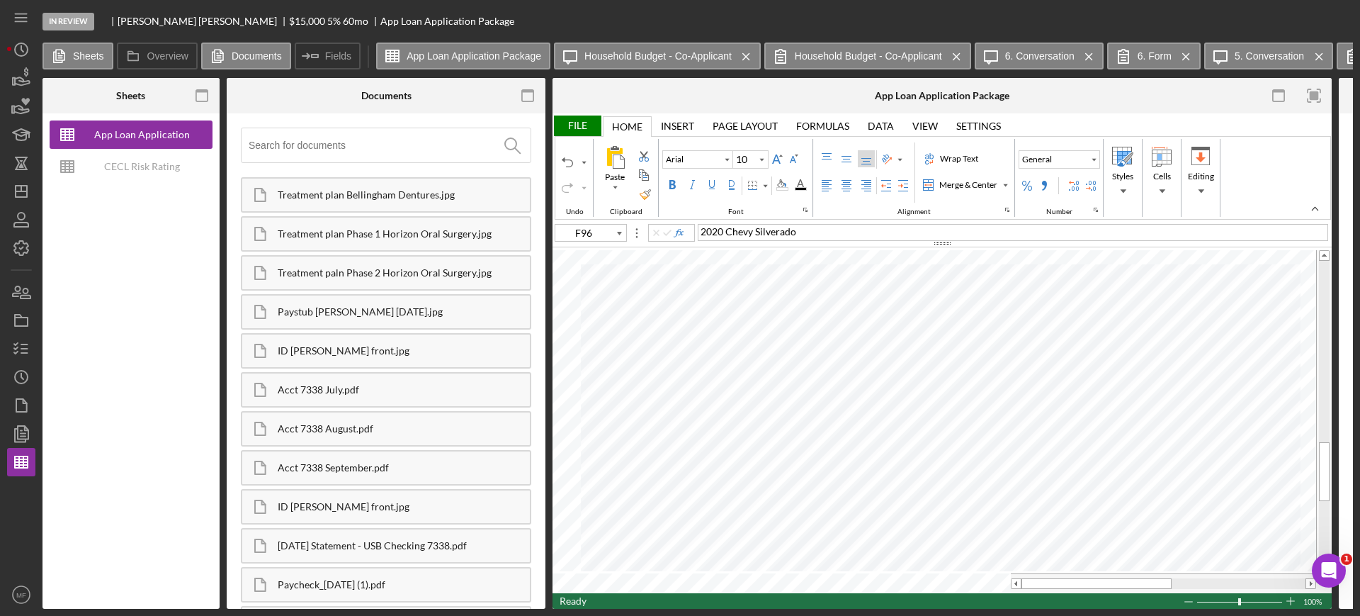
type input "C52"
type input "12"
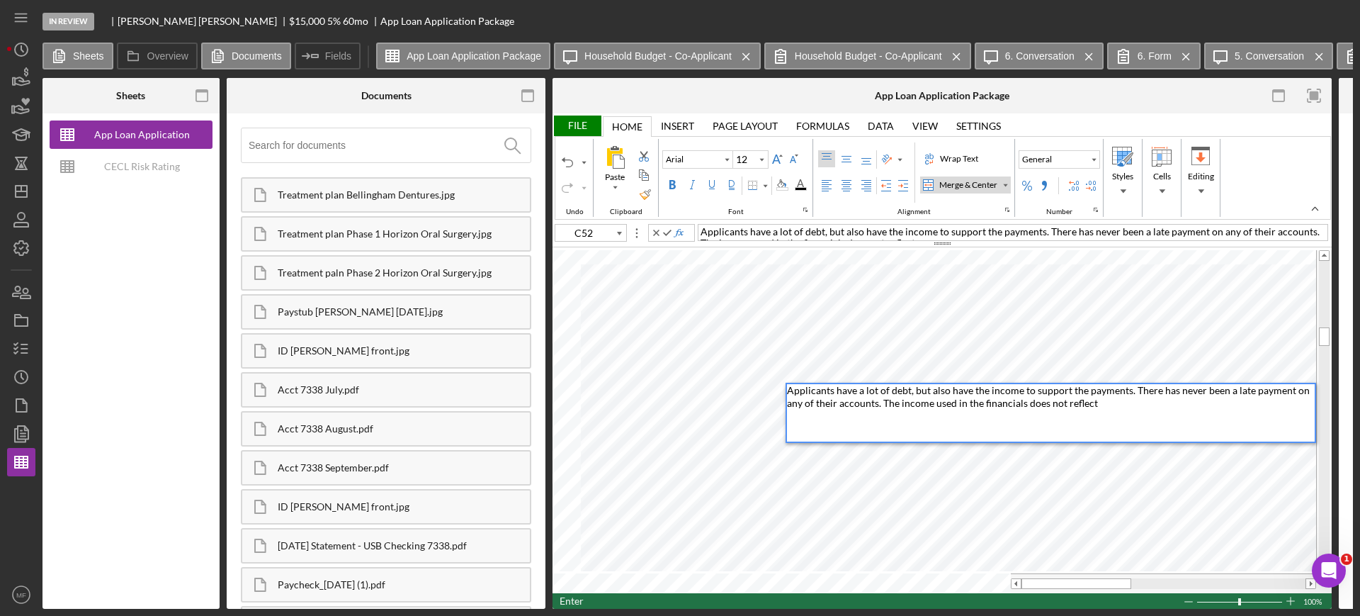
click at [582, 124] on div "File" at bounding box center [577, 125] width 49 height 21
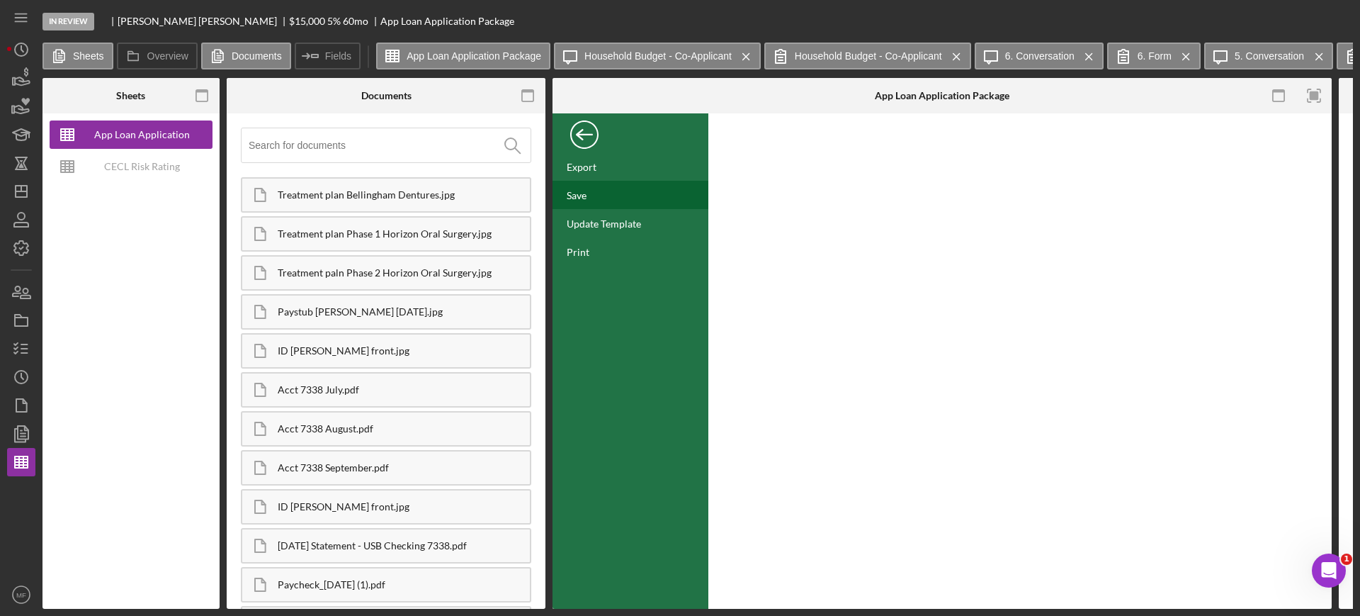
click at [587, 196] on div "Save" at bounding box center [631, 195] width 156 height 28
click at [589, 136] on div "Back" at bounding box center [584, 131] width 28 height 28
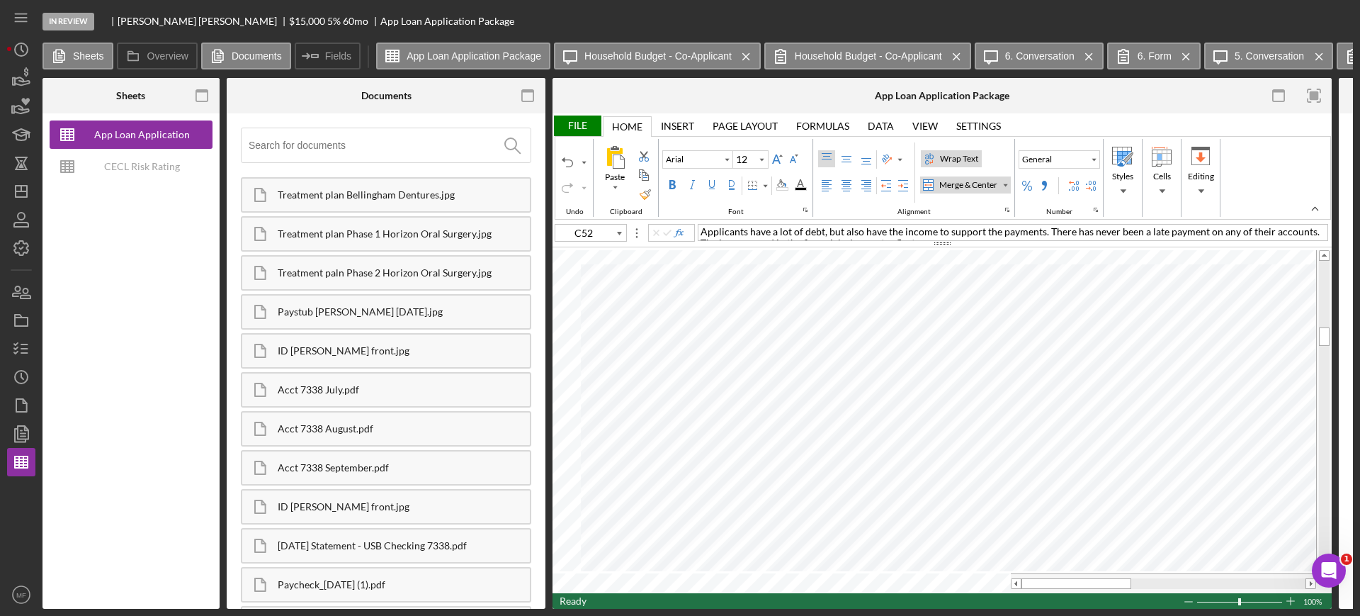
click at [958, 154] on div "Wrap Text" at bounding box center [959, 158] width 44 height 13
click at [568, 125] on div "File" at bounding box center [577, 125] width 49 height 21
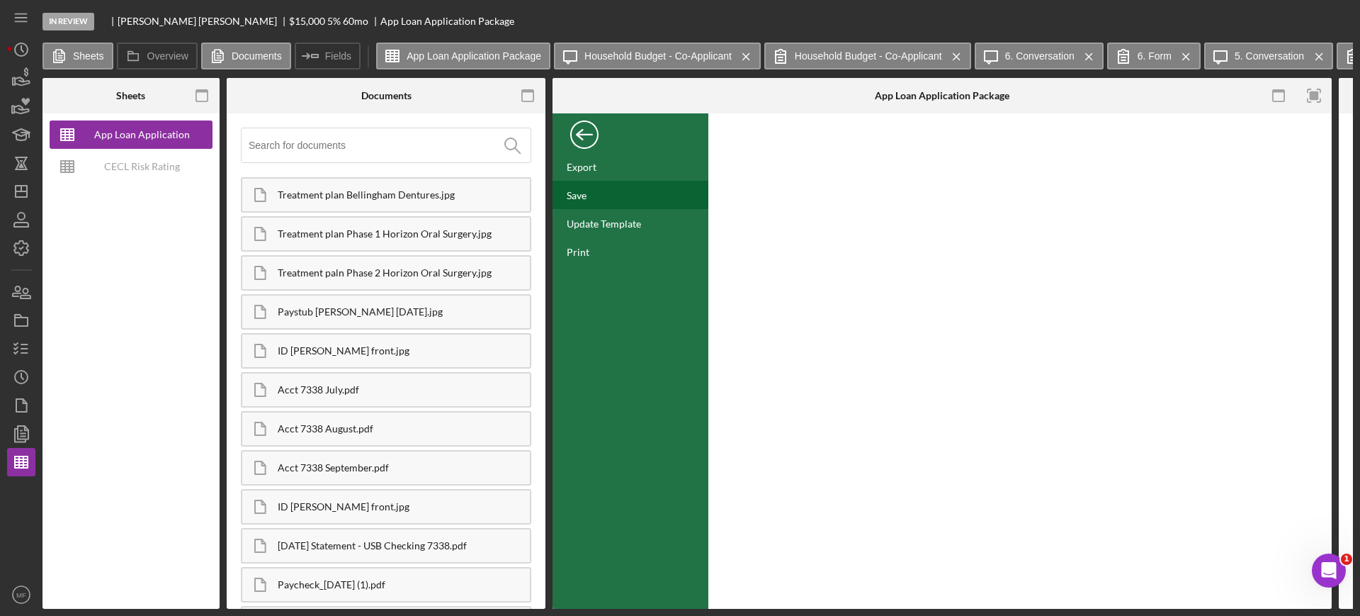
click at [582, 196] on div "Save" at bounding box center [577, 195] width 20 height 12
click at [21, 46] on polyline "button" at bounding box center [22, 49] width 2 height 6
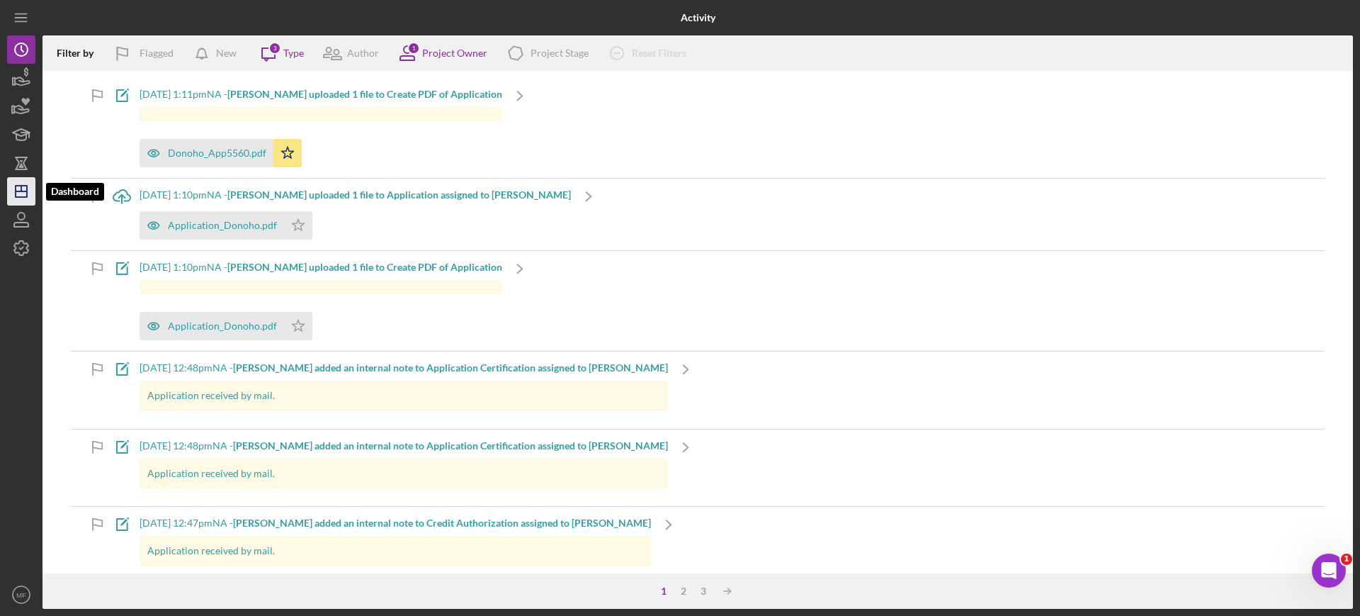
click at [24, 195] on icon "Icon/Dashboard" at bounding box center [21, 191] width 35 height 35
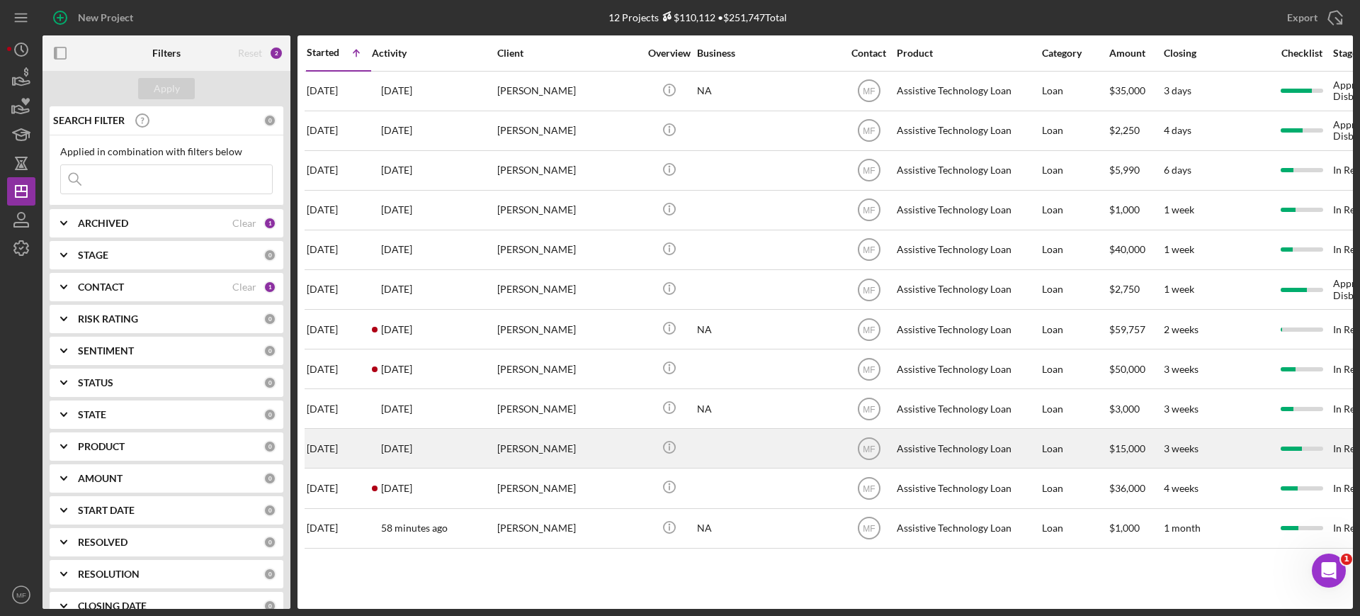
click at [557, 442] on div "Lance Roosma" at bounding box center [568, 448] width 142 height 38
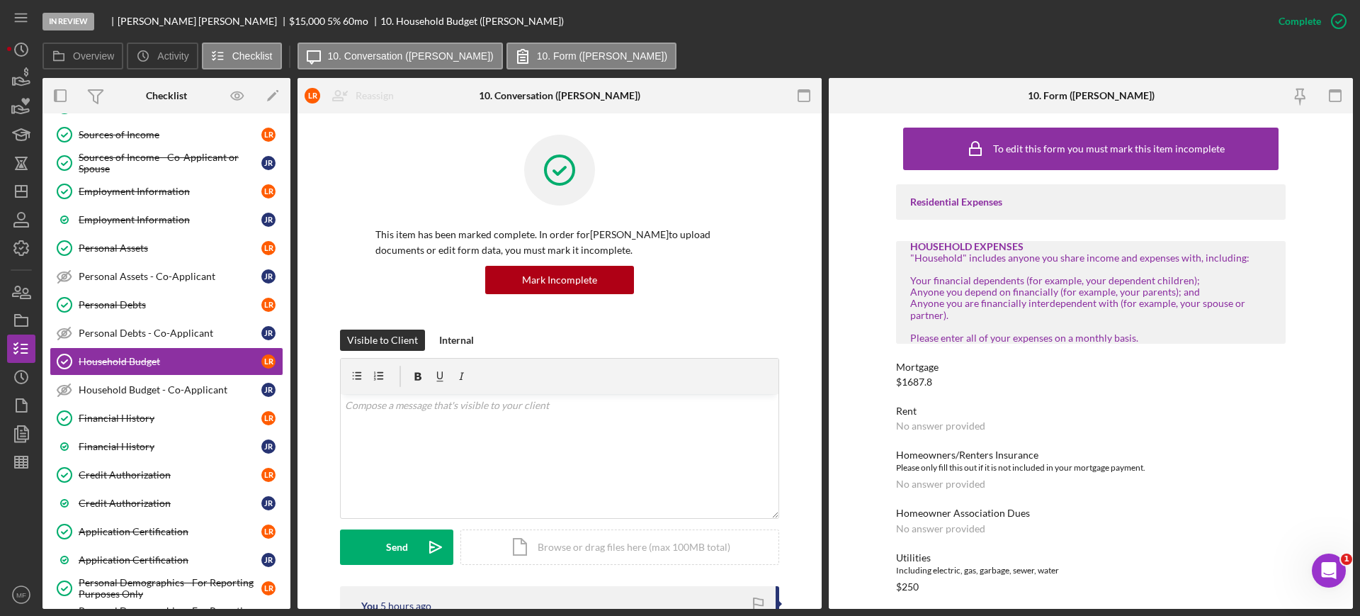
scroll to position [170, 0]
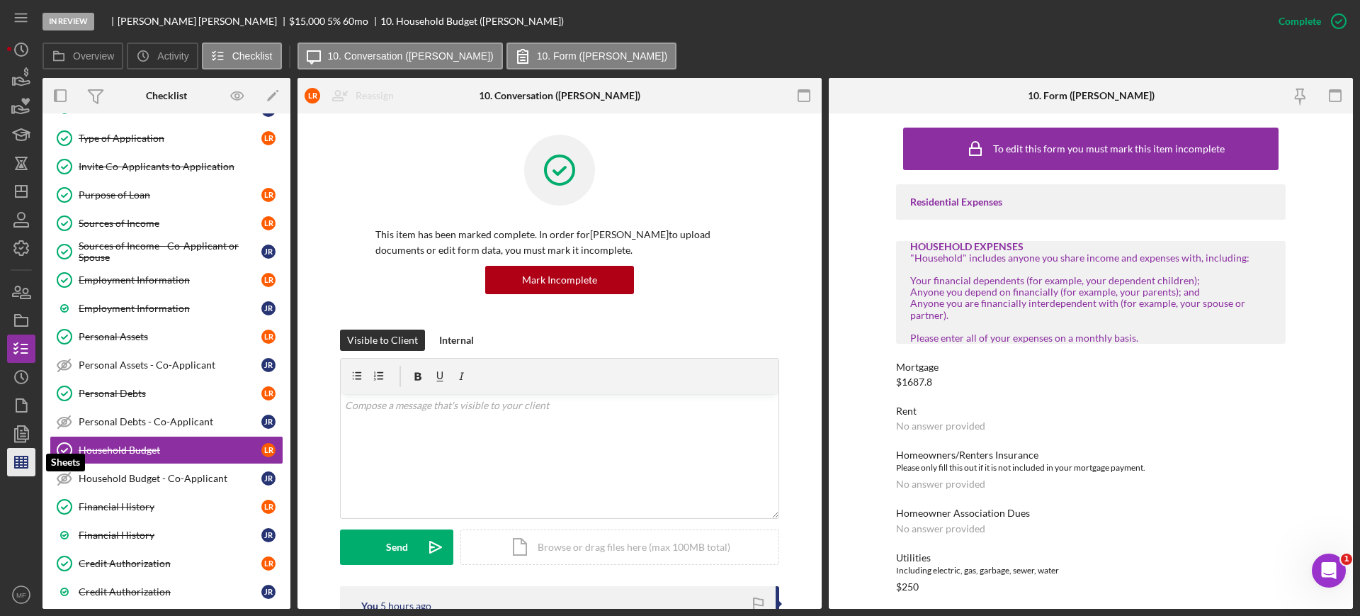
click at [27, 459] on line "button" at bounding box center [21, 459] width 13 height 0
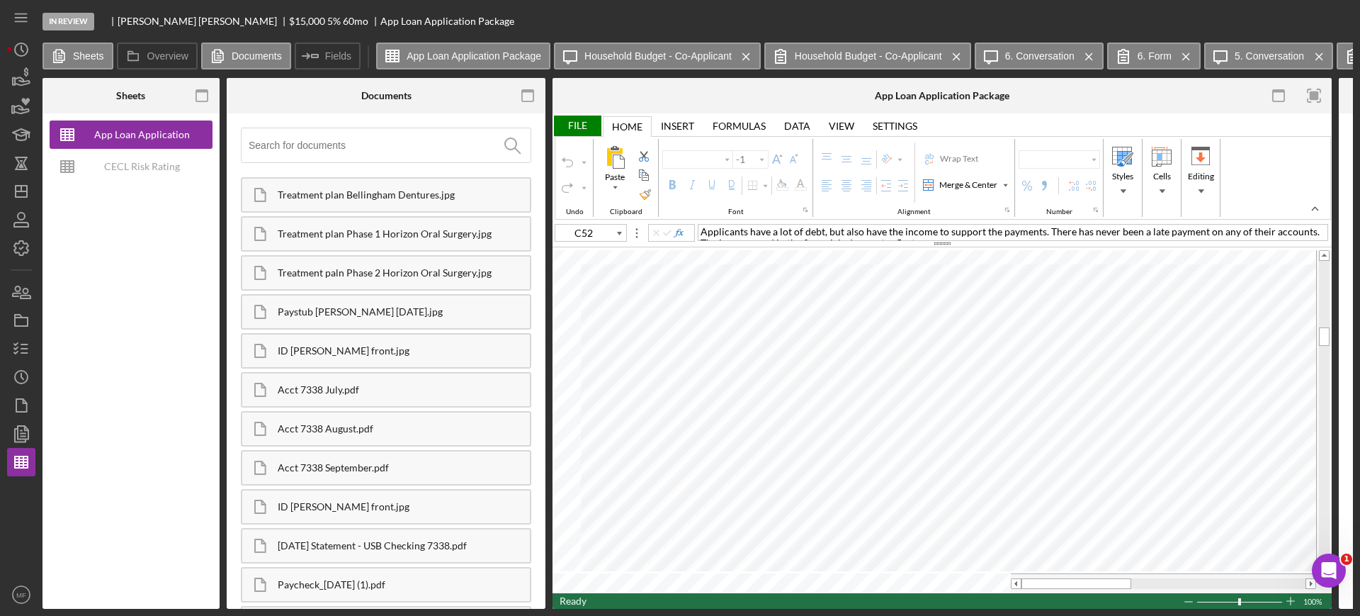
type input "Arial"
type input "12"
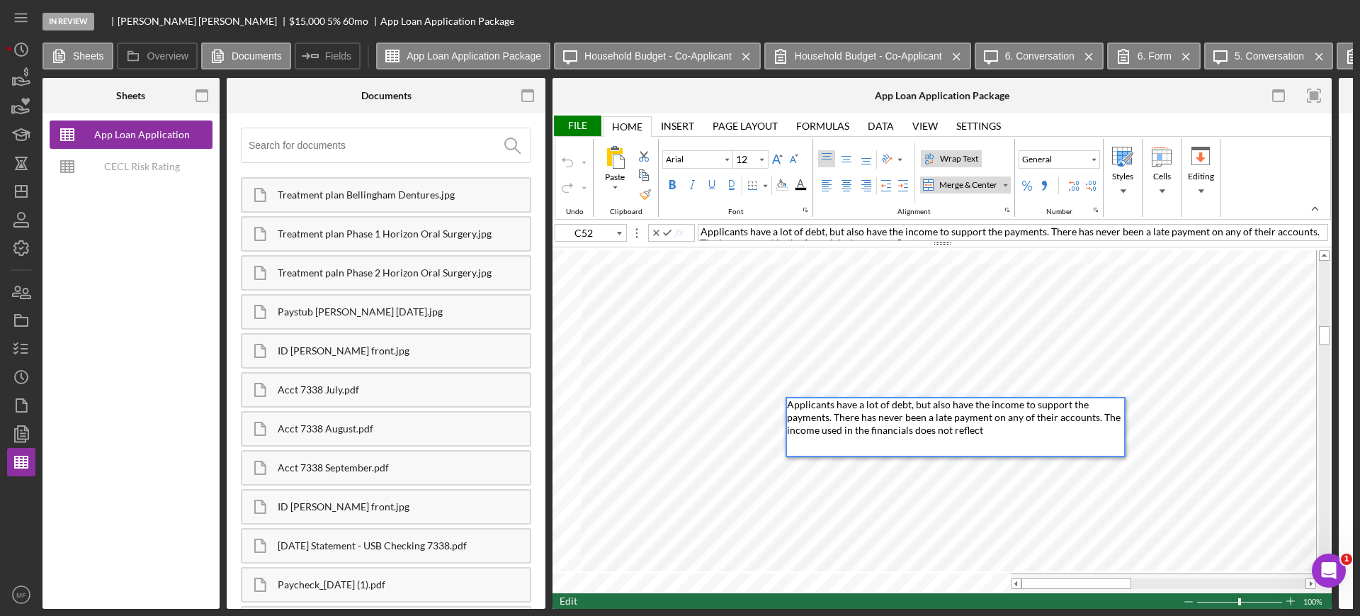
drag, startPoint x: 991, startPoint y: 427, endPoint x: 1053, endPoint y: 444, distance: 64.8
click at [1010, 437] on div "Applicants have a lot of debt, but also have the income to support the payments…" at bounding box center [955, 426] width 337 height 57
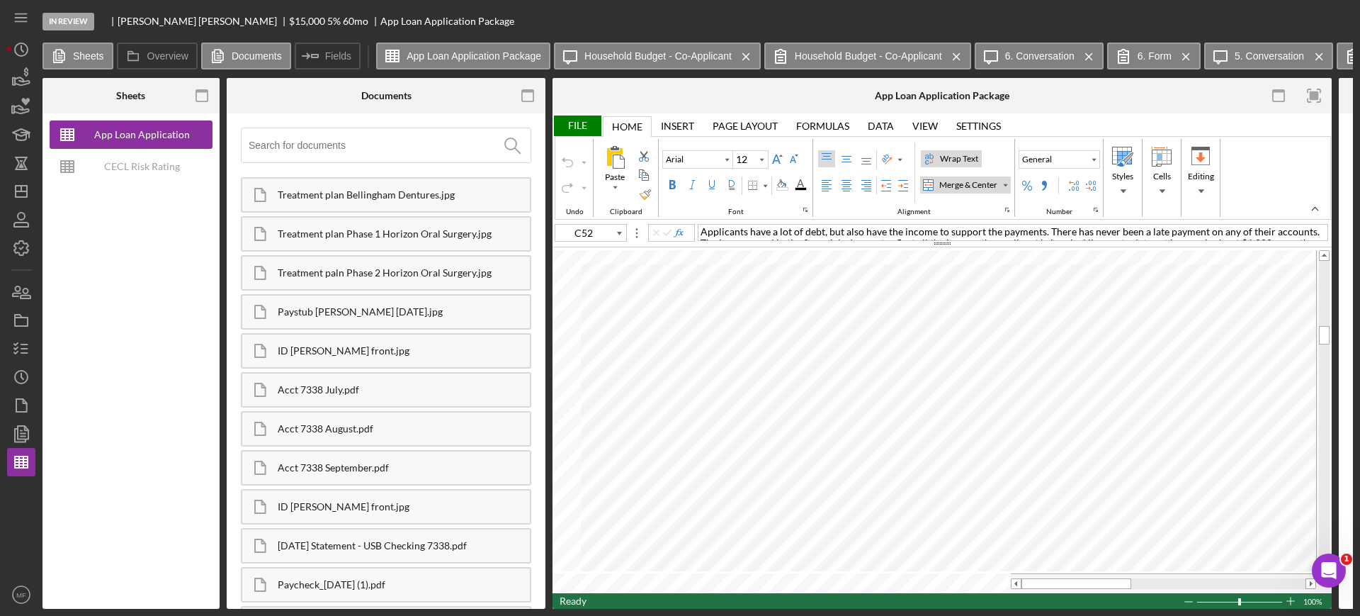
type input "A53"
type input "Calibri"
type input "11"
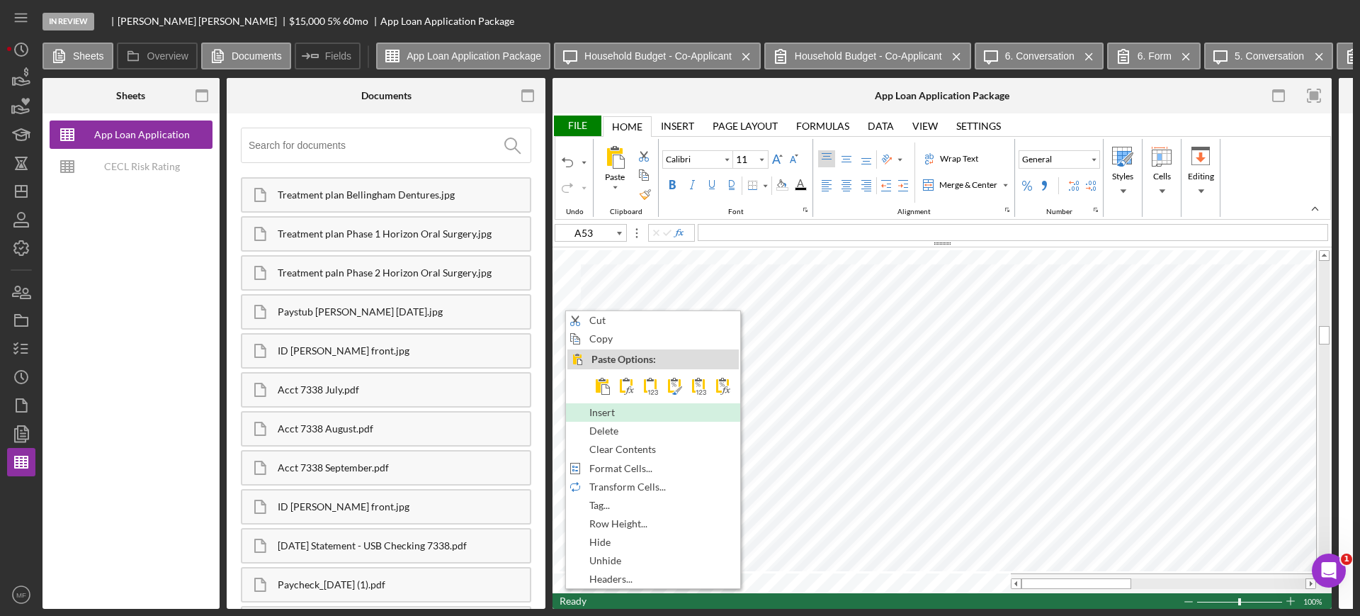
click at [604, 415] on span "Insert" at bounding box center [610, 412] width 42 height 11
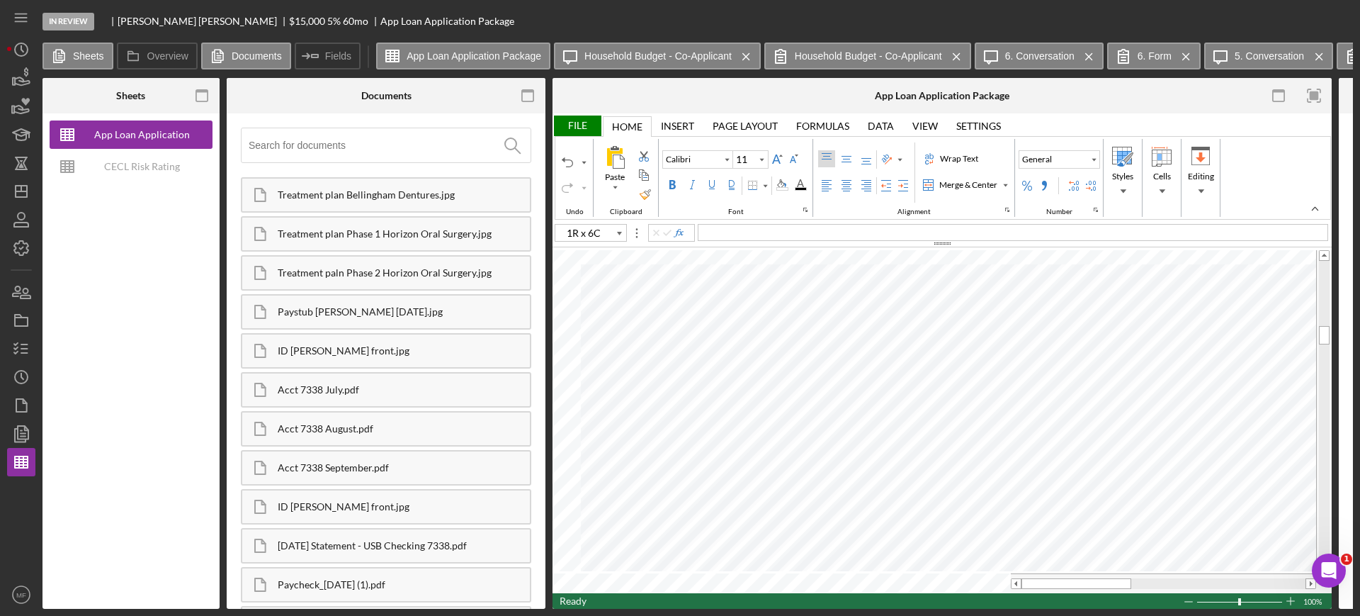
type input "C53"
click at [1005, 188] on div "Merge & Center" at bounding box center [1005, 184] width 7 height 7
click at [991, 224] on div "Merge Across" at bounding box center [973, 230] width 57 height 13
click at [960, 160] on div "Wrap Text" at bounding box center [959, 158] width 44 height 13
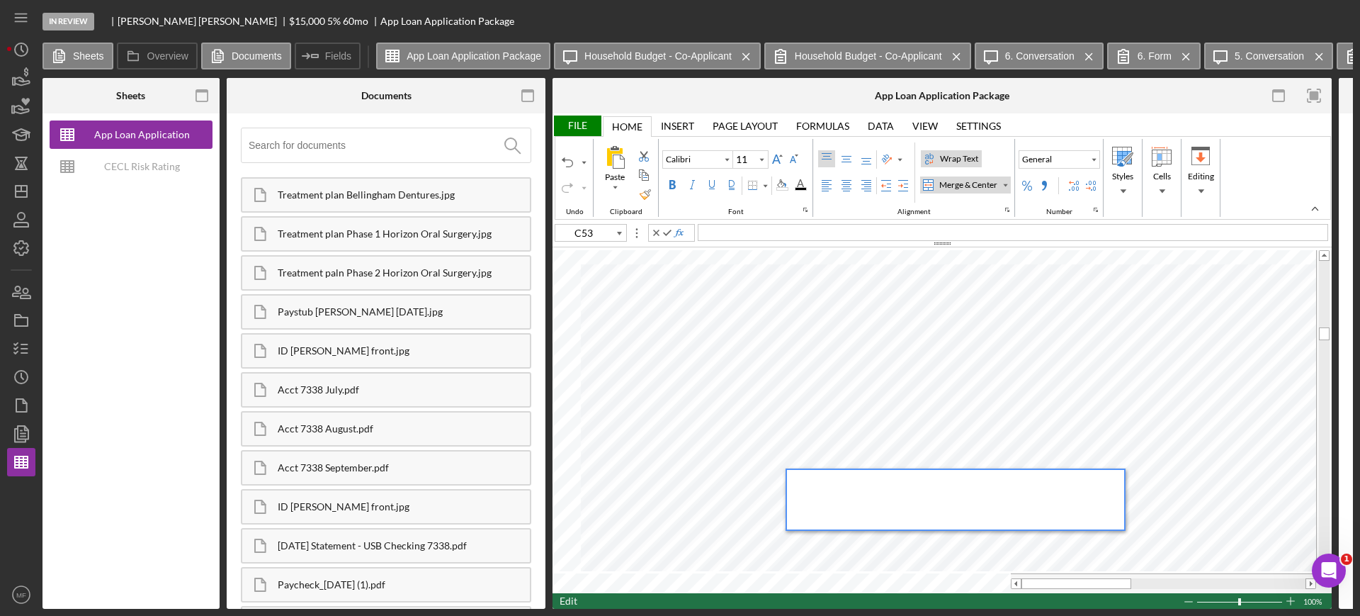
click at [806, 487] on div at bounding box center [955, 500] width 337 height 60
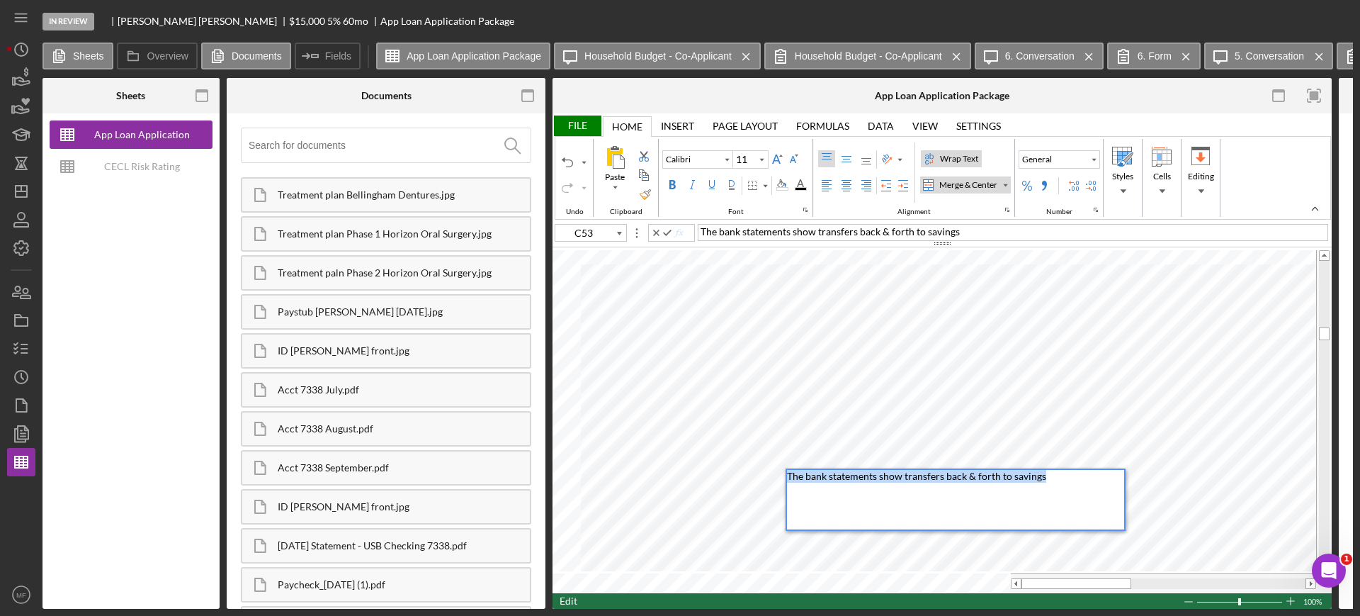
click at [672, 487] on div "Paste Cut Copy AutoFill The bank statements show transfers back & forth to savi…" at bounding box center [942, 420] width 779 height 345
click at [1051, 482] on div "The bank statements show transfers back & forth to savings" at bounding box center [955, 500] width 337 height 60
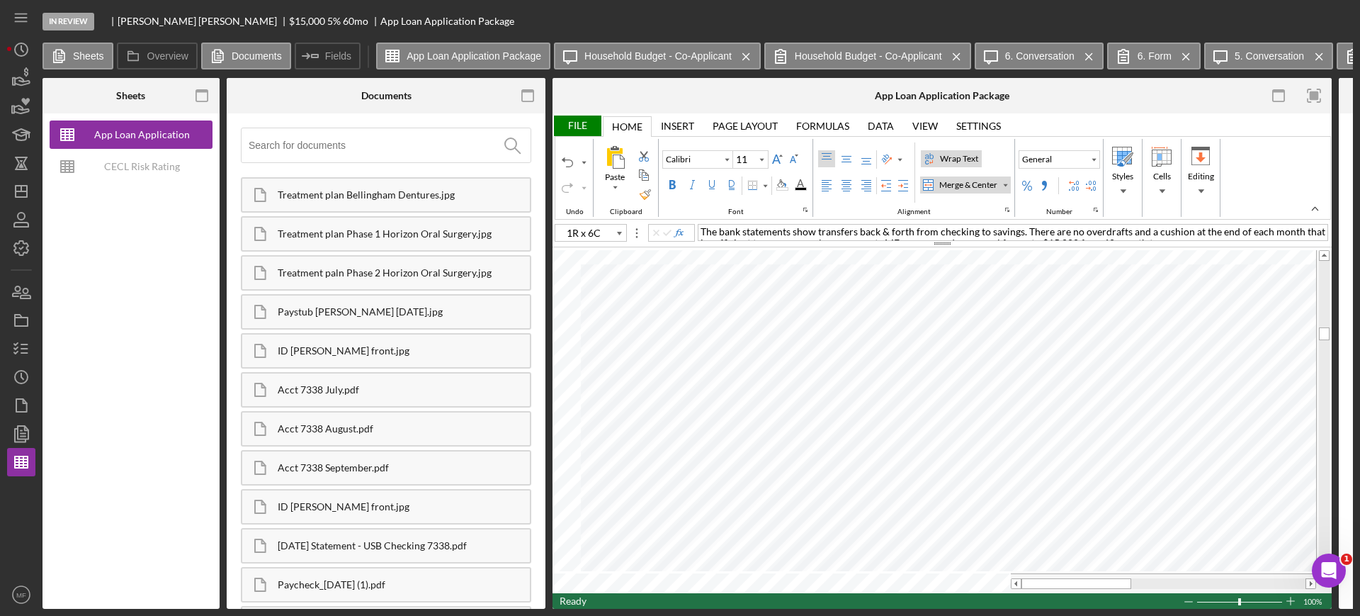
type input "C53"
click at [726, 164] on div "Font Family" at bounding box center [726, 159] width 11 height 17
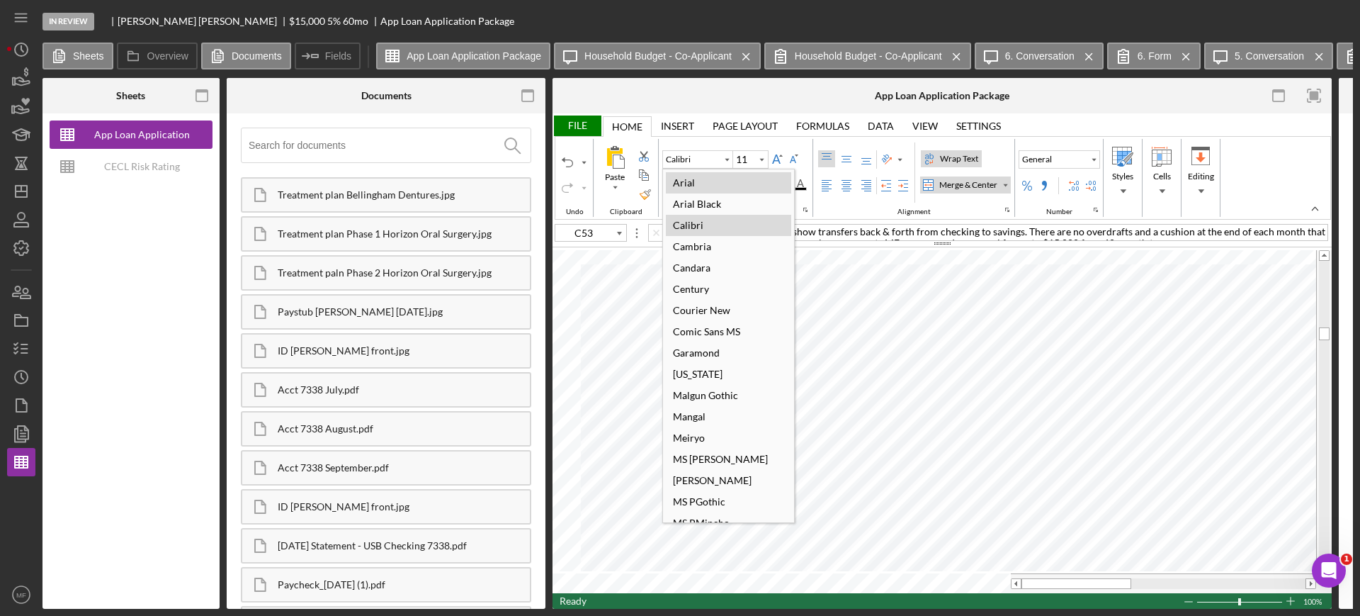
click at [700, 180] on div "Arial" at bounding box center [684, 182] width 36 height 19
type input "Arial"
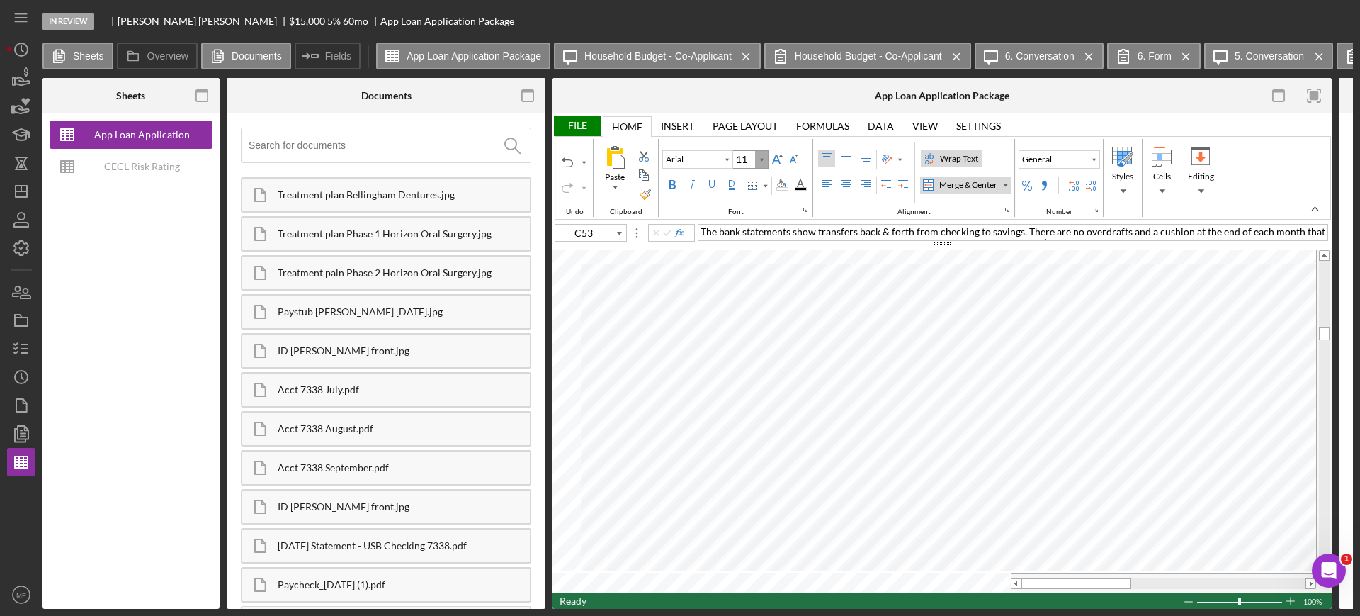
click at [756, 157] on icon "Font Size" at bounding box center [761, 159] width 13 height 17
click at [754, 261] on div "12" at bounding box center [750, 267] width 26 height 19
type input "12"
type input "Calibri"
type input "11"
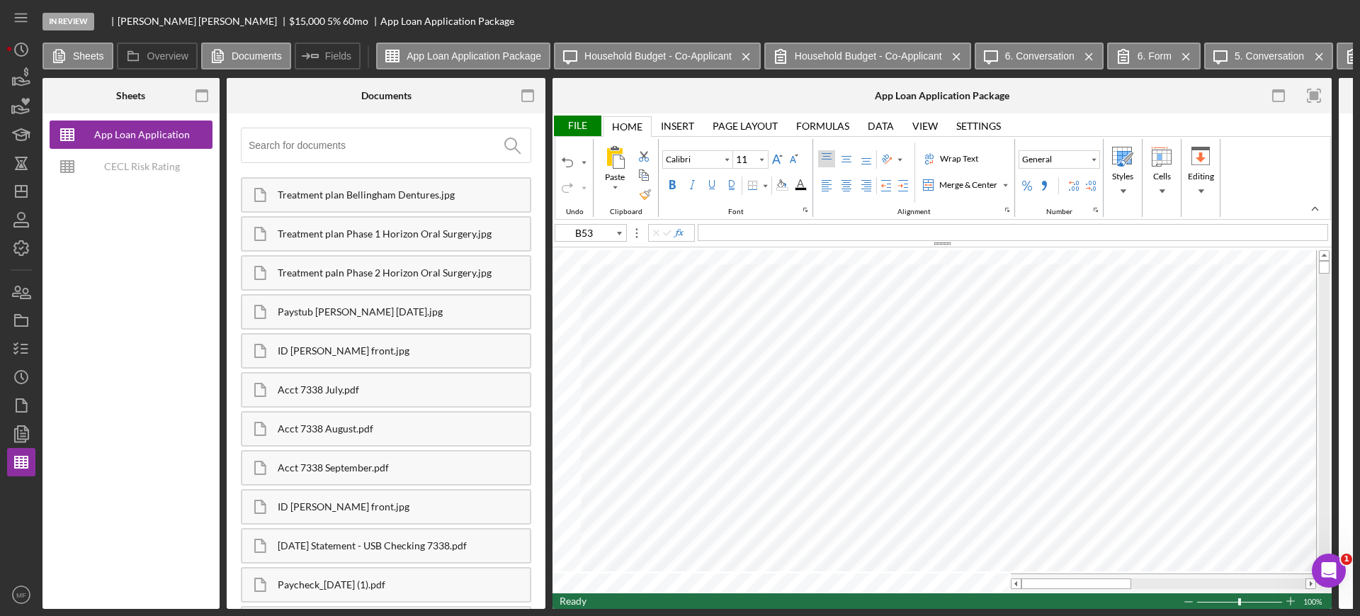
click at [578, 123] on div "File" at bounding box center [577, 125] width 49 height 21
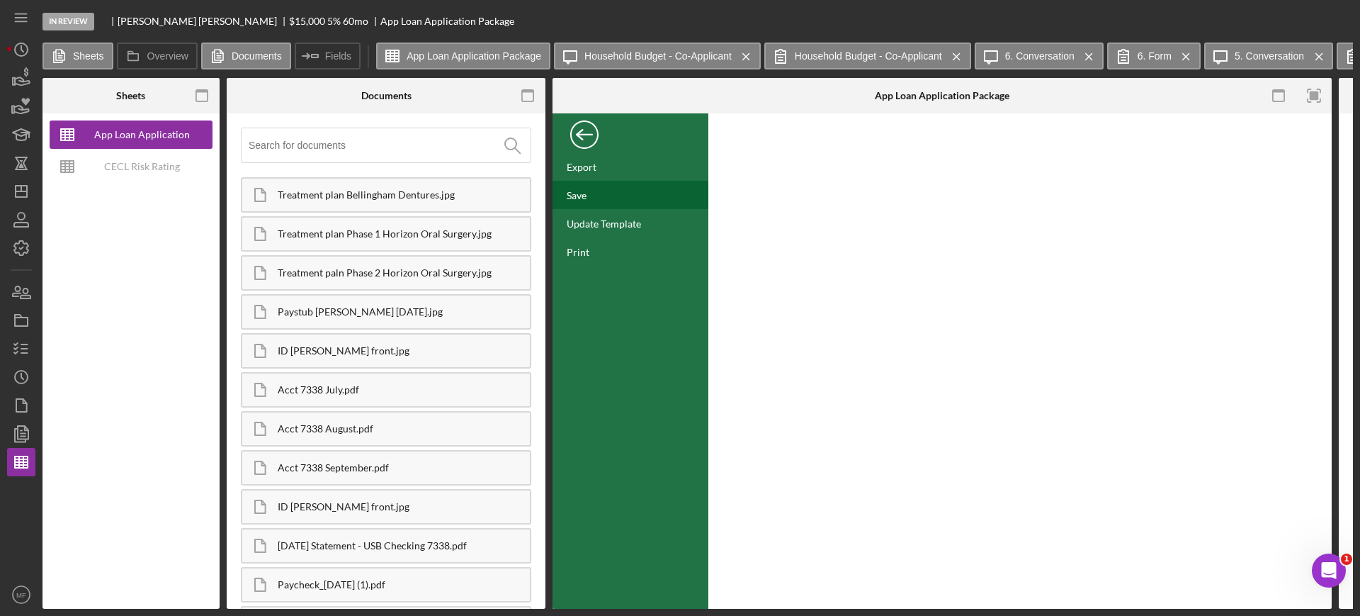
click at [589, 194] on div "Save" at bounding box center [631, 195] width 156 height 28
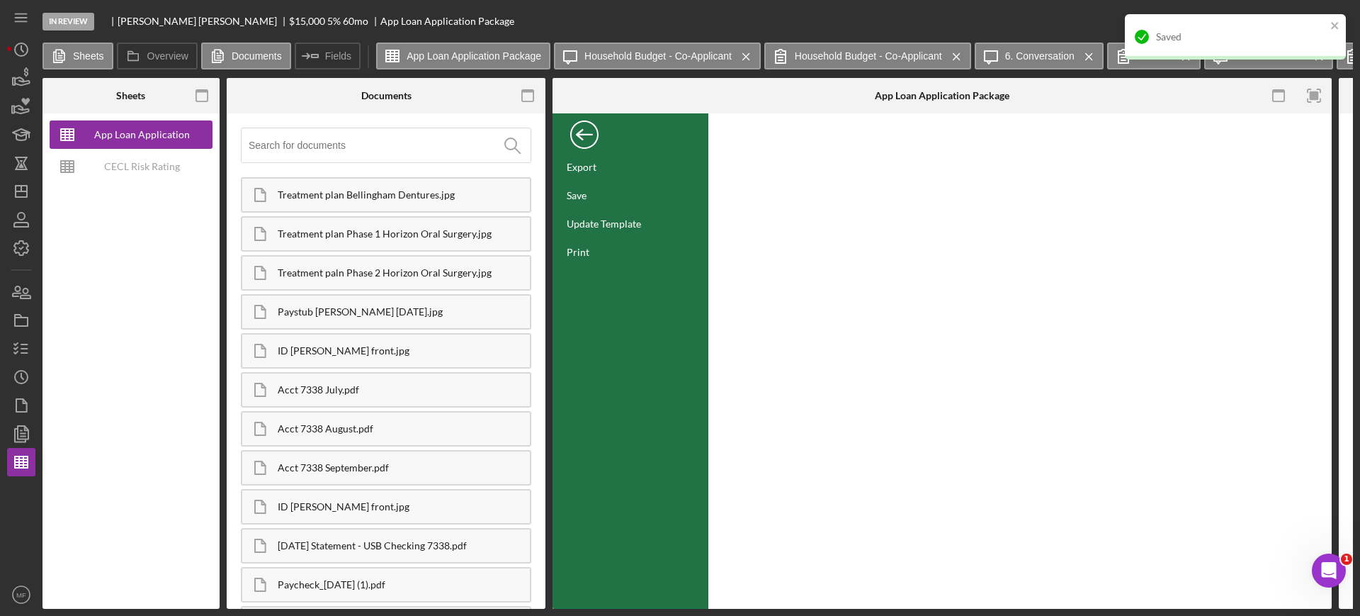
click at [582, 135] on div "Back" at bounding box center [584, 131] width 28 height 28
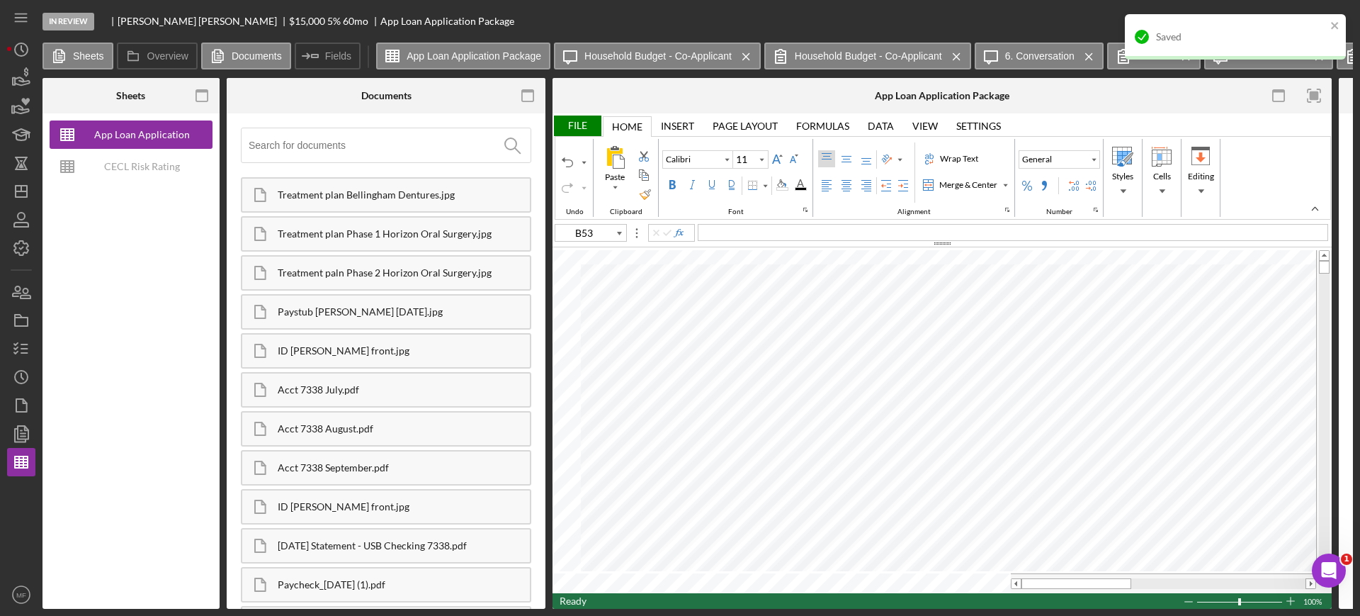
type input "B13"
type input "Arial"
type input "10"
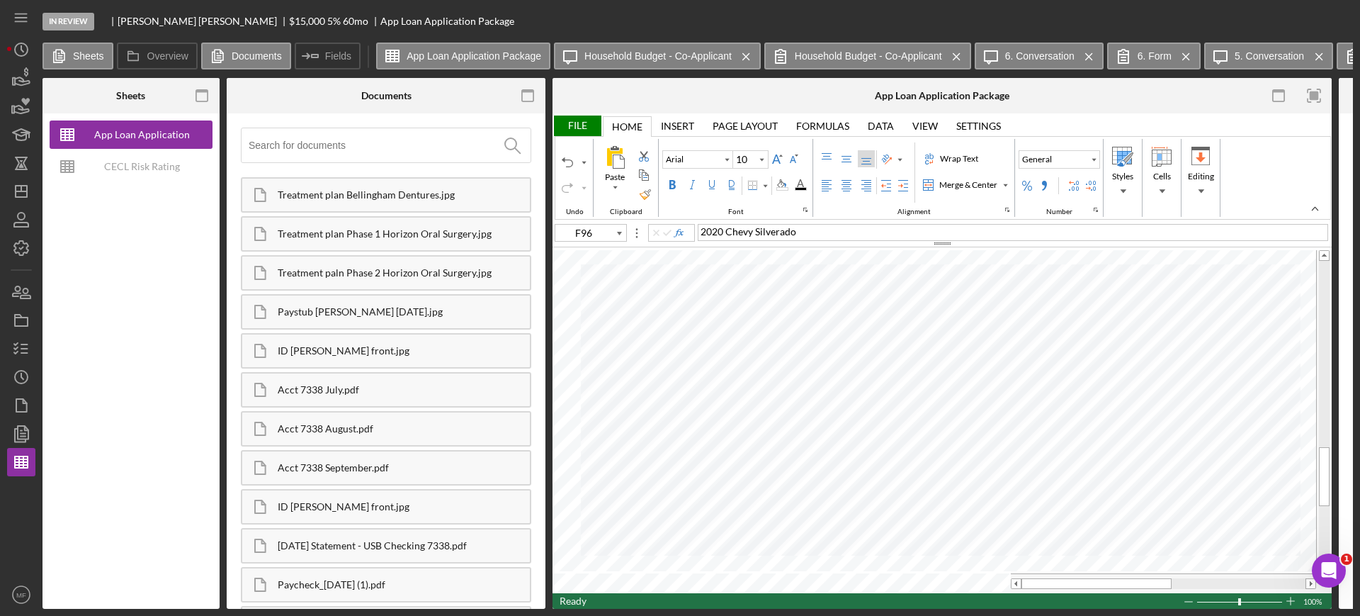
type input "L7"
type input "Calibri"
type input "11"
type input "B53"
click at [577, 123] on div "File" at bounding box center [577, 125] width 49 height 21
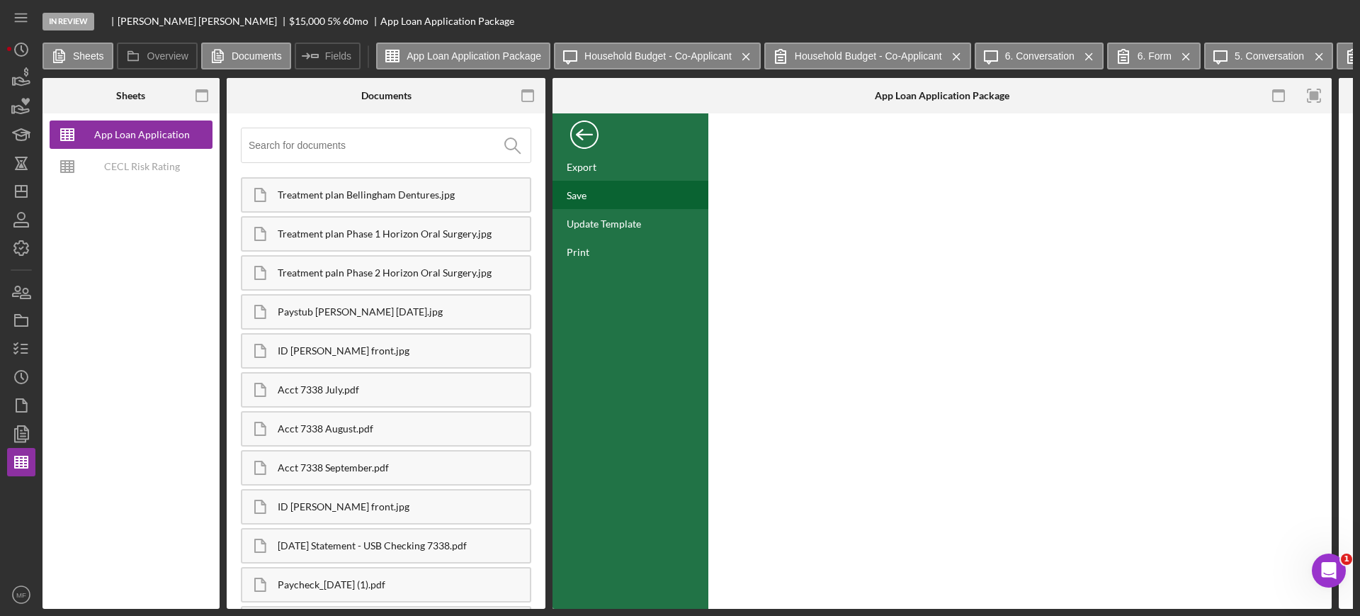
click at [585, 191] on div "Save" at bounding box center [577, 195] width 20 height 12
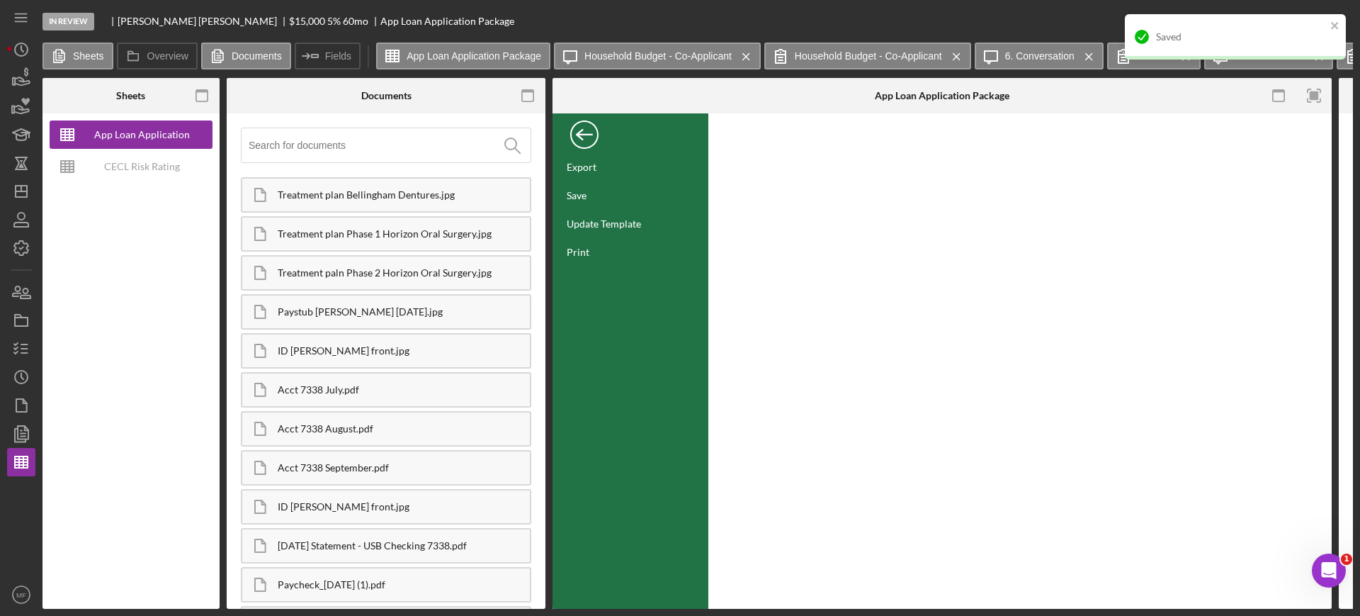
click at [583, 132] on div "Back" at bounding box center [584, 131] width 28 height 28
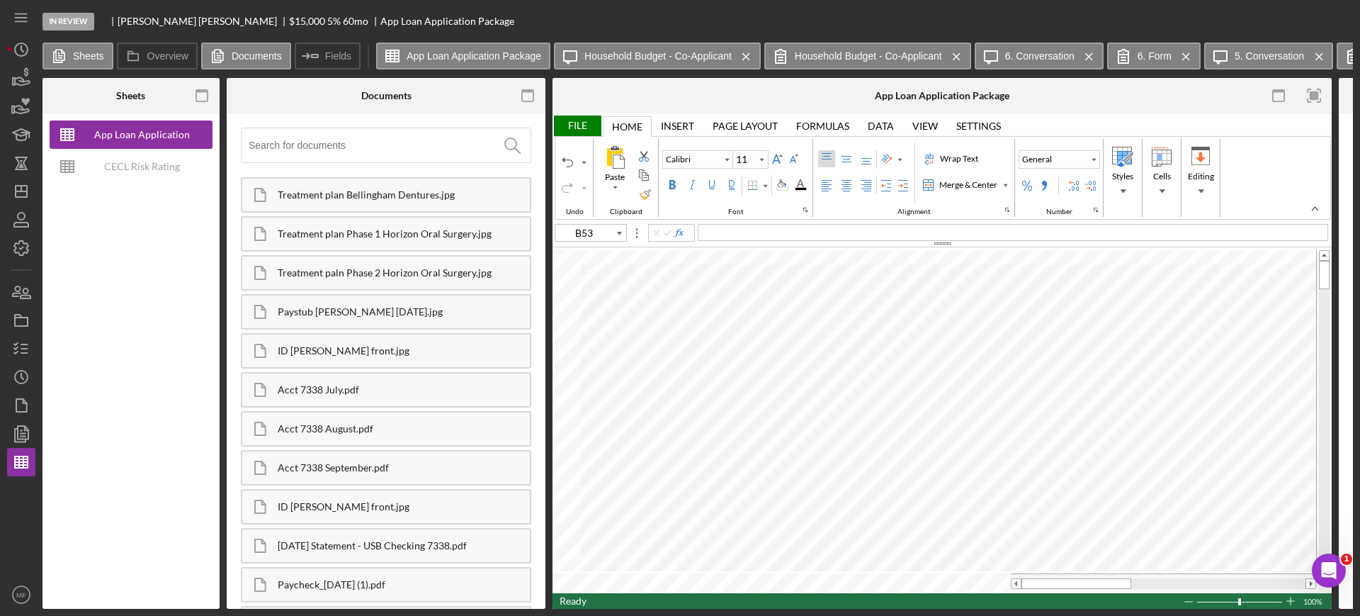
click at [579, 123] on div "File" at bounding box center [577, 125] width 49 height 21
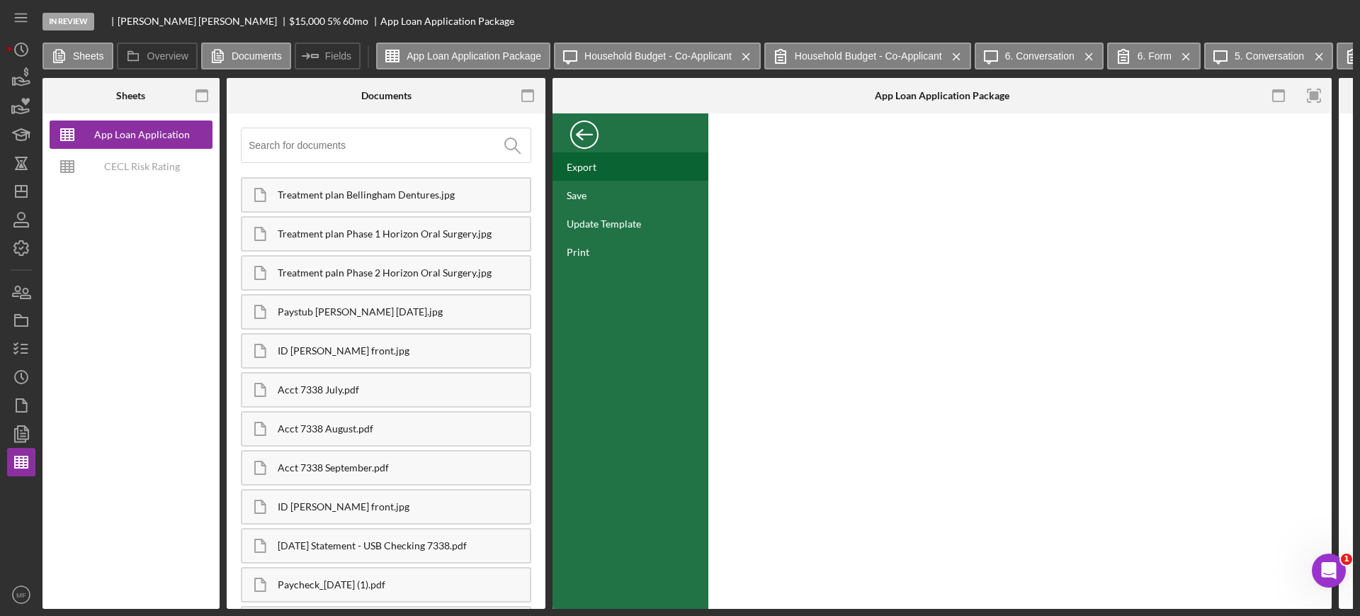
click at [591, 168] on div "Export" at bounding box center [582, 167] width 30 height 12
click at [580, 132] on div "Back" at bounding box center [584, 131] width 28 height 28
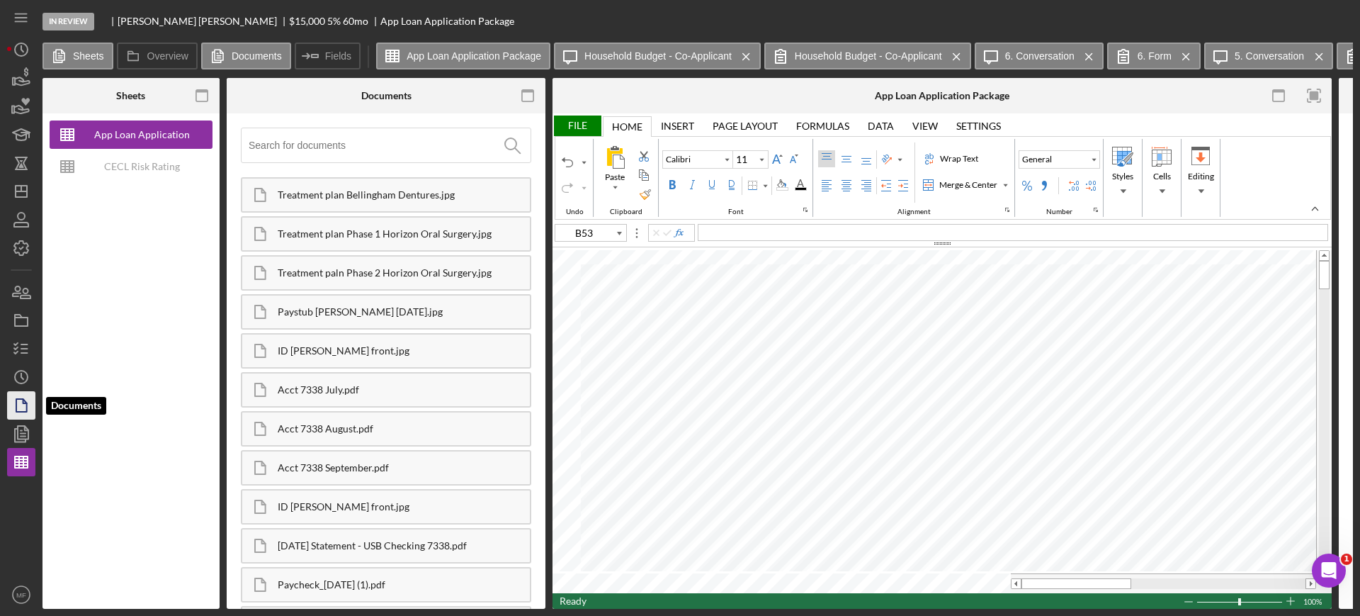
click at [28, 402] on icon "button" at bounding box center [21, 405] width 35 height 35
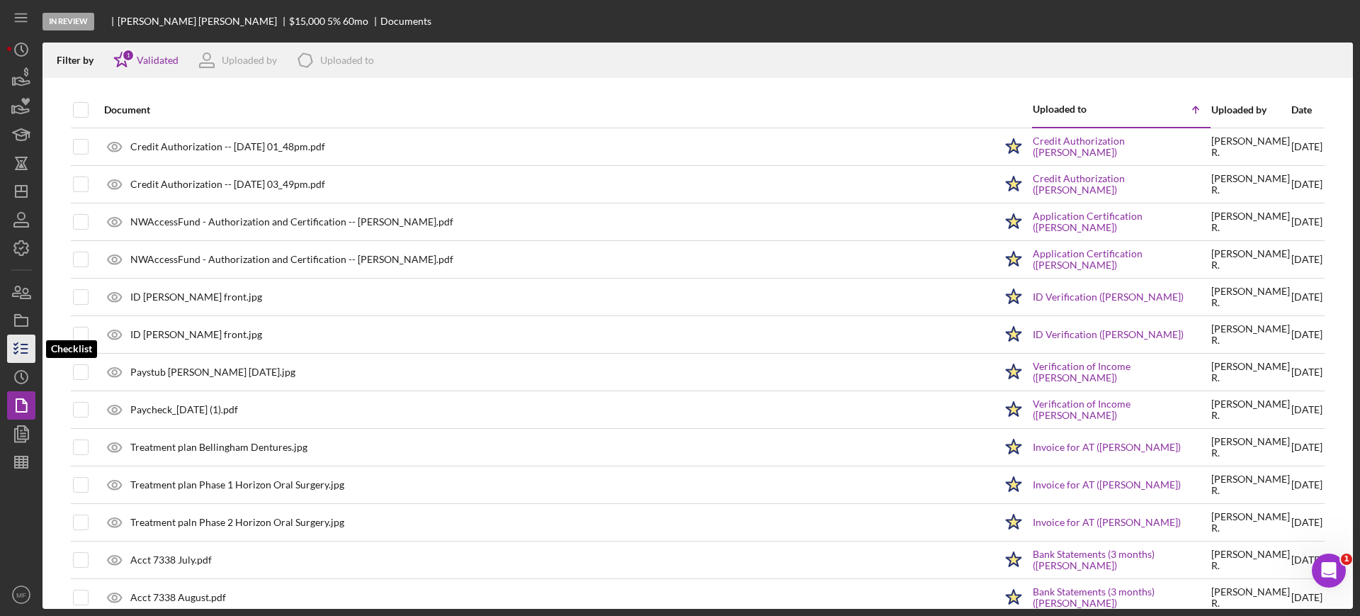
click at [25, 349] on line "button" at bounding box center [24, 349] width 6 height 0
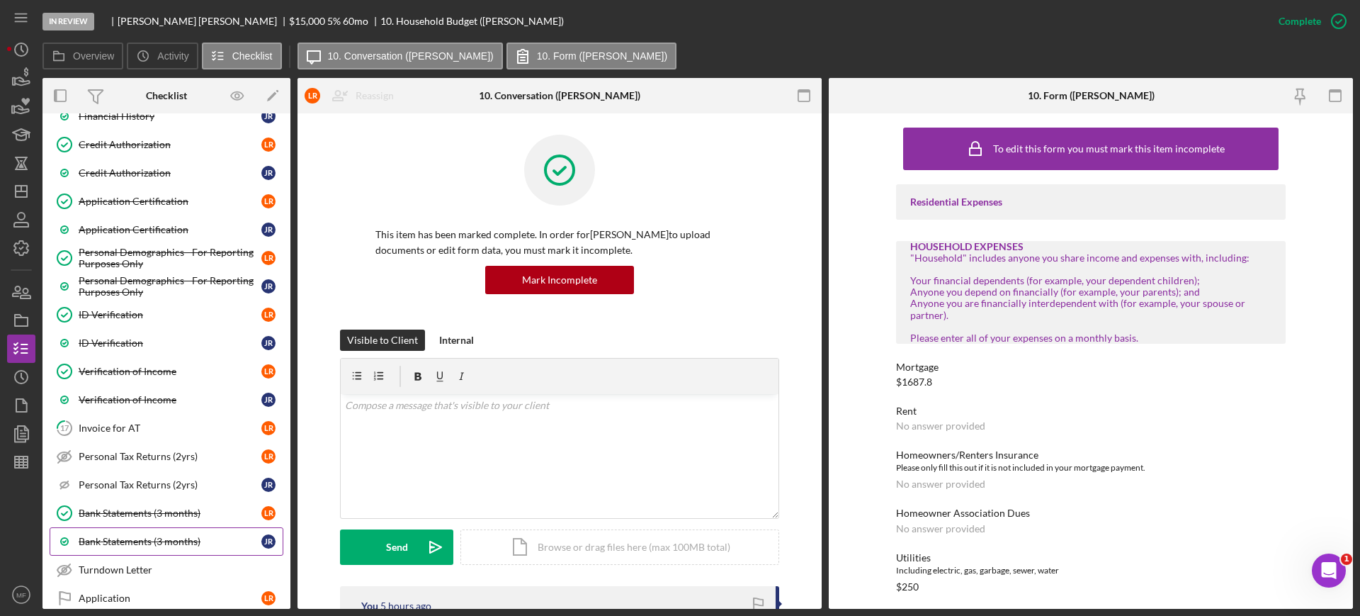
scroll to position [734, 0]
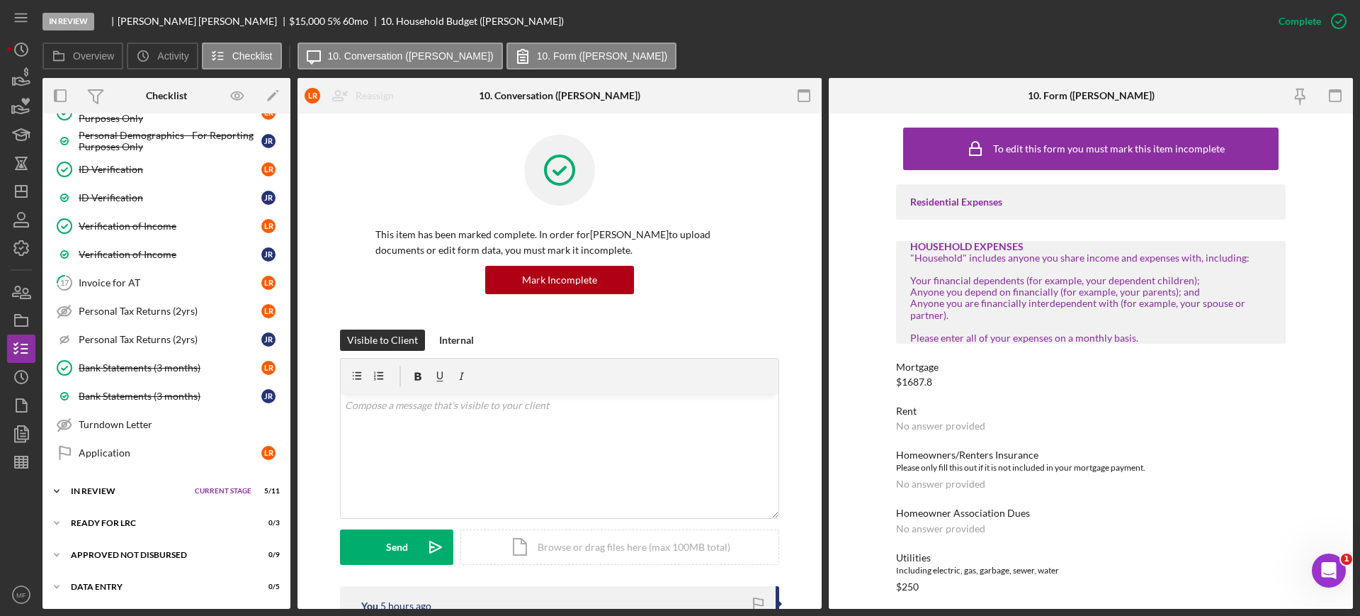
click at [128, 493] on div "In Review" at bounding box center [129, 491] width 117 height 9
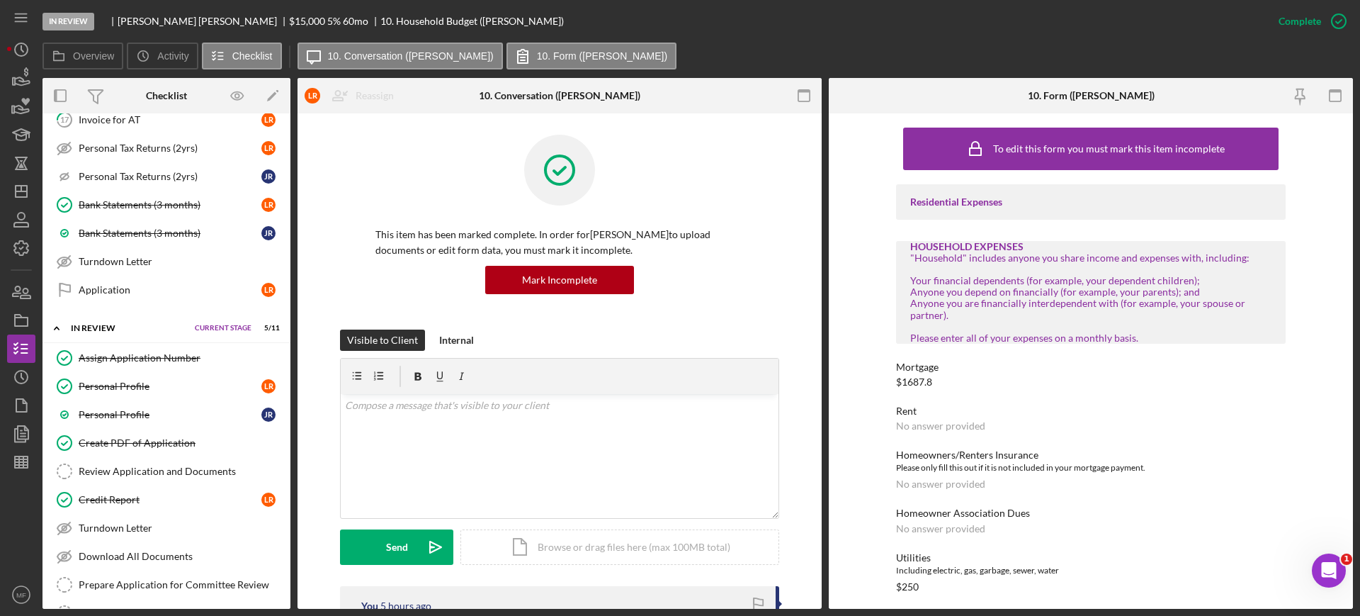
scroll to position [1000, 0]
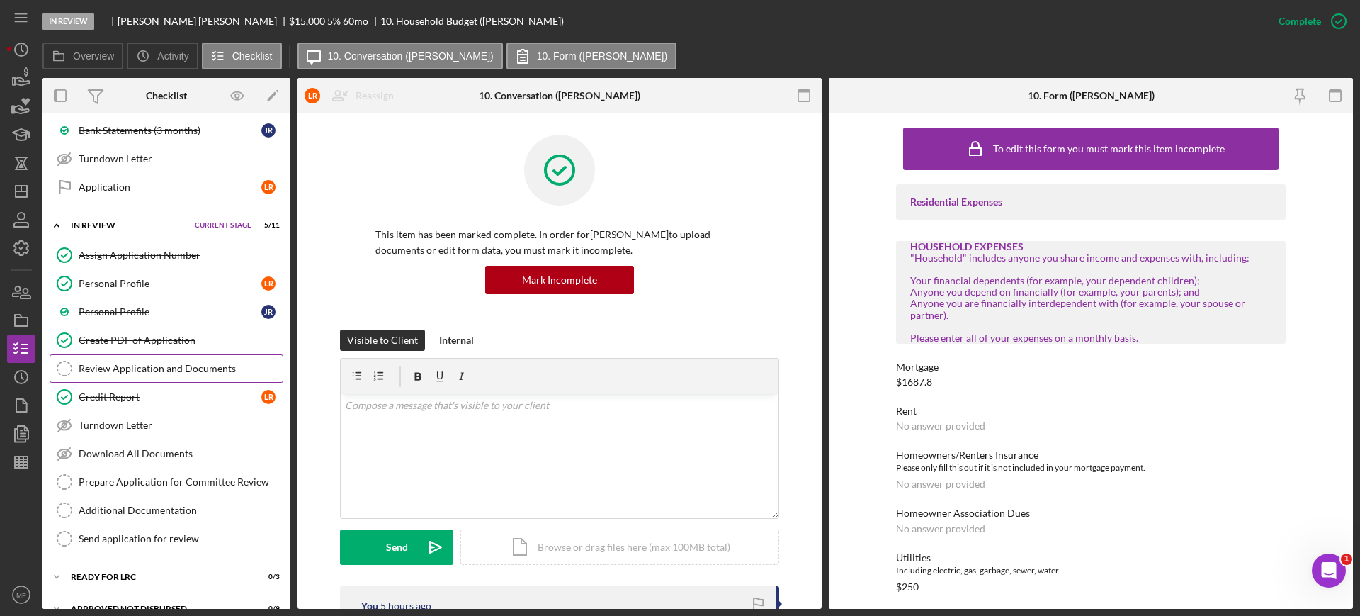
click at [162, 374] on link "Review Application and Documents Review Application and Documents" at bounding box center [167, 368] width 234 height 28
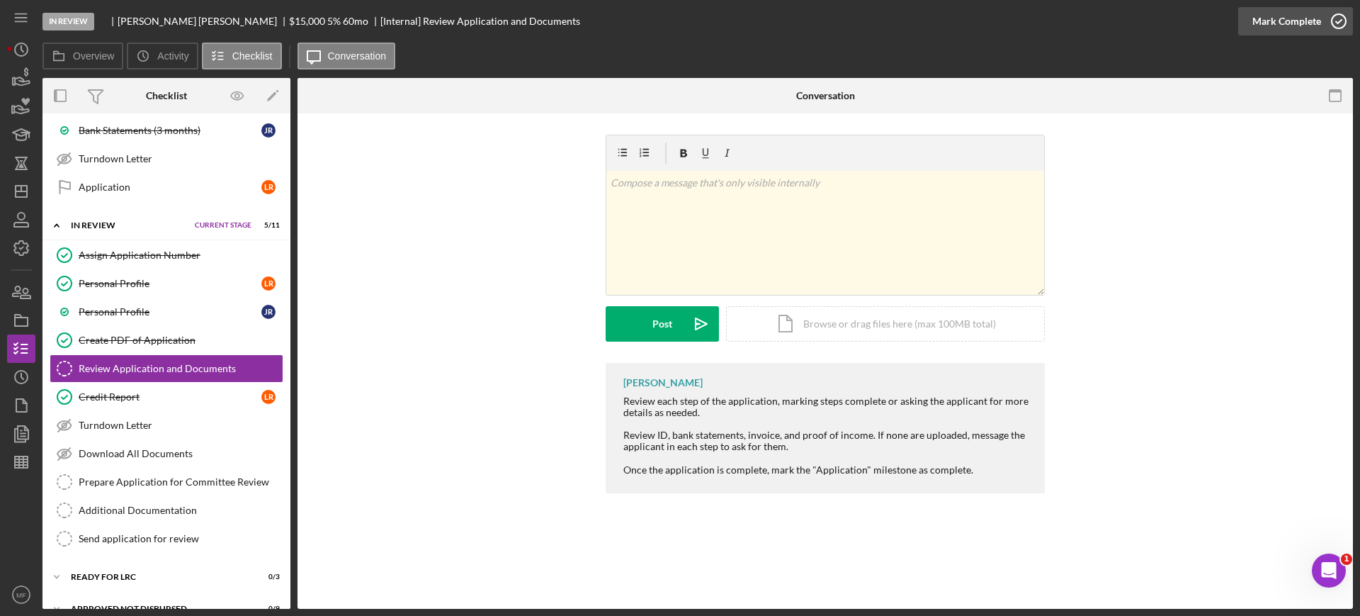
click at [1326, 21] on icon "button" at bounding box center [1338, 21] width 35 height 35
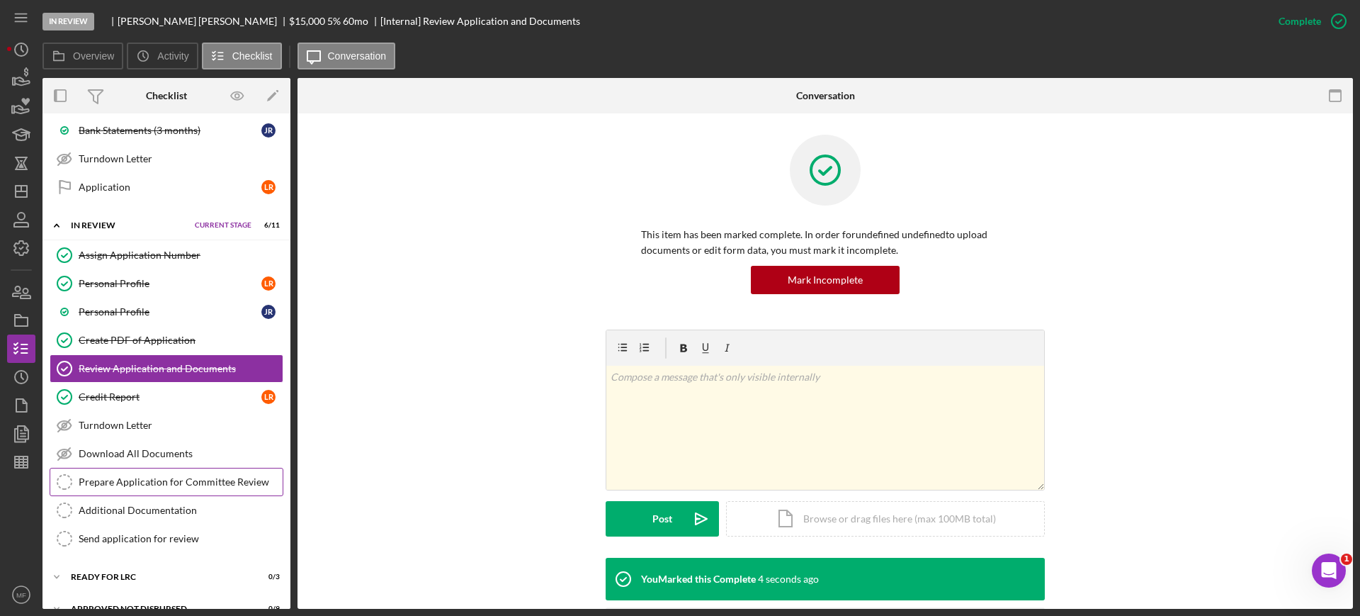
click at [140, 485] on div "Prepare Application for Committee Review" at bounding box center [181, 481] width 204 height 11
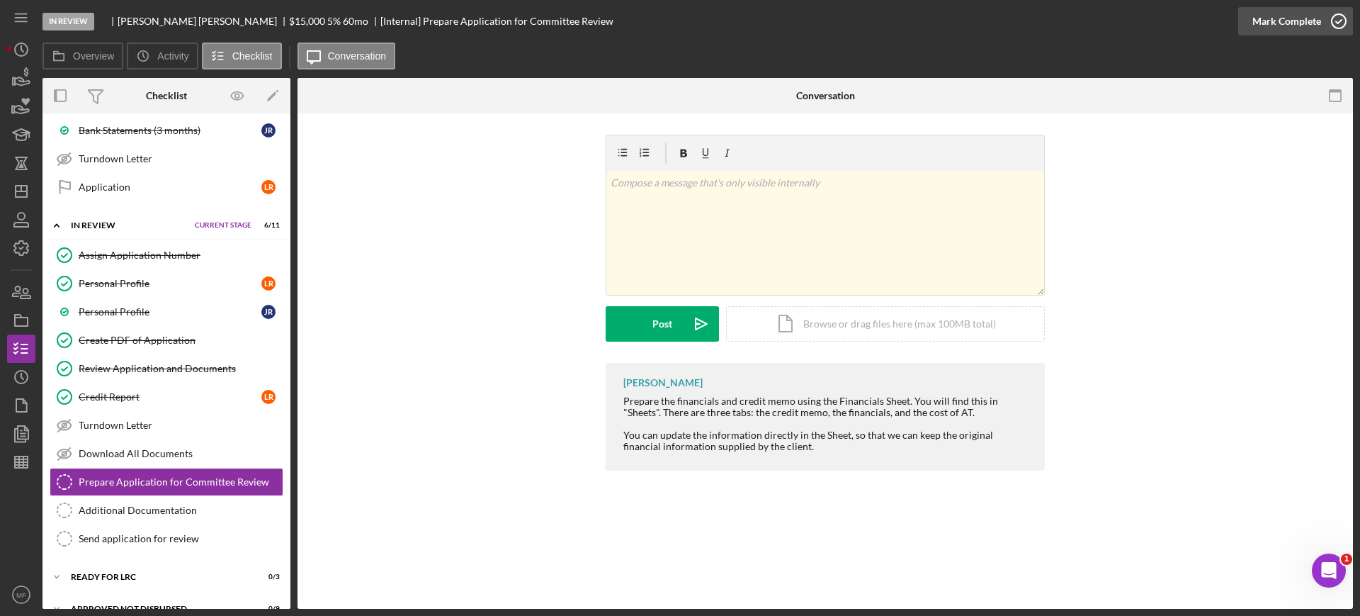
click at [1294, 21] on div "Mark Complete" at bounding box center [1287, 21] width 69 height 28
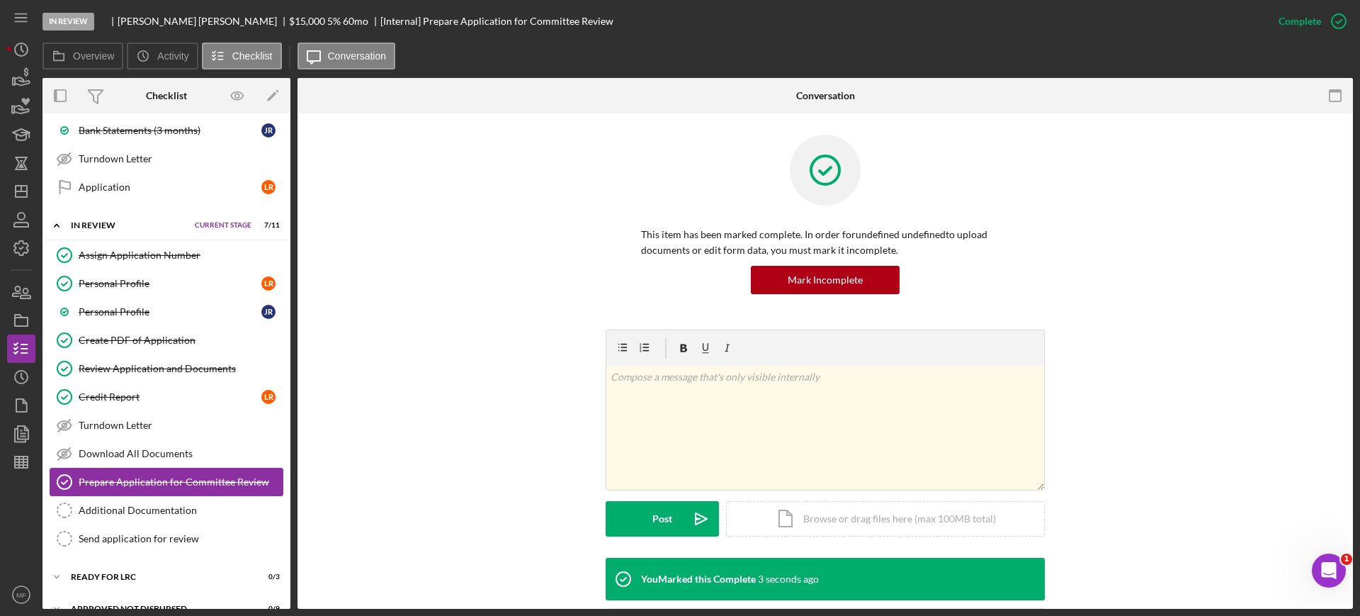
click at [140, 480] on div "Prepare Application for Committee Review" at bounding box center [181, 481] width 204 height 11
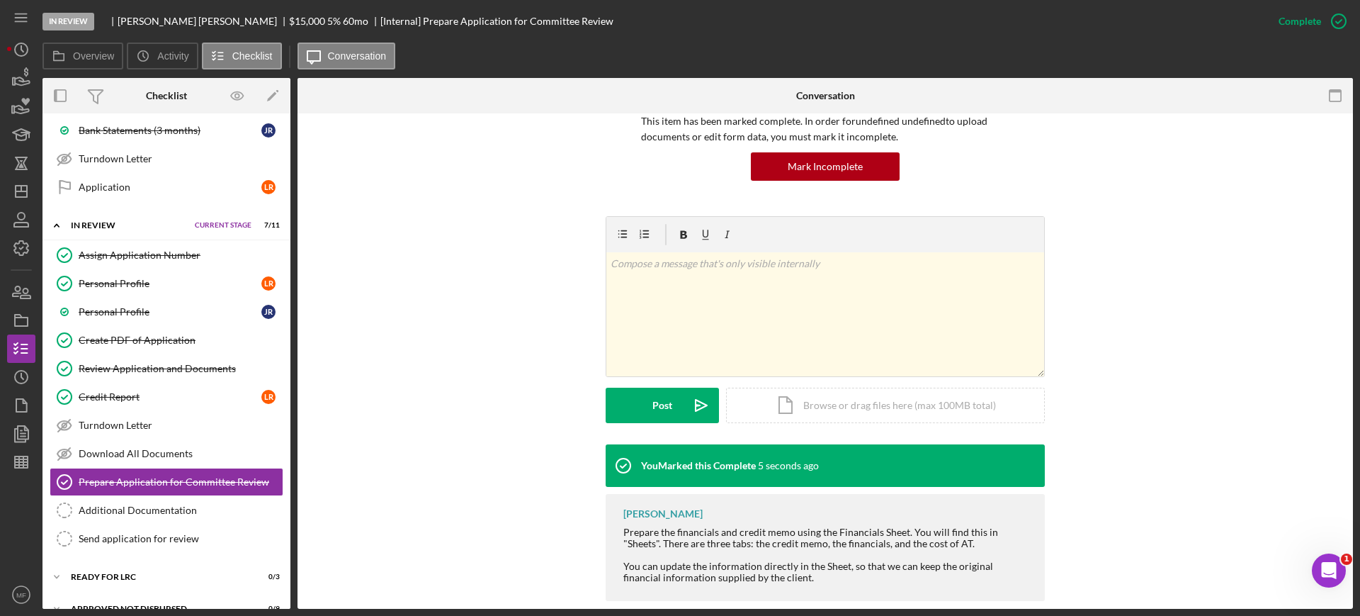
scroll to position [134, 0]
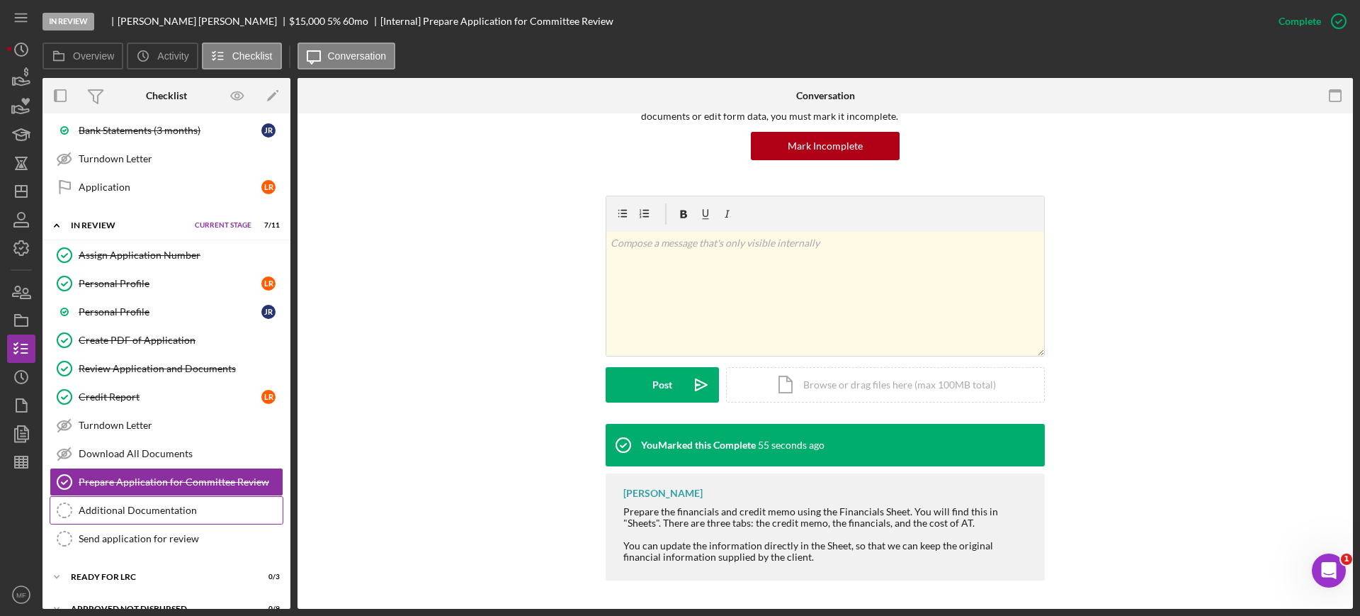
click at [127, 505] on div "Additional Documentation" at bounding box center [181, 509] width 204 height 11
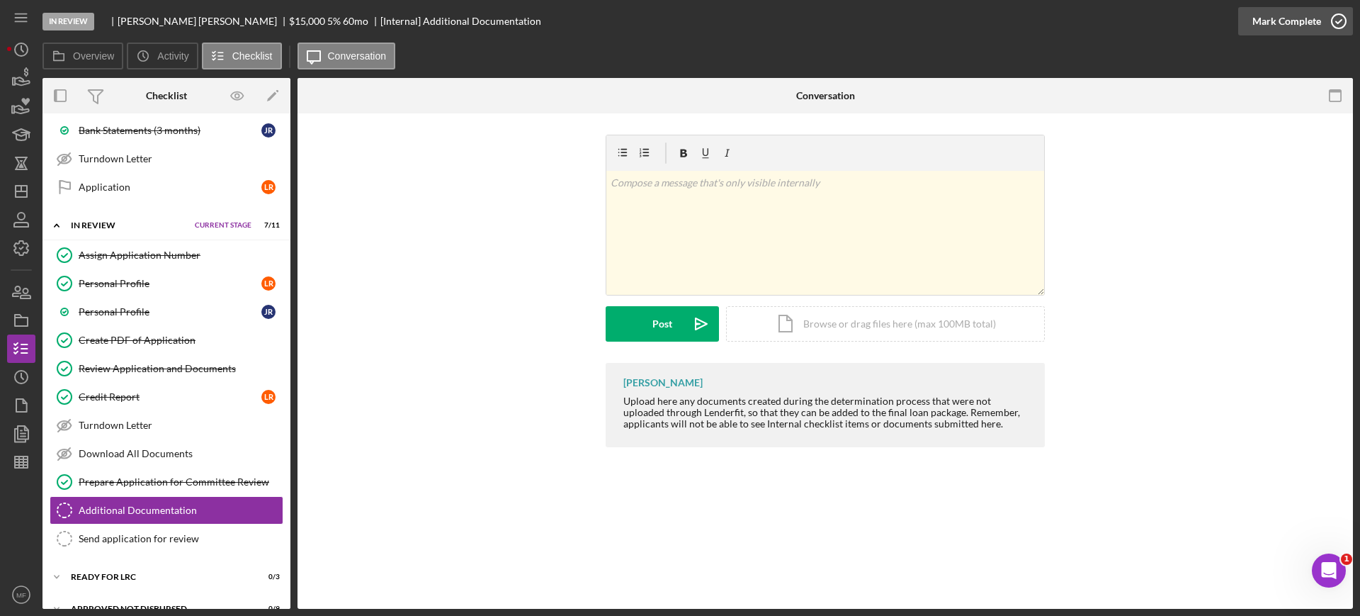
click at [1324, 16] on icon "button" at bounding box center [1338, 21] width 35 height 35
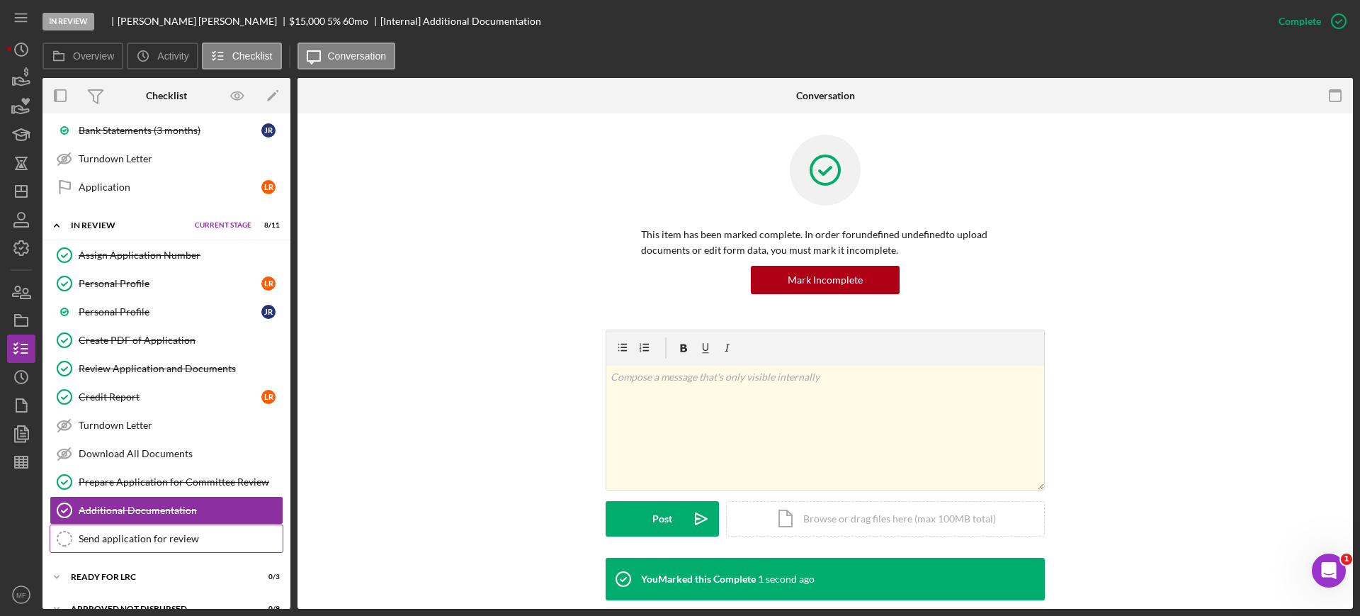
click at [185, 537] on div "Send application for review" at bounding box center [181, 538] width 204 height 11
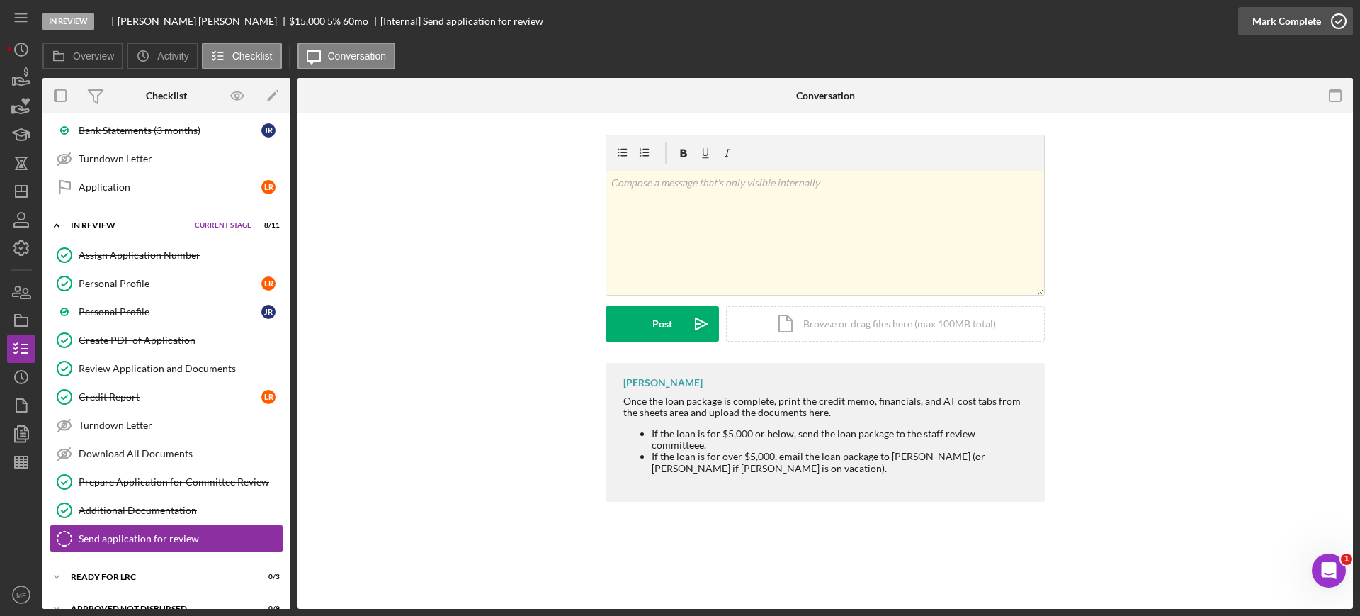
click at [1297, 19] on div "Mark Complete" at bounding box center [1287, 21] width 69 height 28
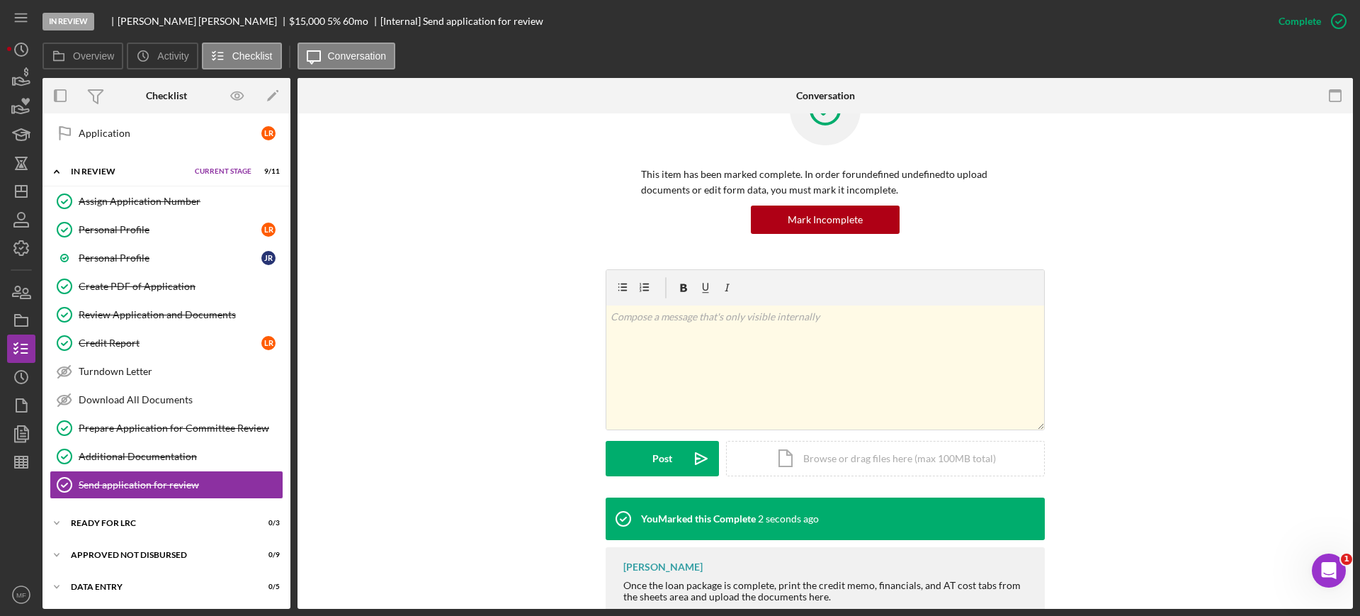
scroll to position [154, 0]
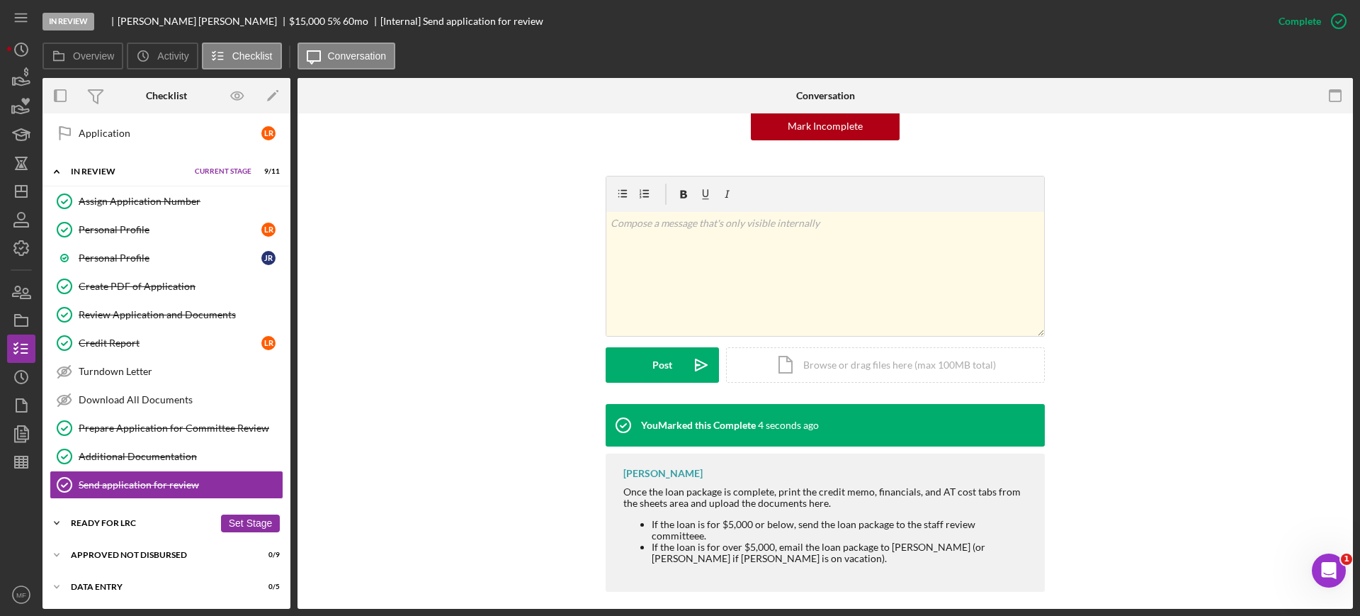
click at [115, 522] on div "Ready for LRC" at bounding box center [142, 523] width 143 height 9
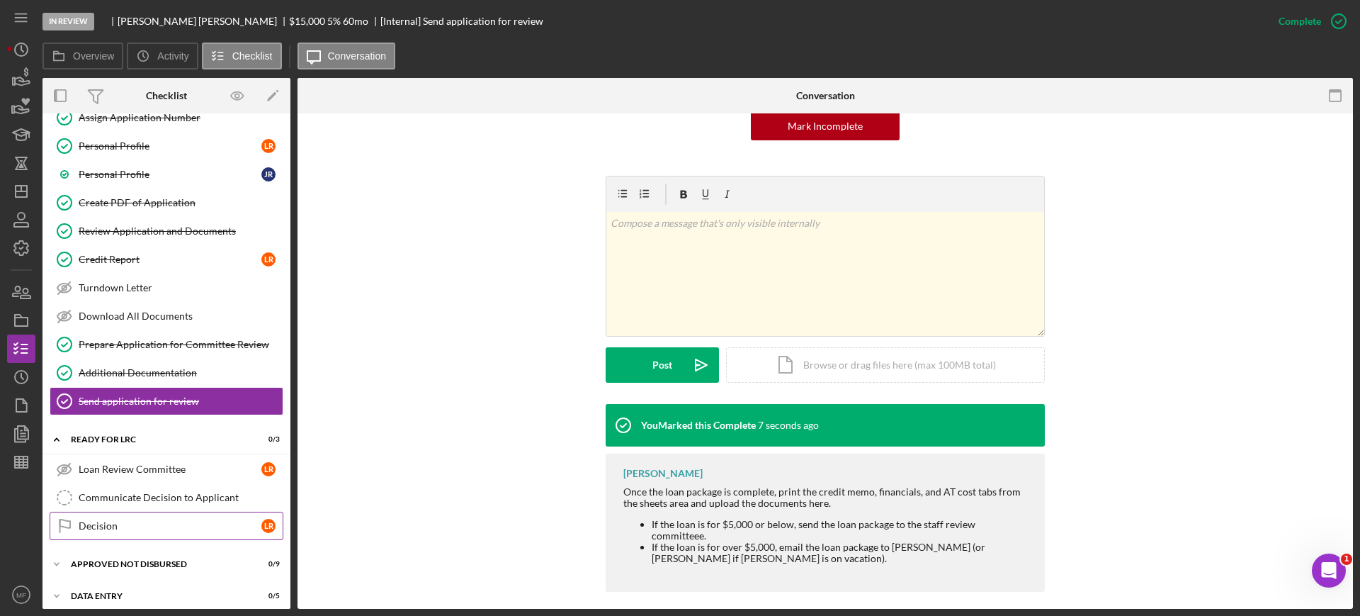
scroll to position [1146, 0]
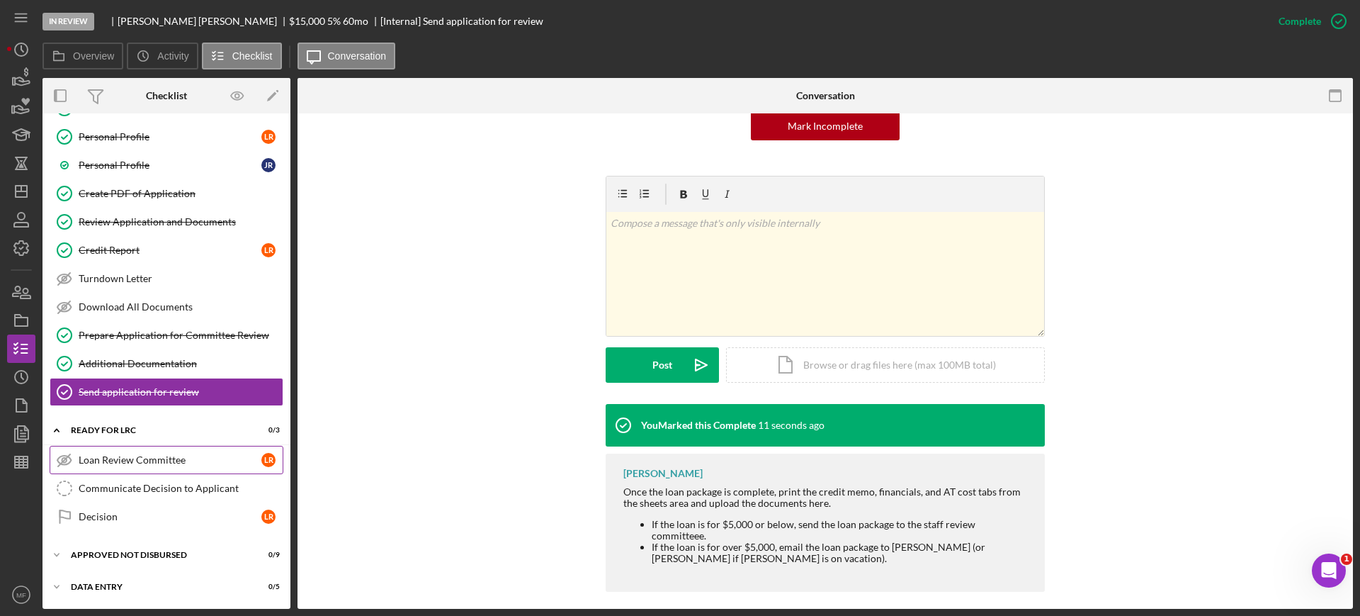
click at [174, 458] on div "Loan Review Committee" at bounding box center [170, 459] width 183 height 11
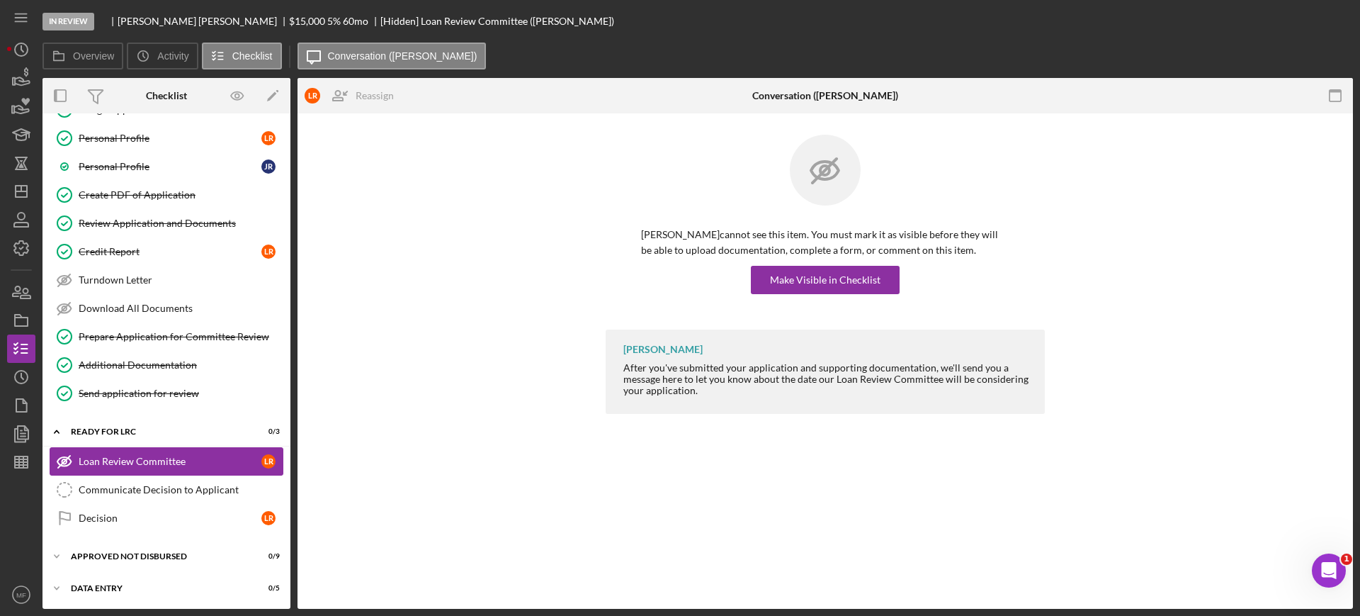
scroll to position [1146, 0]
click at [96, 516] on div "Decision" at bounding box center [170, 516] width 183 height 11
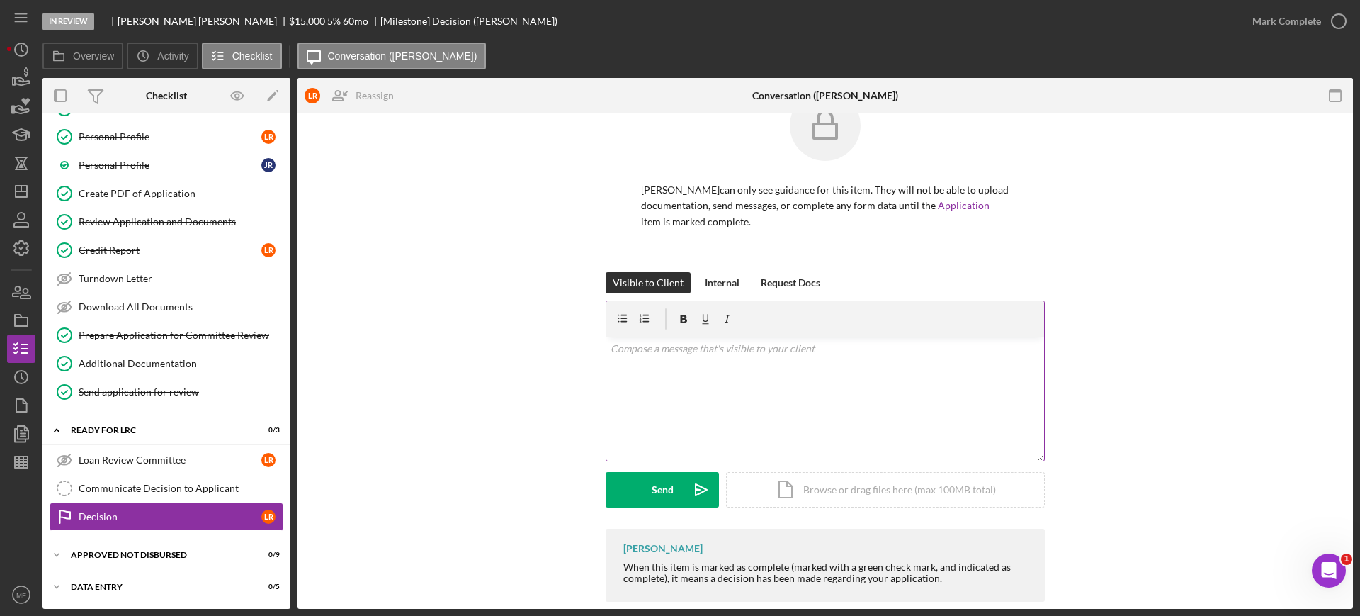
scroll to position [66, 0]
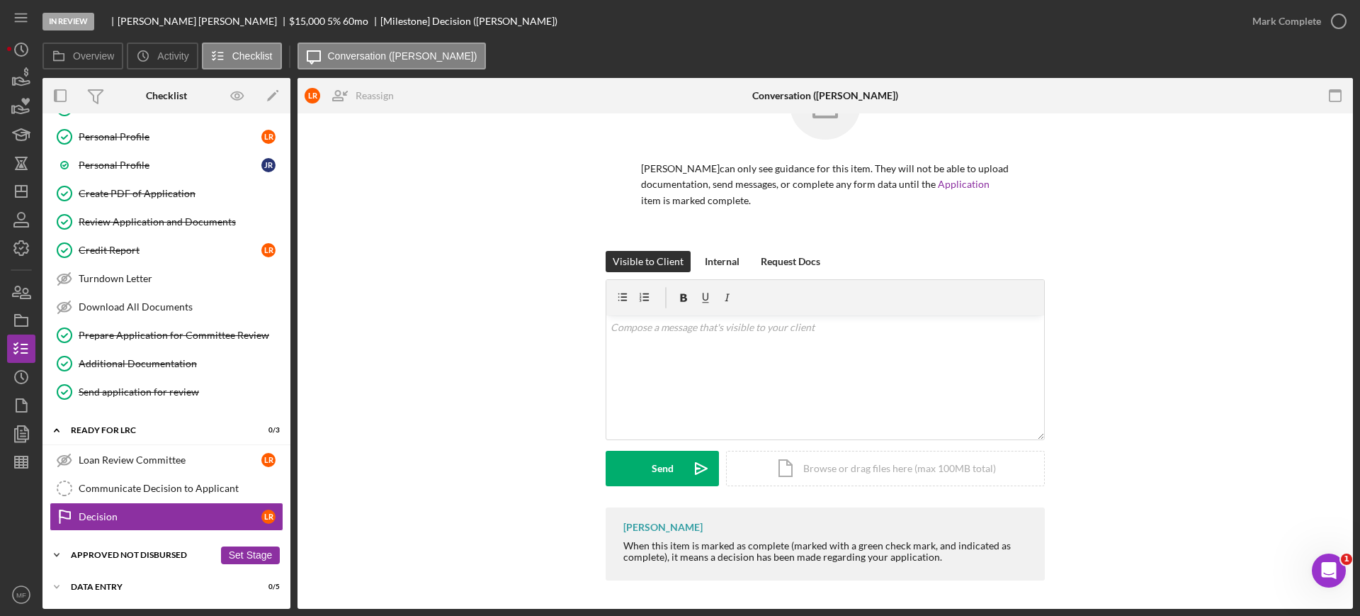
click at [119, 552] on div "Approved Not Disbursed" at bounding box center [142, 555] width 143 height 9
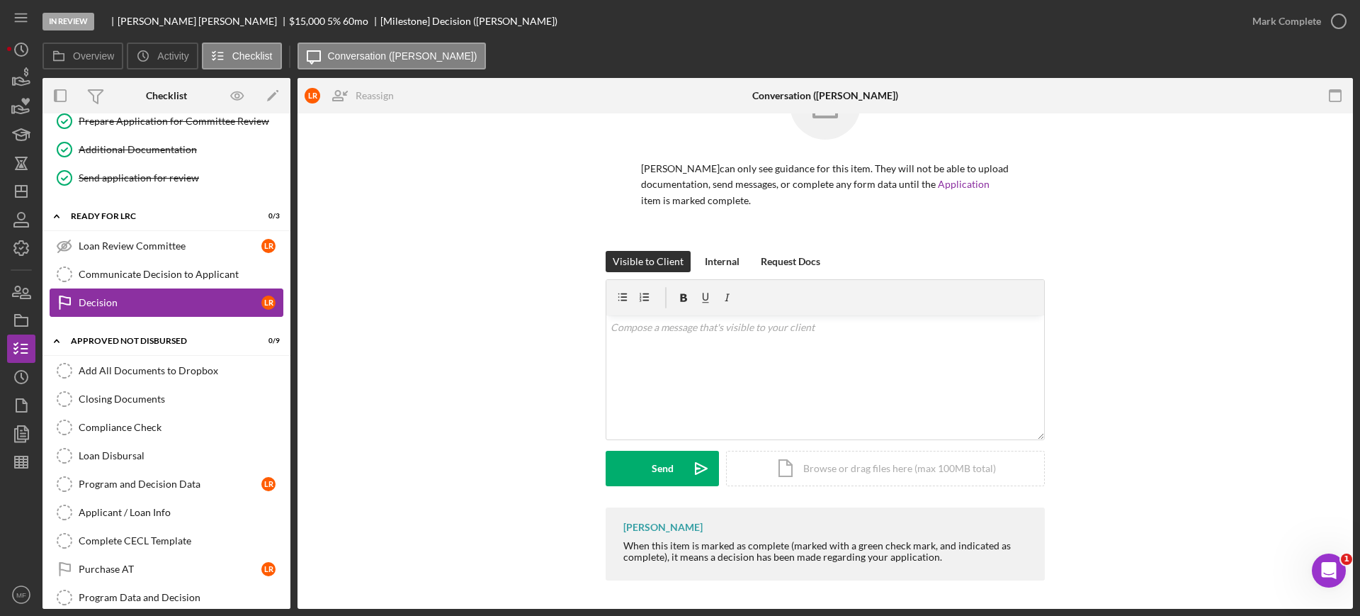
scroll to position [1409, 0]
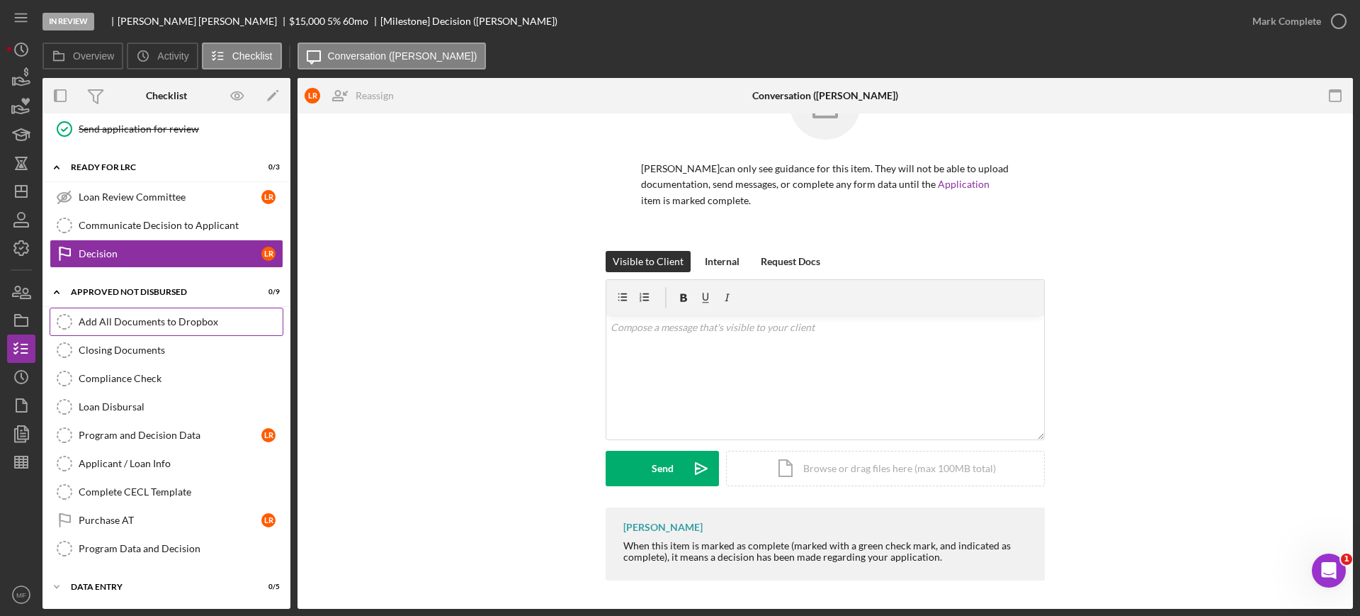
click at [137, 322] on div "Add All Documents to Dropbox" at bounding box center [181, 321] width 204 height 11
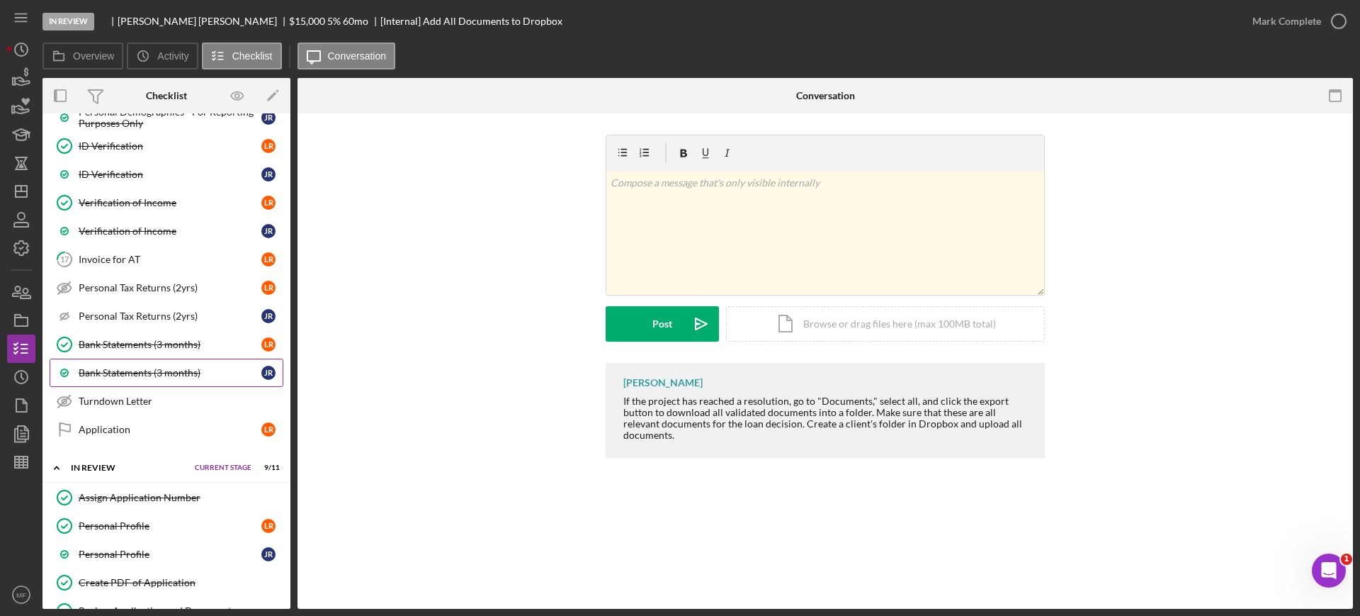
scroll to position [789, 0]
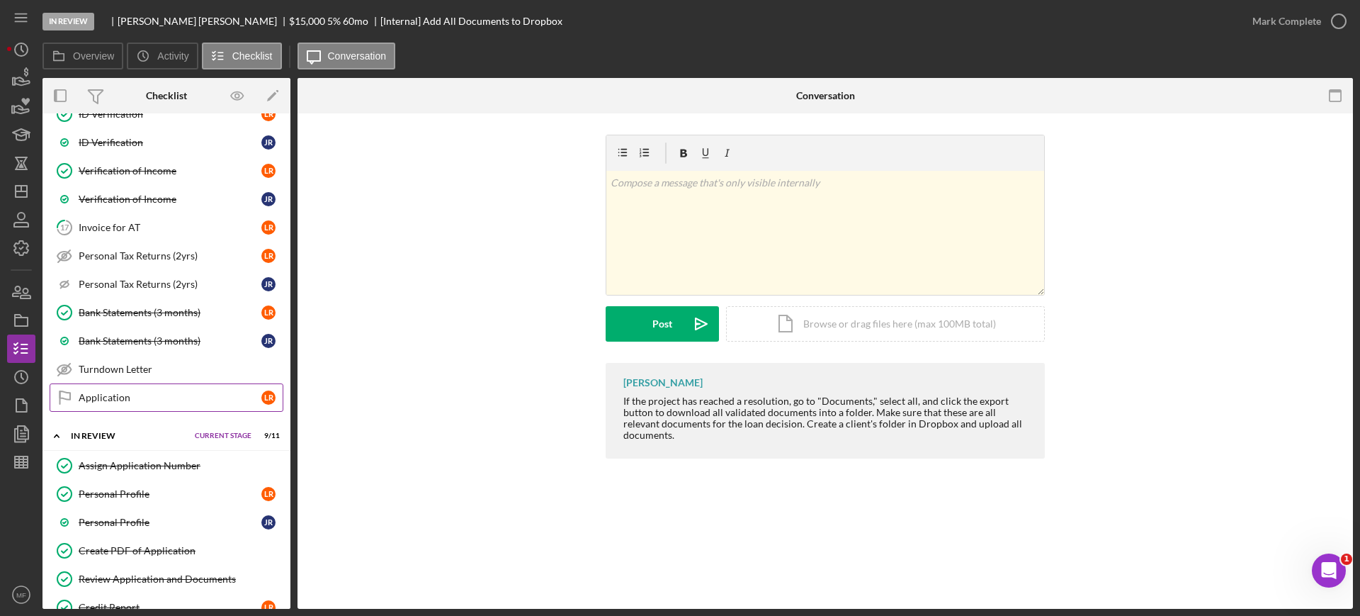
click at [123, 393] on div "Application" at bounding box center [170, 397] width 183 height 11
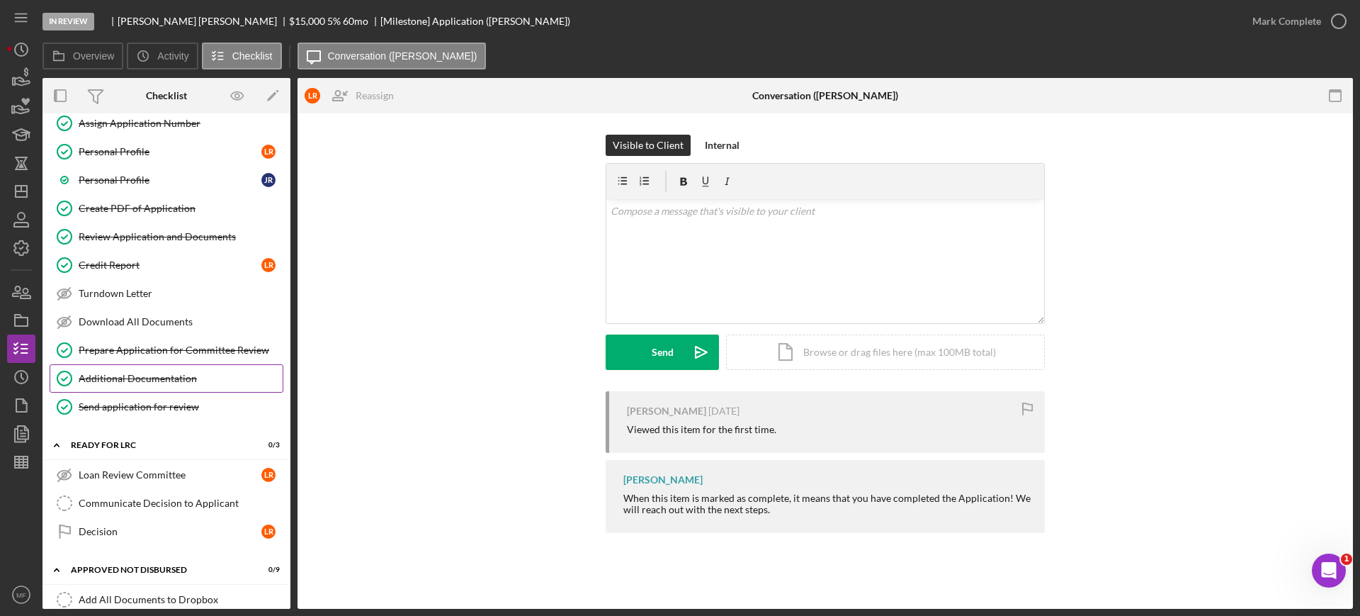
scroll to position [1144, 0]
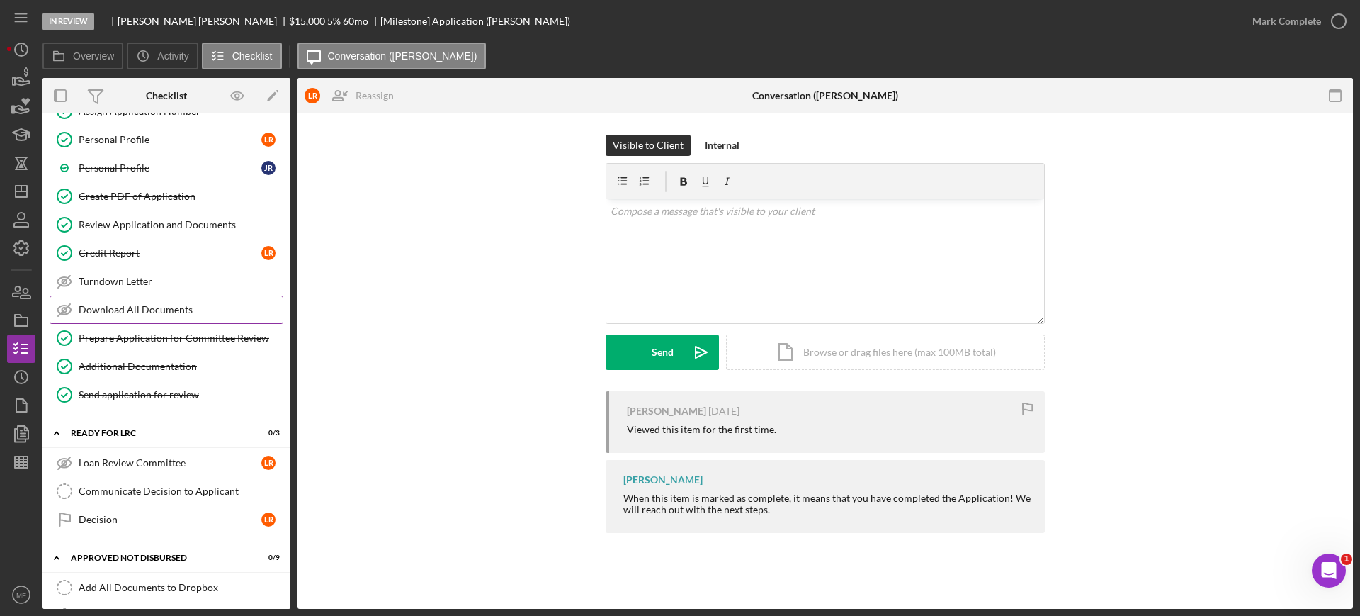
click at [121, 310] on div "Download All Documents" at bounding box center [181, 309] width 204 height 11
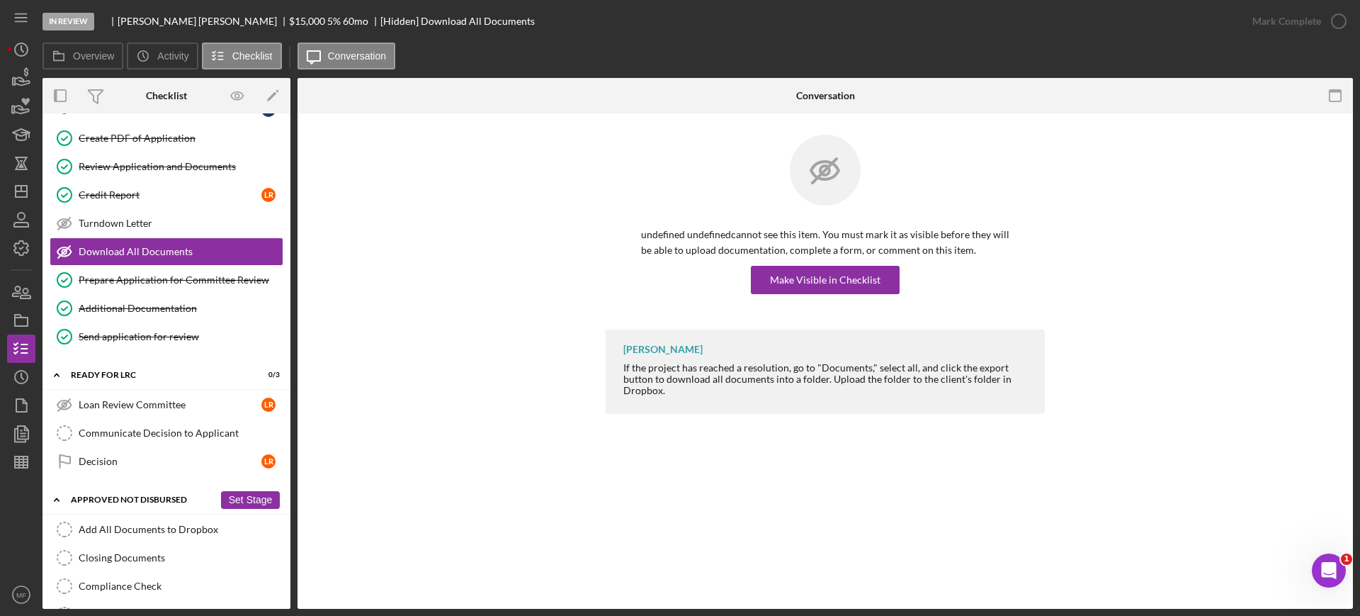
scroll to position [1232, 0]
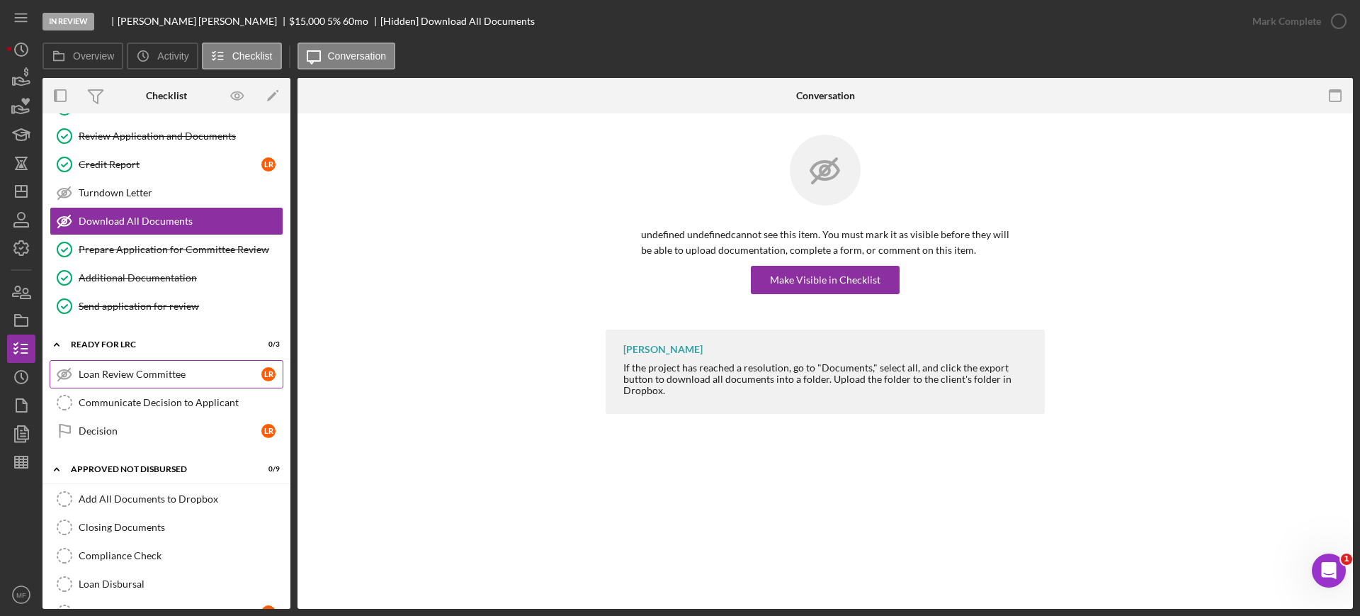
click at [149, 377] on div "Loan Review Committee" at bounding box center [170, 373] width 183 height 11
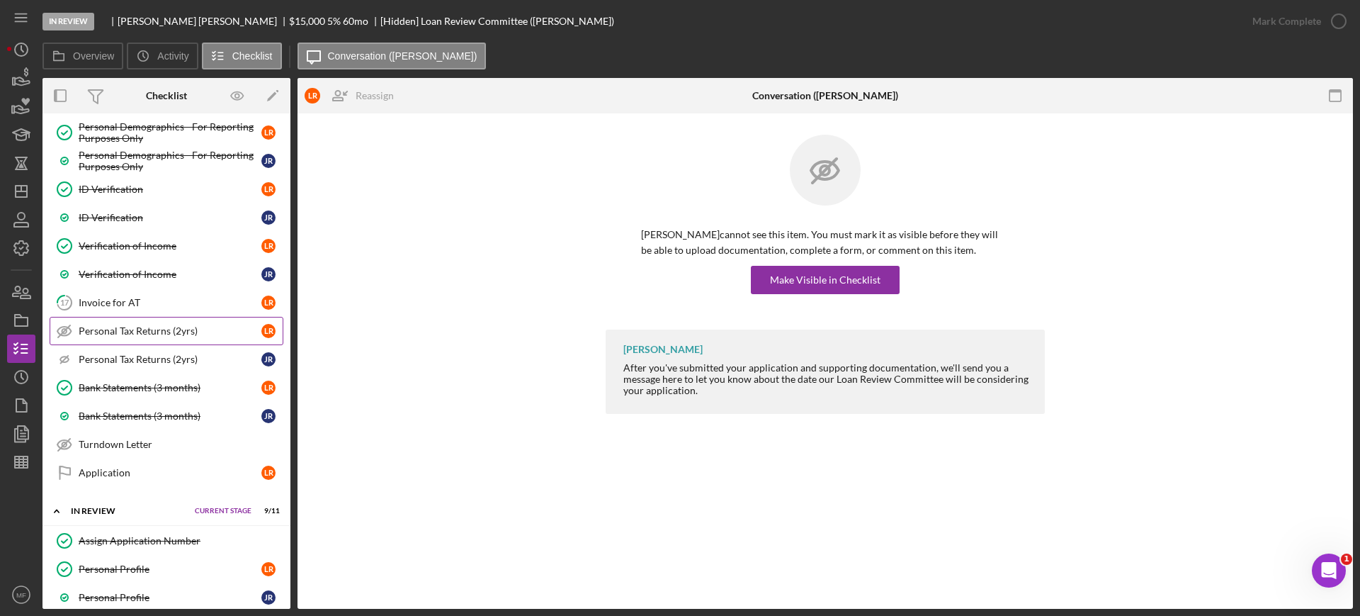
scroll to position [797, 0]
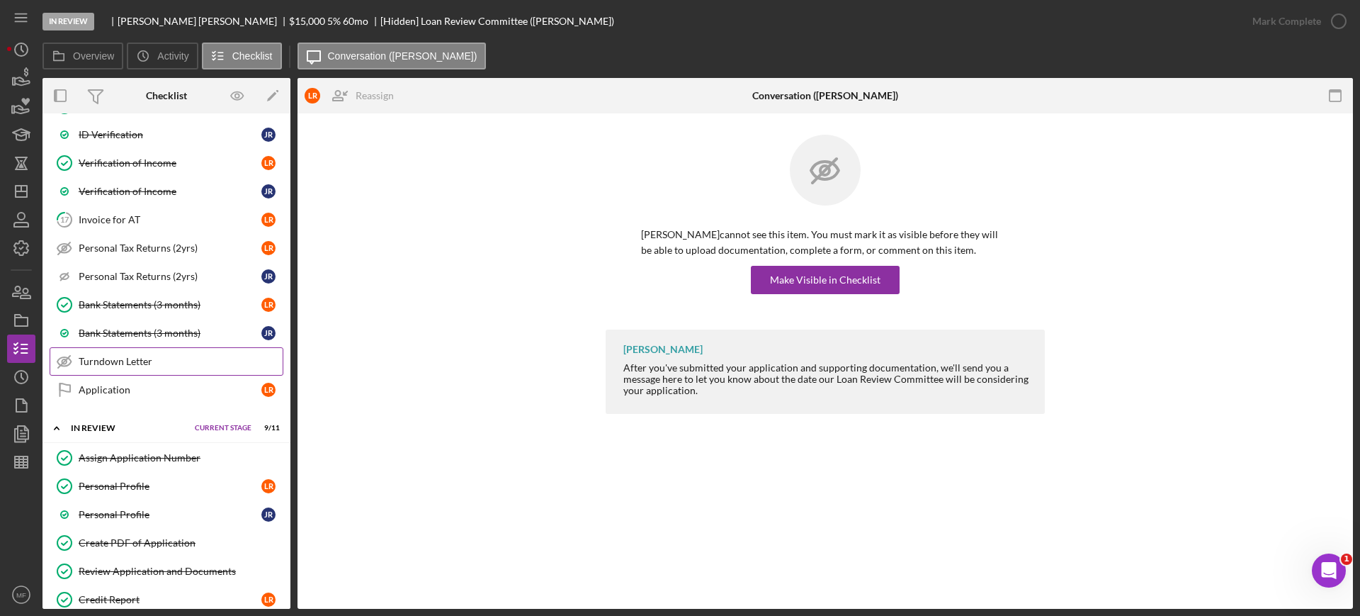
click at [134, 366] on link "Turndown Letter Turndown Letter" at bounding box center [167, 361] width 234 height 28
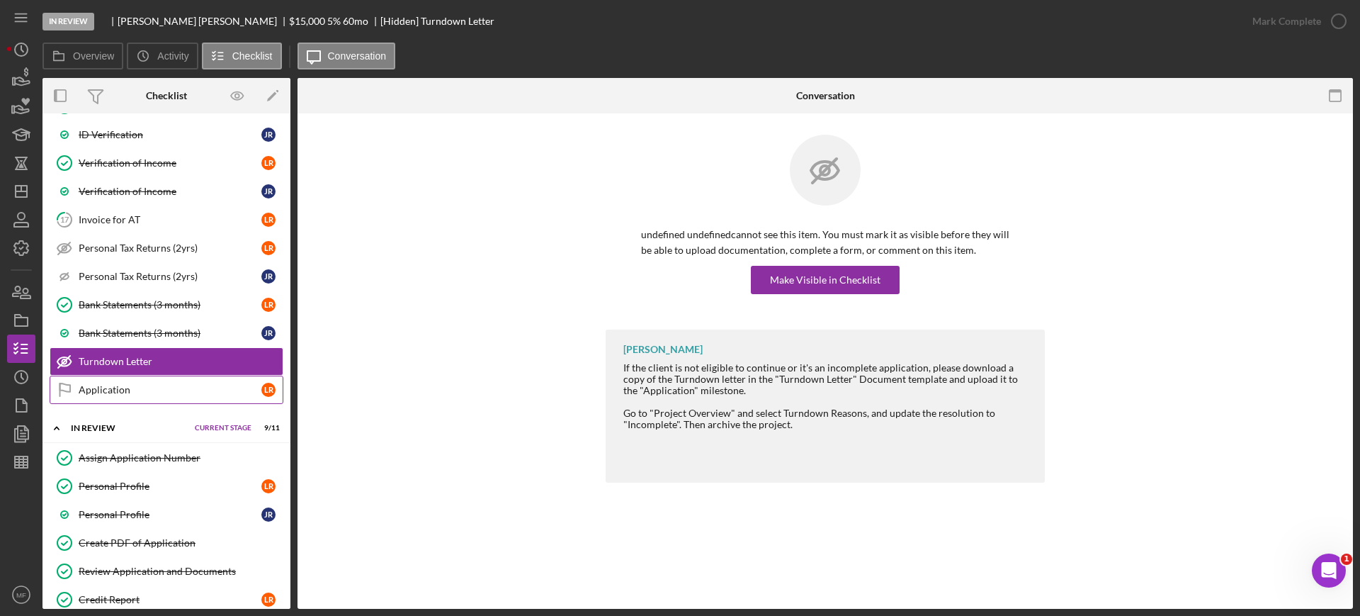
click at [126, 397] on link "Application Application L R" at bounding box center [167, 390] width 234 height 28
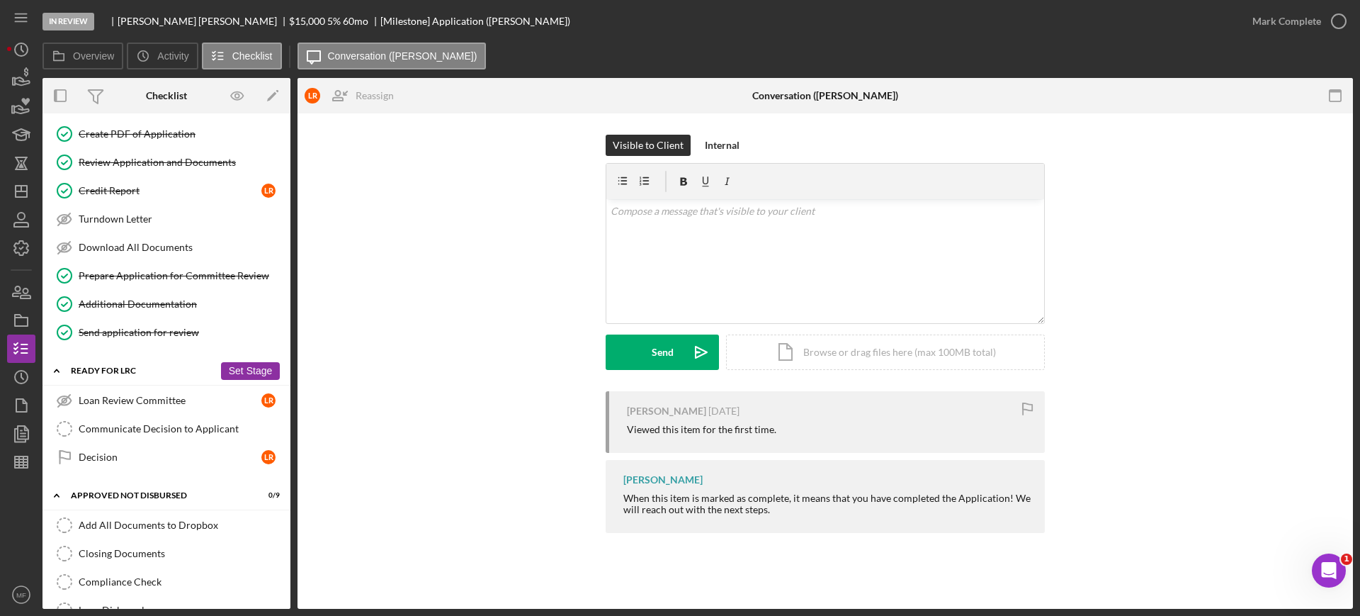
scroll to position [1240, 0]
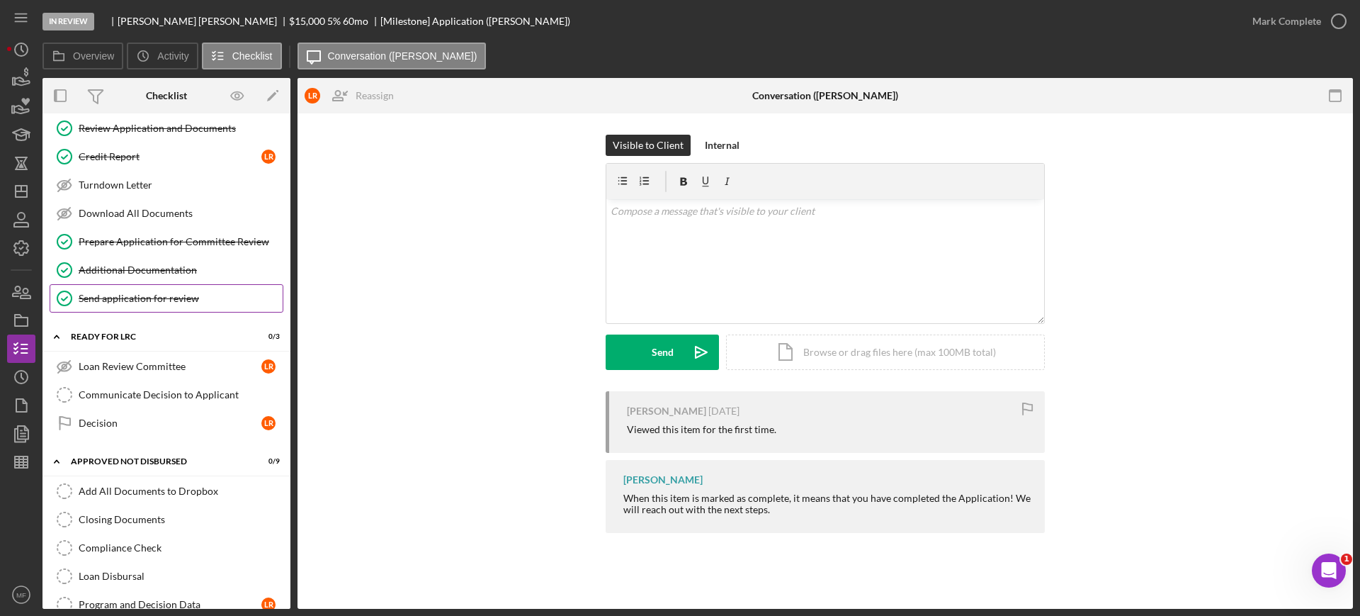
click at [135, 301] on div "Send application for review" at bounding box center [181, 298] width 204 height 11
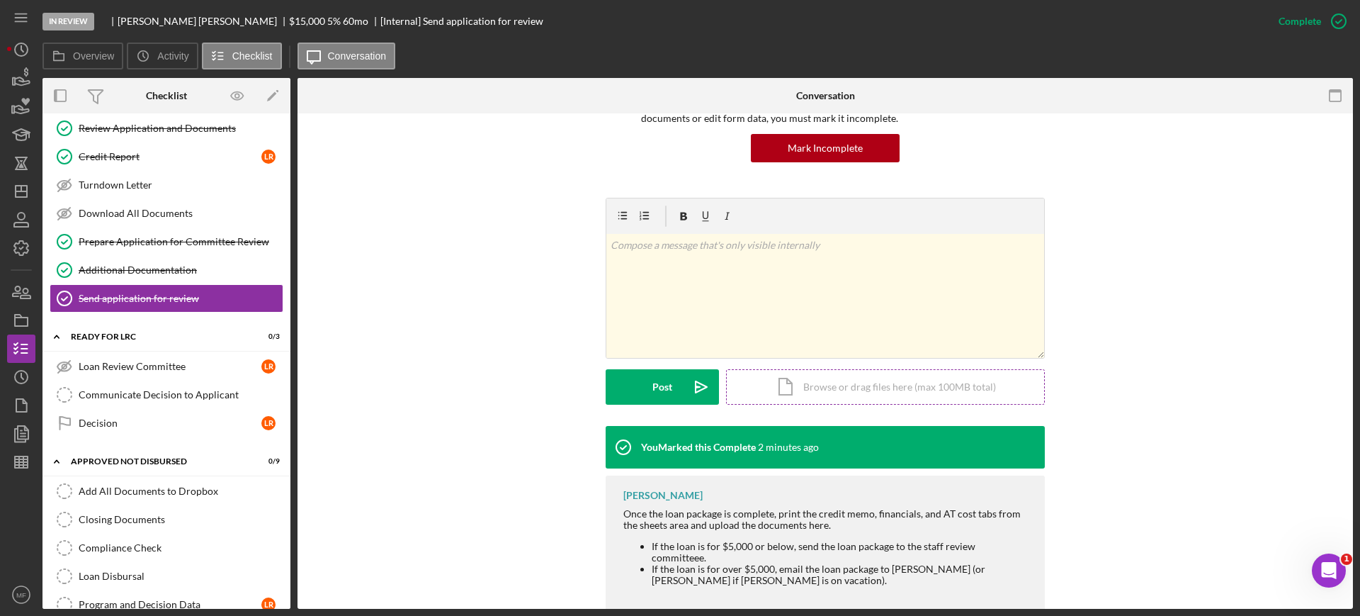
scroll to position [154, 0]
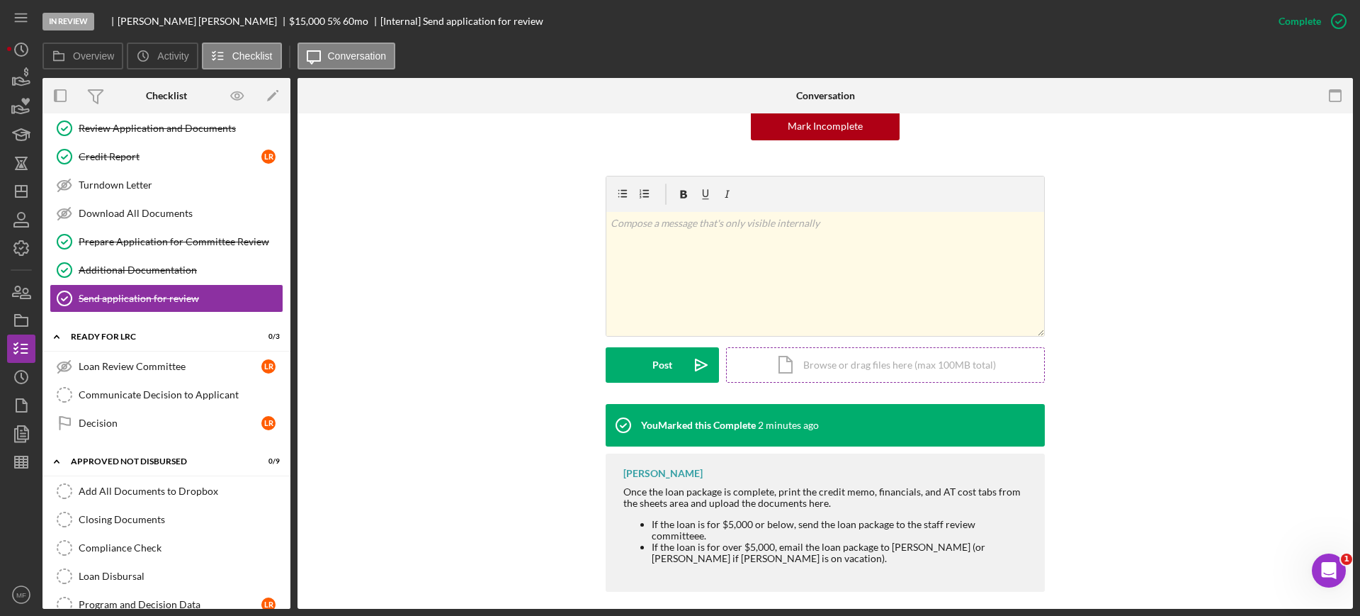
click at [803, 369] on div "Icon/Document Browse or drag files here (max 100MB total) Tap to choose files o…" at bounding box center [885, 364] width 319 height 35
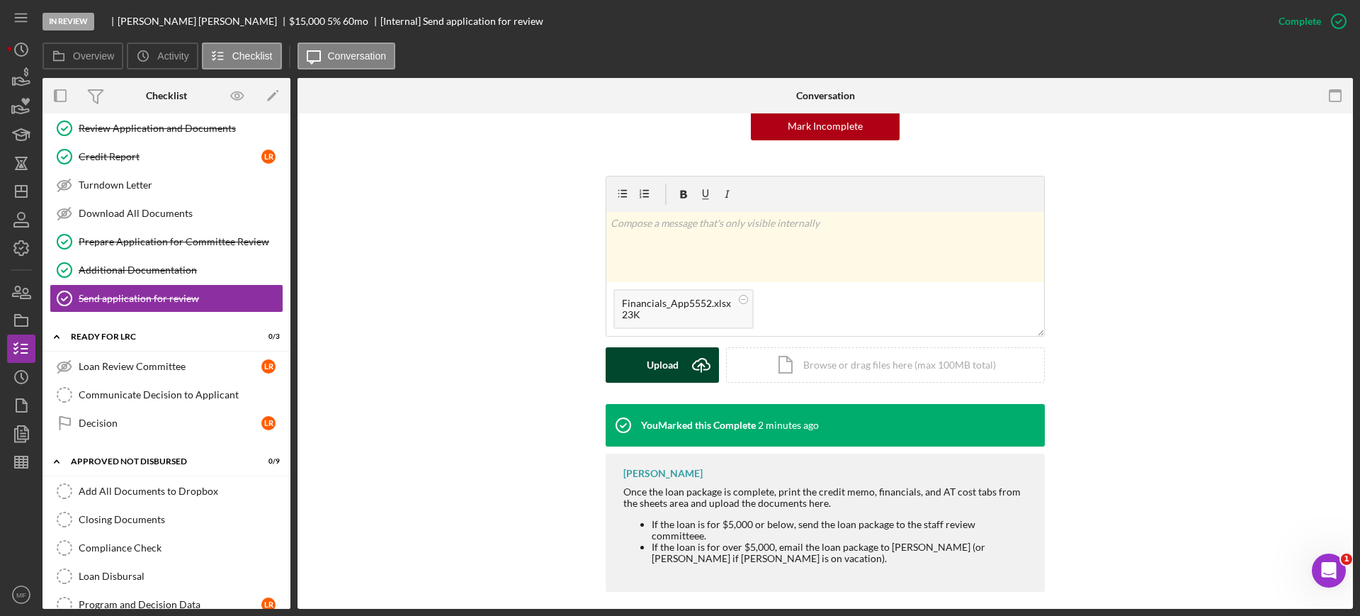
click at [661, 370] on div "Upload" at bounding box center [663, 364] width 32 height 35
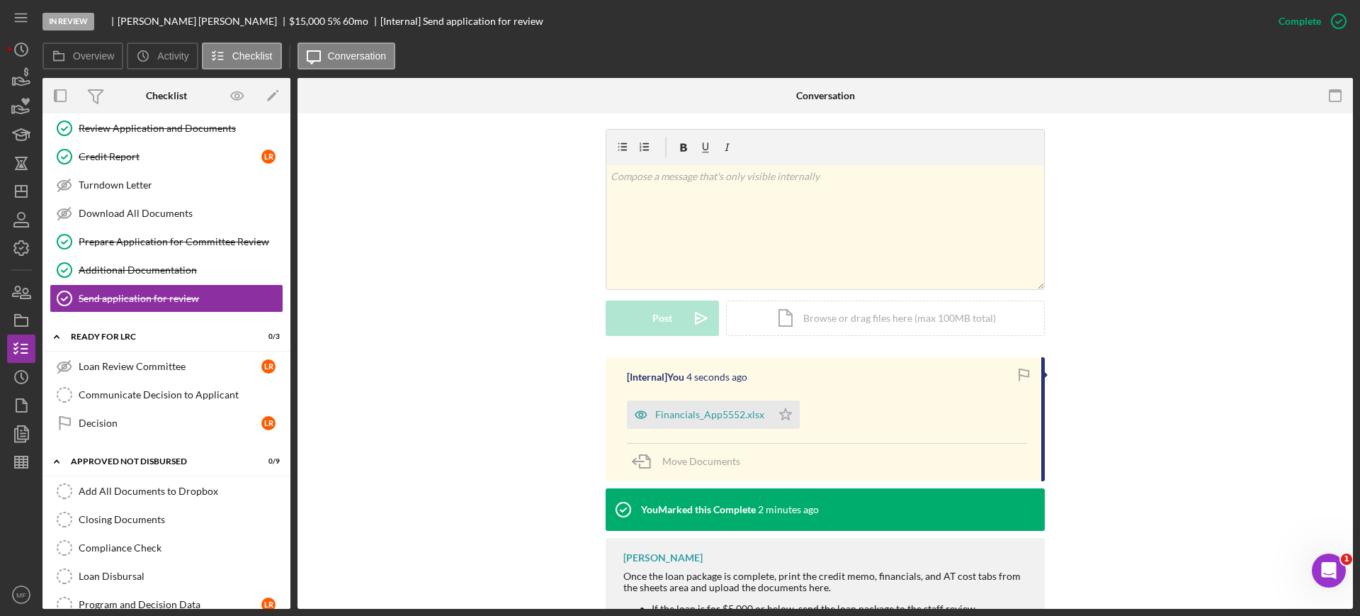
scroll to position [242, 0]
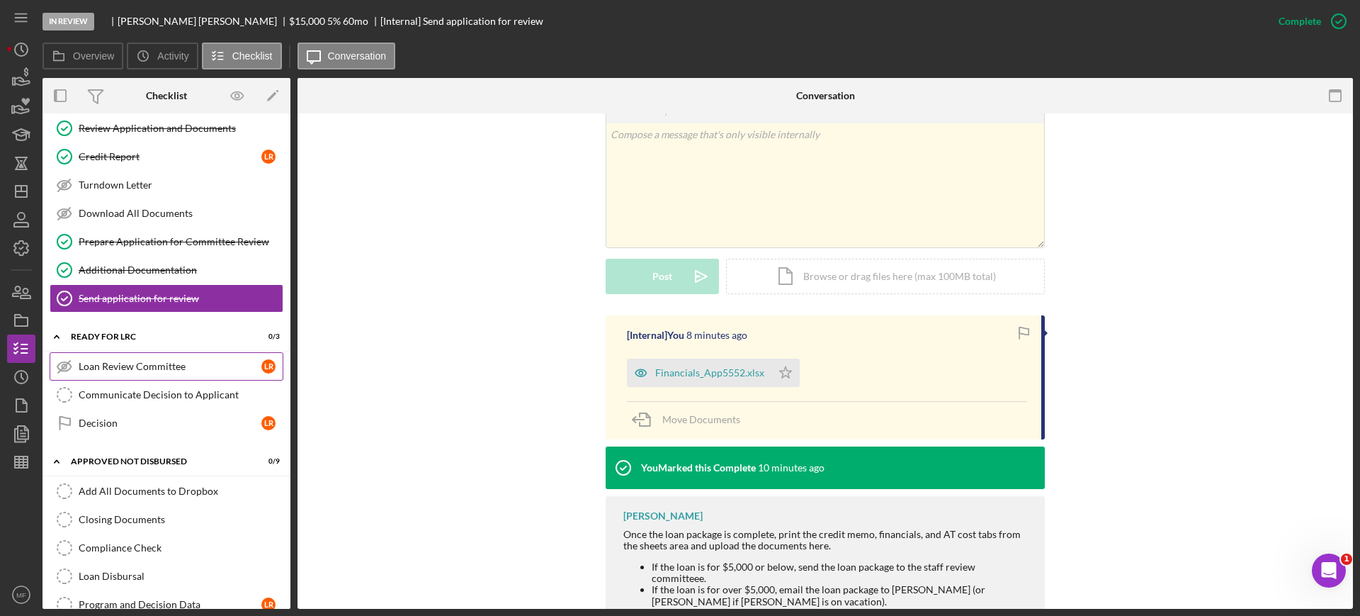
click at [147, 367] on div "Loan Review Committee" at bounding box center [170, 366] width 183 height 11
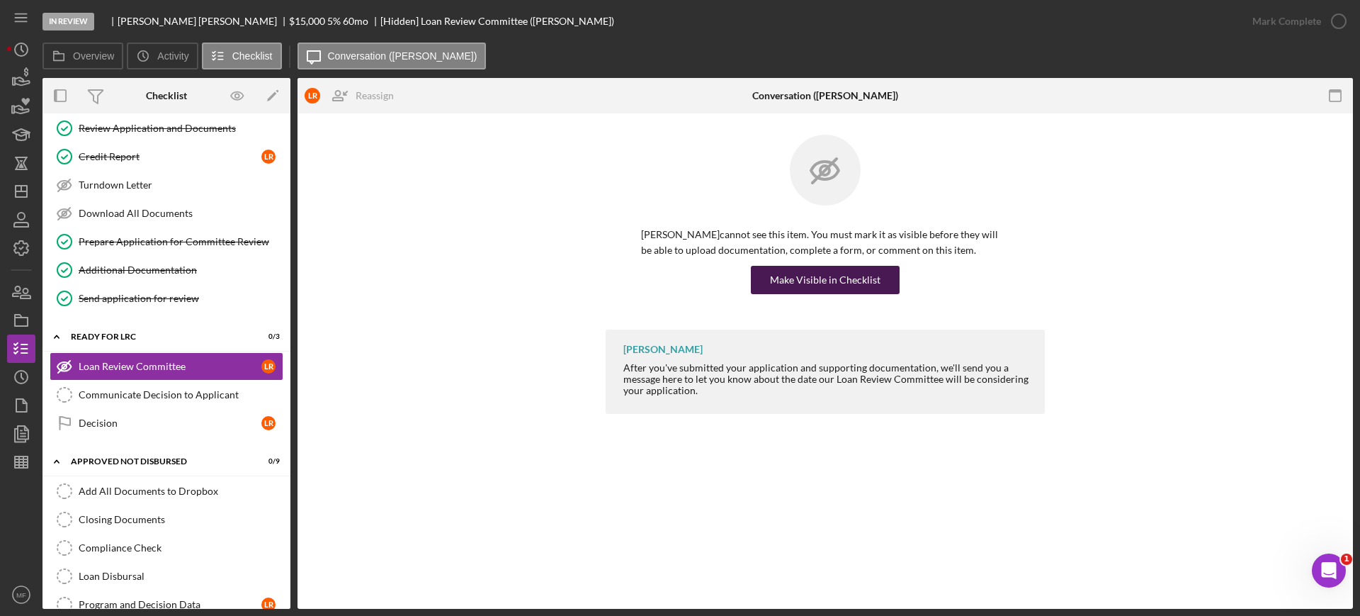
click at [820, 277] on div "Make Visible in Checklist" at bounding box center [825, 280] width 111 height 28
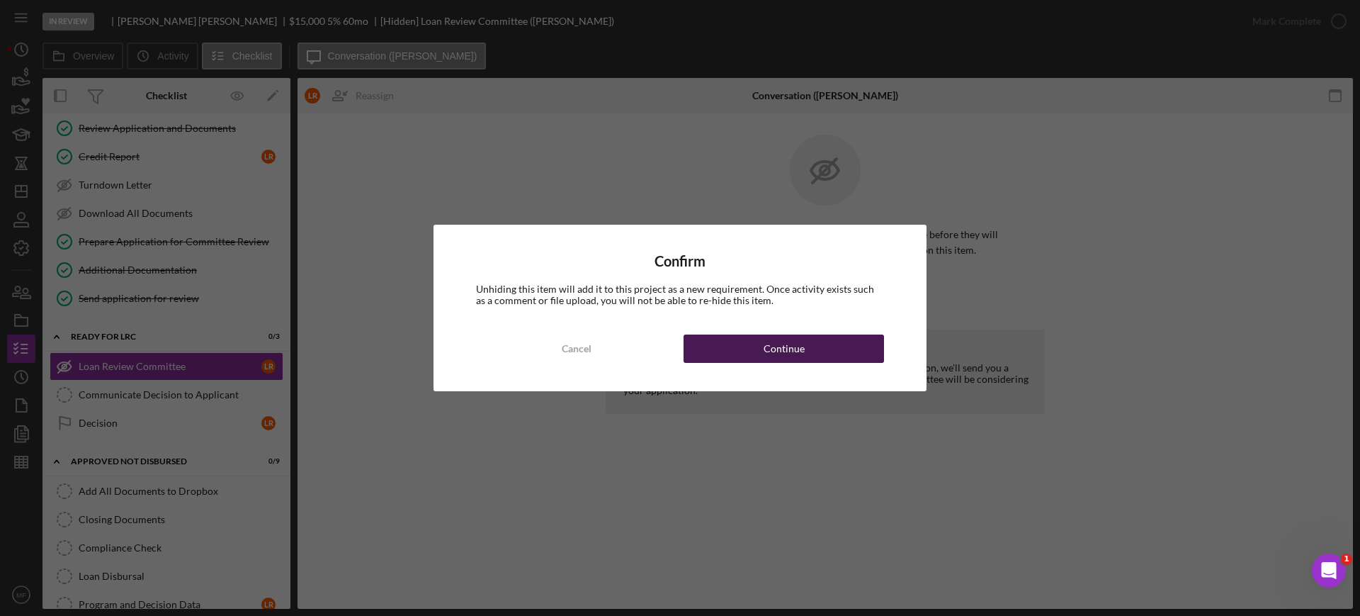
click at [784, 349] on div "Continue" at bounding box center [784, 348] width 41 height 28
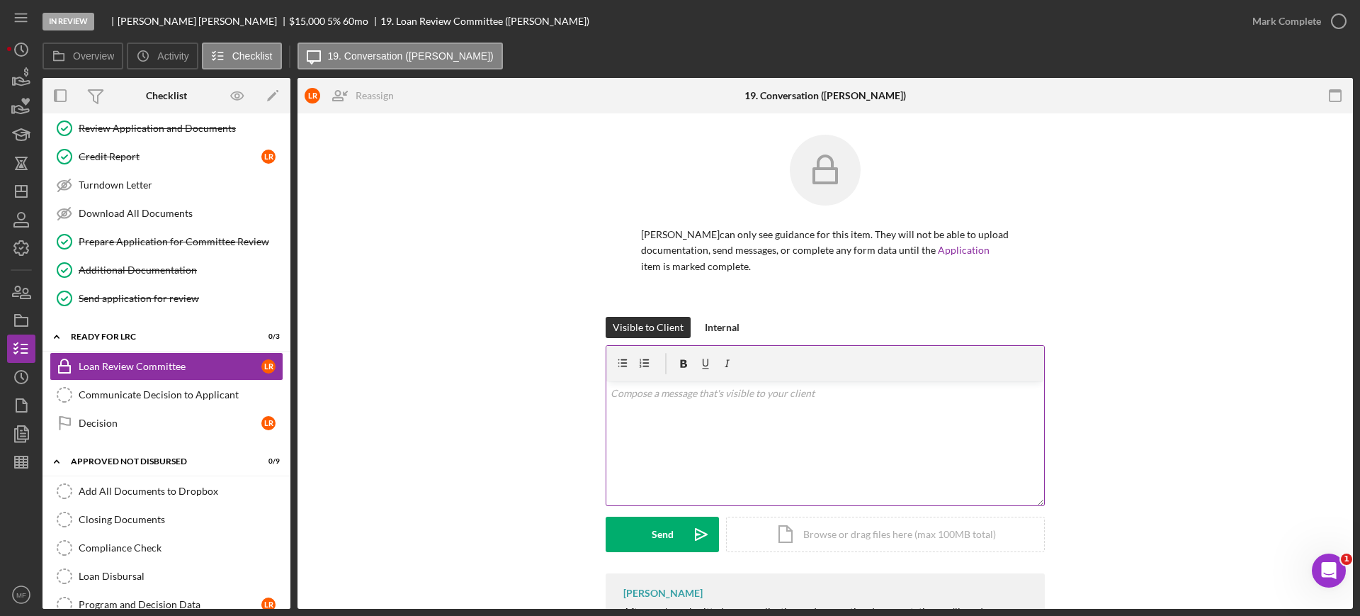
scroll to position [78, 0]
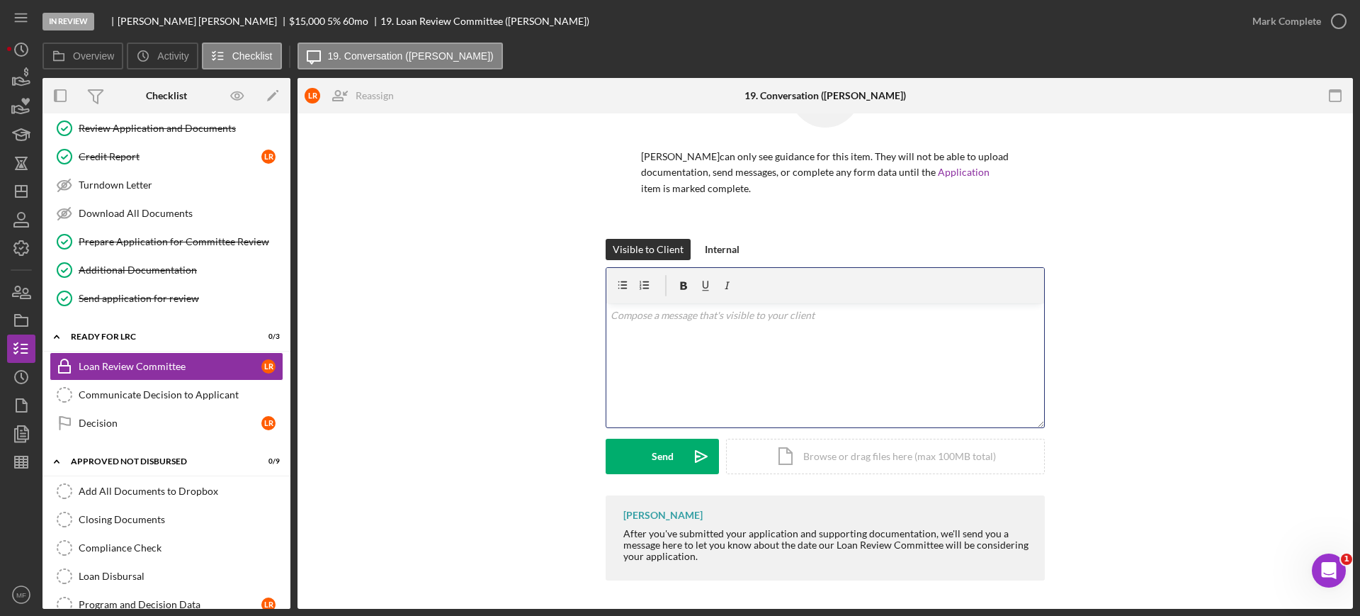
click at [721, 319] on p at bounding box center [826, 315] width 430 height 16
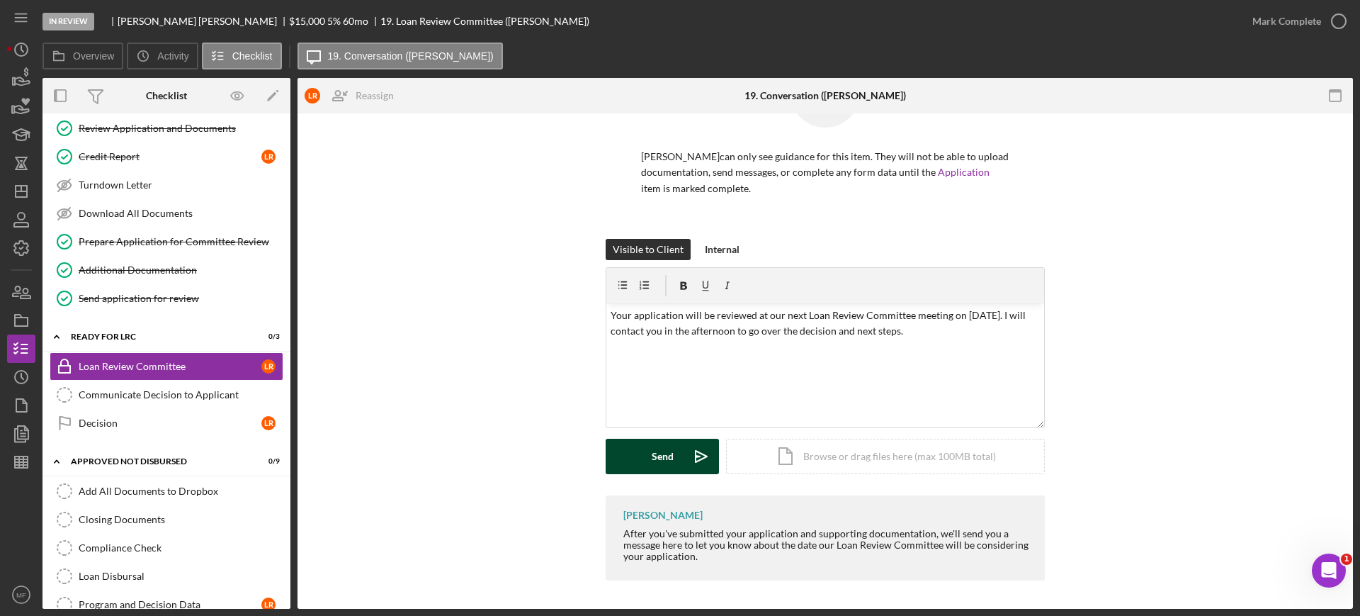
click at [652, 458] on div "Send" at bounding box center [663, 456] width 22 height 35
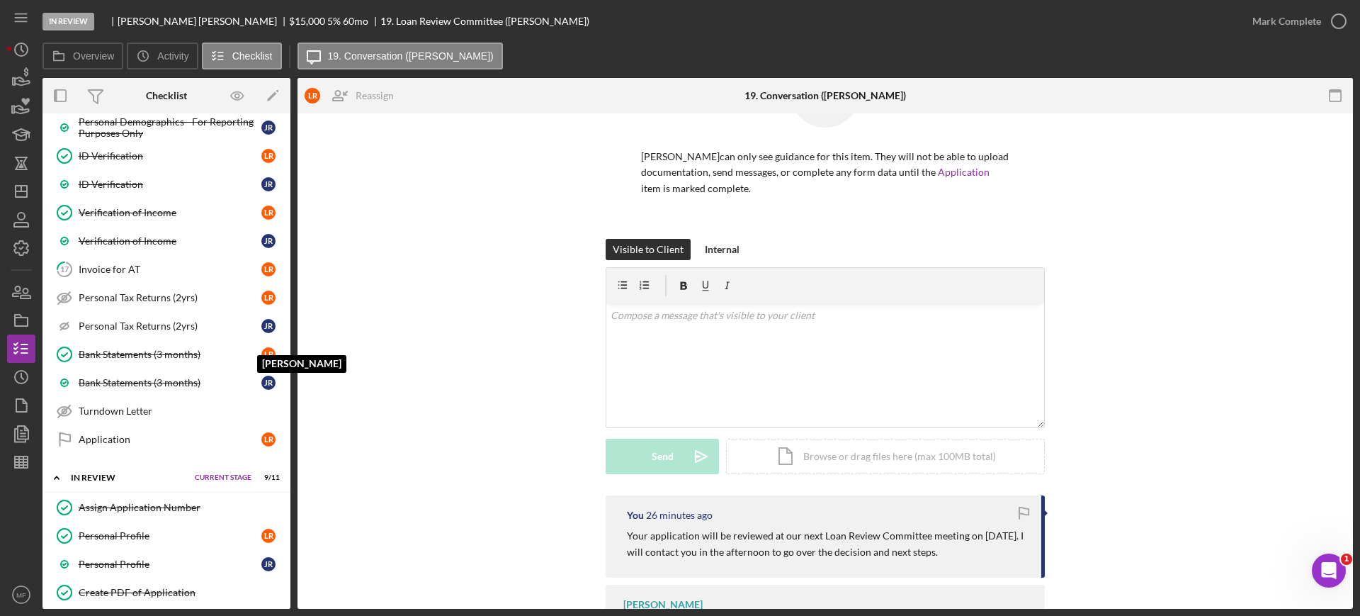
scroll to position [789, 0]
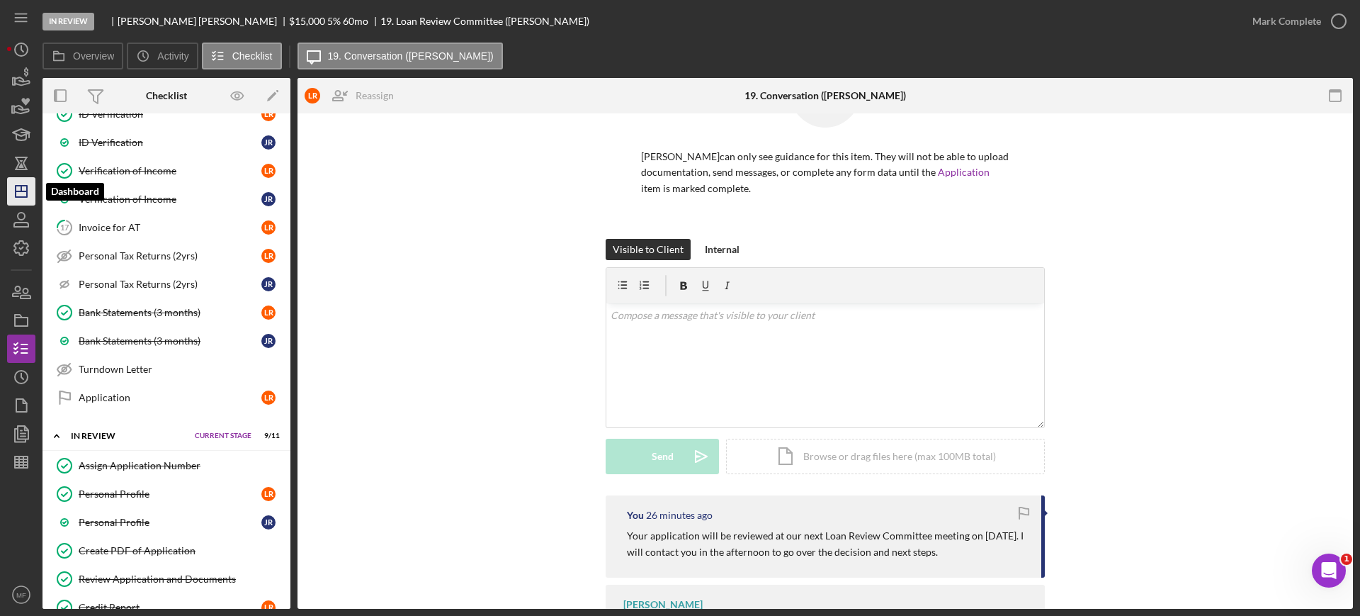
click at [18, 190] on icon "Icon/Dashboard" at bounding box center [21, 191] width 35 height 35
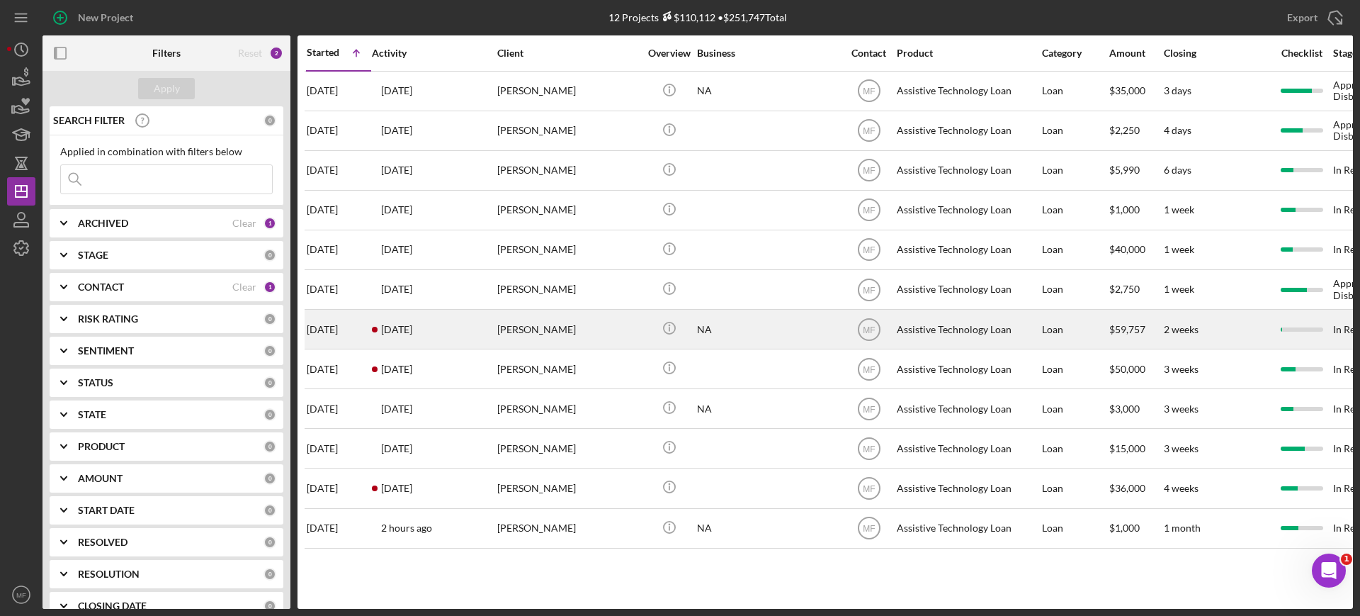
click at [560, 330] on div "Fayo Ibrahim" at bounding box center [568, 329] width 142 height 38
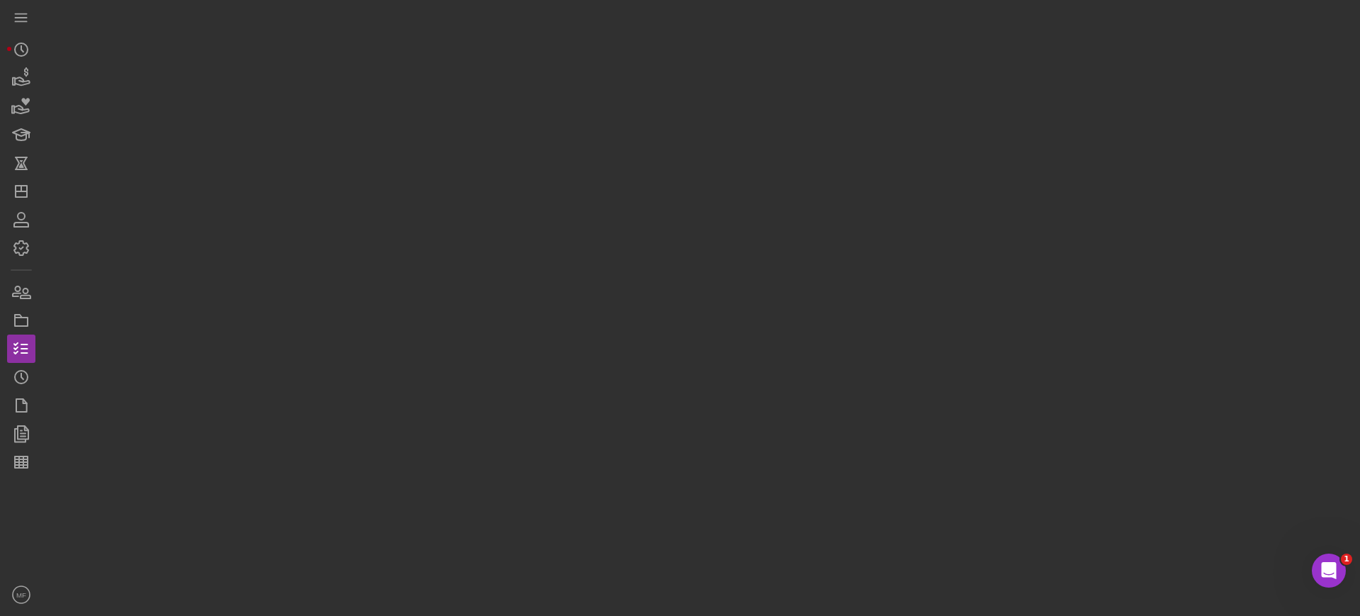
click at [560, 330] on div at bounding box center [698, 304] width 1311 height 609
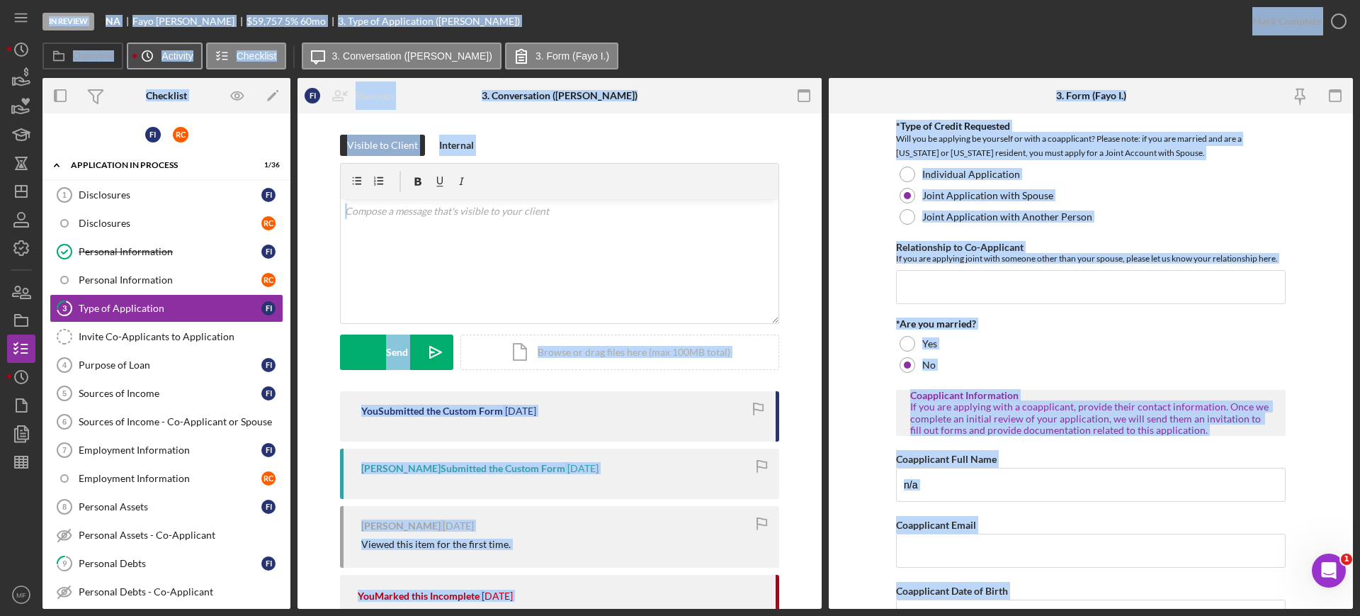
click at [163, 60] on label "Activity" at bounding box center [177, 55] width 31 height 11
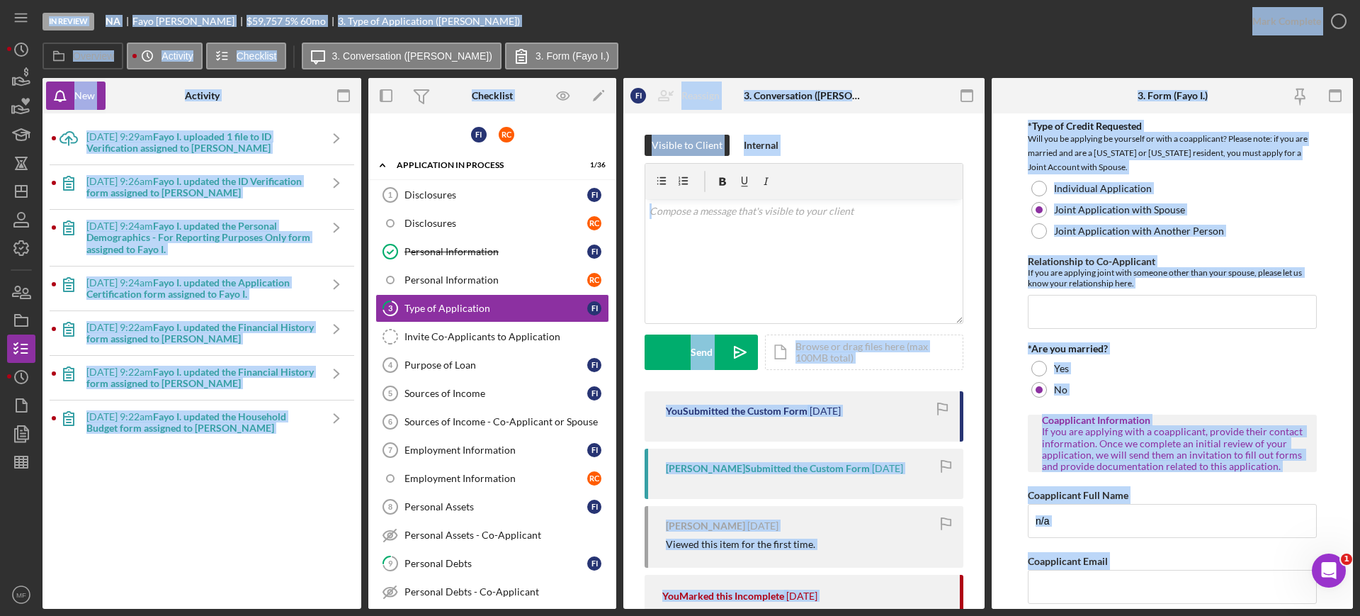
click at [180, 500] on div "Icon/Upload 9/26/2025 at 9:29am Fayo I. uploaded 1 file to ID Verification assi…" at bounding box center [202, 360] width 305 height 481
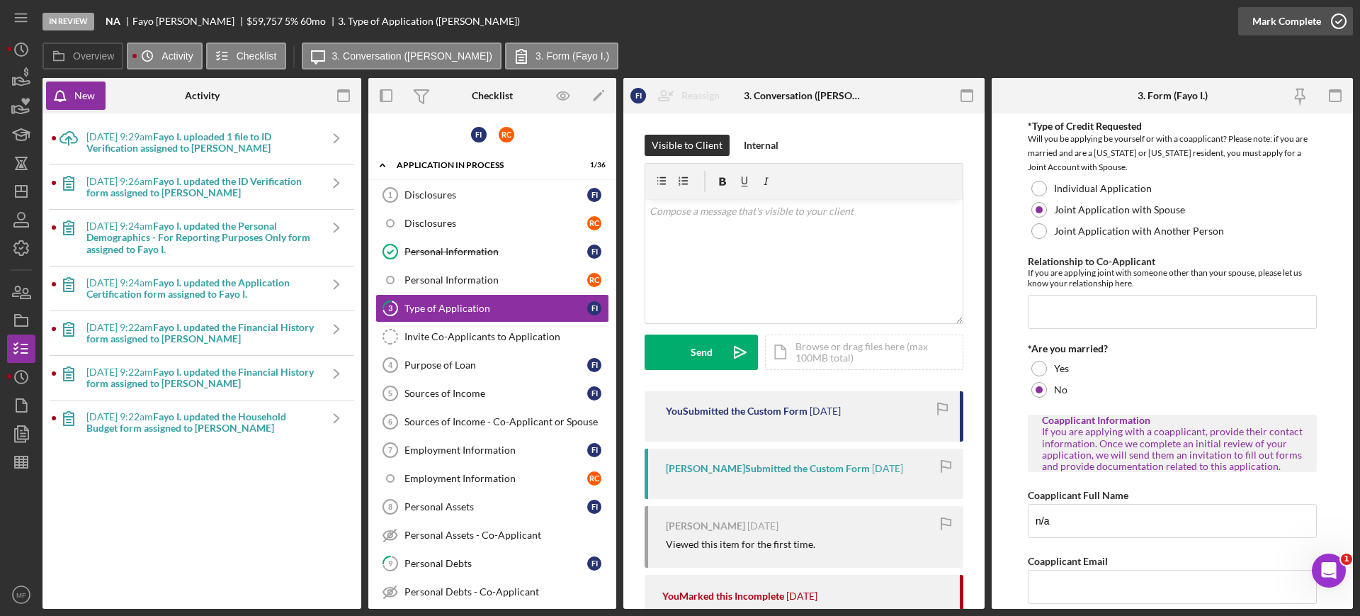
click at [1335, 21] on icon "button" at bounding box center [1338, 21] width 35 height 35
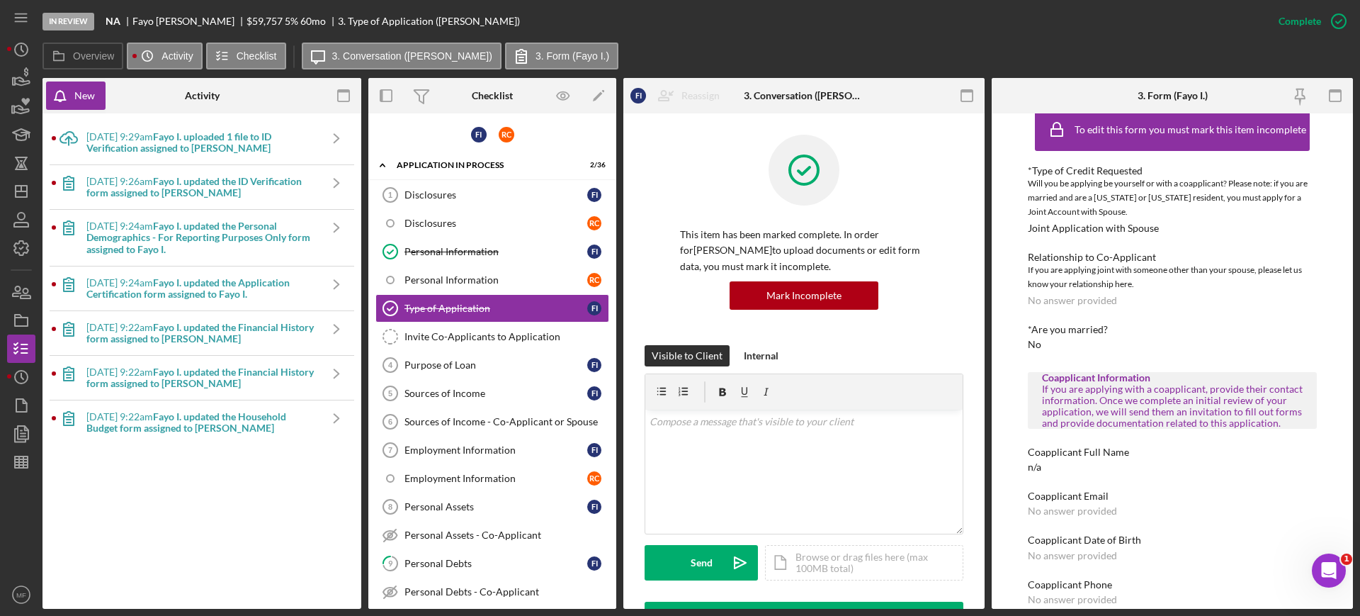
scroll to position [37, 0]
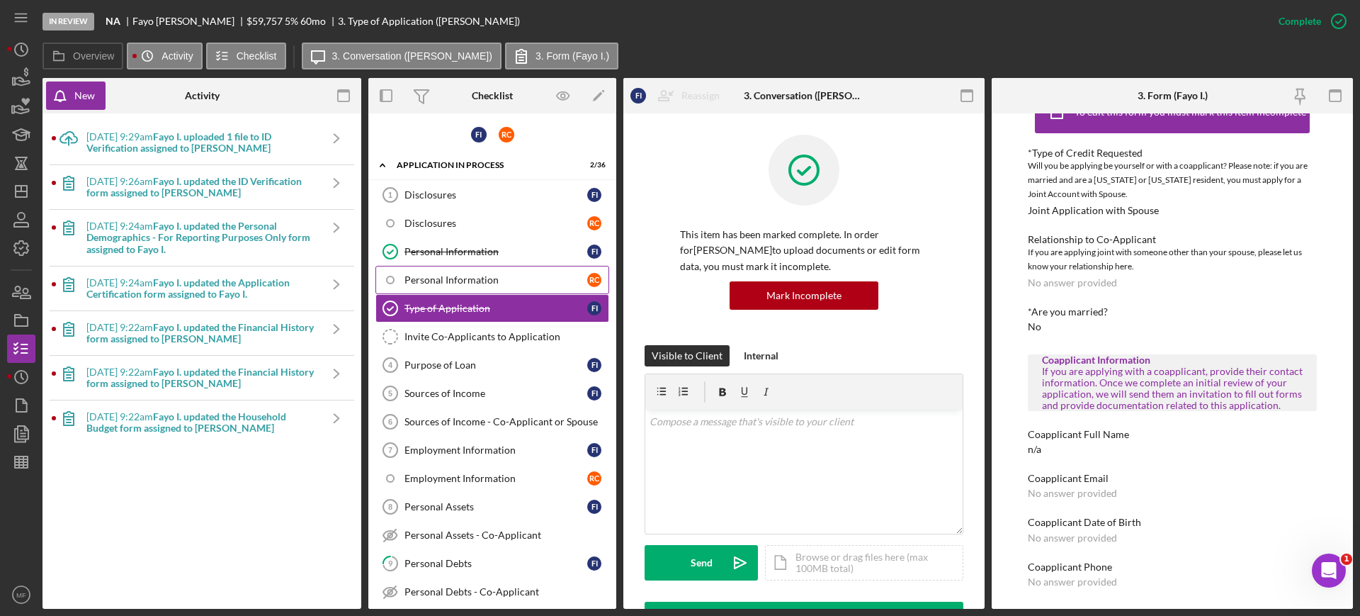
click at [463, 276] on div "Personal Information" at bounding box center [496, 279] width 183 height 11
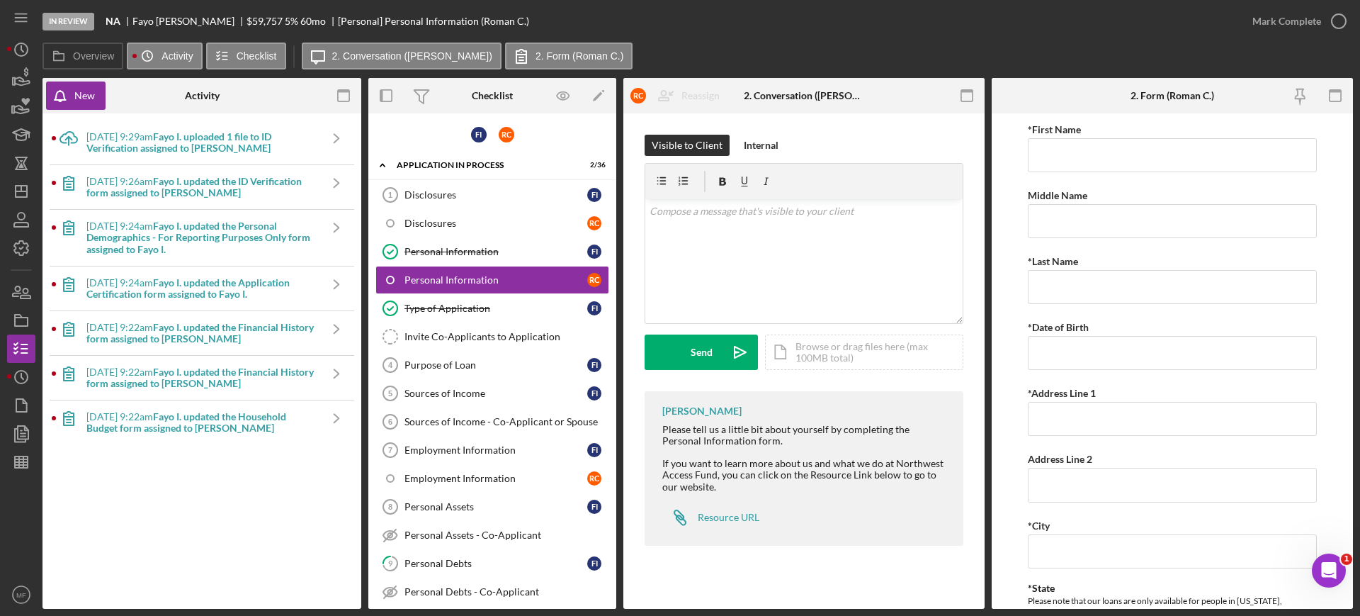
click at [156, 383] on b "Fayo I. updated the Financial History form assigned to Fayo I." at bounding box center [199, 377] width 227 height 23
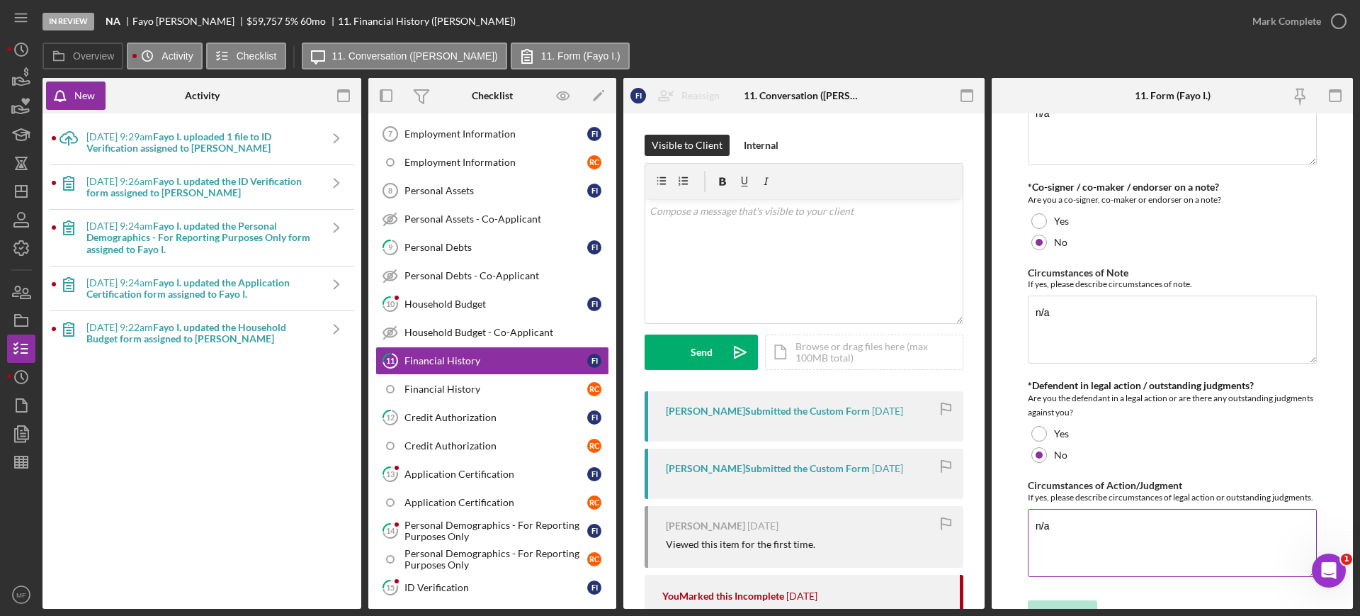
scroll to position [157, 0]
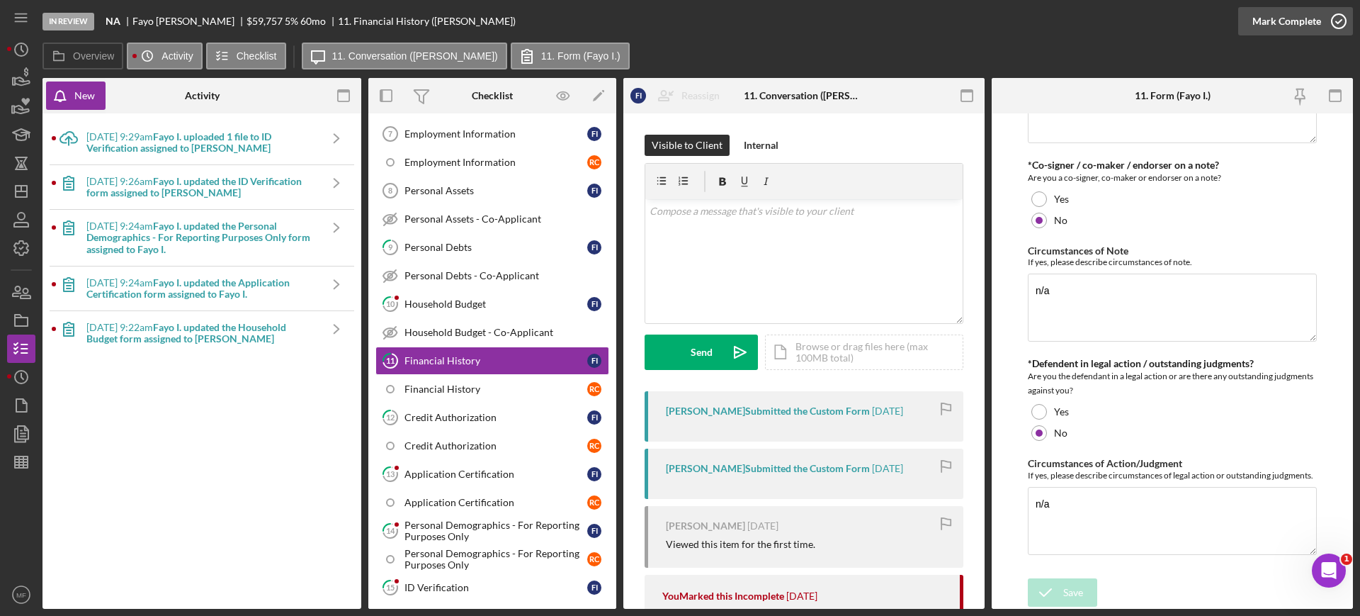
click at [1326, 21] on icon "button" at bounding box center [1338, 21] width 35 height 35
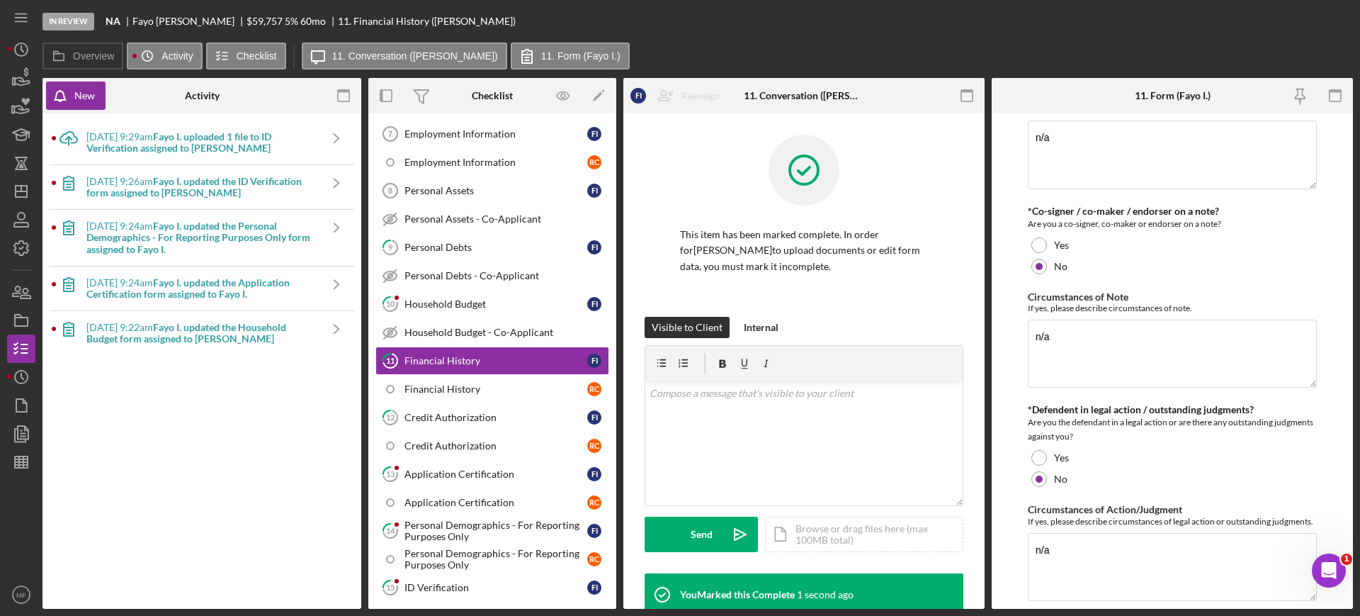
scroll to position [213, 0]
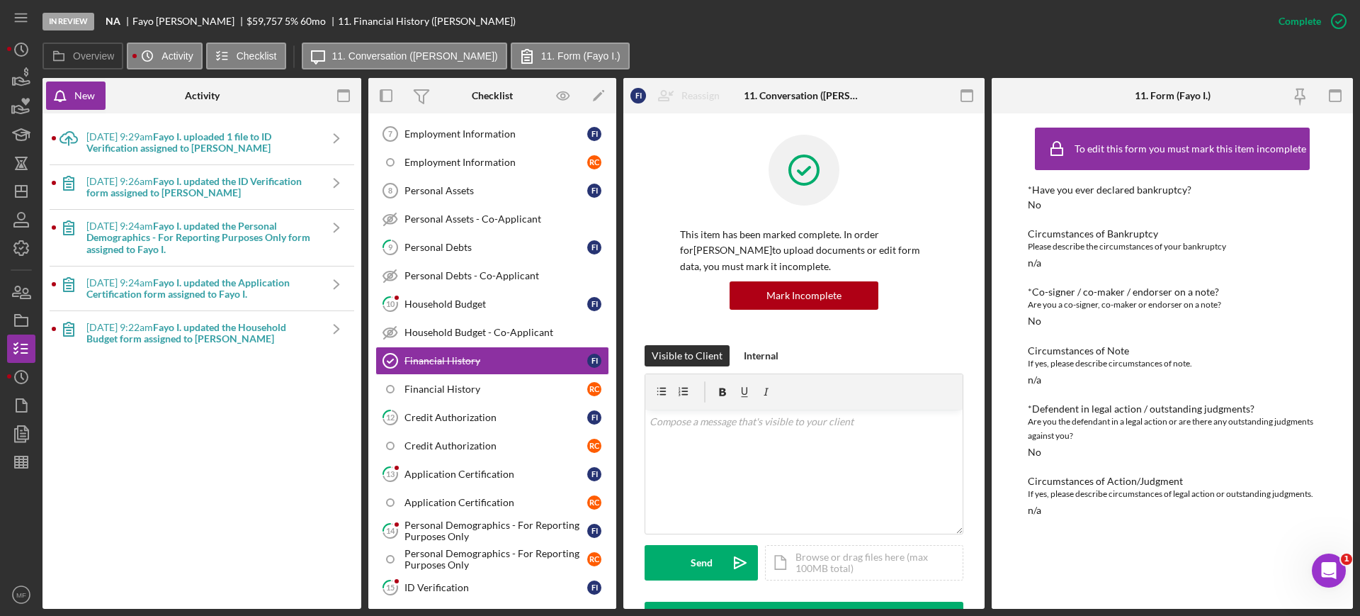
click at [166, 335] on b "Fayo I. updated the Household Budget form assigned to Fayo I." at bounding box center [186, 332] width 200 height 23
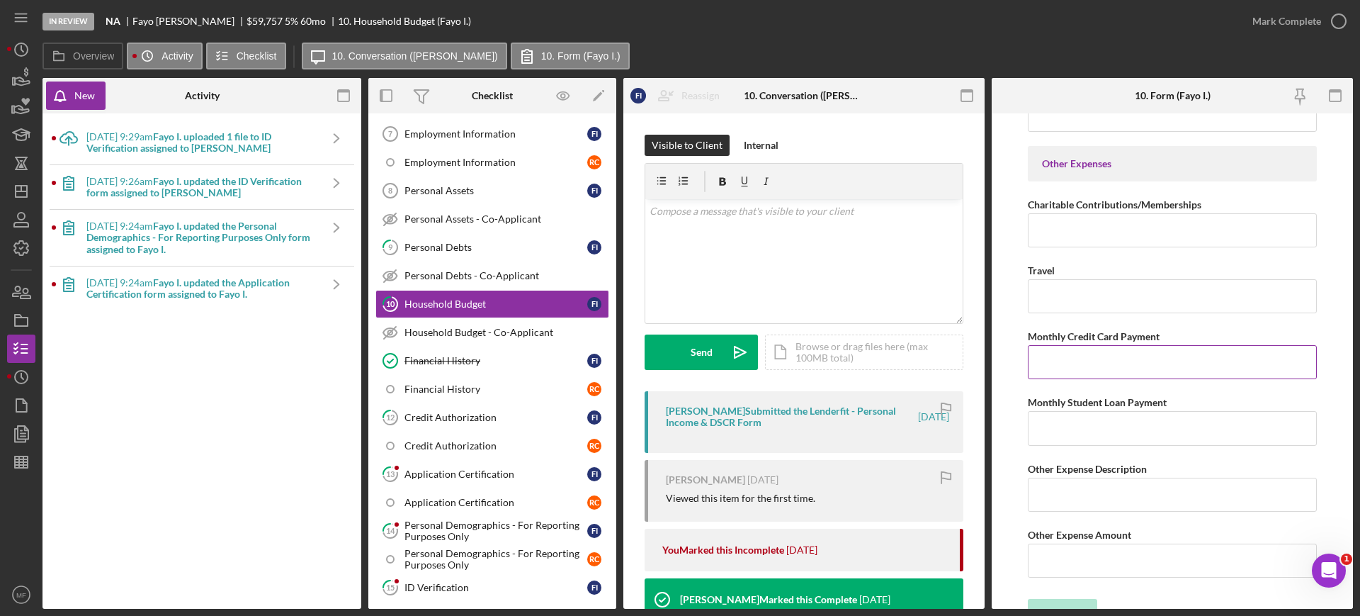
scroll to position [2893, 0]
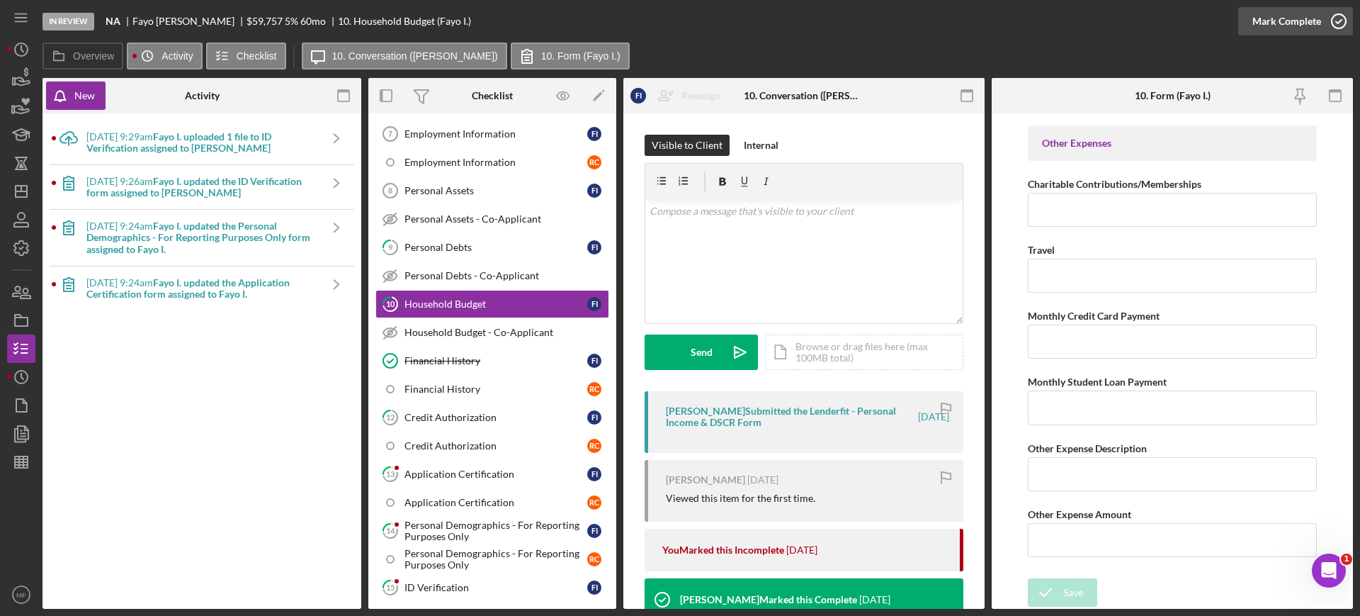
click at [1311, 18] on div "Mark Complete" at bounding box center [1287, 21] width 69 height 28
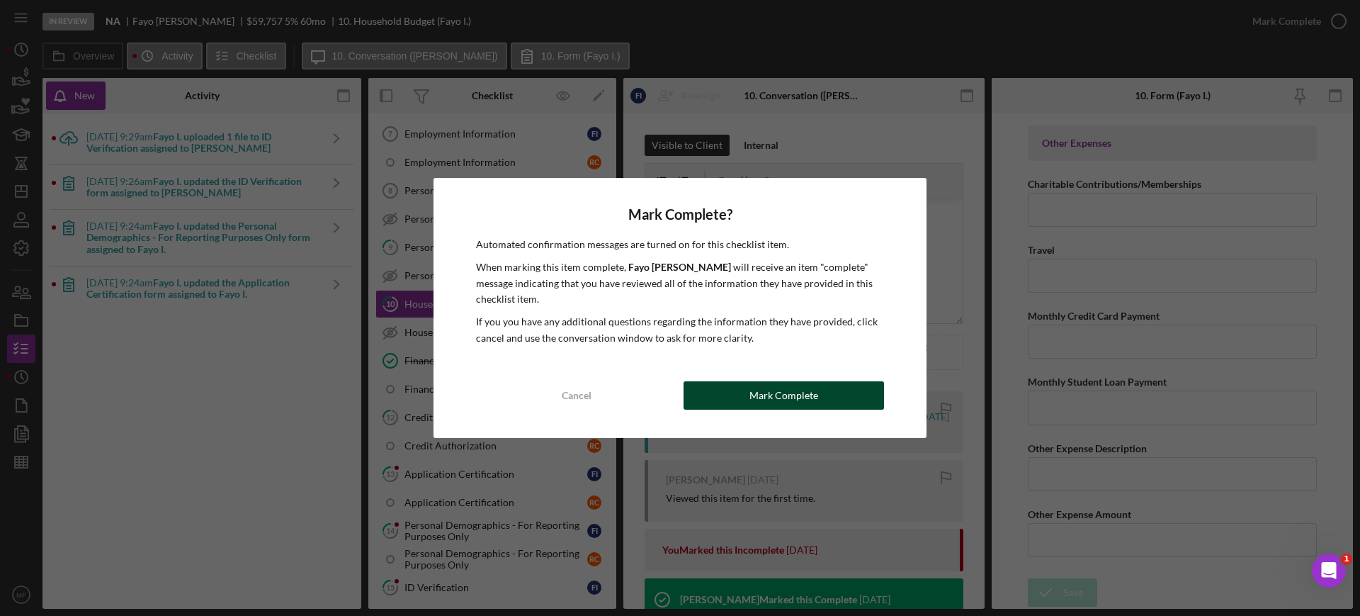
click at [793, 399] on div "Mark Complete" at bounding box center [784, 395] width 69 height 28
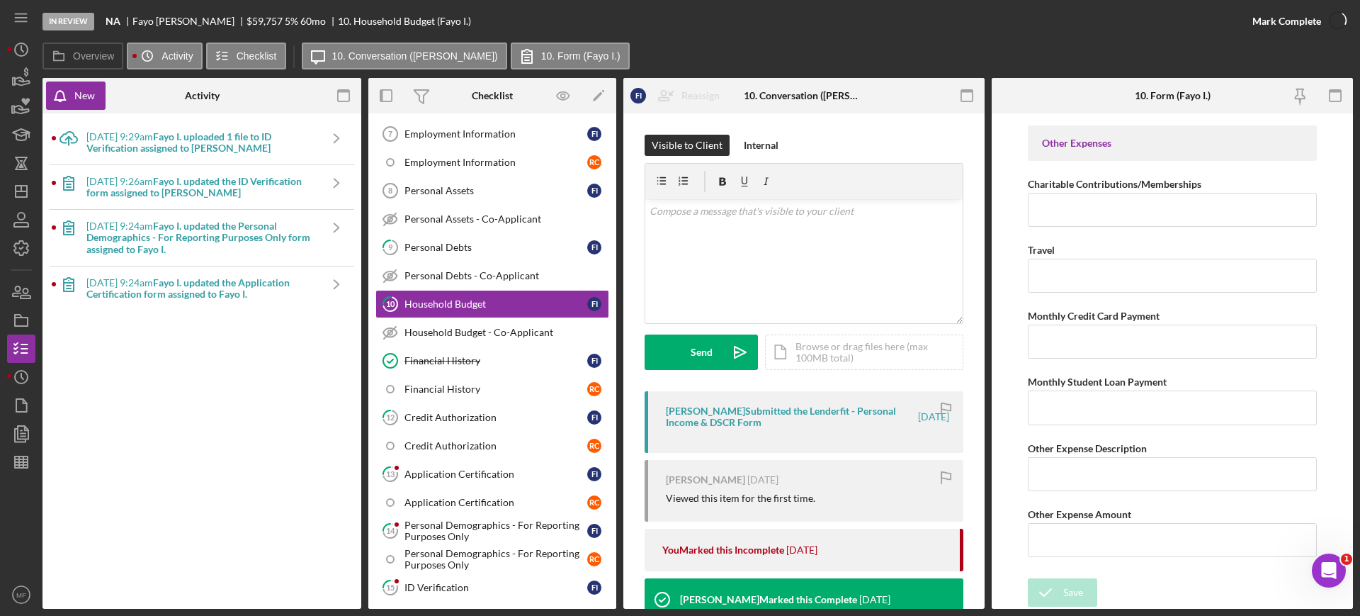
scroll to position [2950, 0]
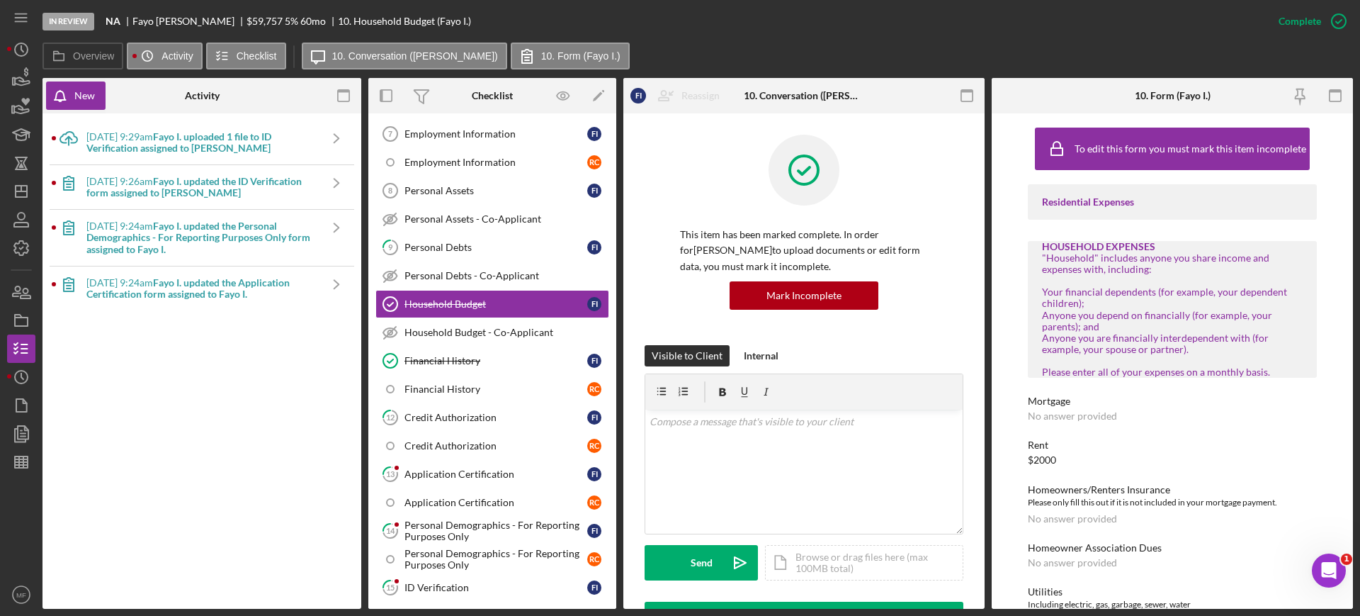
click at [159, 286] on div "9/26/2025 at 9:24am Fayo I. updated the Application Certification form assigned…" at bounding box center [202, 288] width 232 height 23
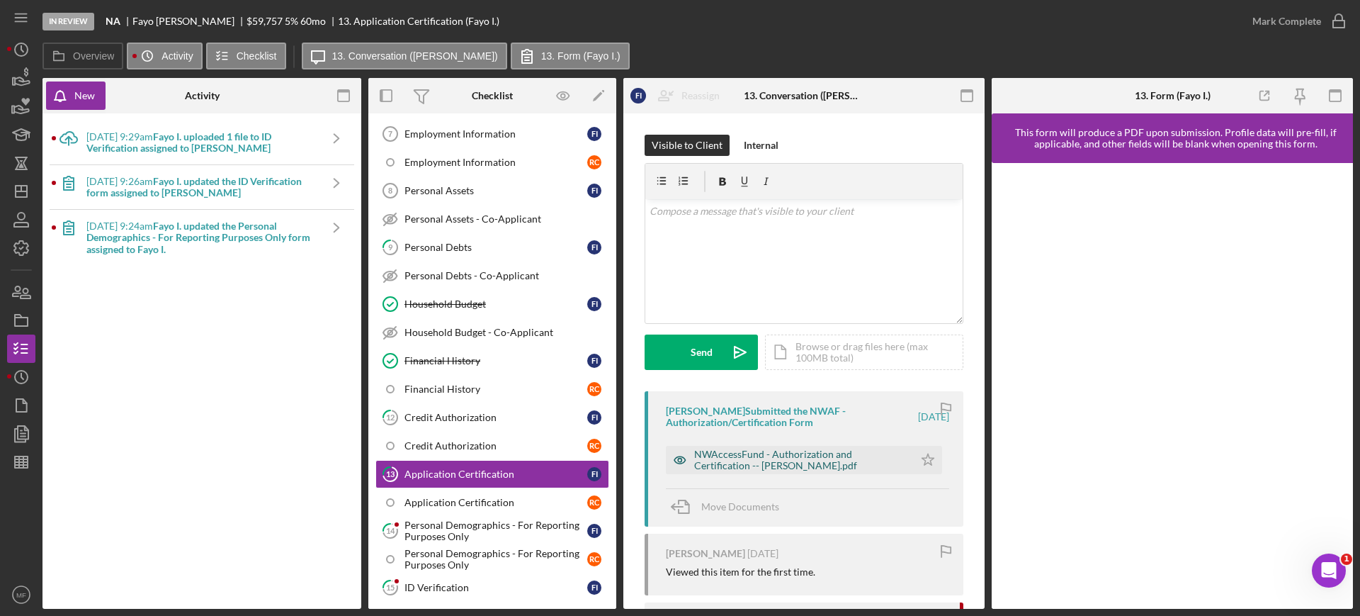
click at [834, 458] on div "NWAccessFund - Authorization and Certification -- Fayo Ibrahim.pdf" at bounding box center [800, 459] width 213 height 23
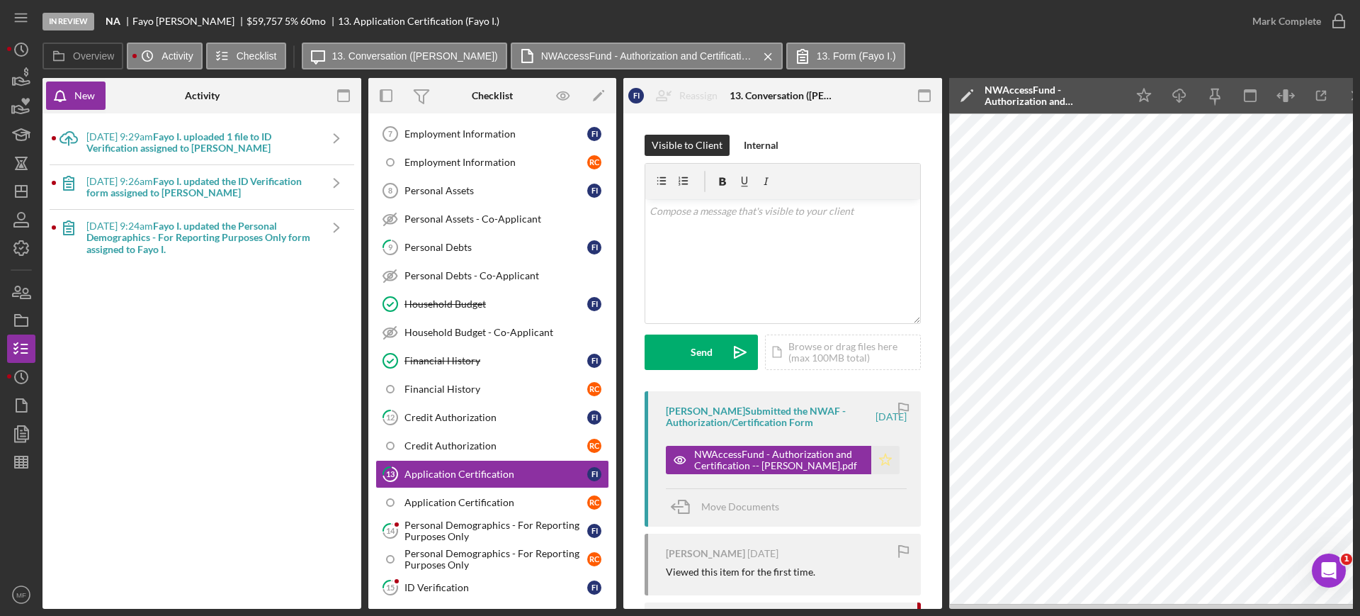
click at [884, 459] on icon "Icon/Star" at bounding box center [885, 460] width 28 height 28
click at [1288, 23] on div "Mark Complete" at bounding box center [1287, 21] width 69 height 28
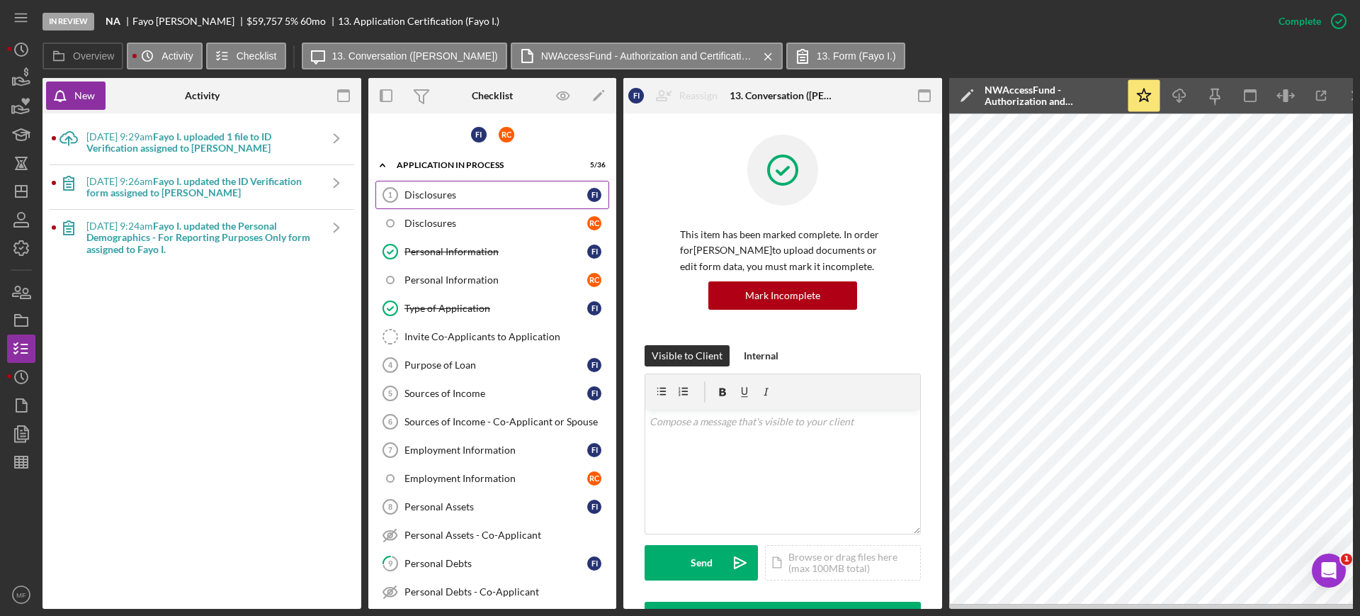
click at [424, 194] on div "Disclosures" at bounding box center [496, 194] width 183 height 11
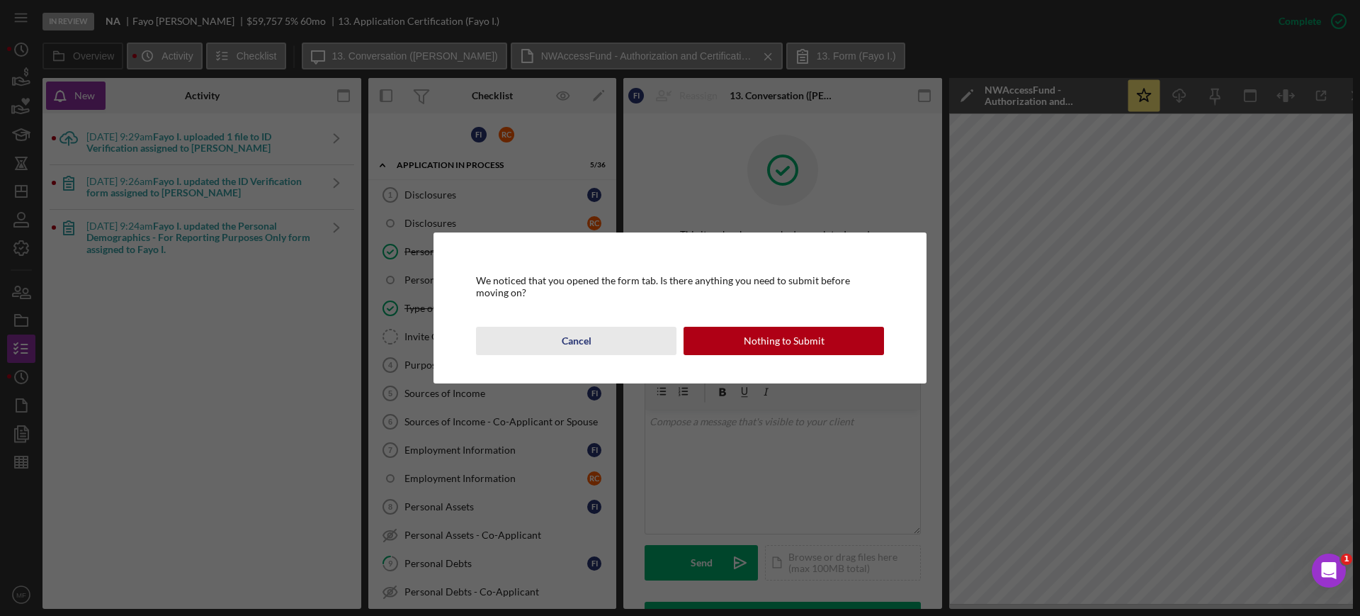
click at [582, 339] on div "Cancel" at bounding box center [577, 341] width 30 height 28
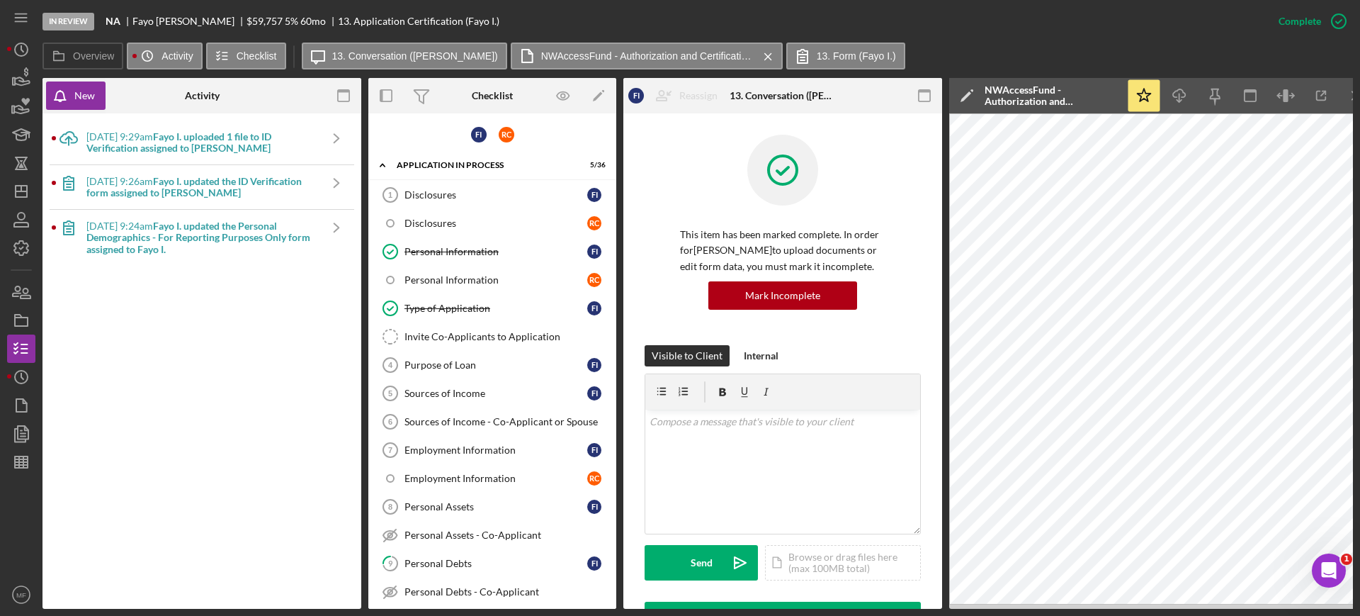
click at [140, 230] on div "9/26/2025 at 9:24am Fayo I. updated the Personal Demographics - For Reporting P…" at bounding box center [202, 237] width 232 height 34
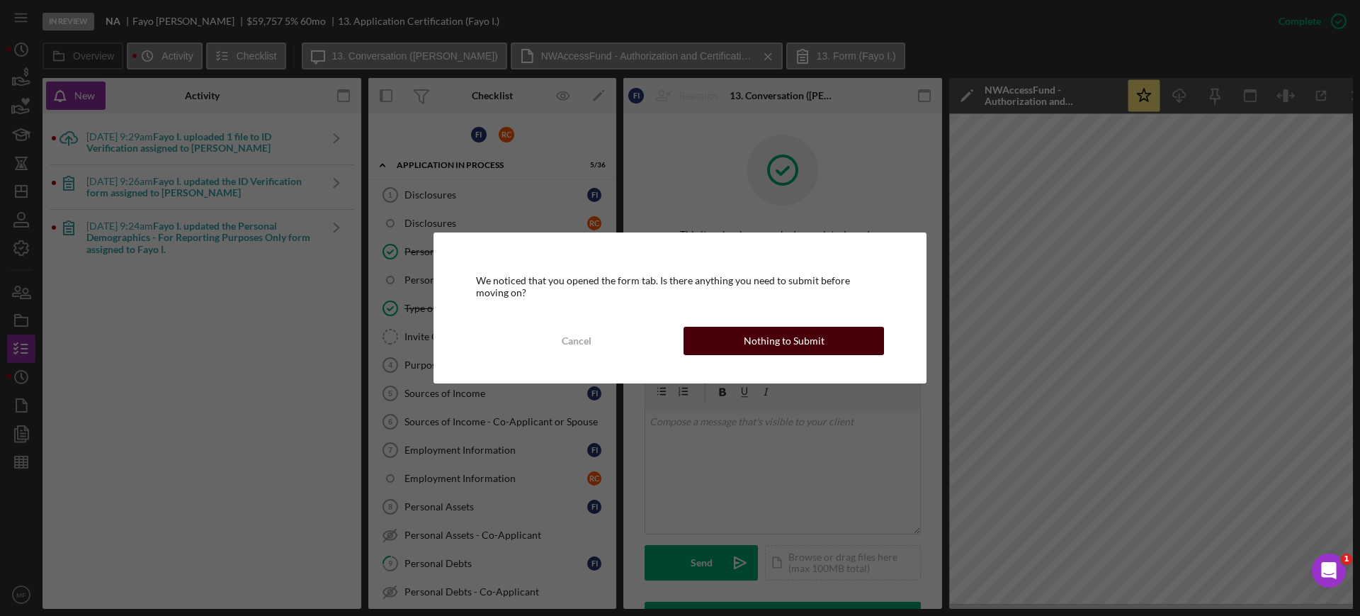
click at [759, 339] on div "Nothing to Submit" at bounding box center [784, 341] width 81 height 28
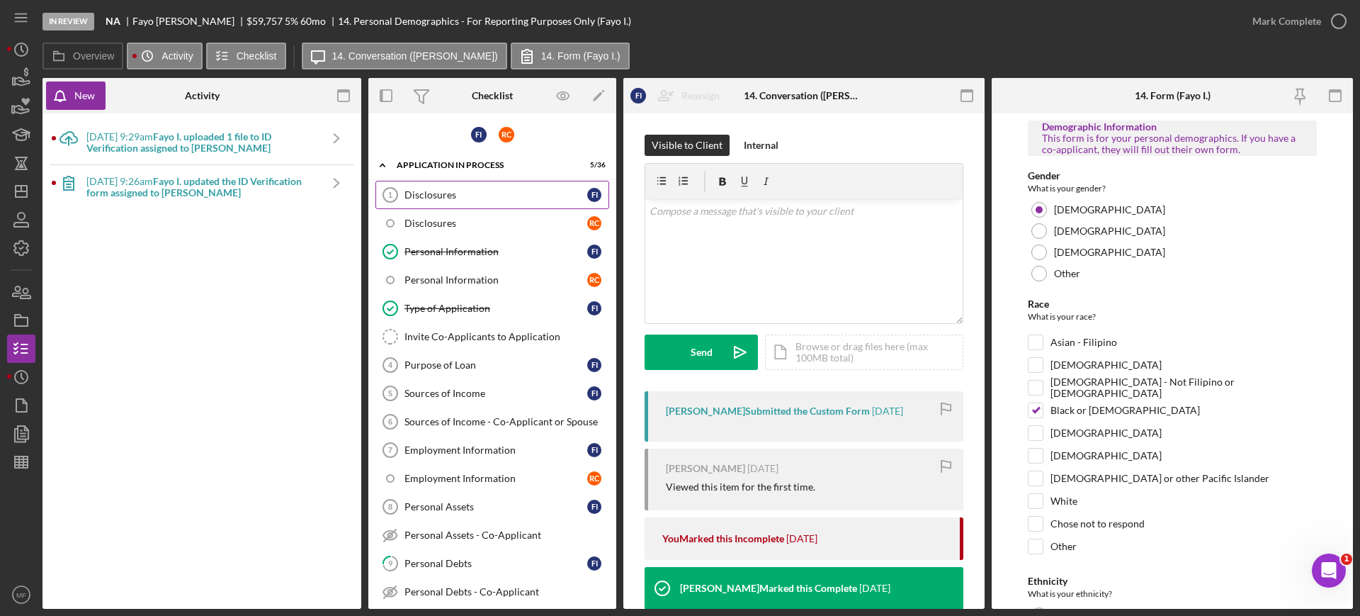
click at [457, 191] on div "Disclosures" at bounding box center [496, 194] width 183 height 11
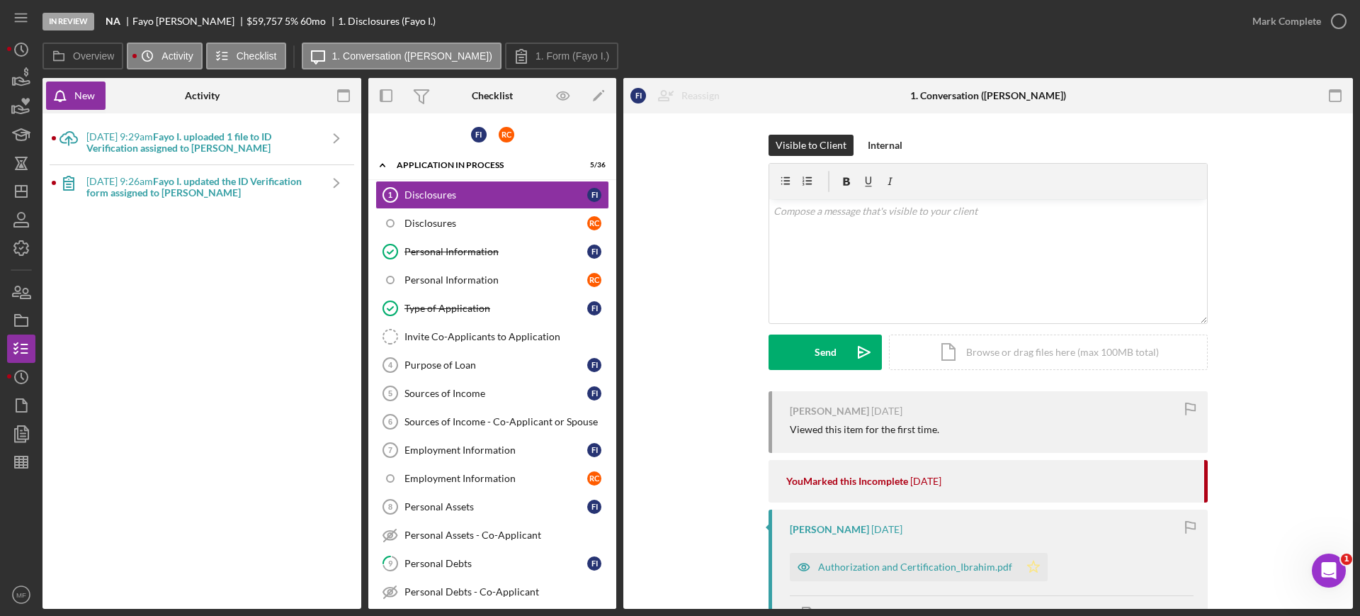
click at [1028, 564] on polygon "button" at bounding box center [1034, 565] width 12 height 11
click at [1319, 21] on div "Mark Complete" at bounding box center [1287, 21] width 69 height 28
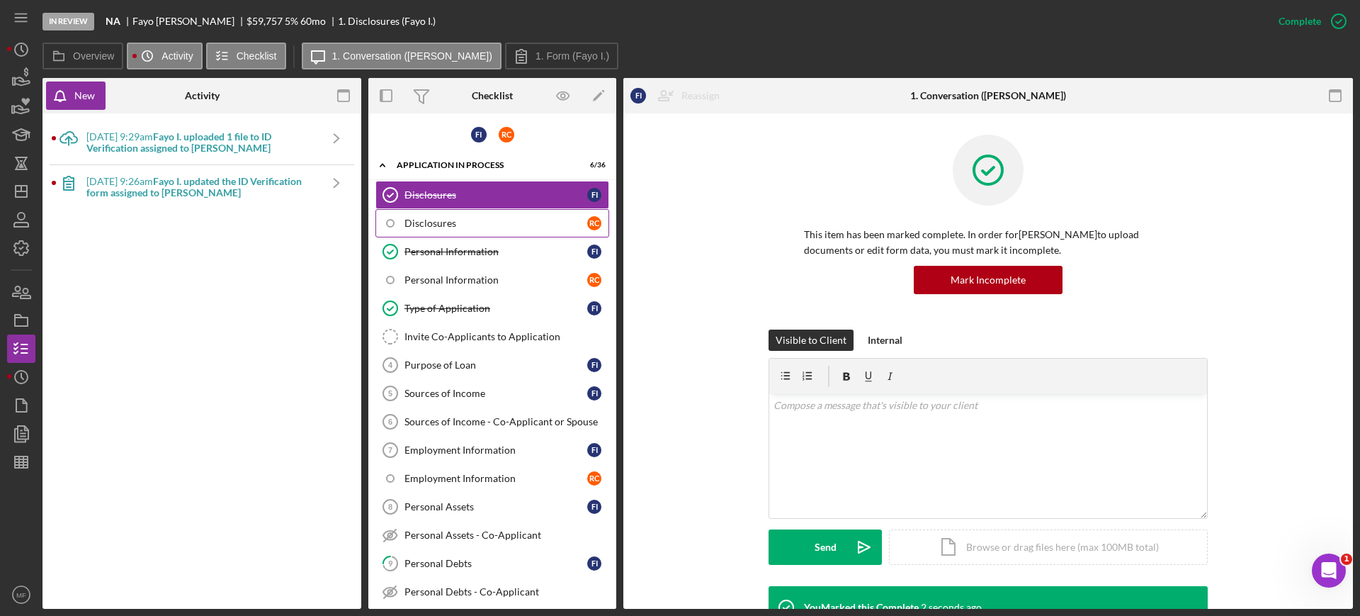
click at [460, 221] on div "Disclosures" at bounding box center [496, 223] width 183 height 11
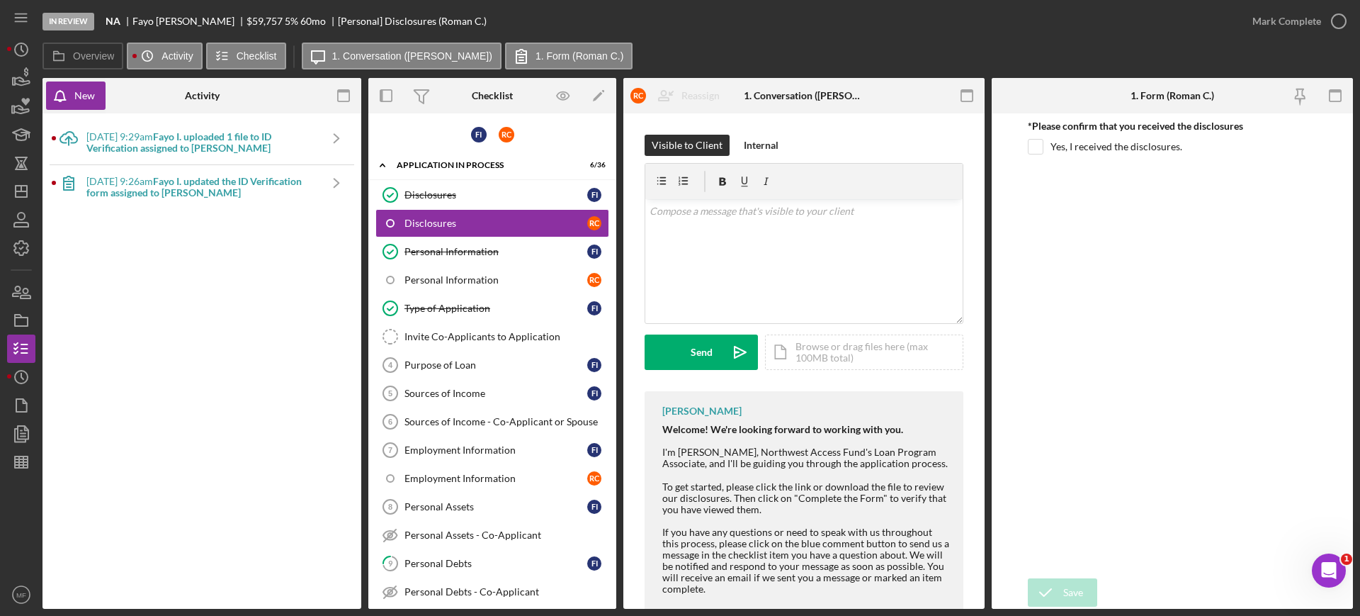
click at [217, 184] on b "Fayo I. updated the ID Verification form assigned to Fayo I." at bounding box center [193, 186] width 215 height 23
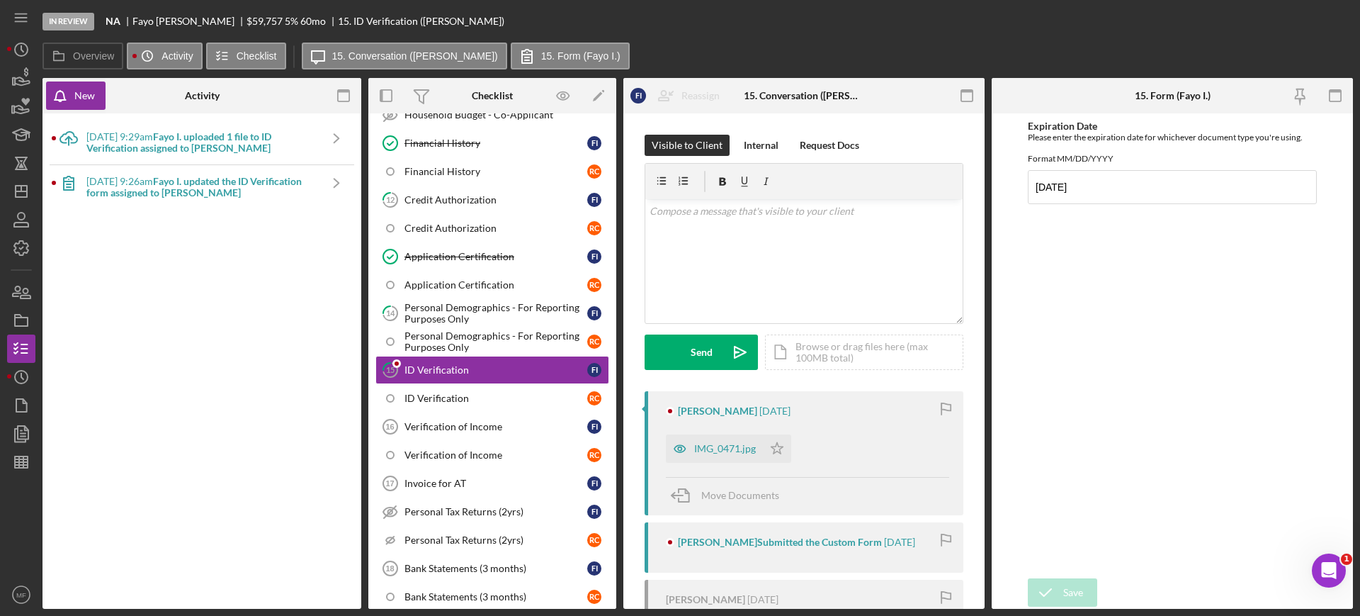
scroll to position [543, 0]
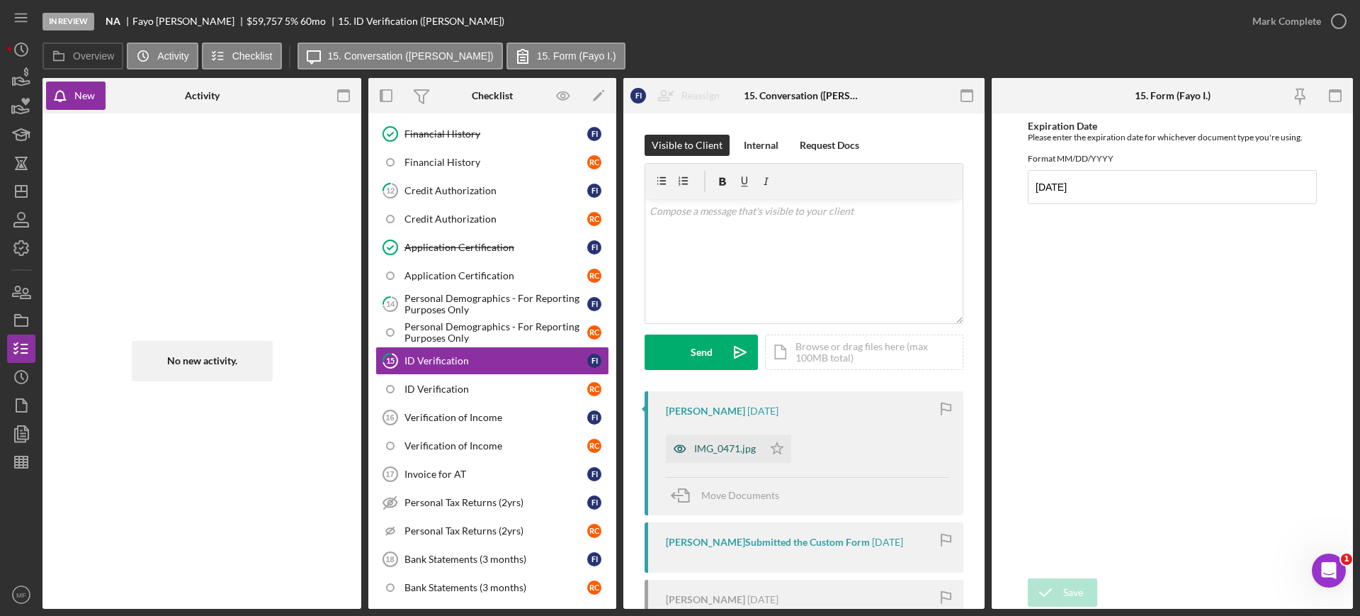
click at [718, 448] on div "IMG_0471.jpg" at bounding box center [725, 448] width 62 height 11
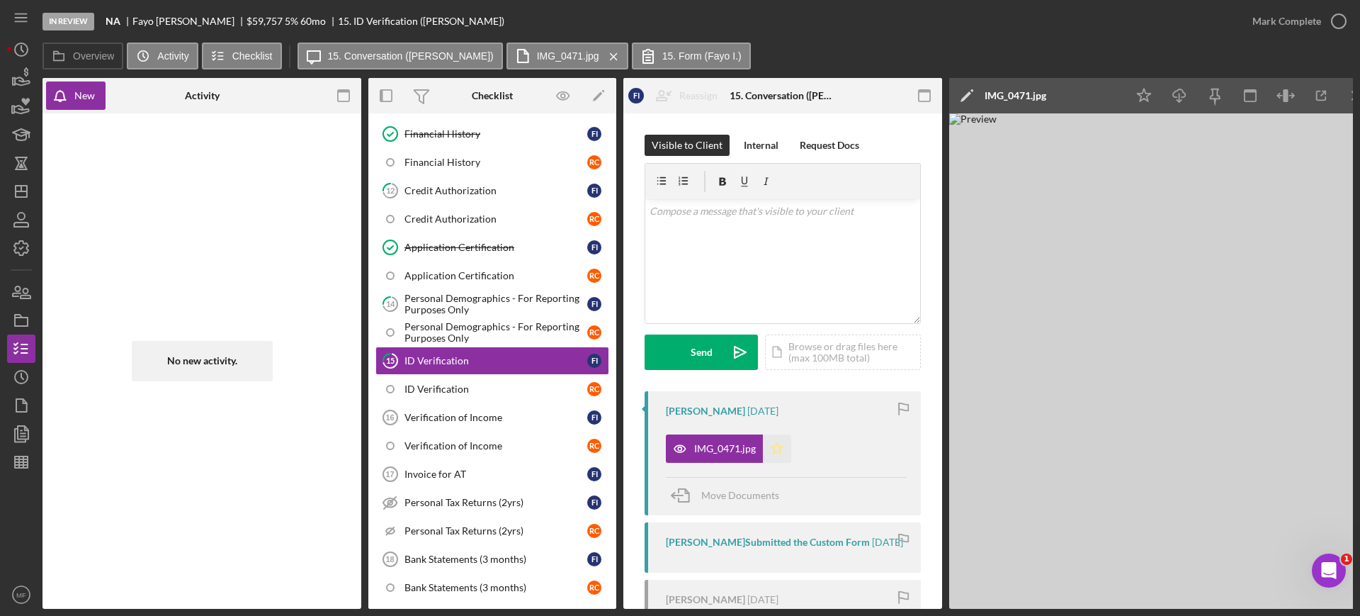
click at [774, 451] on polygon "button" at bounding box center [778, 447] width 12 height 11
click at [1338, 18] on icon "button" at bounding box center [1338, 21] width 35 height 35
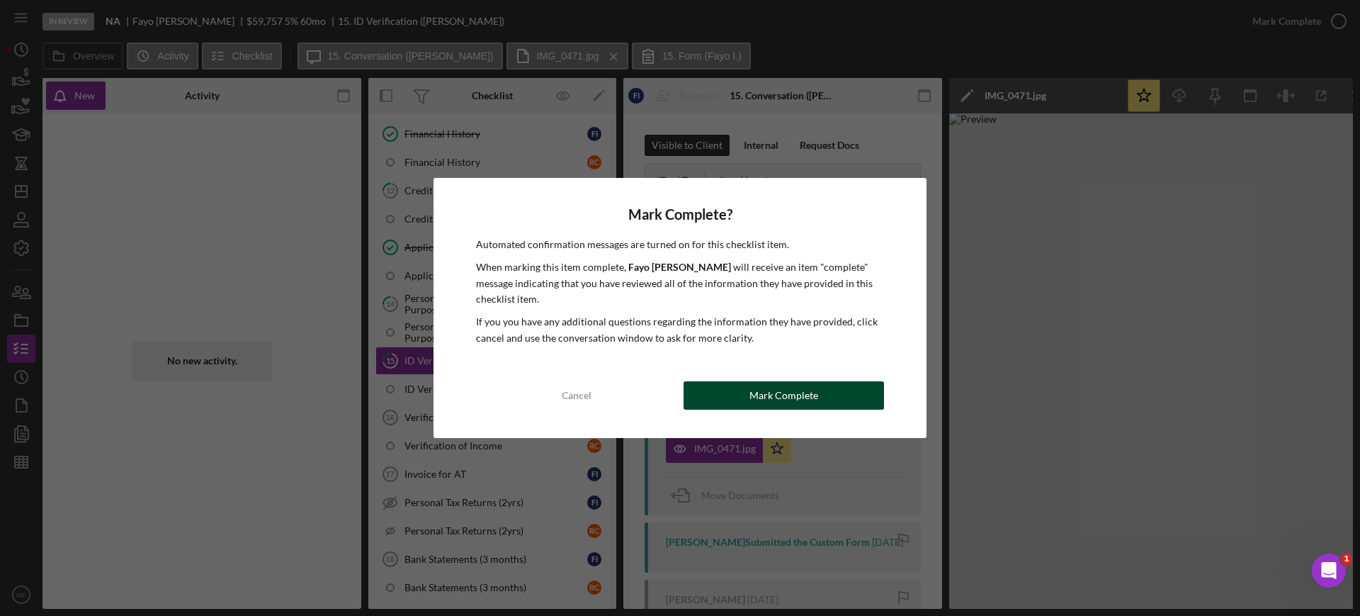
click at [788, 386] on div "Mark Complete" at bounding box center [784, 395] width 69 height 28
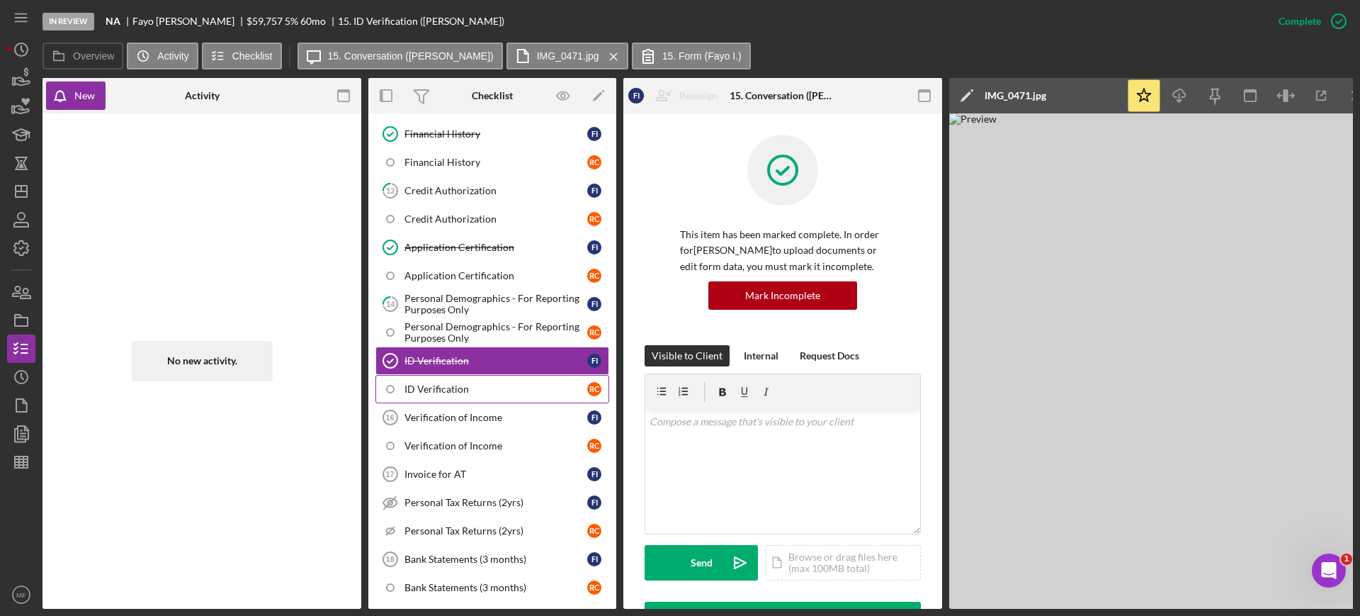
click at [445, 390] on div "ID Verification" at bounding box center [496, 388] width 183 height 11
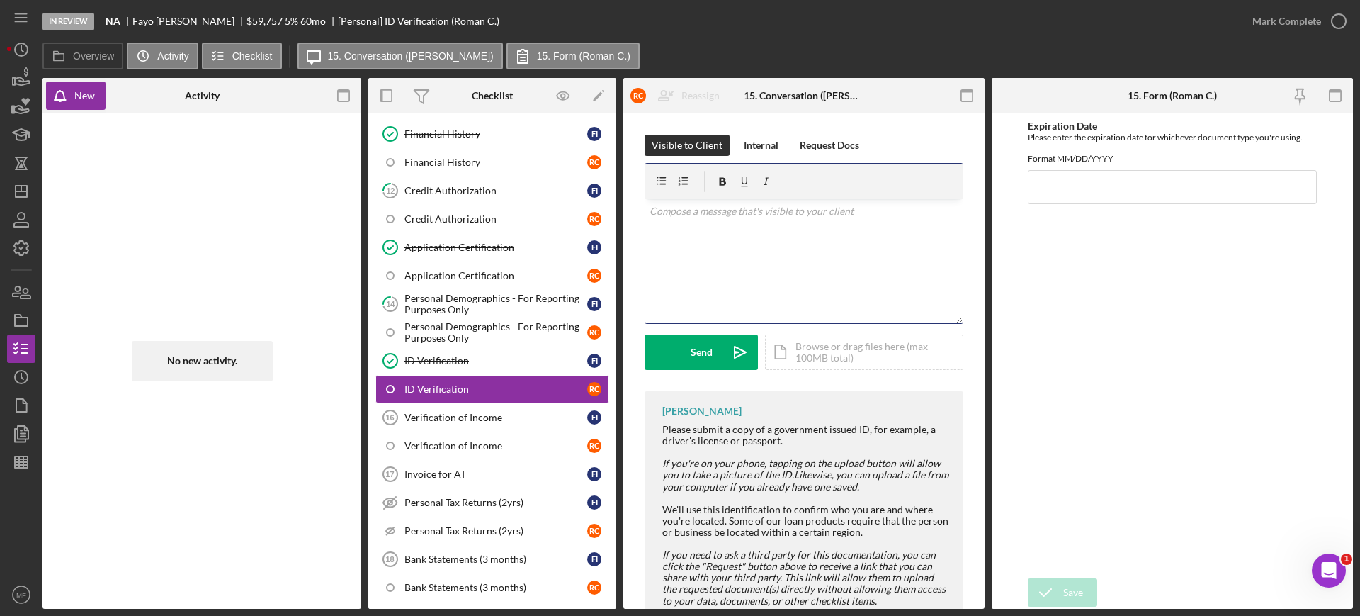
click at [666, 217] on p at bounding box center [805, 211] width 310 height 16
click at [447, 422] on div "Verification of Income" at bounding box center [496, 417] width 183 height 11
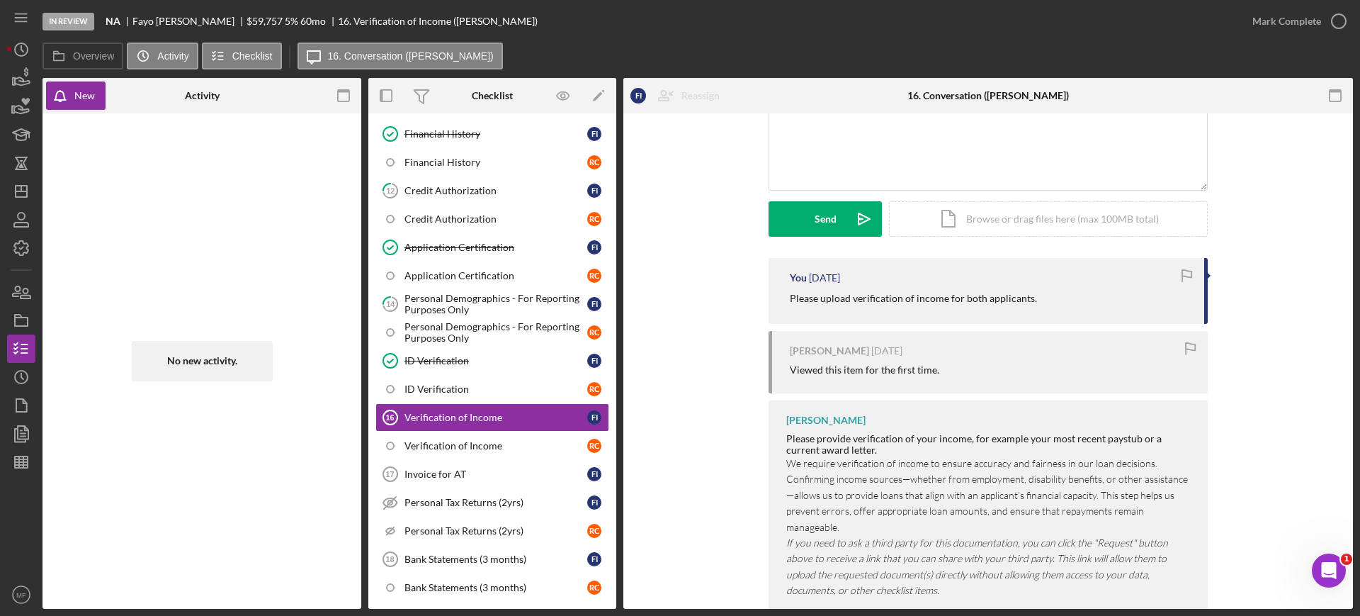
scroll to position [153, 0]
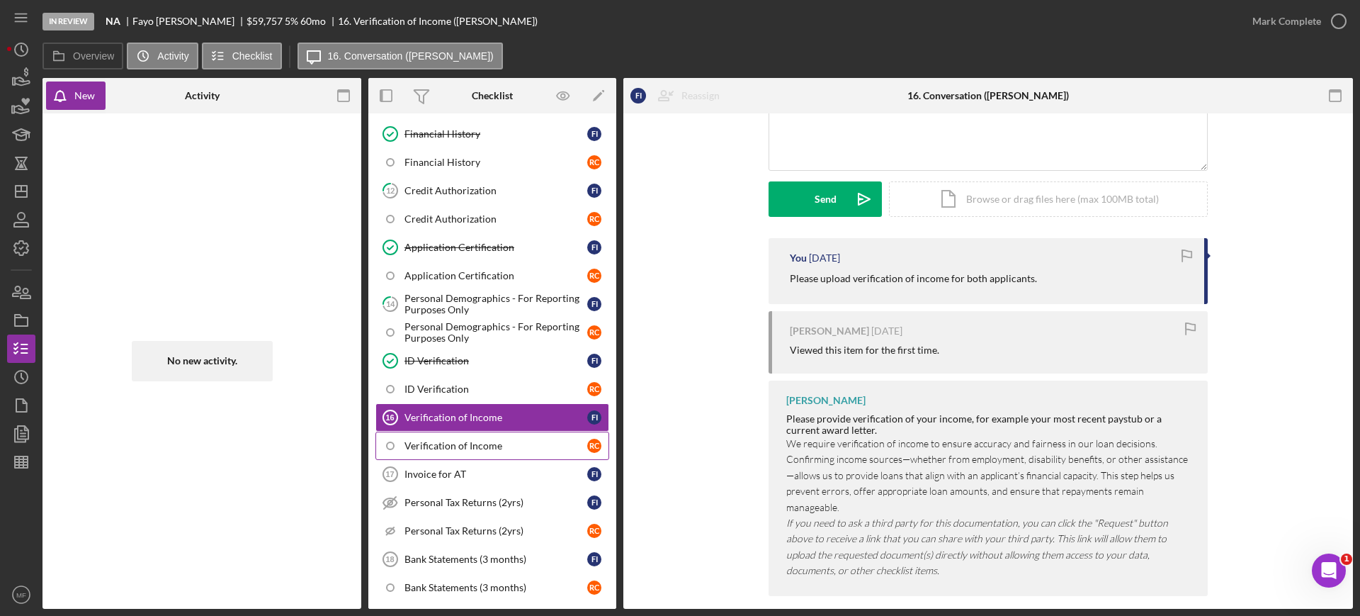
click at [456, 447] on div "Verification of Income" at bounding box center [496, 445] width 183 height 11
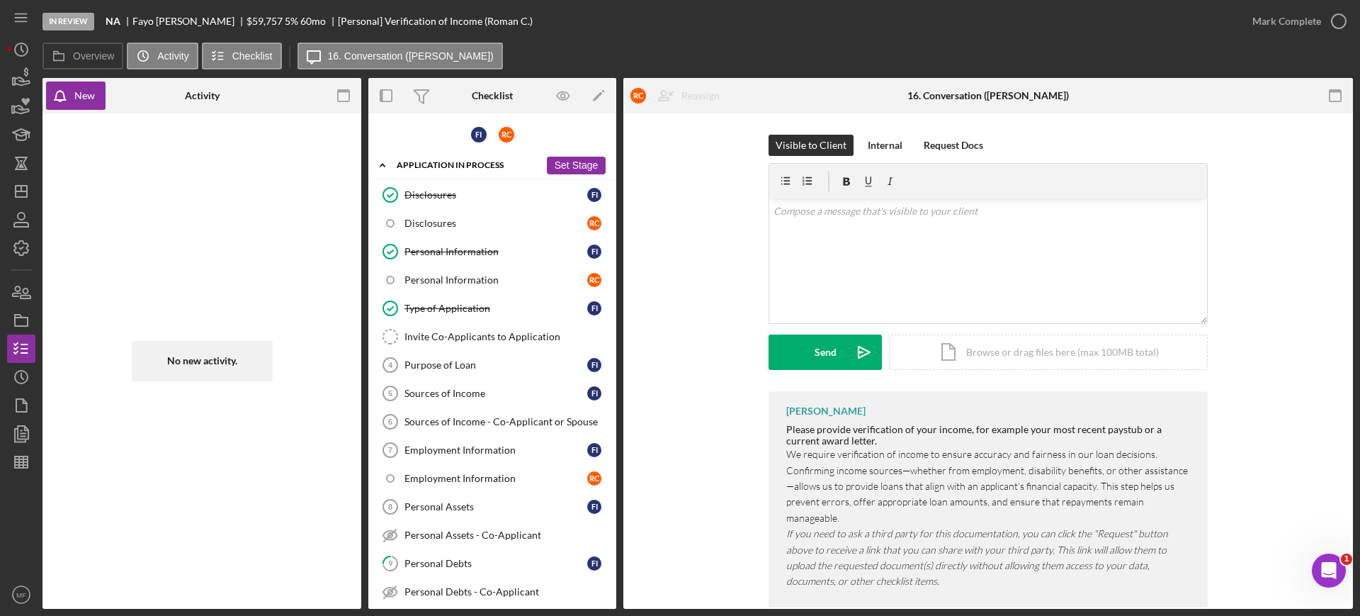
click at [470, 158] on div "Icon/Expander Application In Process 7 / 36 Set Stage" at bounding box center [492, 165] width 248 height 29
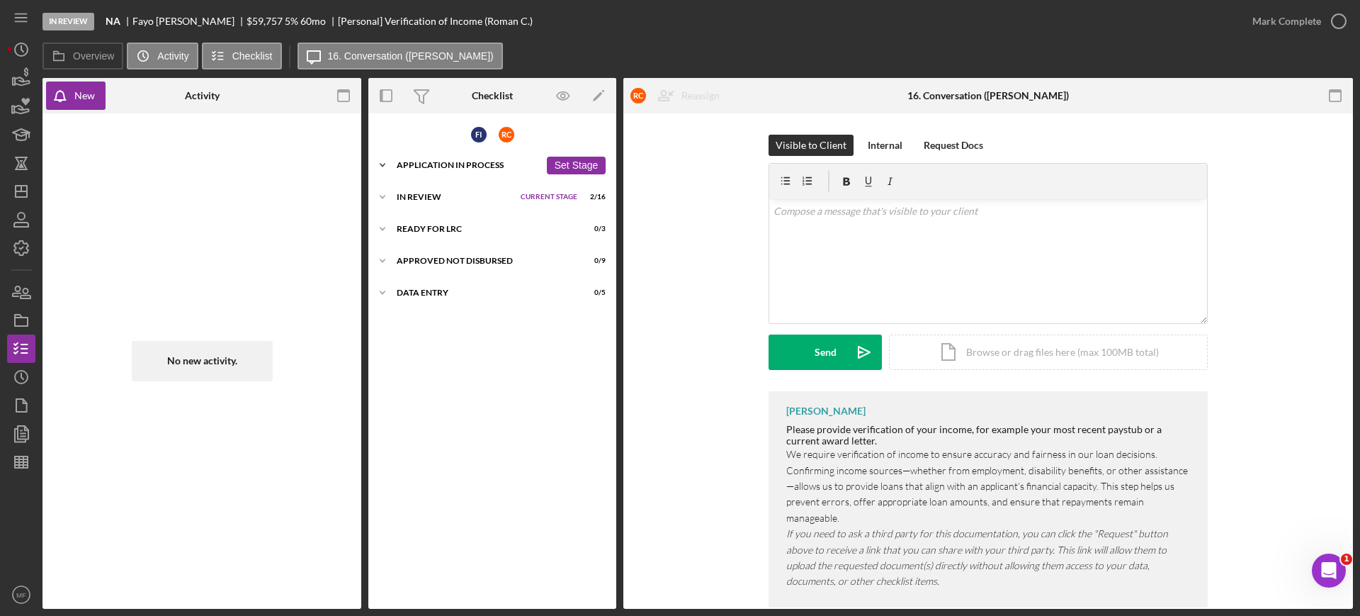
click at [448, 162] on div "Application In Process" at bounding box center [468, 165] width 143 height 9
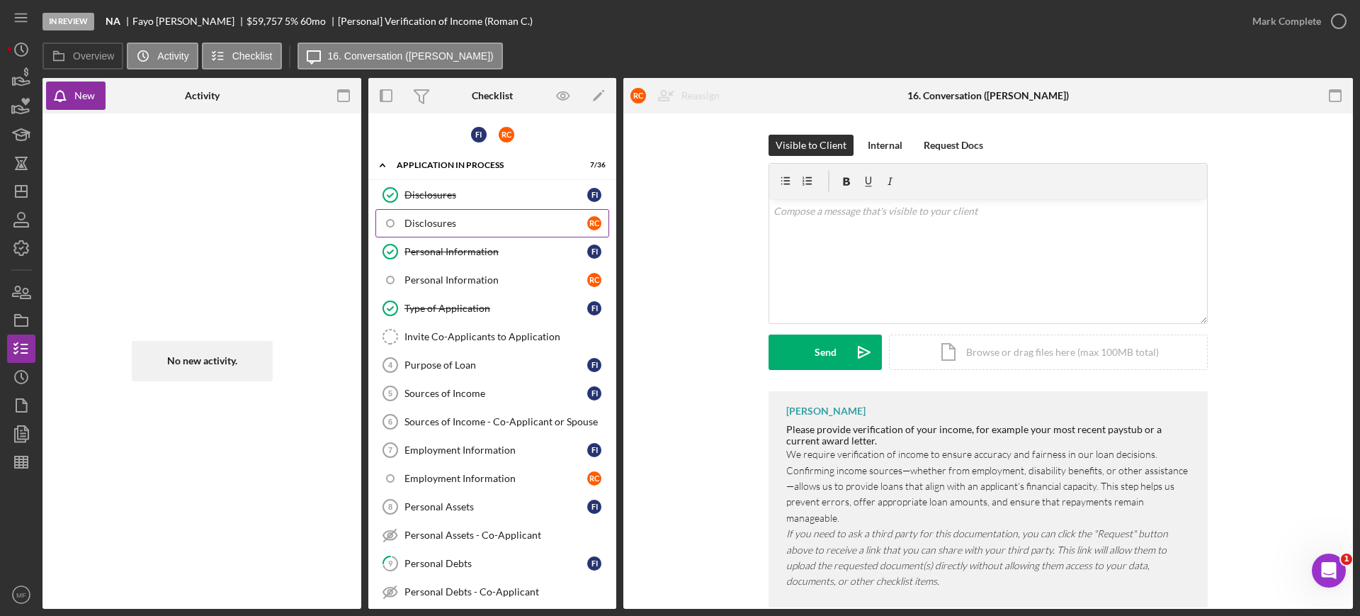
click at [439, 220] on div "Disclosures" at bounding box center [496, 223] width 183 height 11
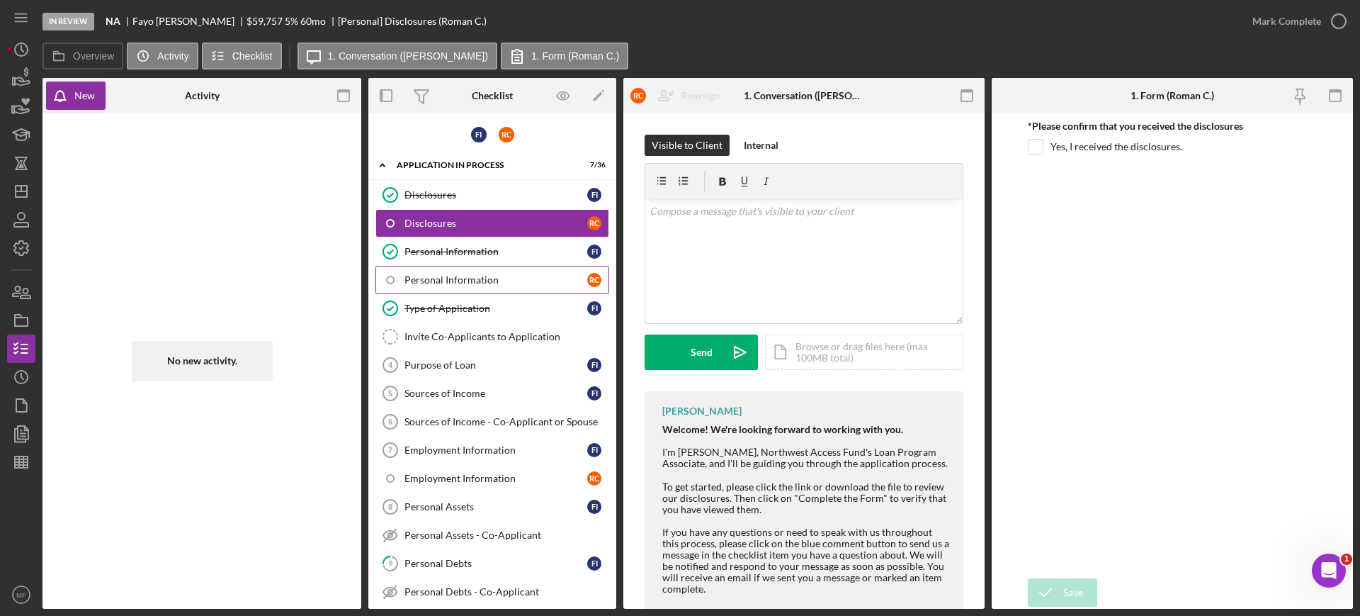
click at [467, 281] on div "Personal Information" at bounding box center [496, 279] width 183 height 11
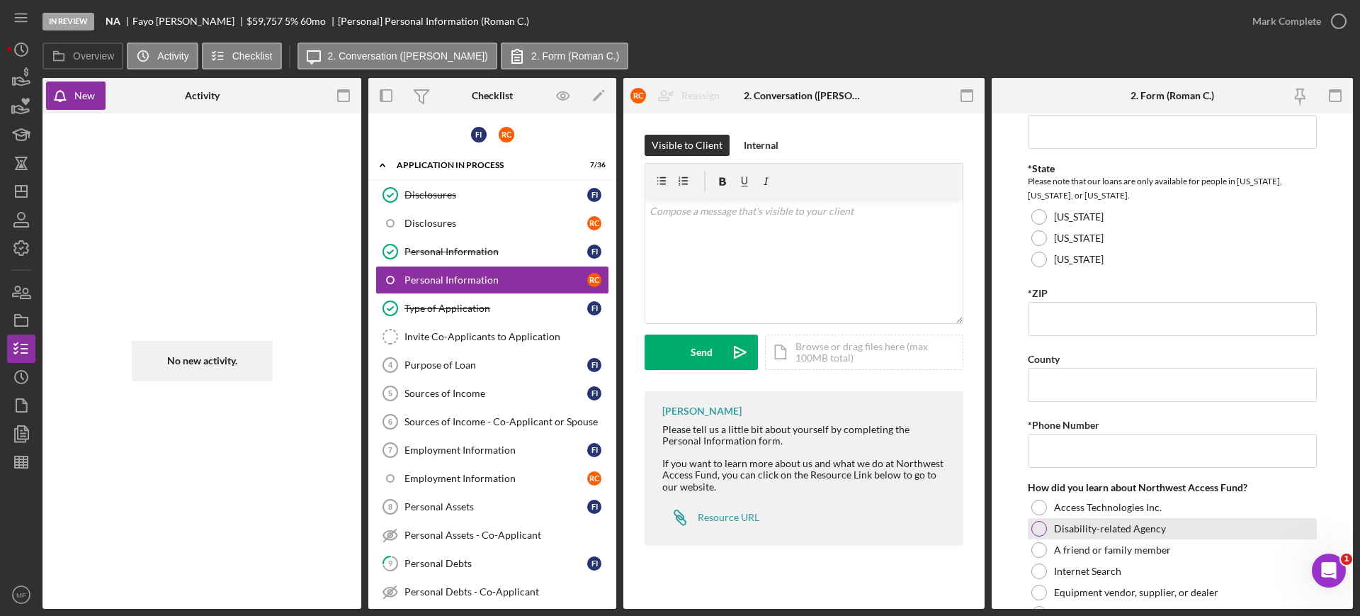
scroll to position [508, 0]
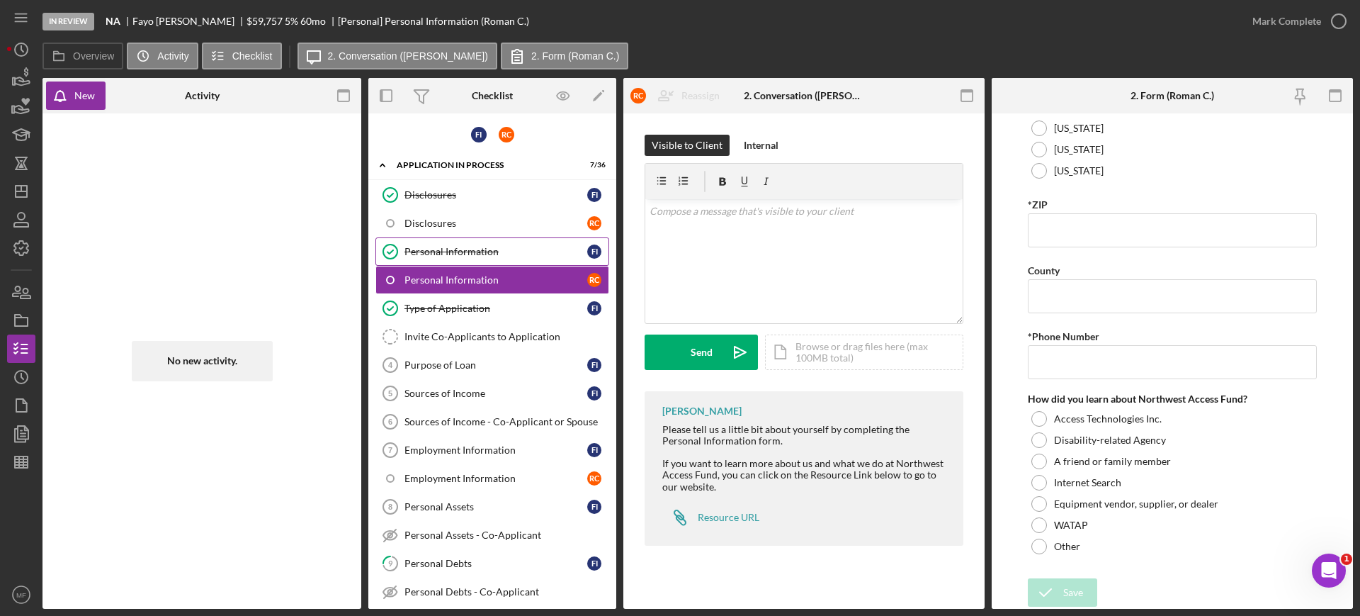
click at [453, 244] on link "Personal Information Personal Information F I" at bounding box center [493, 251] width 234 height 28
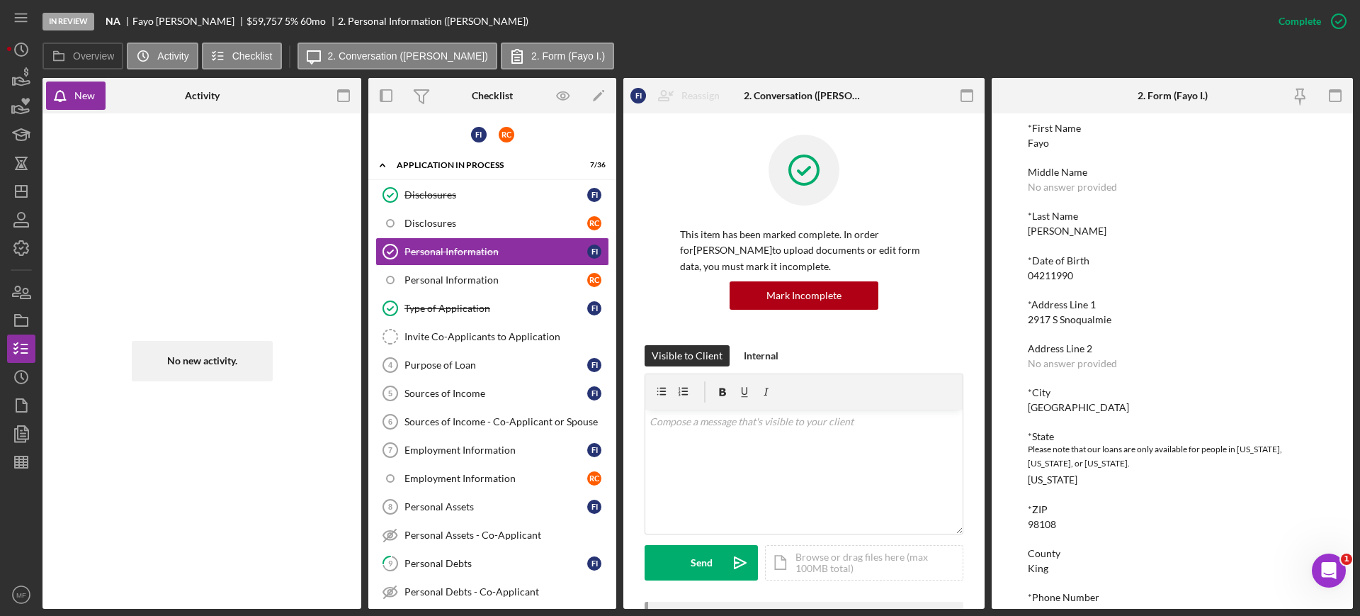
scroll to position [136, 0]
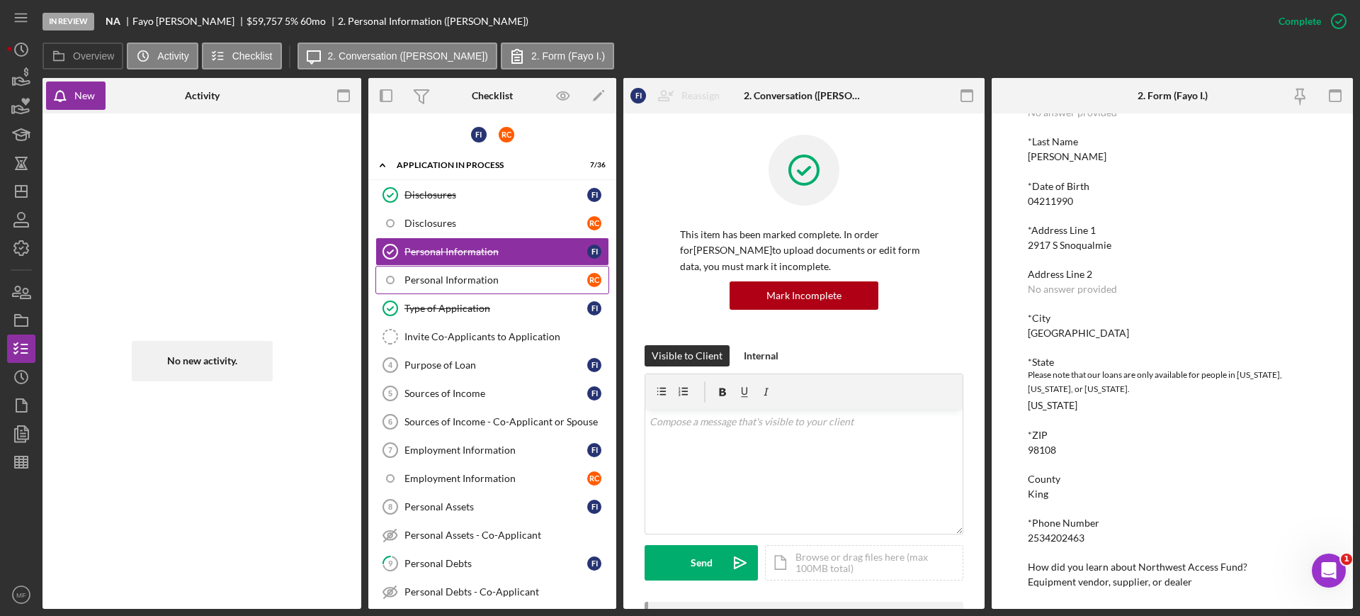
click at [439, 281] on div "Personal Information" at bounding box center [496, 279] width 183 height 11
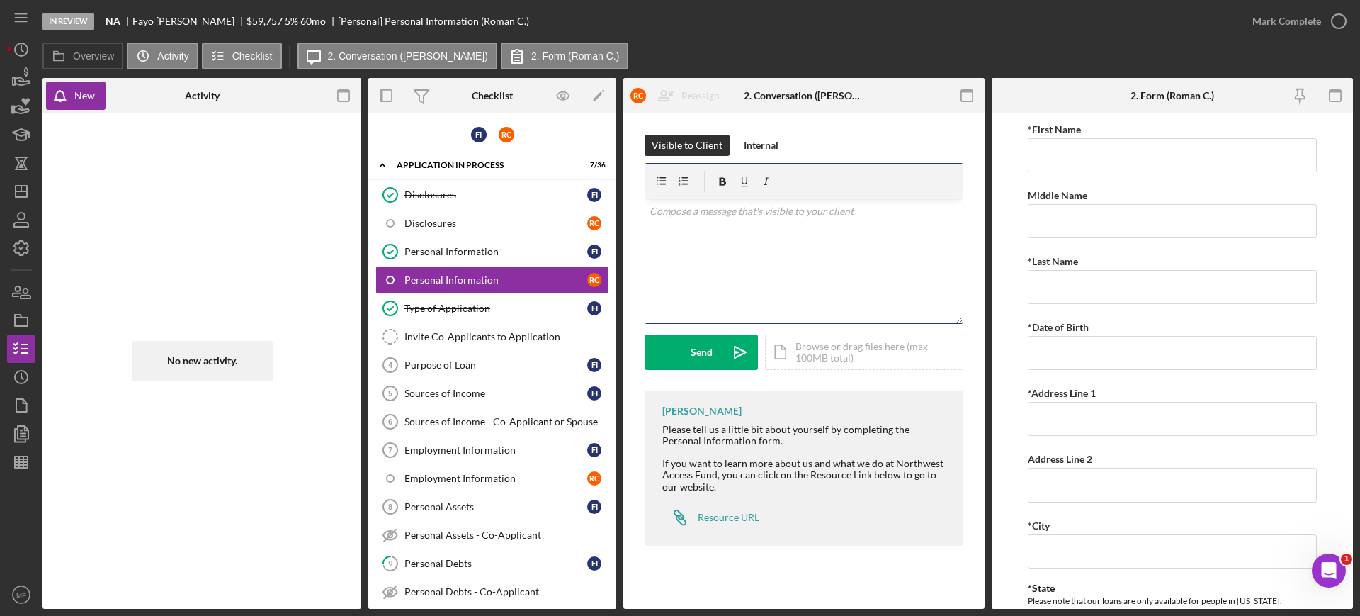
click at [677, 218] on p at bounding box center [805, 211] width 310 height 16
click at [518, 344] on link "Invite Co-Applicants to Application Invite Co-Applicants to Application" at bounding box center [493, 336] width 234 height 28
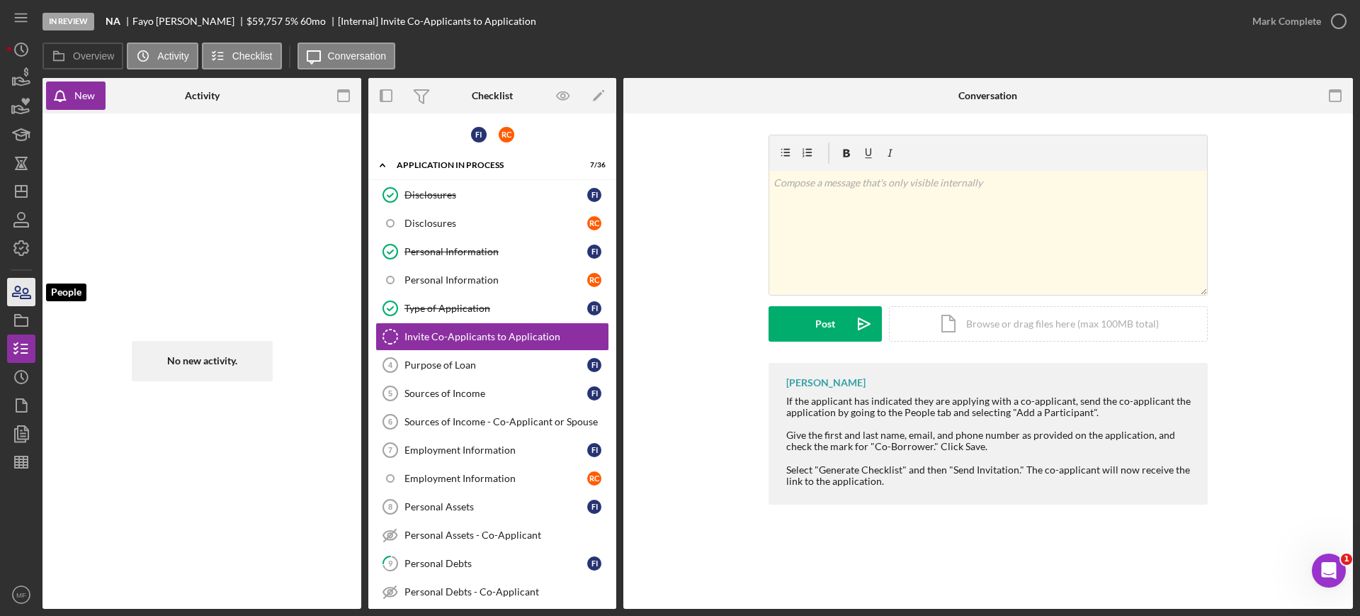
click at [17, 283] on icon "button" at bounding box center [21, 291] width 35 height 35
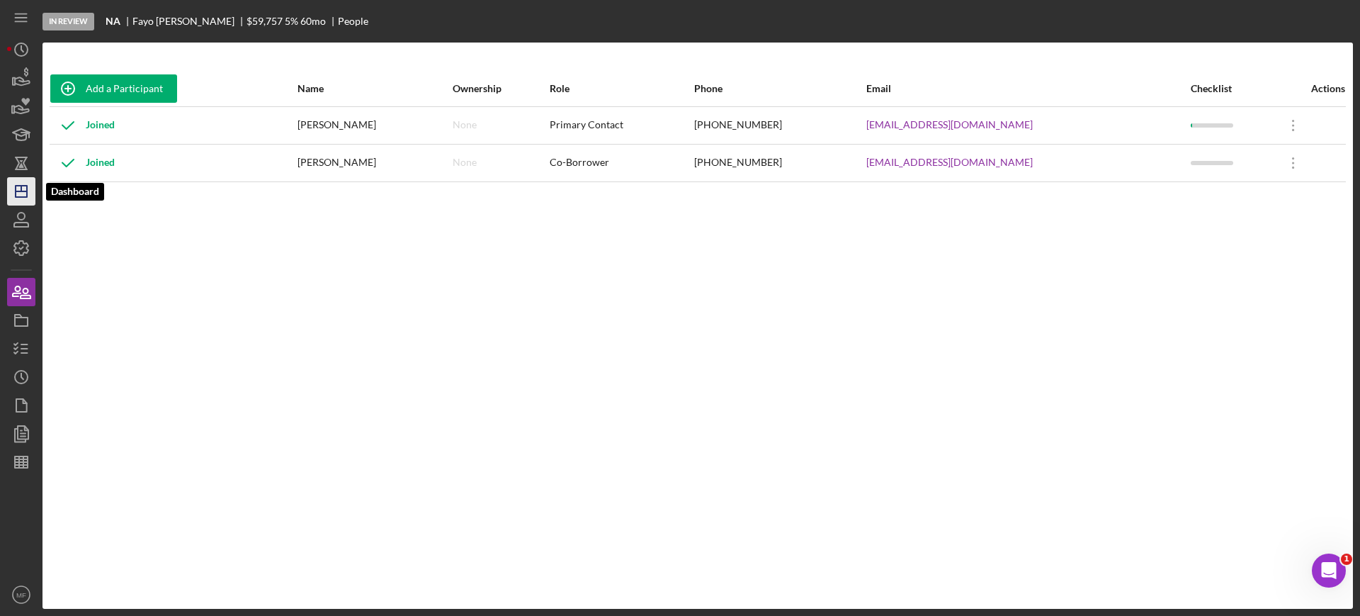
click at [19, 191] on line "button" at bounding box center [21, 191] width 11 height 0
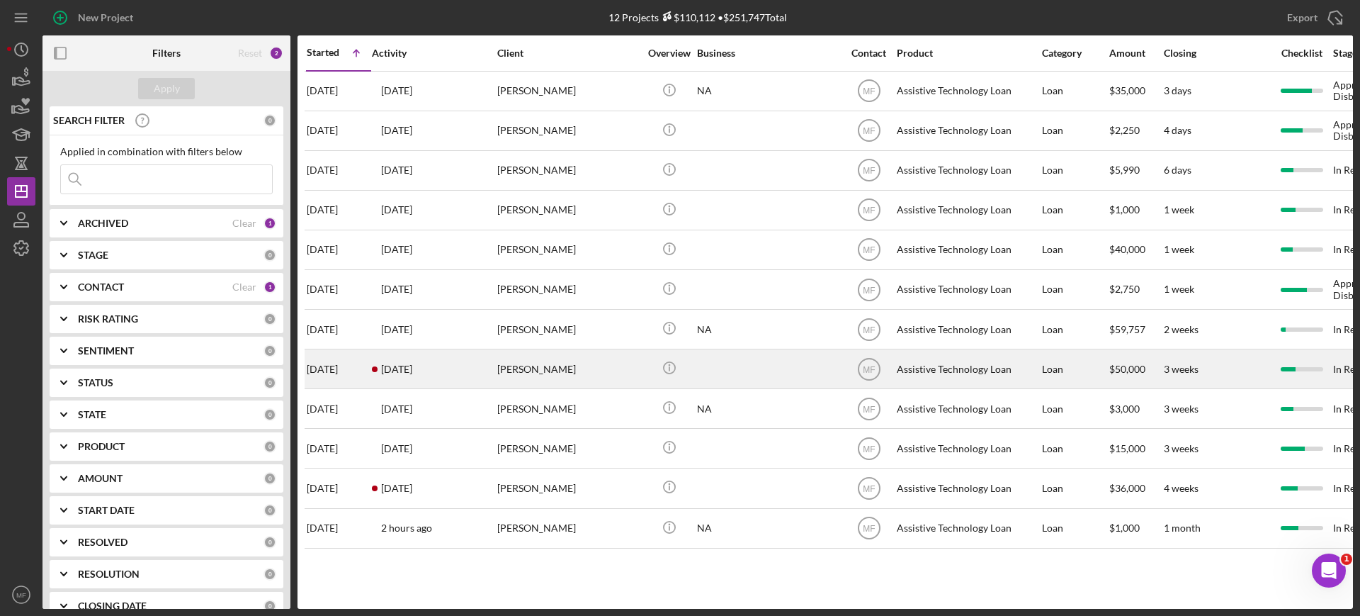
click at [533, 375] on div "[PERSON_NAME]" at bounding box center [568, 369] width 142 height 38
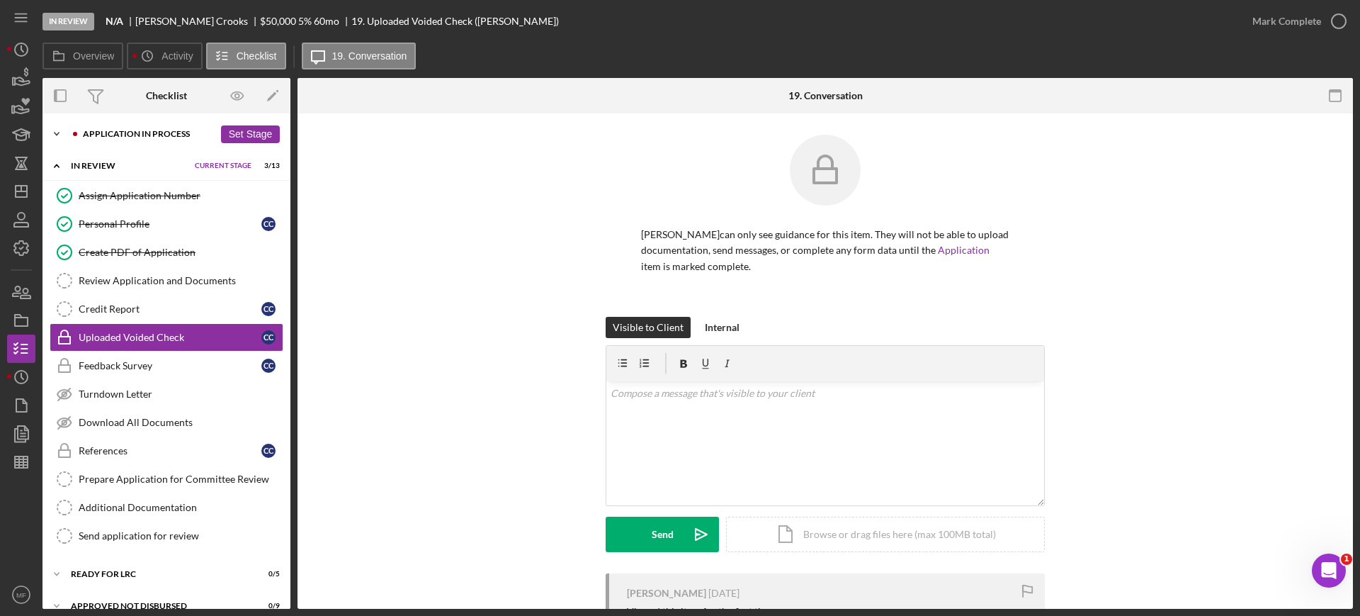
click at [125, 131] on div "Application In Process" at bounding box center [148, 134] width 131 height 9
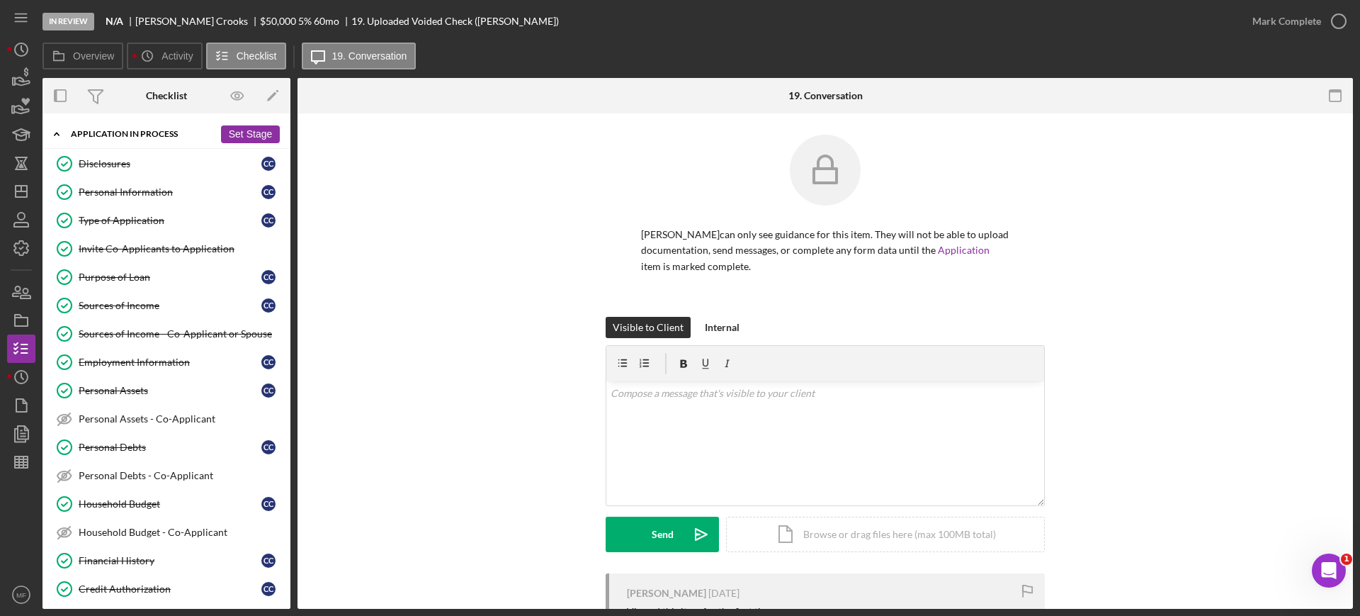
click at [255, 135] on button "Set Stage" at bounding box center [250, 134] width 59 height 18
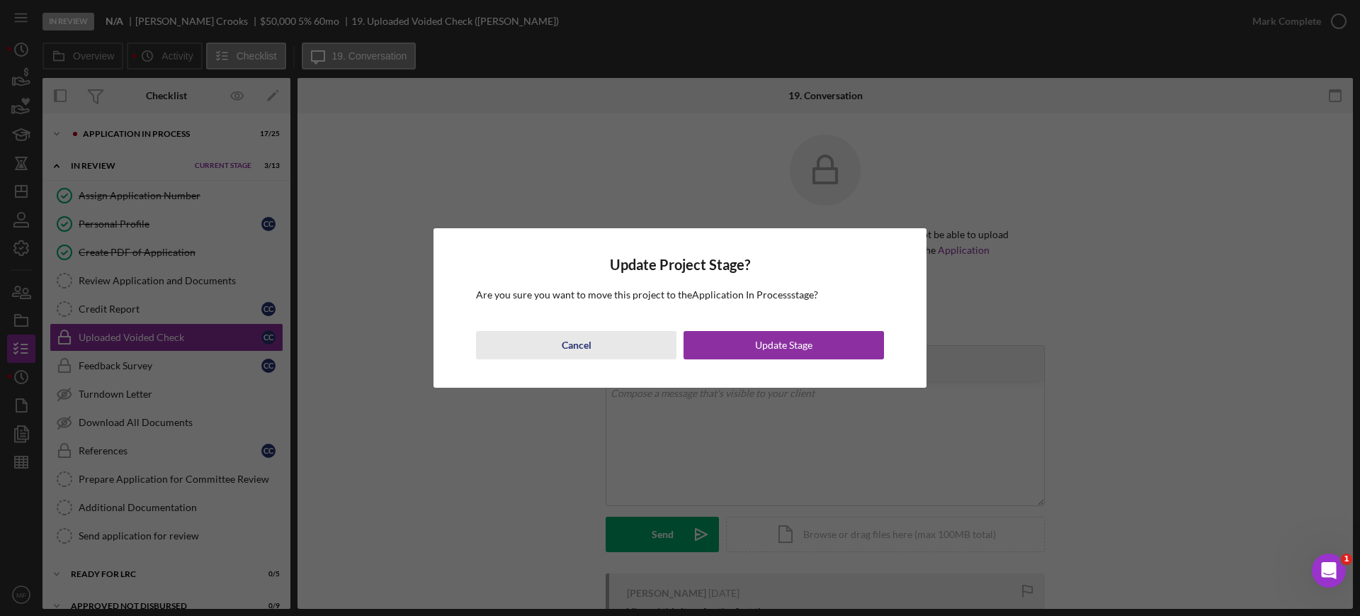
click at [569, 348] on div "Cancel" at bounding box center [577, 345] width 30 height 28
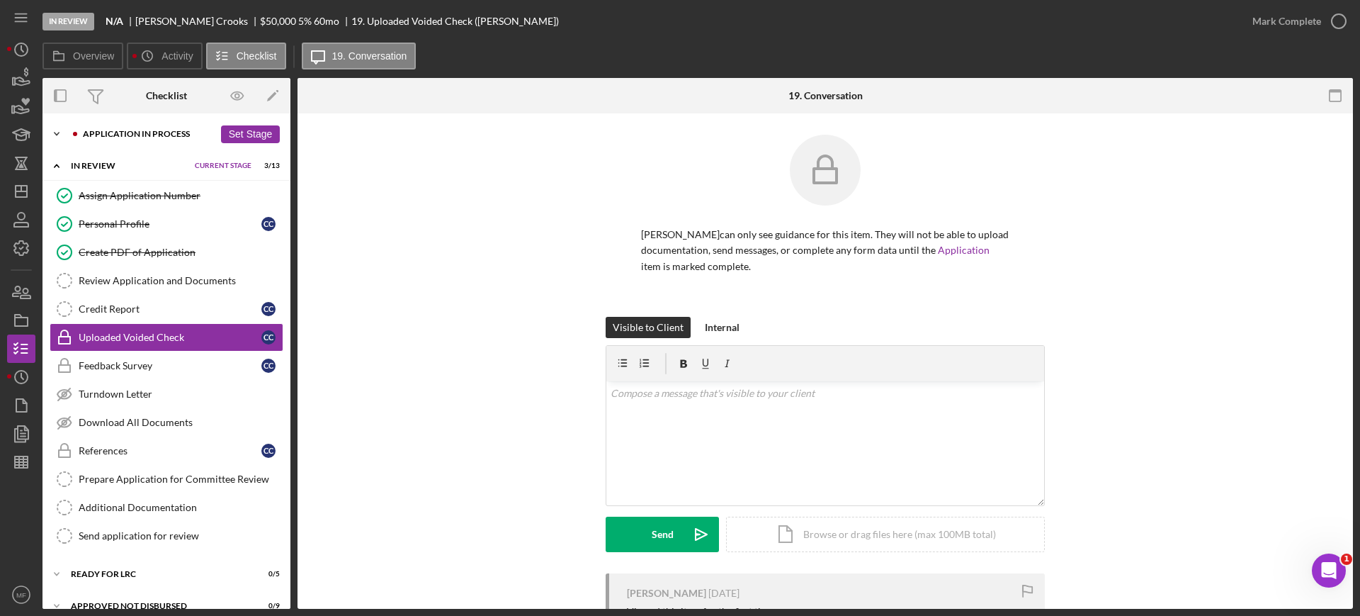
click at [171, 132] on div "Application In Process" at bounding box center [148, 134] width 131 height 9
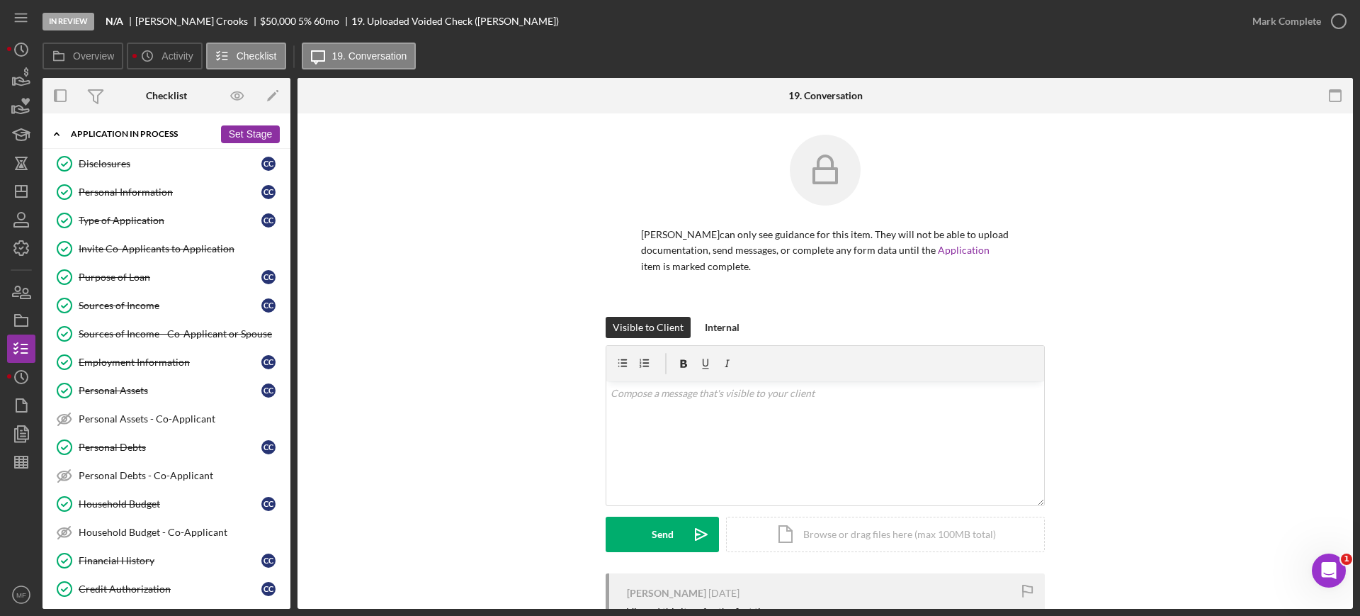
click at [171, 132] on div "Application In Process" at bounding box center [142, 134] width 143 height 9
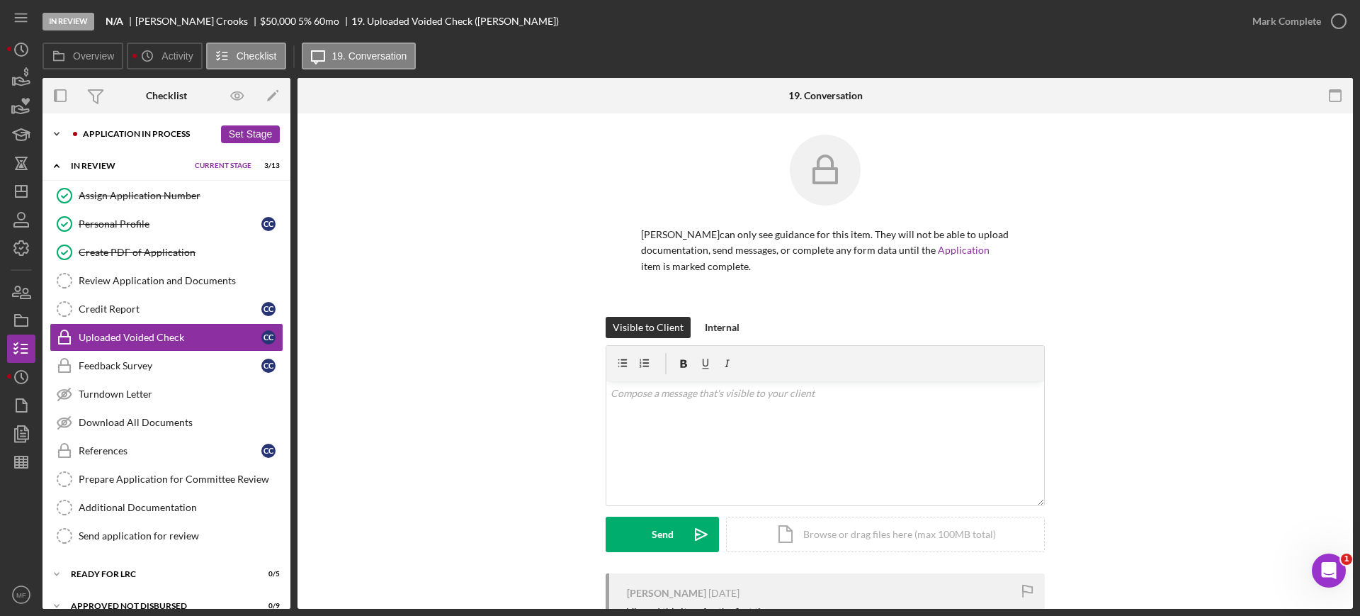
click at [258, 132] on button "Set Stage" at bounding box center [250, 134] width 59 height 18
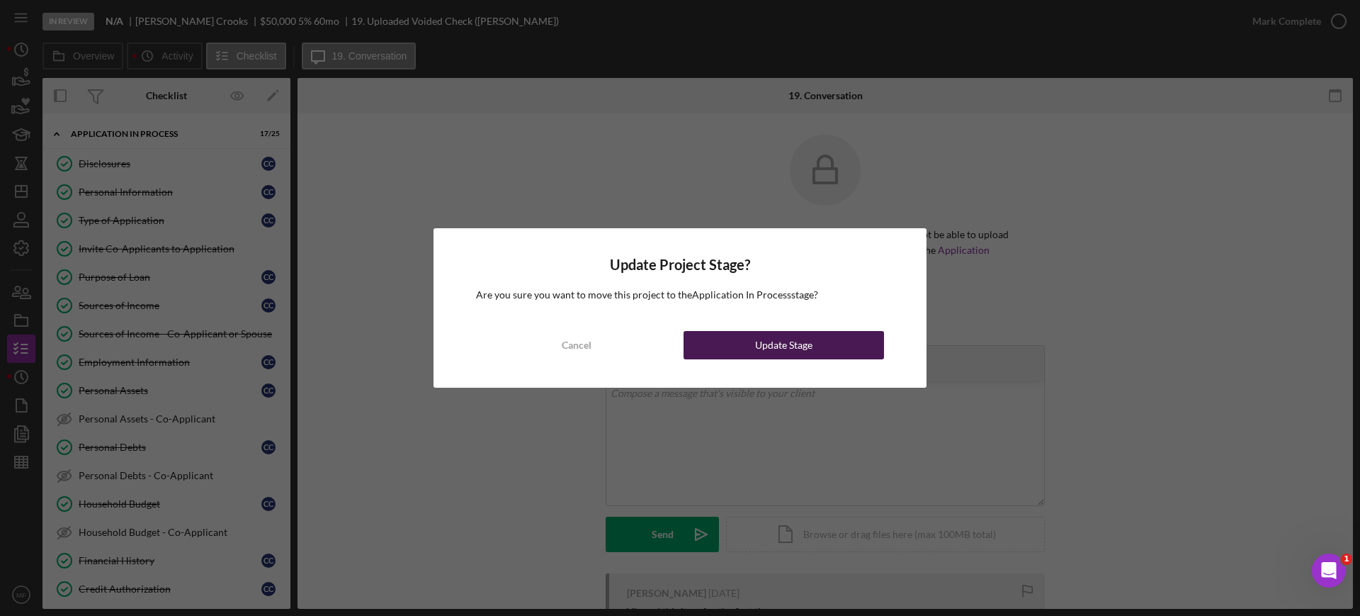
click at [791, 346] on div "Update Stage" at bounding box center [783, 345] width 57 height 28
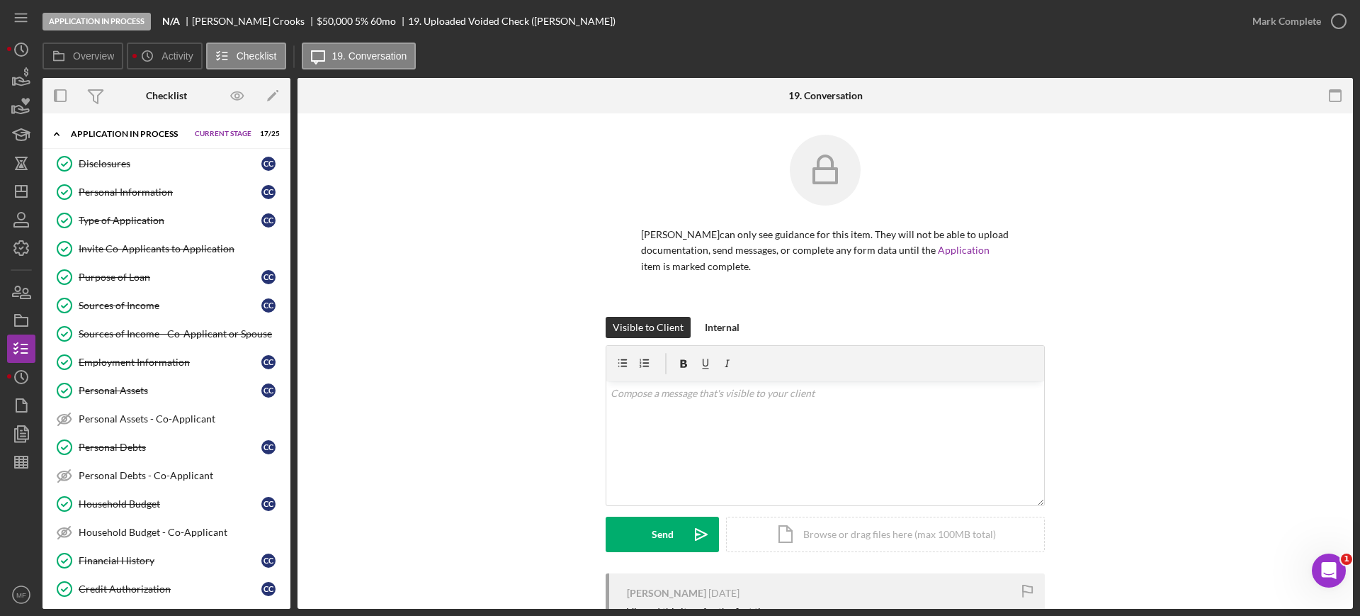
click at [139, 134] on div "Application In Process" at bounding box center [129, 134] width 117 height 9
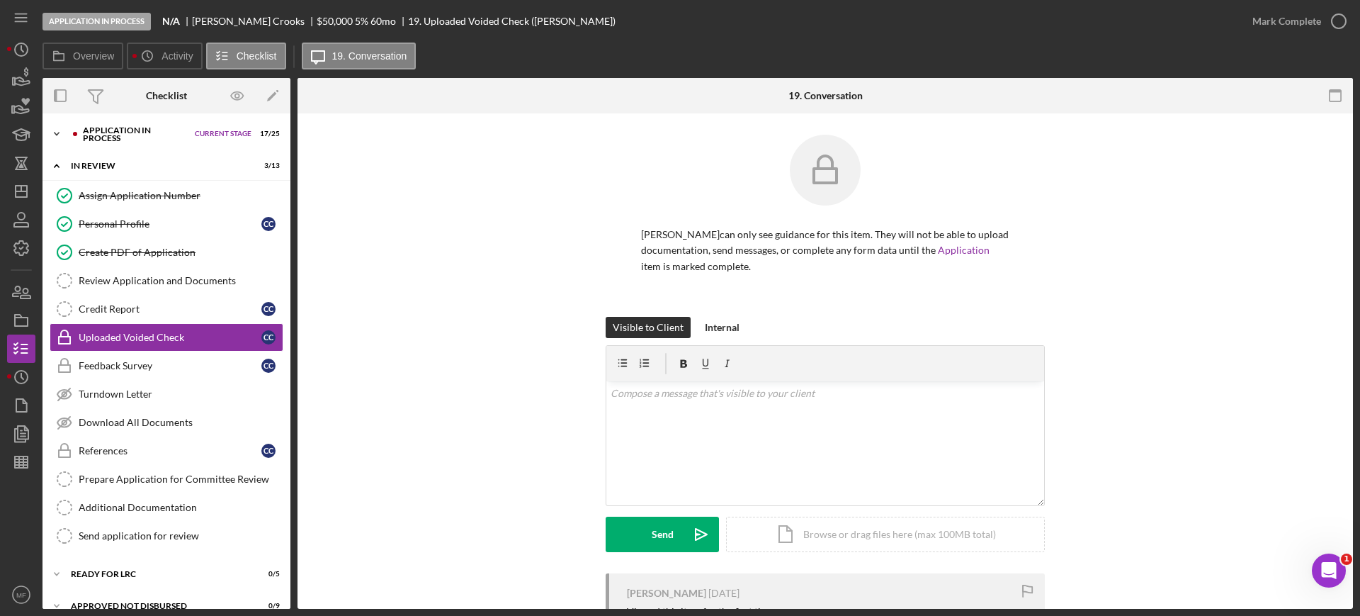
click at [124, 136] on div "Application In Process" at bounding box center [135, 134] width 105 height 16
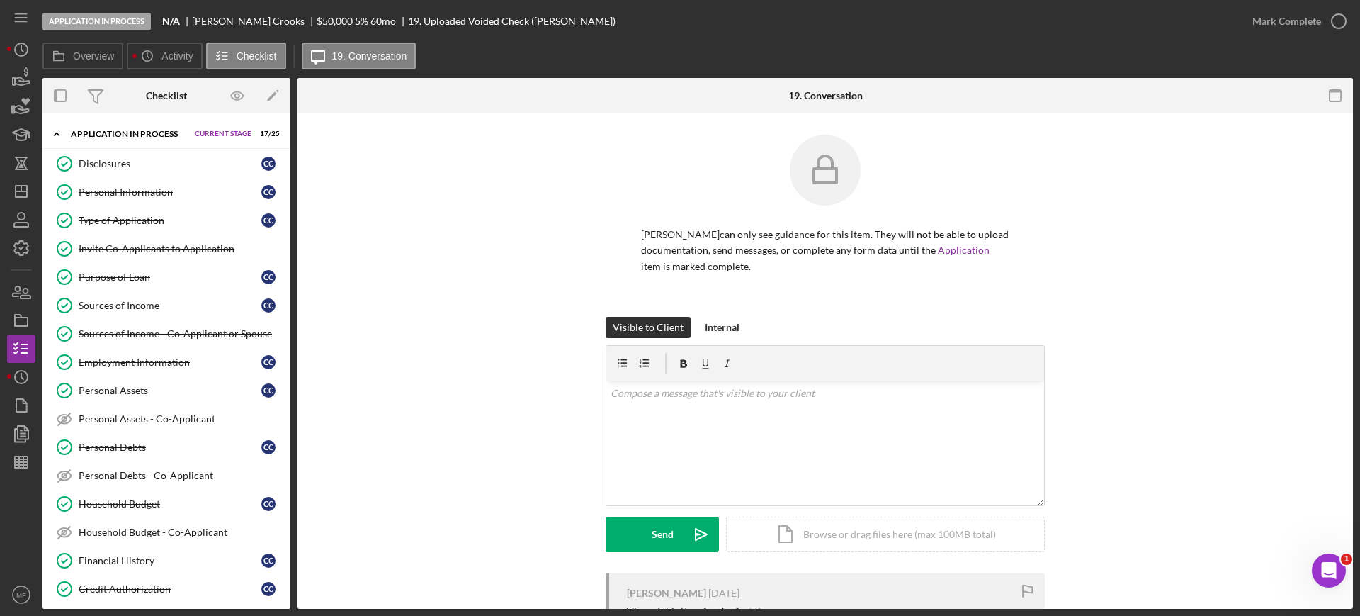
click at [124, 136] on div "Application In Process" at bounding box center [129, 134] width 117 height 9
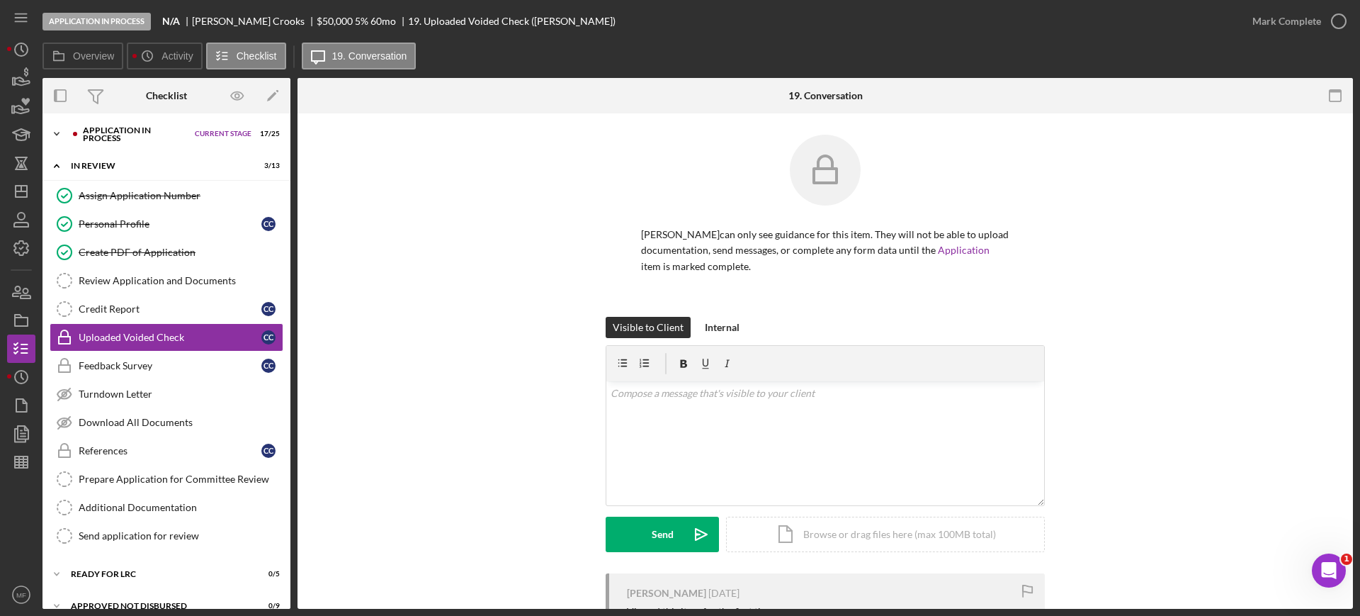
click at [121, 133] on div "Application In Process" at bounding box center [135, 134] width 105 height 16
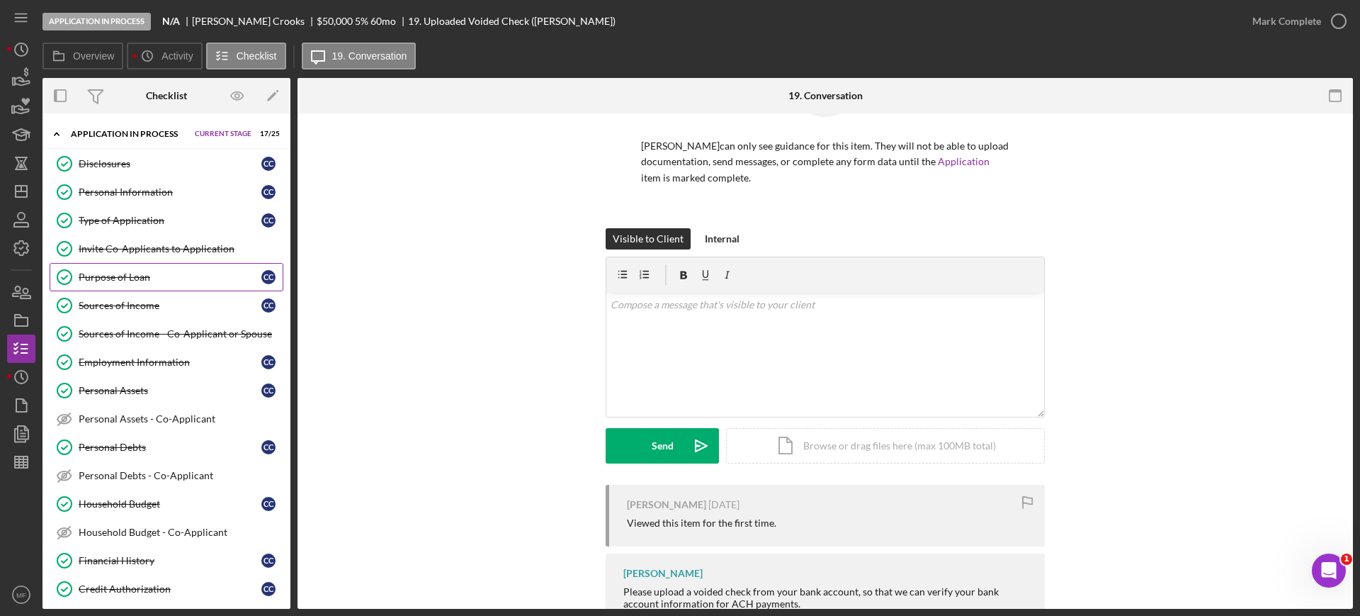
click at [136, 277] on div "Purpose of Loan" at bounding box center [170, 276] width 183 height 11
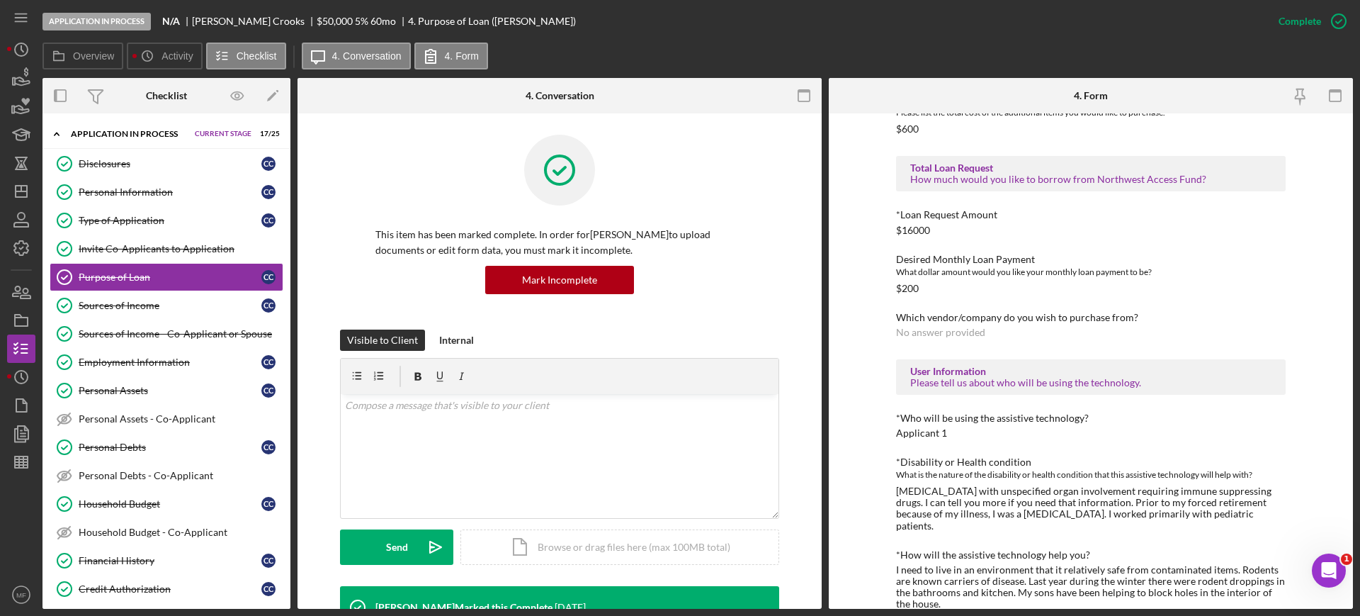
scroll to position [968, 0]
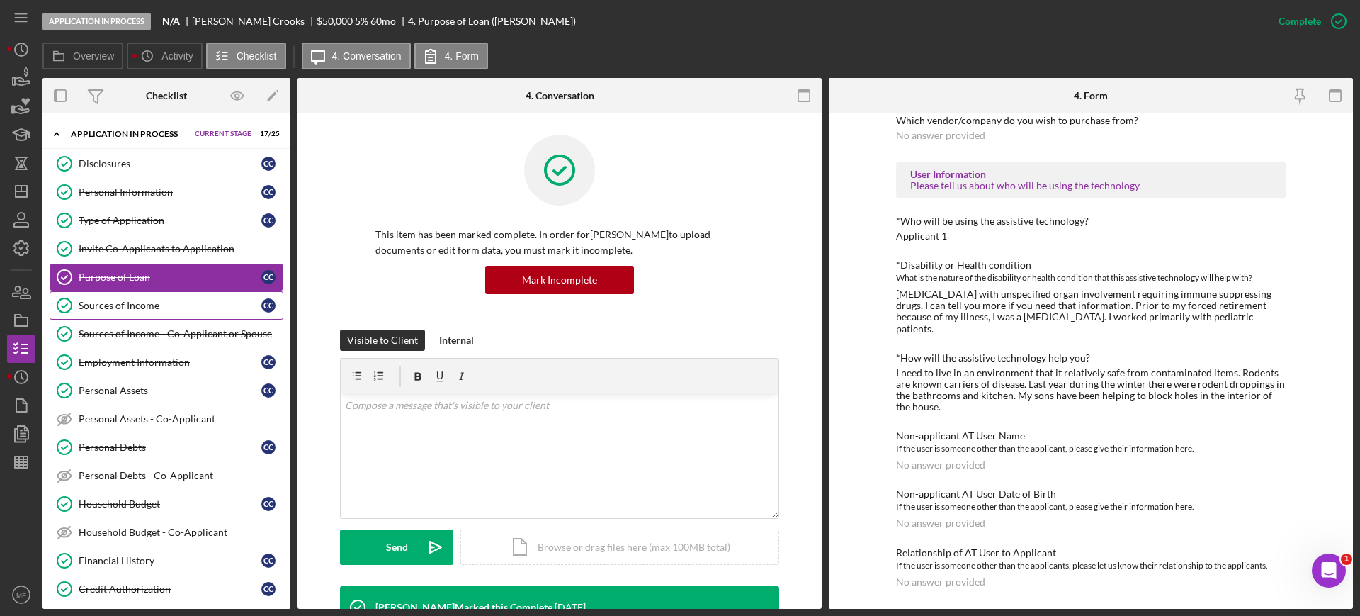
click at [135, 303] on div "Sources of Income" at bounding box center [170, 305] width 183 height 11
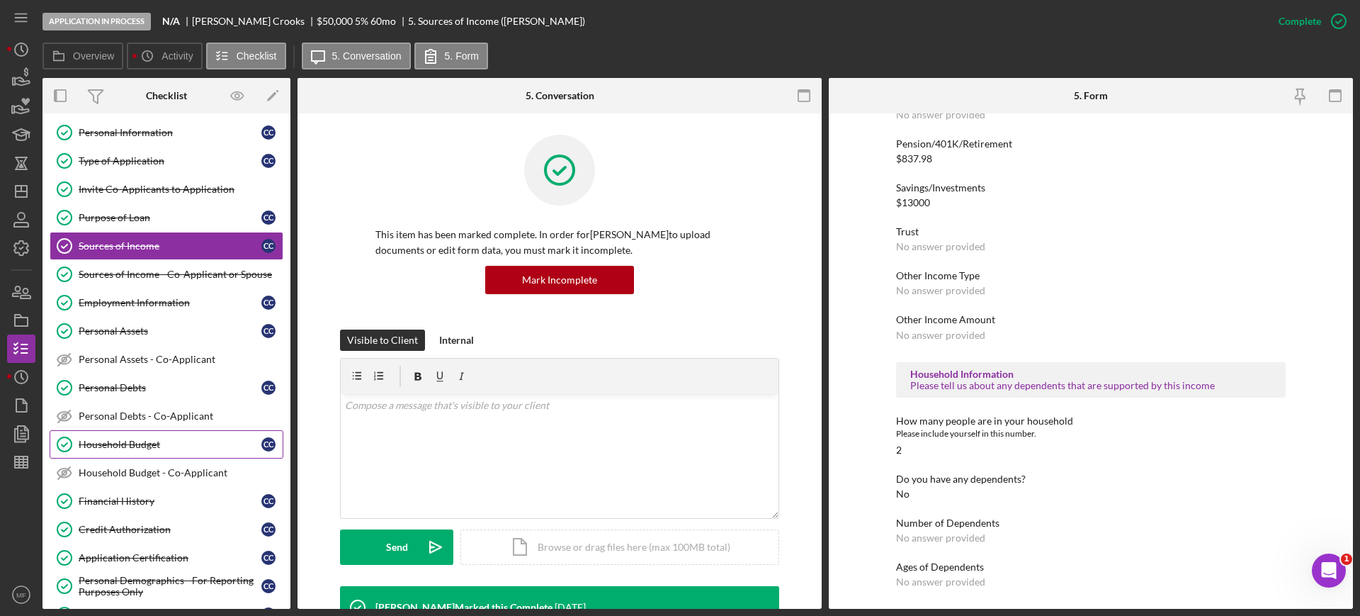
scroll to position [89, 0]
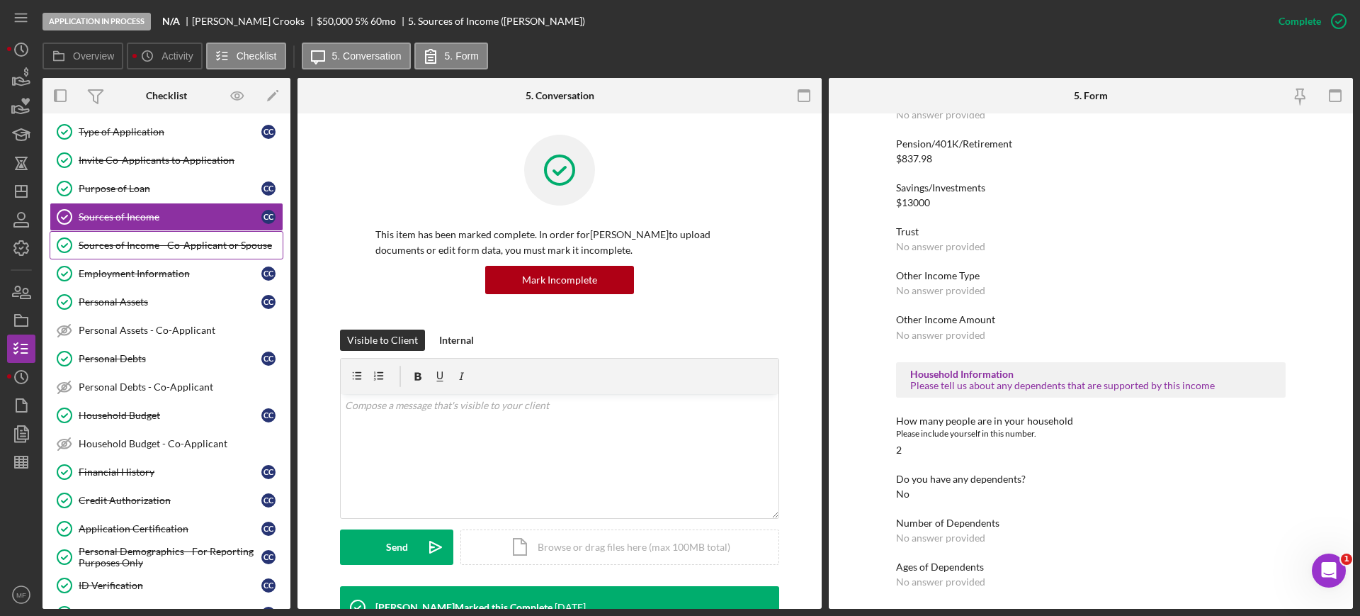
click at [118, 251] on link "Sources of Income - Co-Applicant or Spouse Sources of Income - Co-Applicant or …" at bounding box center [167, 245] width 234 height 28
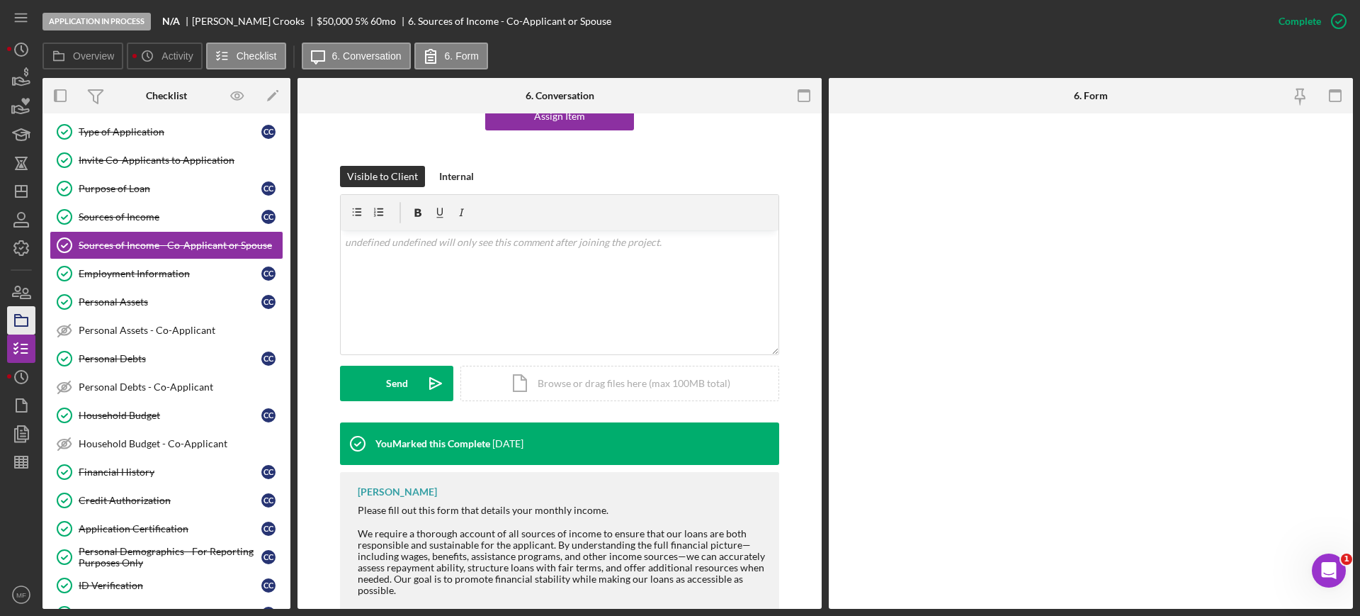
scroll to position [177, 0]
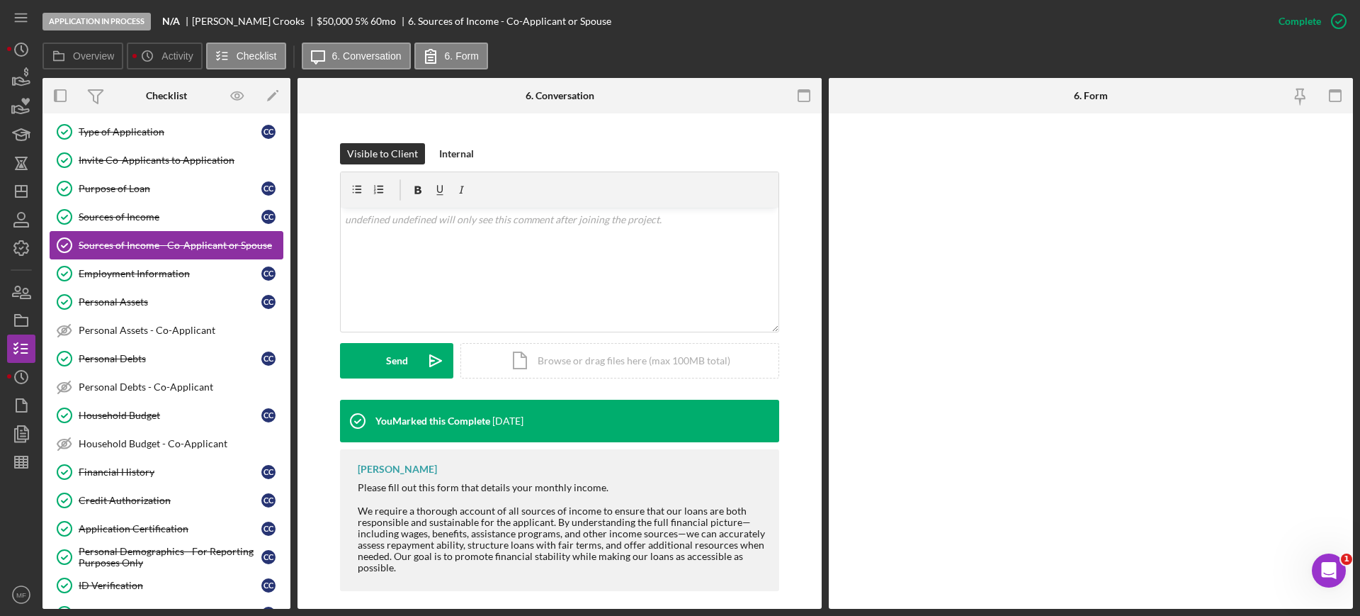
click at [151, 239] on div "Sources of Income - Co-Applicant or Spouse" at bounding box center [181, 244] width 204 height 11
click at [151, 276] on div "Employment Information" at bounding box center [170, 273] width 183 height 11
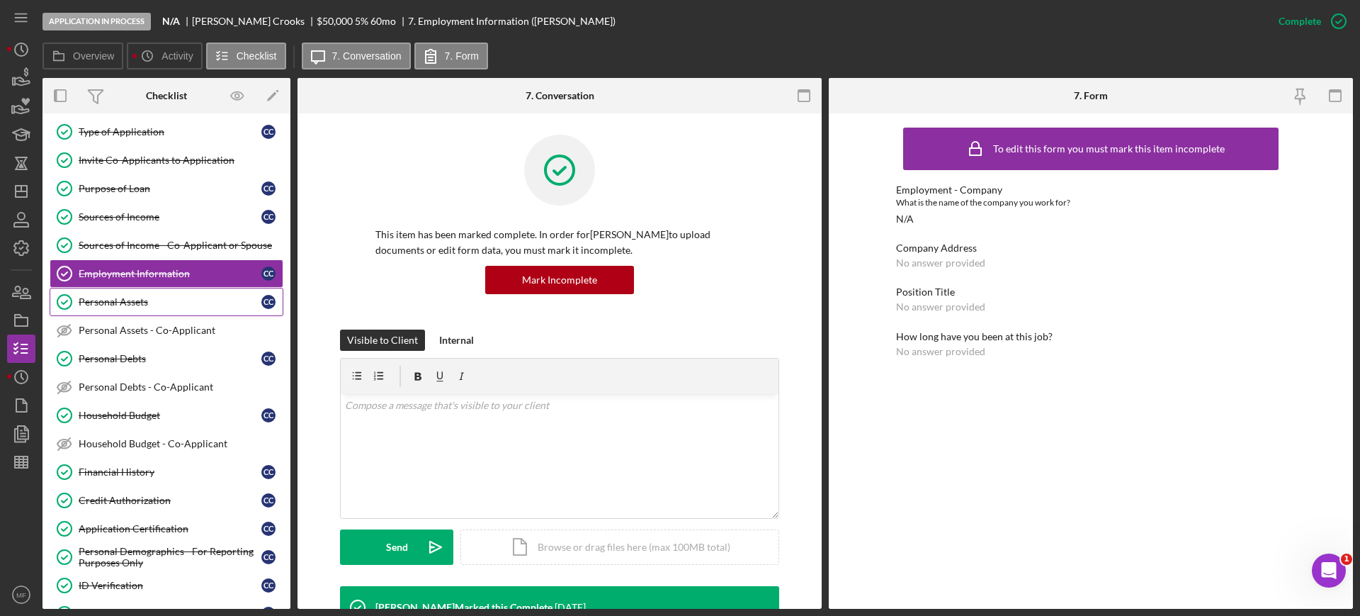
click at [115, 302] on div "Personal Assets" at bounding box center [170, 301] width 183 height 11
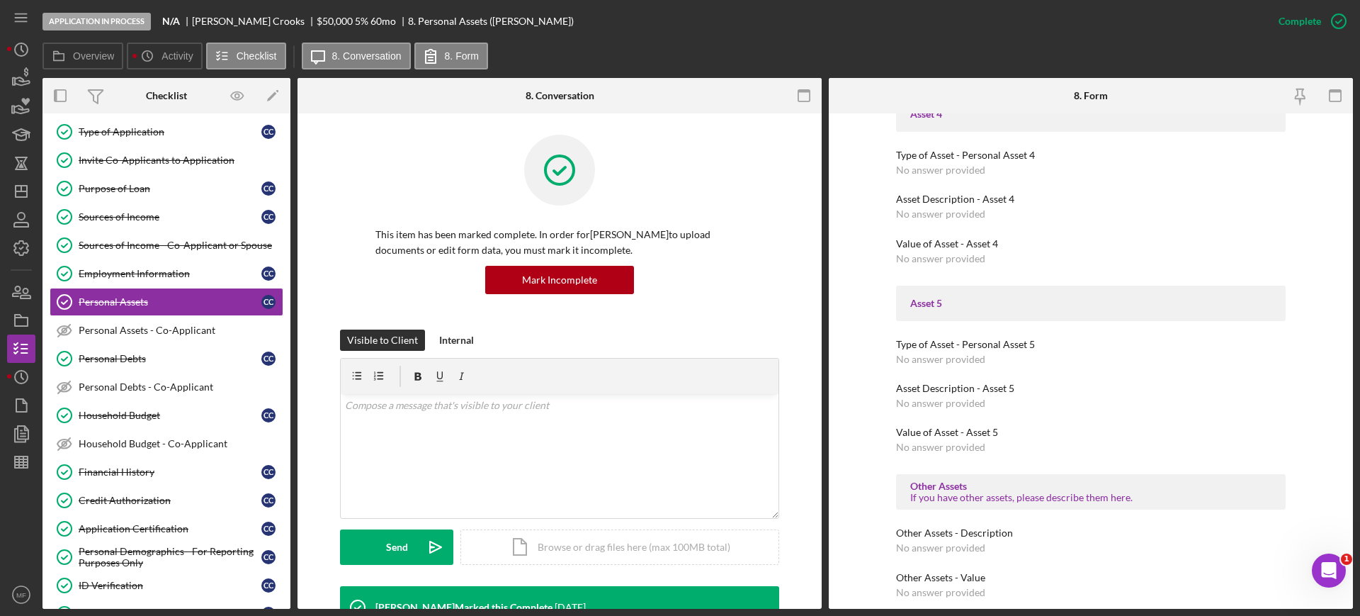
scroll to position [1400, 0]
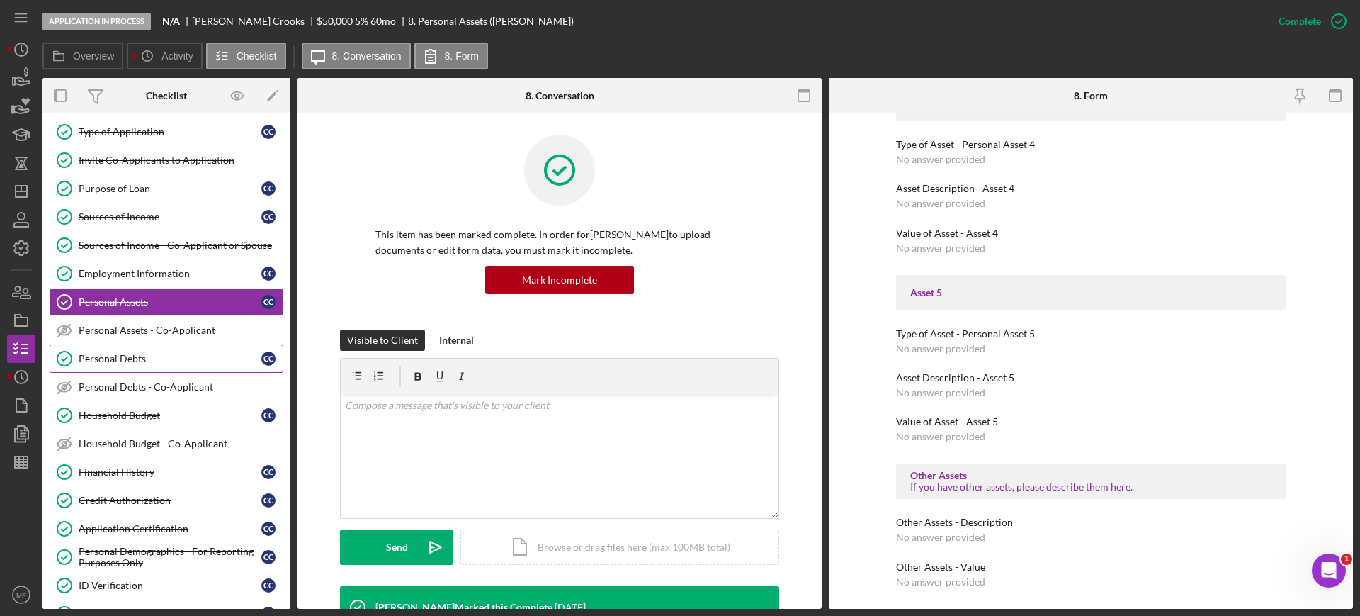
click at [107, 356] on div "Personal Debts" at bounding box center [170, 358] width 183 height 11
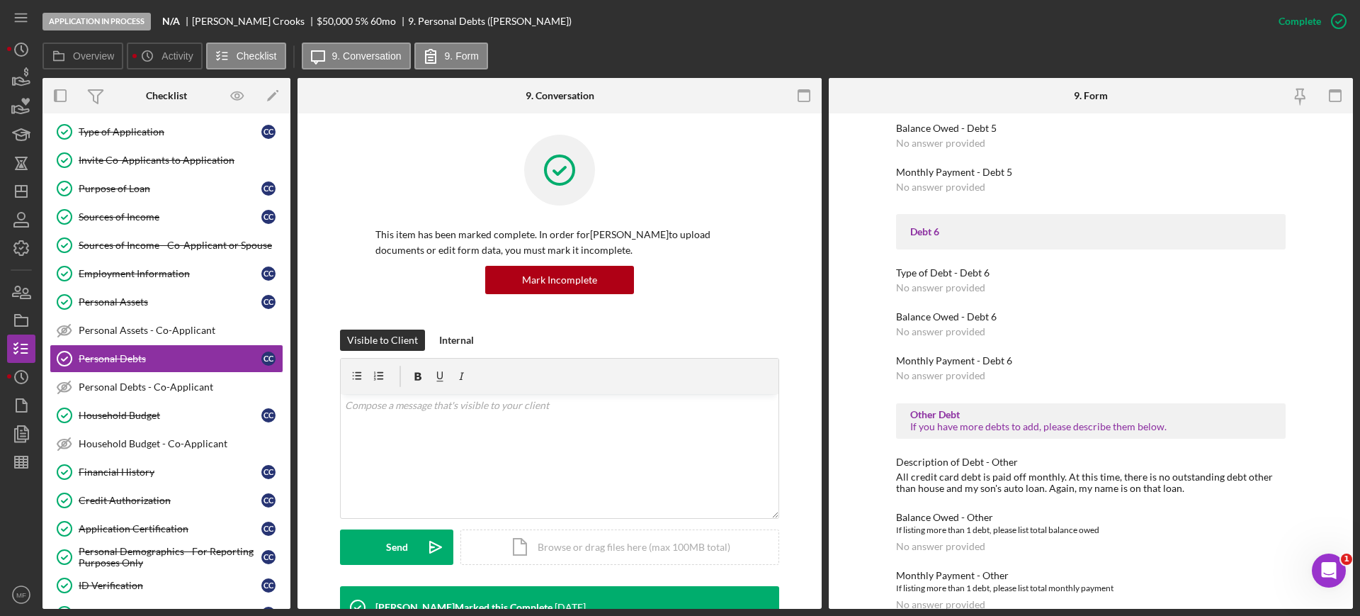
scroll to position [1485, 0]
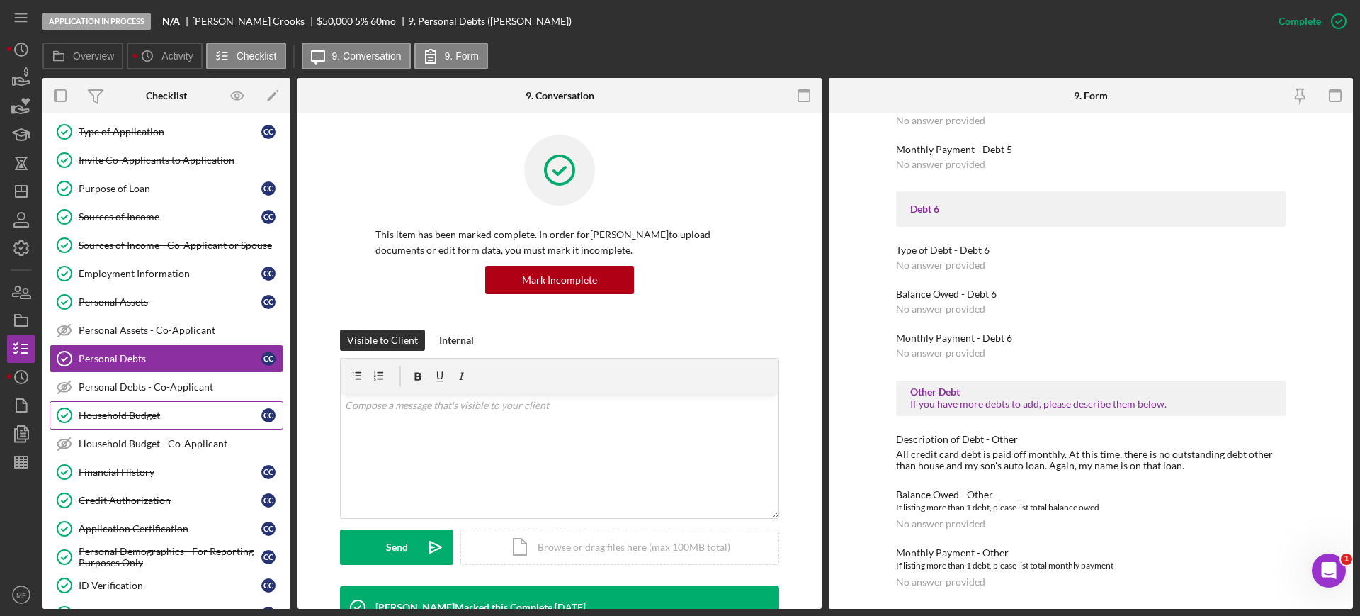
click at [137, 416] on div "Household Budget" at bounding box center [170, 415] width 183 height 11
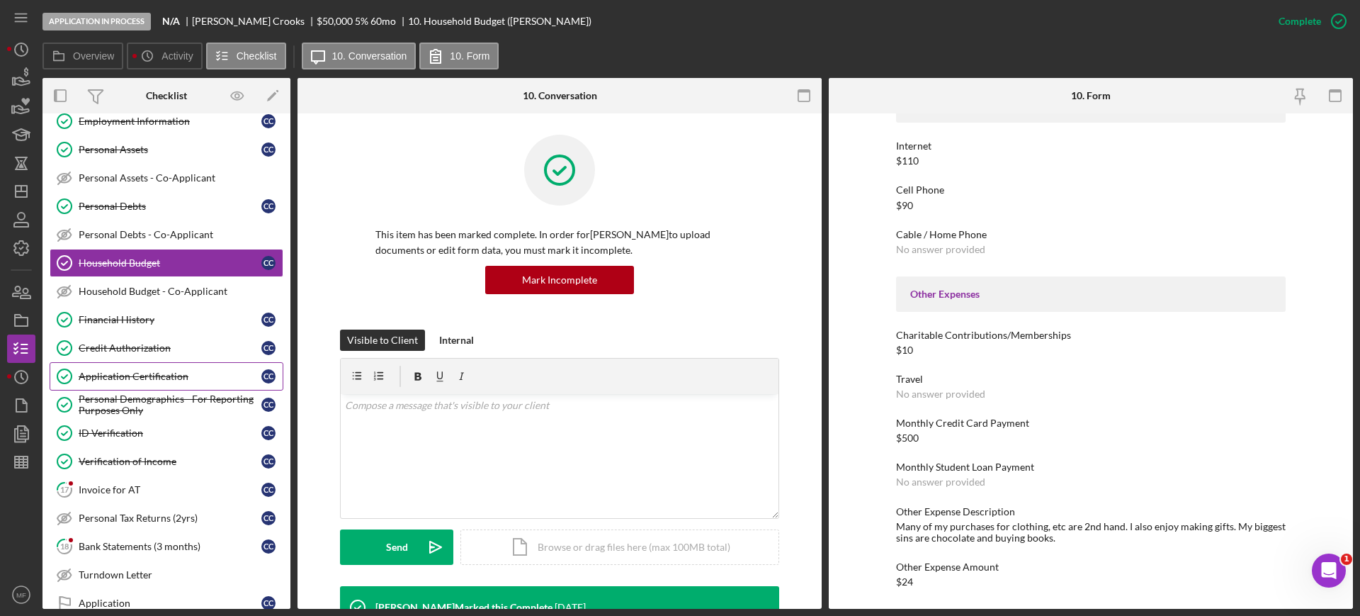
scroll to position [266, 0]
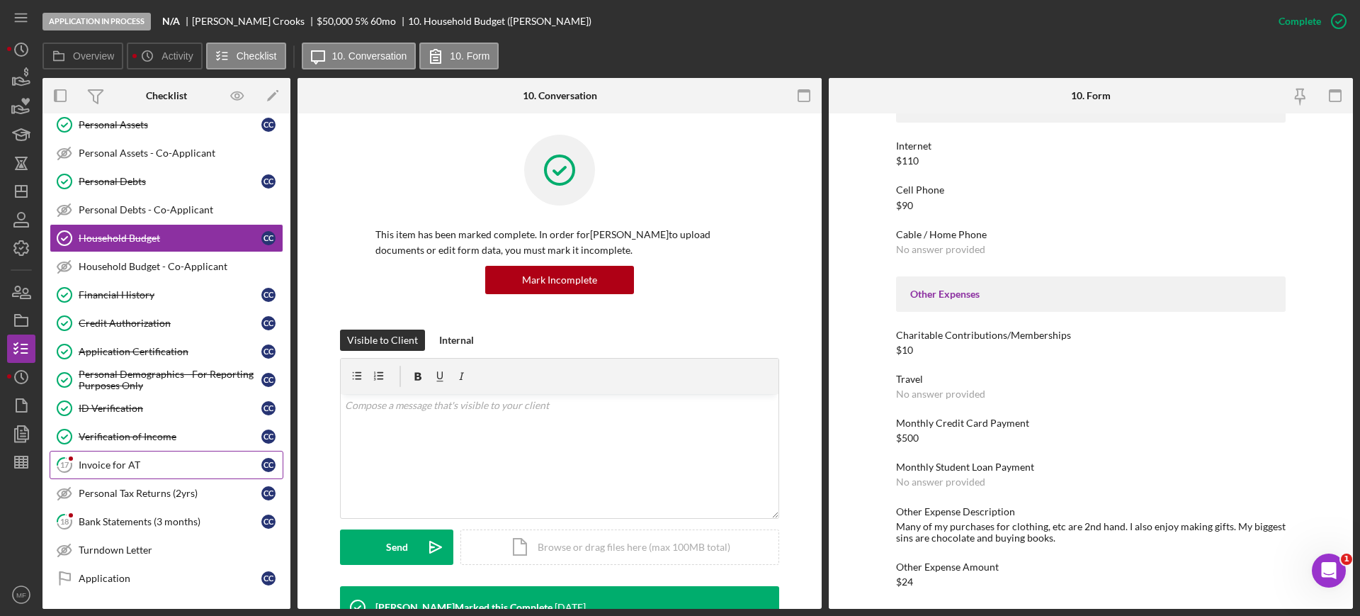
click at [111, 465] on div "Invoice for AT" at bounding box center [170, 464] width 183 height 11
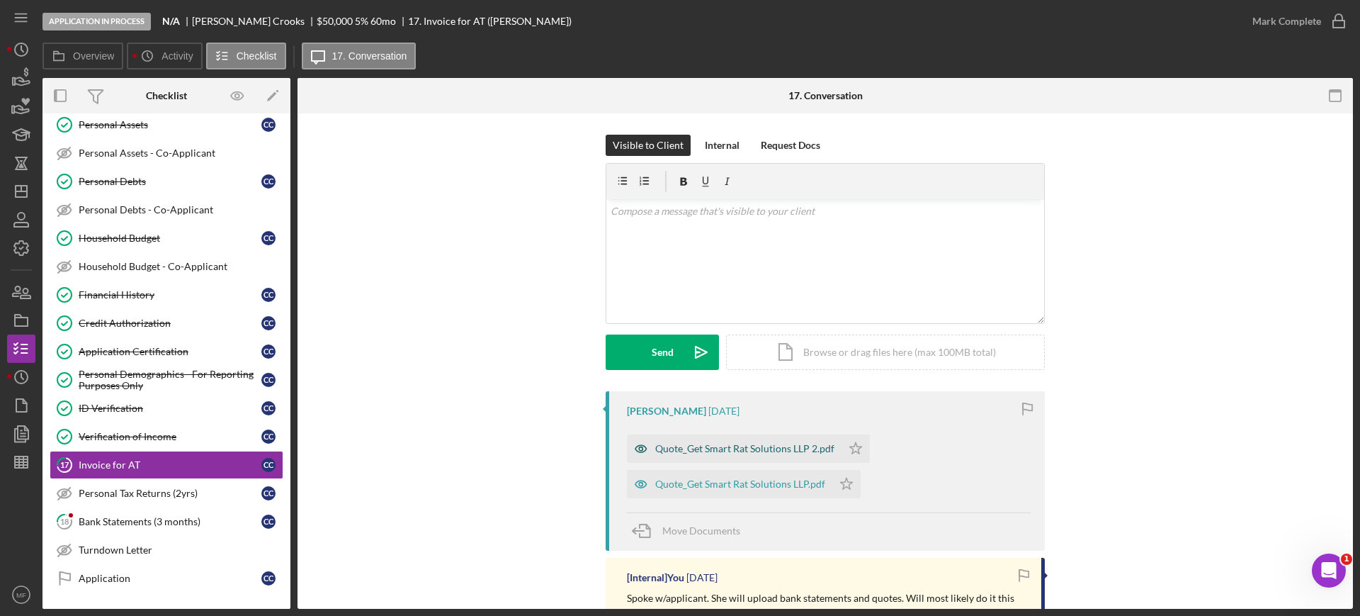
click at [777, 443] on div "Quote_Get Smart Rat Solutions LLP 2.pdf" at bounding box center [744, 448] width 179 height 11
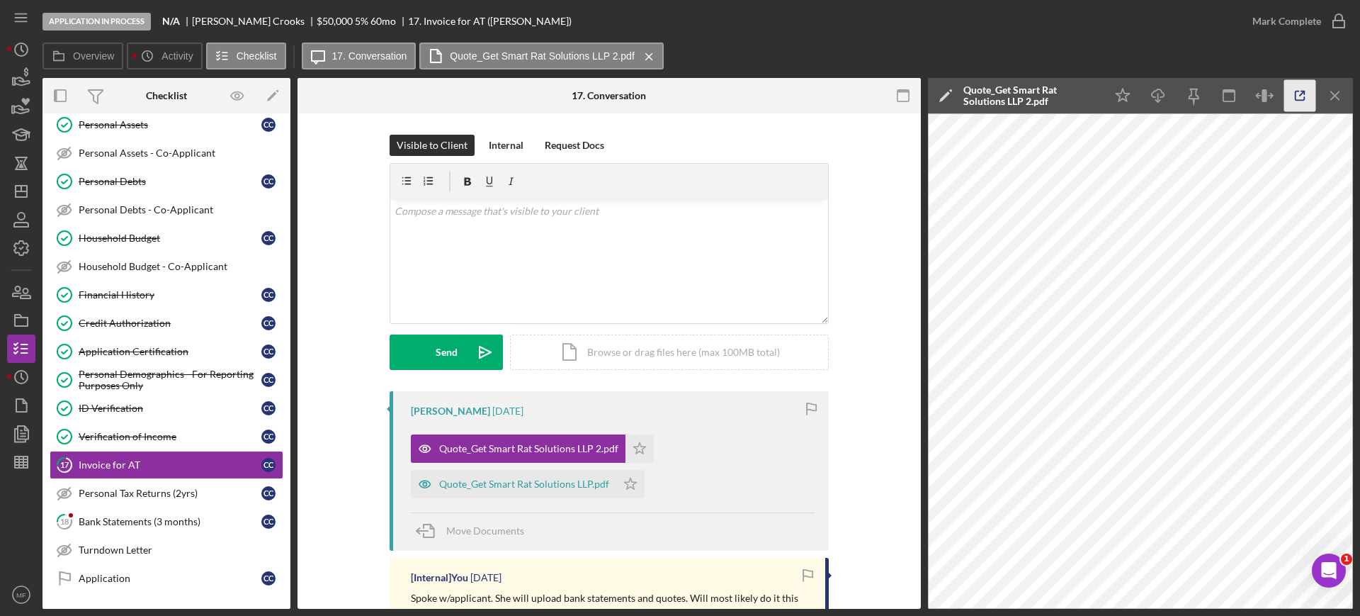
click at [1294, 97] on icon "button" at bounding box center [1301, 96] width 32 height 32
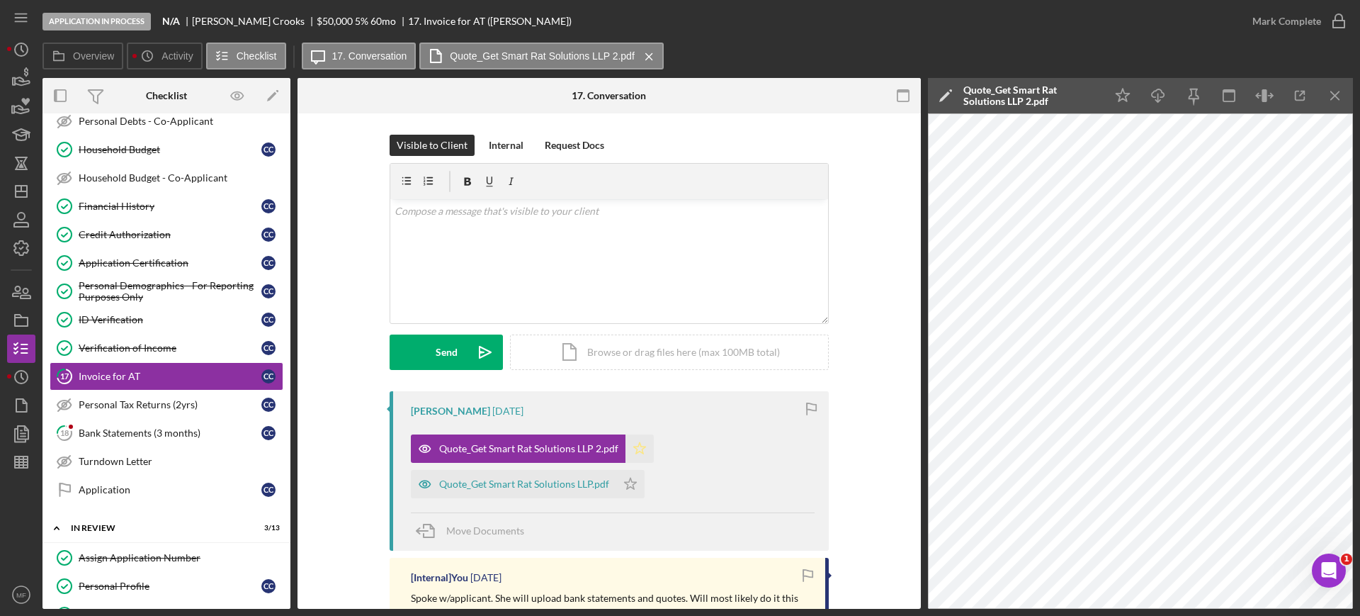
click at [639, 444] on icon "Icon/Star" at bounding box center [640, 448] width 28 height 28
click at [627, 484] on icon "Icon/Star" at bounding box center [630, 484] width 28 height 28
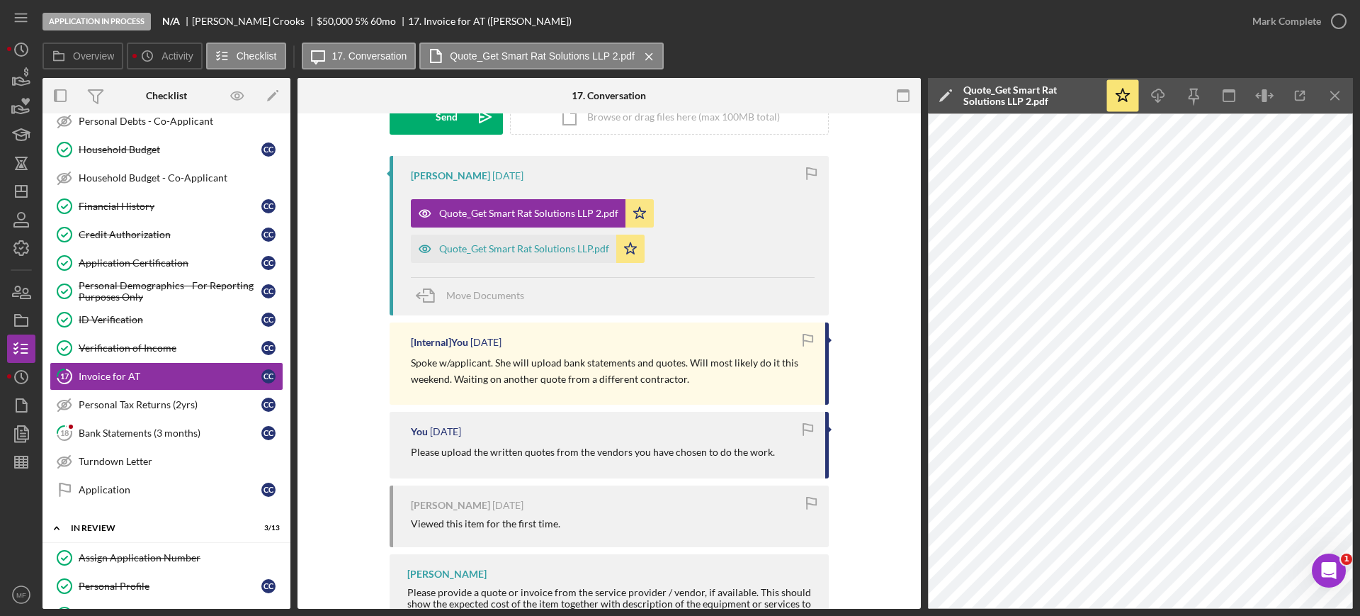
scroll to position [266, 0]
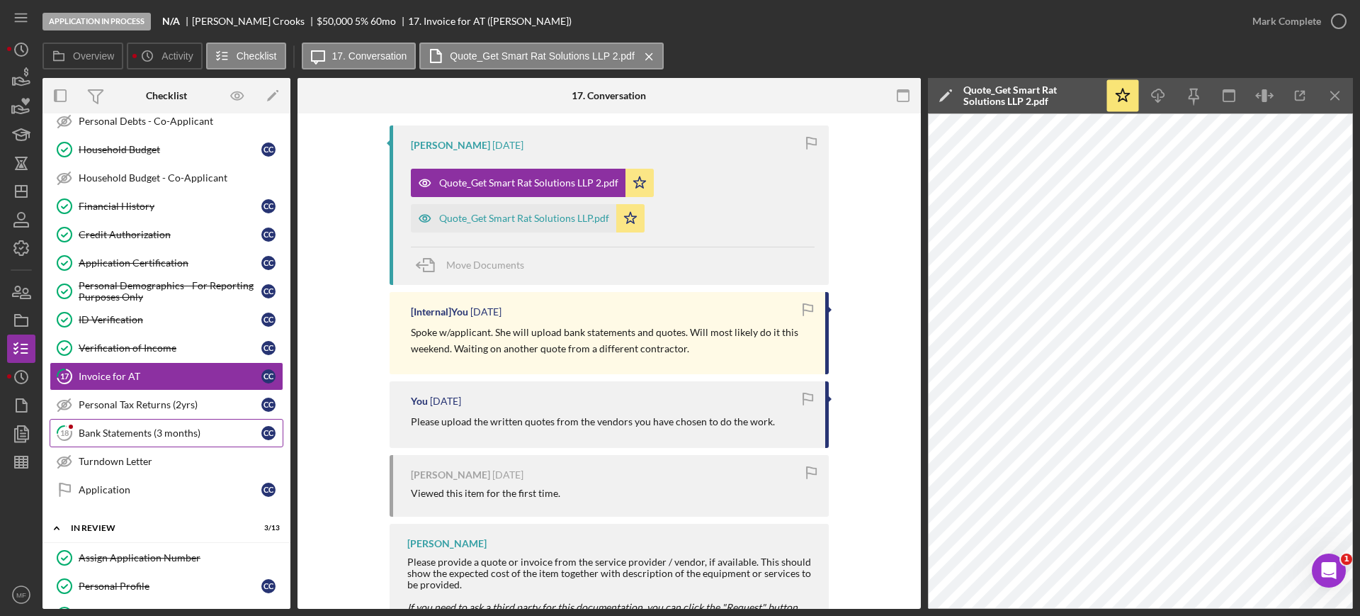
click at [142, 433] on div "Bank Statements (3 months)" at bounding box center [170, 432] width 183 height 11
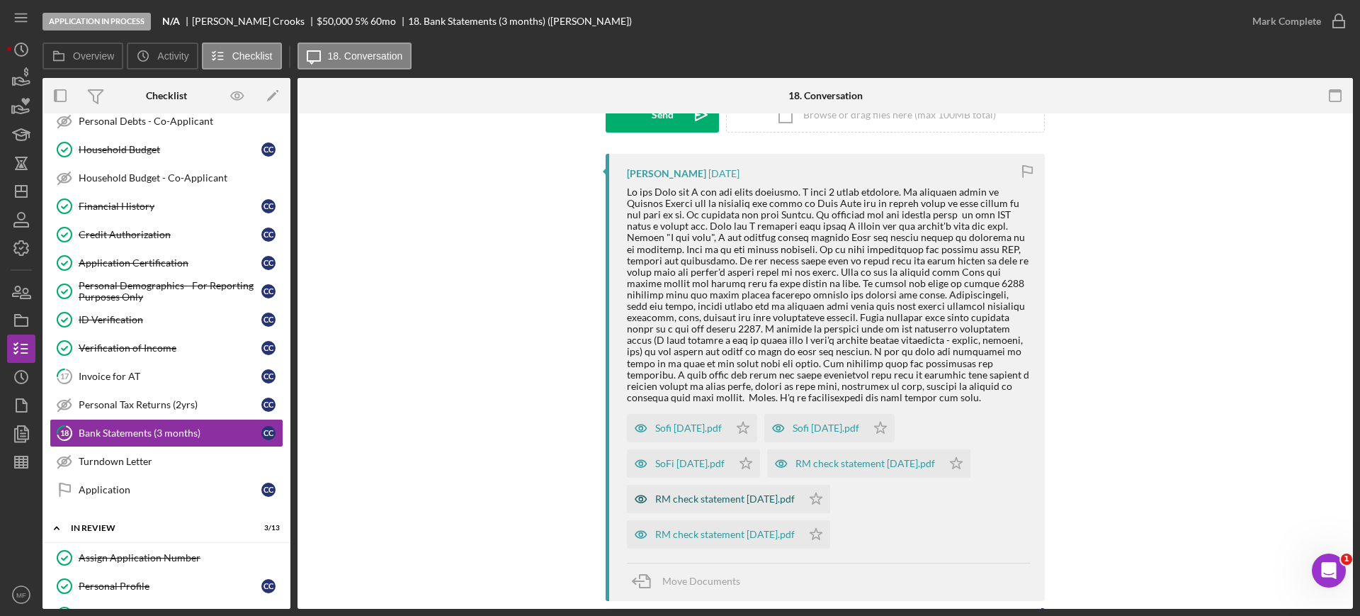
scroll to position [266, 0]
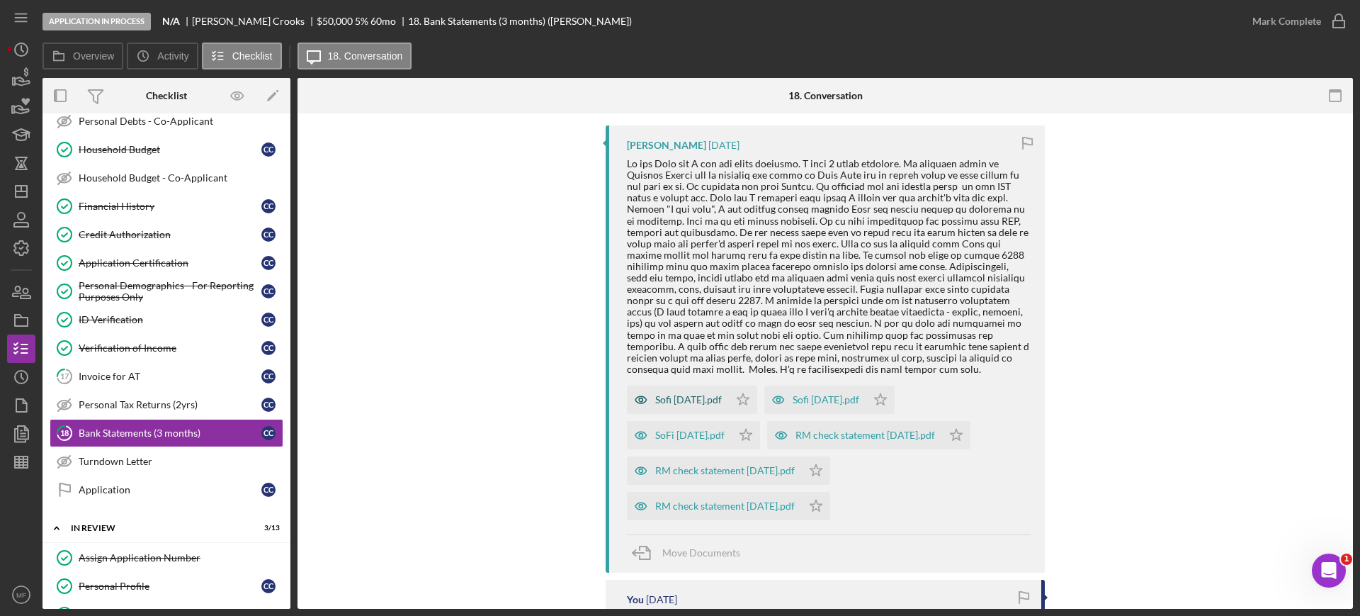
click at [665, 394] on div "Sofi [DATE].pdf" at bounding box center [688, 399] width 67 height 11
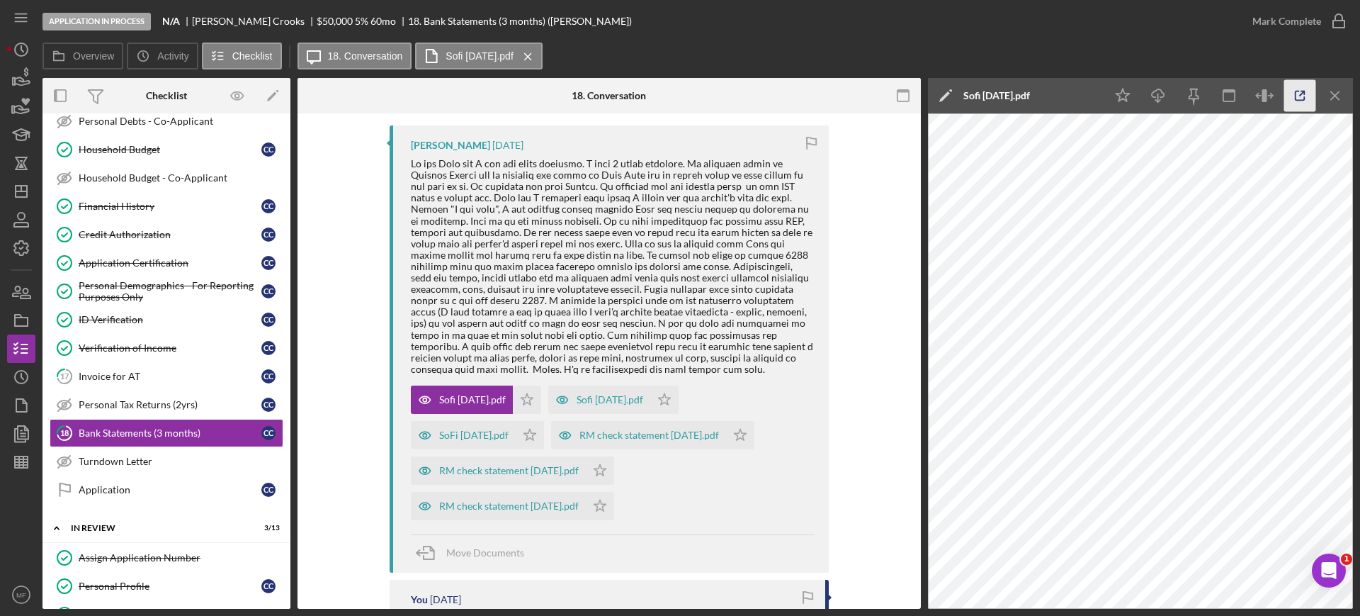
click at [1302, 92] on icon "button" at bounding box center [1301, 96] width 32 height 32
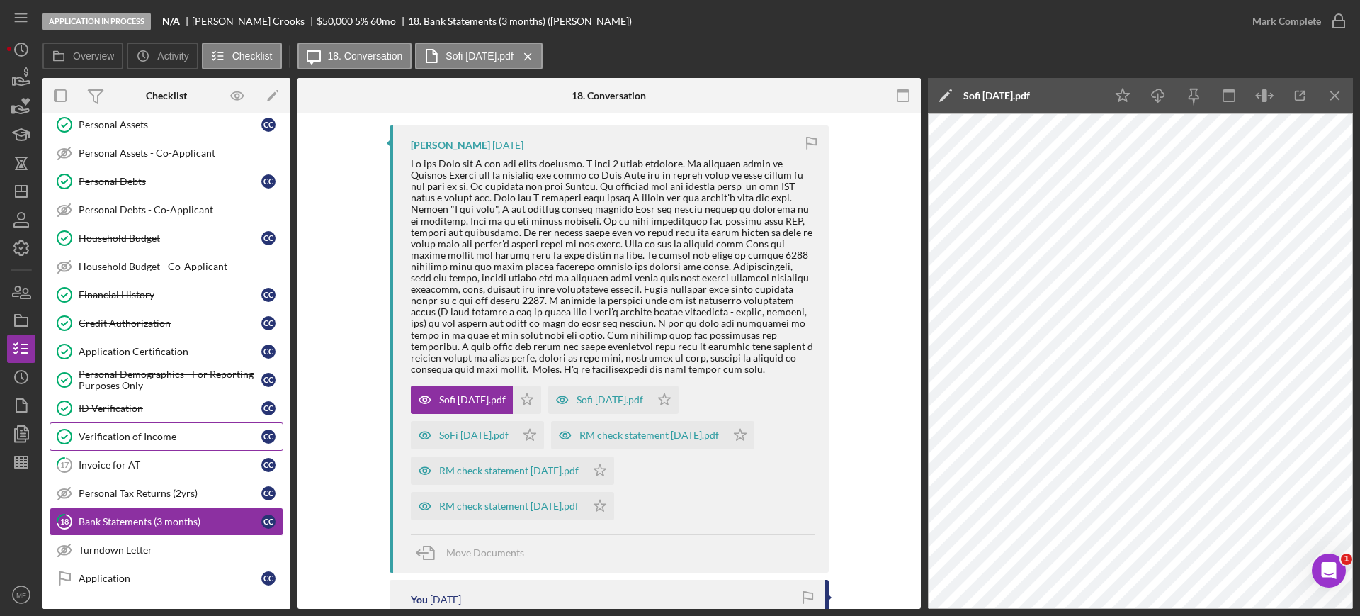
click at [155, 436] on div "Verification of Income" at bounding box center [170, 436] width 183 height 11
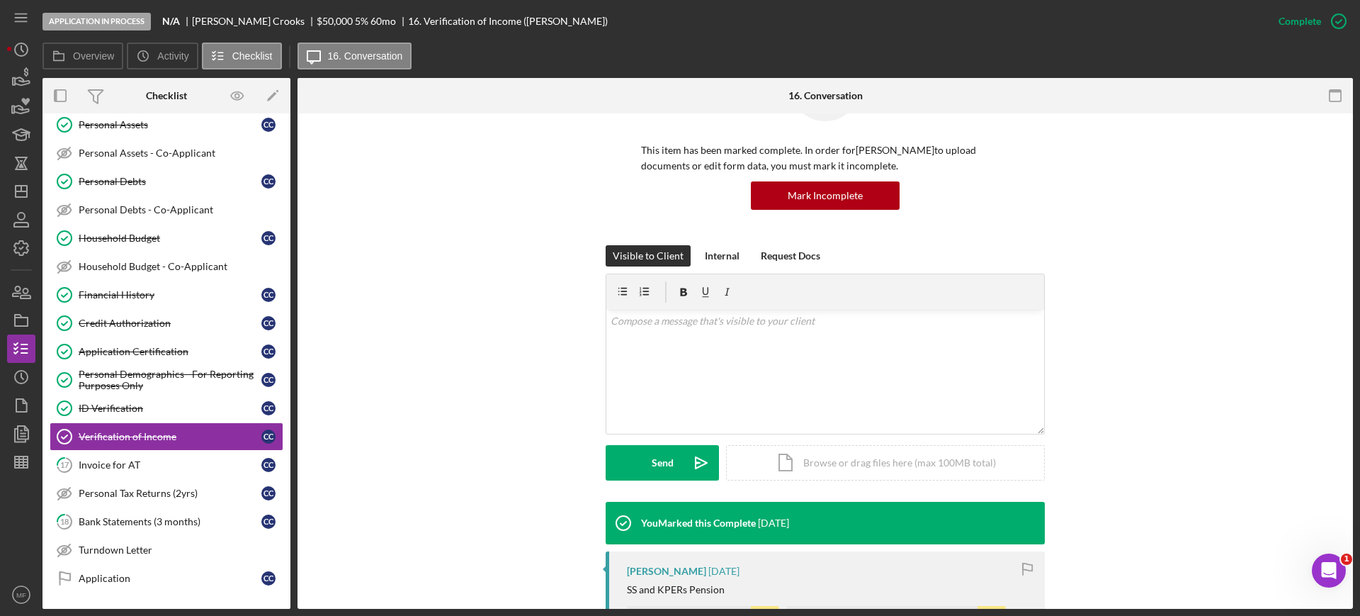
scroll to position [354, 0]
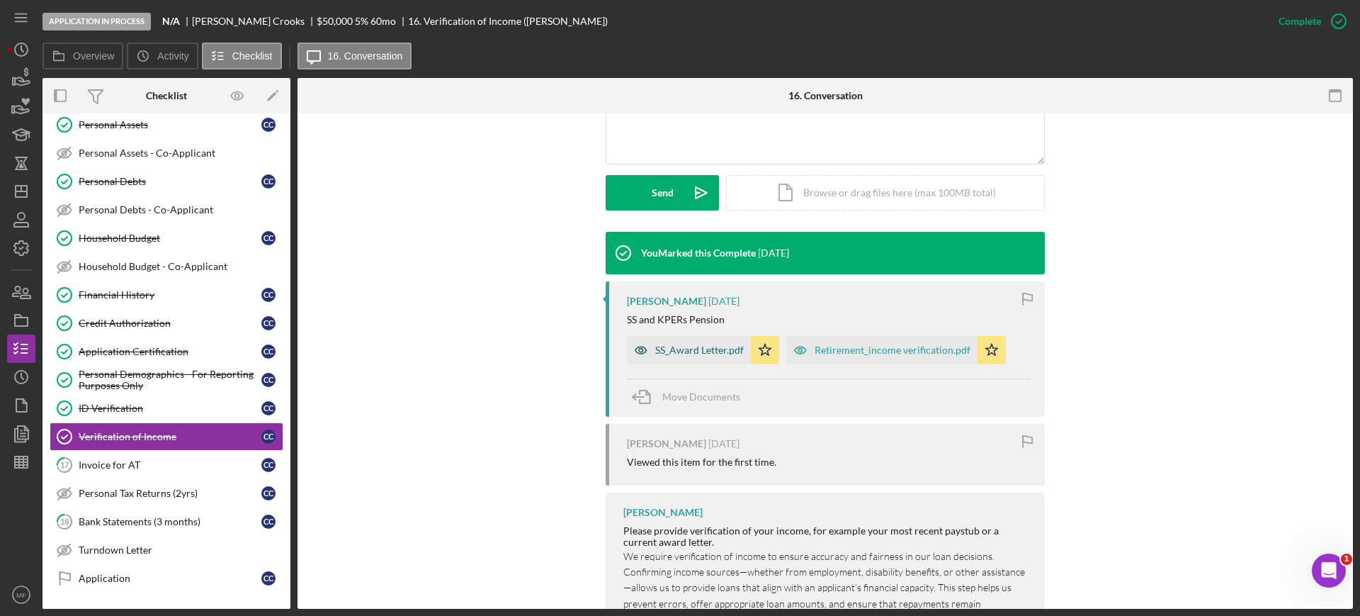
click at [684, 349] on div "SS_Award Letter.pdf" at bounding box center [699, 349] width 89 height 11
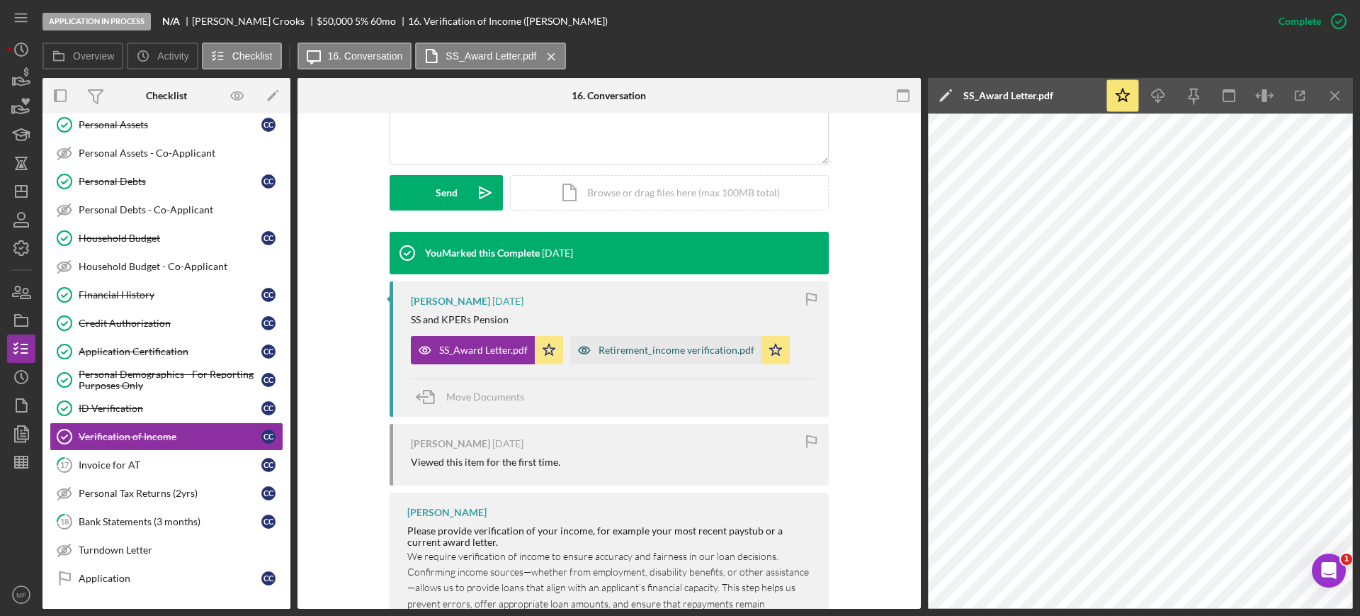
click at [691, 346] on div "Retirement_income verification.pdf" at bounding box center [677, 349] width 156 height 11
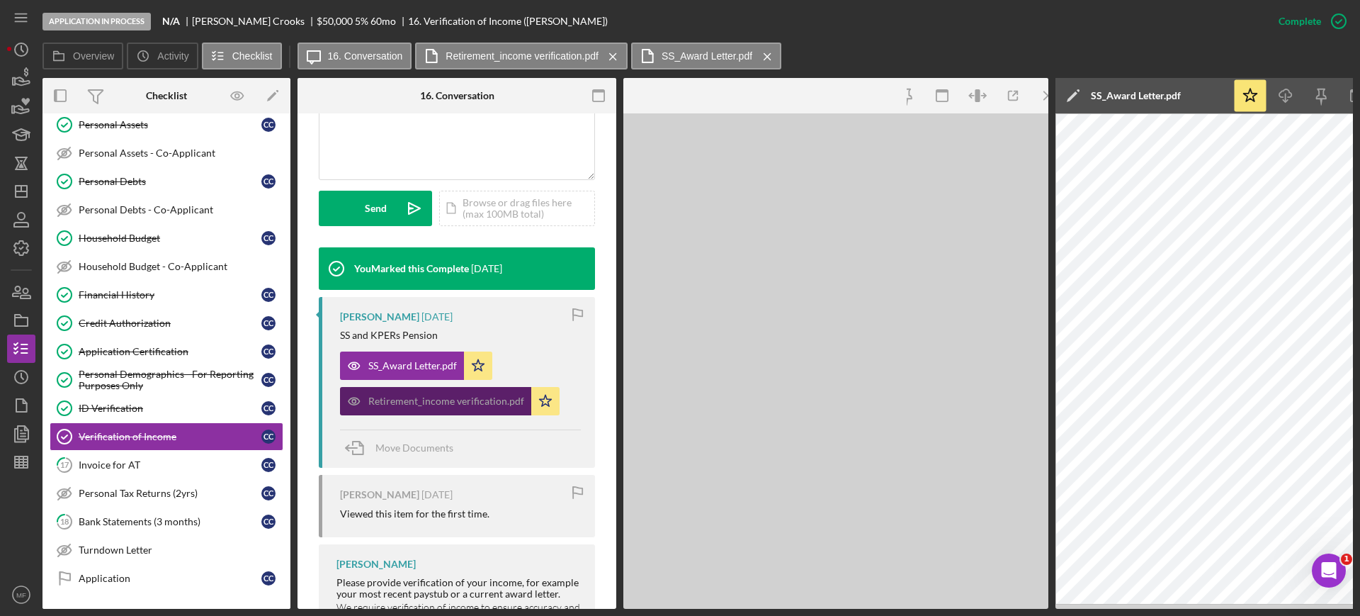
scroll to position [370, 0]
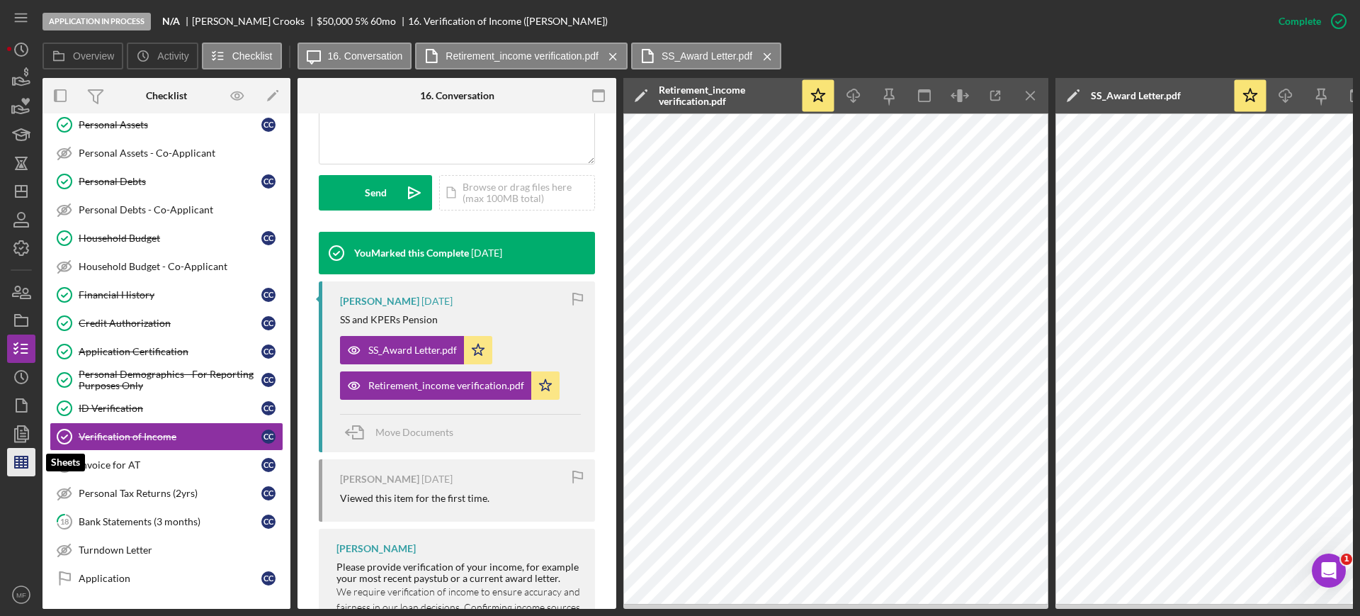
click at [15, 459] on line "button" at bounding box center [21, 459] width 13 height 0
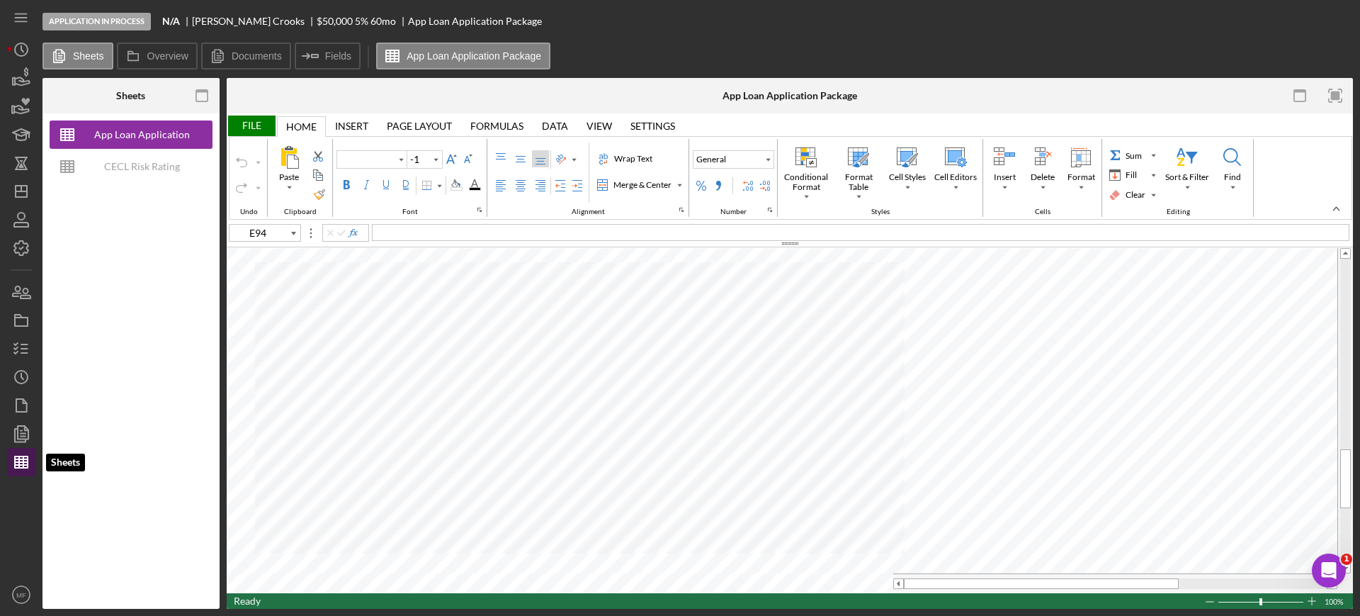
type input "Arial"
type input "10"
type input "B15"
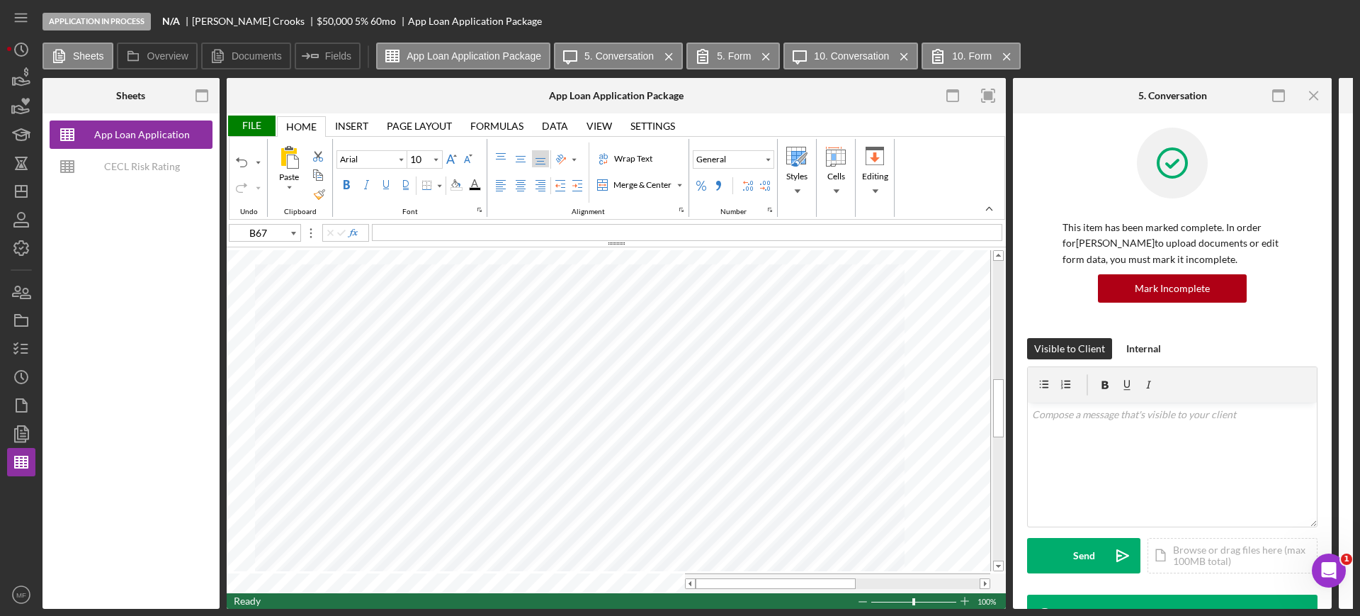
type input "B68"
click at [244, 125] on div "File" at bounding box center [251, 125] width 49 height 21
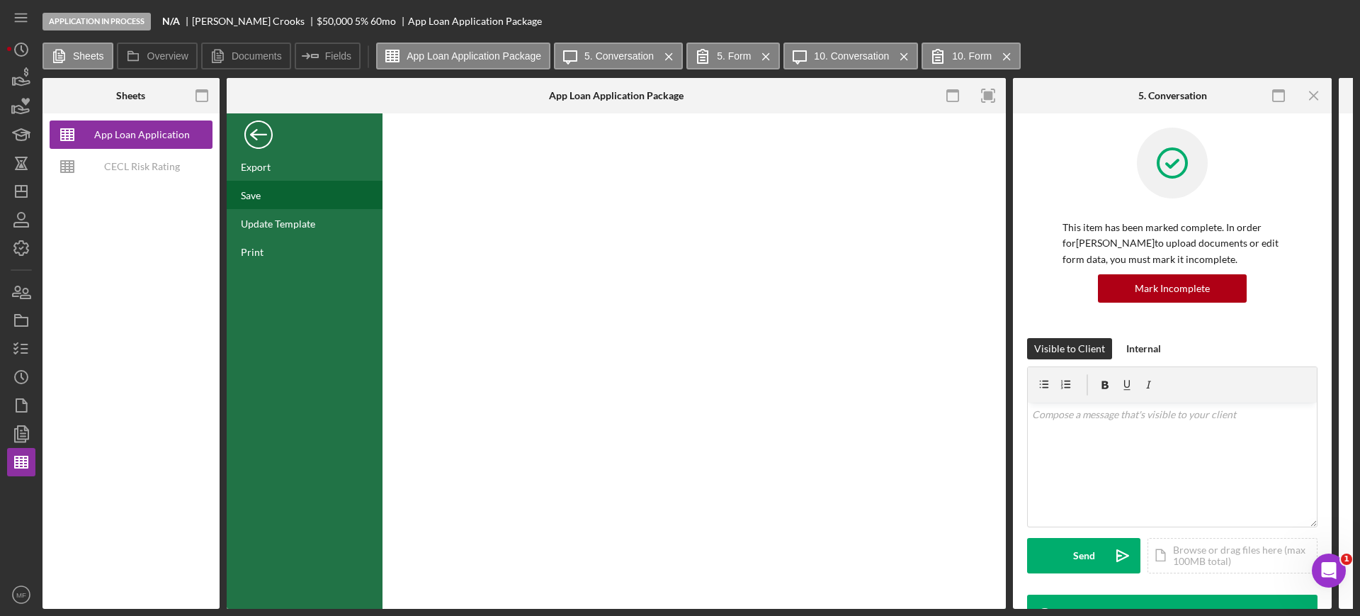
click at [269, 193] on div "Save" at bounding box center [305, 195] width 156 height 28
click at [249, 128] on div "Back" at bounding box center [258, 131] width 28 height 28
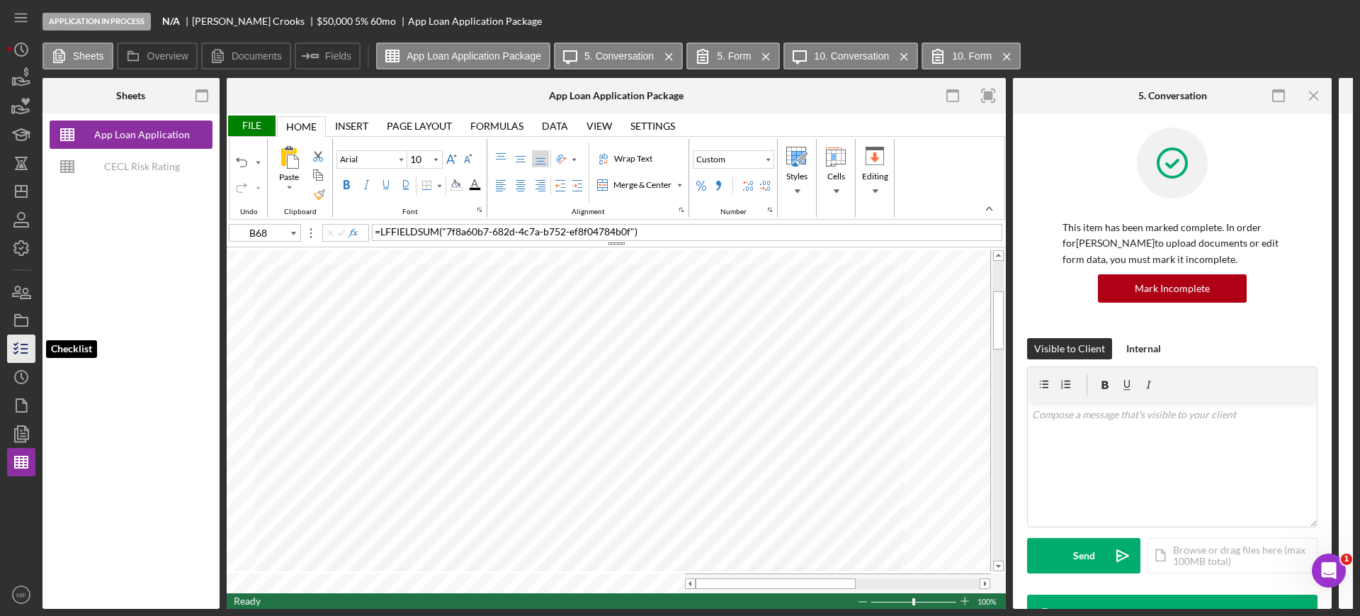
click at [18, 345] on icon "button" at bounding box center [21, 348] width 35 height 35
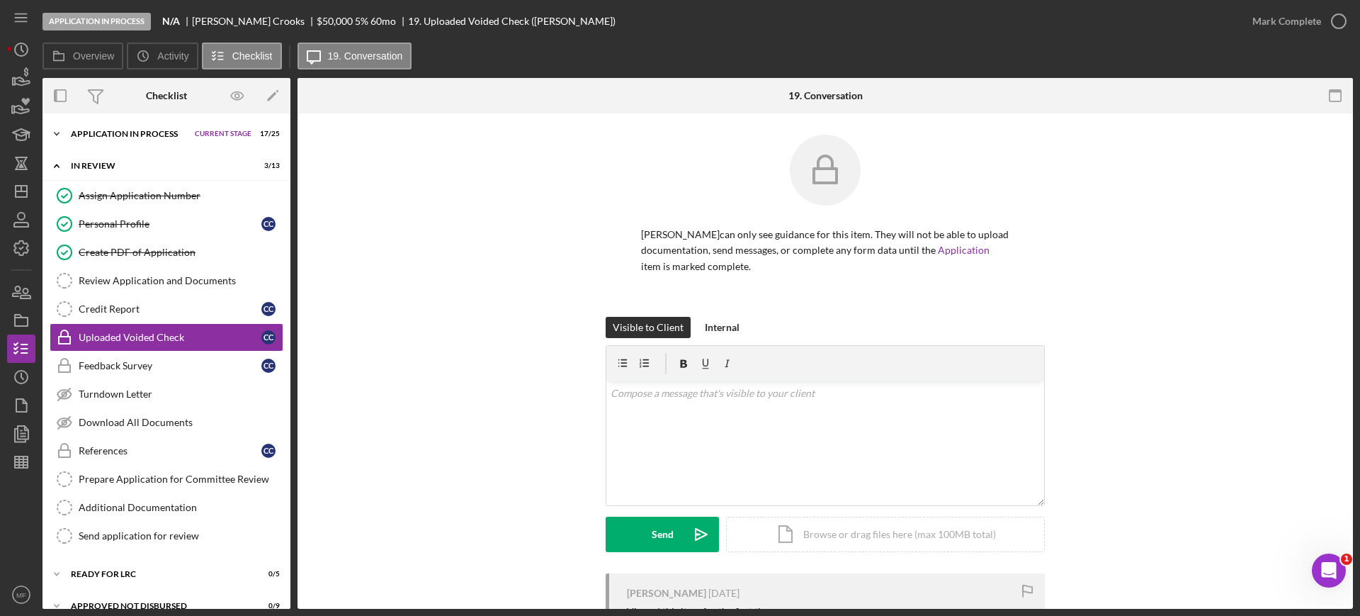
click at [165, 135] on div "Application In Process" at bounding box center [129, 134] width 117 height 9
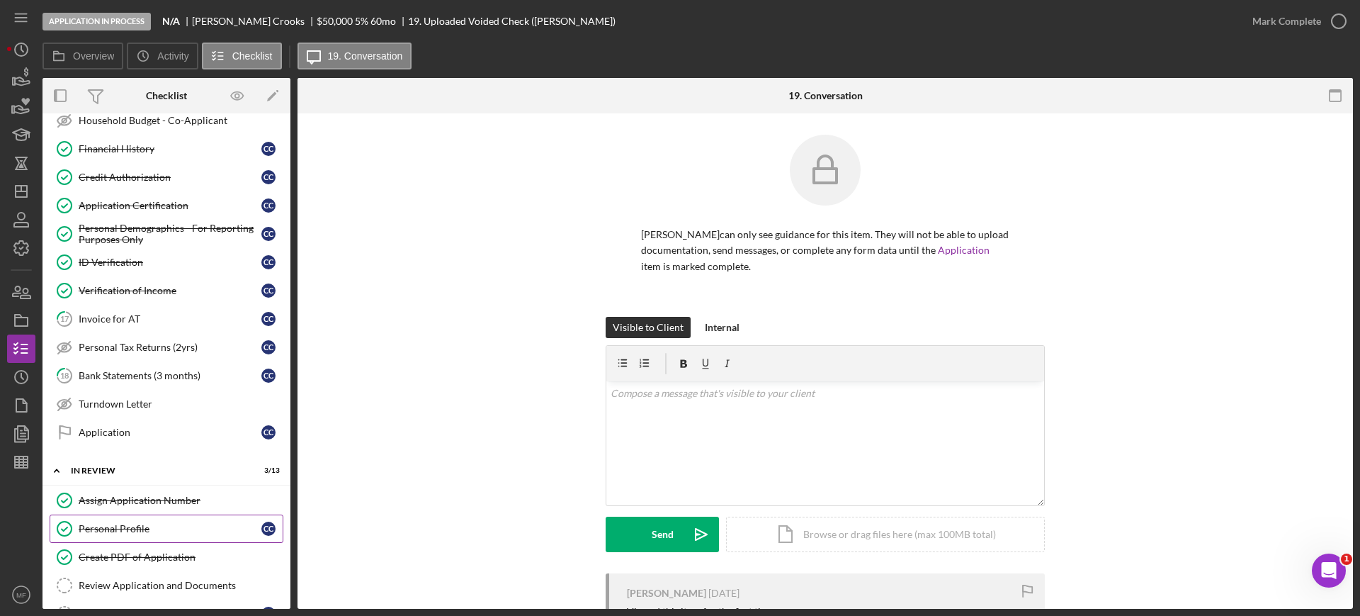
scroll to position [443, 0]
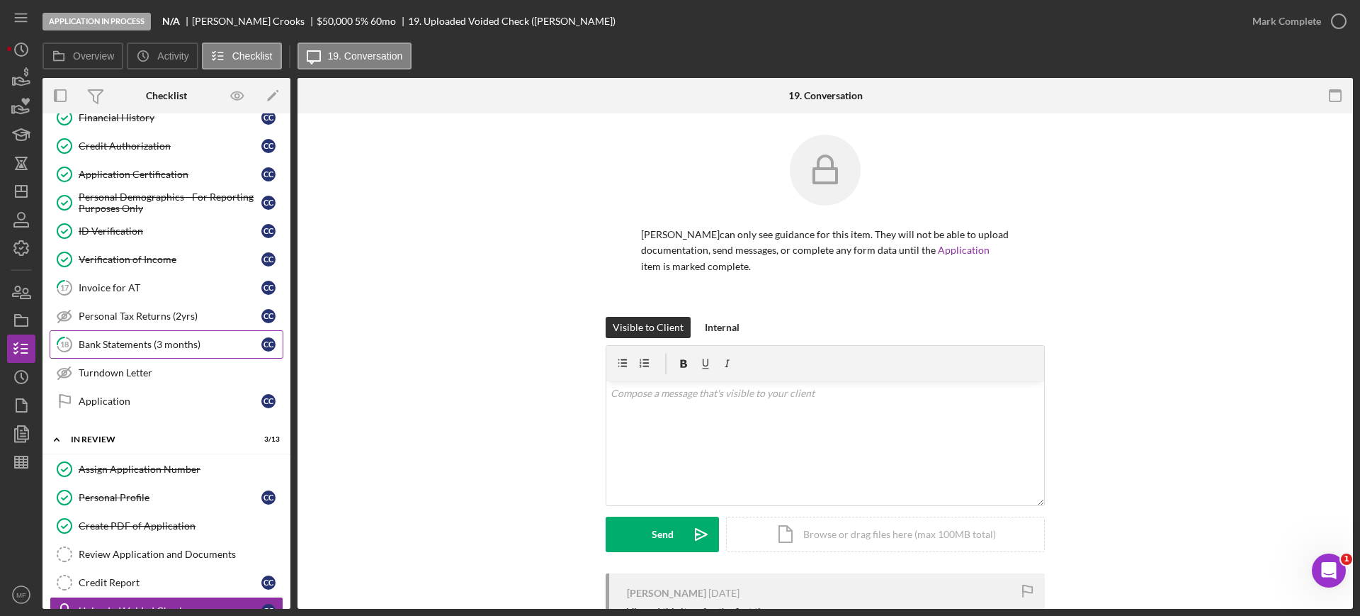
click at [171, 342] on div "Bank Statements (3 months)" at bounding box center [170, 344] width 183 height 11
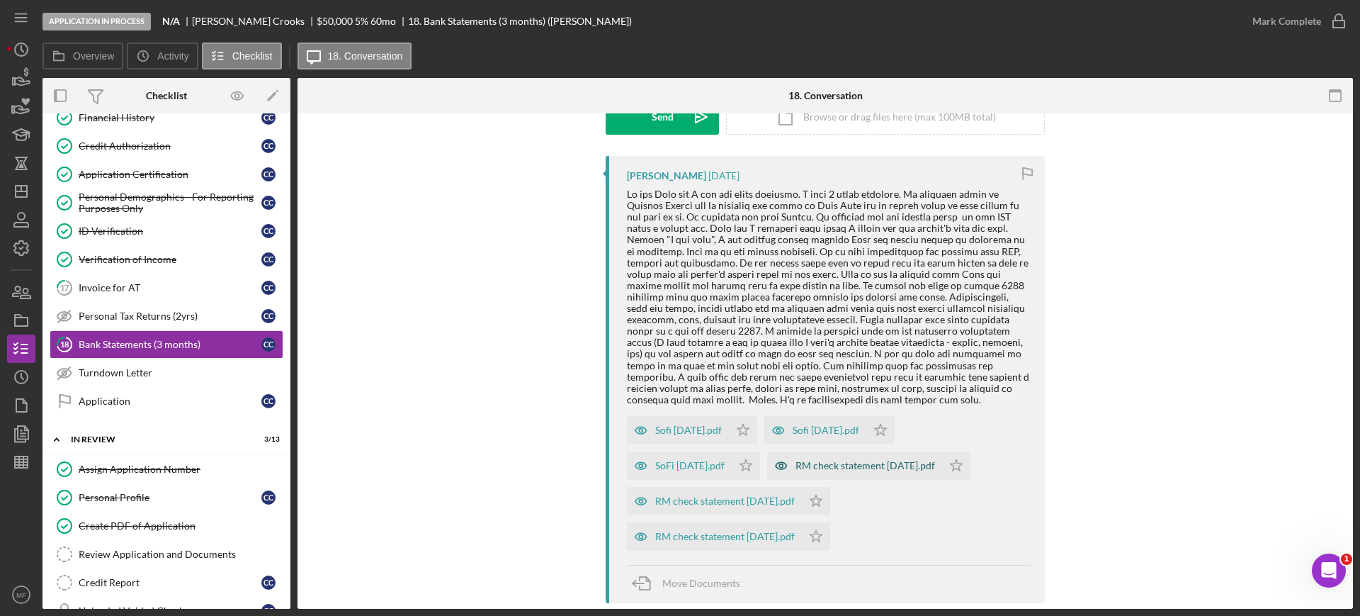
scroll to position [266, 0]
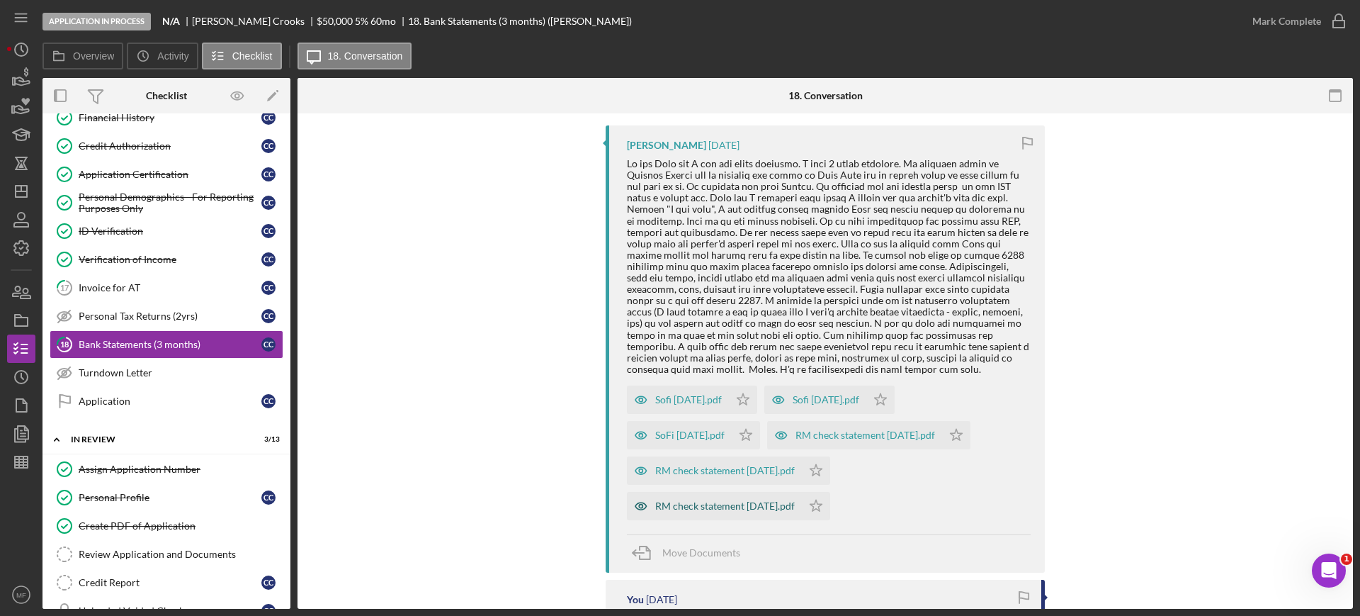
click at [719, 508] on div "RM check statement [DATE].pdf" at bounding box center [725, 505] width 140 height 11
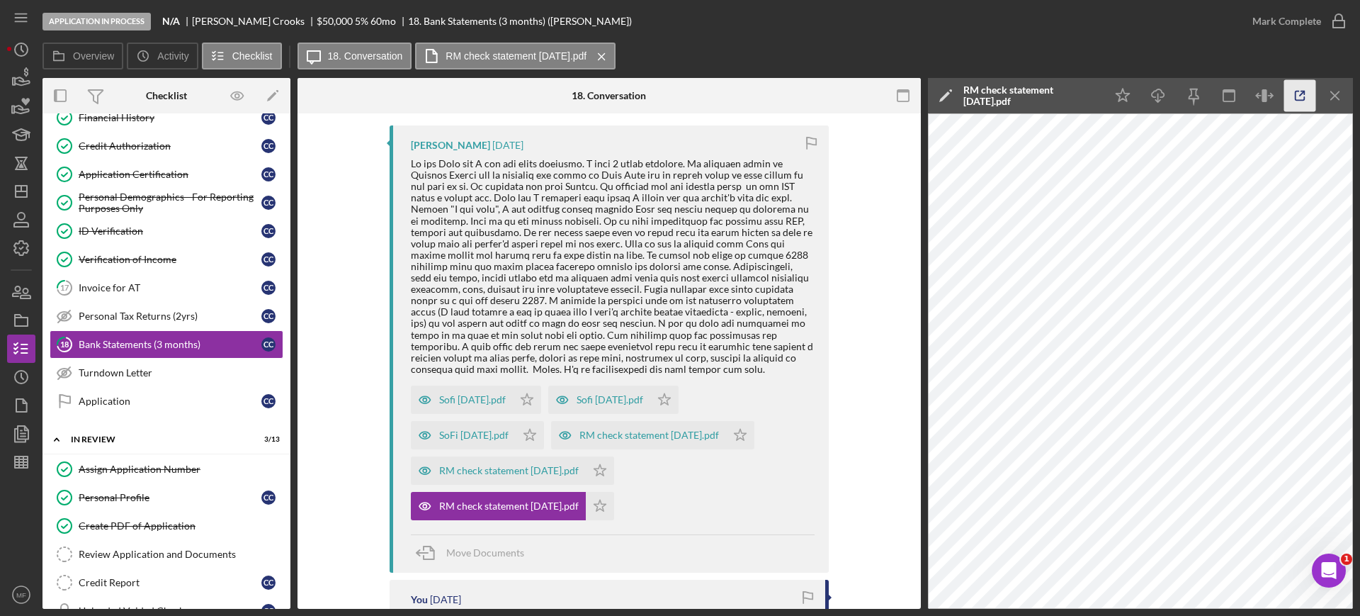
click at [1294, 100] on icon "button" at bounding box center [1301, 96] width 32 height 32
click at [520, 471] on div "RM check statement [DATE].pdf" at bounding box center [509, 470] width 140 height 11
click at [520, 375] on div at bounding box center [613, 266] width 404 height 217
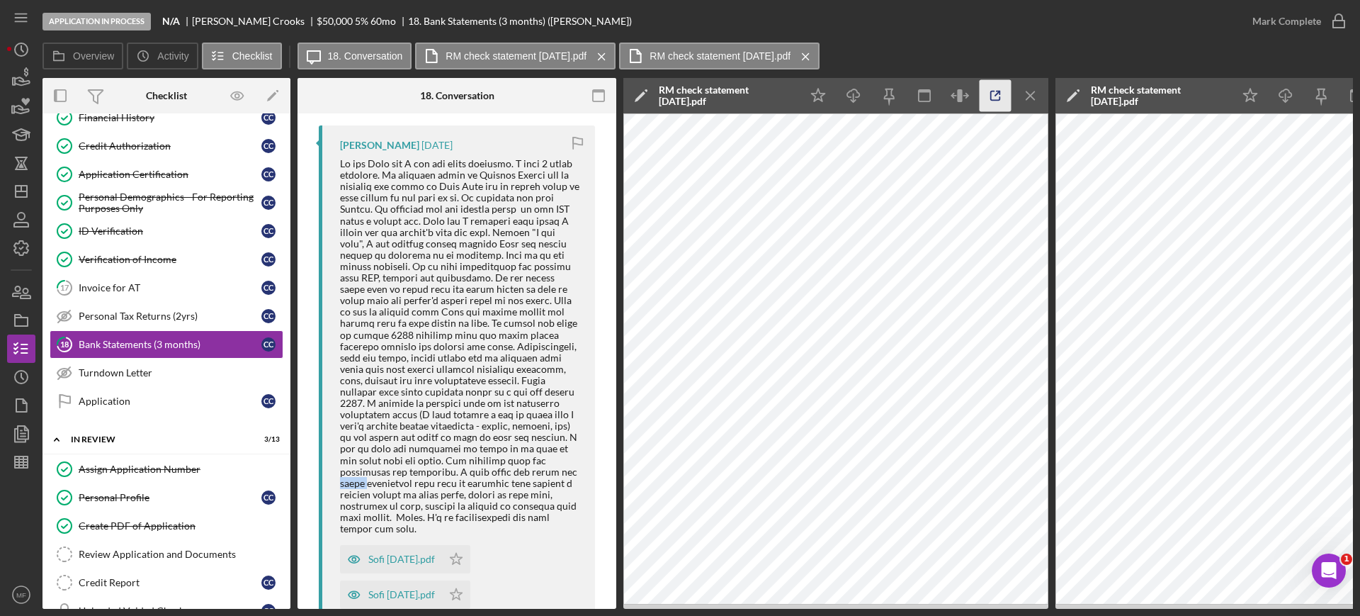
click at [996, 94] on line "button" at bounding box center [997, 93] width 4 height 4
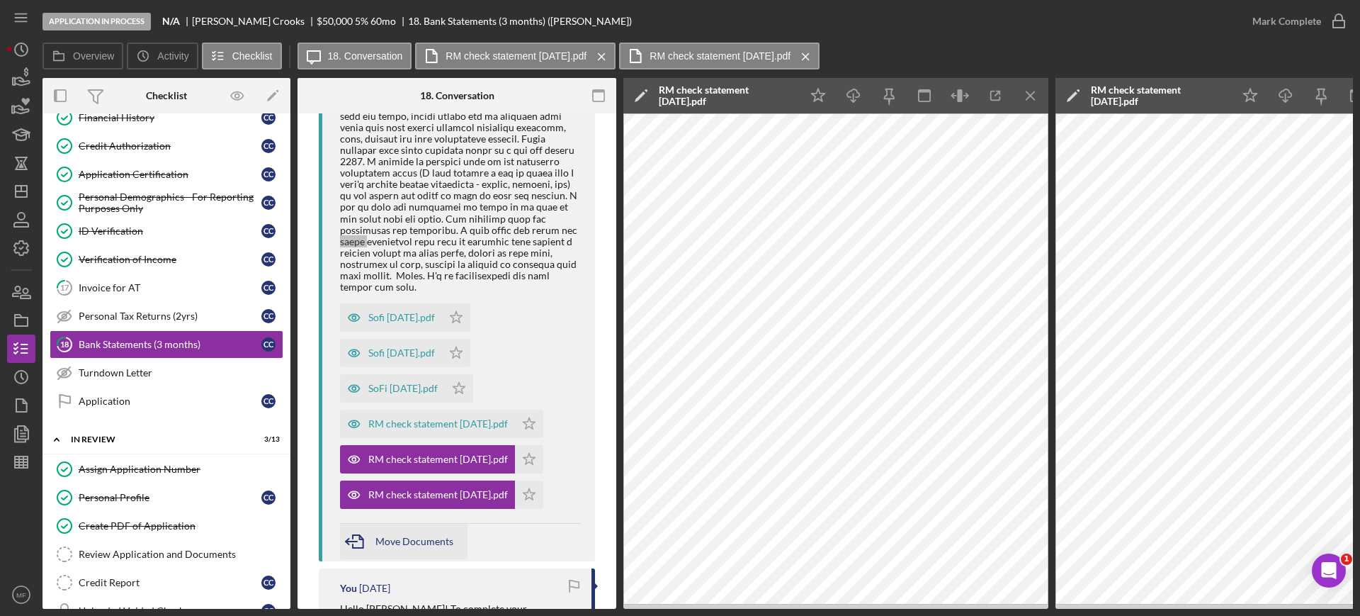
scroll to position [531, 0]
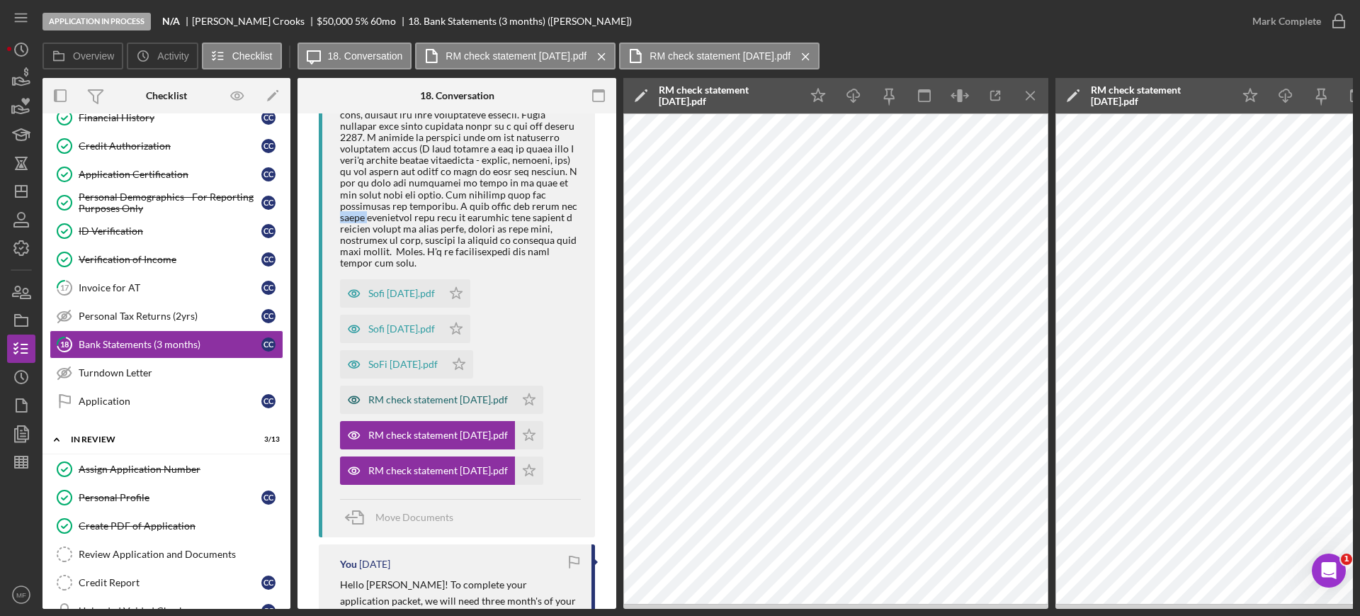
click at [436, 394] on div "RM check statement [DATE].pdf" at bounding box center [438, 399] width 140 height 11
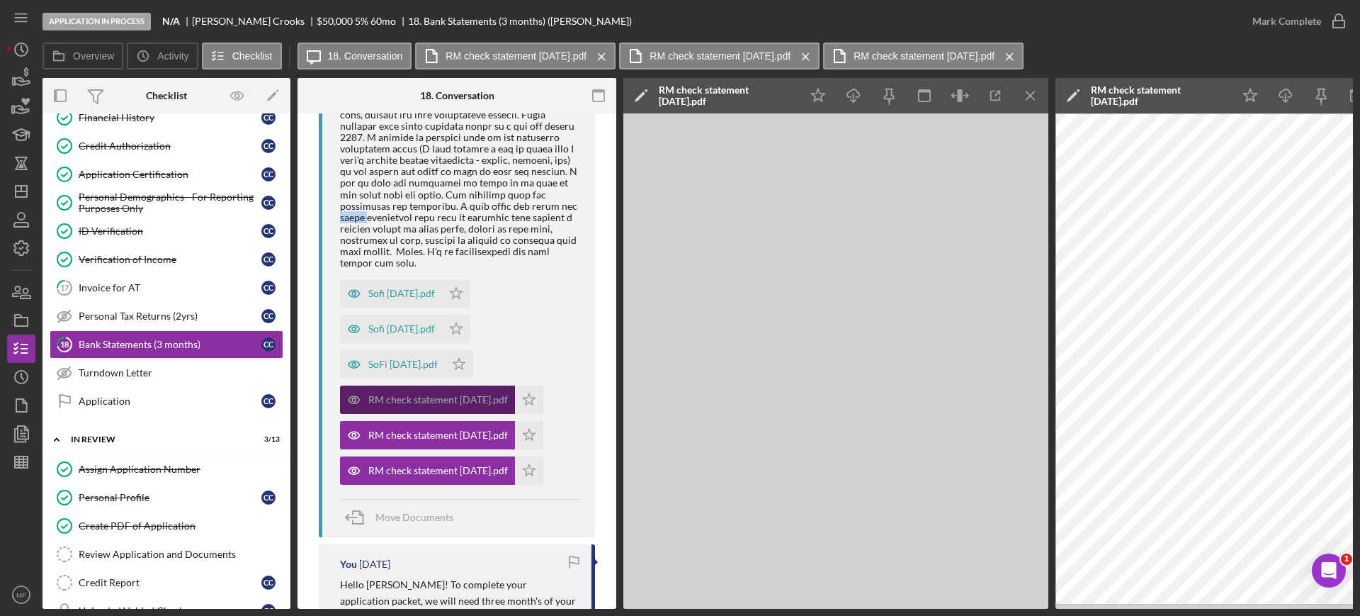
click at [436, 394] on div "RM check statement [DATE].pdf" at bounding box center [438, 399] width 140 height 11
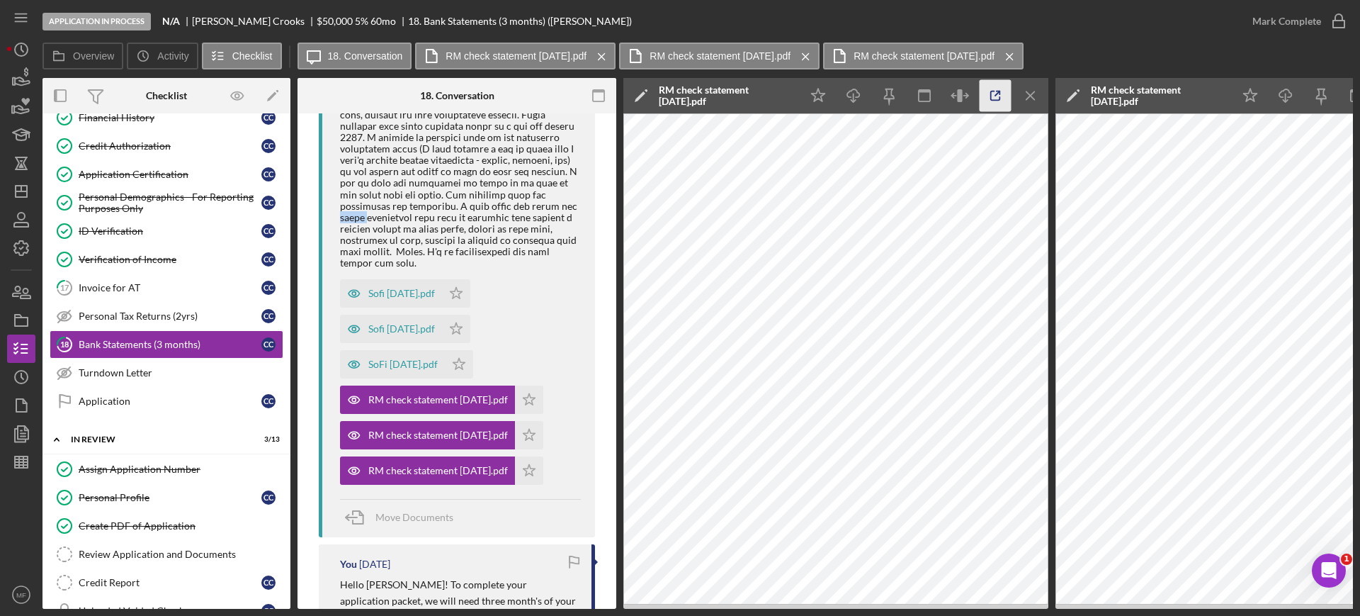
click at [991, 89] on icon "button" at bounding box center [996, 96] width 32 height 32
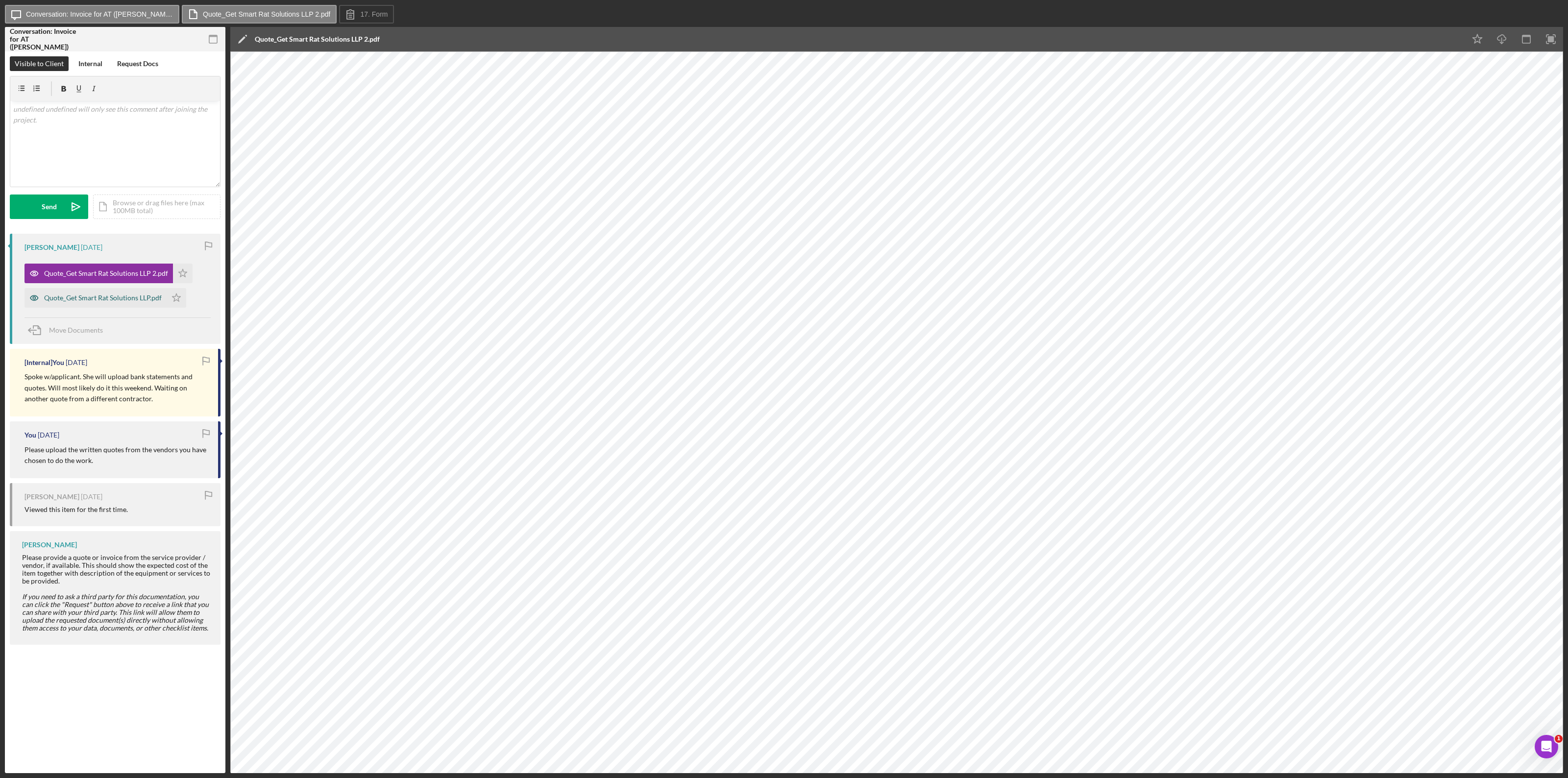
click at [131, 297] on div "Quote_Get Smart Rat Solutions LLP.pdf" at bounding box center [103, 297] width 118 height 8
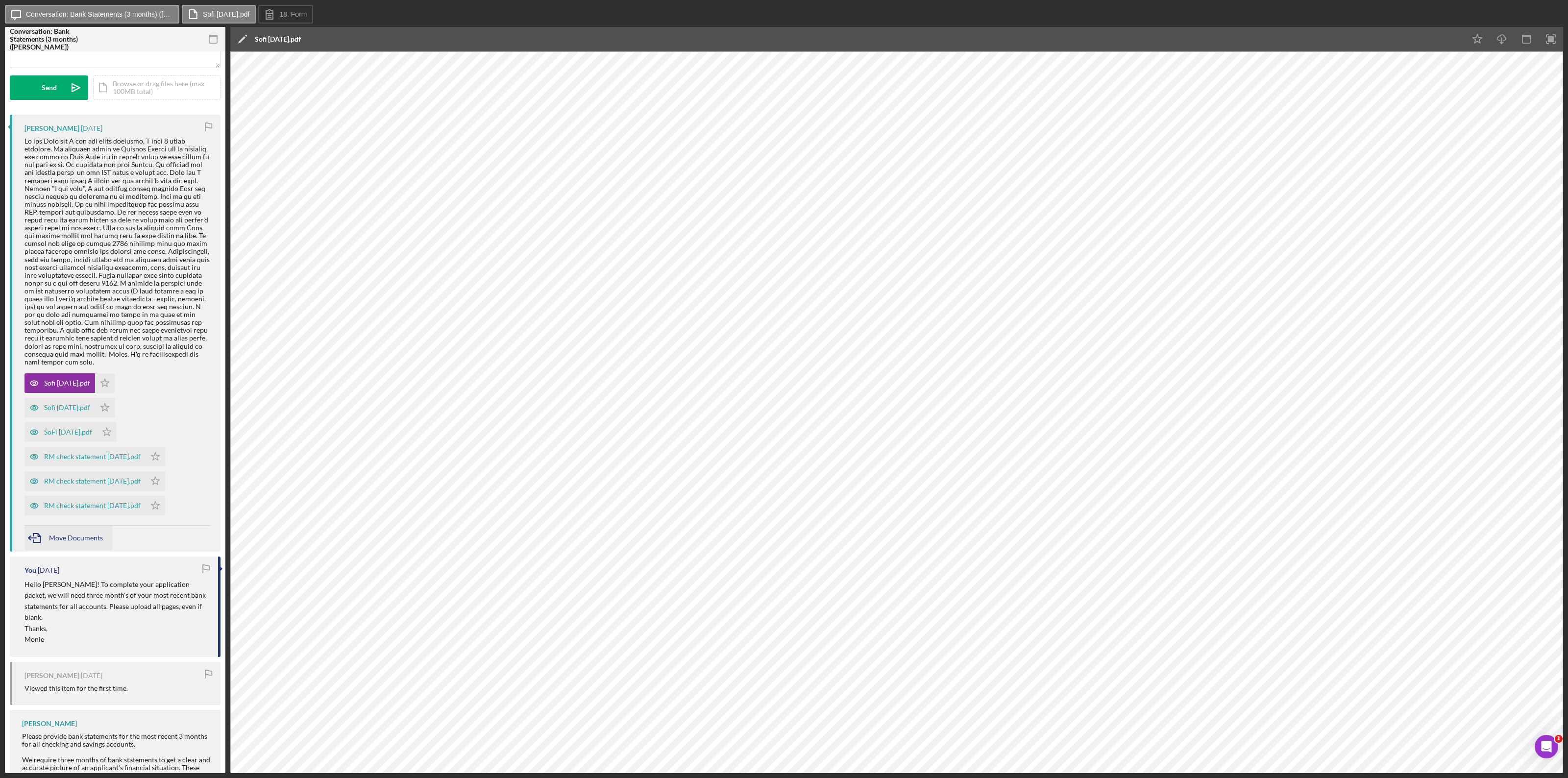
scroll to position [122, 0]
click at [93, 425] on div "RM check statement [DATE].pdf" at bounding box center [93, 453] width 97 height 8
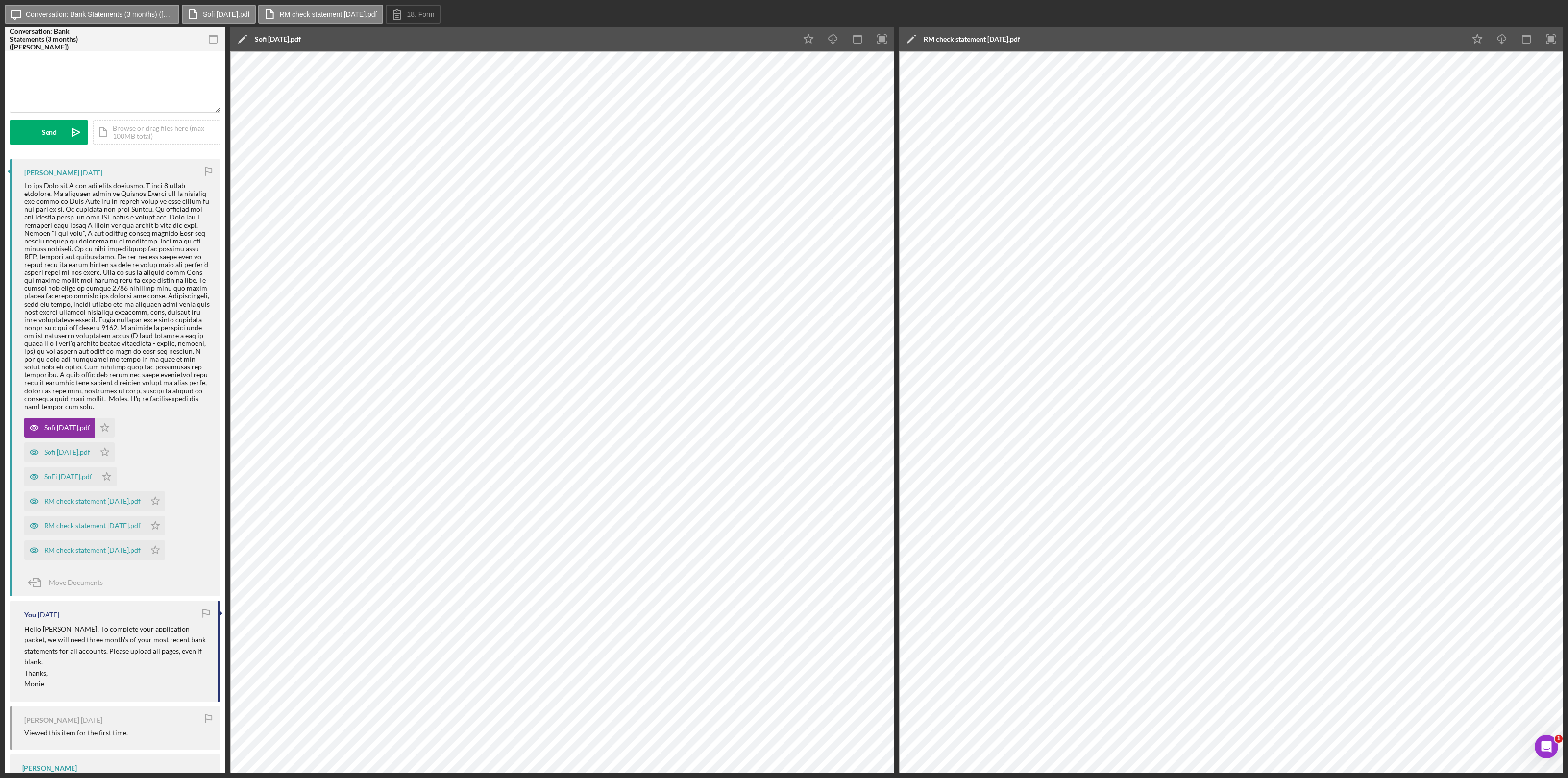
scroll to position [0, 0]
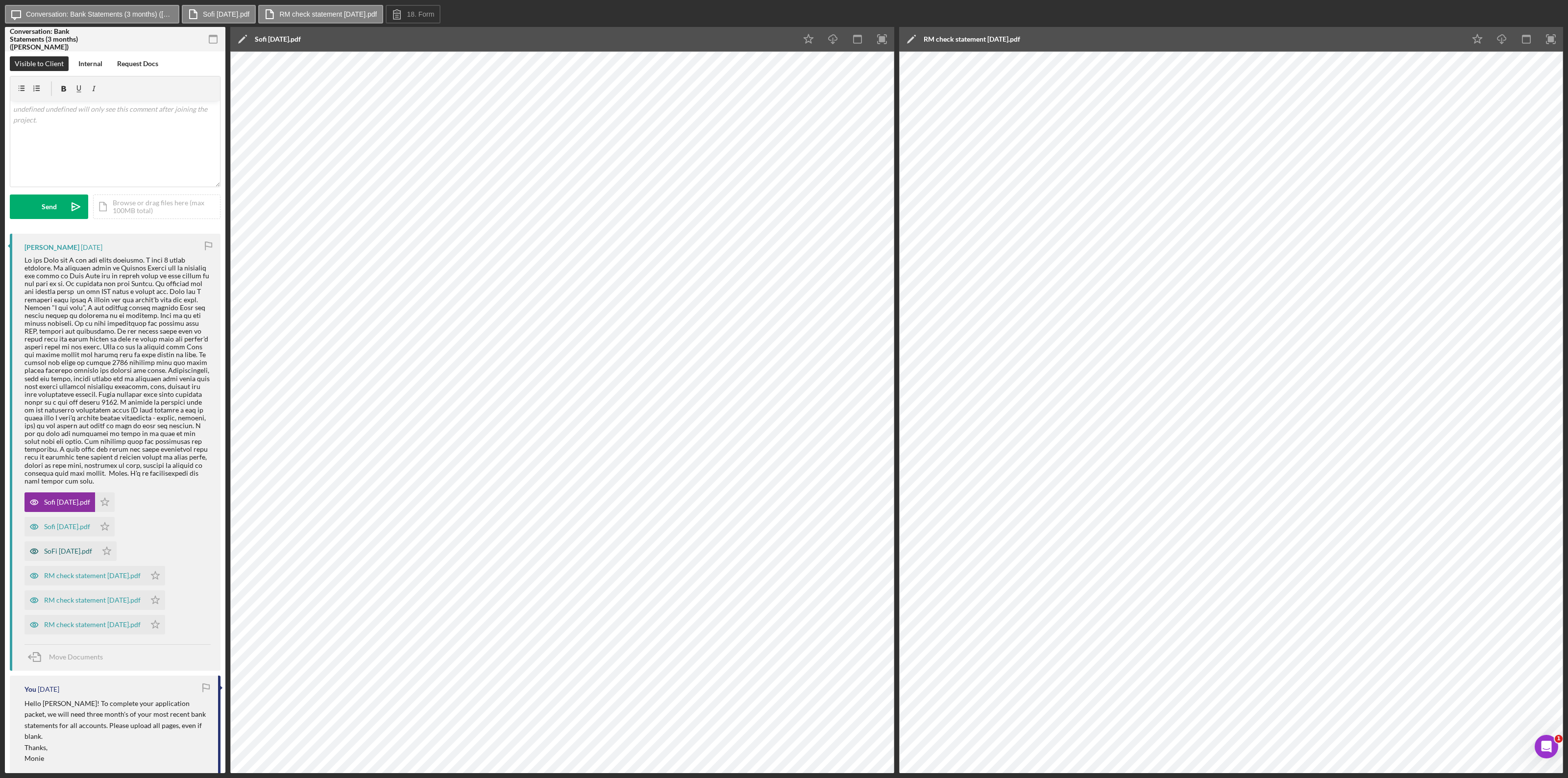
click at [82, 425] on div "SoFi [DATE].pdf" at bounding box center [68, 550] width 48 height 8
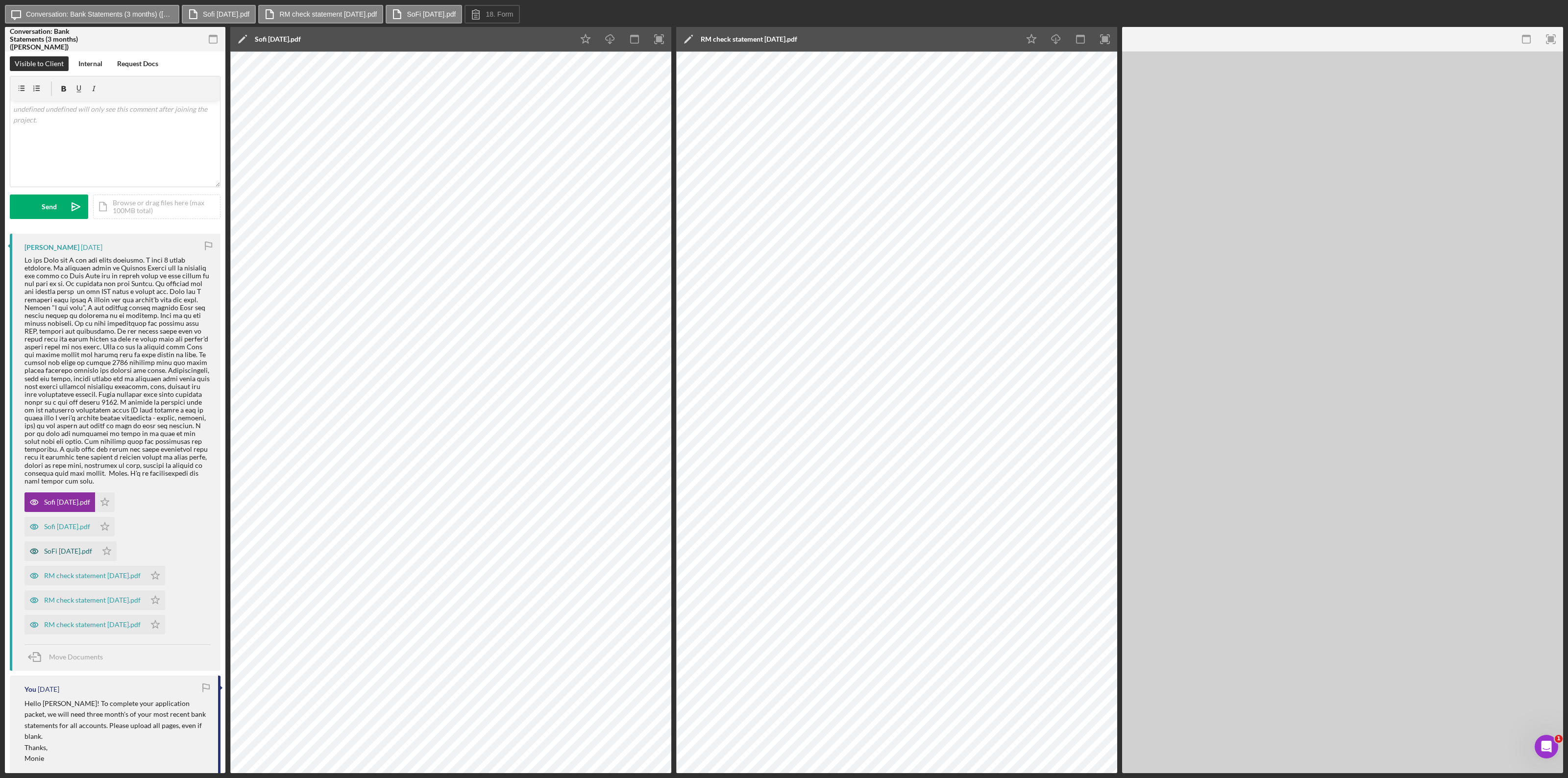
click at [82, 425] on div "SoFi [DATE].pdf" at bounding box center [68, 550] width 48 height 8
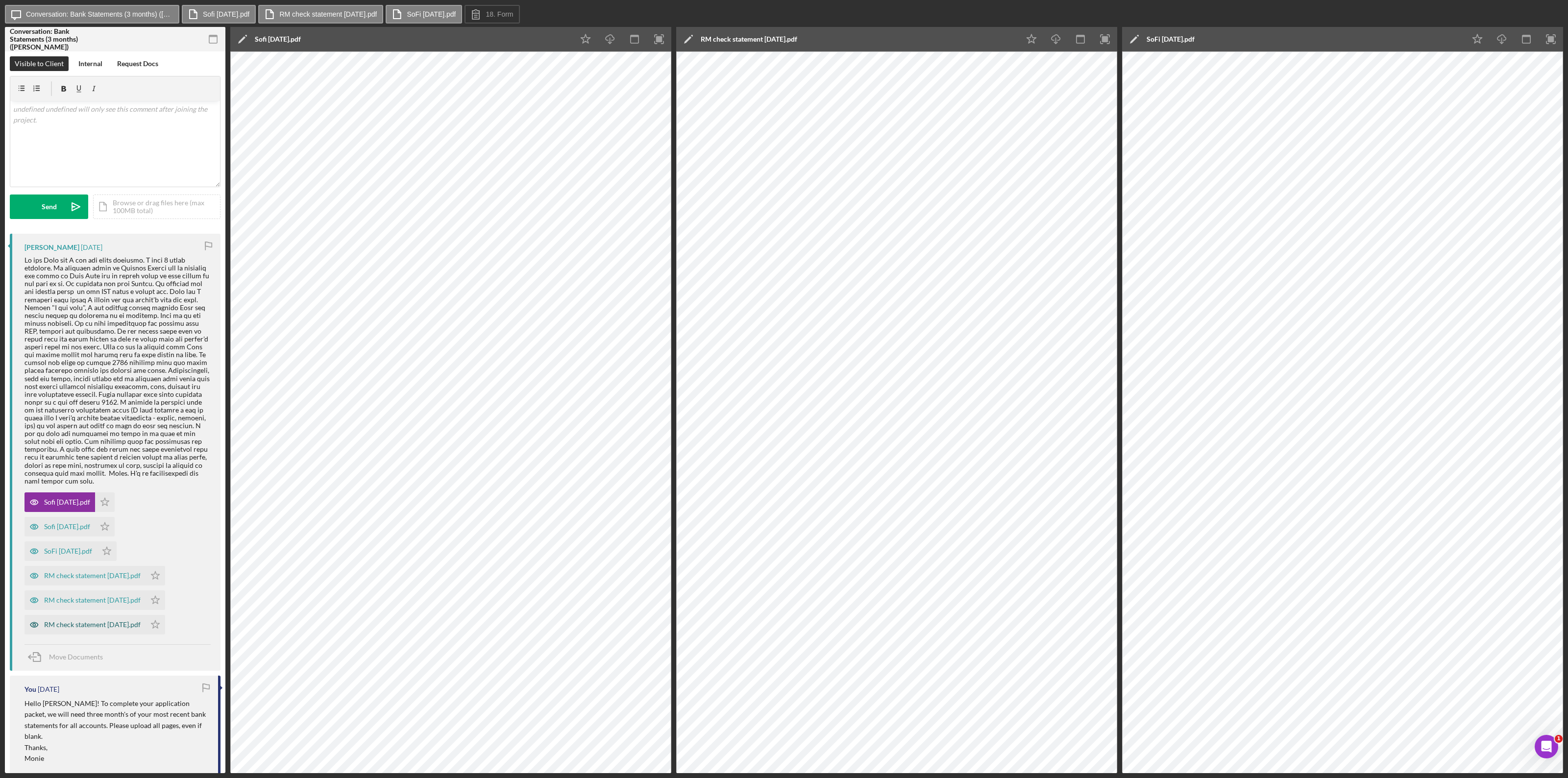
click at [100, 425] on div "RM check statement [DATE].pdf" at bounding box center [93, 624] width 97 height 8
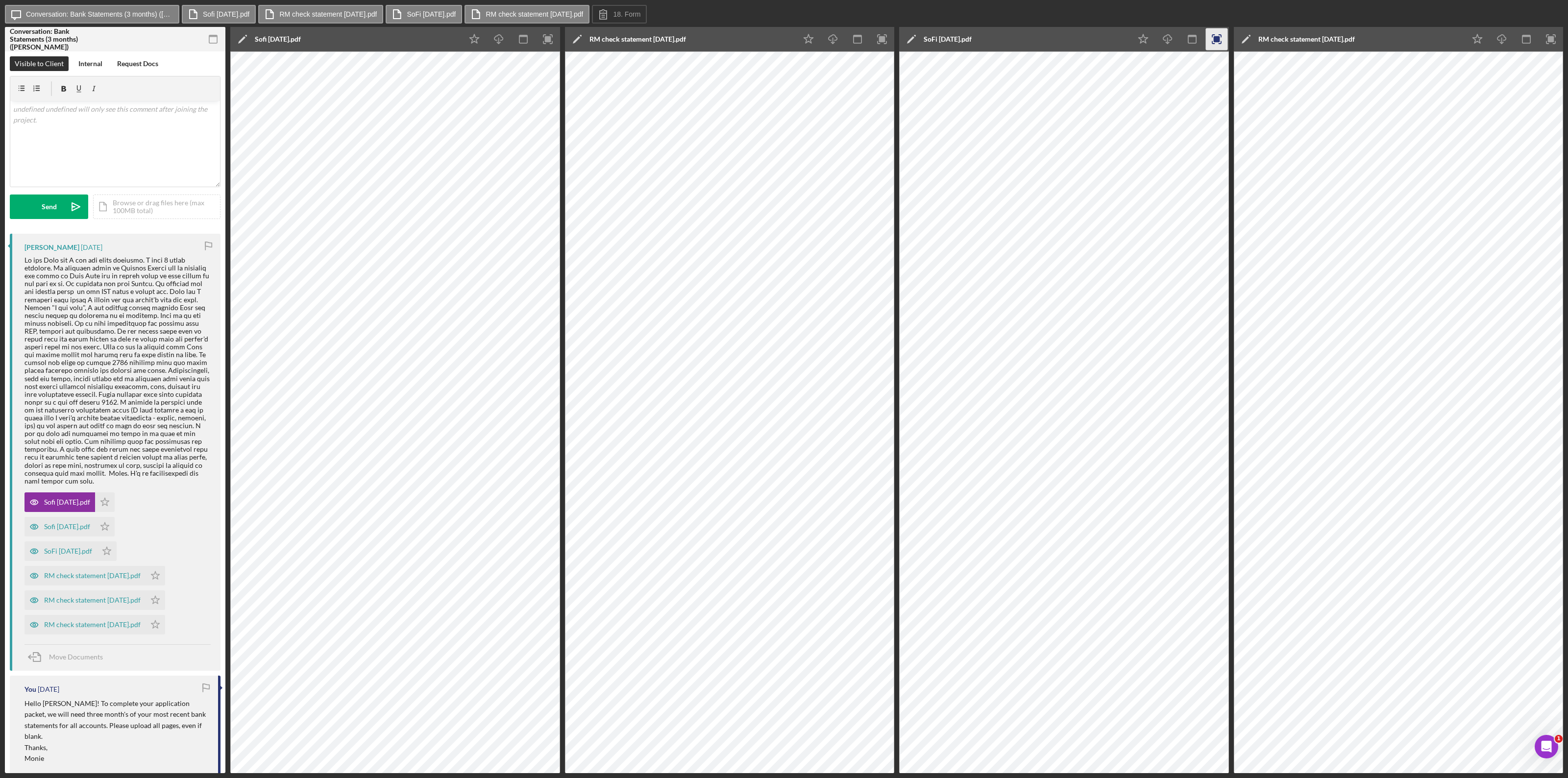
click at [941, 36] on icon "button" at bounding box center [1217, 39] width 22 height 22
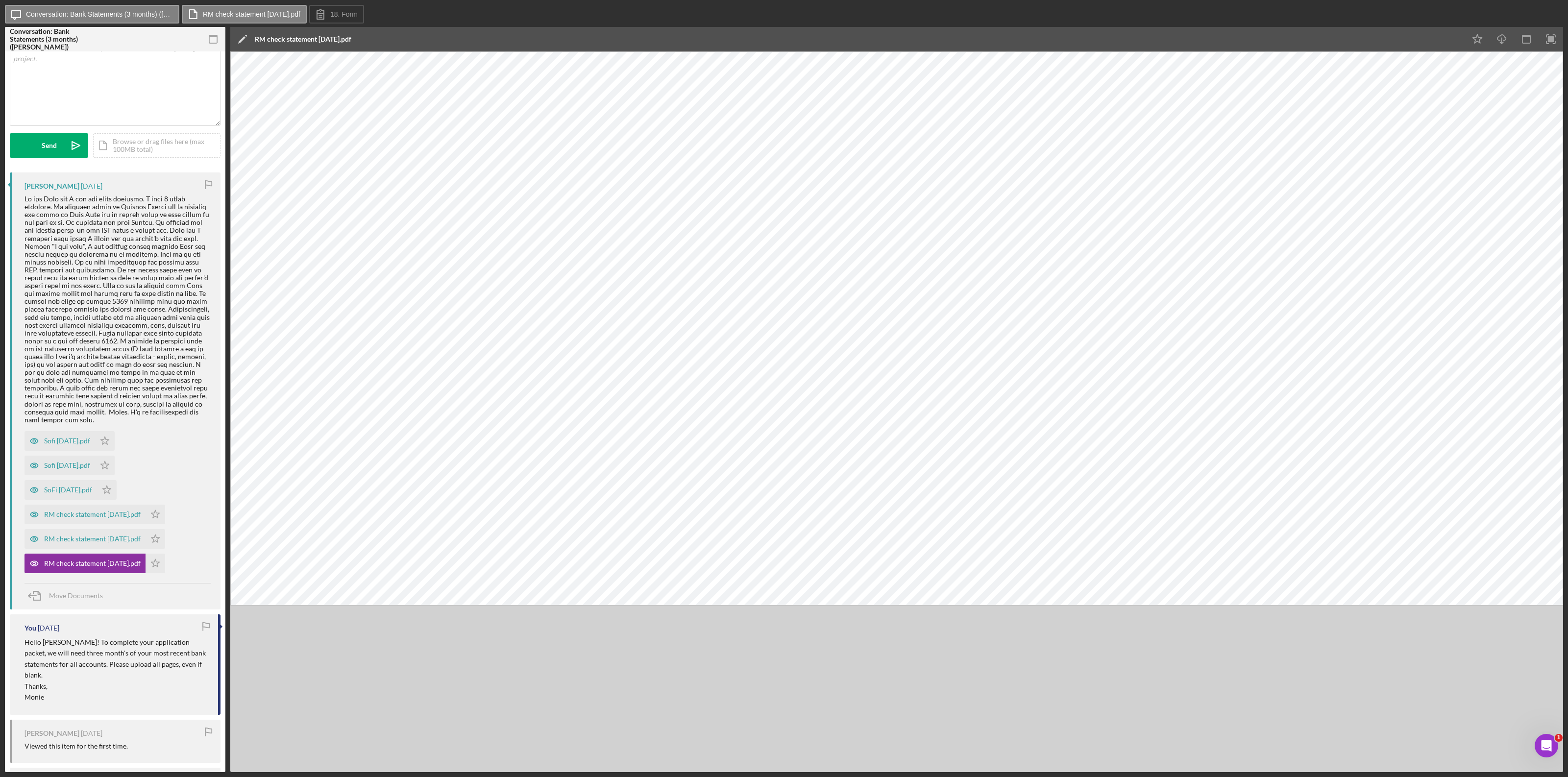
scroll to position [62, 0]
